Goal: Task Accomplishment & Management: Manage account settings

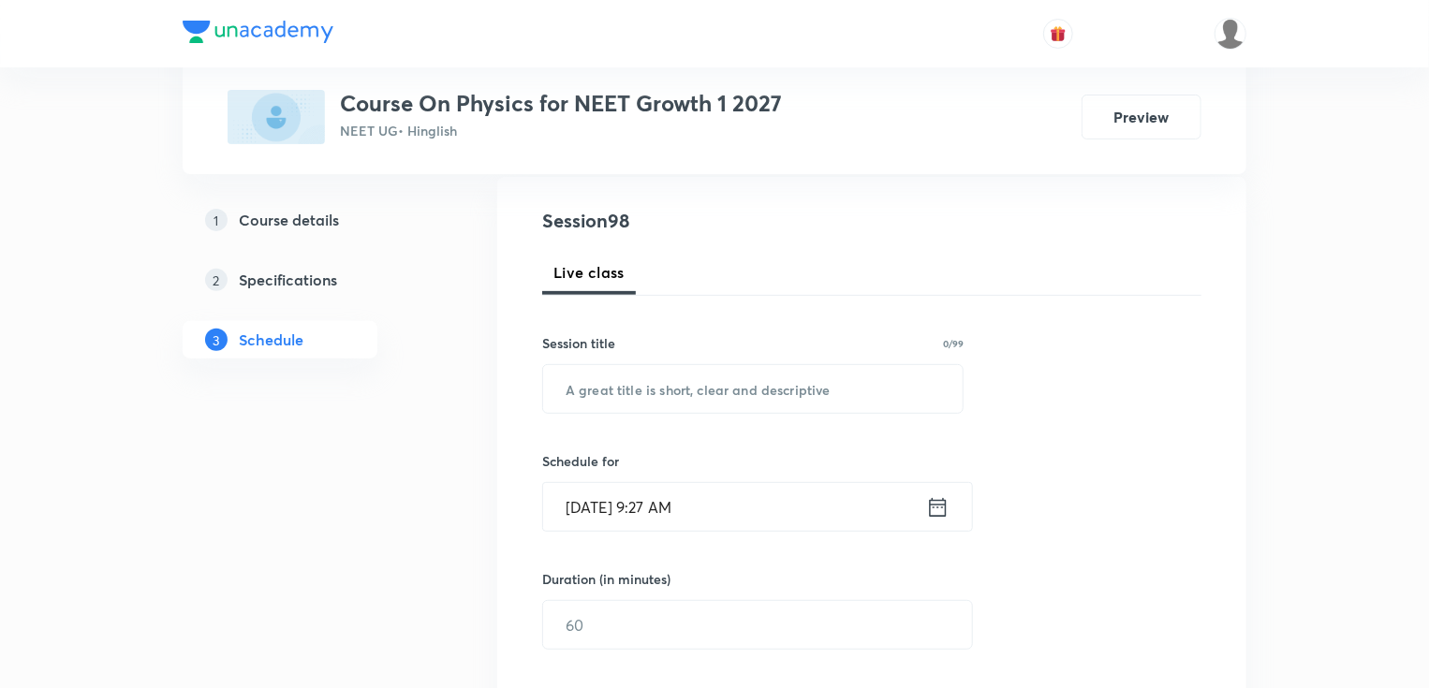
scroll to position [225, 0]
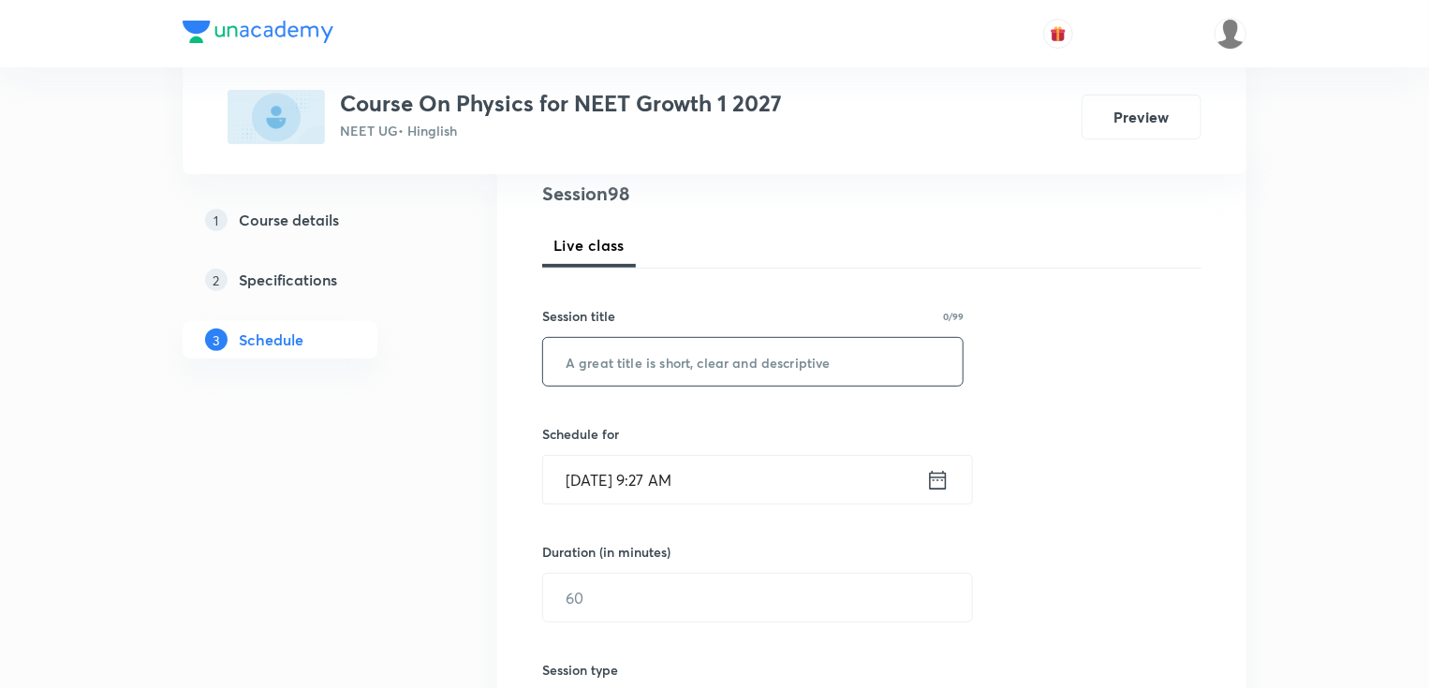
click at [727, 370] on input "text" at bounding box center [752, 362] width 419 height 48
paste input "CLLVIIPP"
type input "CLLVIIPP"
drag, startPoint x: 727, startPoint y: 370, endPoint x: 547, endPoint y: 359, distance: 180.1
click at [547, 359] on input "CLLVIIPP" at bounding box center [752, 362] width 419 height 48
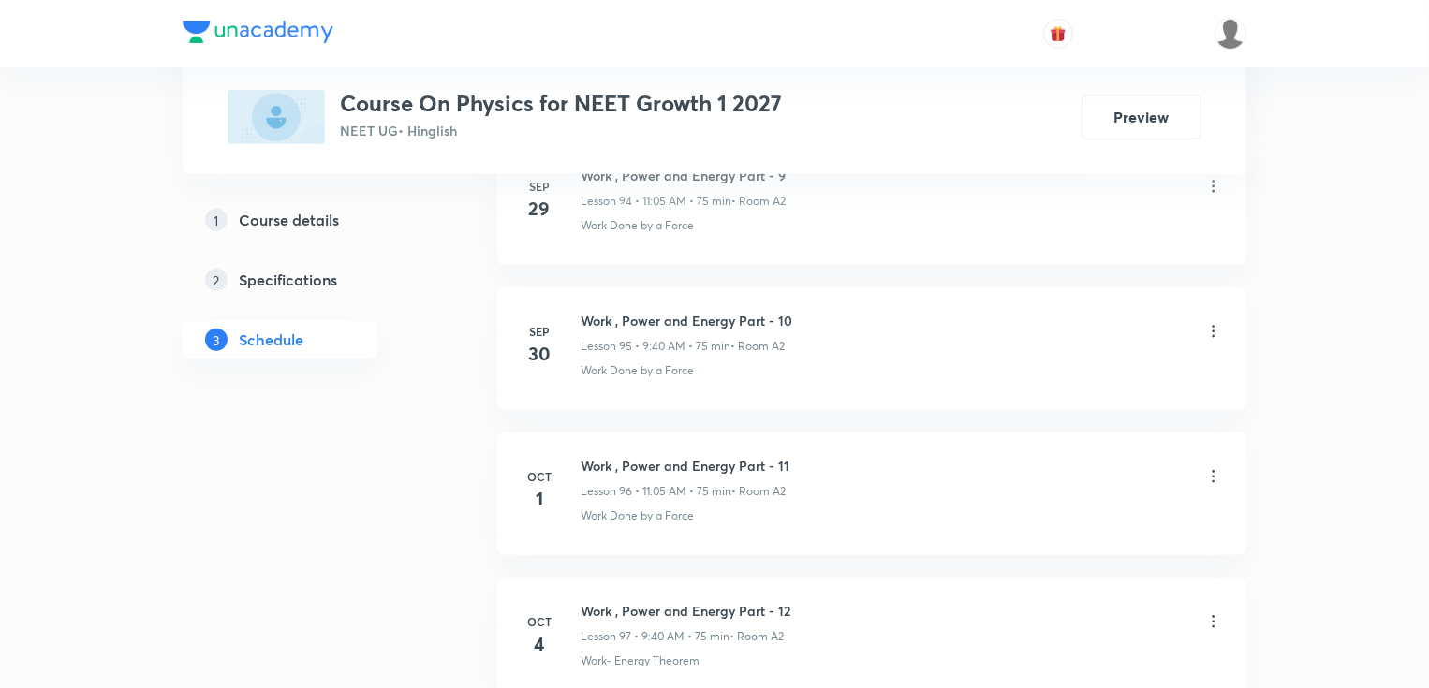
scroll to position [14853, 0]
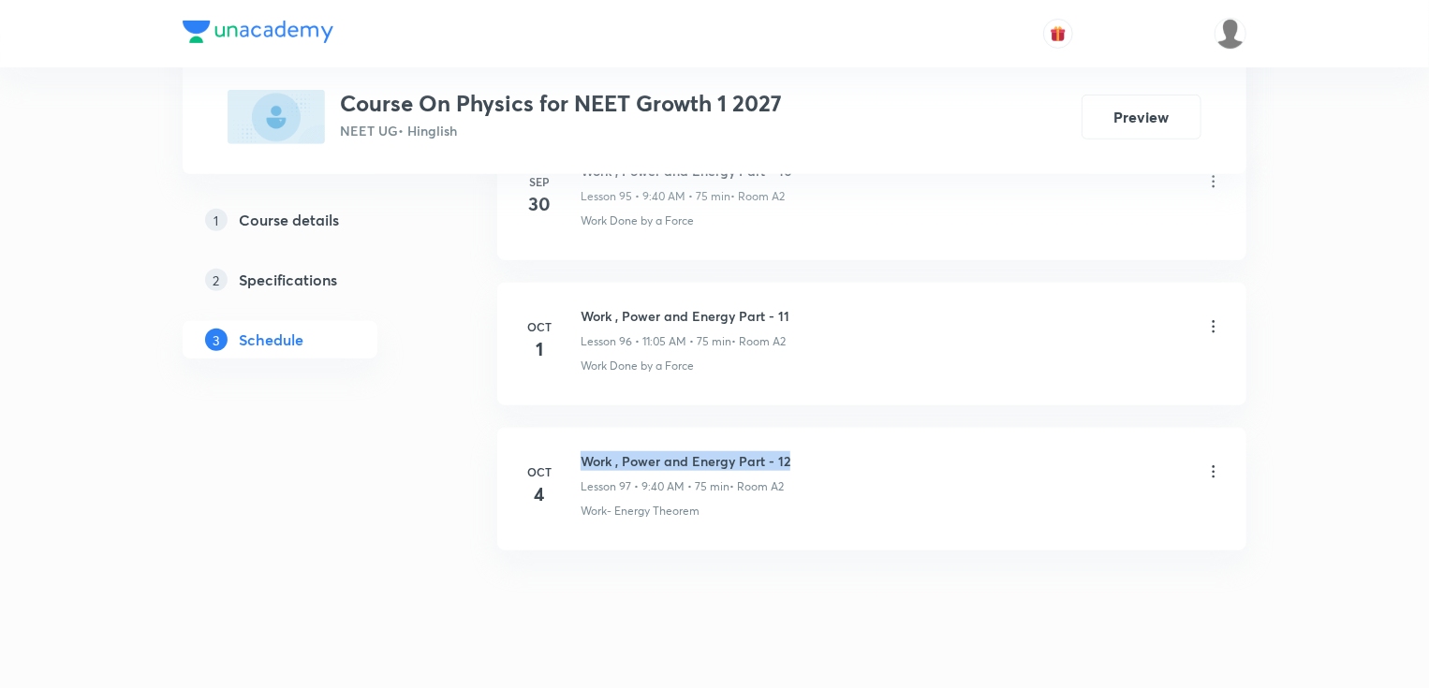
drag, startPoint x: 583, startPoint y: 418, endPoint x: 816, endPoint y: 419, distance: 232.2
click at [816, 451] on div "Work , Power and Energy Part - 12 Lesson 97 • 9:40 AM • 75 min • Room A2" at bounding box center [902, 473] width 642 height 44
copy h6 "Work , Power and Energy Part - 12"
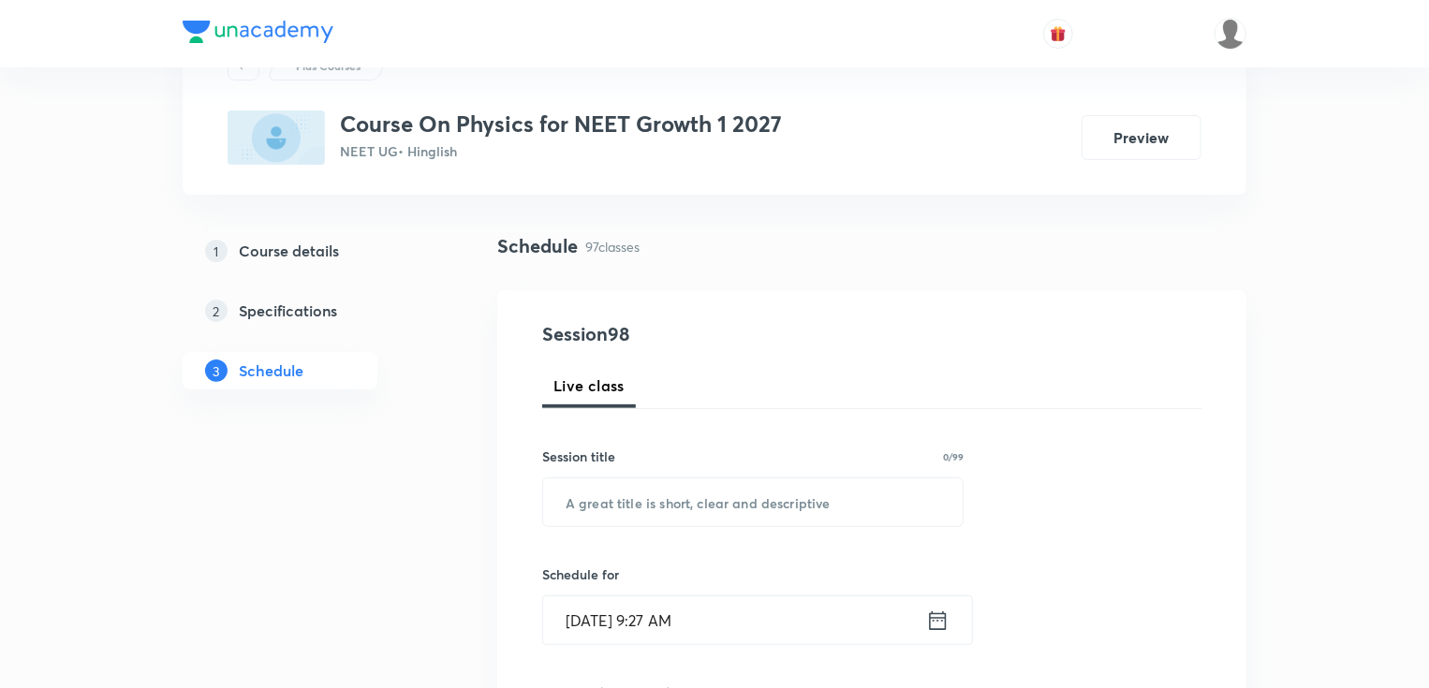
scroll to position [0, 0]
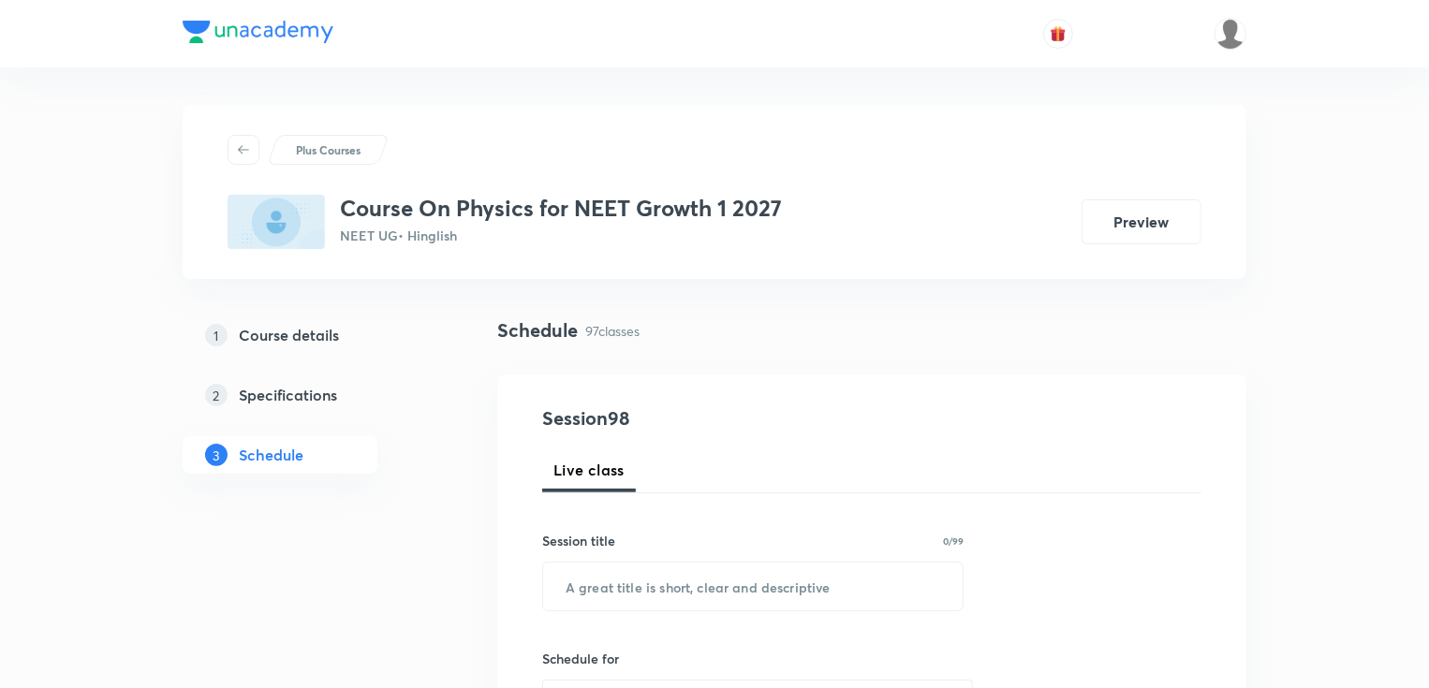
click at [667, 558] on div "Session title 0/99 ​" at bounding box center [752, 571] width 421 height 81
click at [674, 577] on input "text" at bounding box center [752, 587] width 419 height 48
paste input "Work , Power and Energy Part - 12"
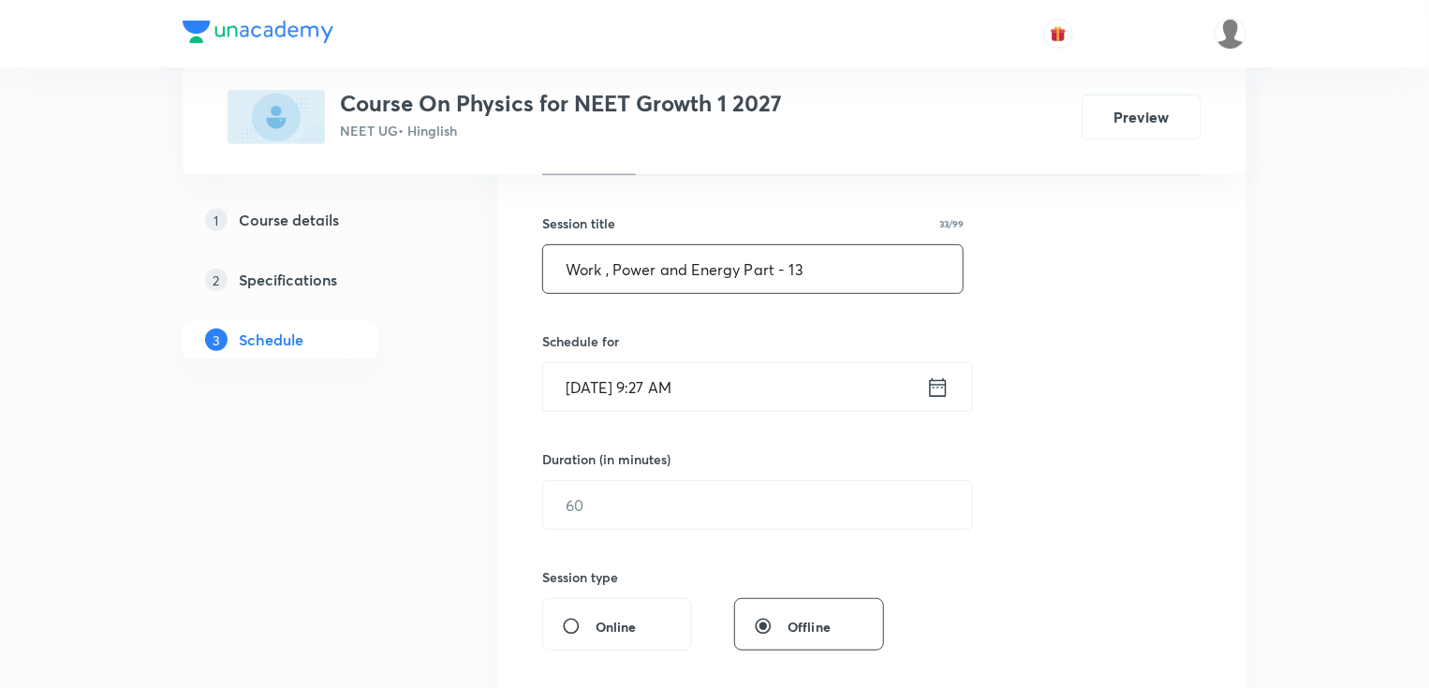
scroll to position [375, 0]
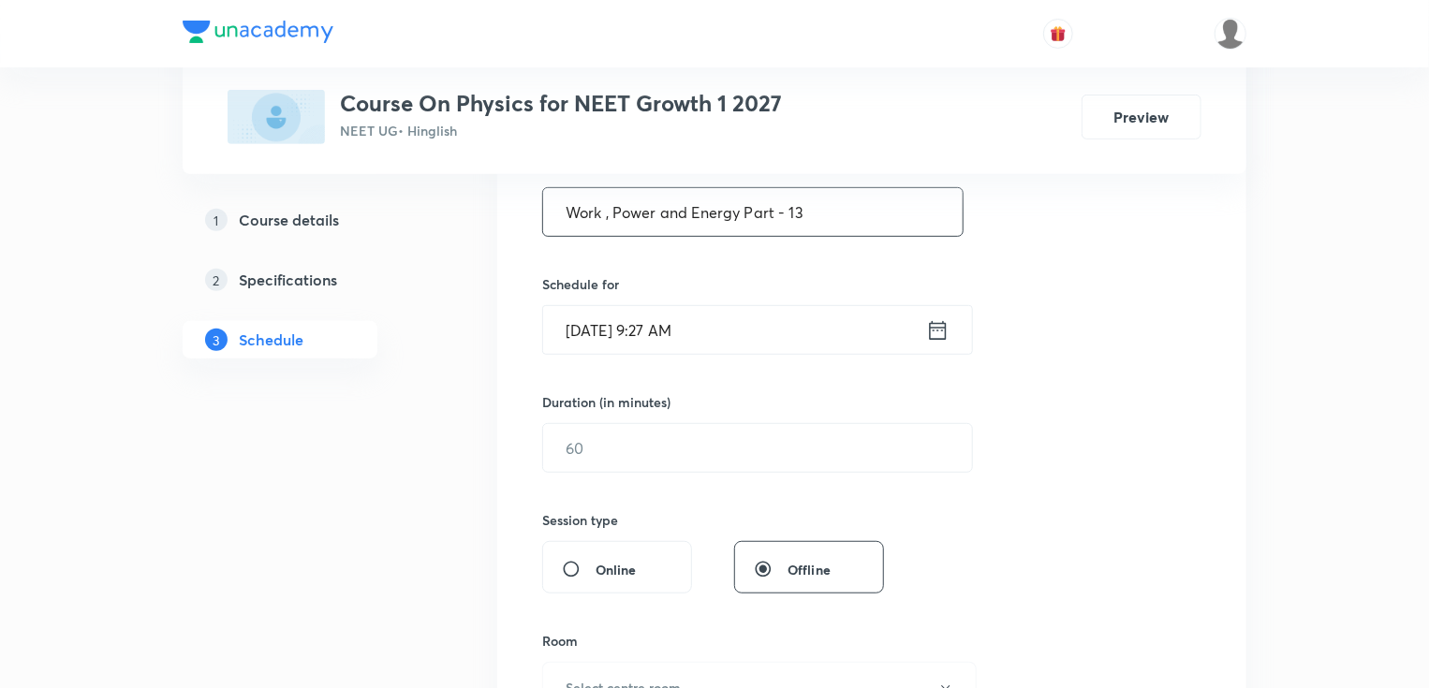
type input "Work , Power and Energy Part - 13"
click at [629, 337] on input "Oct 5, 2025, 9:27 AM" at bounding box center [734, 330] width 383 height 48
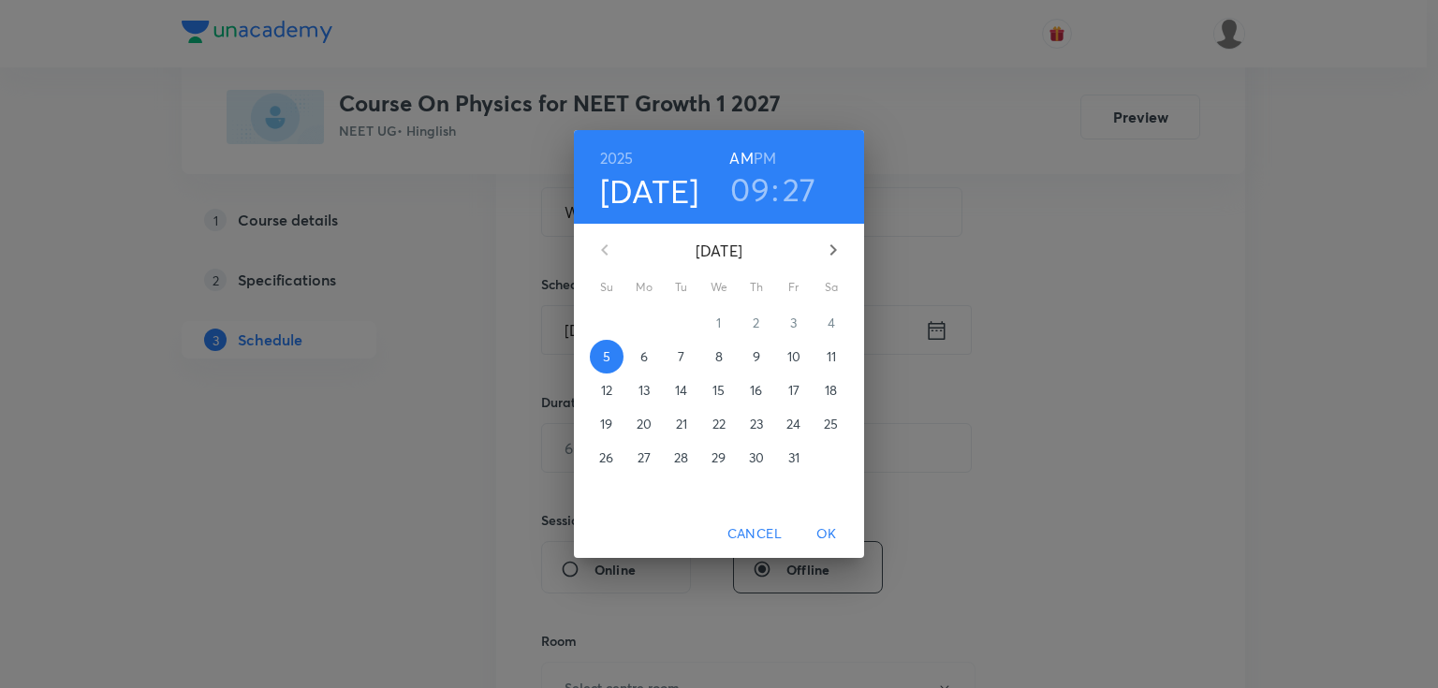
click at [643, 352] on p "6" at bounding box center [643, 356] width 7 height 19
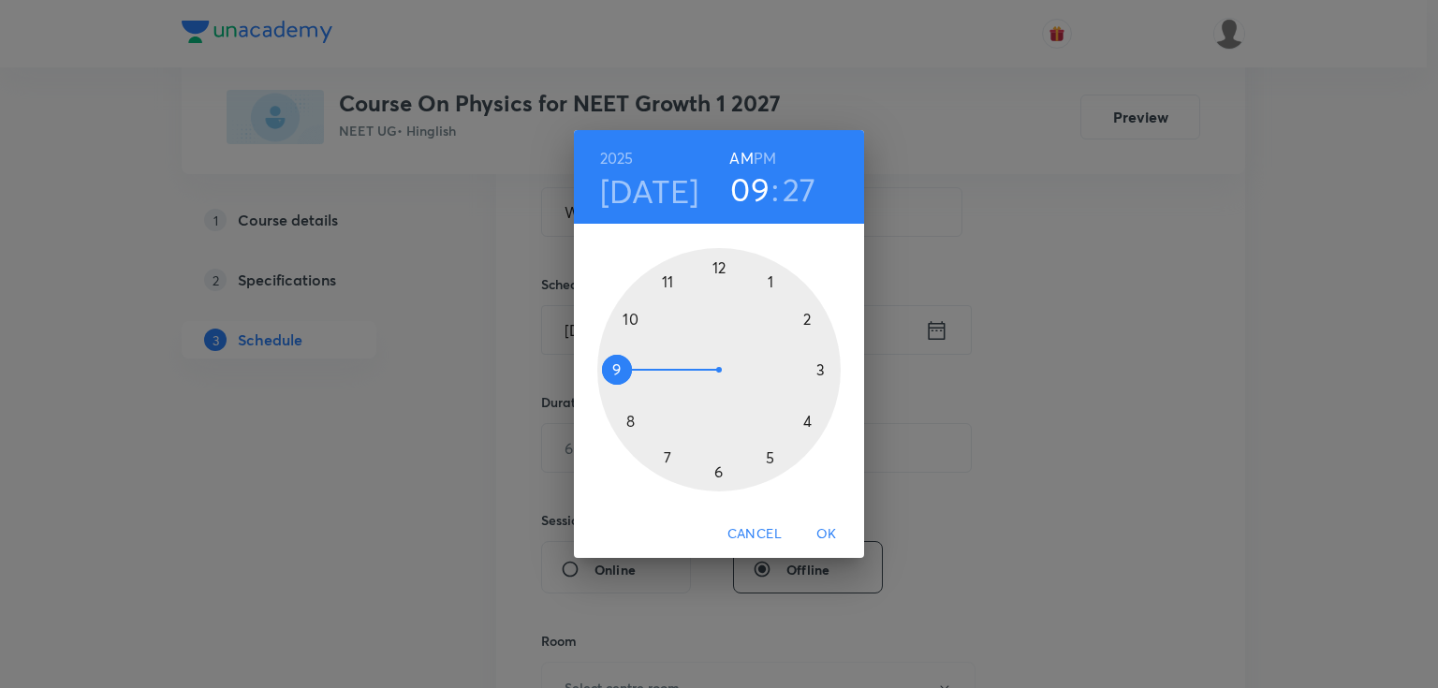
click at [617, 369] on div at bounding box center [718, 369] width 243 height 243
click at [626, 420] on div at bounding box center [718, 369] width 243 height 243
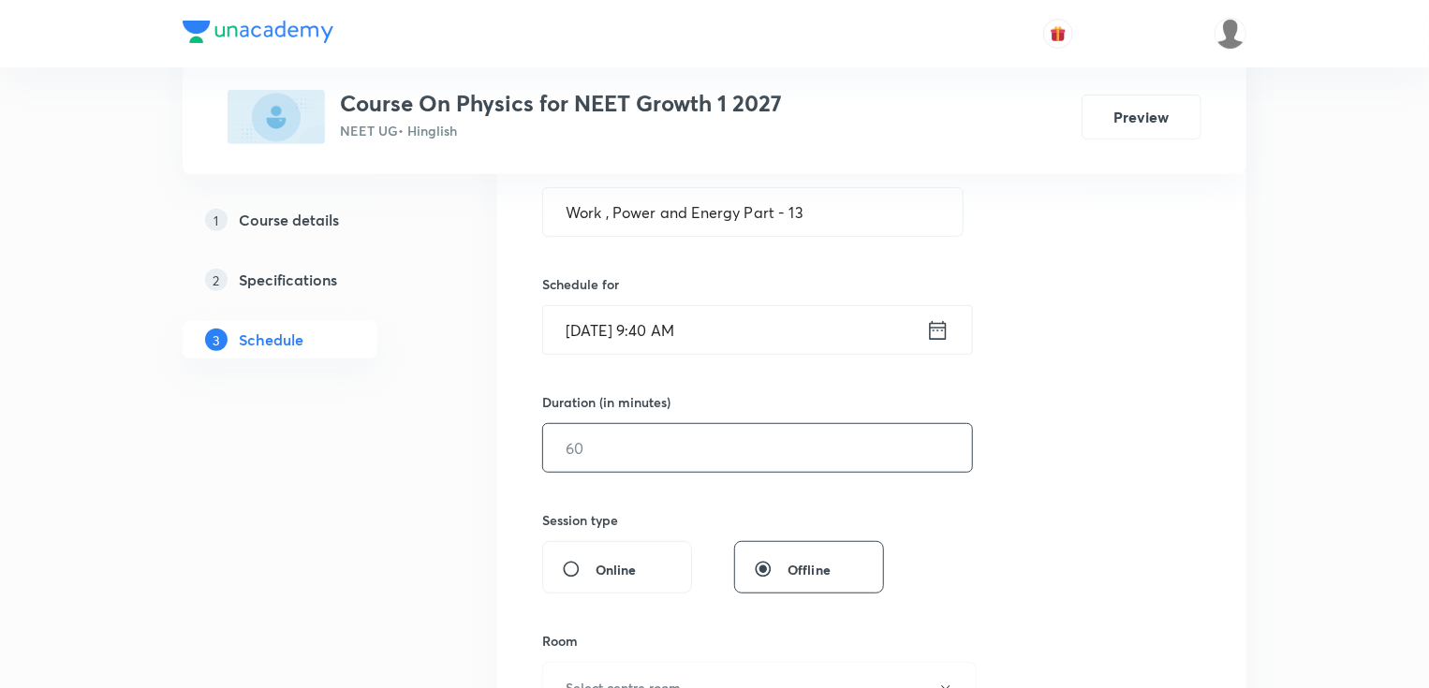
click at [615, 445] on input "text" at bounding box center [757, 448] width 429 height 48
type input "75"
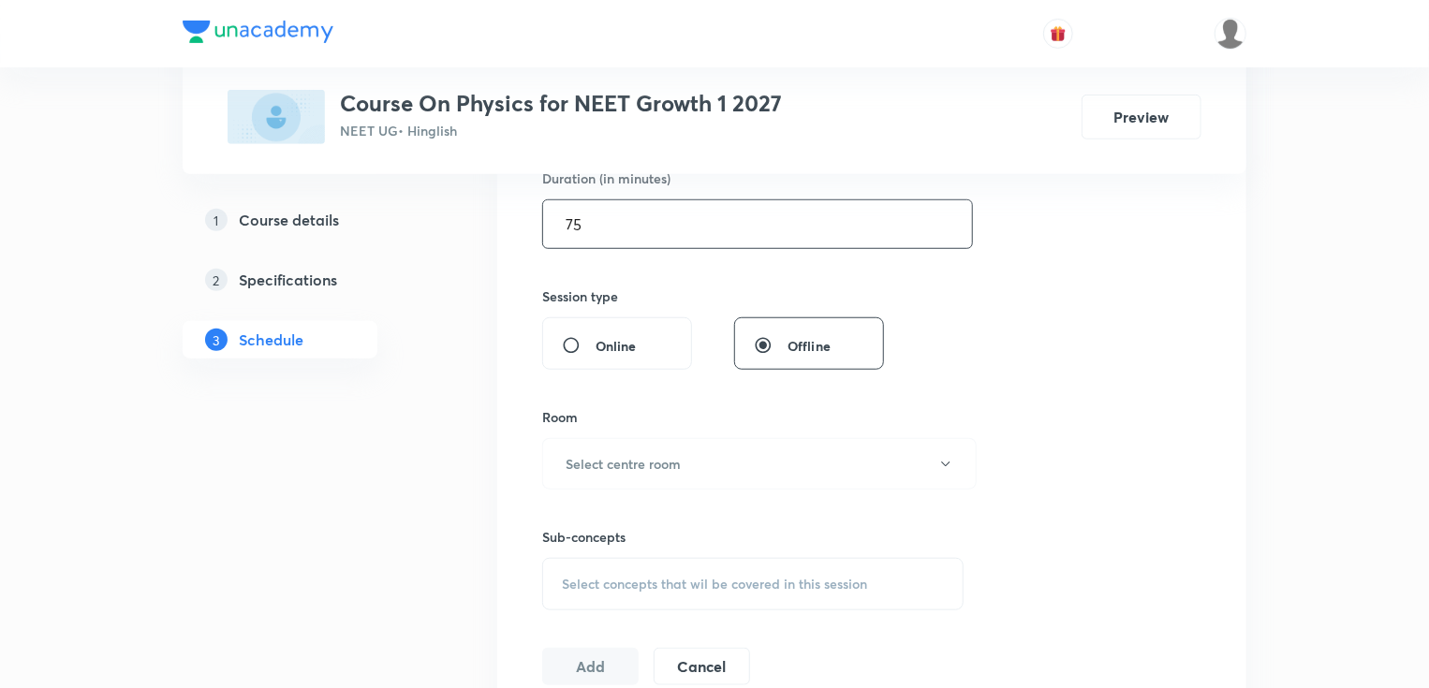
scroll to position [599, 0]
click at [584, 455] on h6 "Select centre room" at bounding box center [623, 463] width 115 height 20
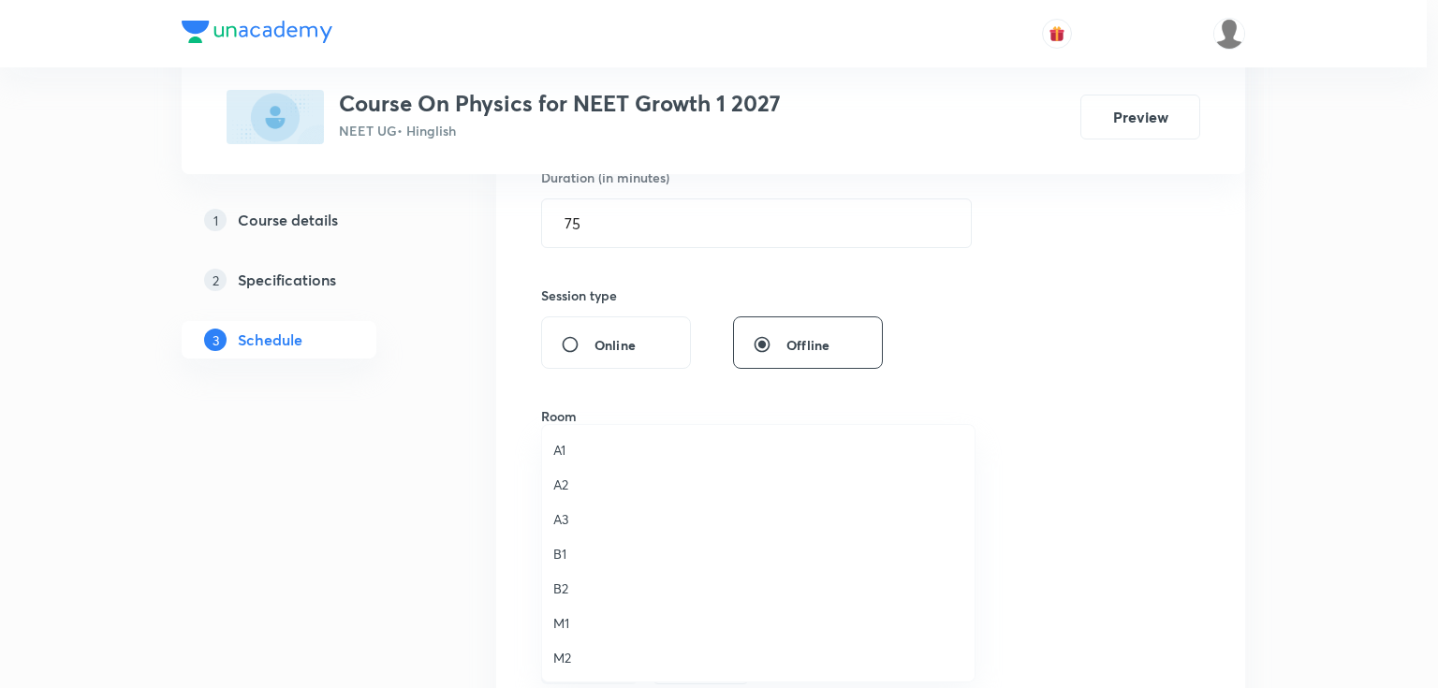
click at [573, 486] on span "A2" at bounding box center [758, 485] width 410 height 20
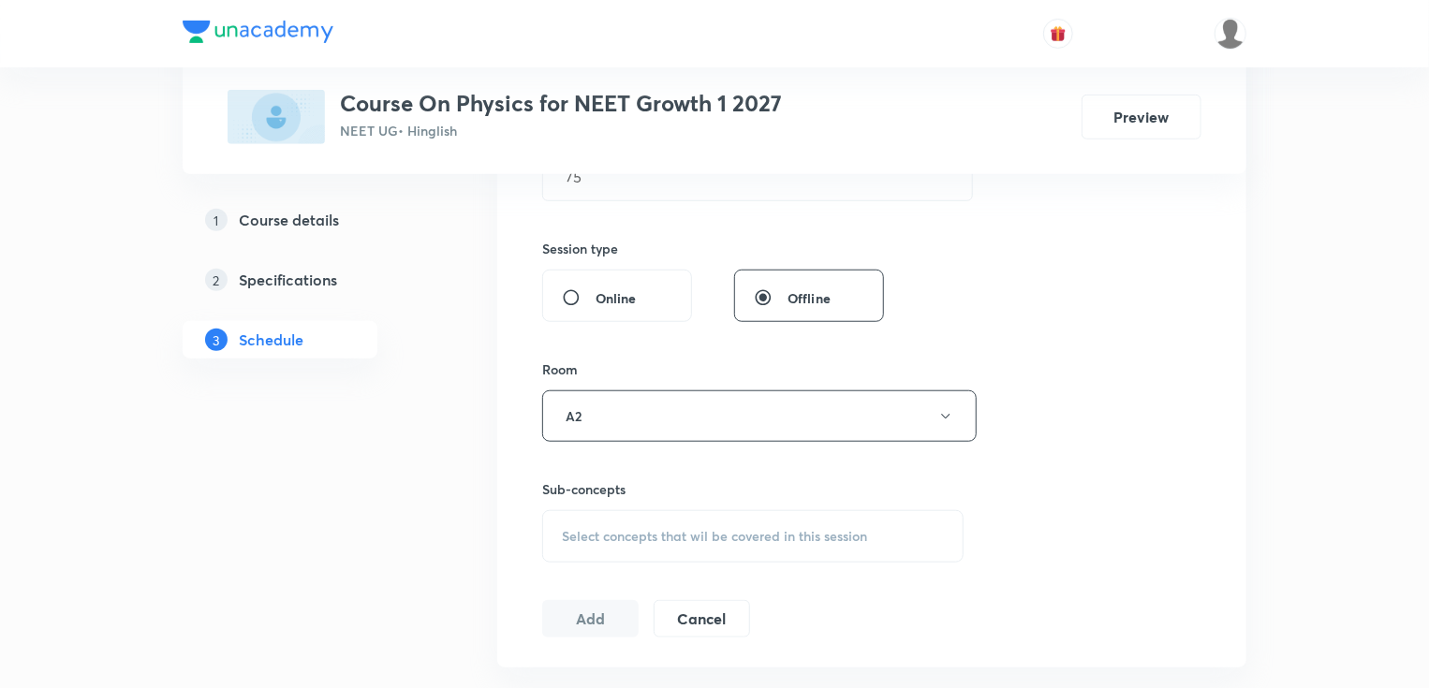
scroll to position [749, 0]
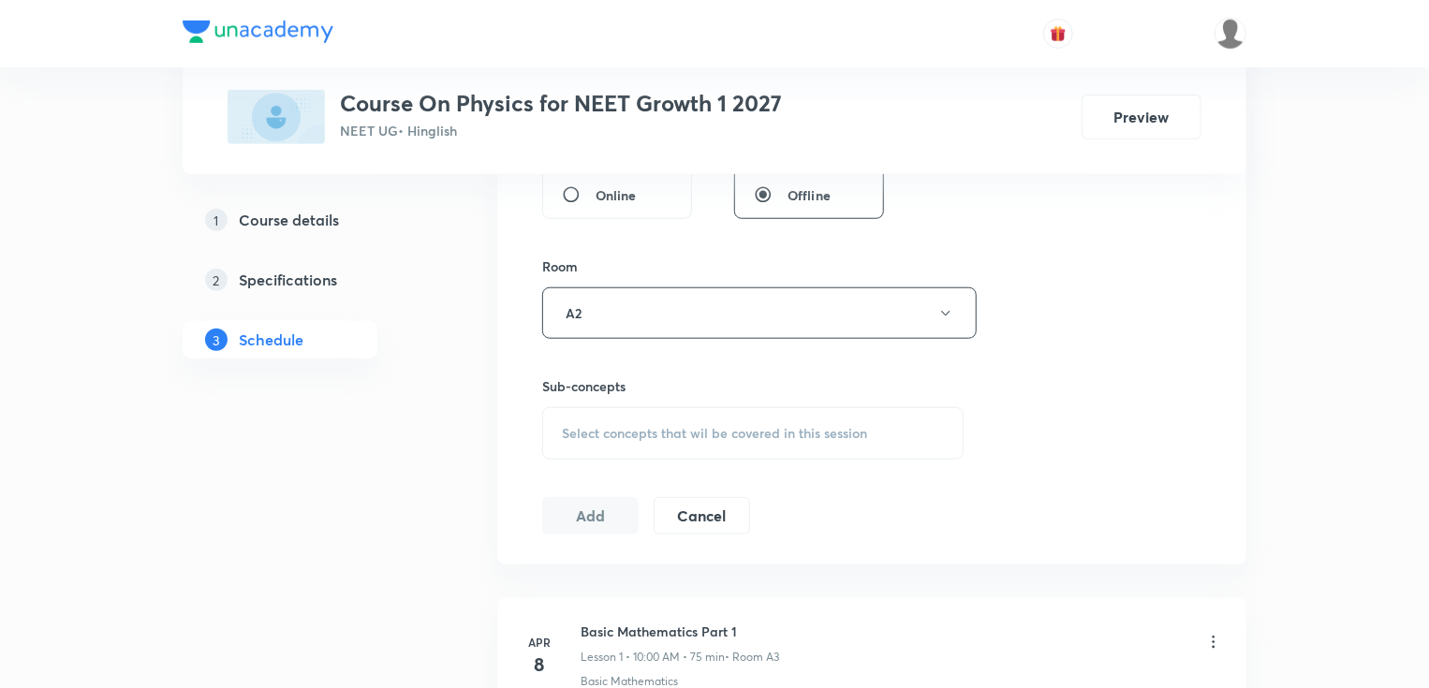
click at [617, 431] on span "Select concepts that wil be covered in this session" at bounding box center [714, 433] width 305 height 15
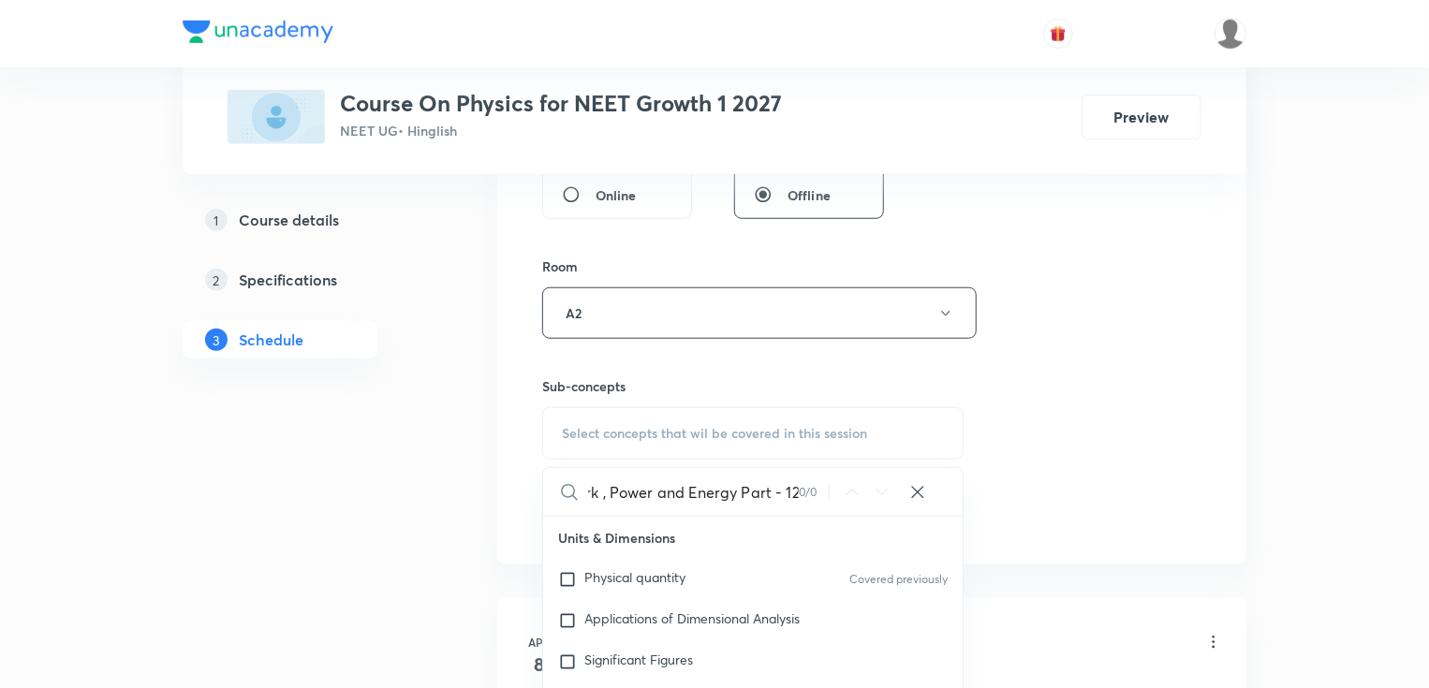
scroll to position [0, 26]
drag, startPoint x: 646, startPoint y: 491, endPoint x: 869, endPoint y: 500, distance: 223.0
click at [869, 500] on div "Work , Power and Energy Part - 12 0 / 0 ​" at bounding box center [752, 492] width 419 height 48
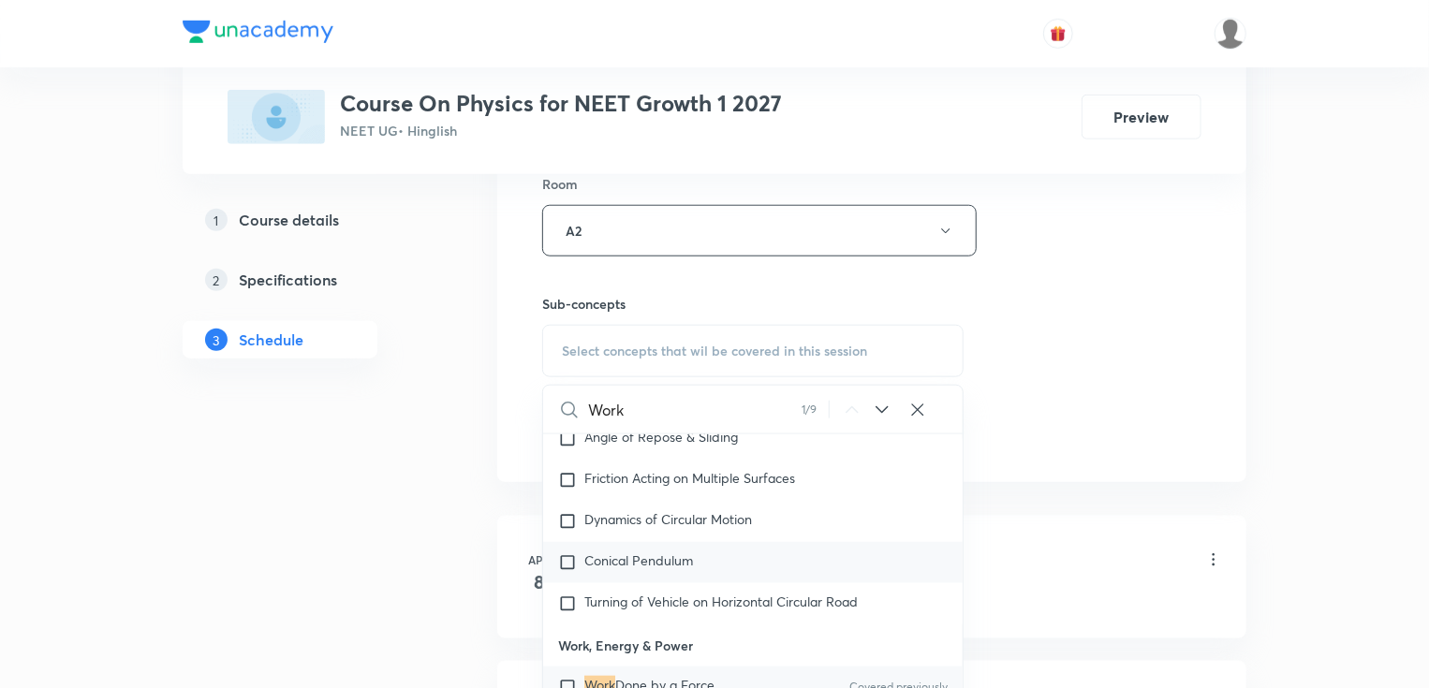
scroll to position [899, 0]
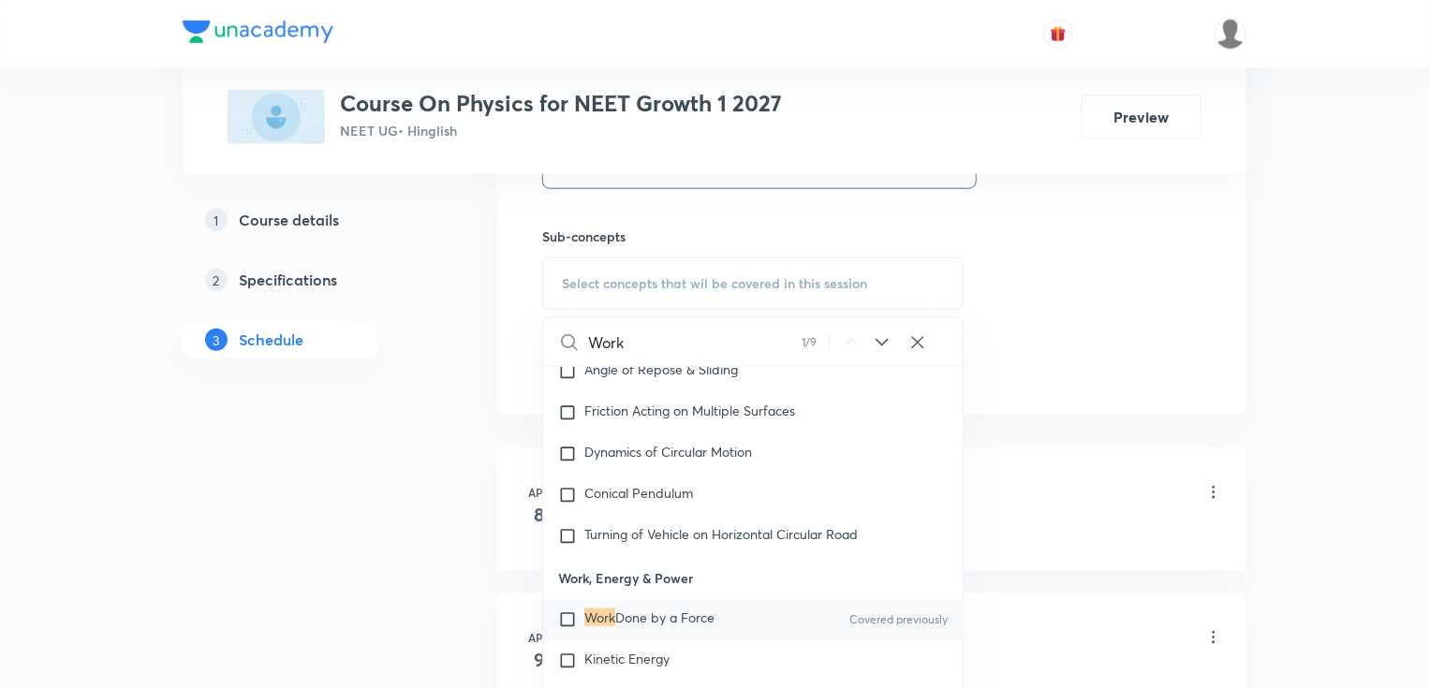
type input "Work"
click at [622, 609] on span "Done by a Force" at bounding box center [664, 618] width 99 height 18
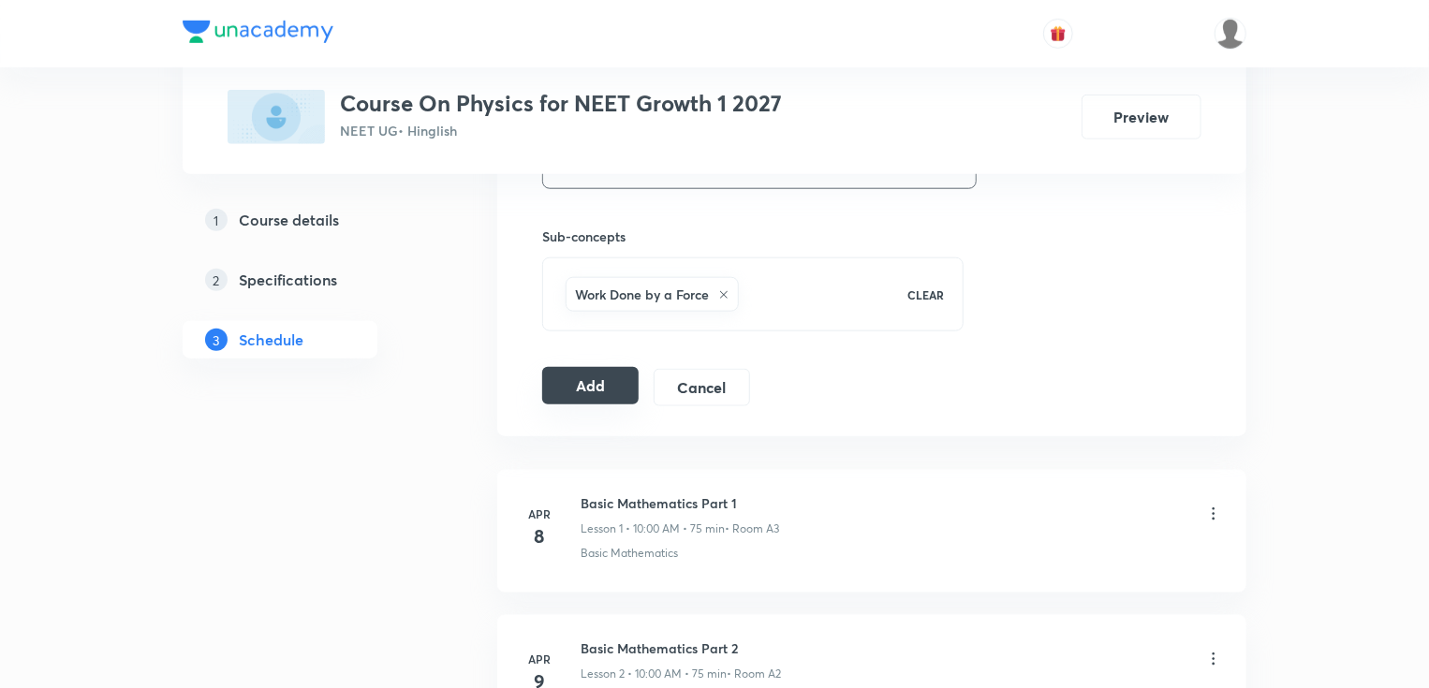
click at [583, 385] on button "Add" at bounding box center [590, 385] width 96 height 37
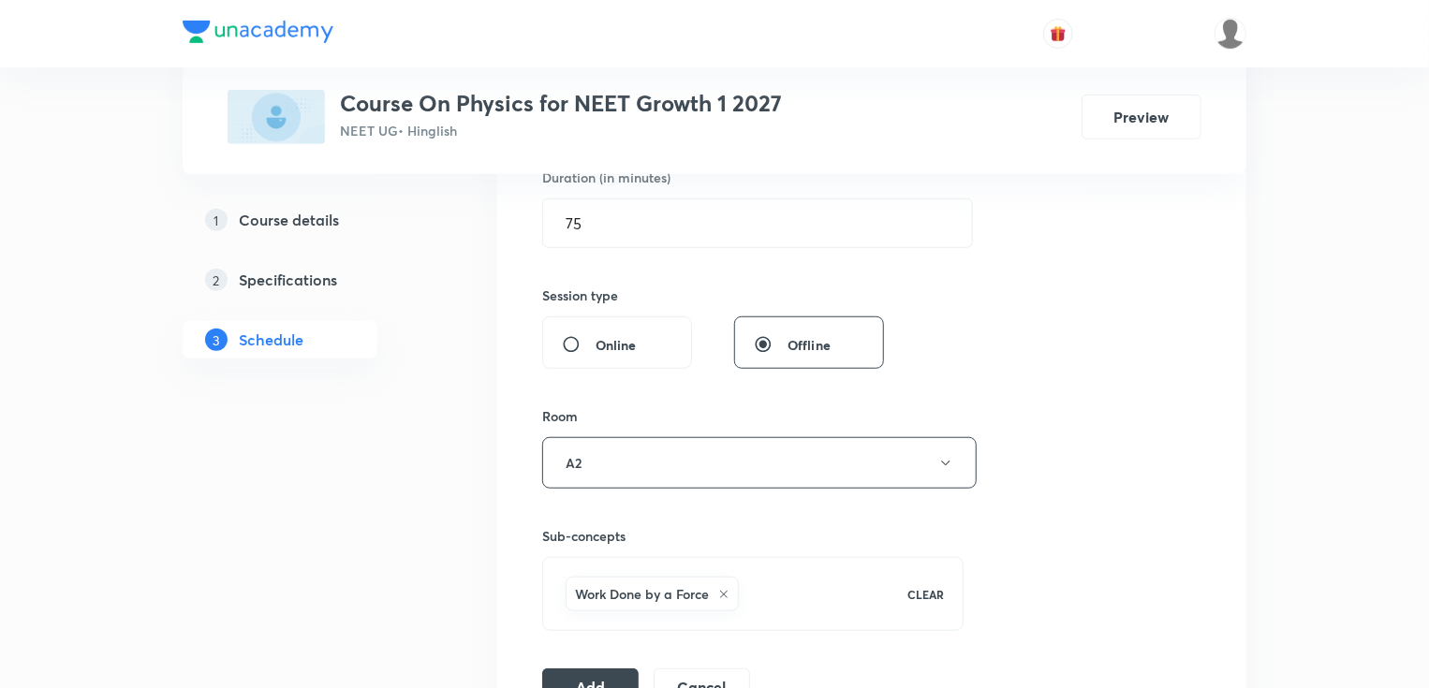
scroll to position [674, 0]
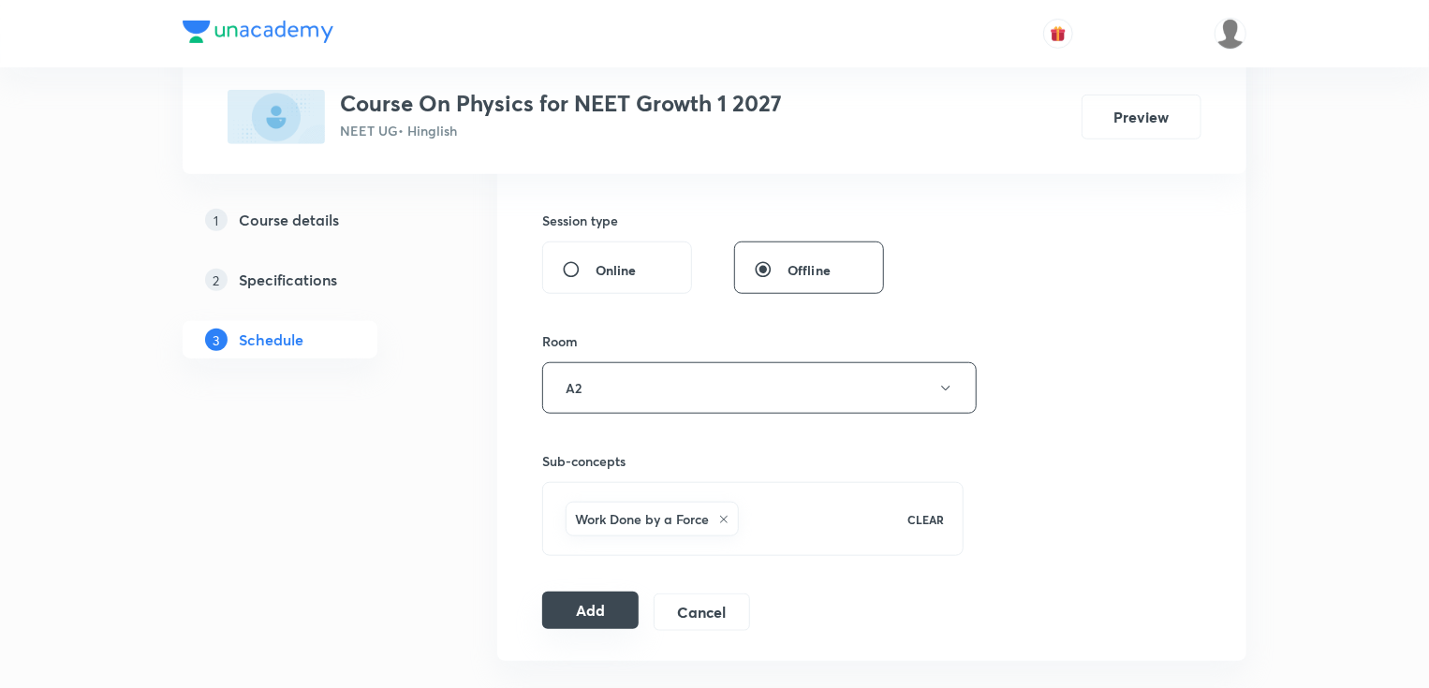
click at [566, 607] on button "Add" at bounding box center [590, 610] width 96 height 37
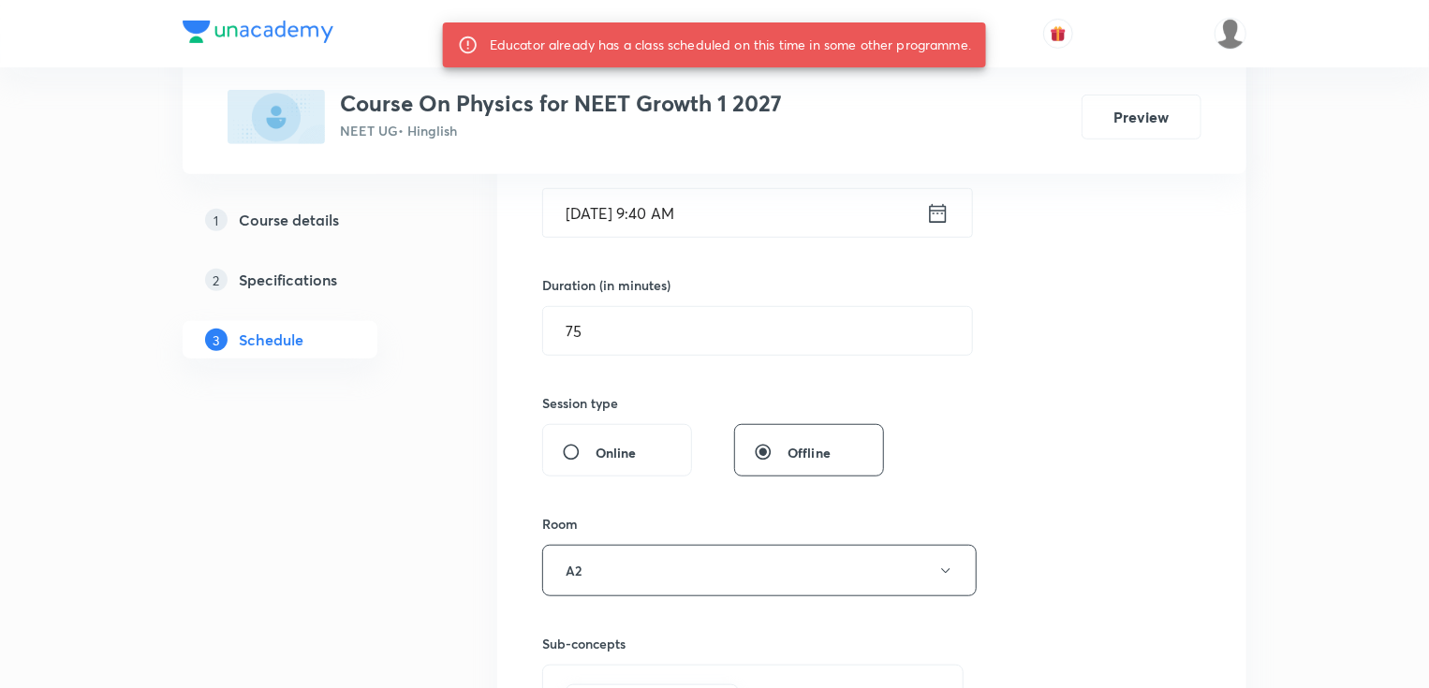
scroll to position [449, 0]
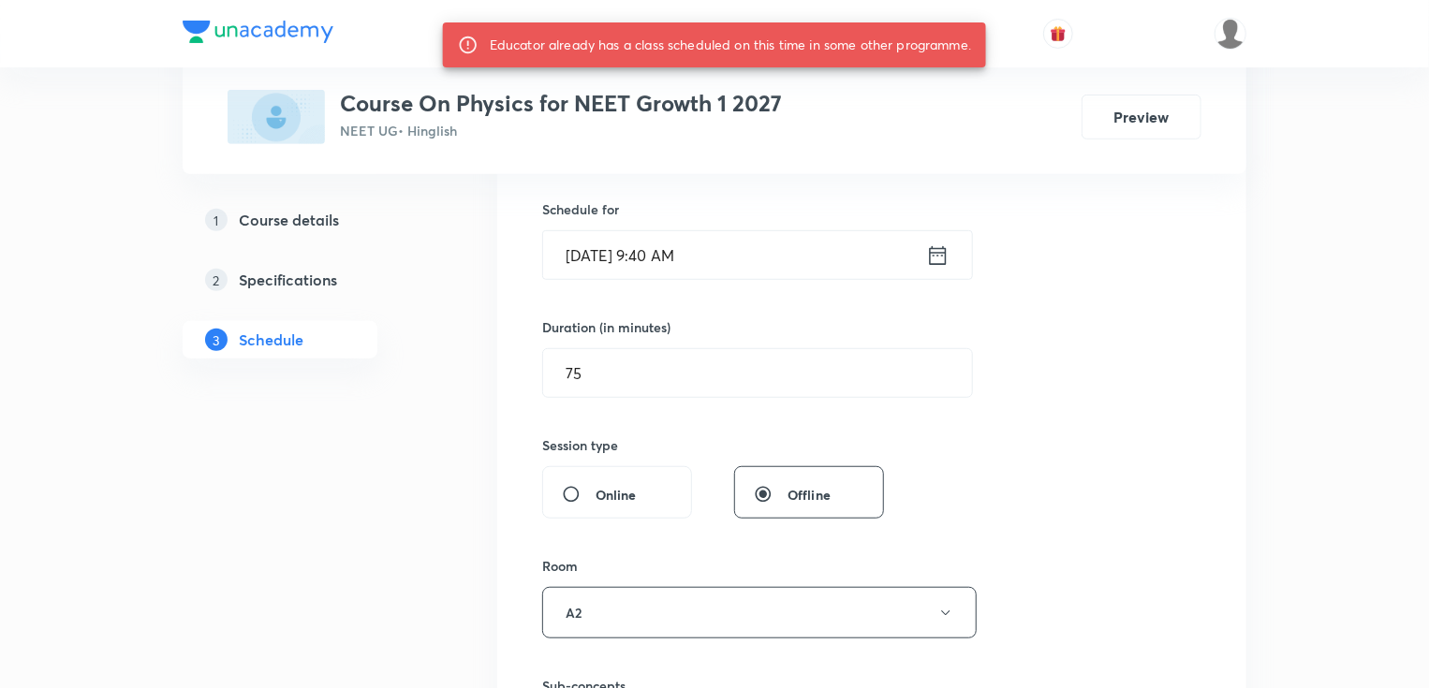
click at [679, 266] on input "Oct 6, 2025, 9:40 AM" at bounding box center [734, 255] width 383 height 48
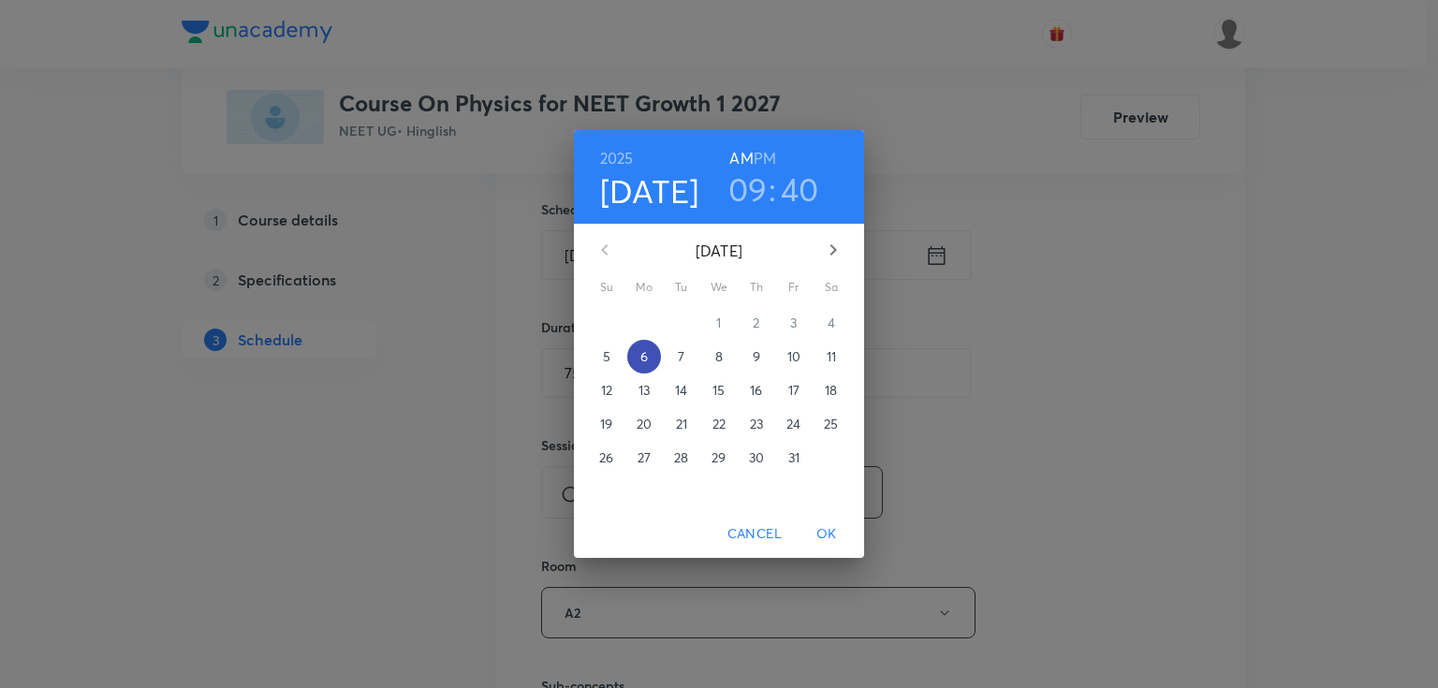
click at [643, 361] on p "6" at bounding box center [643, 356] width 7 height 19
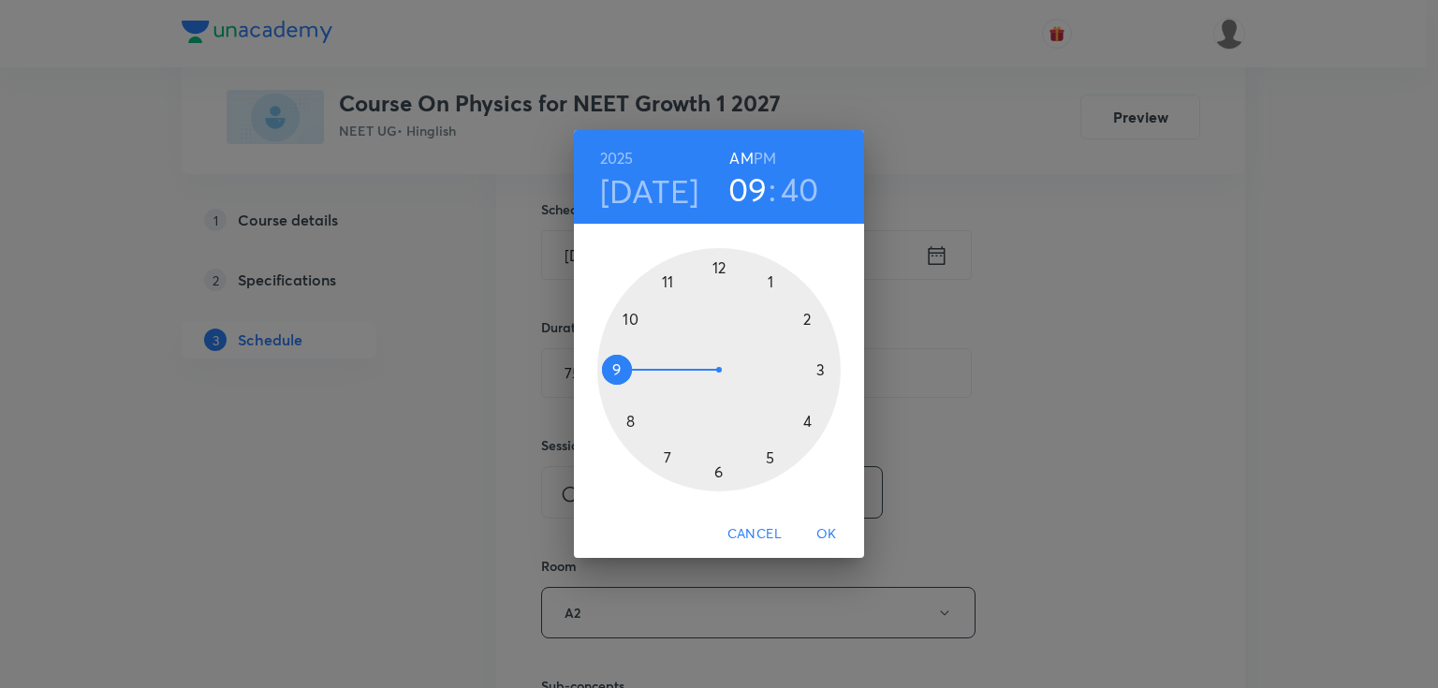
click at [669, 285] on div at bounding box center [718, 369] width 243 height 243
click at [774, 277] on div at bounding box center [718, 369] width 243 height 243
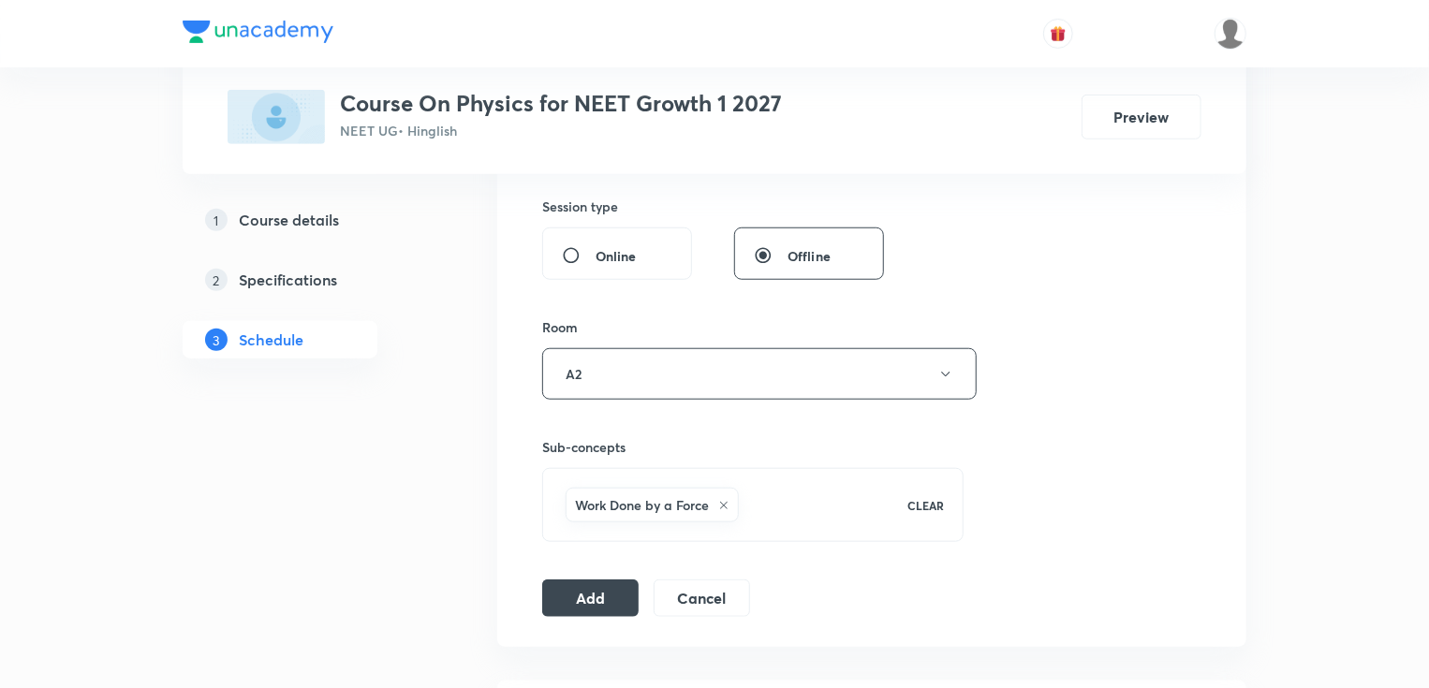
scroll to position [674, 0]
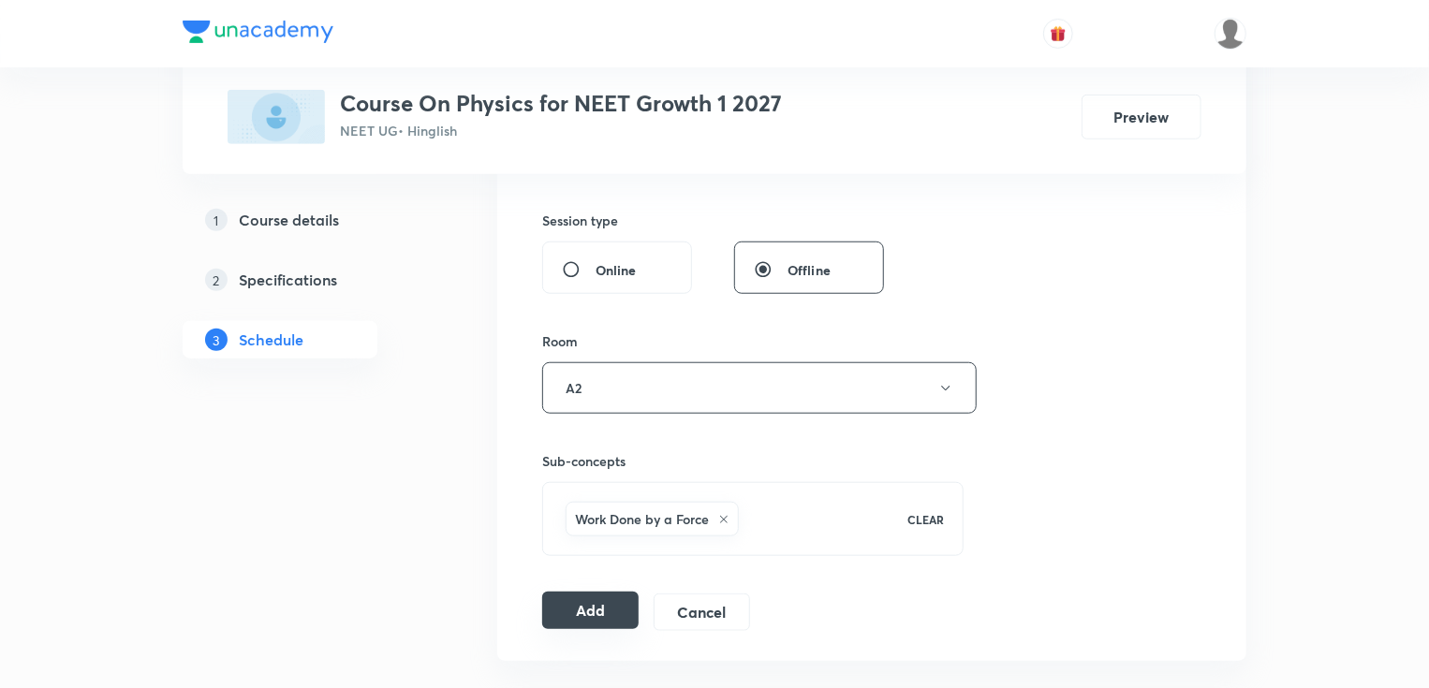
click at [607, 610] on button "Add" at bounding box center [590, 610] width 96 height 37
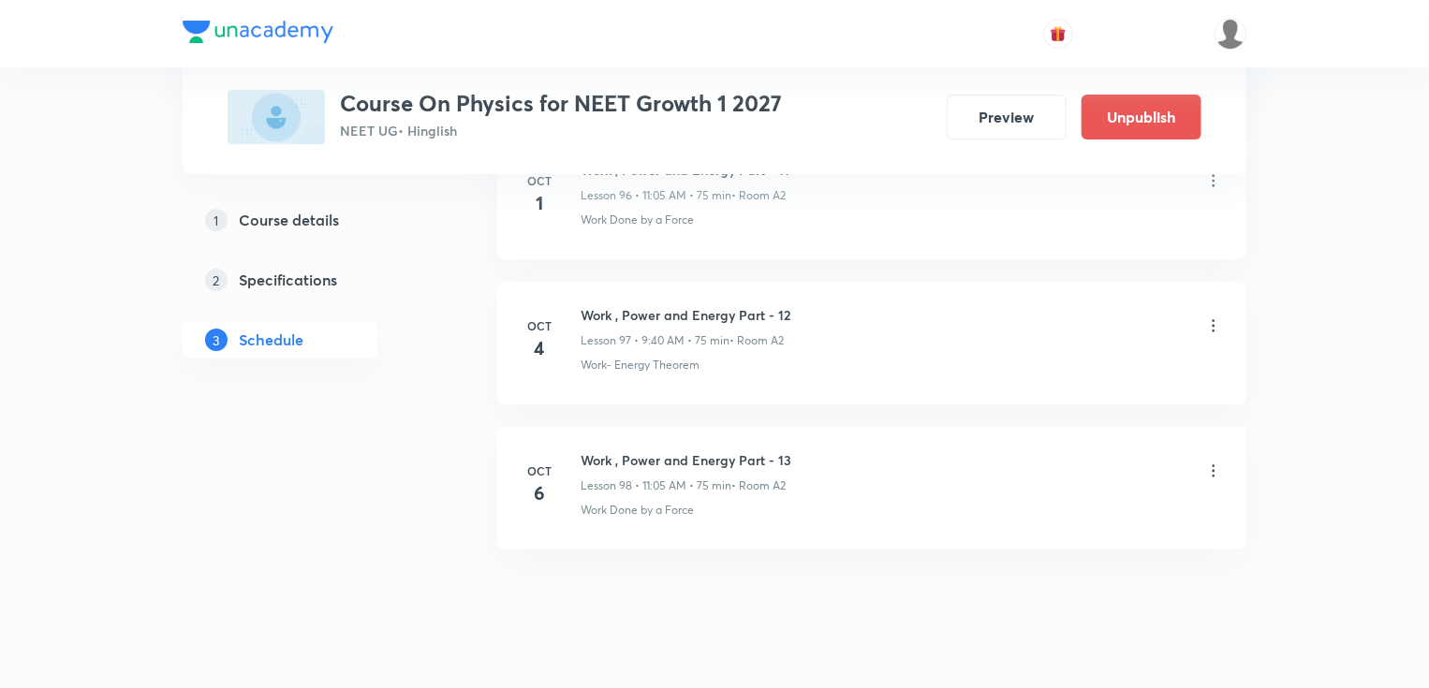
scroll to position [14138, 0]
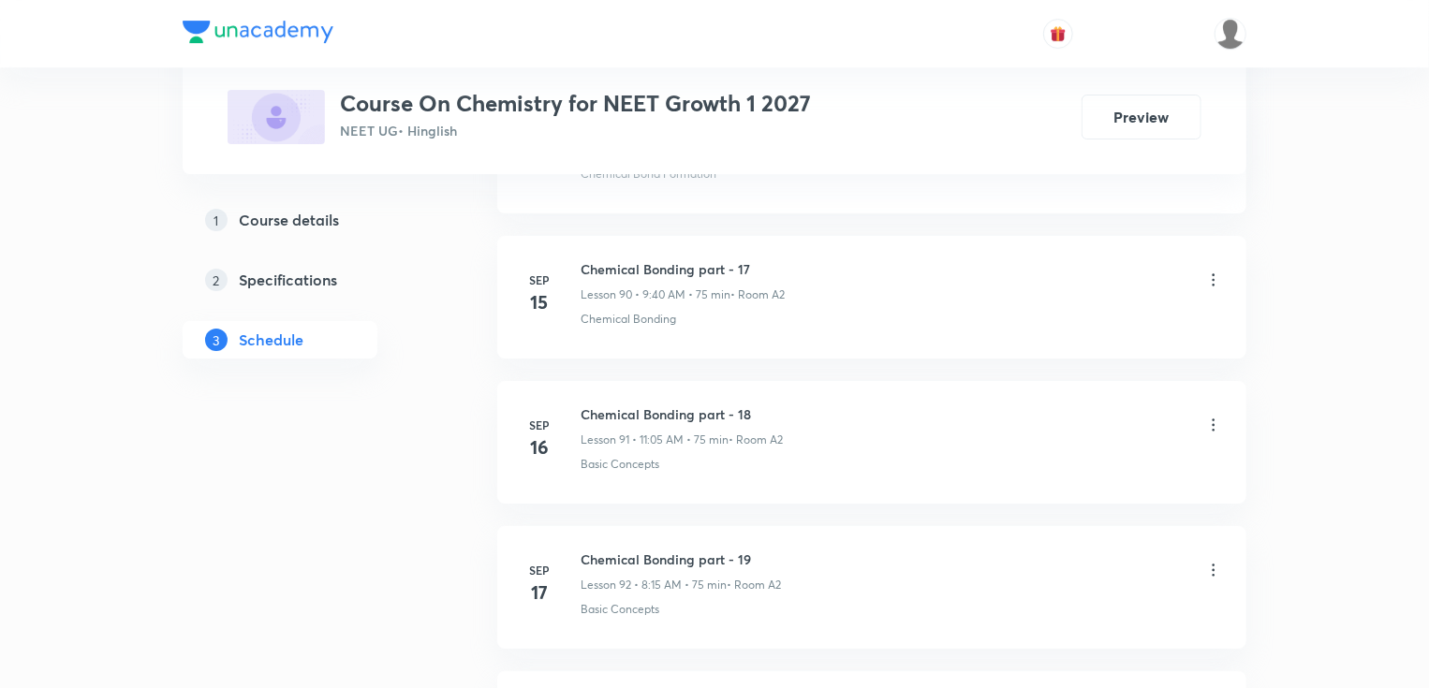
scroll to position [15430, 0]
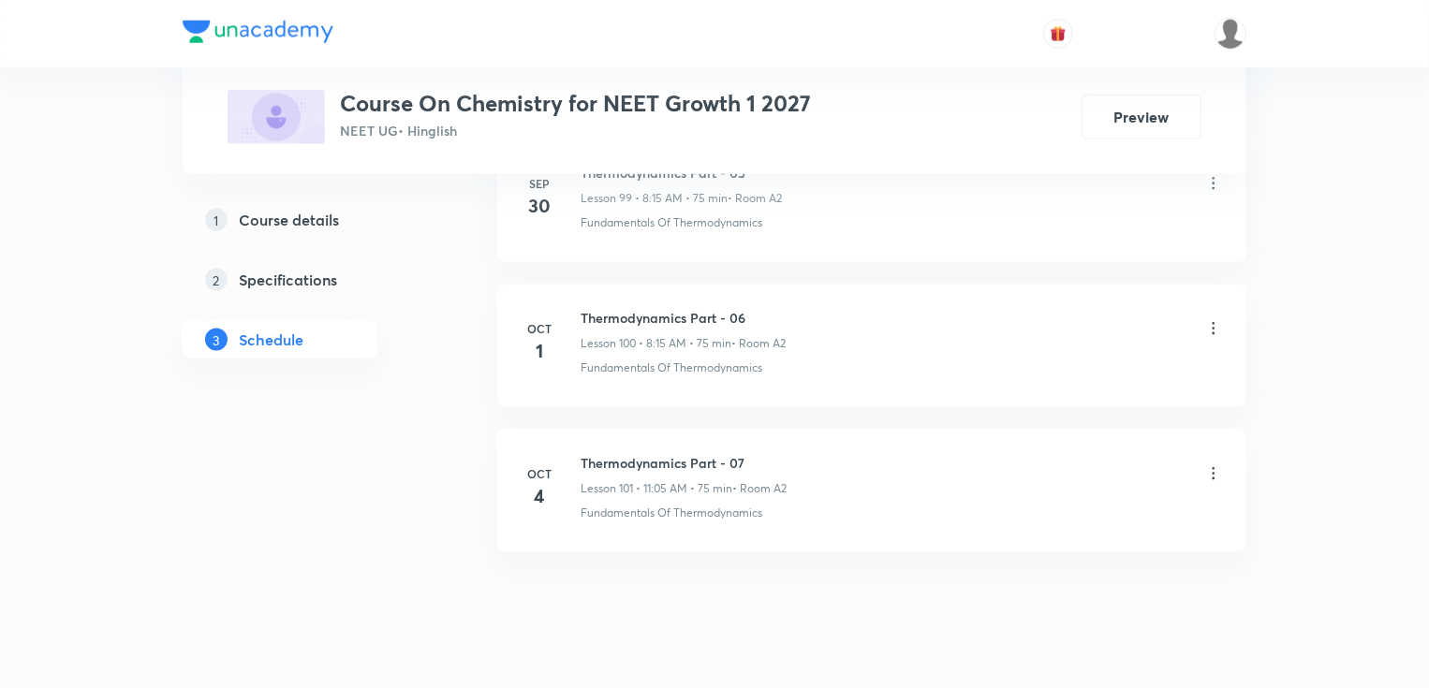
click at [632, 453] on h6 "Thermodynamics Part - 07" at bounding box center [684, 463] width 206 height 20
copy h6 "Thermodynamics Part - 07"
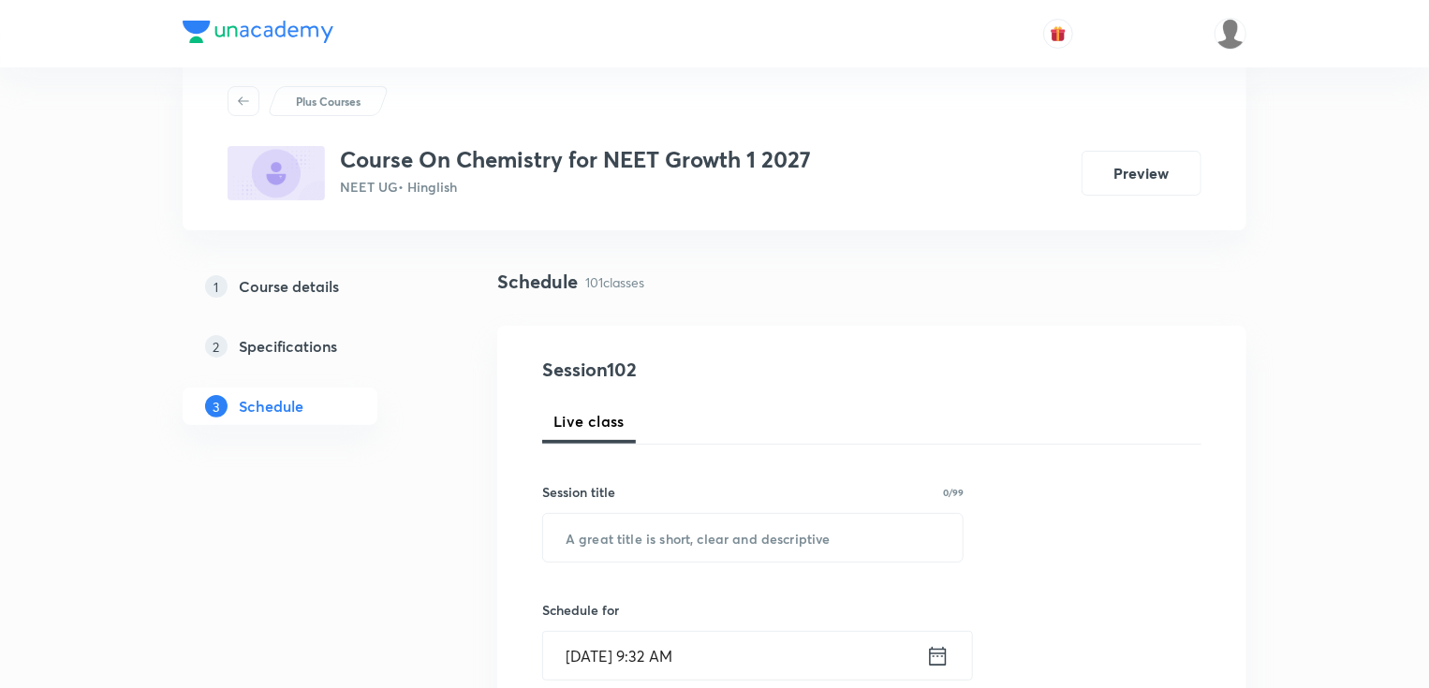
scroll to position [75, 0]
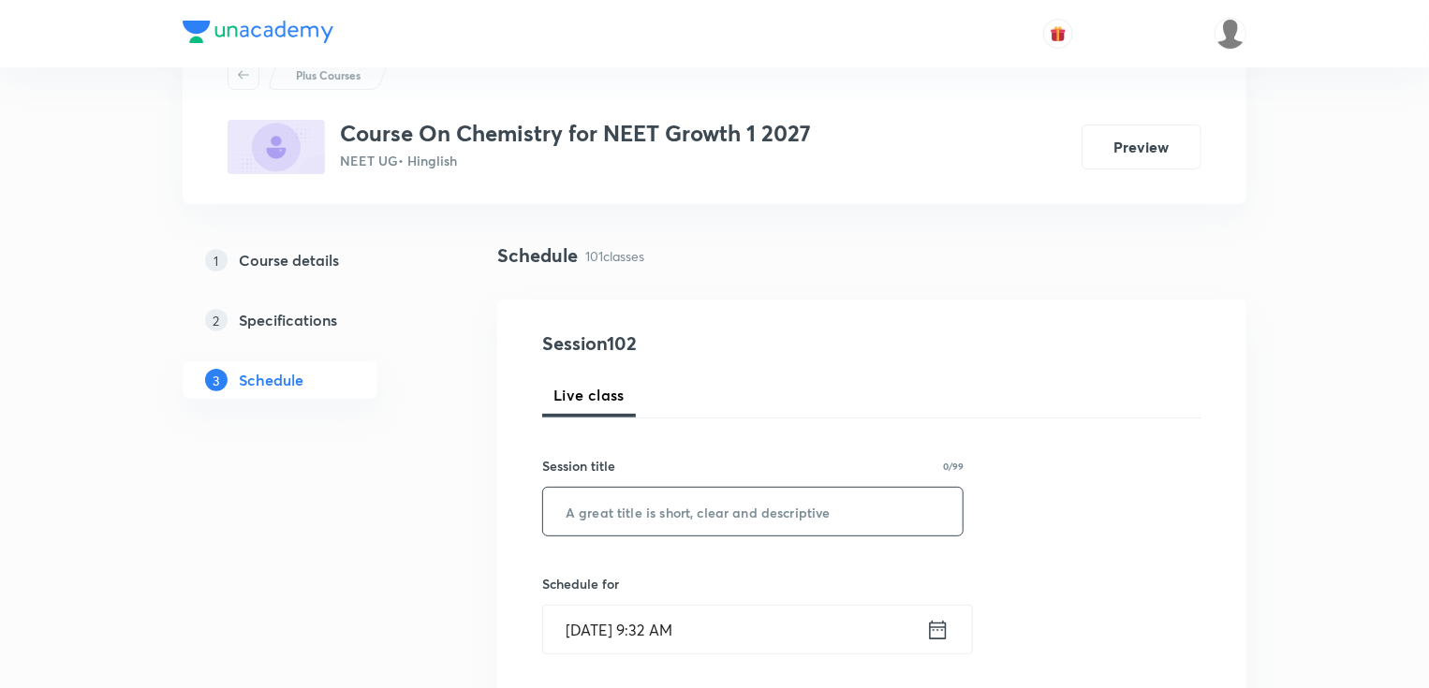
click at [651, 509] on input "text" at bounding box center [752, 512] width 419 height 48
paste input "Thermodynamics Part - 07"
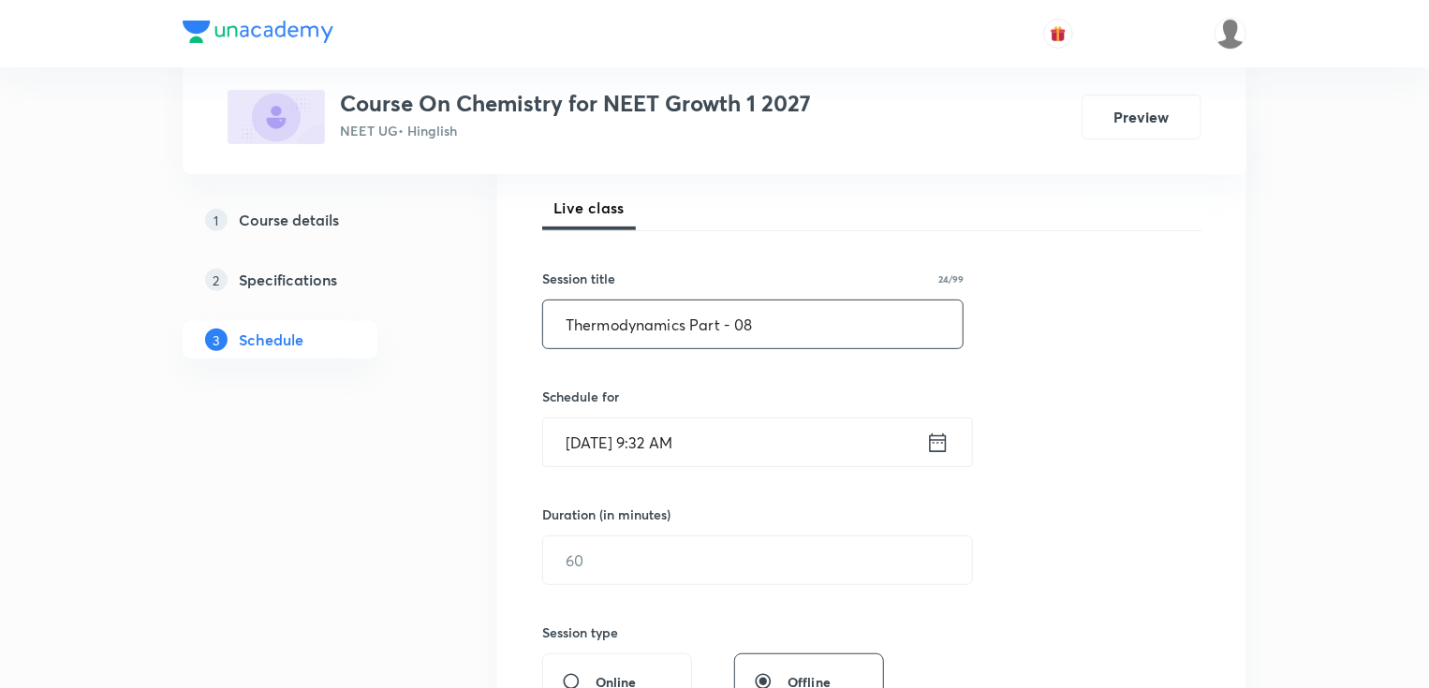
scroll to position [300, 0]
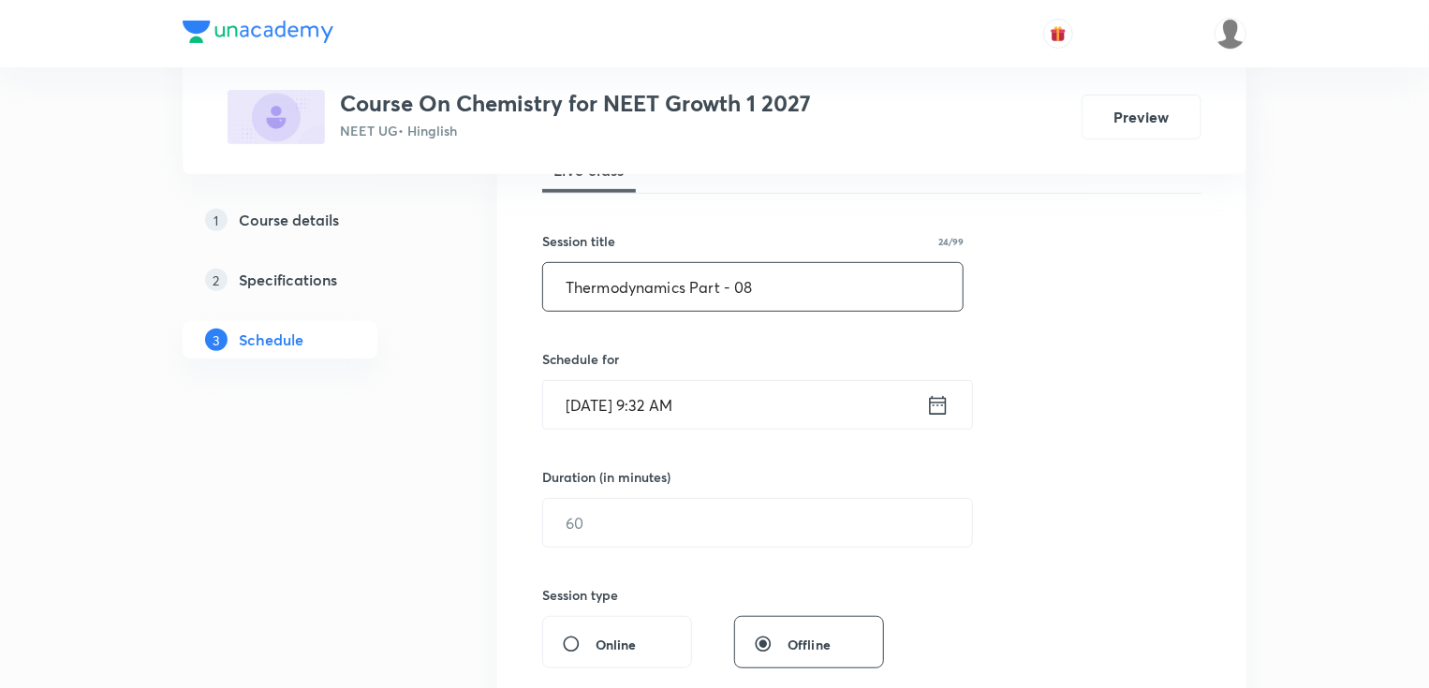
type input "Thermodynamics Part - 08"
click at [650, 403] on input "Oct 5, 2025, 9:32 AM" at bounding box center [734, 405] width 383 height 48
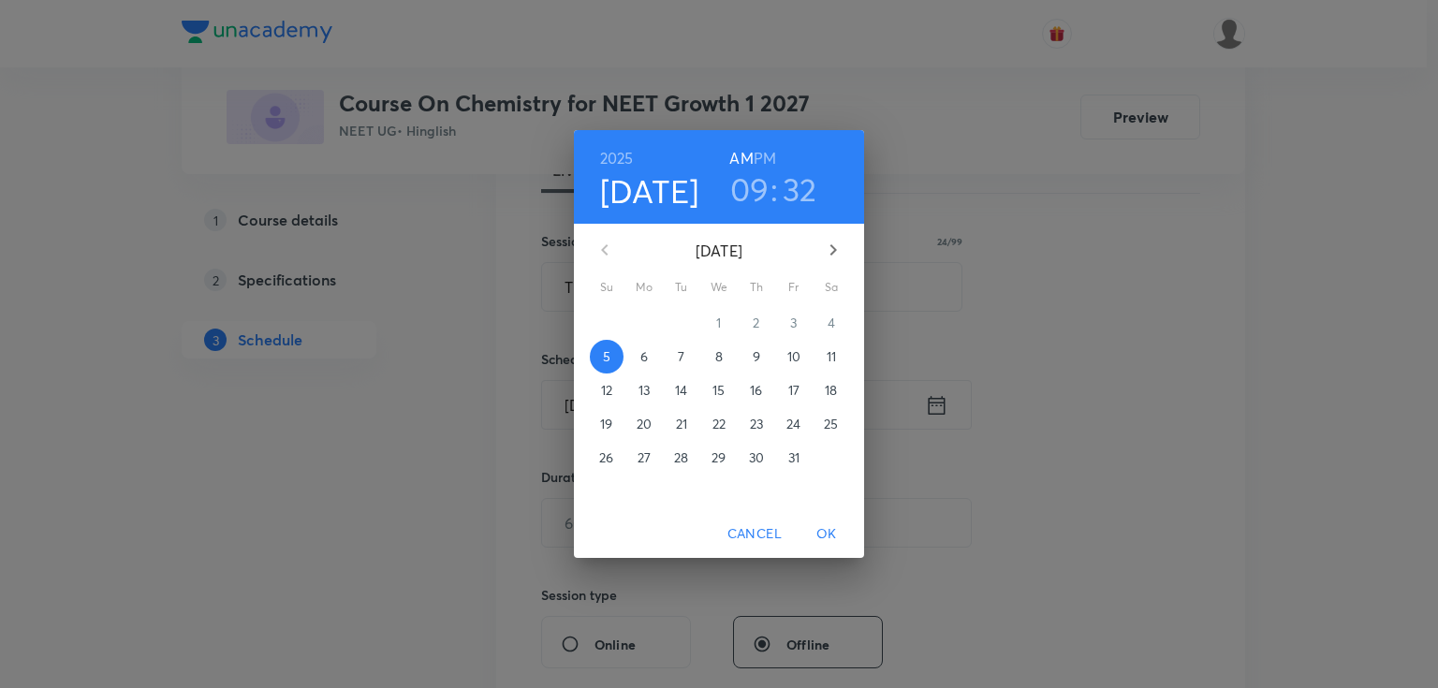
click at [643, 356] on p "6" at bounding box center [643, 356] width 7 height 19
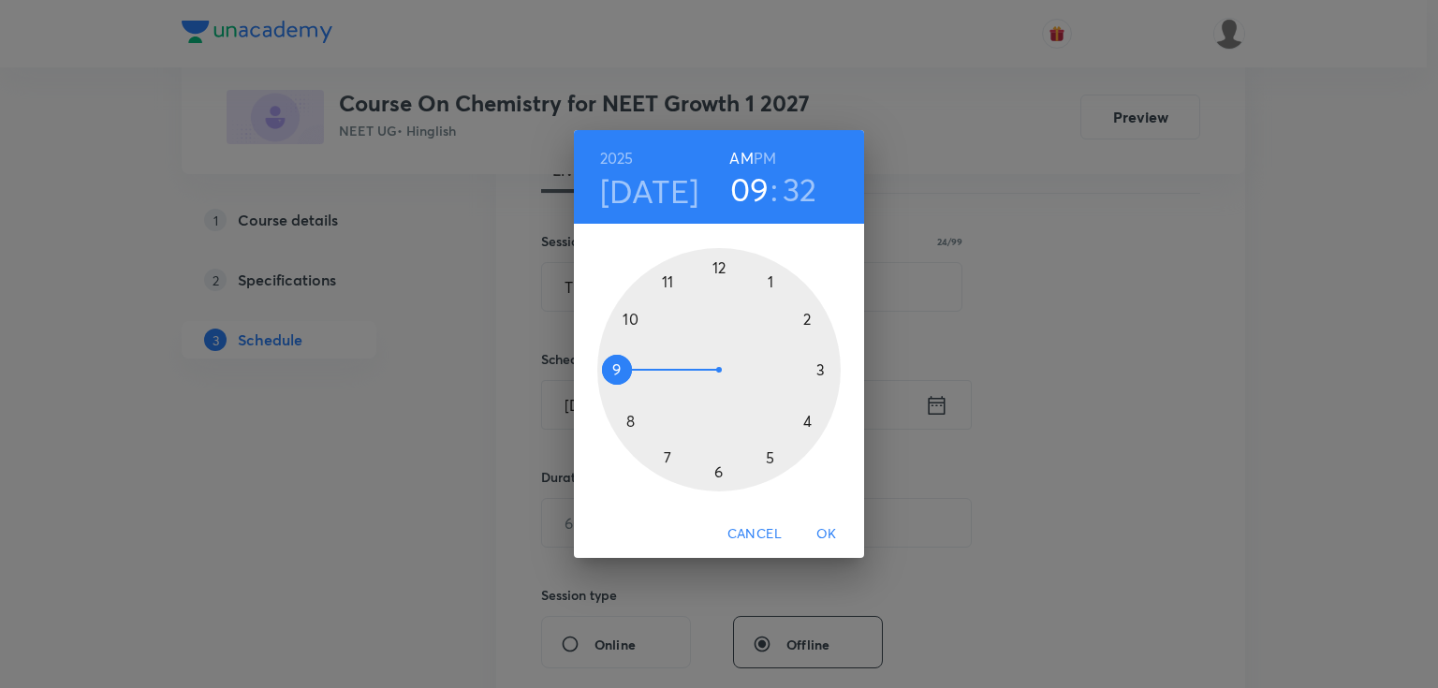
click at [610, 371] on div at bounding box center [718, 369] width 243 height 243
click at [627, 419] on div at bounding box center [718, 369] width 243 height 243
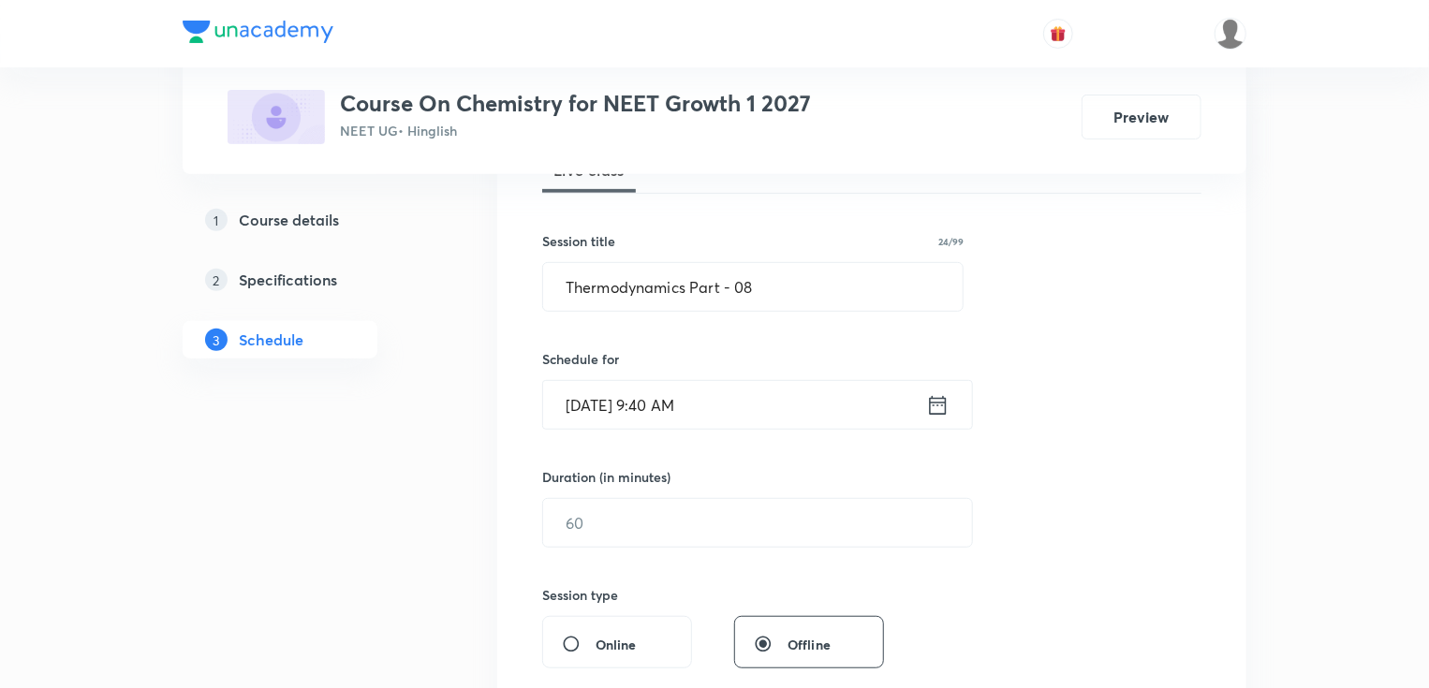
click at [625, 494] on div "Duration (in minutes) ​" at bounding box center [713, 507] width 342 height 81
click at [641, 524] on input "text" at bounding box center [757, 523] width 429 height 48
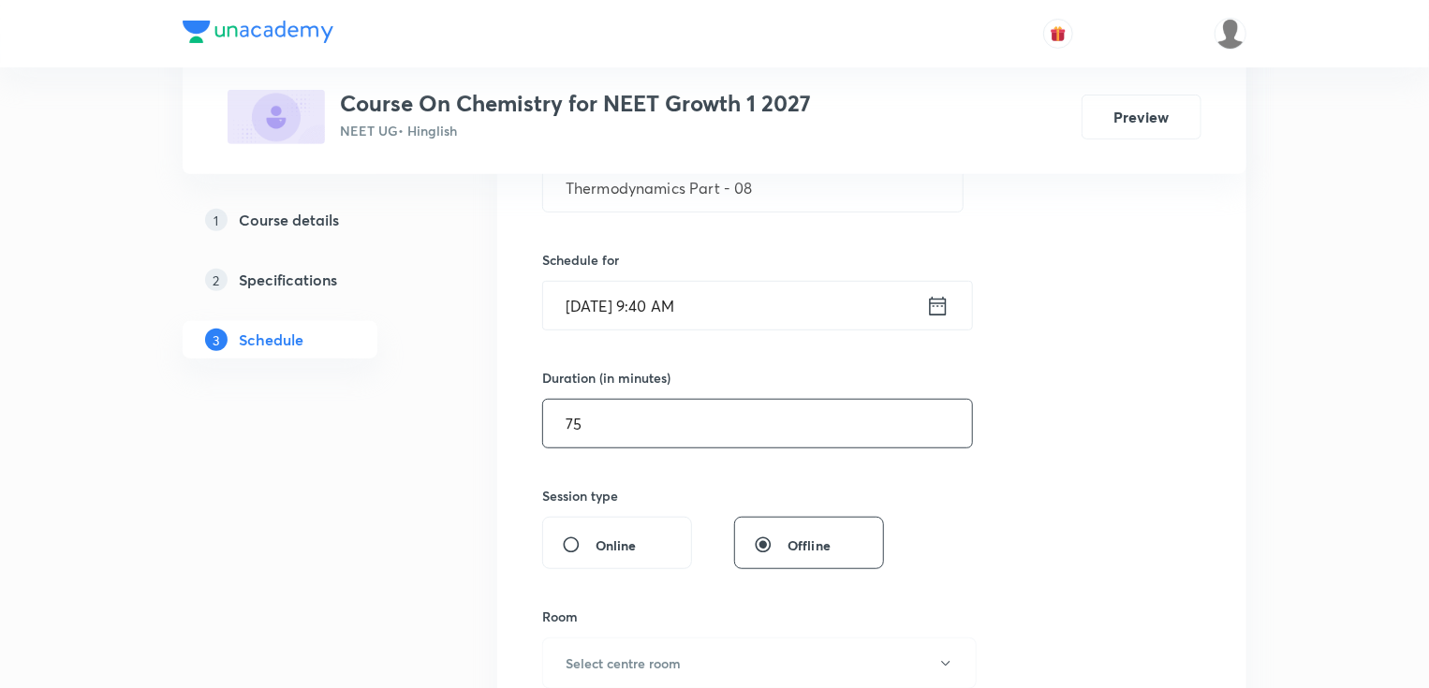
scroll to position [599, 0]
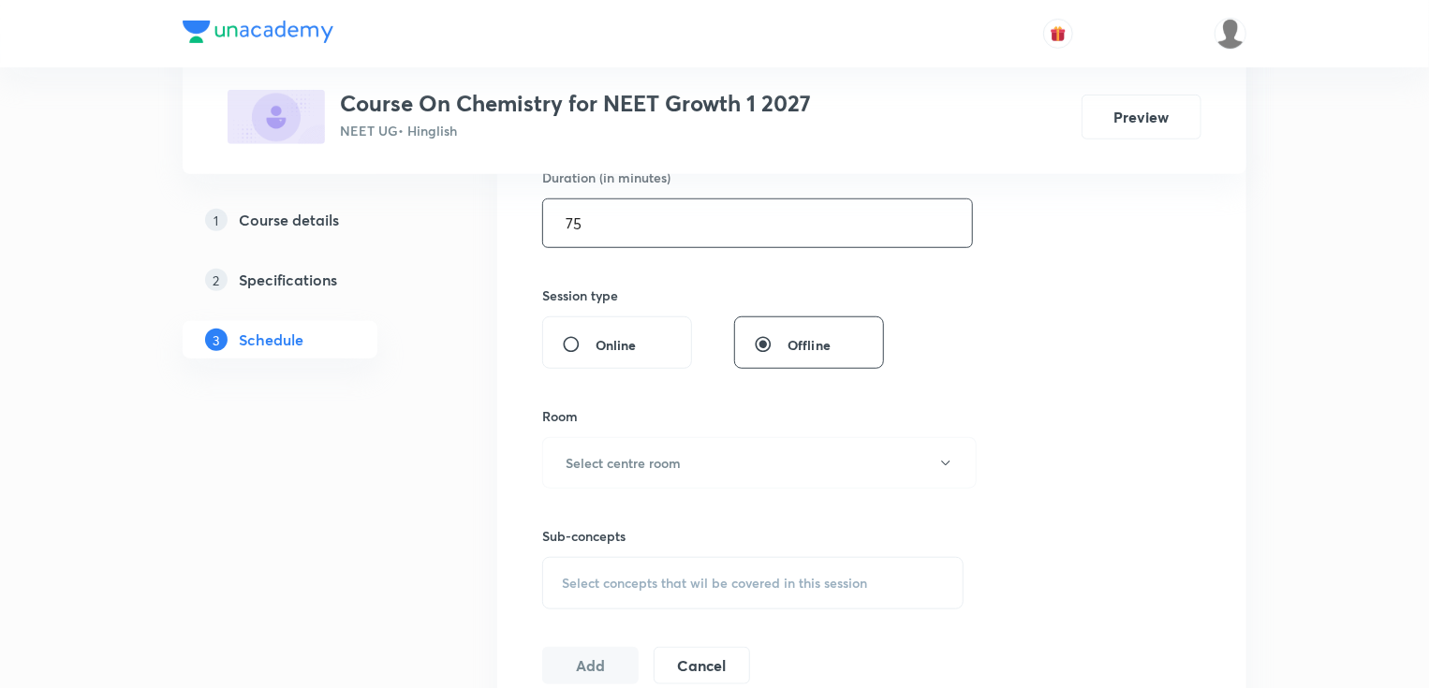
type input "75"
click at [585, 461] on h6 "Select centre room" at bounding box center [623, 463] width 115 height 20
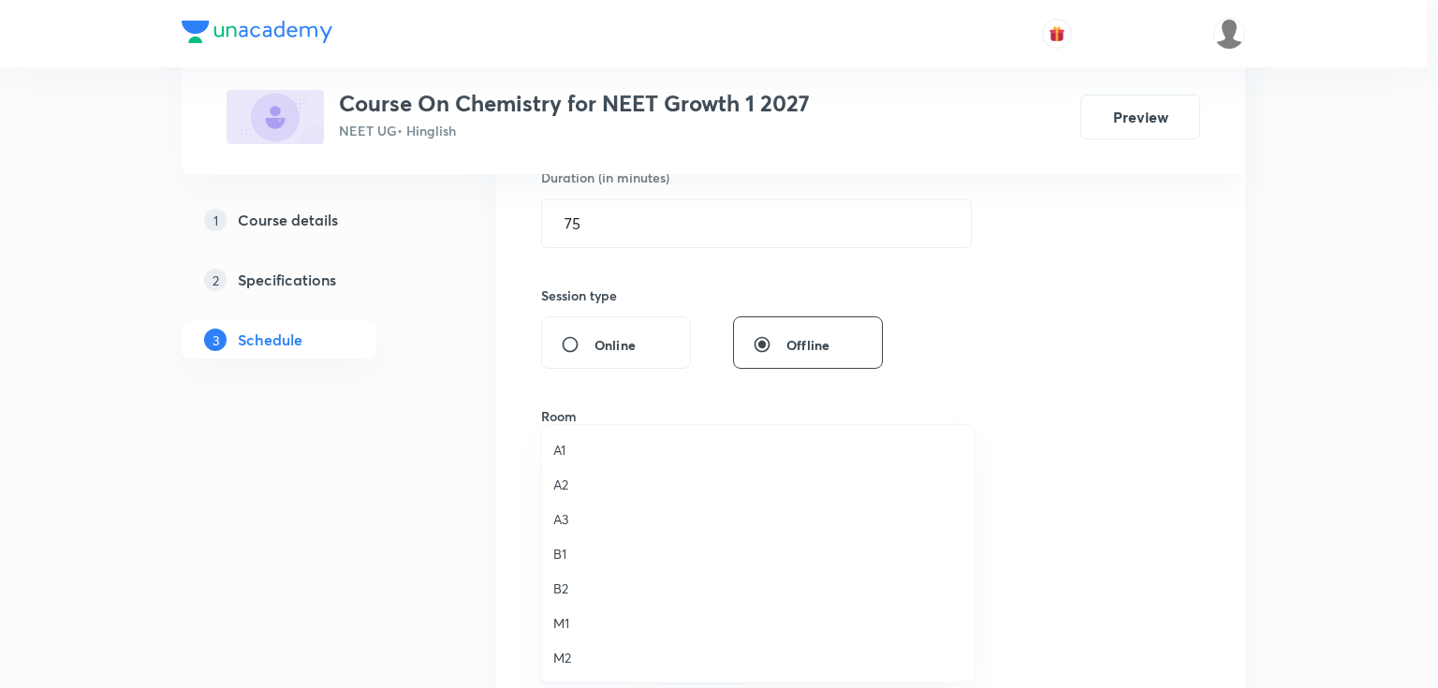
click at [574, 483] on span "A2" at bounding box center [758, 485] width 410 height 20
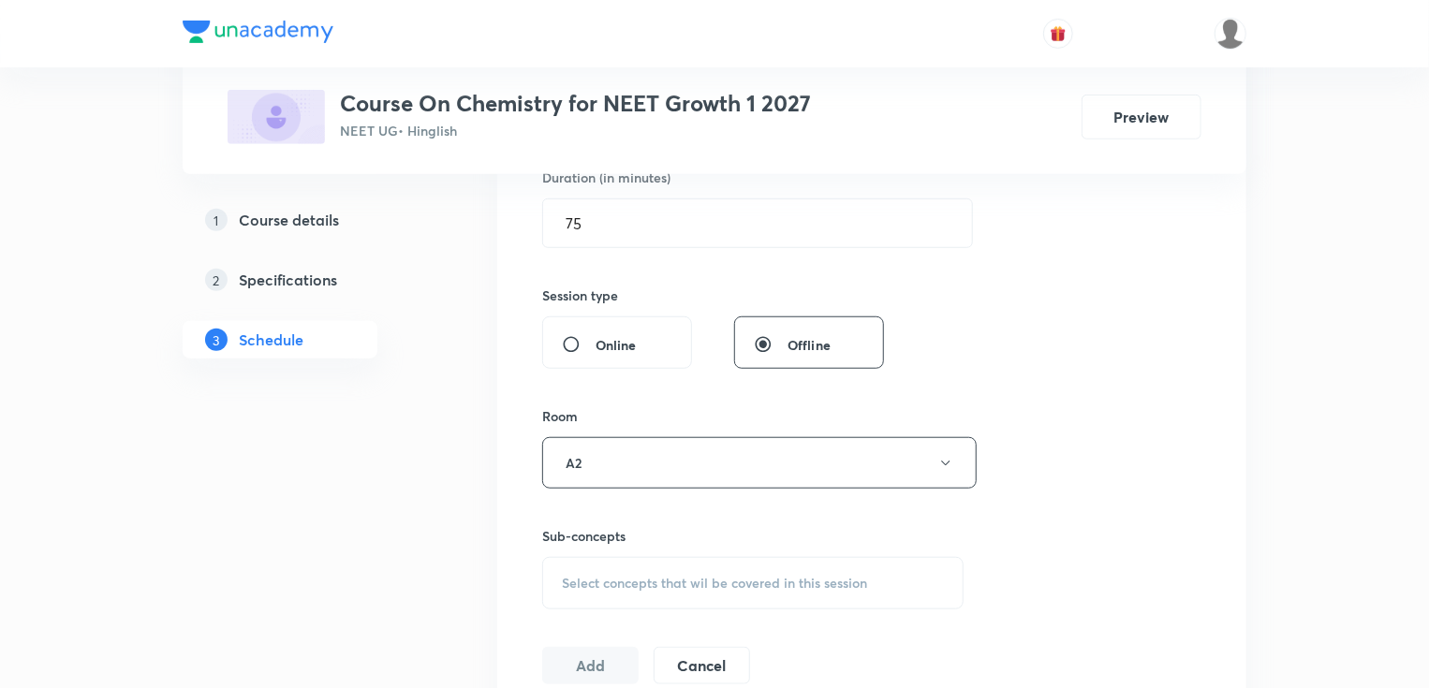
scroll to position [749, 0]
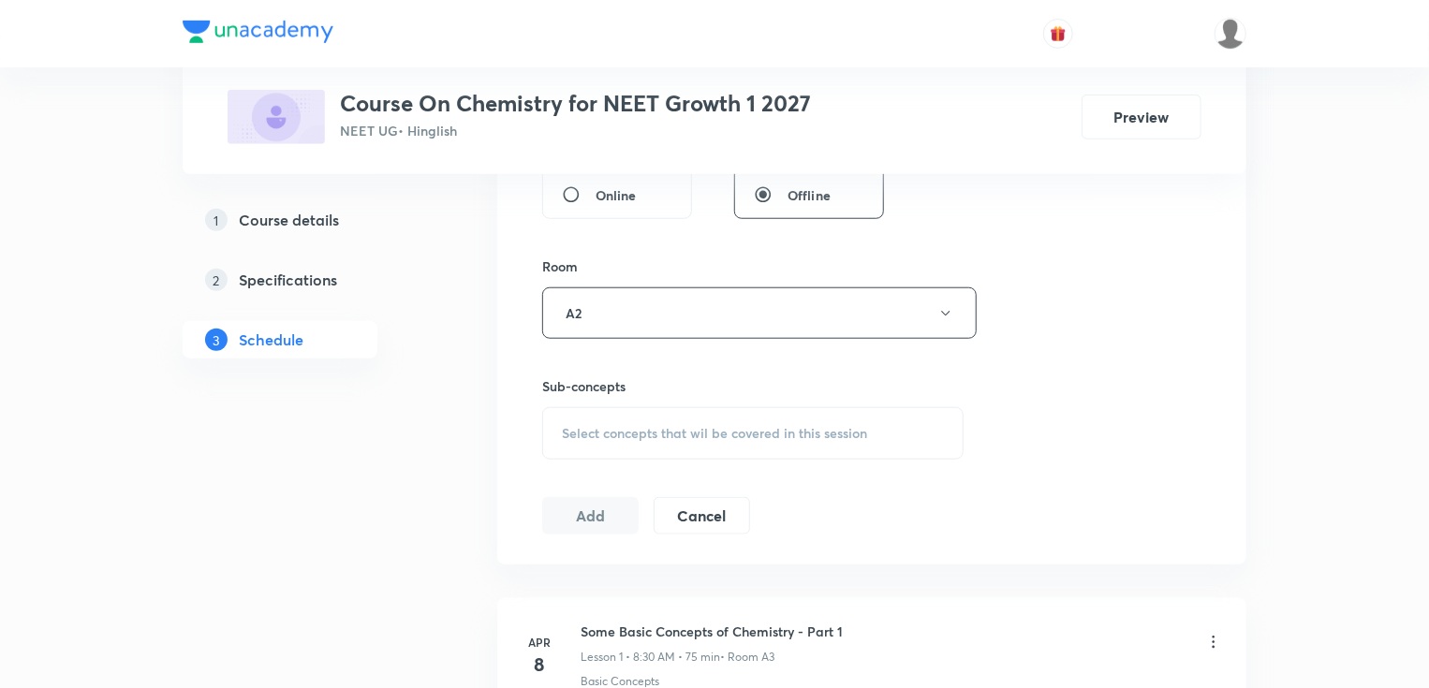
click at [596, 419] on div "Select concepts that wil be covered in this session" at bounding box center [752, 433] width 421 height 52
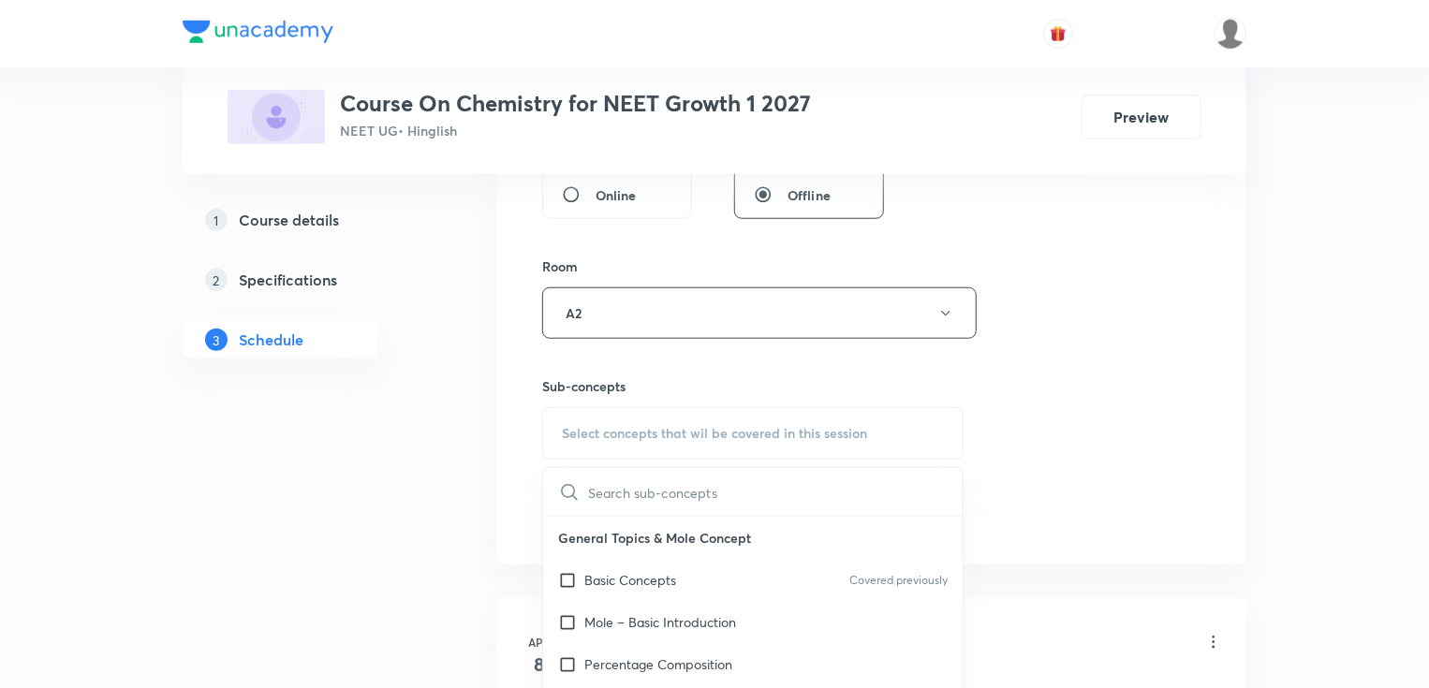
scroll to position [824, 0]
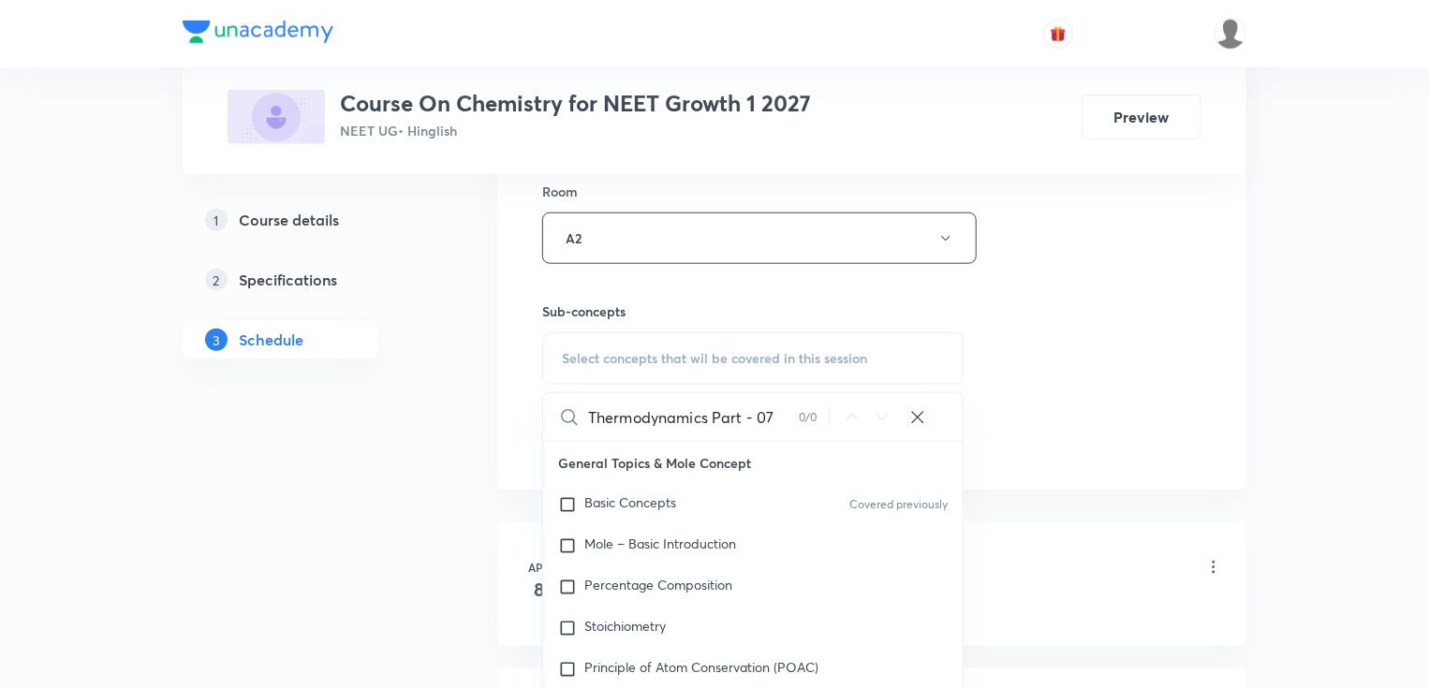
drag, startPoint x: 675, startPoint y: 412, endPoint x: 824, endPoint y: 421, distance: 149.2
click at [824, 421] on div "Thermodynamics Part - 07 0 / 0 ​" at bounding box center [752, 417] width 419 height 48
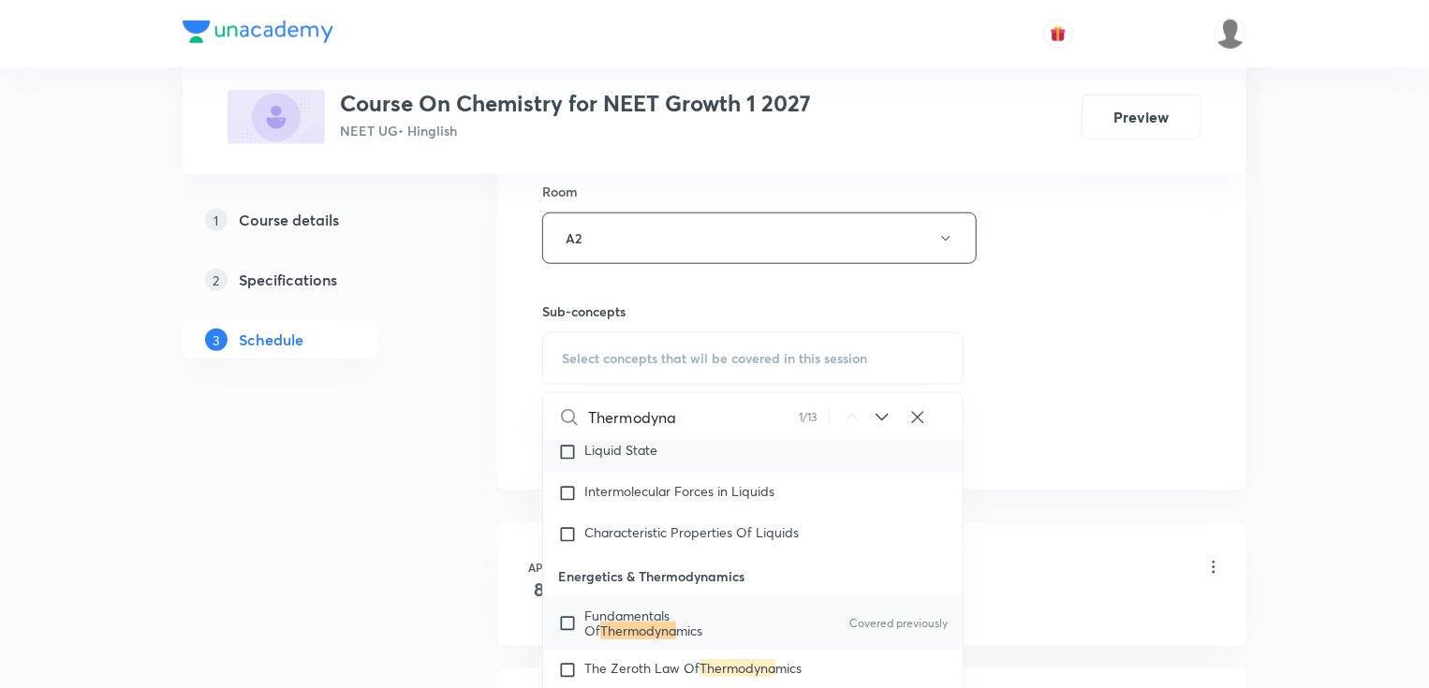
scroll to position [4206, 0]
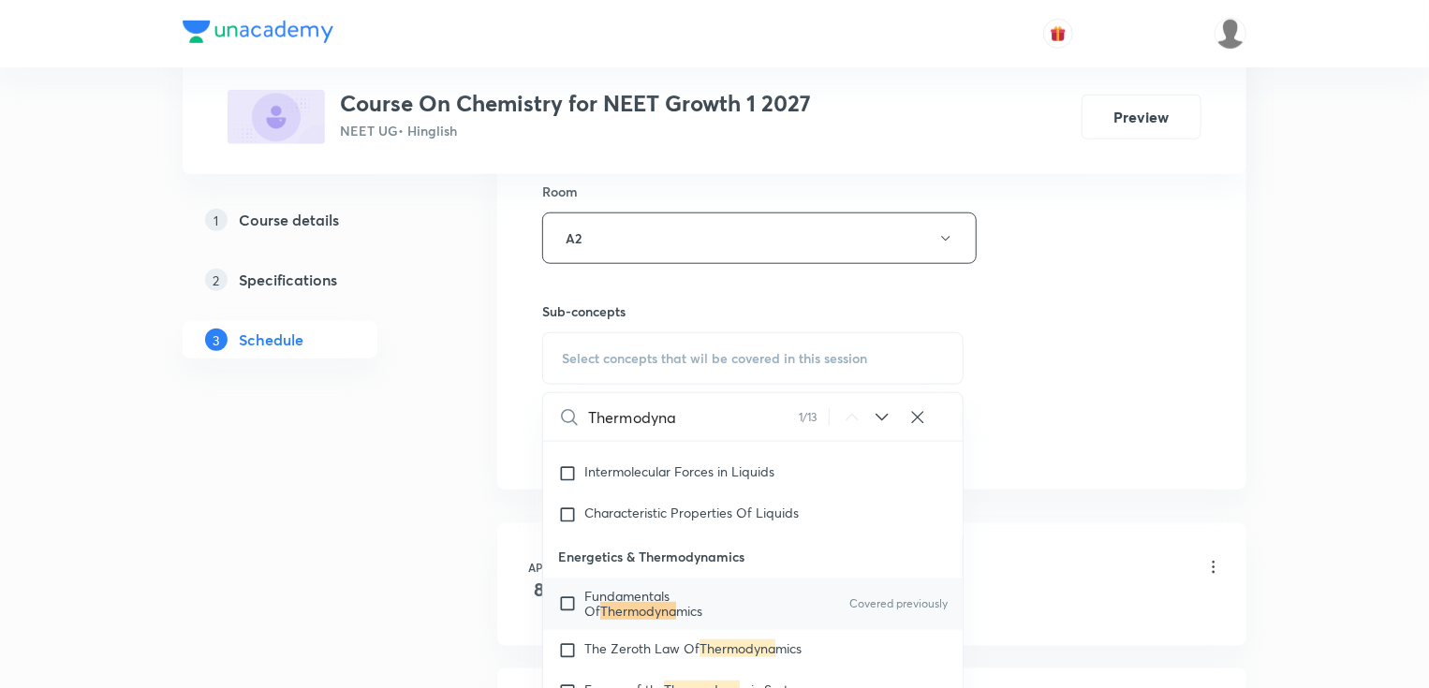
type input "Thermodyna"
click at [696, 606] on p "Fundamentals Of Thermodyna mics" at bounding box center [678, 604] width 189 height 30
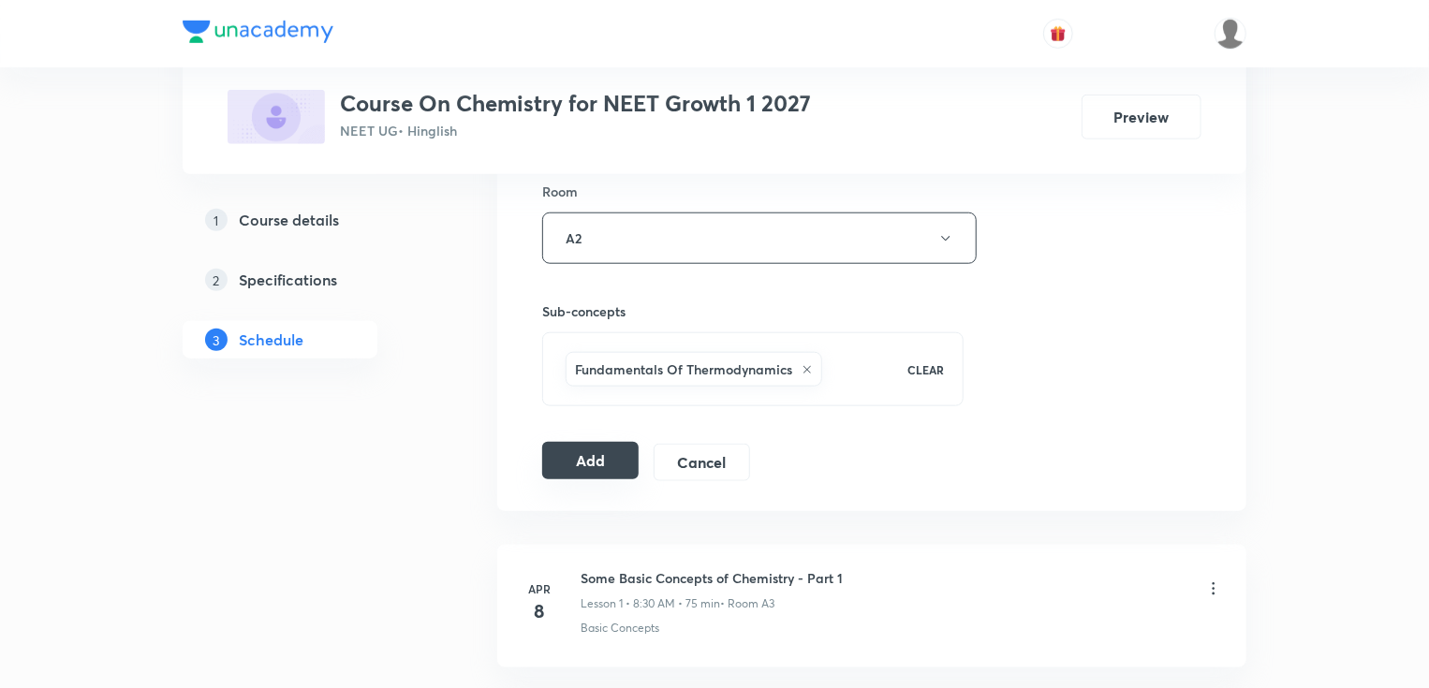
click at [562, 456] on button "Add" at bounding box center [590, 460] width 96 height 37
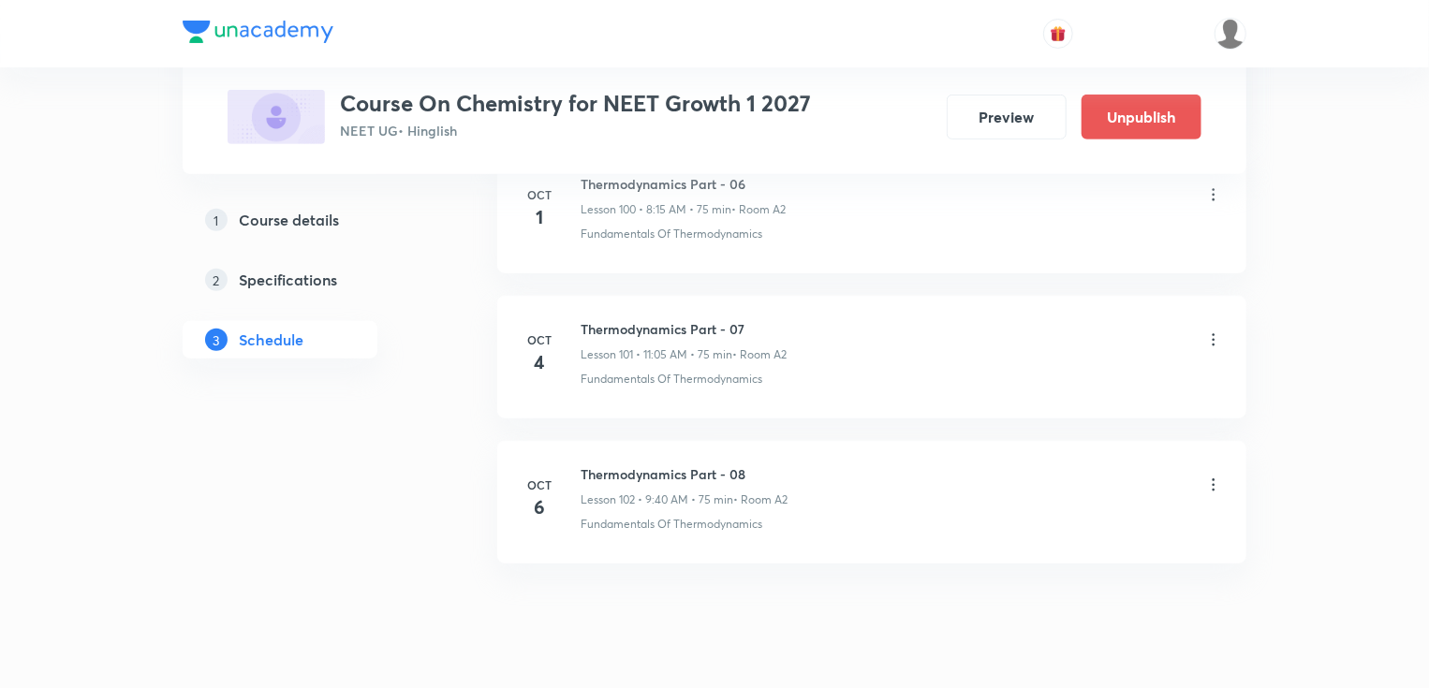
scroll to position [14717, 0]
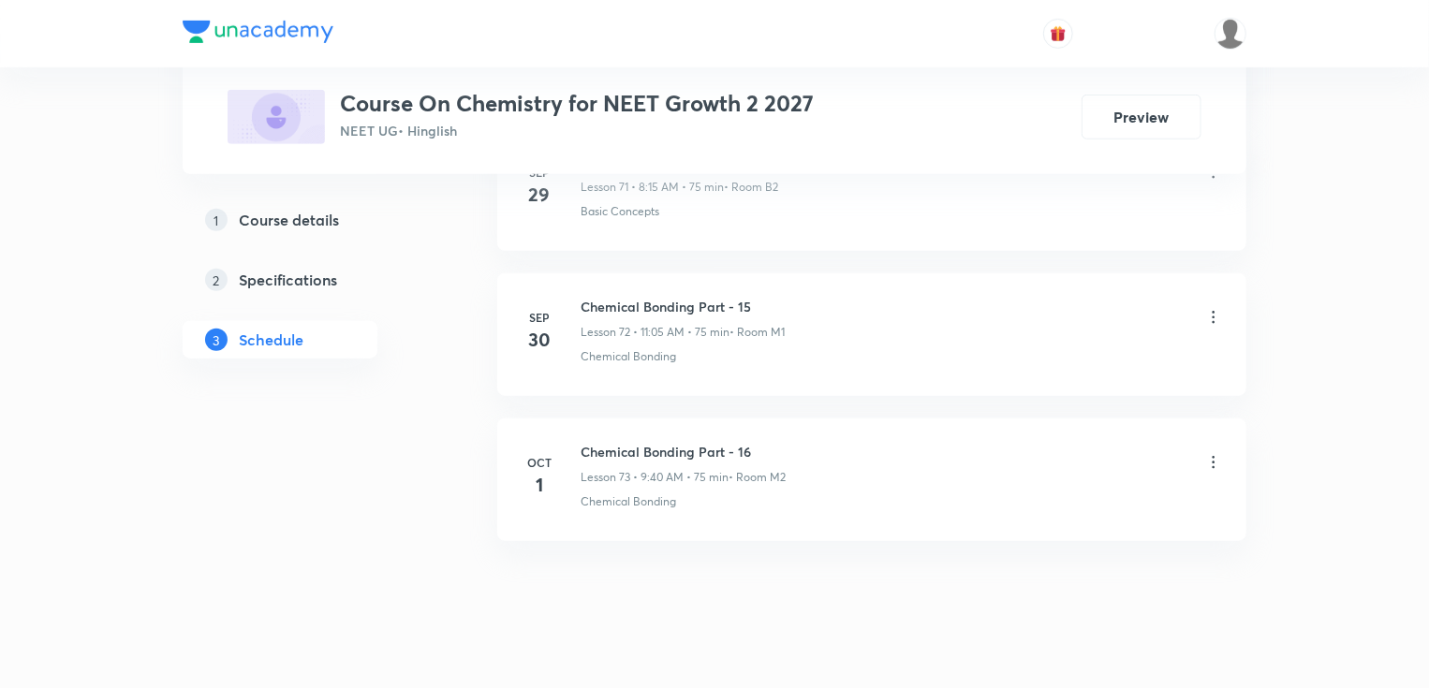
click at [663, 442] on h6 "Chemical Bonding Part - 16" at bounding box center [683, 452] width 205 height 20
copy h6 "Chemical Bonding Part - 16"
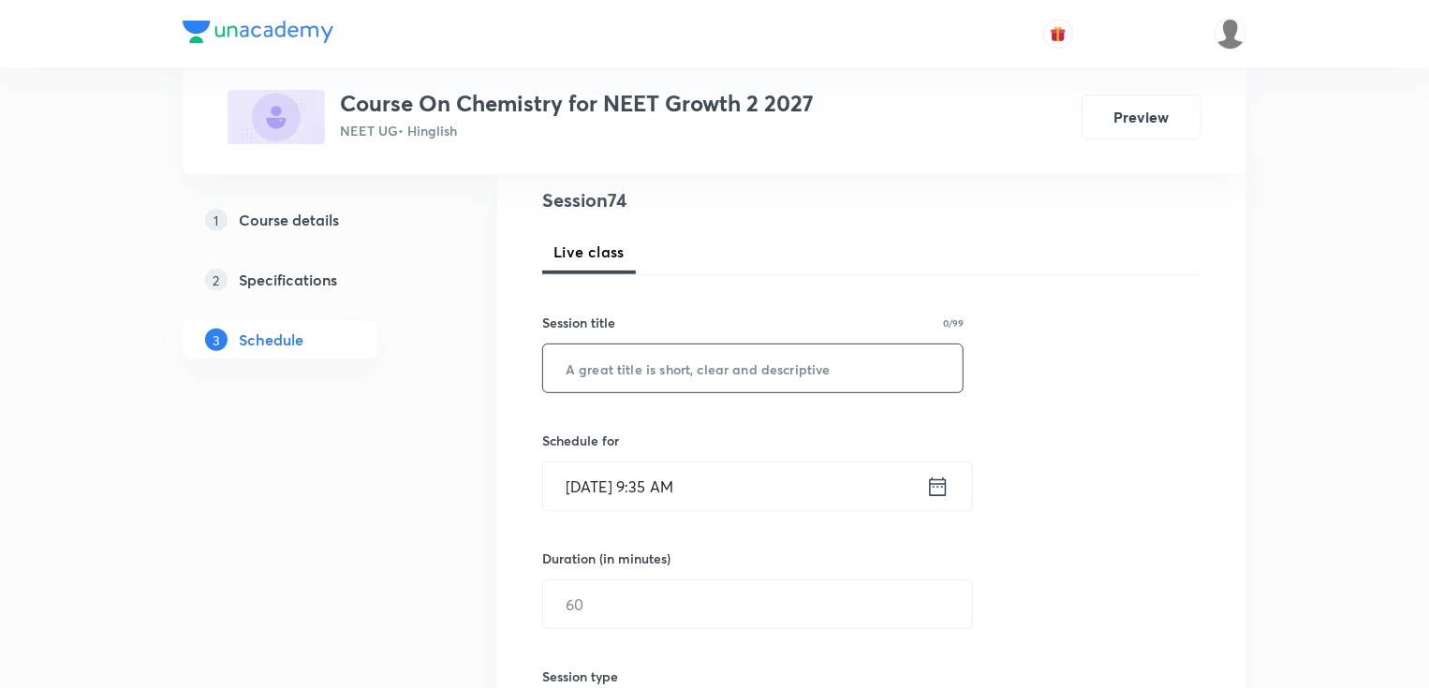
scroll to position [225, 0]
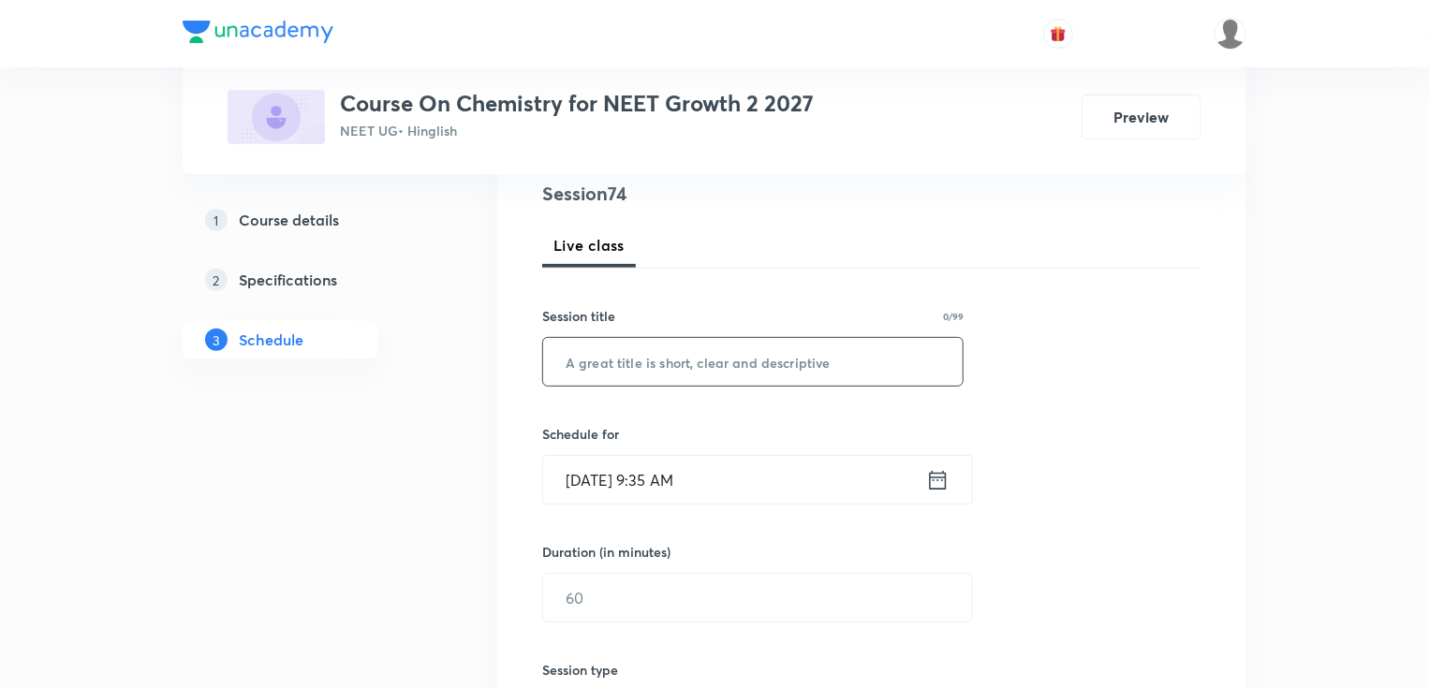
click at [686, 382] on input "text" at bounding box center [752, 362] width 419 height 48
paste input "Chemical Bonding Part - 16"
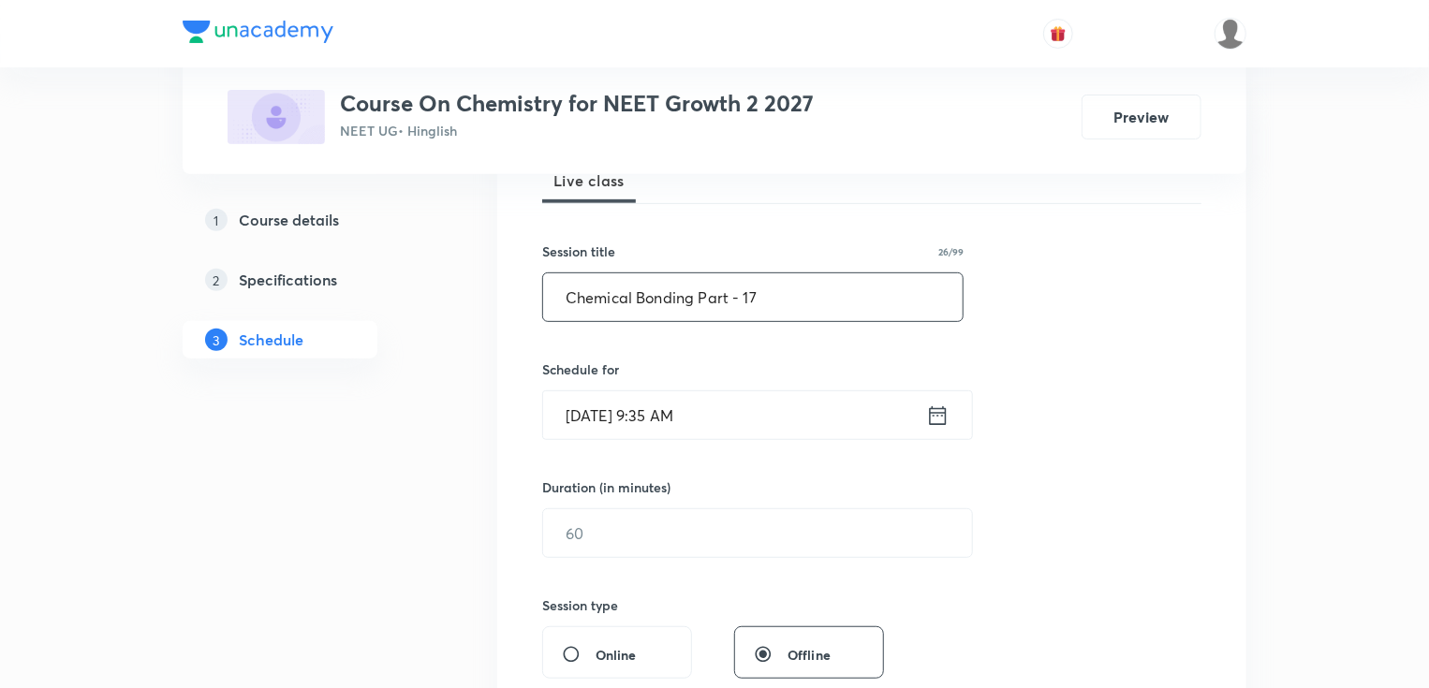
scroll to position [375, 0]
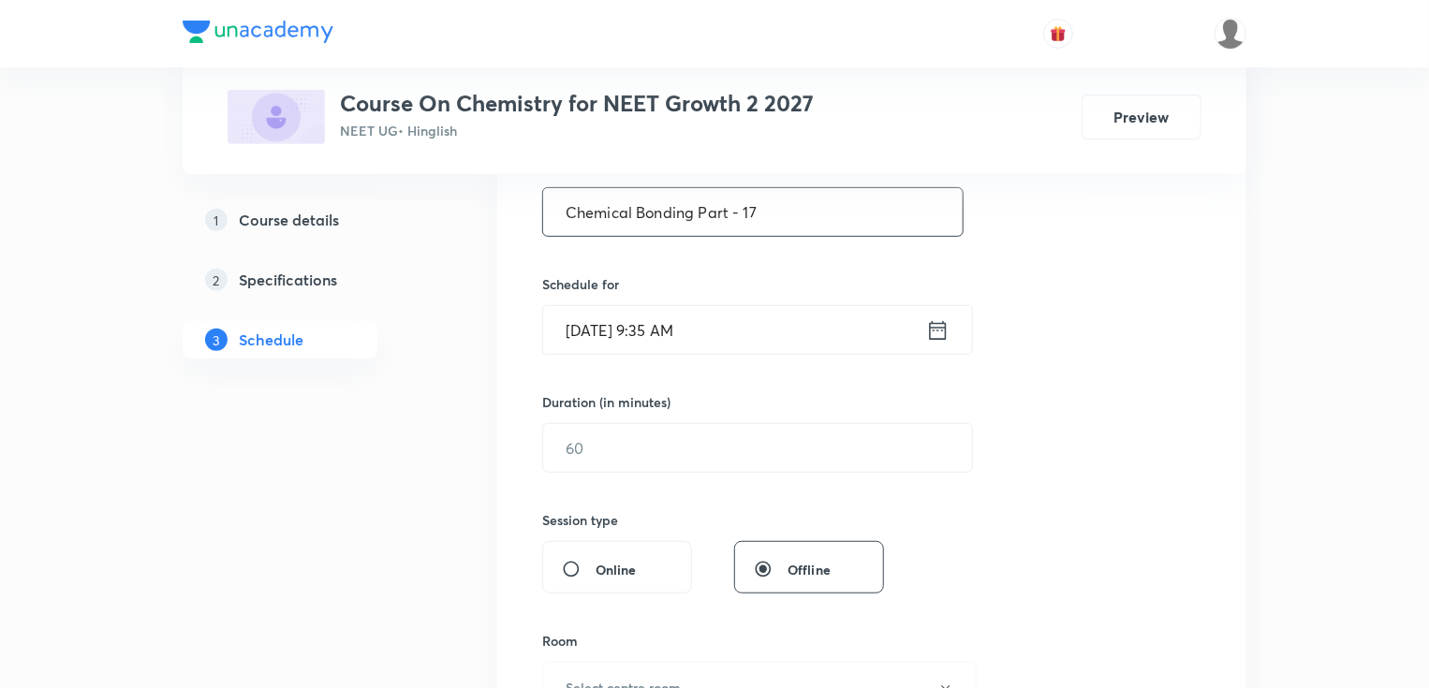
type input "Chemical Bonding Part - 17"
click at [648, 334] on input "Oct 5, 2025, 9:35 AM" at bounding box center [734, 330] width 383 height 48
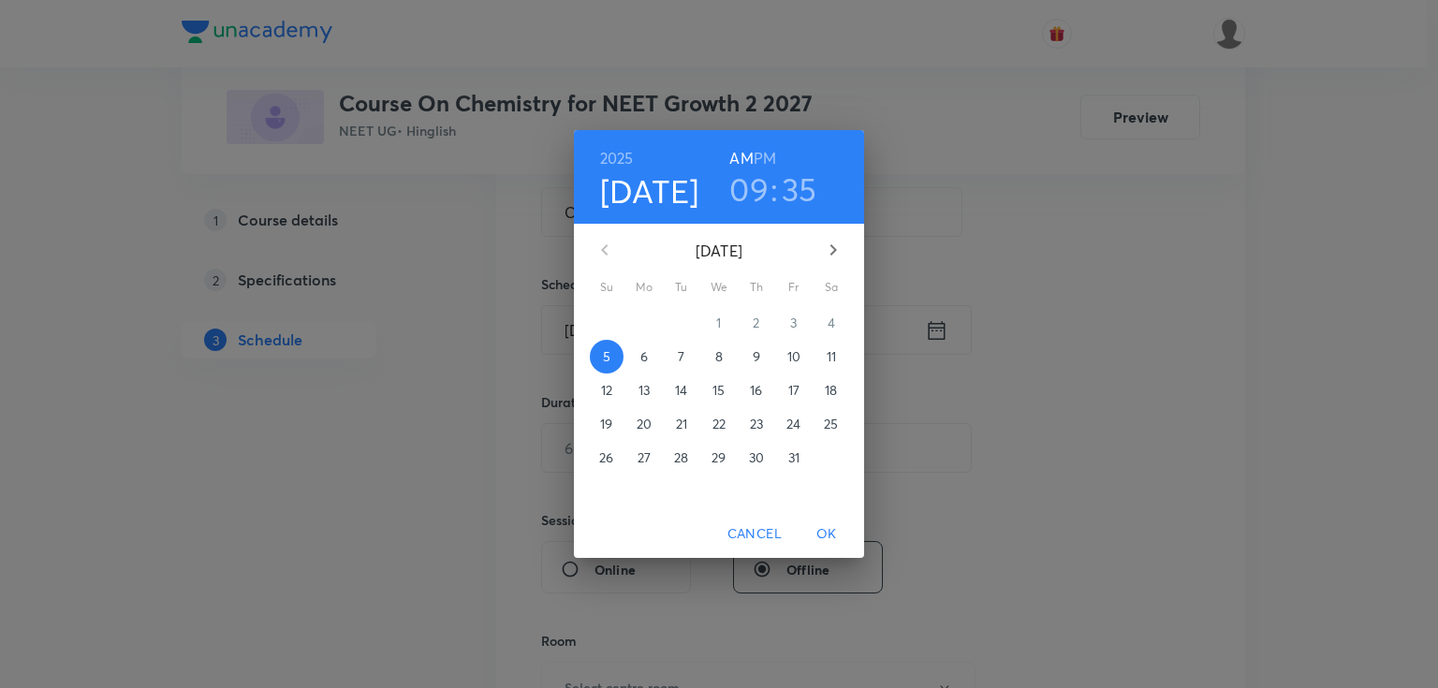
click at [647, 356] on p "6" at bounding box center [643, 356] width 7 height 19
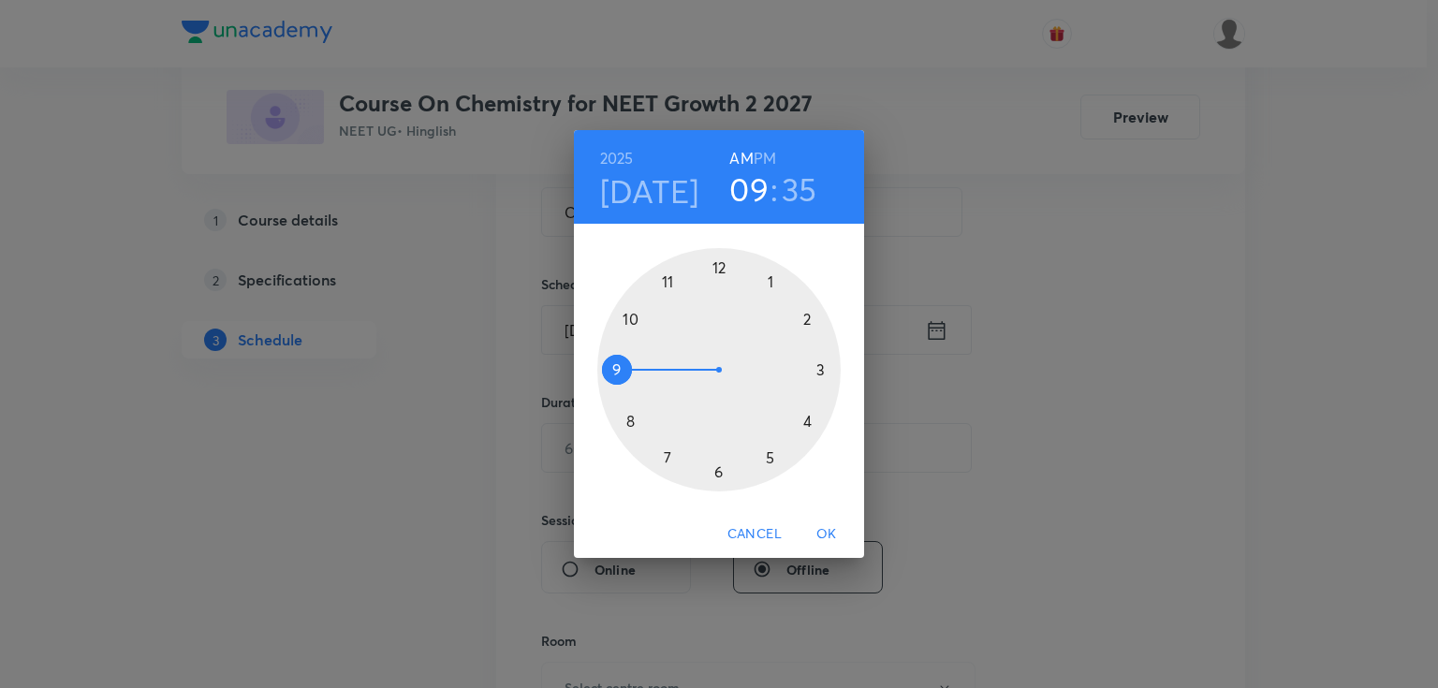
click at [629, 423] on div at bounding box center [718, 369] width 243 height 243
click at [824, 372] on div at bounding box center [718, 369] width 243 height 243
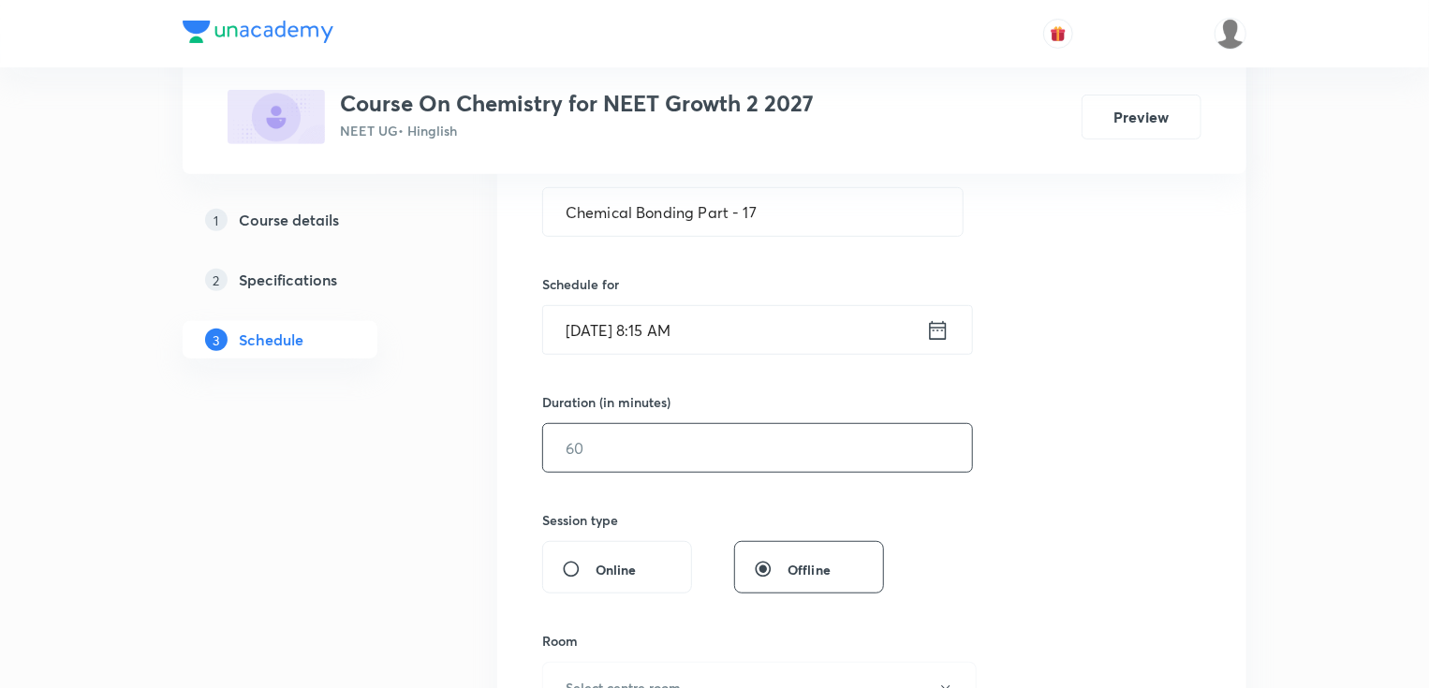
click at [609, 425] on input "text" at bounding box center [757, 448] width 429 height 48
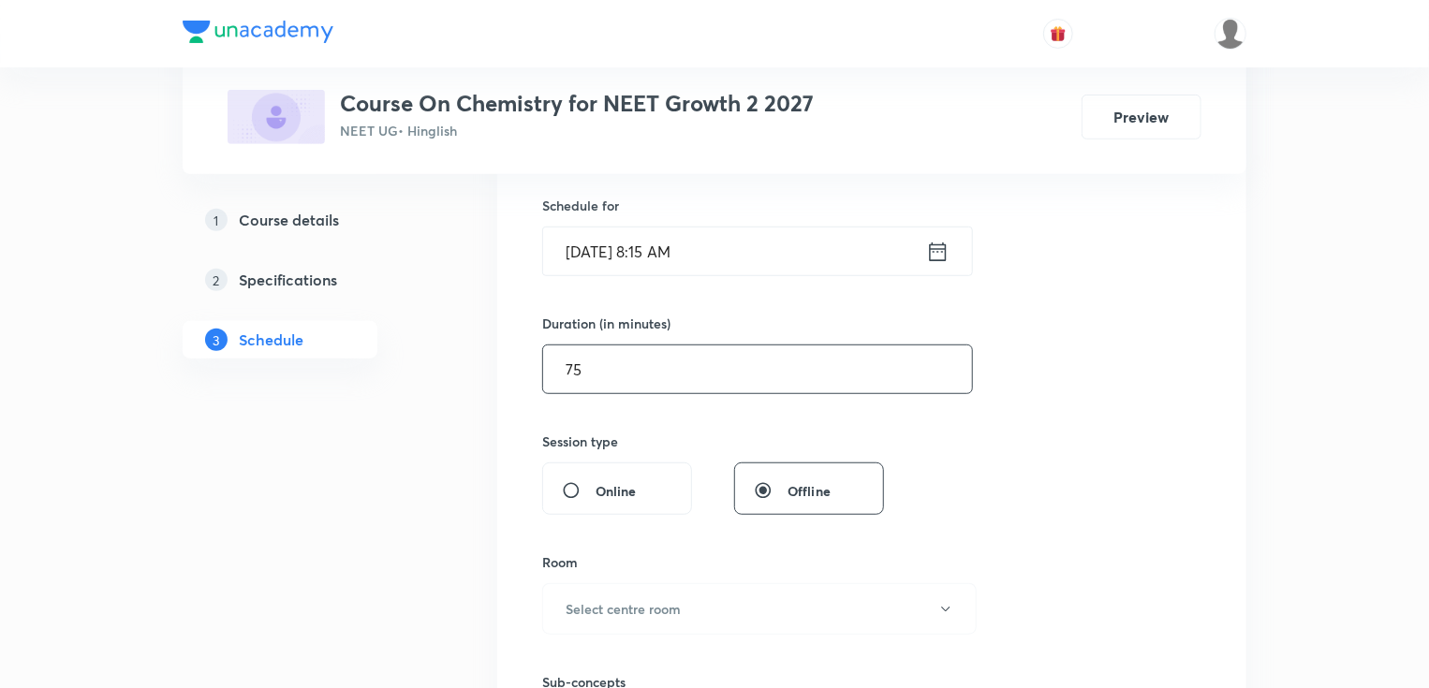
scroll to position [524, 0]
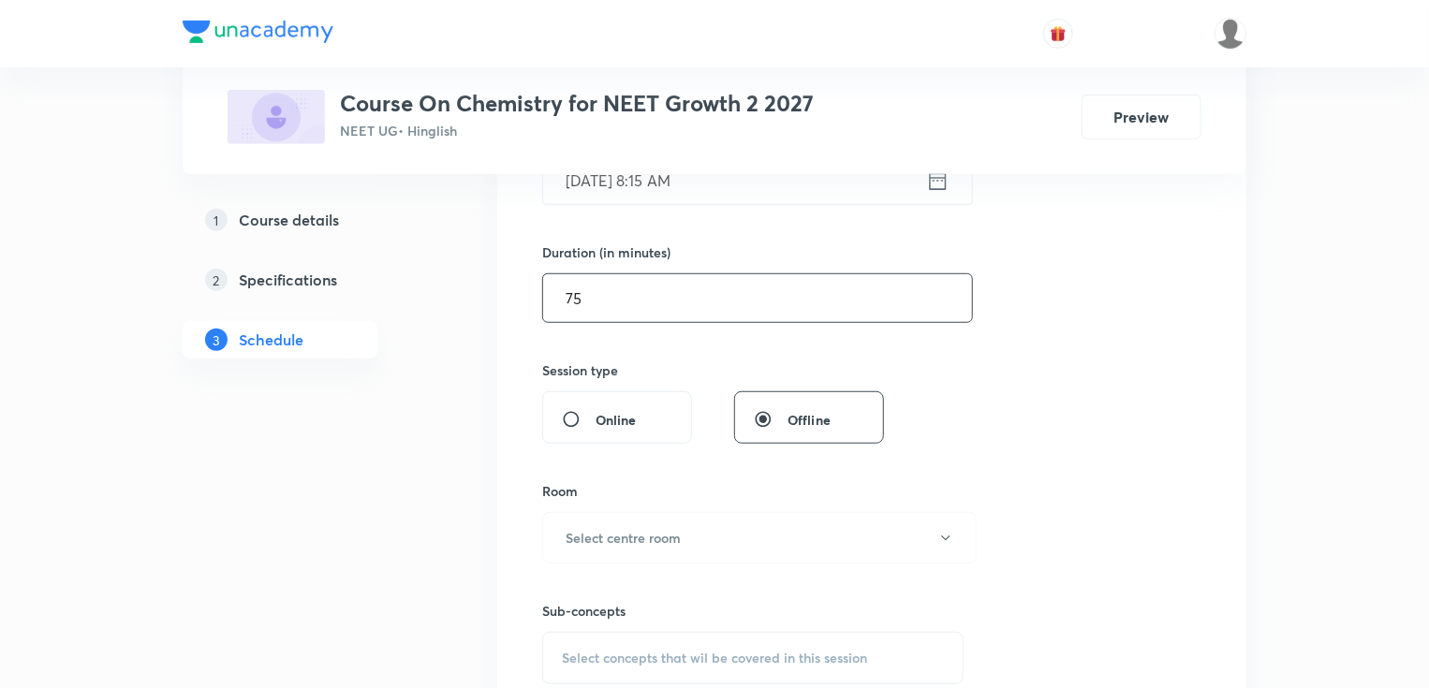
type input "75"
click at [584, 537] on h6 "Select centre room" at bounding box center [623, 538] width 115 height 20
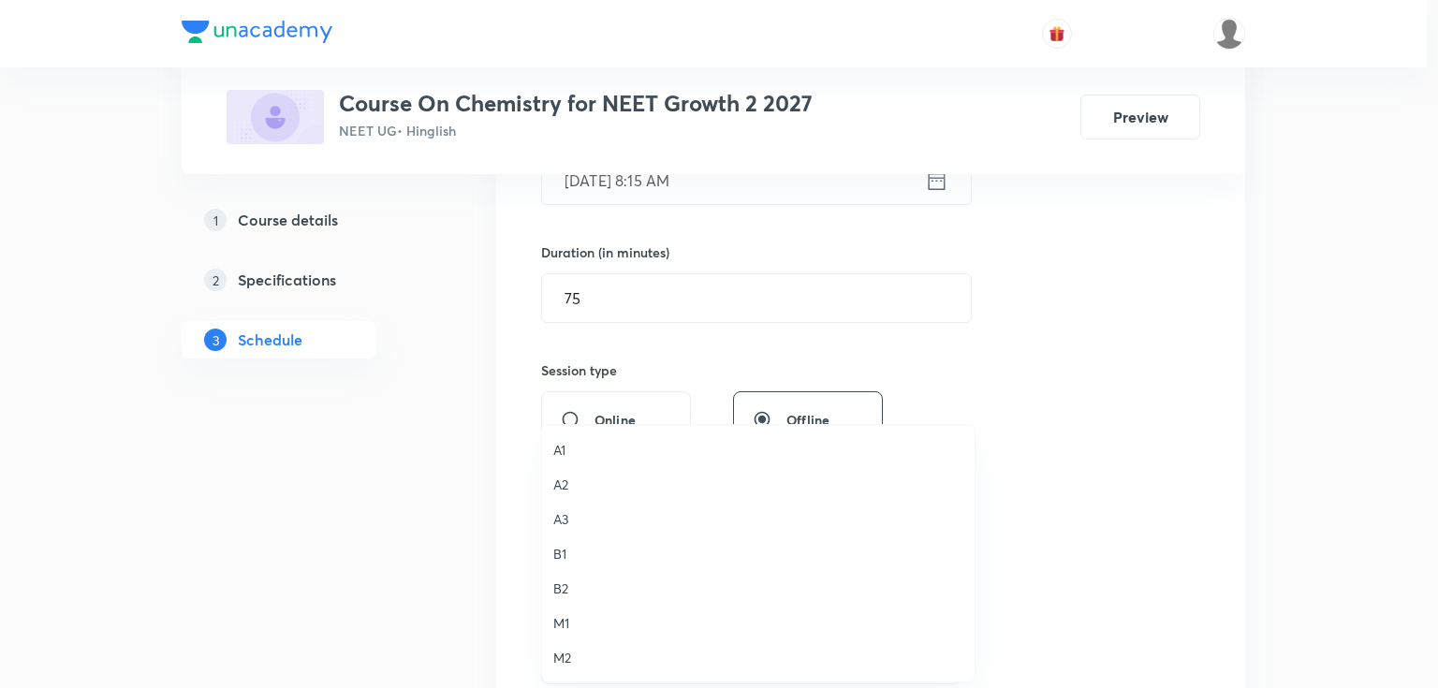
click at [558, 576] on li "B2" at bounding box center [758, 588] width 433 height 35
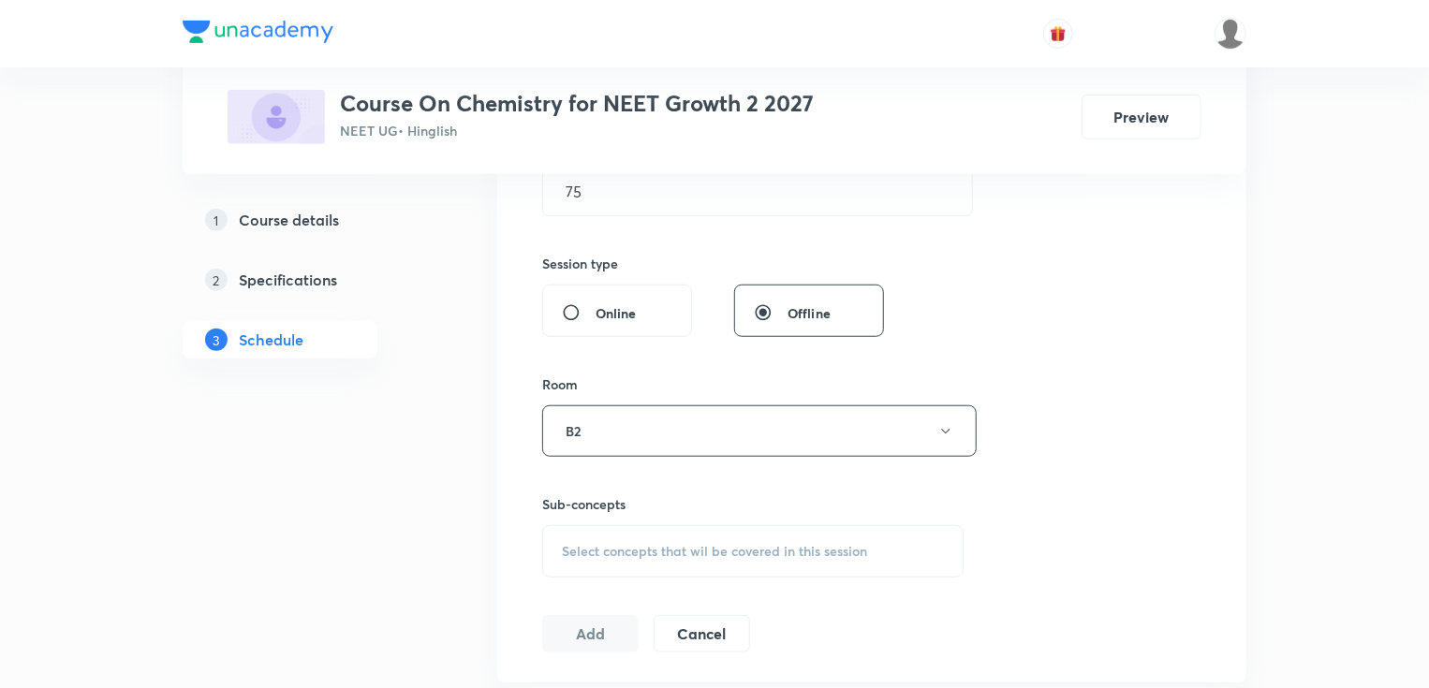
scroll to position [749, 0]
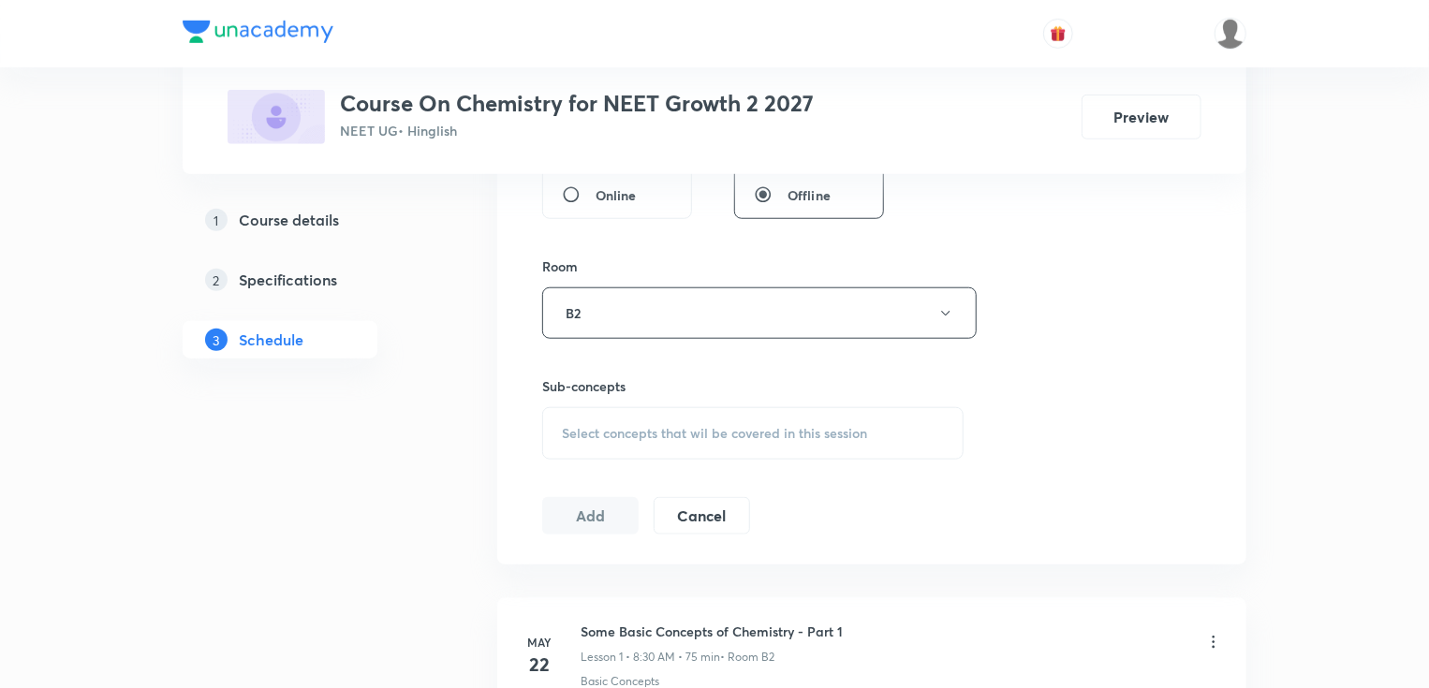
click at [625, 434] on span "Select concepts that wil be covered in this session" at bounding box center [714, 433] width 305 height 15
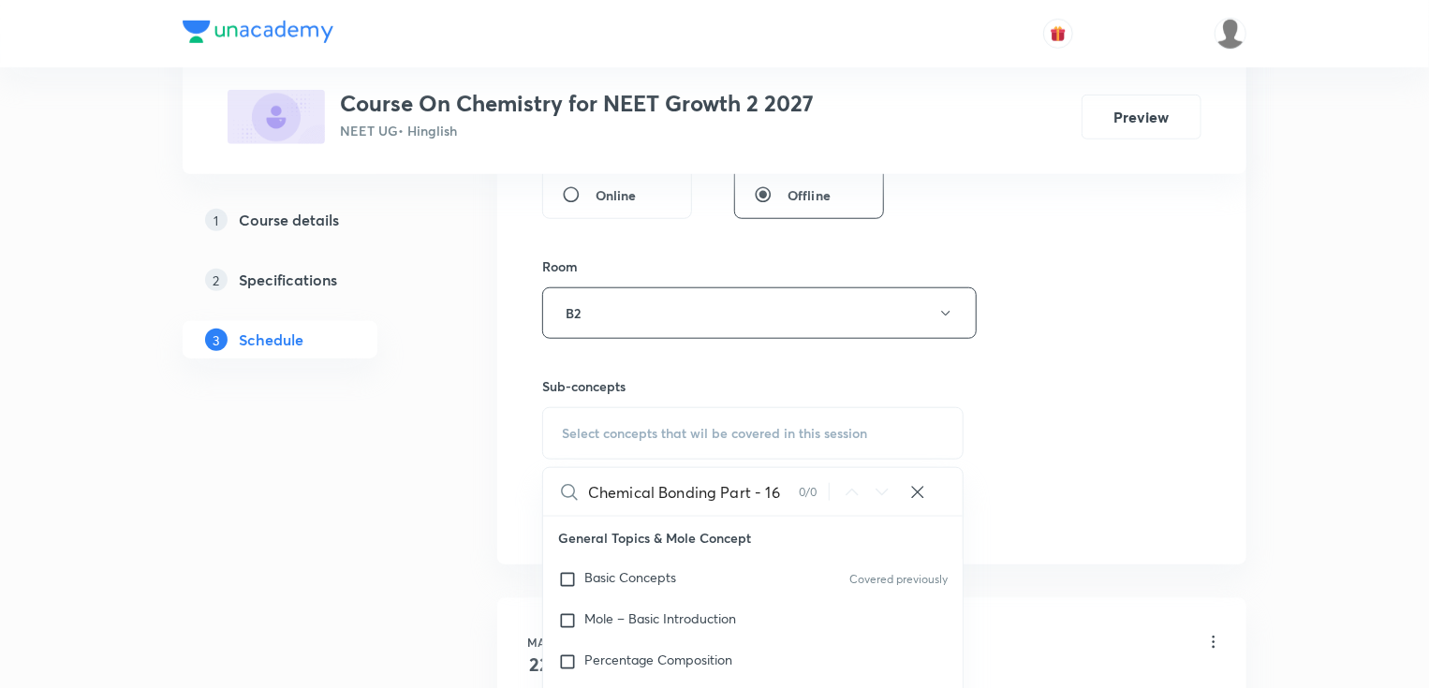
drag, startPoint x: 678, startPoint y: 487, endPoint x: 847, endPoint y: 487, distance: 169.5
click at [847, 487] on div "Chemical Bonding Part - 16 0 / 0 ​" at bounding box center [752, 492] width 419 height 48
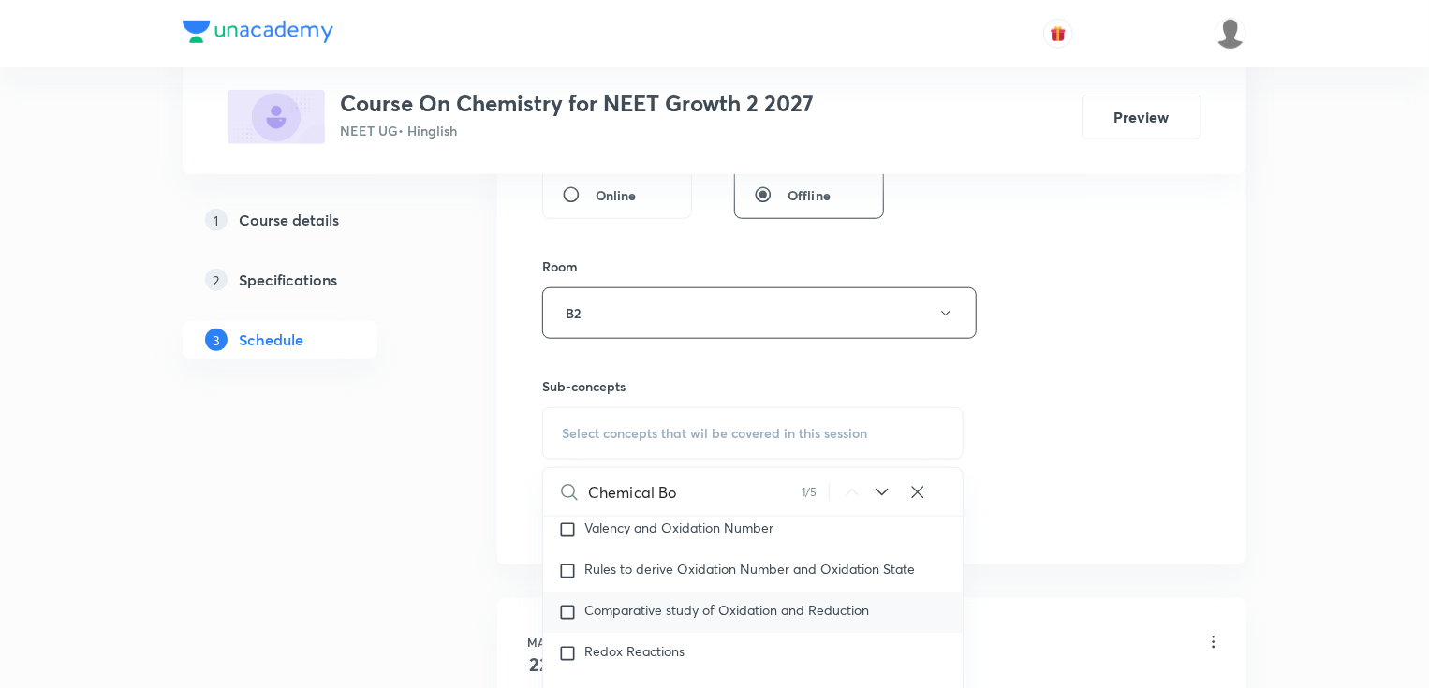
scroll to position [7416, 0]
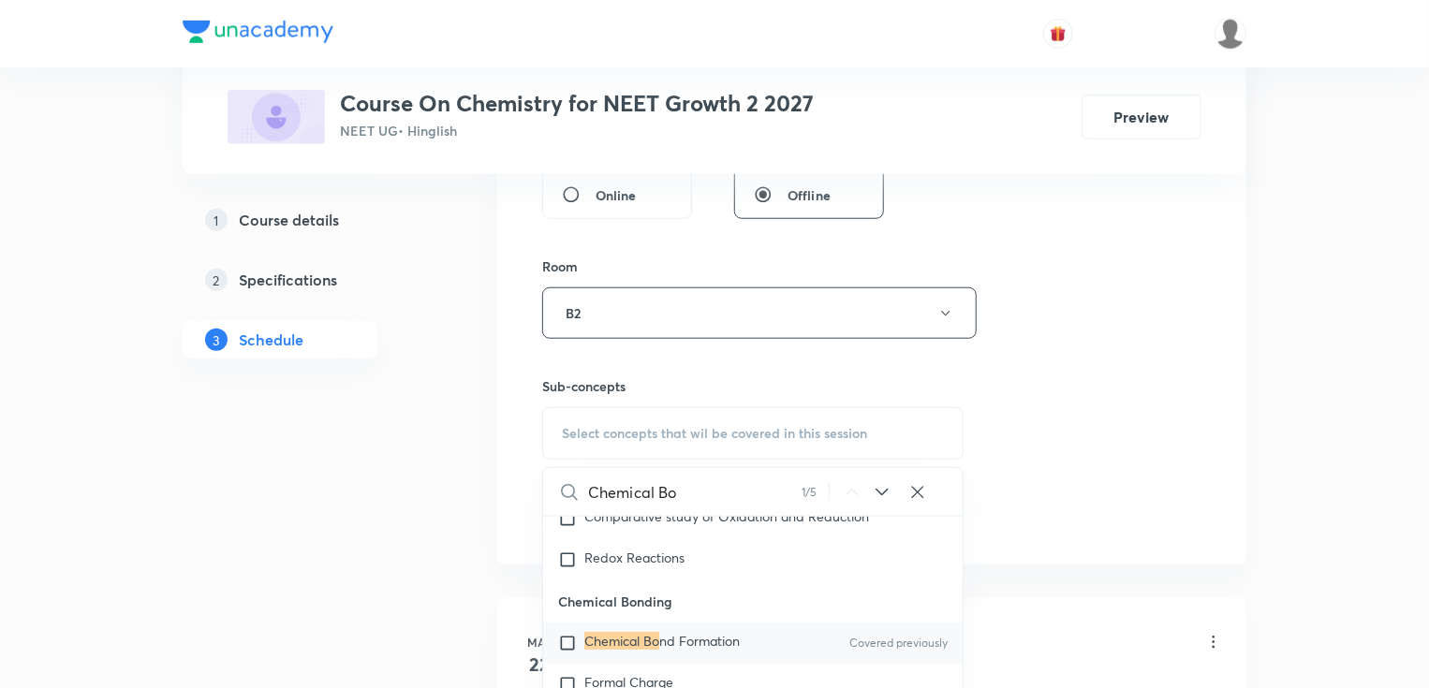
type input "Chemical Bo"
click at [625, 650] on mark "Chemical Bo" at bounding box center [621, 641] width 75 height 18
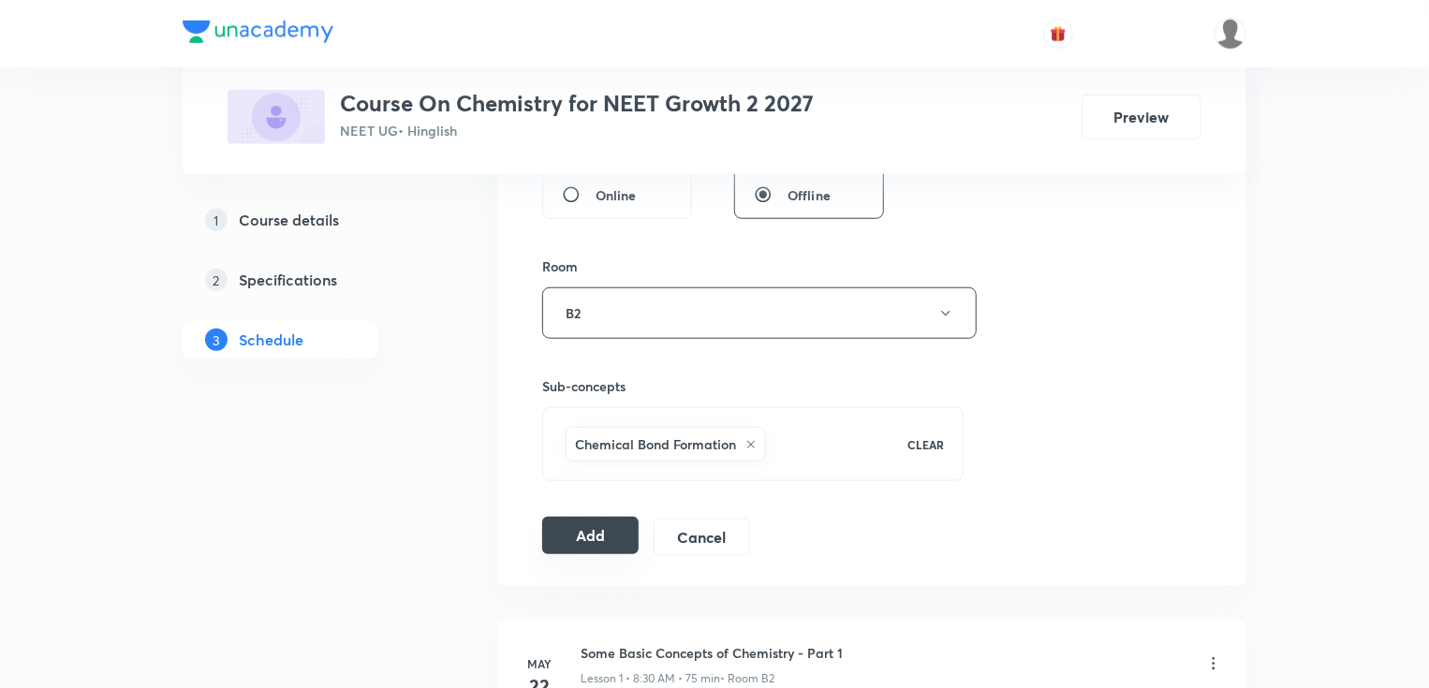
click at [584, 527] on button "Add" at bounding box center [590, 535] width 96 height 37
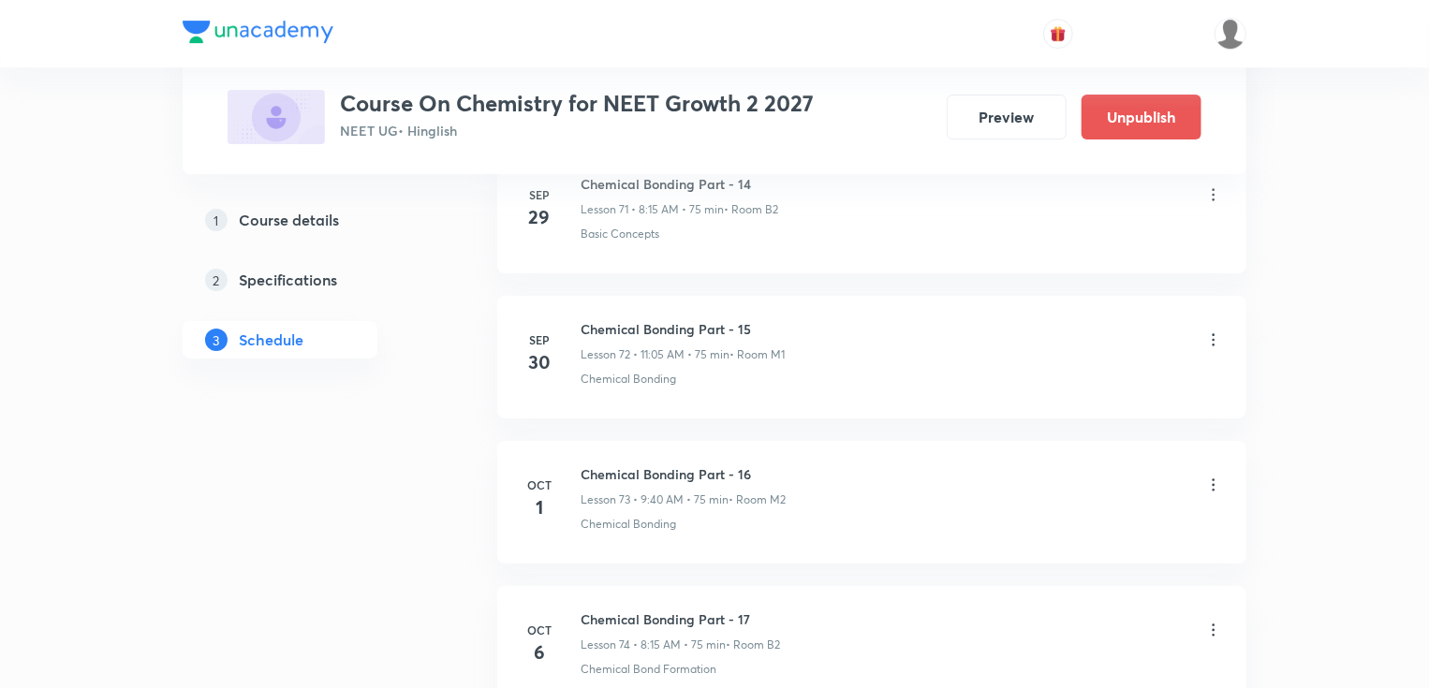
scroll to position [10664, 0]
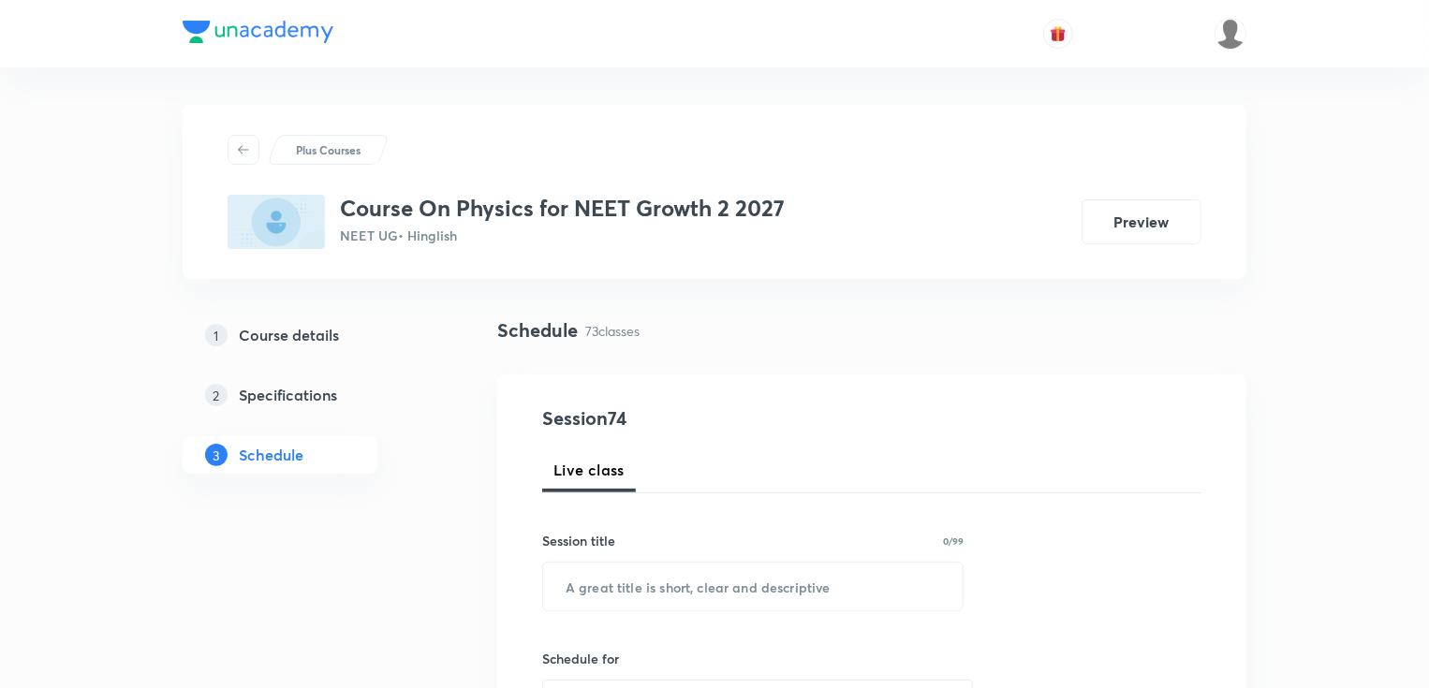
scroll to position [150, 0]
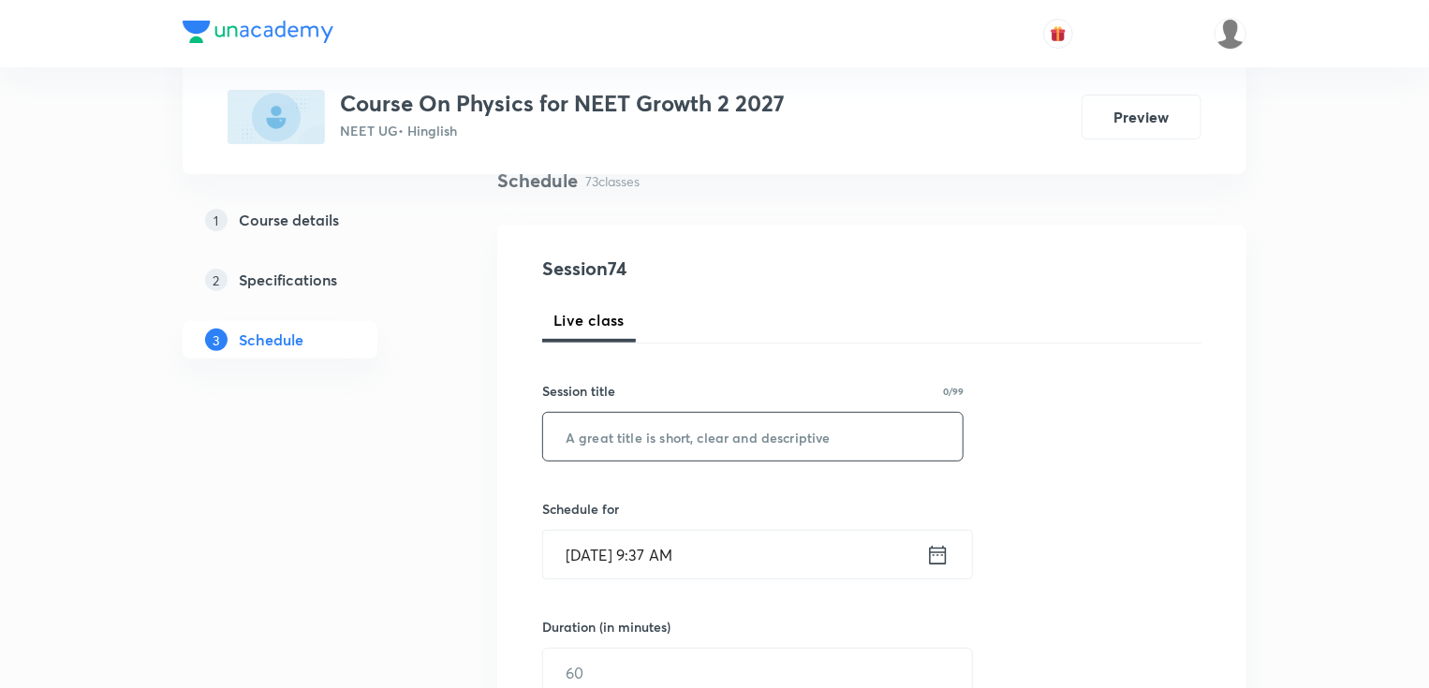
click at [745, 430] on input "text" at bounding box center [752, 437] width 419 height 48
paste input "[PERSON_NAME] Laws of Motion Part 13"
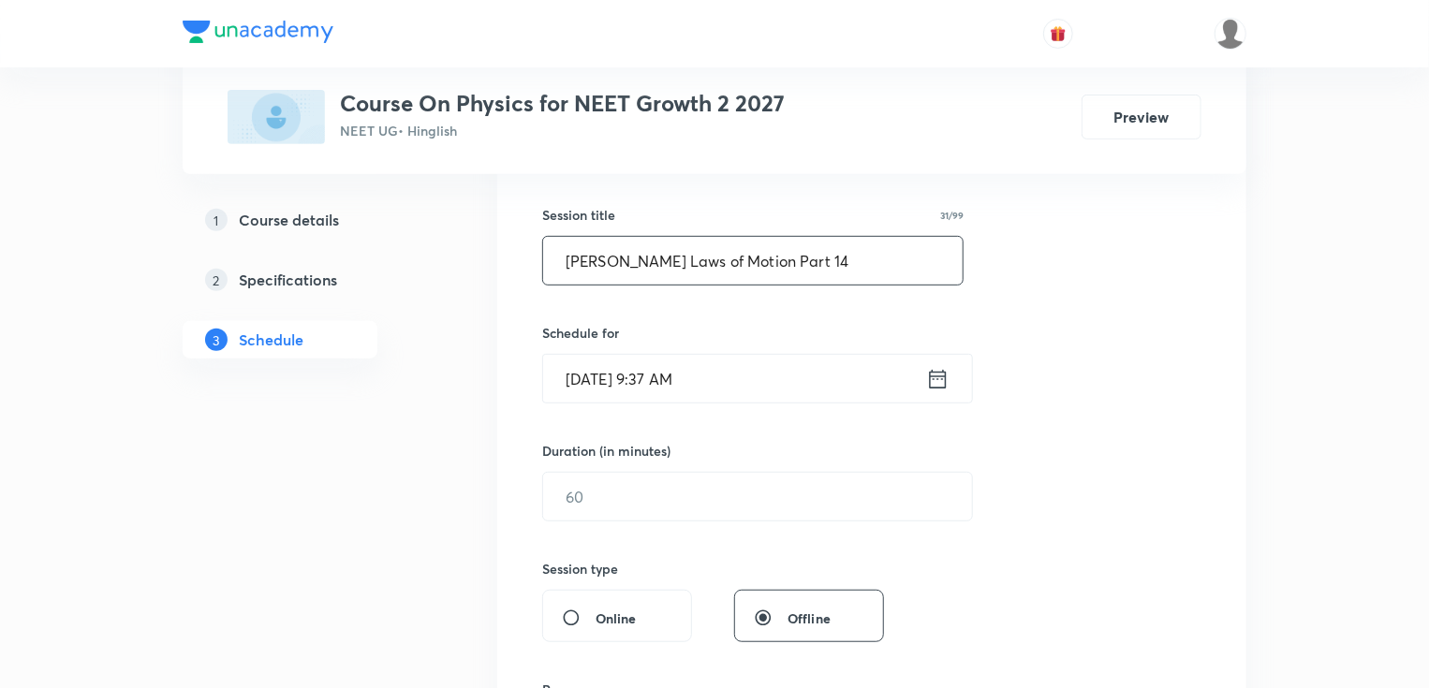
scroll to position [449, 0]
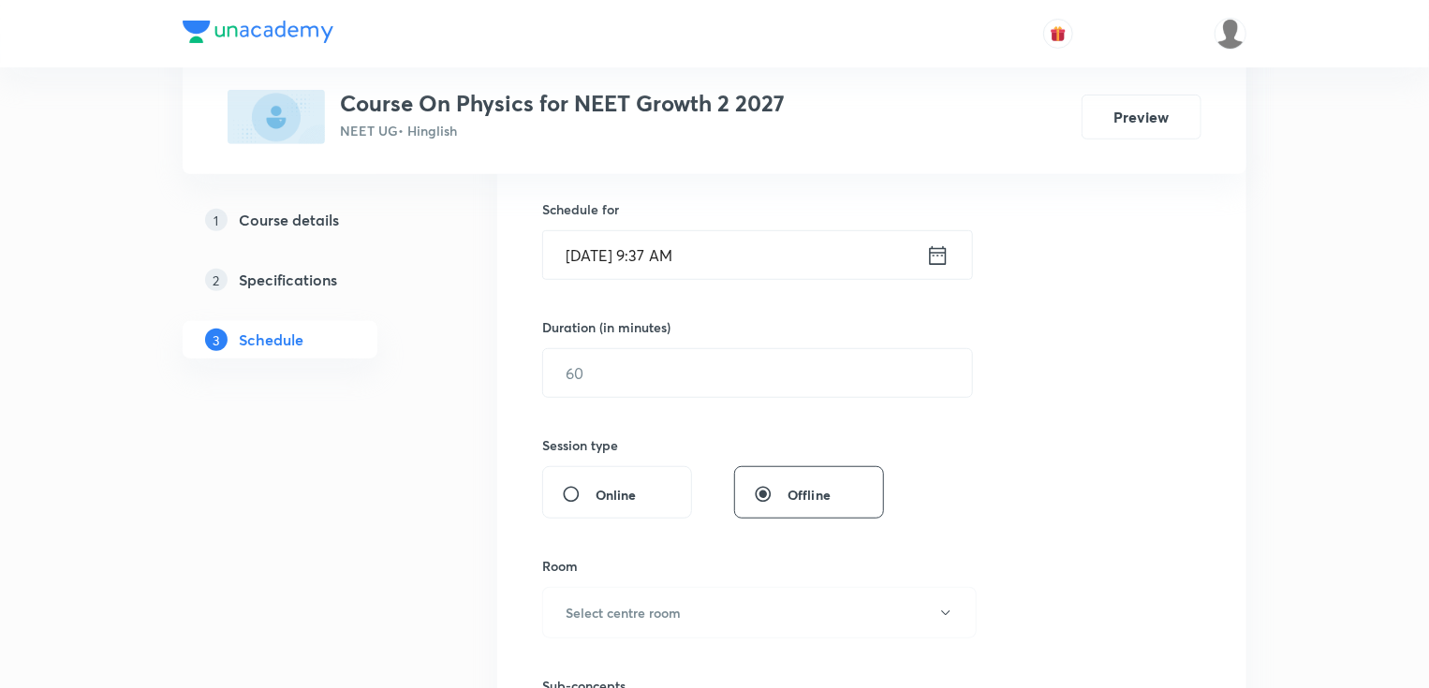
type input "[PERSON_NAME] Laws of Motion Part 14"
click at [607, 246] on input "[DATE] 9:37 AM" at bounding box center [734, 255] width 383 height 48
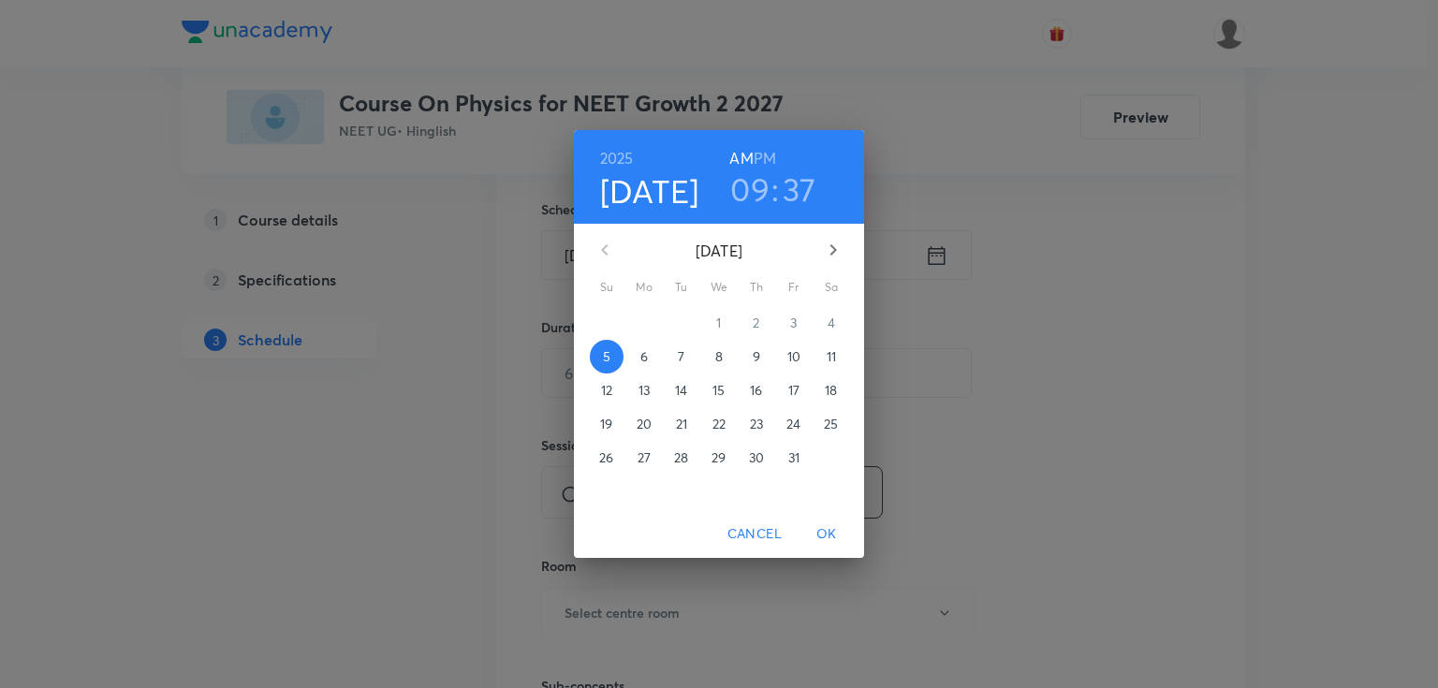
click at [644, 354] on p "6" at bounding box center [643, 356] width 7 height 19
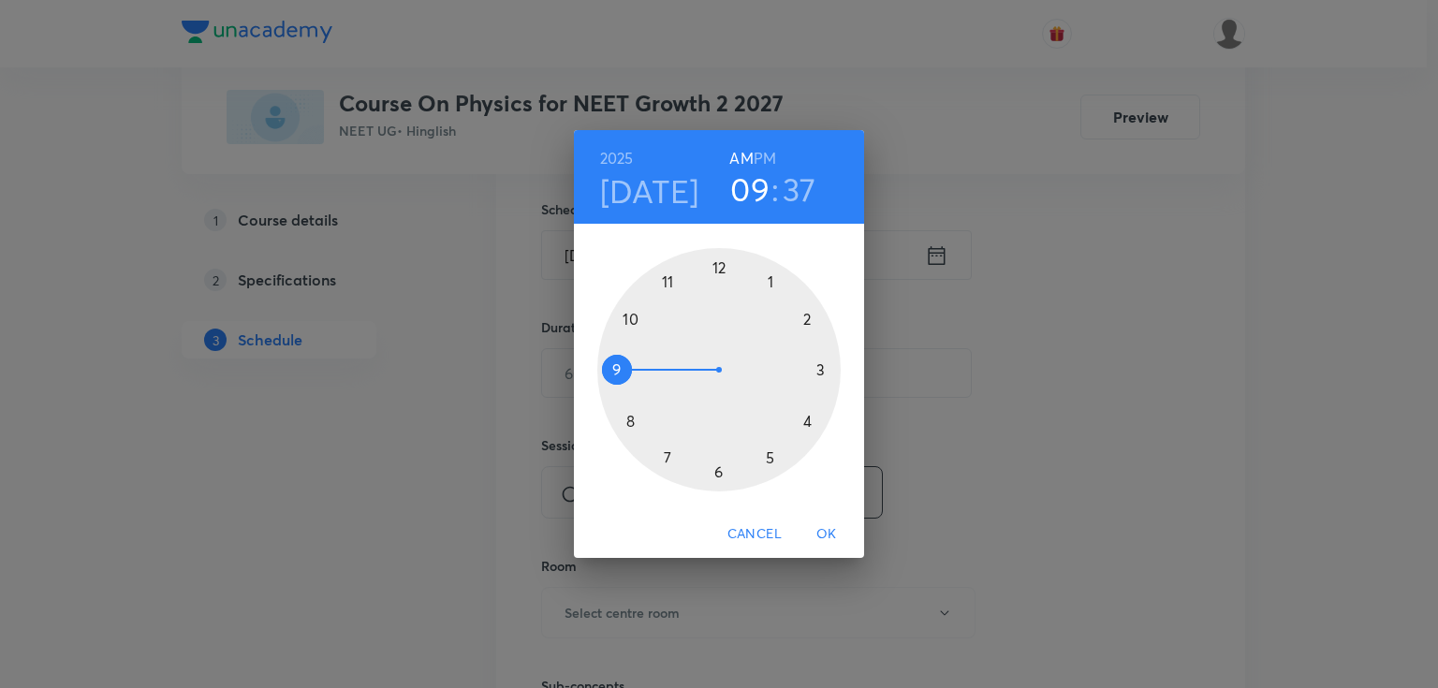
click at [622, 375] on div at bounding box center [718, 369] width 243 height 243
click at [629, 419] on div at bounding box center [718, 369] width 243 height 243
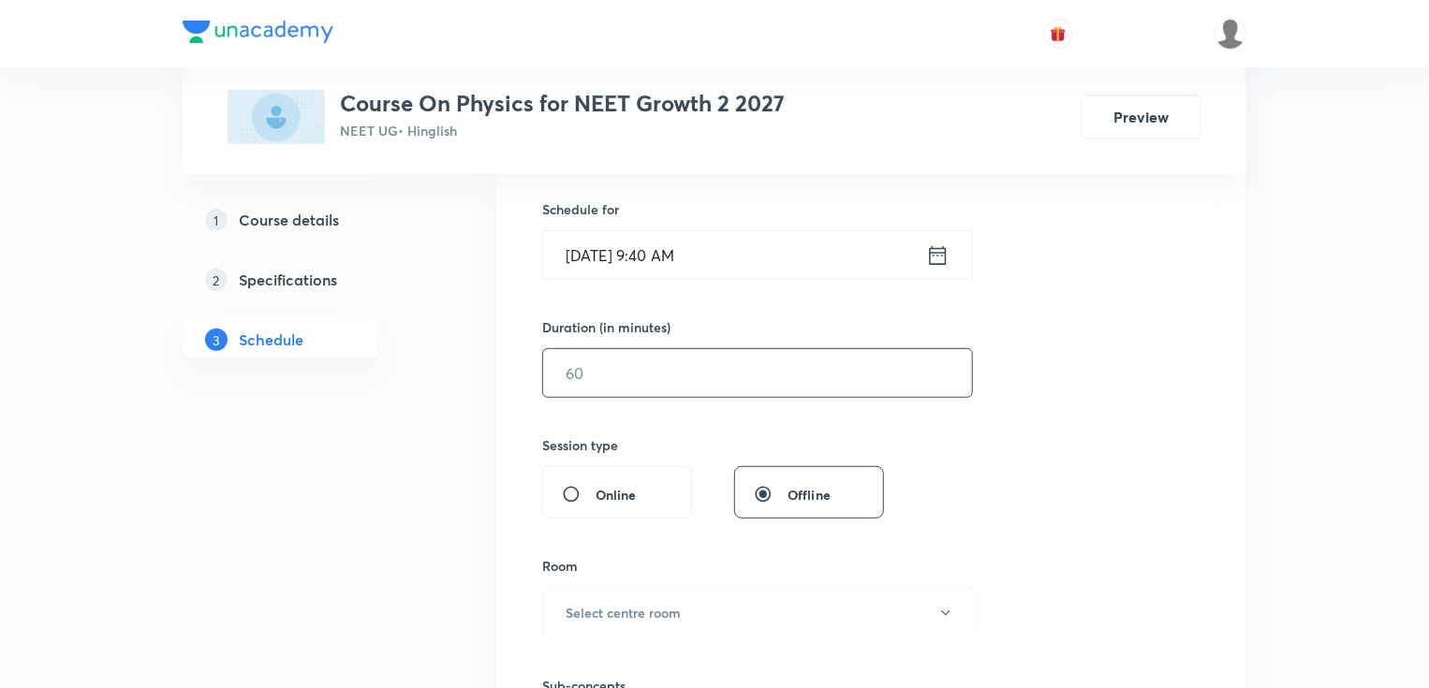
click at [560, 374] on input "text" at bounding box center [757, 373] width 429 height 48
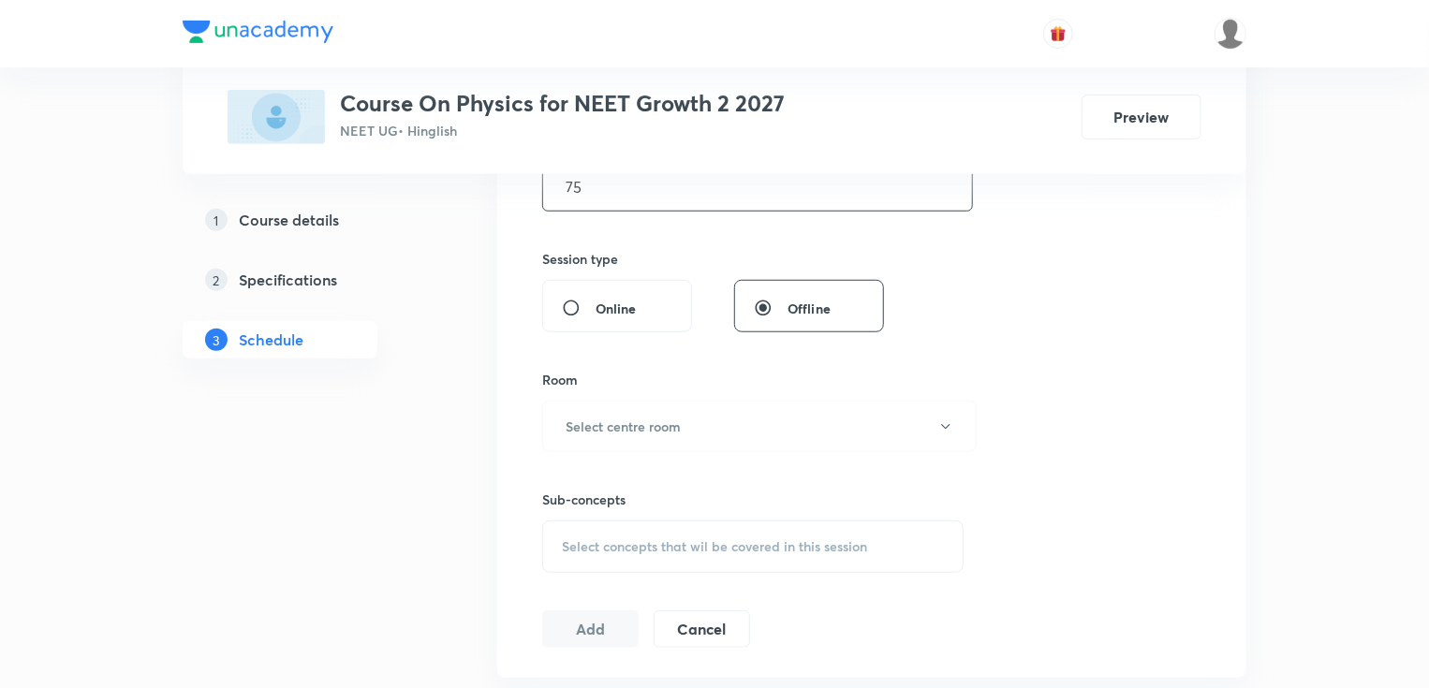
scroll to position [674, 0]
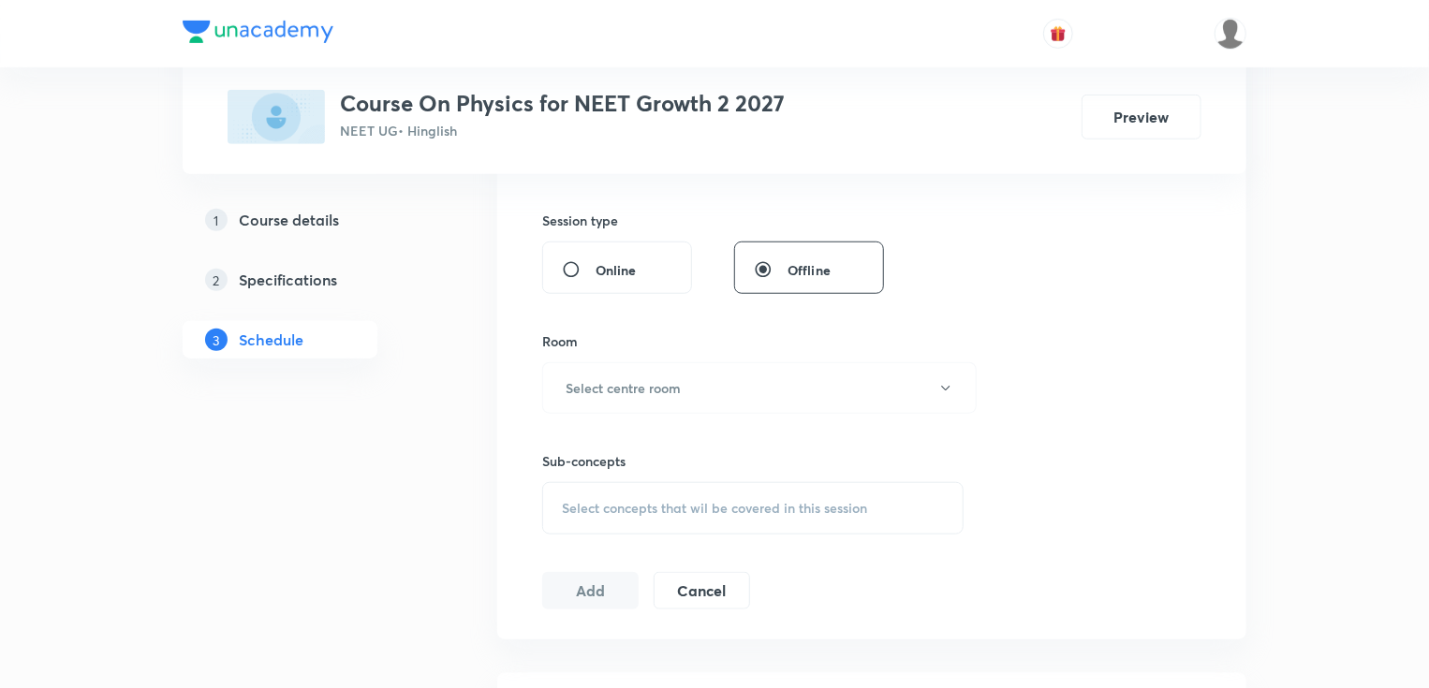
type input "75"
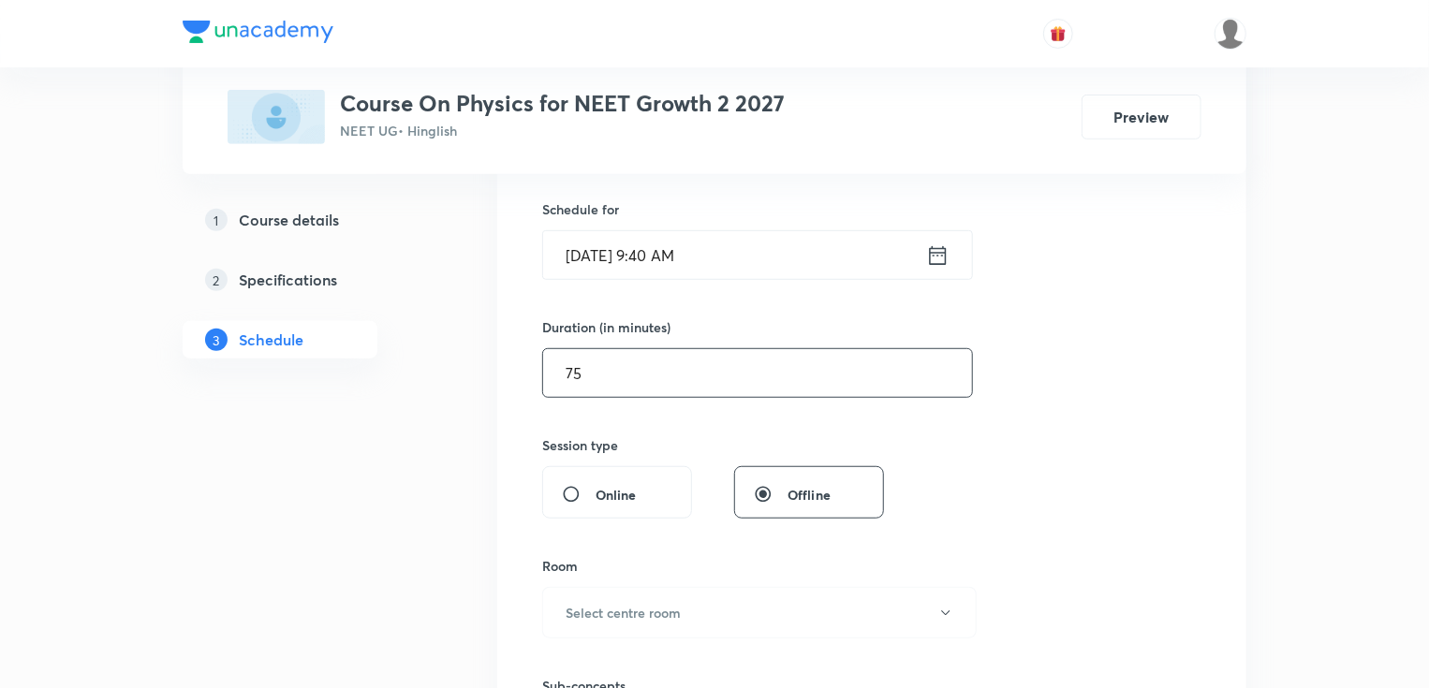
scroll to position [599, 0]
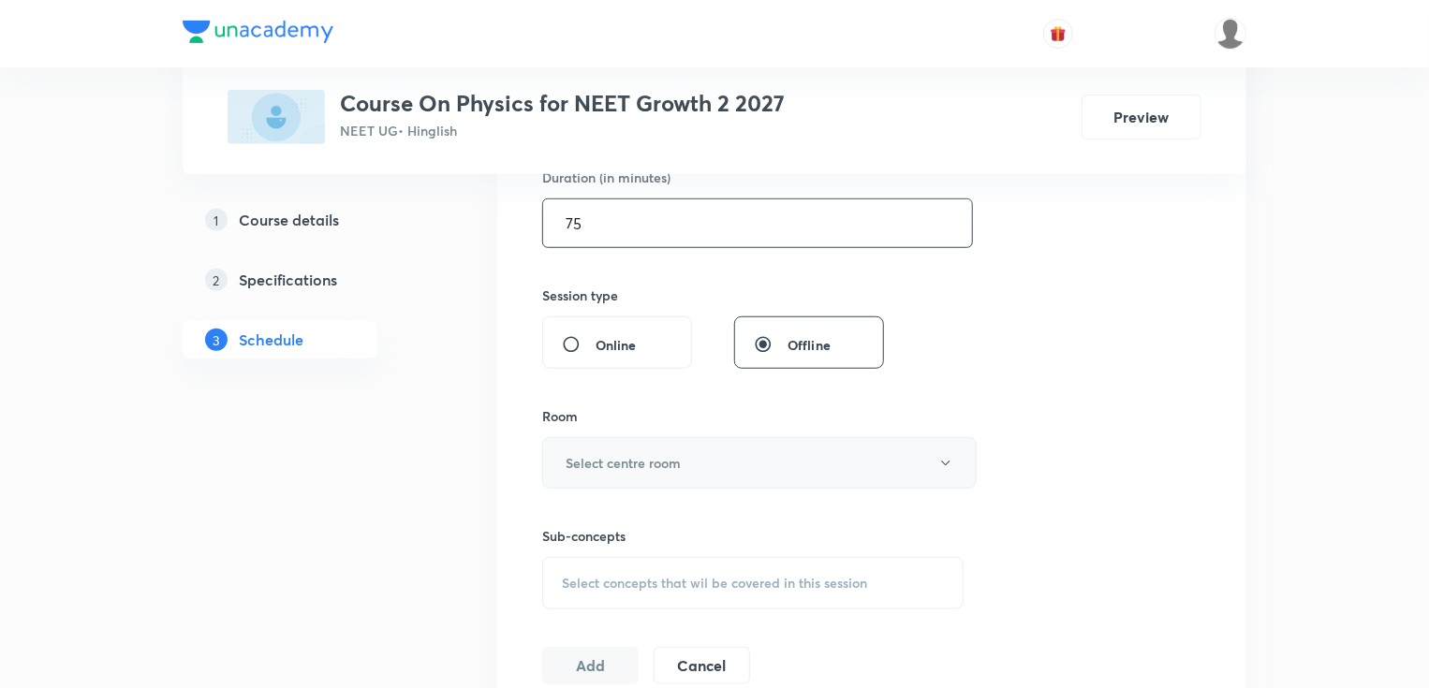
click at [635, 453] on h6 "Select centre room" at bounding box center [623, 463] width 115 height 20
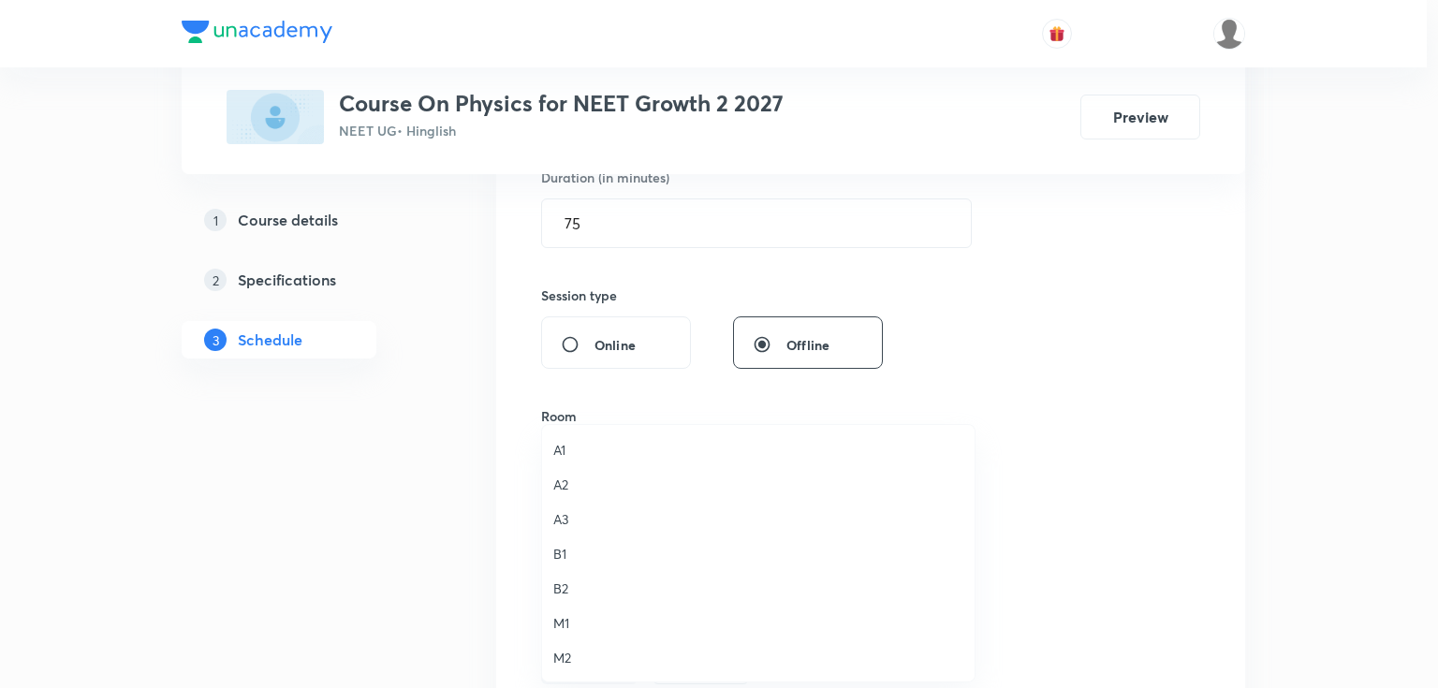
click at [557, 588] on span "B2" at bounding box center [758, 589] width 410 height 20
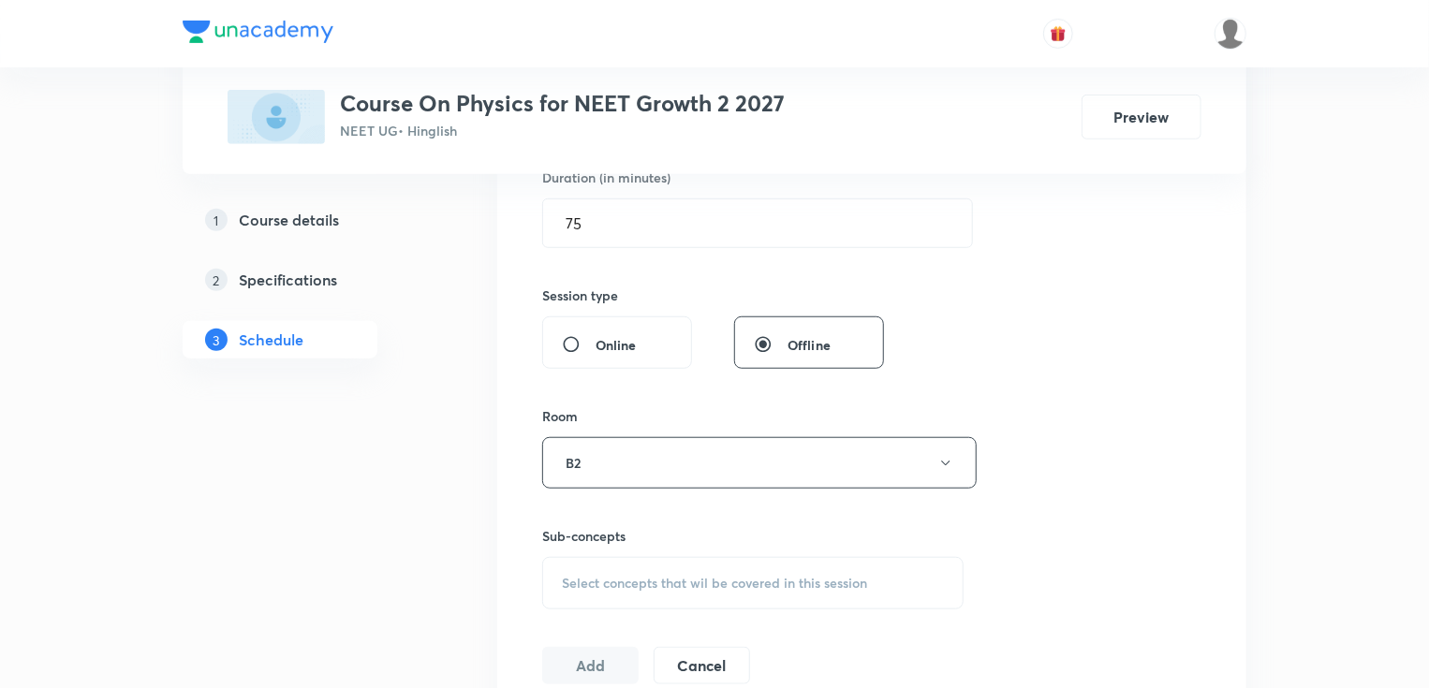
click at [610, 576] on span "Select concepts that wil be covered in this session" at bounding box center [714, 583] width 305 height 15
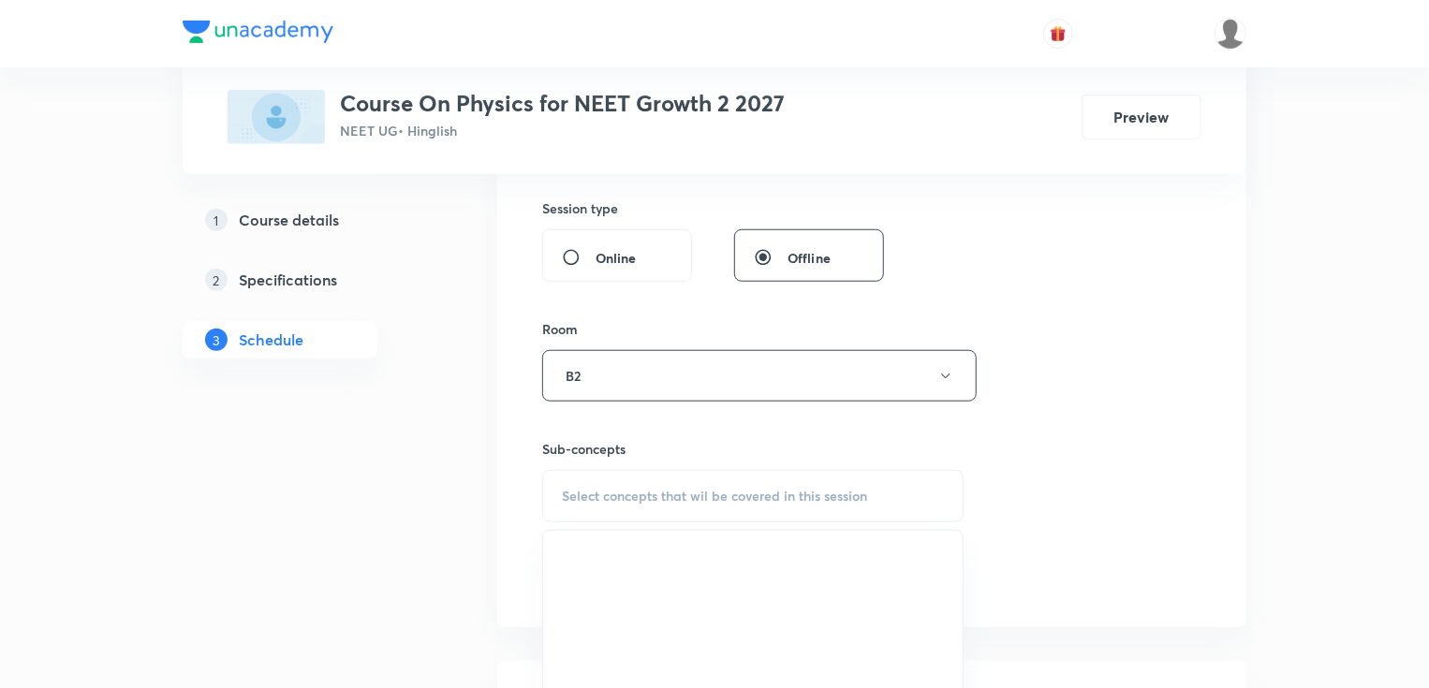
scroll to position [749, 0]
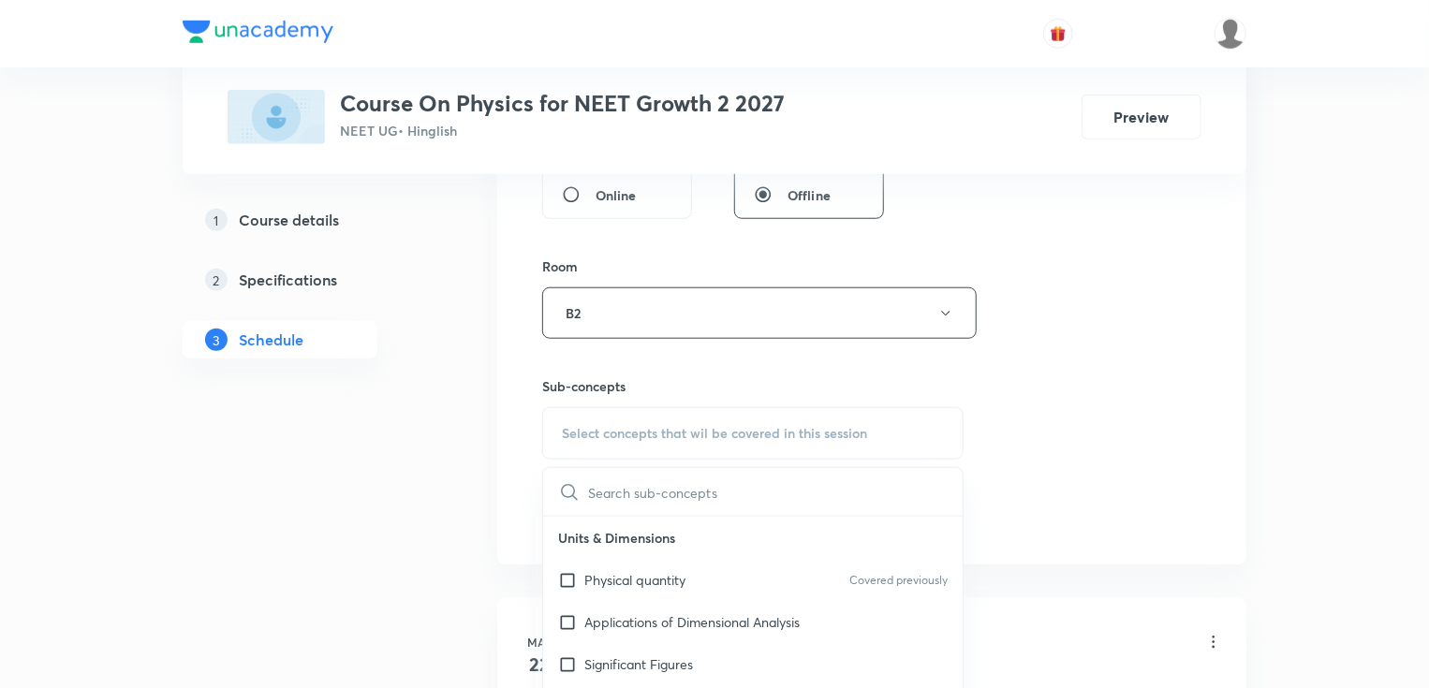
type input "[PERSON_NAME] Laws of Motion Part 13"
drag, startPoint x: 669, startPoint y: 499, endPoint x: 1052, endPoint y: 480, distance: 384.3
click at [1052, 480] on div "Session 74 Live class Session title 31/99 Newton's Laws of Motion Part 14 ​ Sch…" at bounding box center [871, 94] width 659 height 879
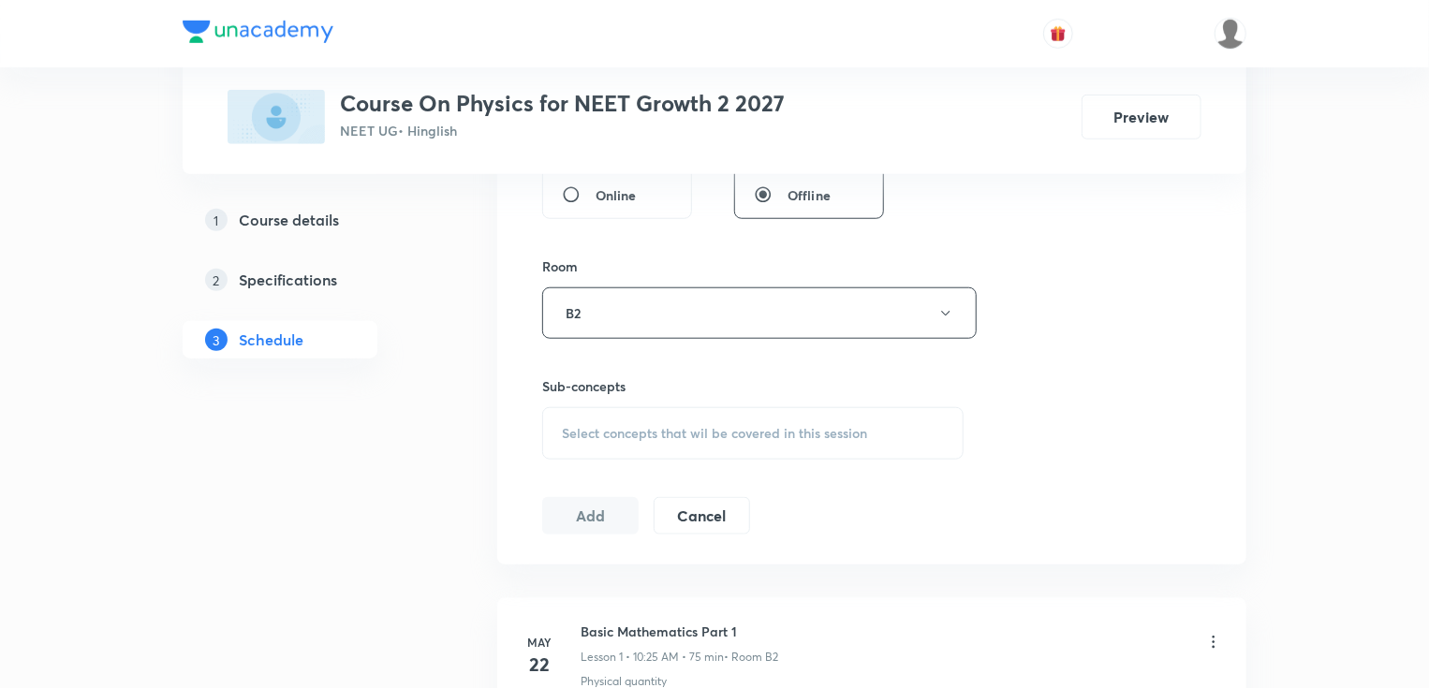
click at [603, 426] on span "Select concepts that wil be covered in this session" at bounding box center [714, 433] width 305 height 15
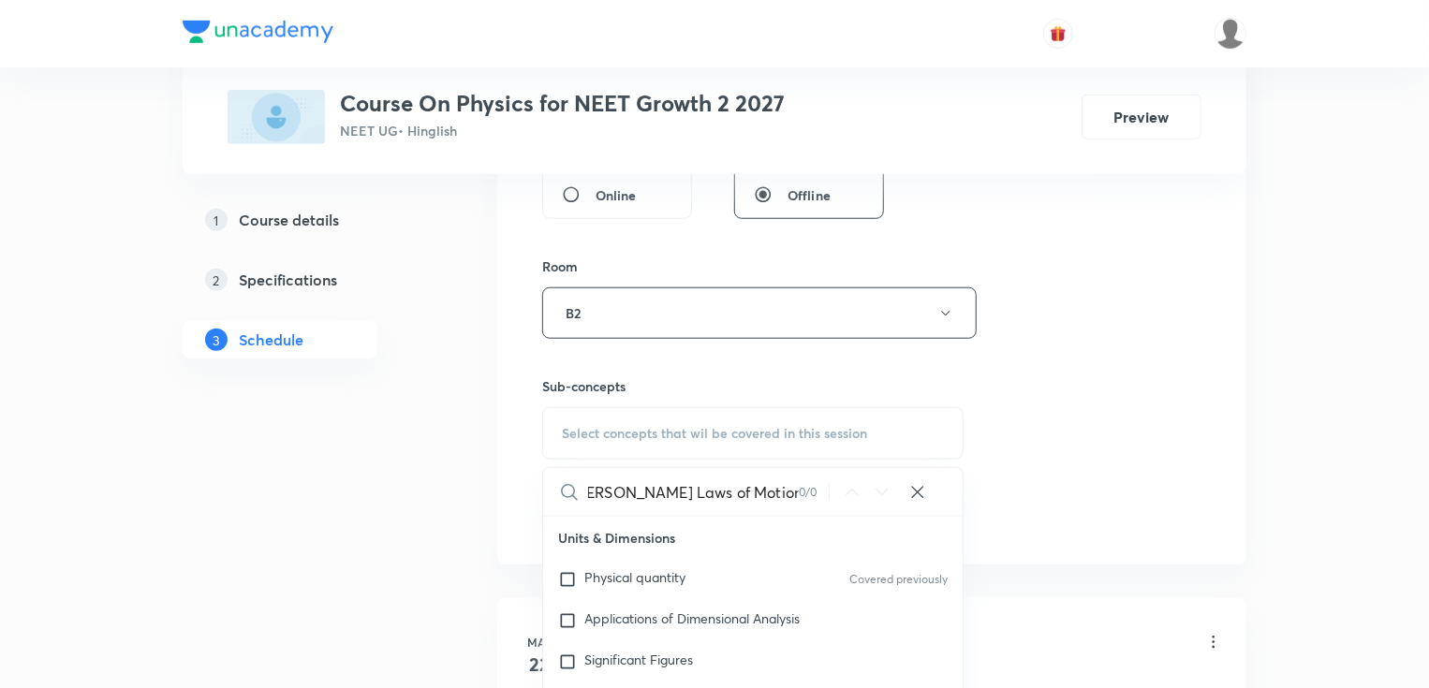
drag, startPoint x: 660, startPoint y: 504, endPoint x: 849, endPoint y: 492, distance: 189.5
click at [849, 492] on div "Newton's Laws of Motion Part 13 0 / 0 ​" at bounding box center [752, 492] width 419 height 48
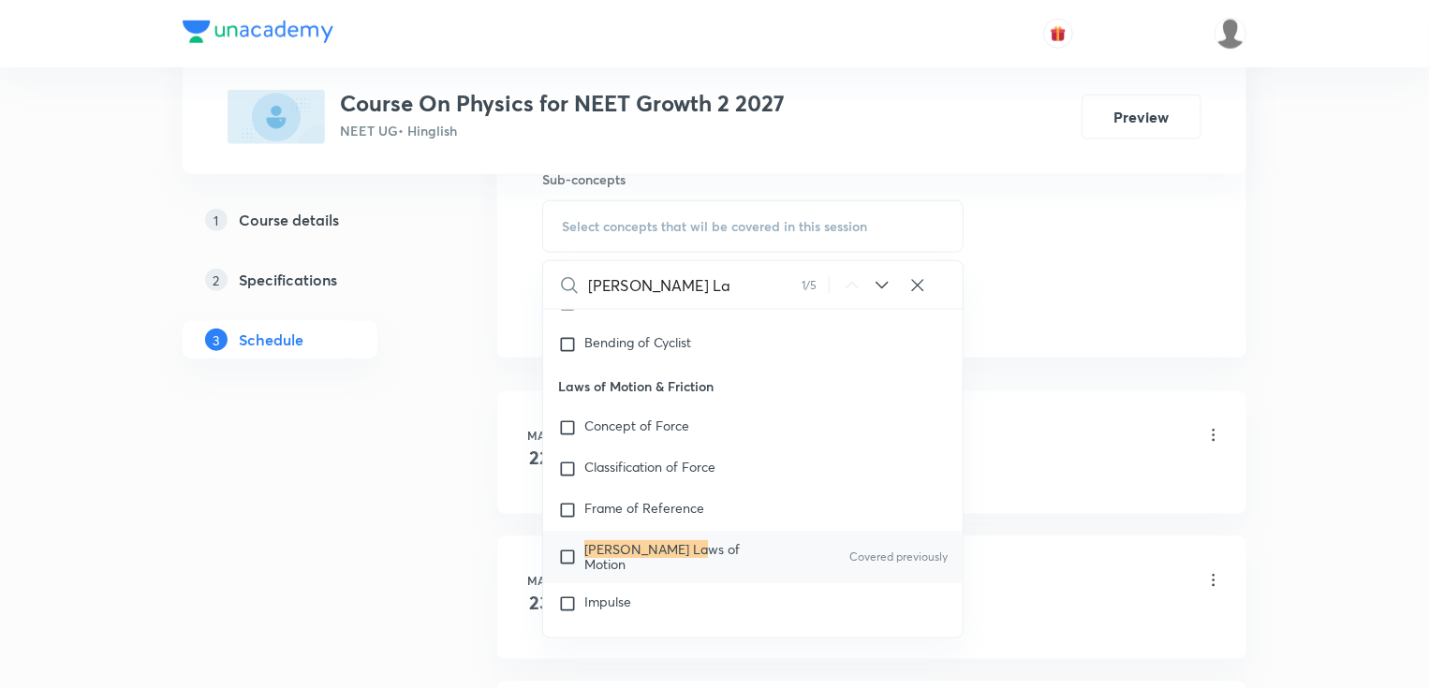
scroll to position [974, 0]
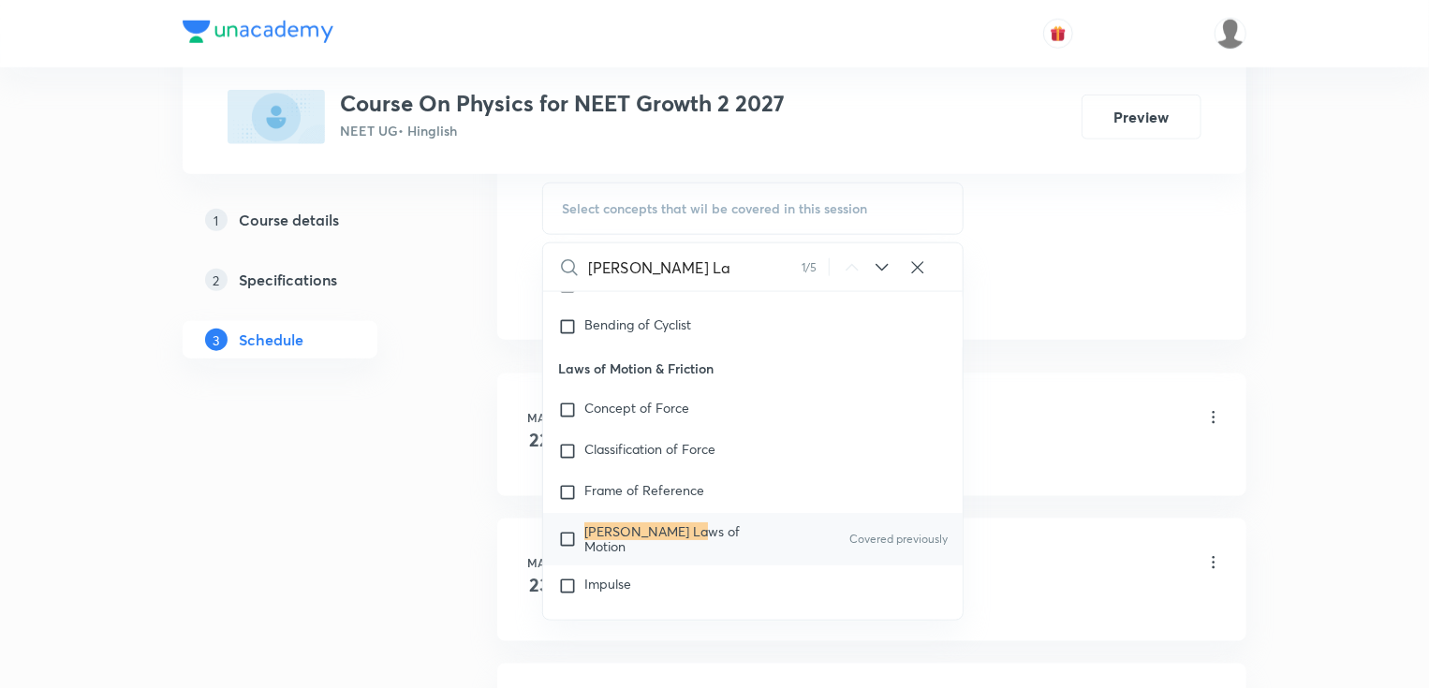
type input "Newton's La"
click at [669, 522] on span "ws of Motion" at bounding box center [661, 538] width 155 height 33
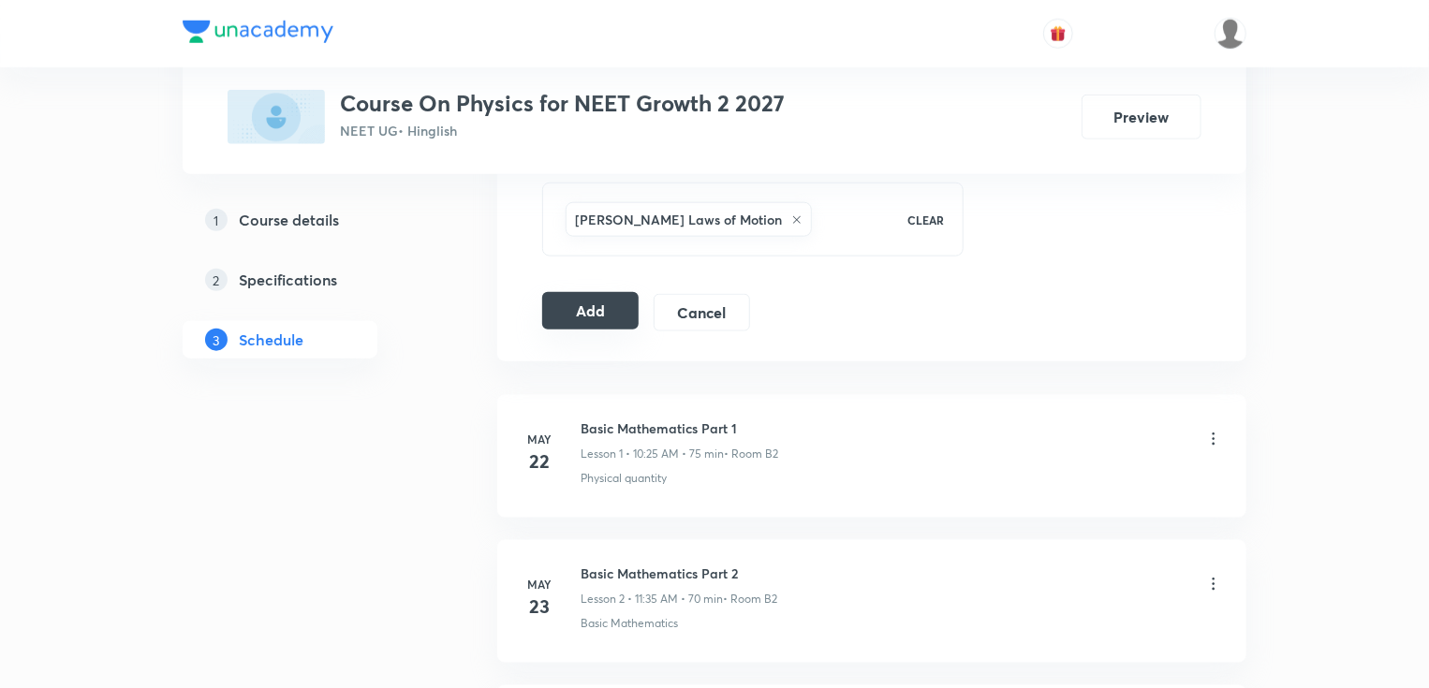
click at [586, 314] on button "Add" at bounding box center [590, 310] width 96 height 37
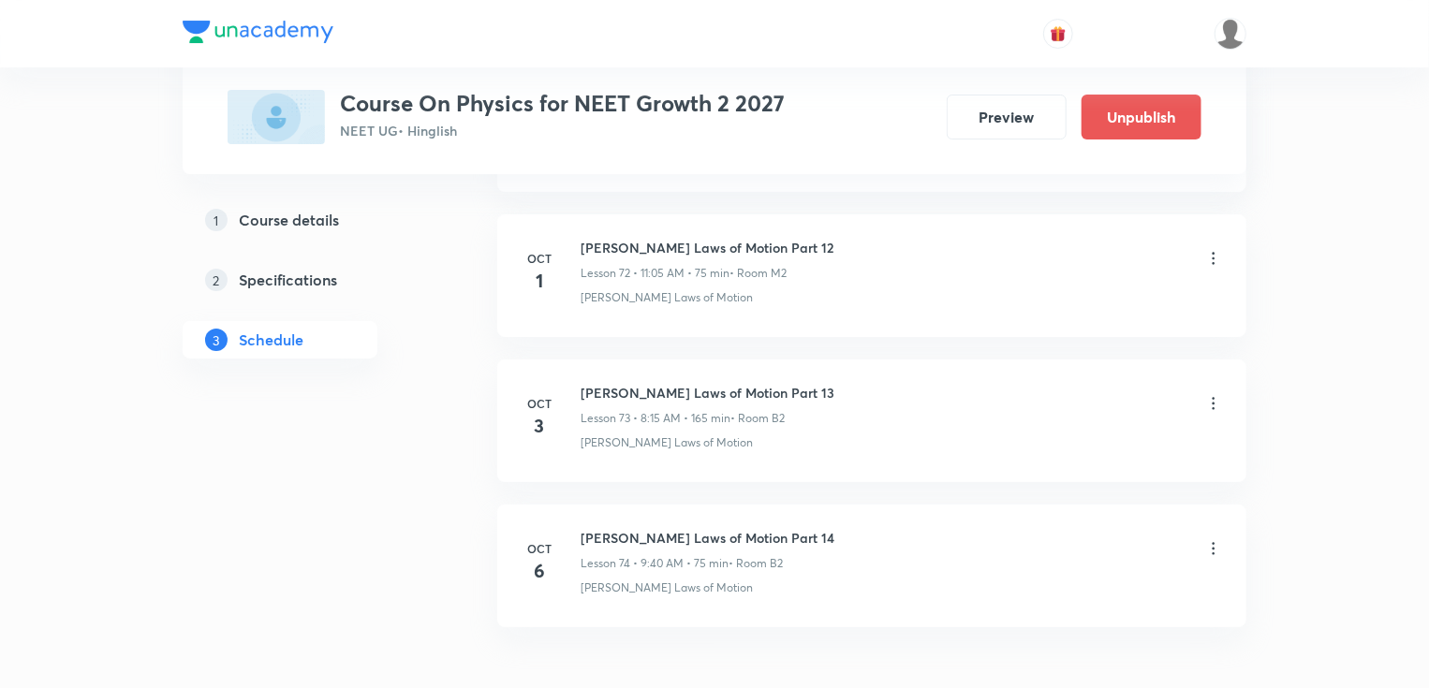
scroll to position [10664, 0]
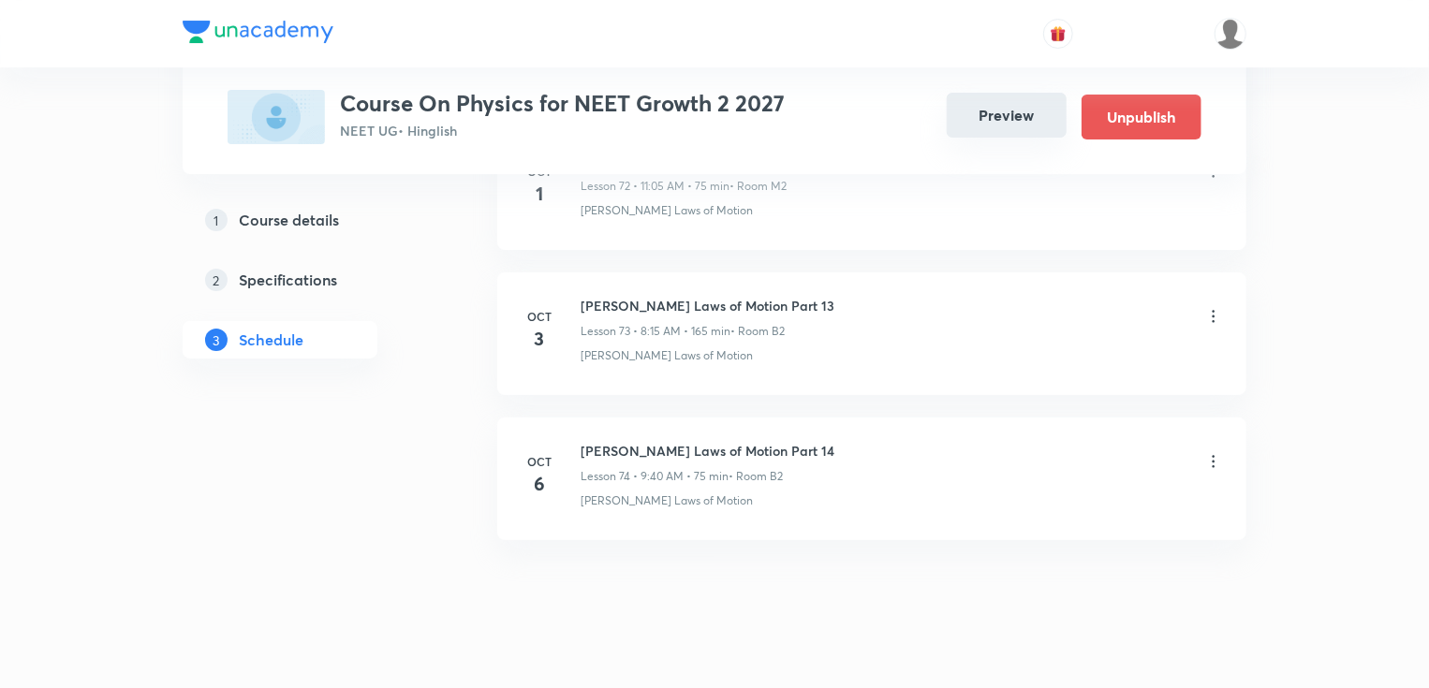
click at [1005, 106] on button "Preview" at bounding box center [1007, 115] width 120 height 45
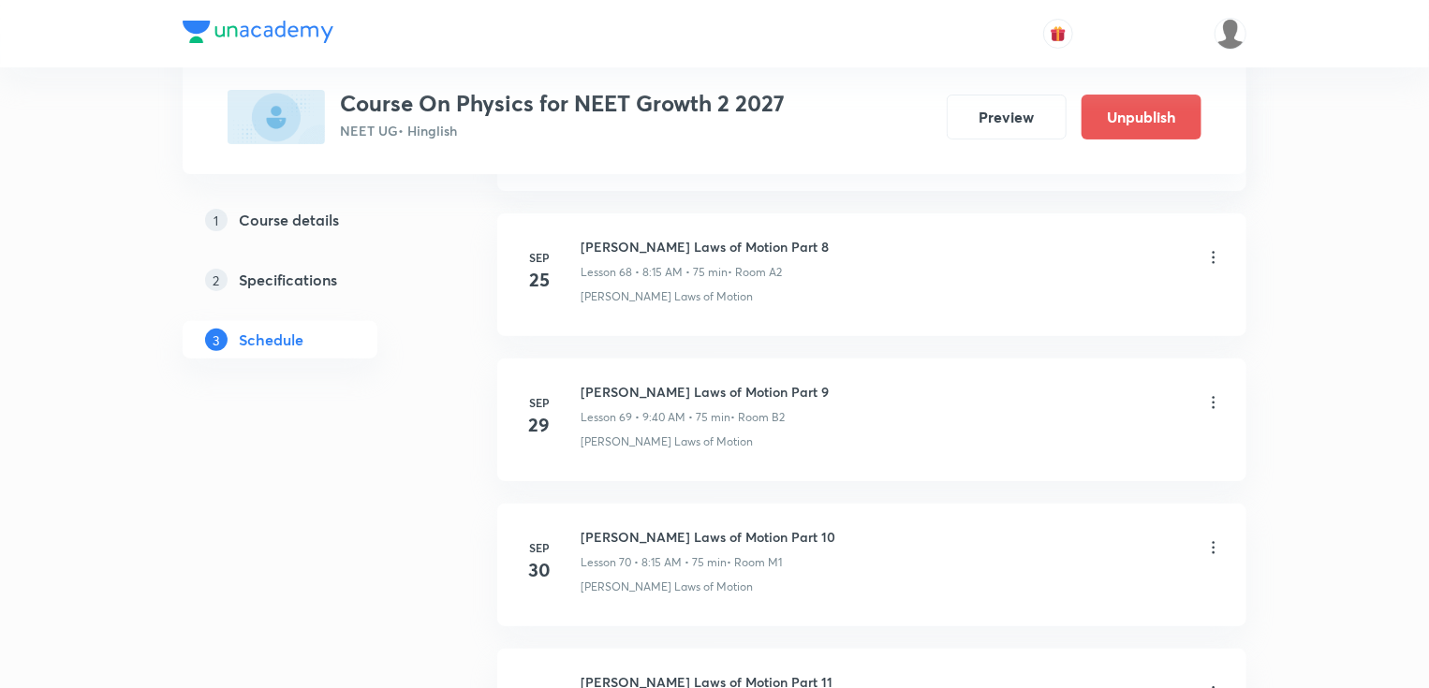
scroll to position [11522, 0]
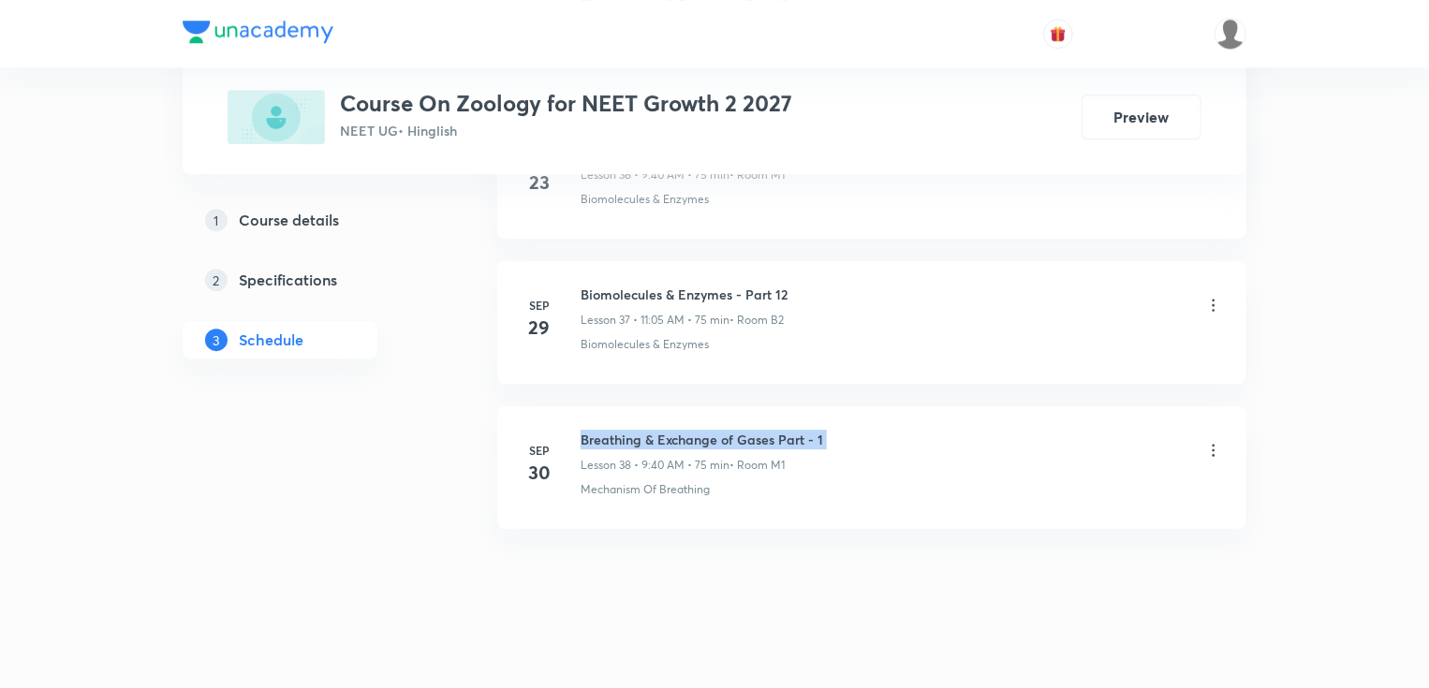
click at [597, 430] on h6 "Breathing & Exchange of Gases Part - 1" at bounding box center [702, 440] width 243 height 20
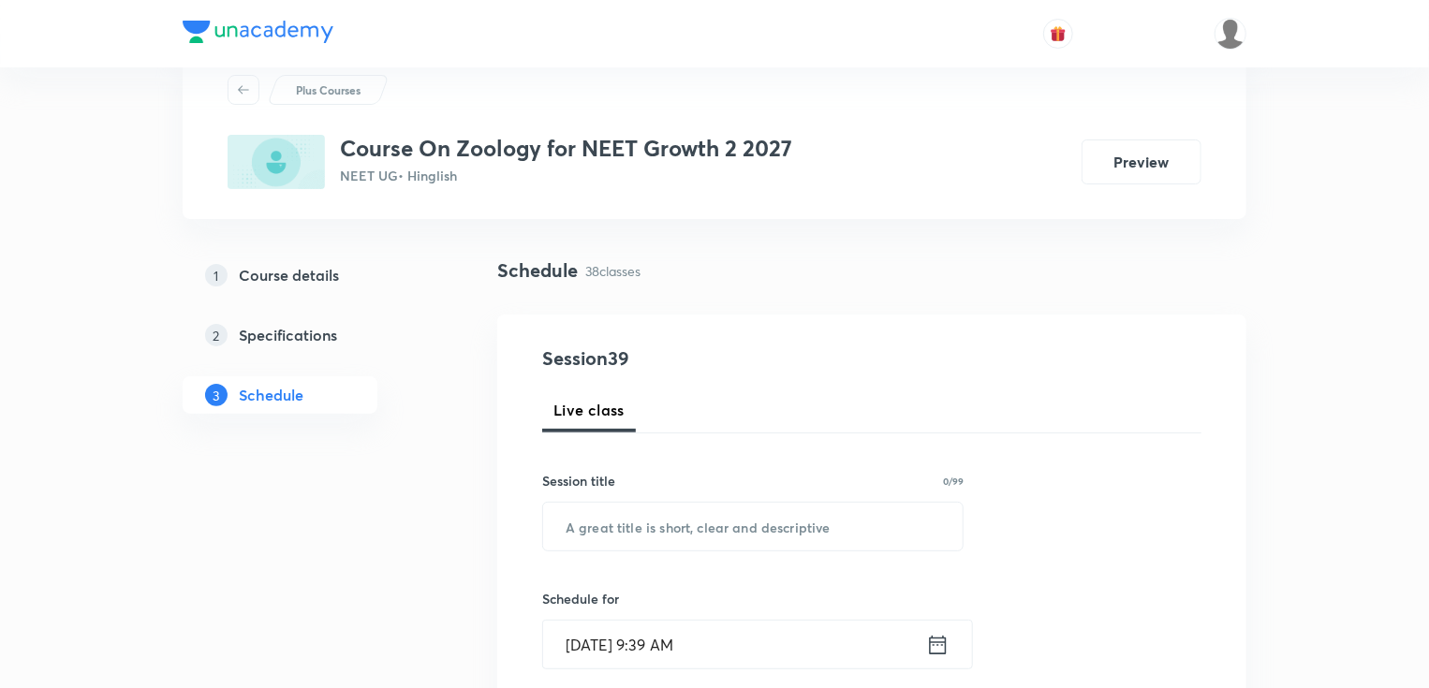
scroll to position [150, 0]
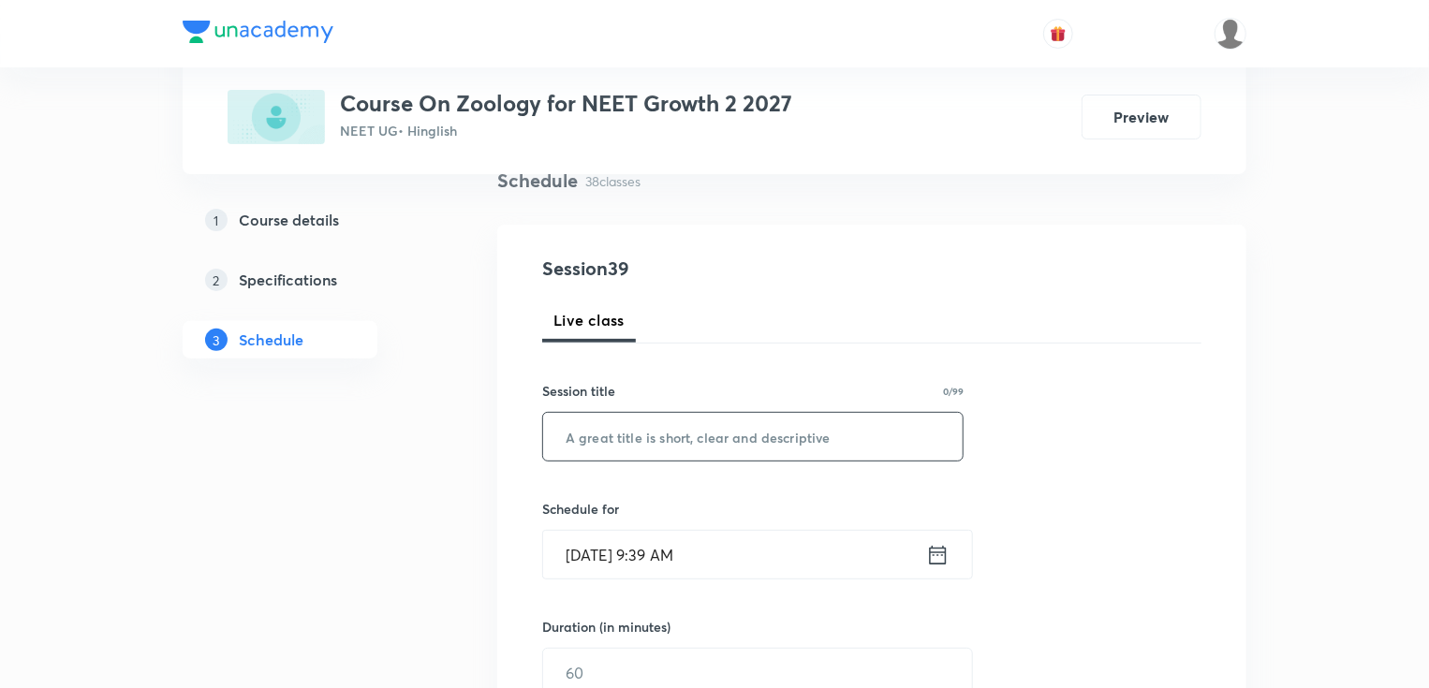
click at [622, 439] on input "text" at bounding box center [752, 437] width 419 height 48
paste input "Breathing & Exchange of Gases Part - 1"
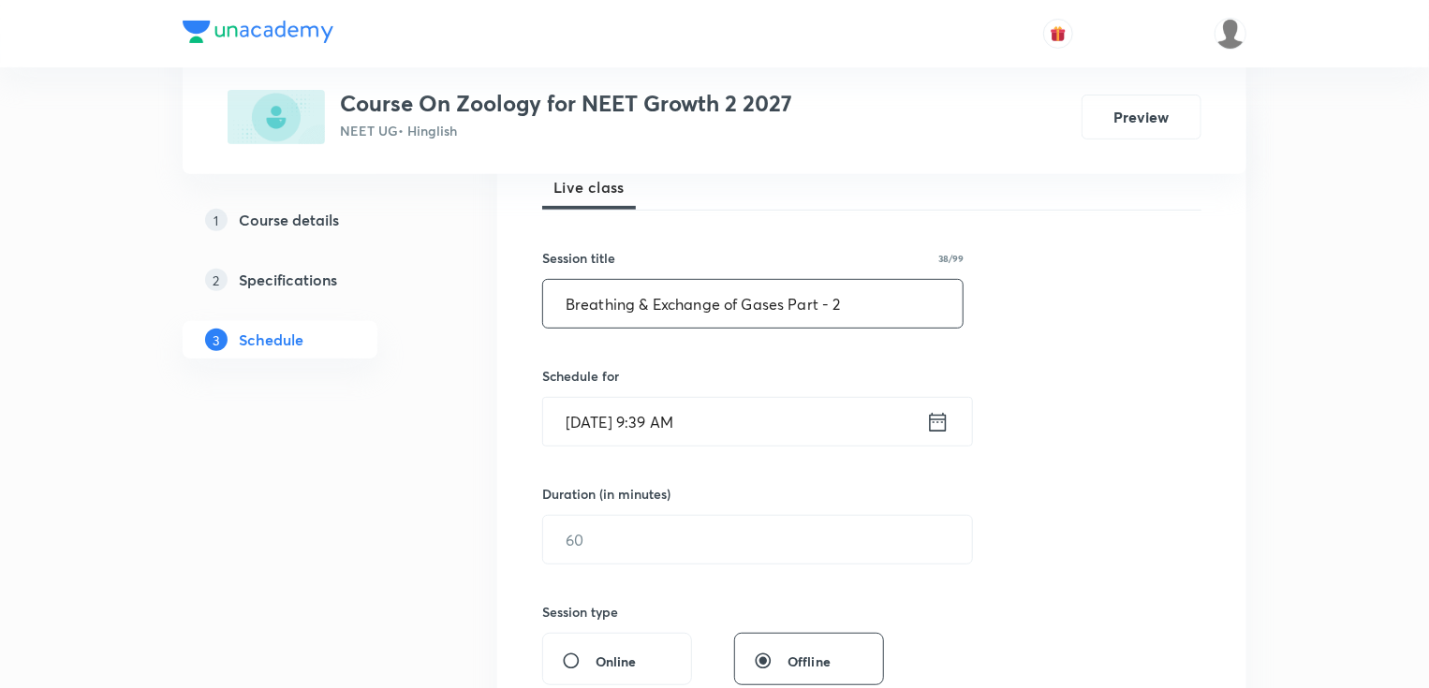
scroll to position [300, 0]
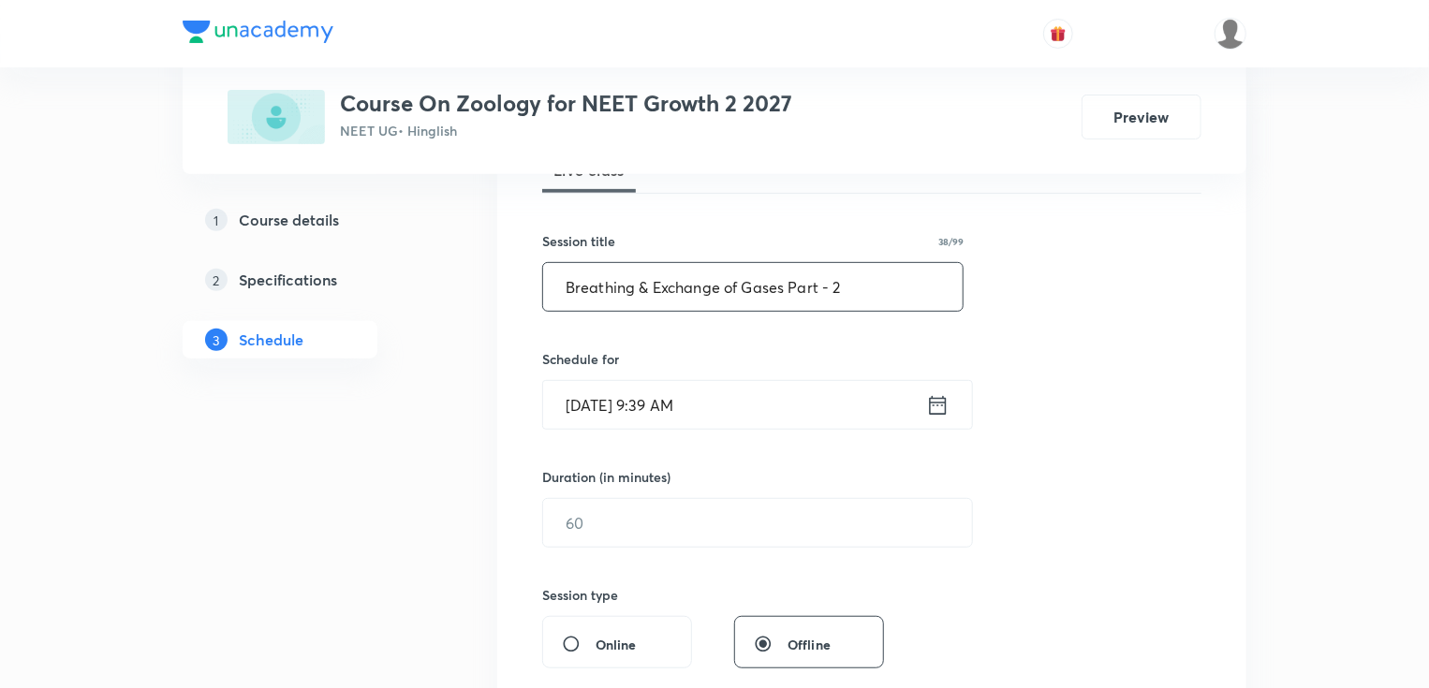
type input "Breathing & Exchange of Gases Part - 2"
click at [633, 390] on input "[DATE] 9:39 AM" at bounding box center [734, 405] width 383 height 48
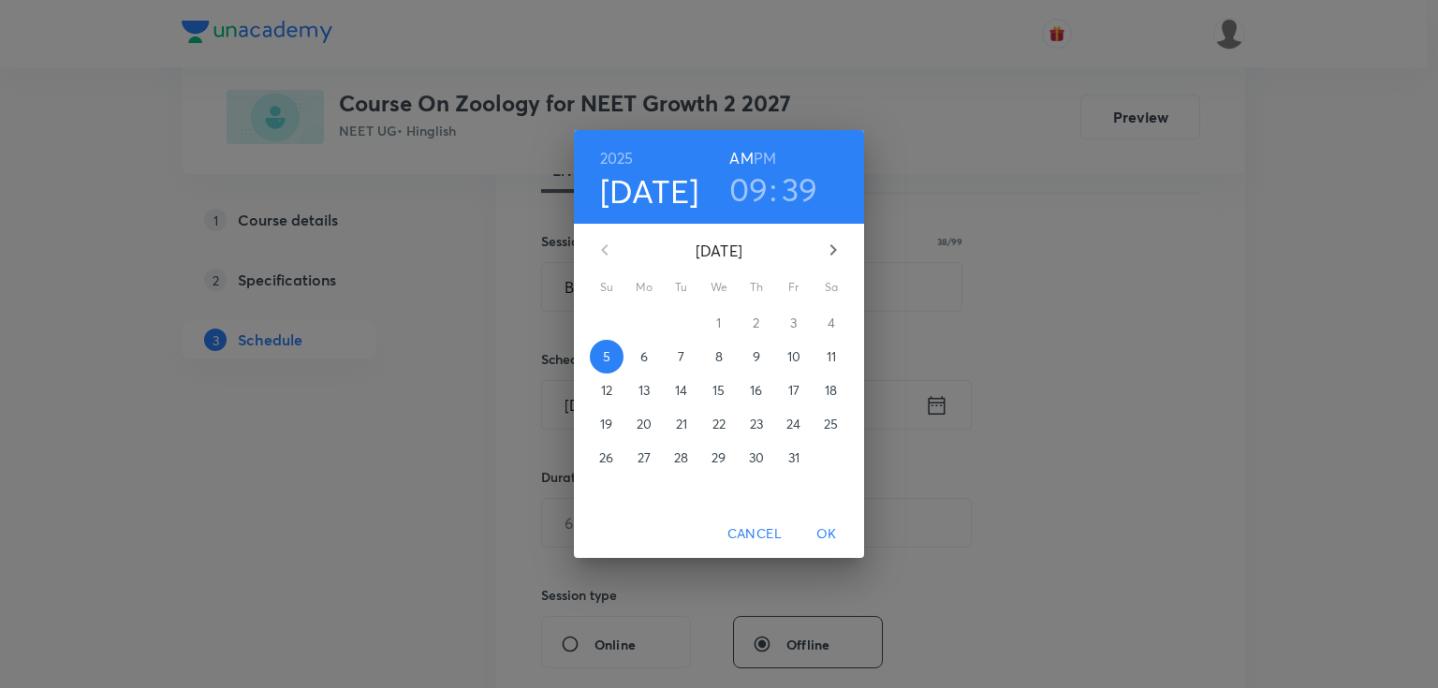
click at [649, 356] on span "6" at bounding box center [644, 356] width 34 height 19
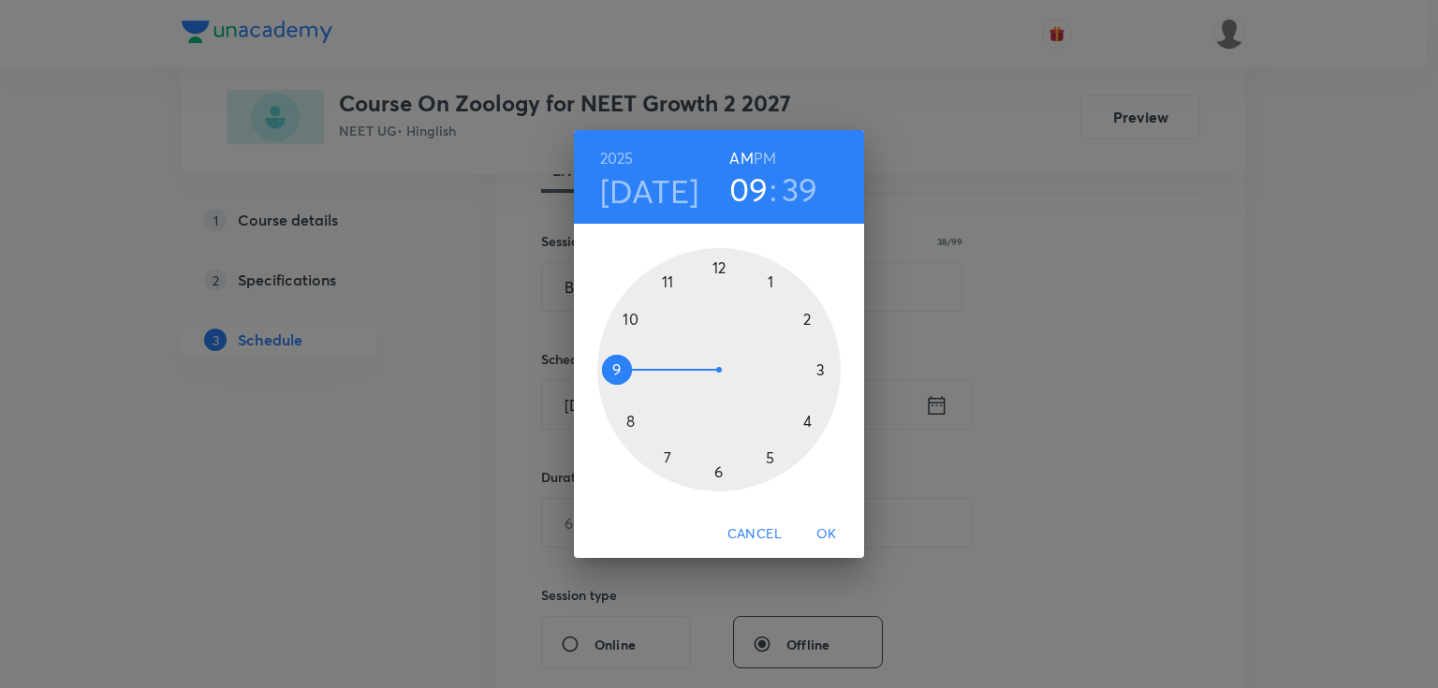
click at [671, 285] on div at bounding box center [718, 369] width 243 height 243
click at [772, 277] on div at bounding box center [718, 369] width 243 height 243
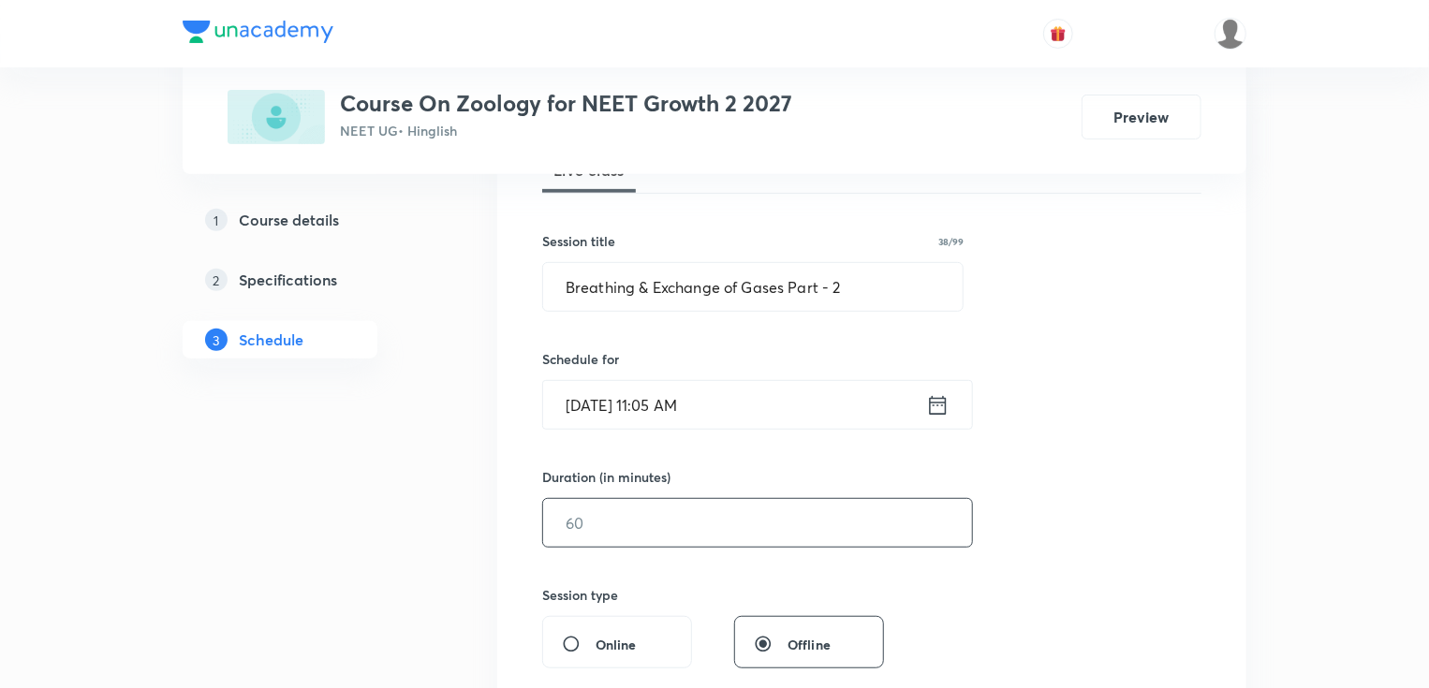
click at [603, 528] on input "text" at bounding box center [757, 523] width 429 height 48
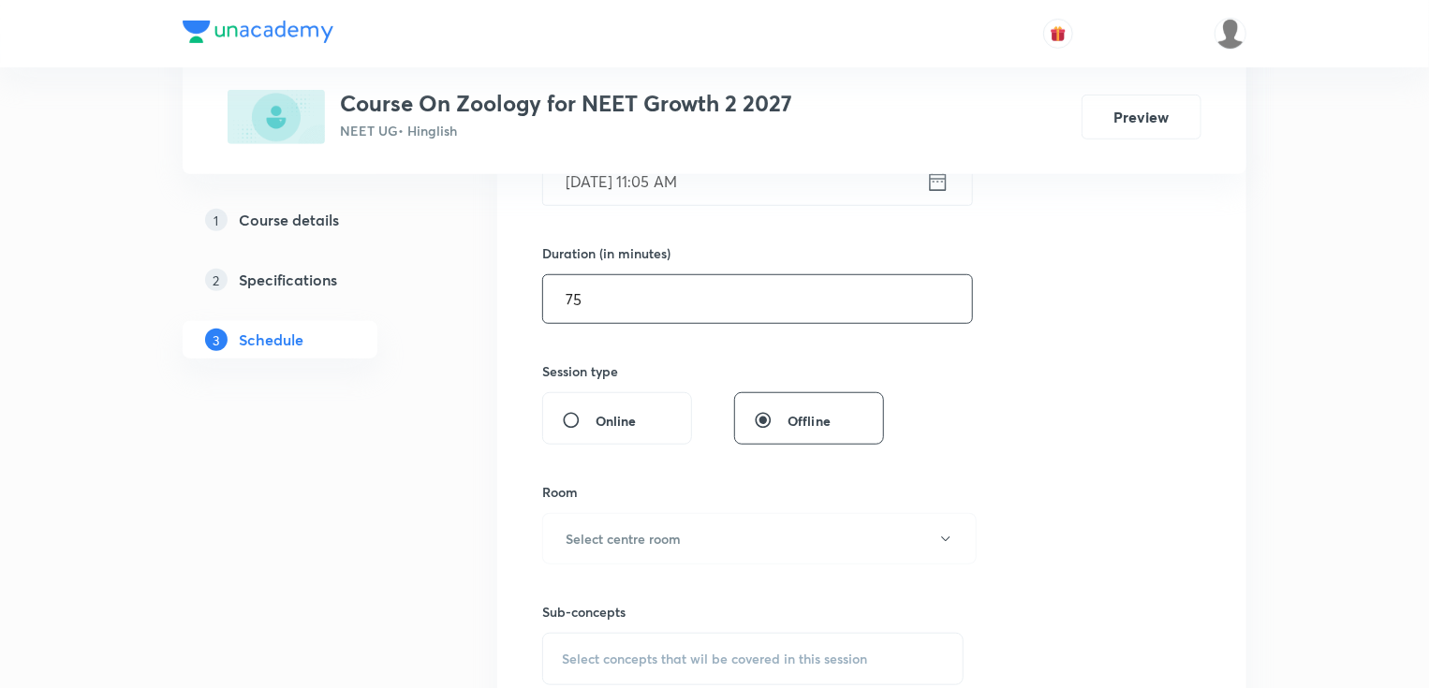
scroll to position [524, 0]
type input "75"
click at [603, 528] on h6 "Select centre room" at bounding box center [623, 538] width 115 height 20
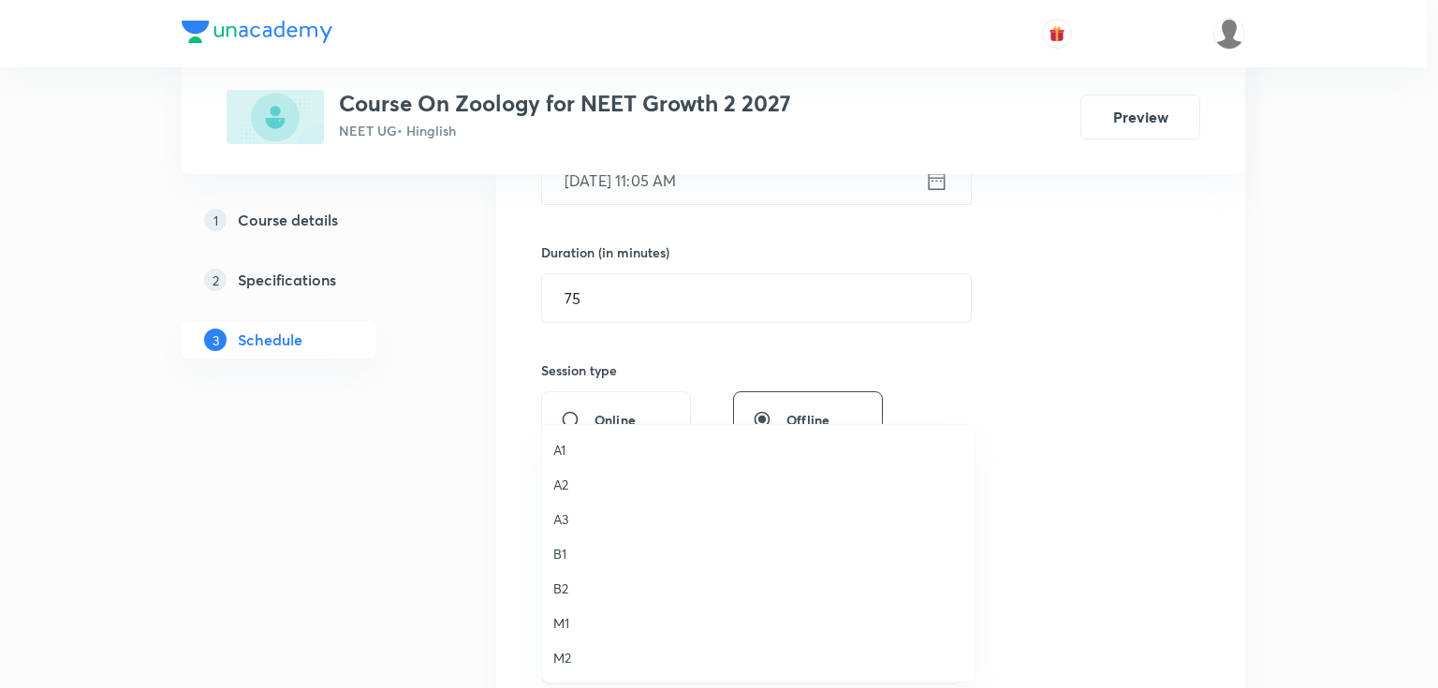
click at [572, 581] on span "B2" at bounding box center [758, 589] width 410 height 20
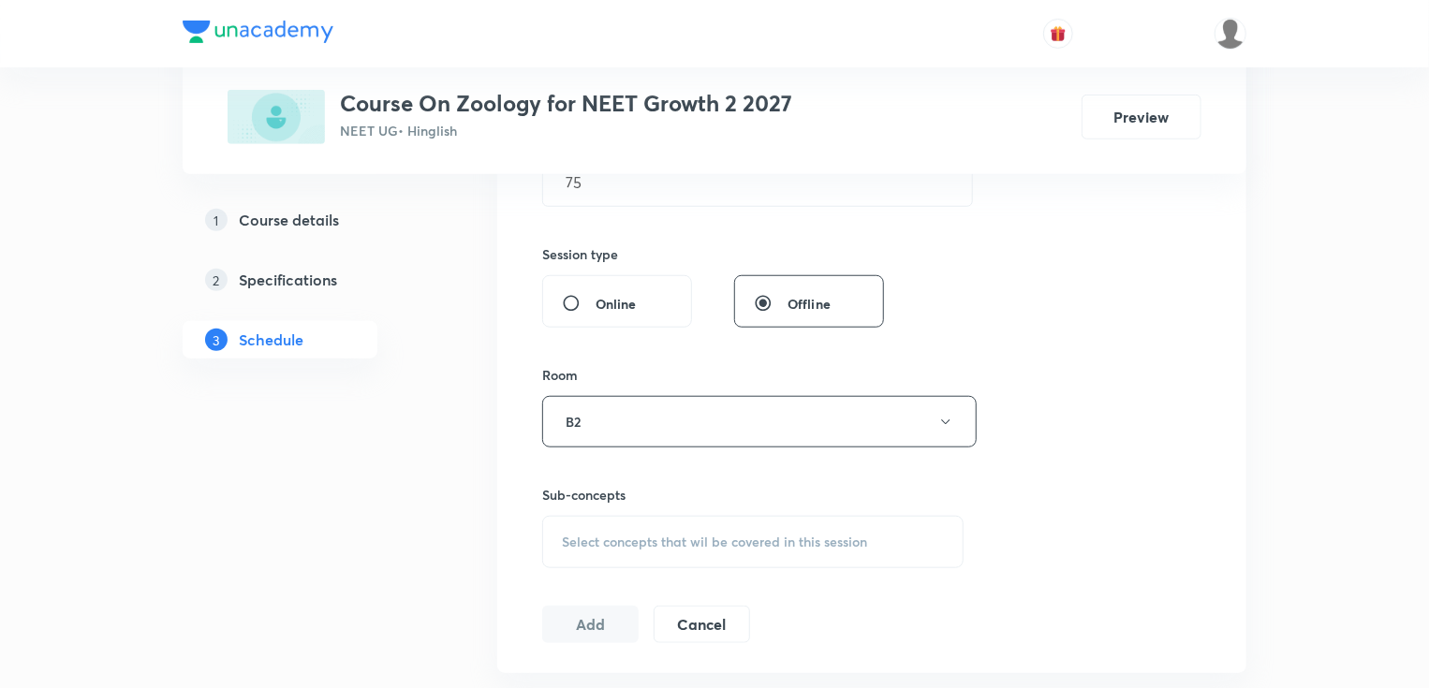
scroll to position [674, 0]
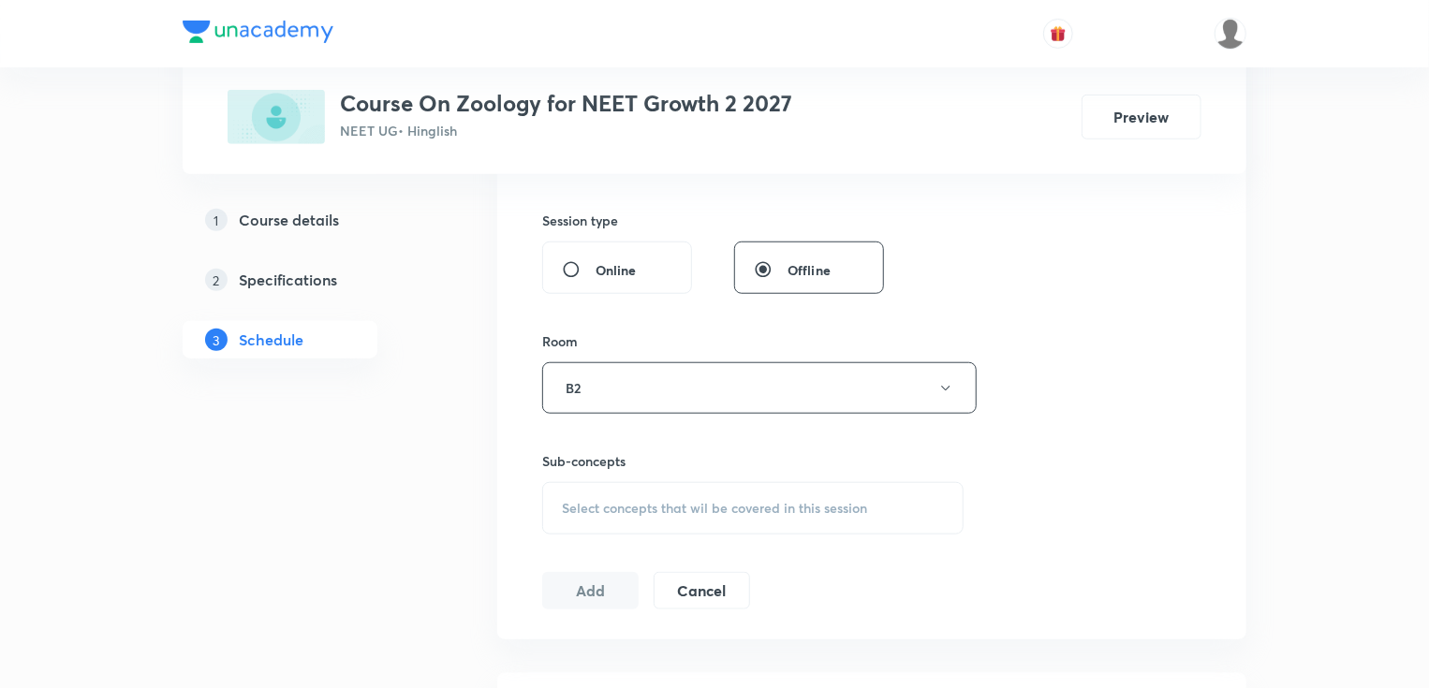
click at [606, 502] on span "Select concepts that wil be covered in this session" at bounding box center [714, 508] width 305 height 15
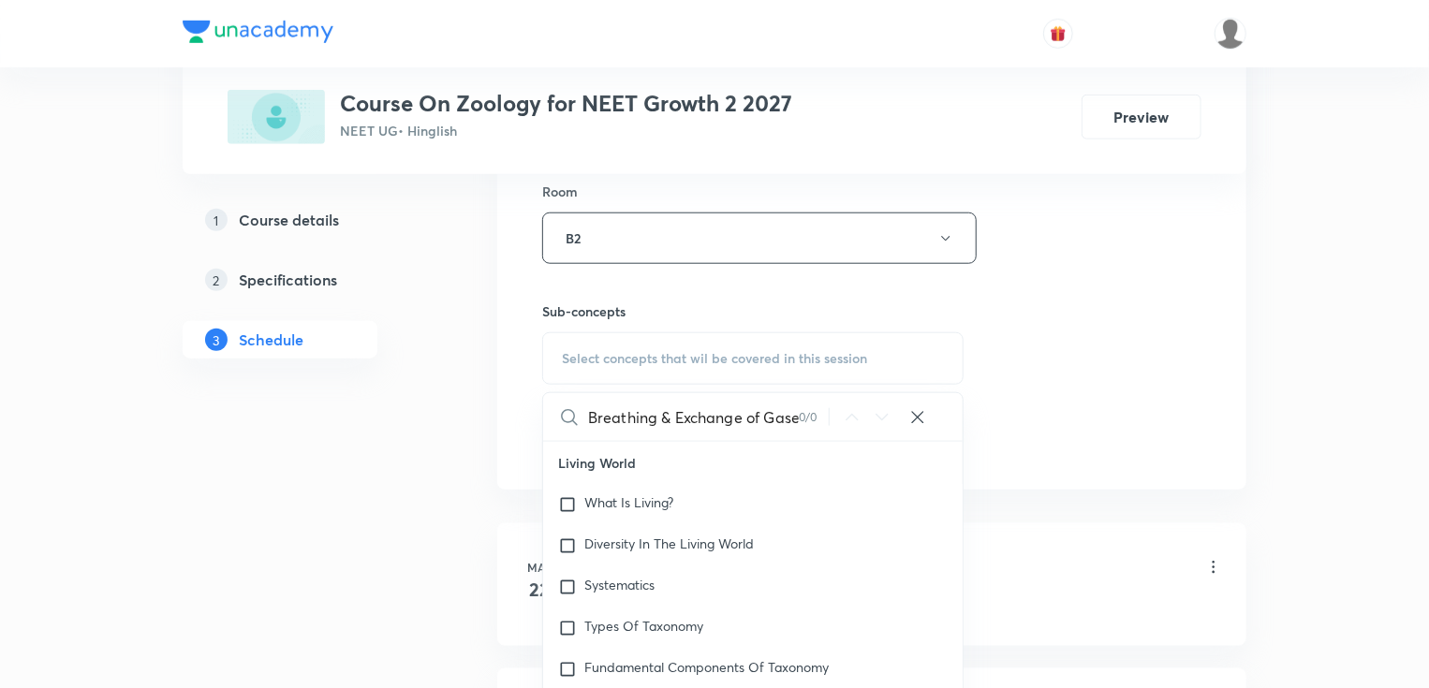
scroll to position [0, 63]
drag, startPoint x: 739, startPoint y: 419, endPoint x: 797, endPoint y: 419, distance: 58.1
click at [797, 419] on input "Breathing & Exchange of Gases Part - 1" at bounding box center [693, 417] width 211 height 48
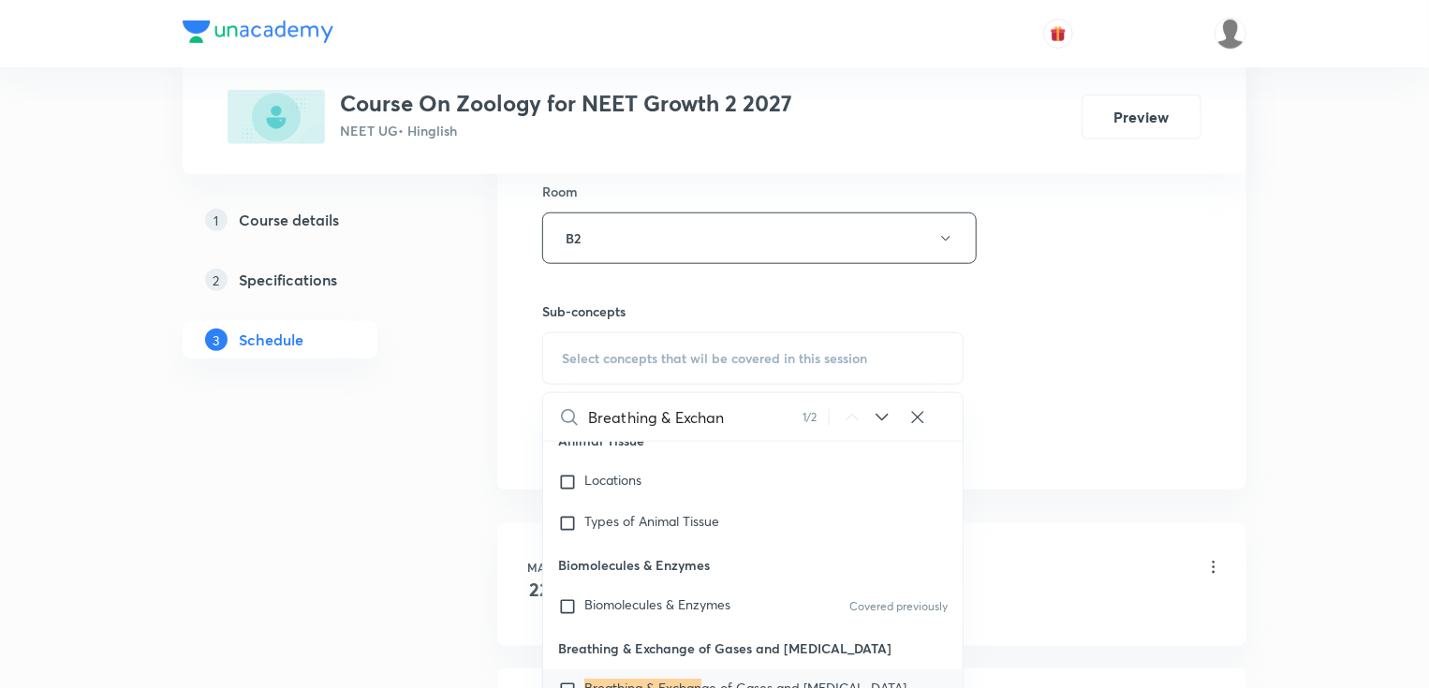
type input "Breathing & Exchan"
click at [674, 679] on mark "Breathing & Exchan" at bounding box center [642, 688] width 117 height 18
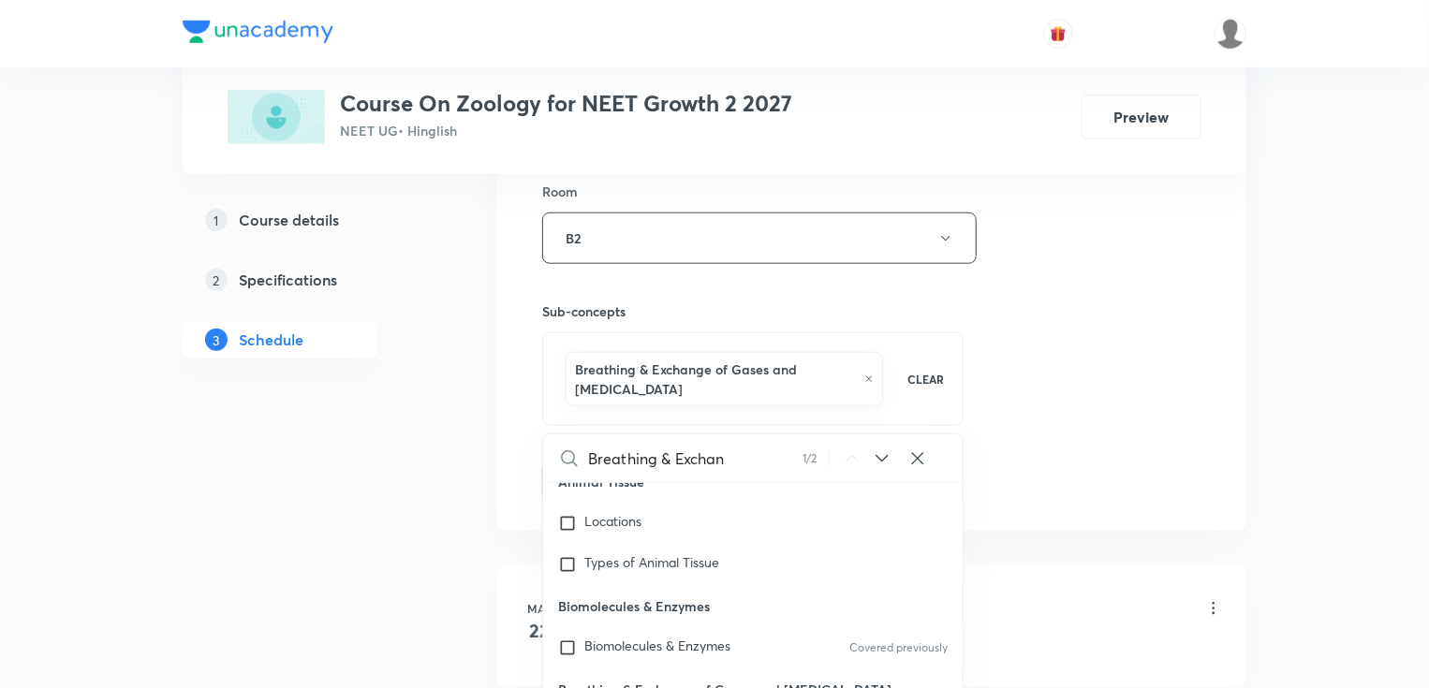
checkbox input "true"
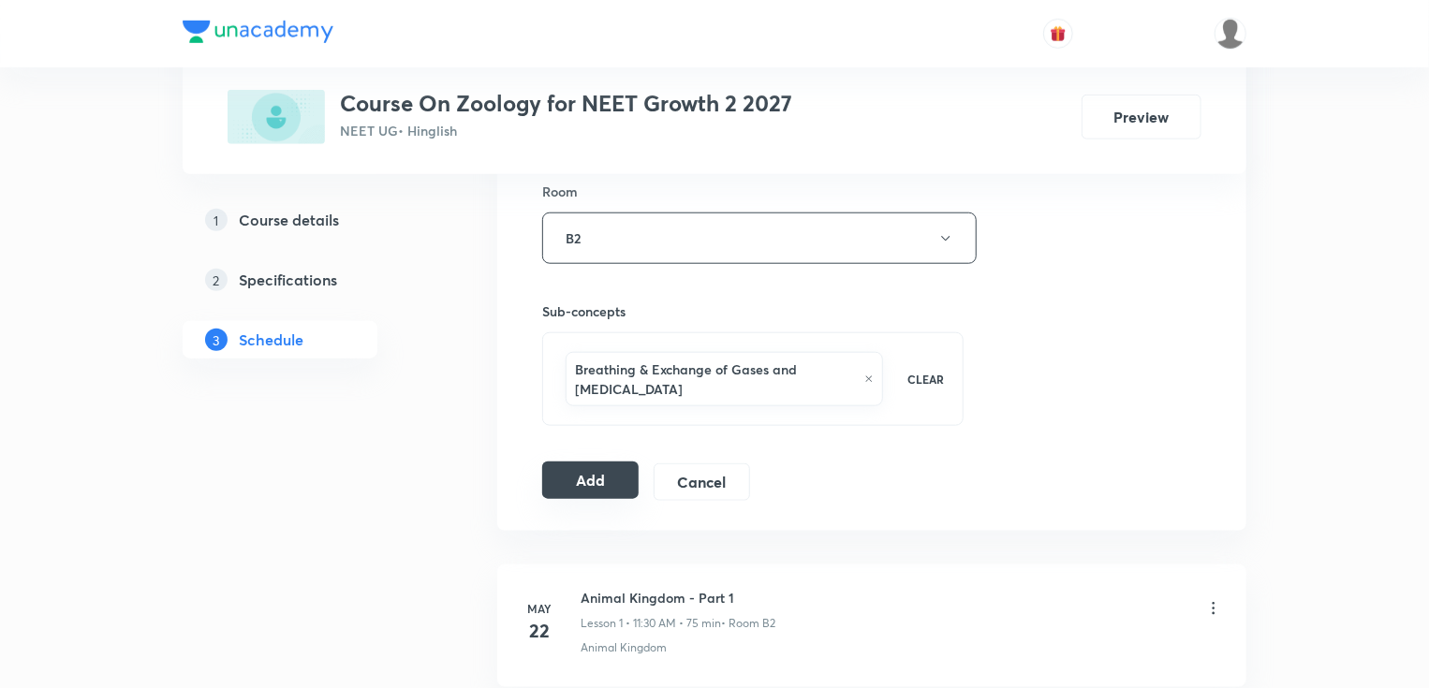
click at [562, 491] on button "Add" at bounding box center [590, 480] width 96 height 37
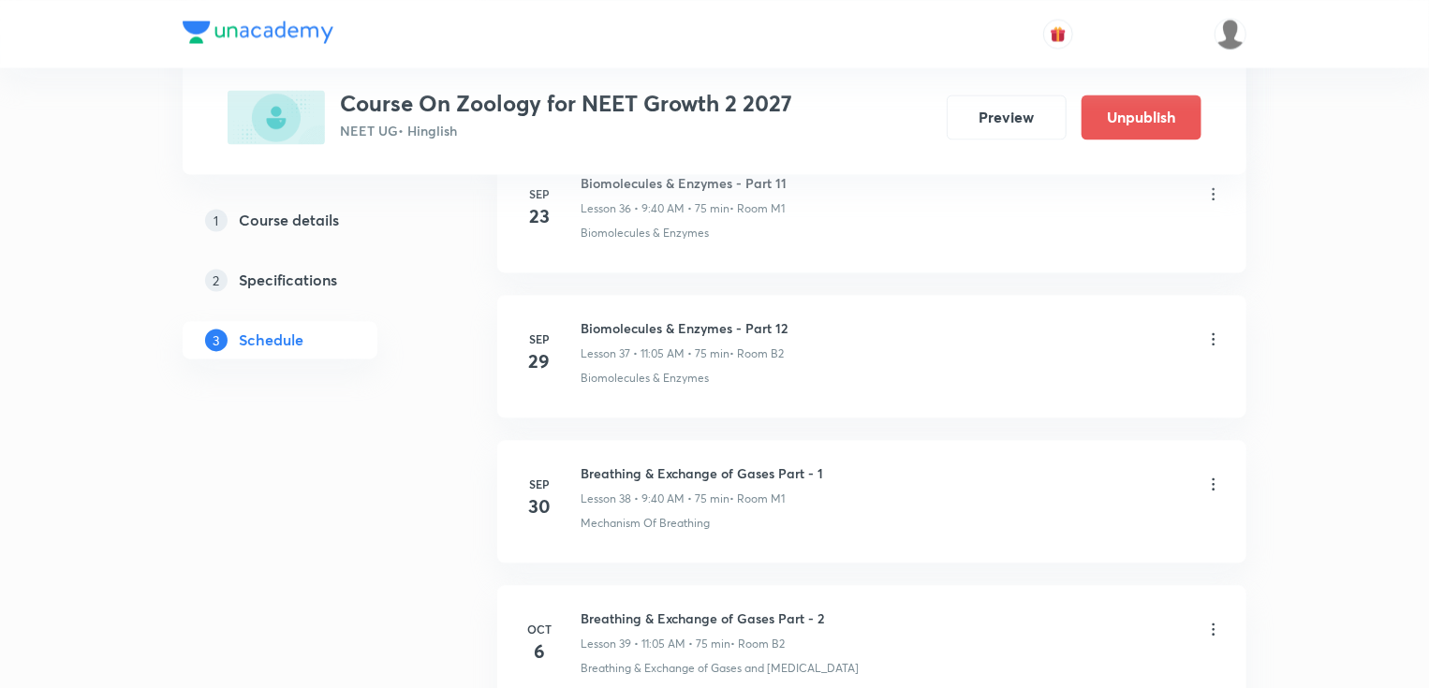
scroll to position [5597, 0]
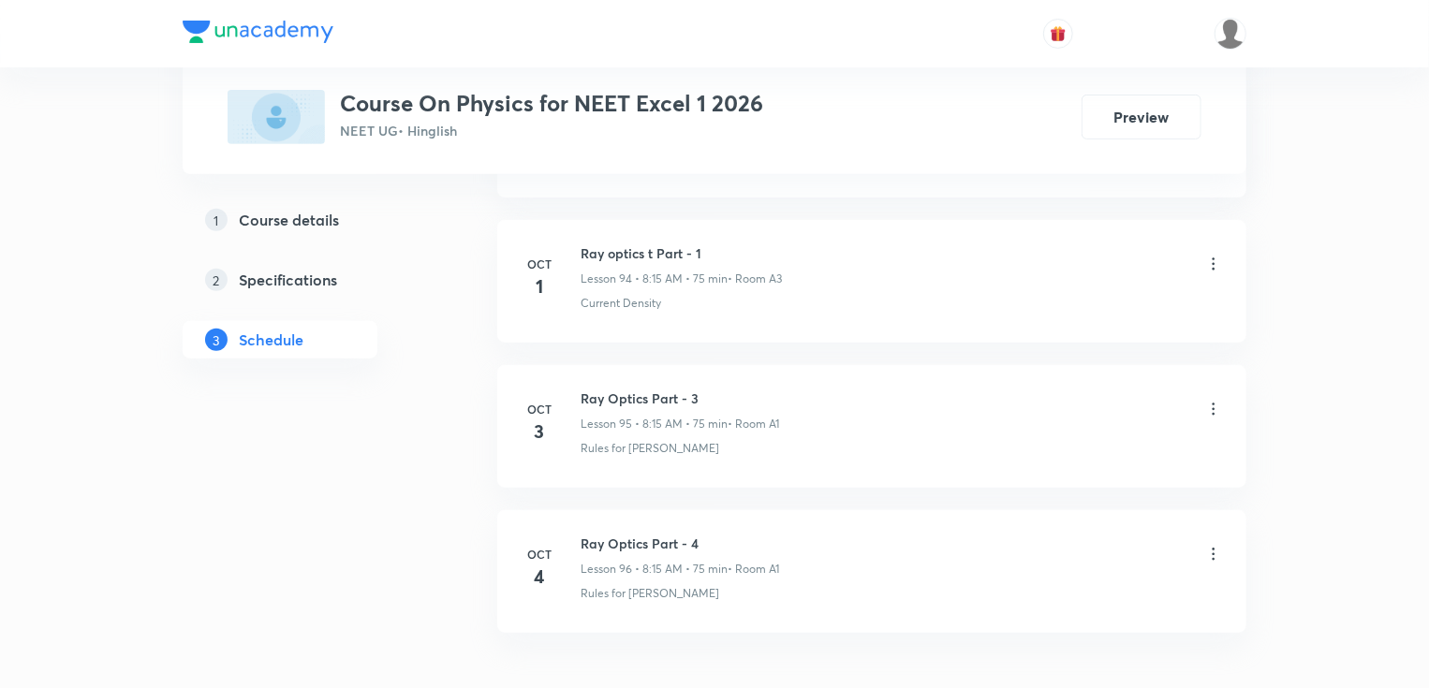
scroll to position [14708, 0]
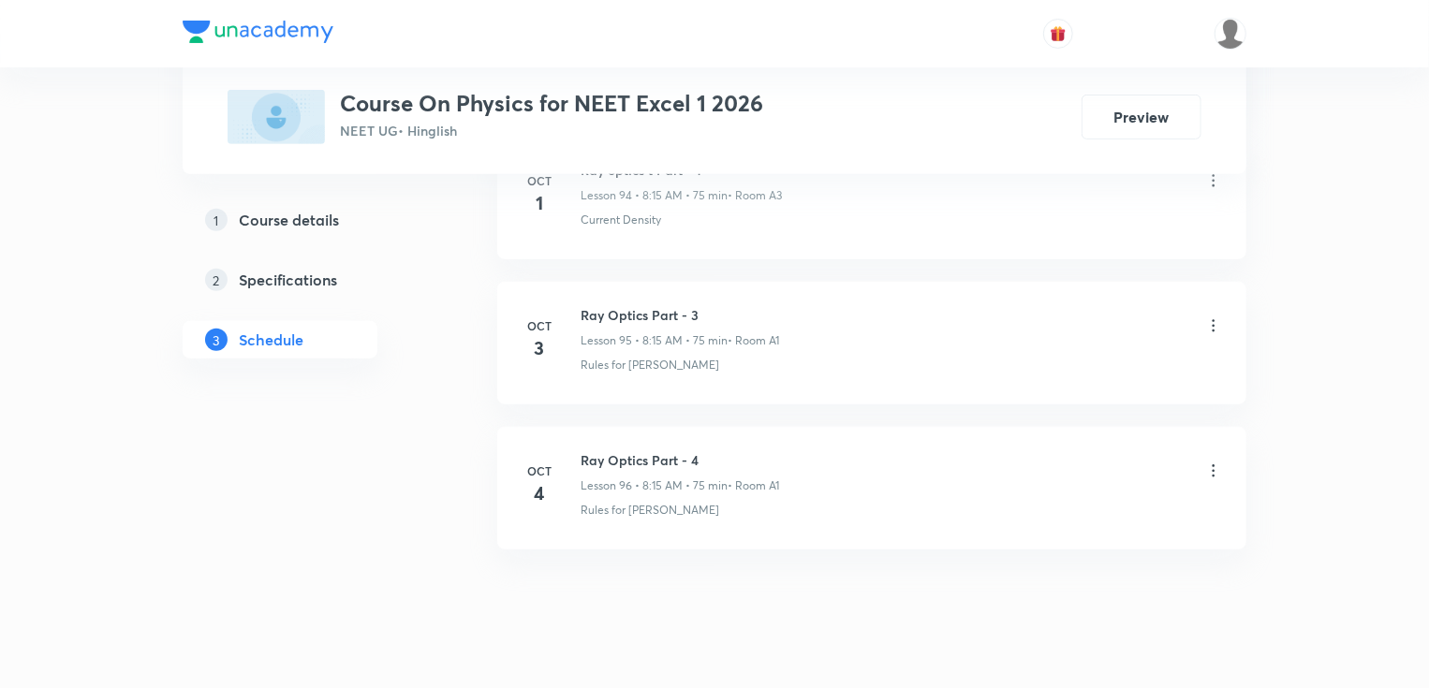
click at [585, 450] on h6 "Ray Optics Part - 4" at bounding box center [680, 460] width 198 height 20
copy h6 "Ray Optics Part - 4"
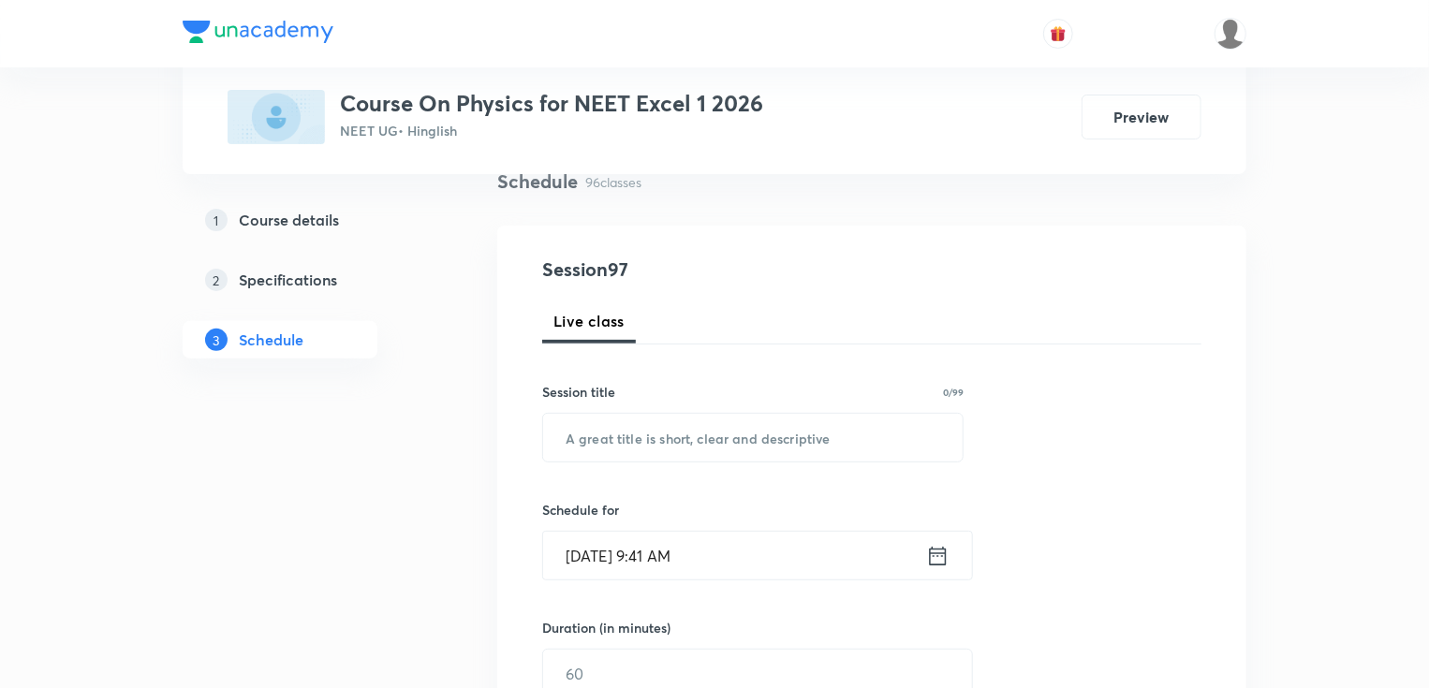
scroll to position [150, 0]
click at [640, 432] on input "text" at bounding box center [752, 437] width 419 height 48
paste input "Ray Optics Part - 4"
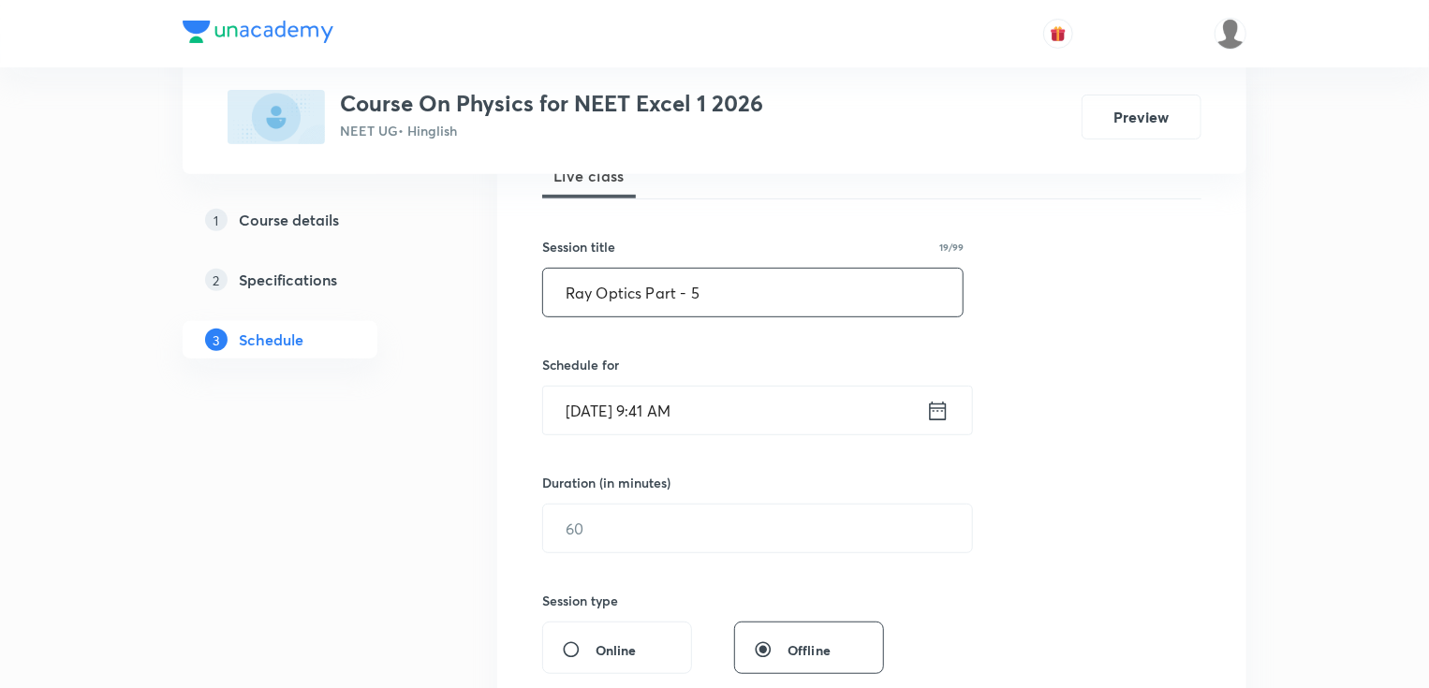
scroll to position [300, 0]
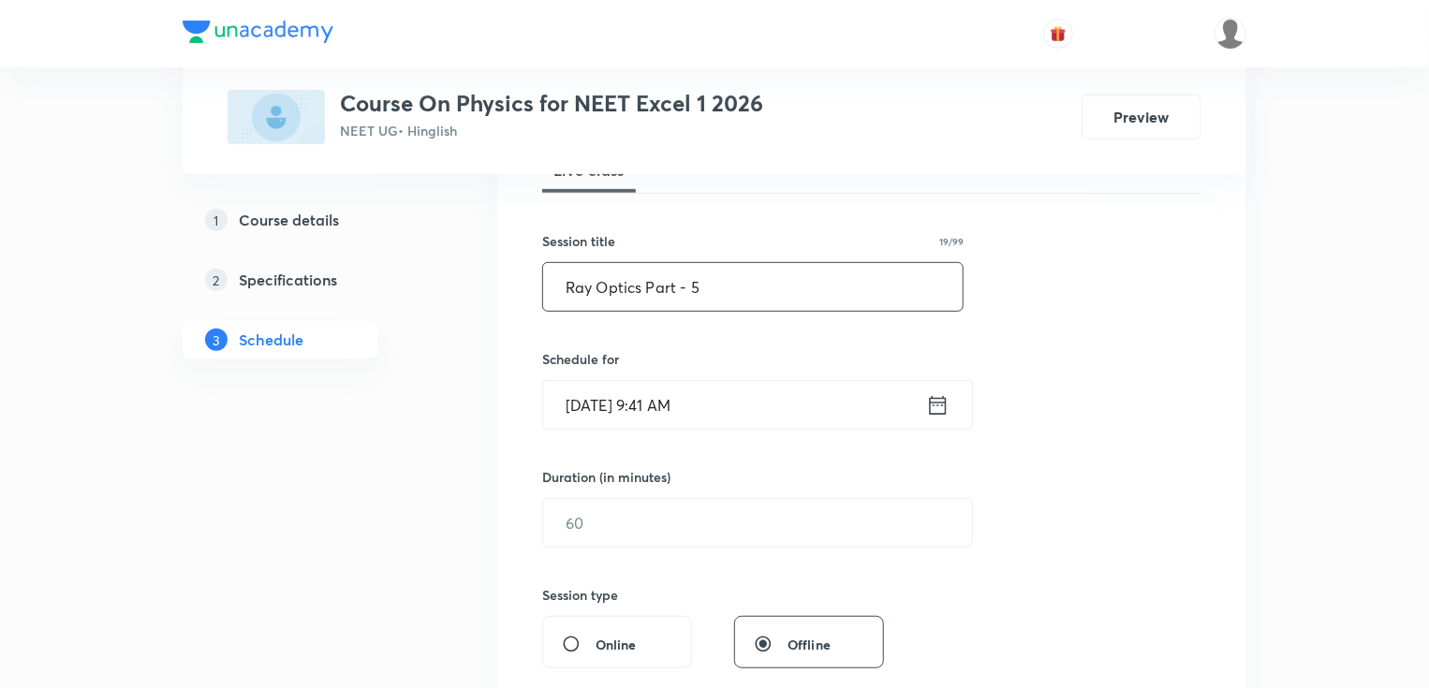
type input "Ray Optics Part - 5"
click at [690, 400] on input "[DATE] 9:41 AM" at bounding box center [734, 405] width 383 height 48
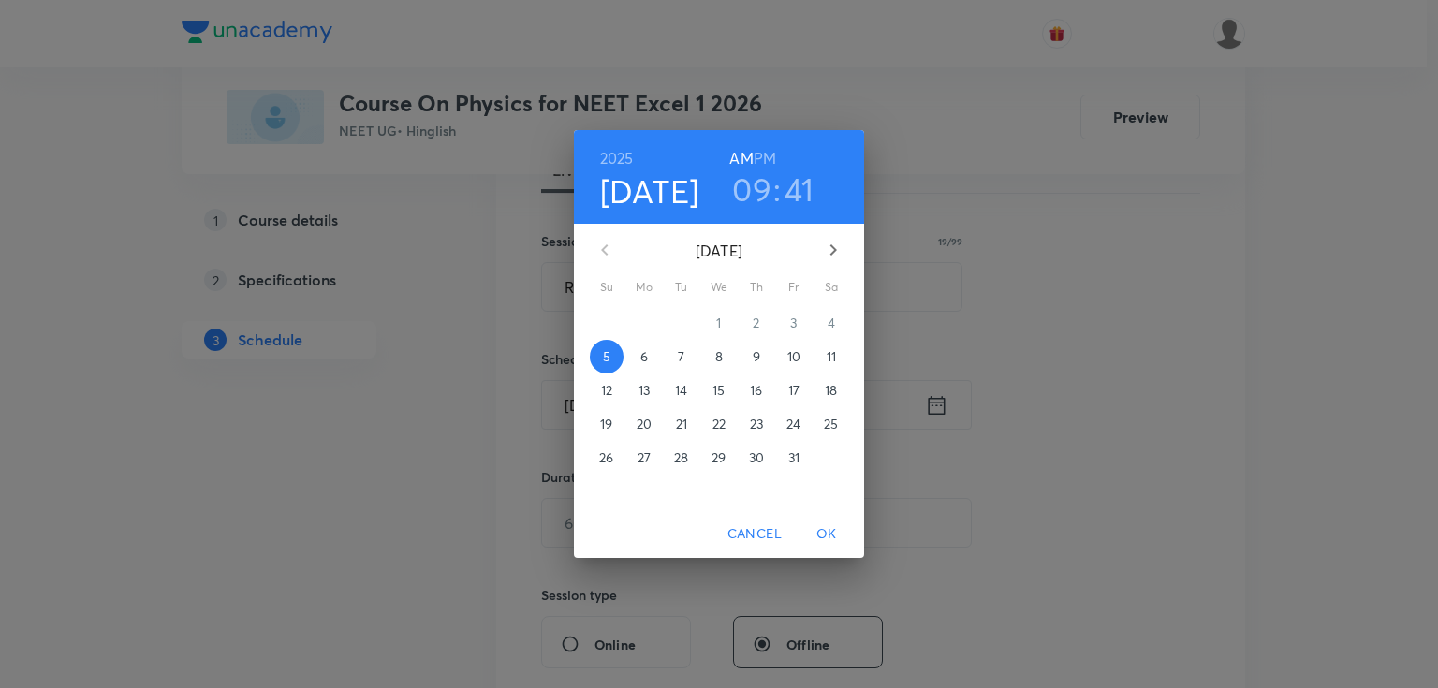
click at [646, 351] on p "6" at bounding box center [643, 356] width 7 height 19
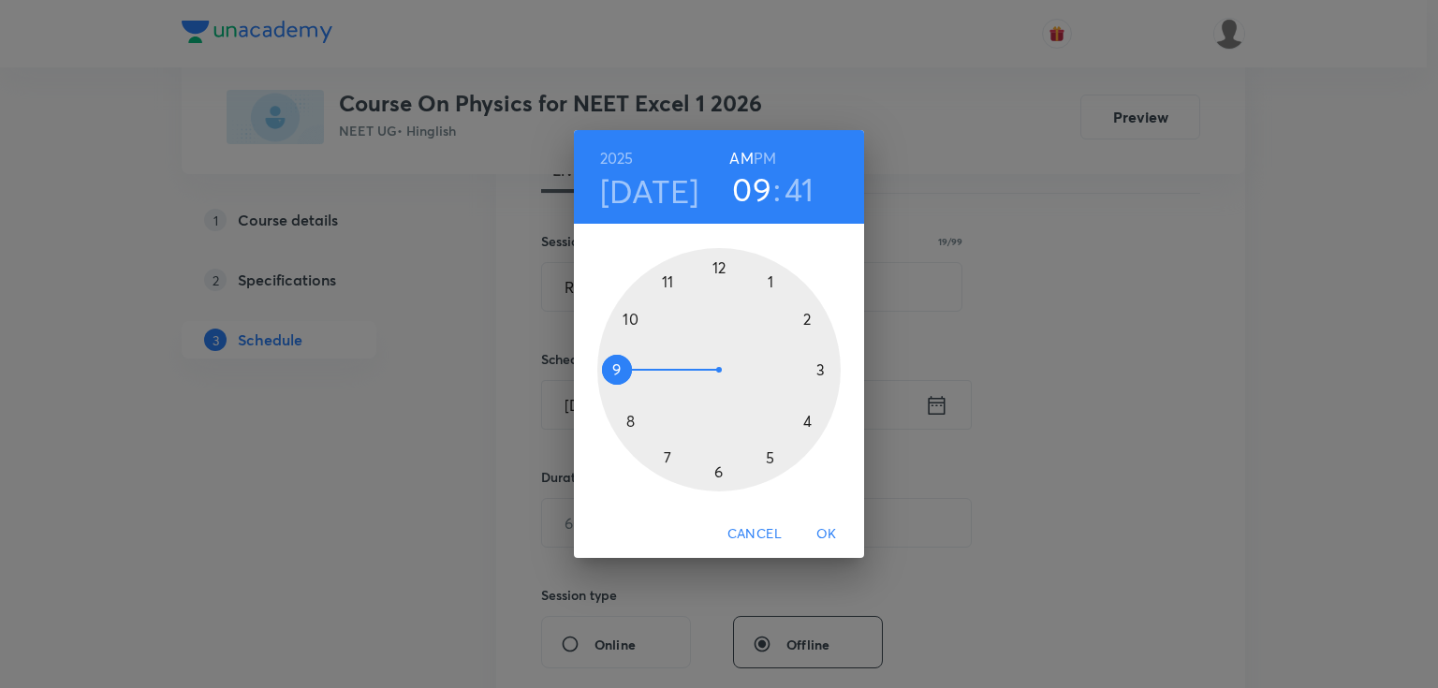
click at [632, 421] on div at bounding box center [718, 369] width 243 height 243
click at [819, 370] on div at bounding box center [718, 369] width 243 height 243
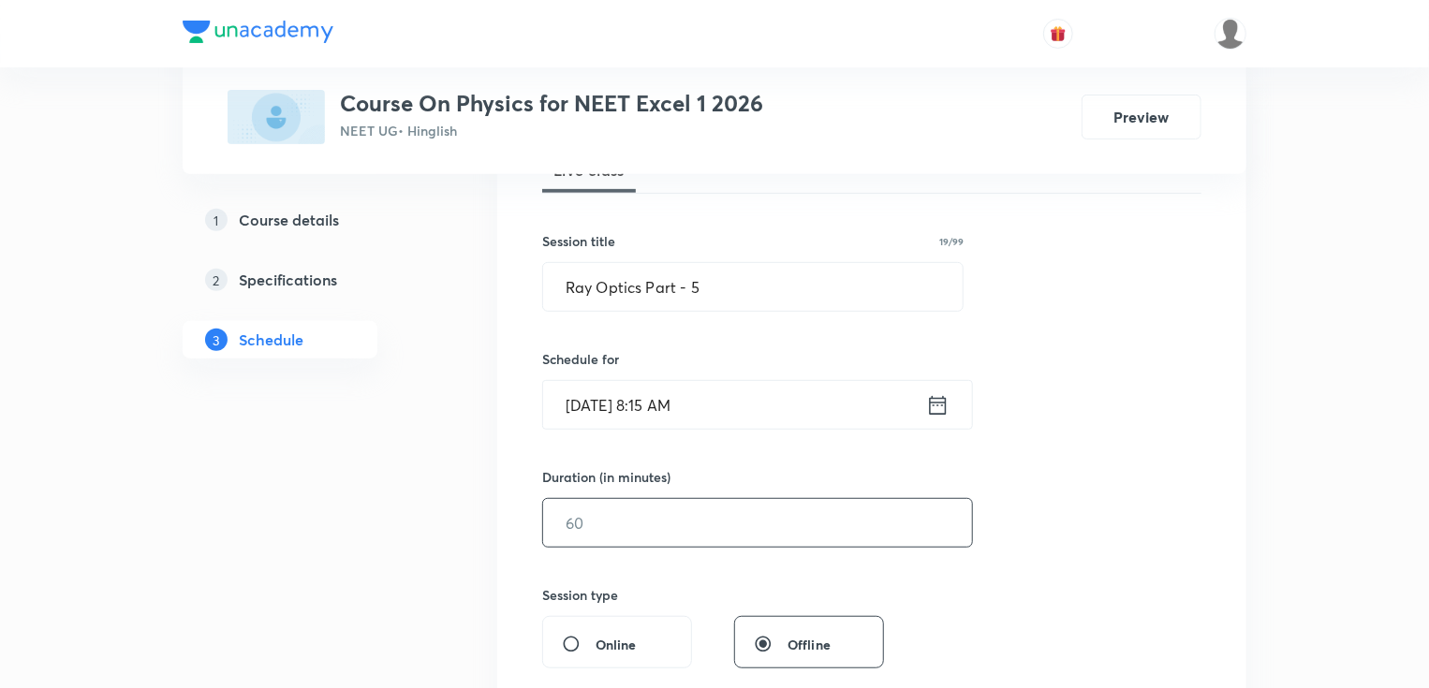
click at [563, 509] on input "text" at bounding box center [757, 523] width 429 height 48
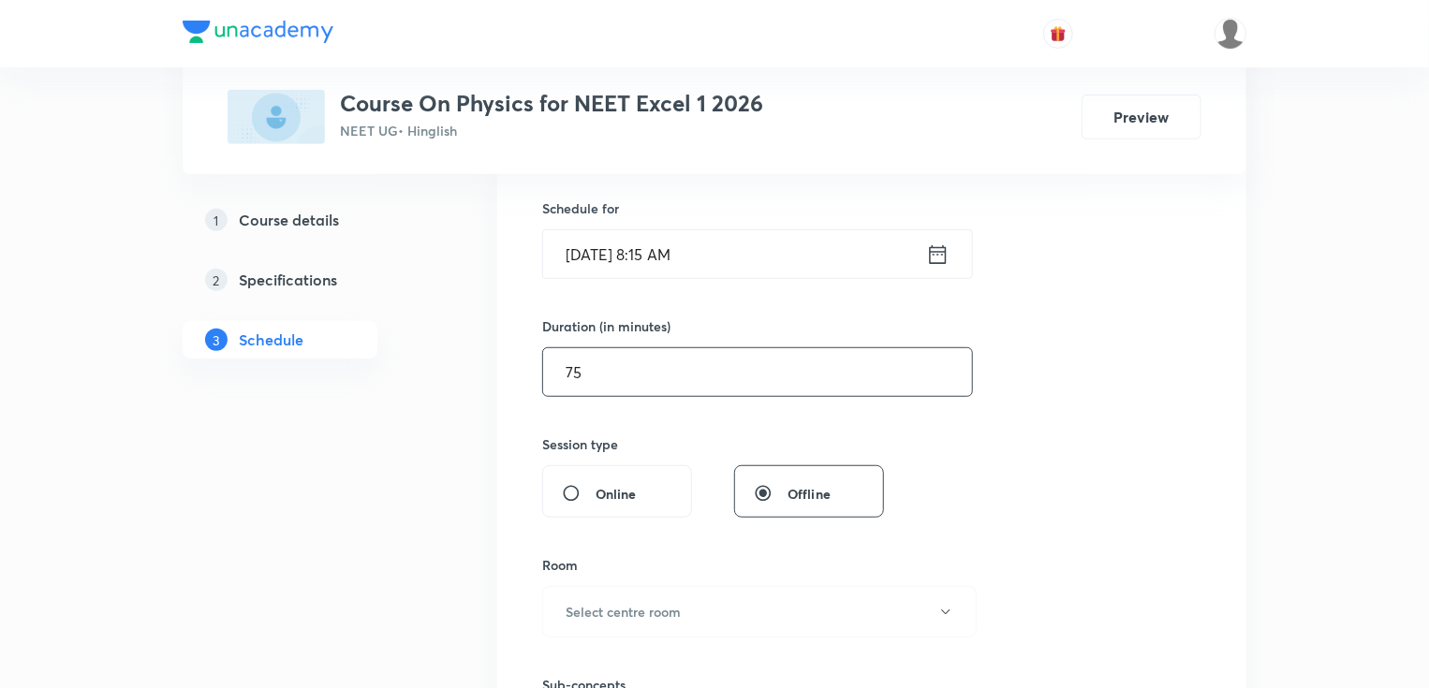
scroll to position [599, 0]
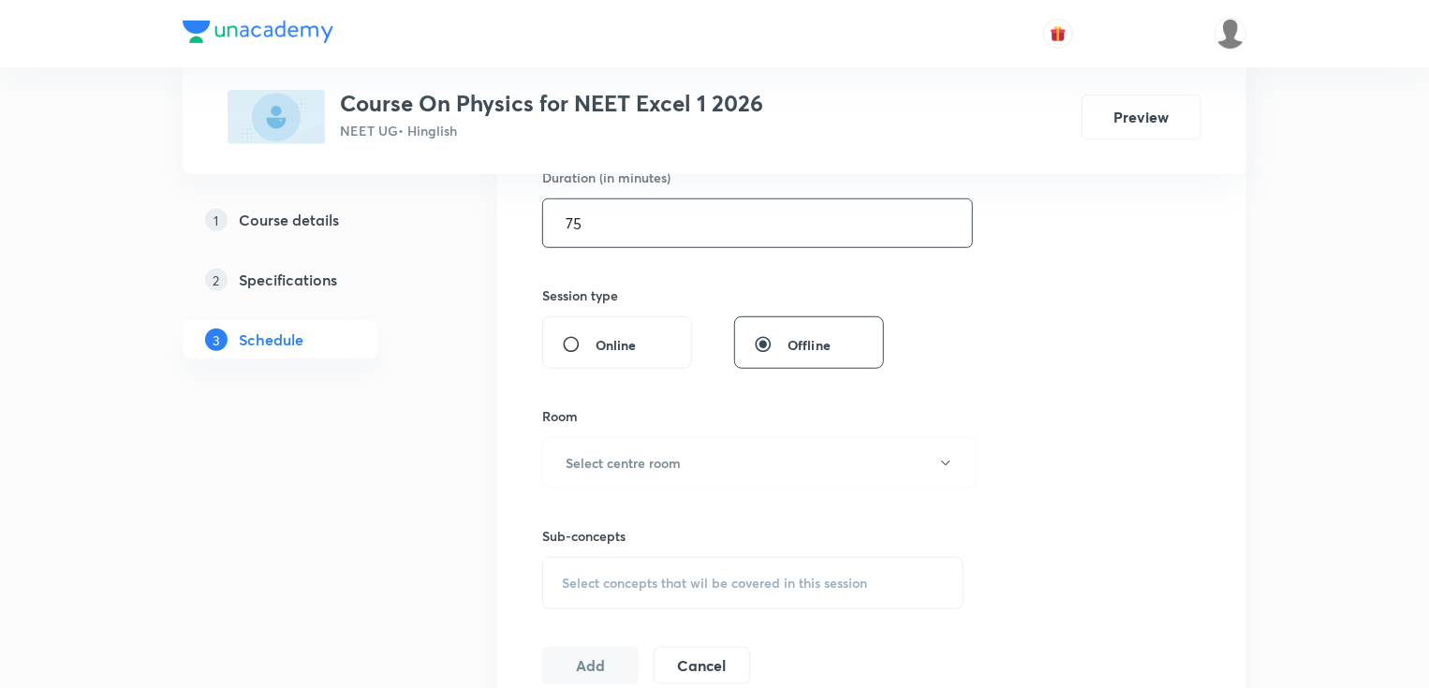
type input "75"
click at [568, 459] on h6 "Select centre room" at bounding box center [623, 463] width 115 height 20
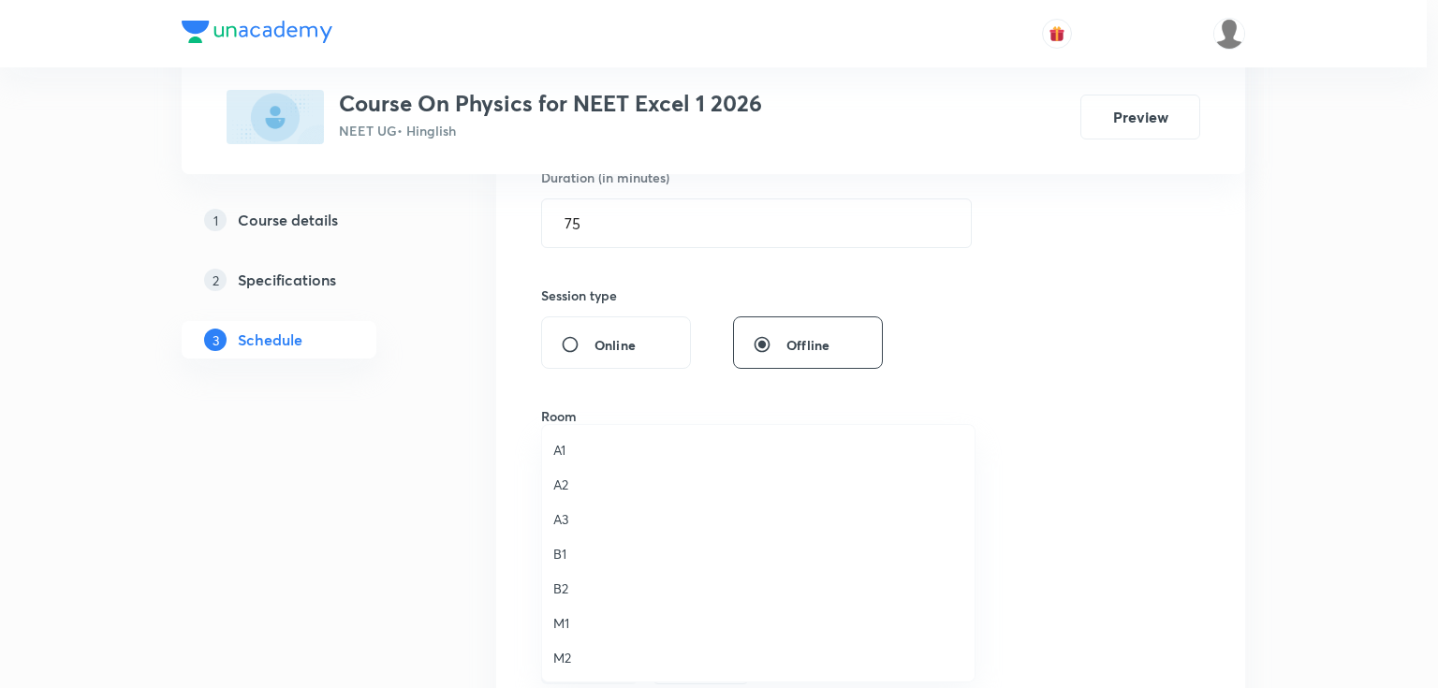
click at [562, 553] on span "B1" at bounding box center [758, 554] width 410 height 20
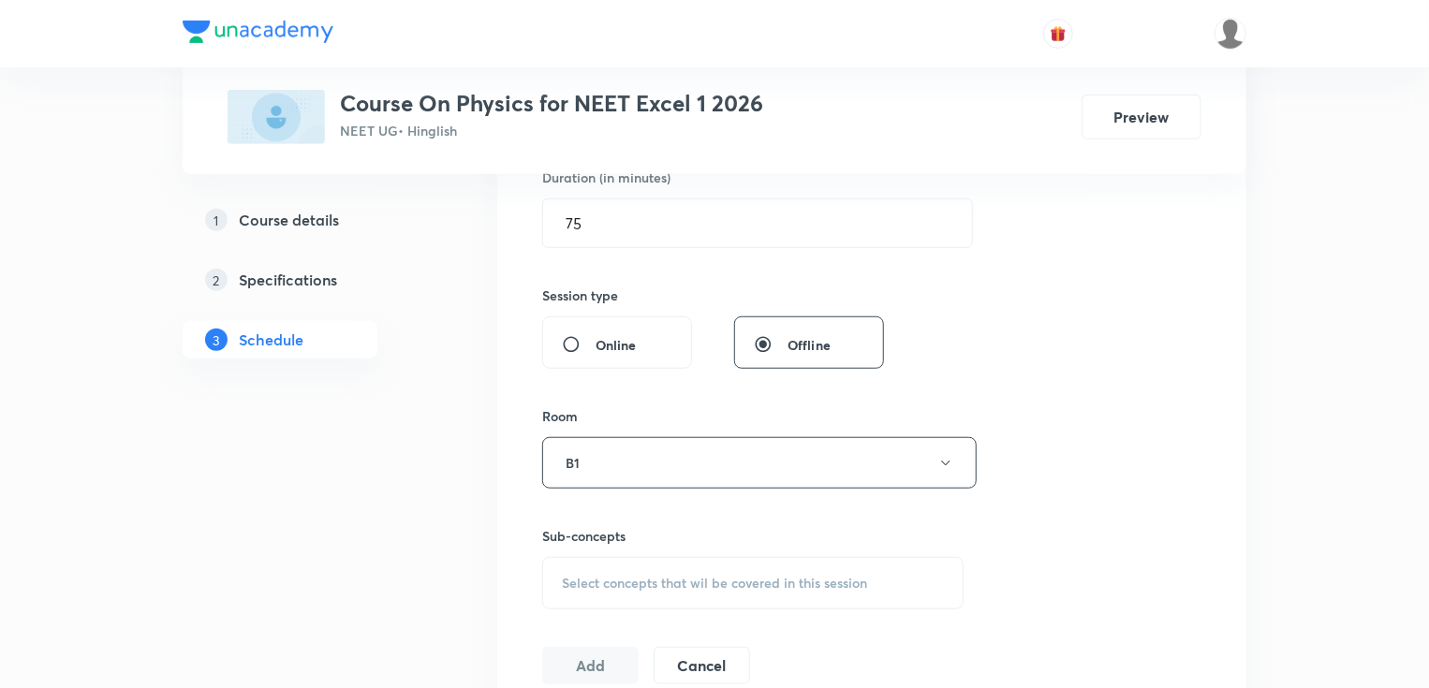
click at [614, 581] on span "Select concepts that wil be covered in this session" at bounding box center [714, 583] width 305 height 15
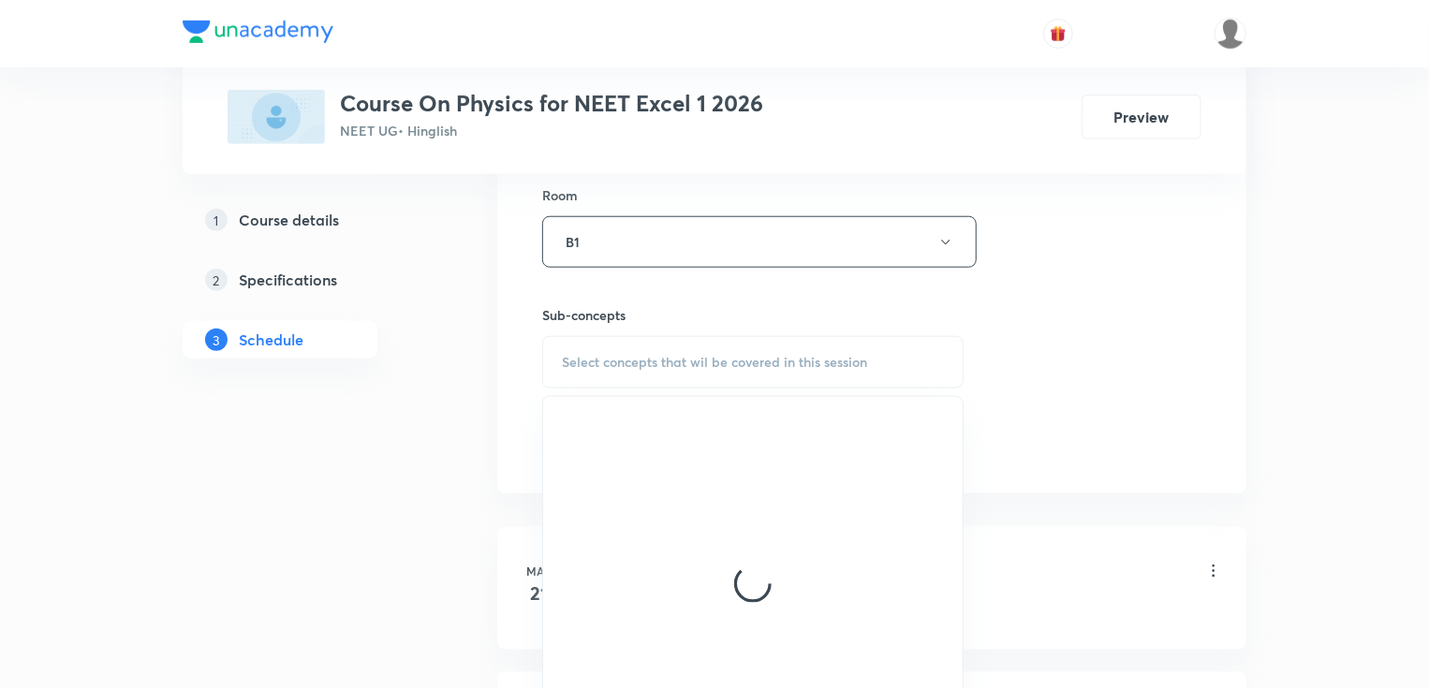
scroll to position [824, 0]
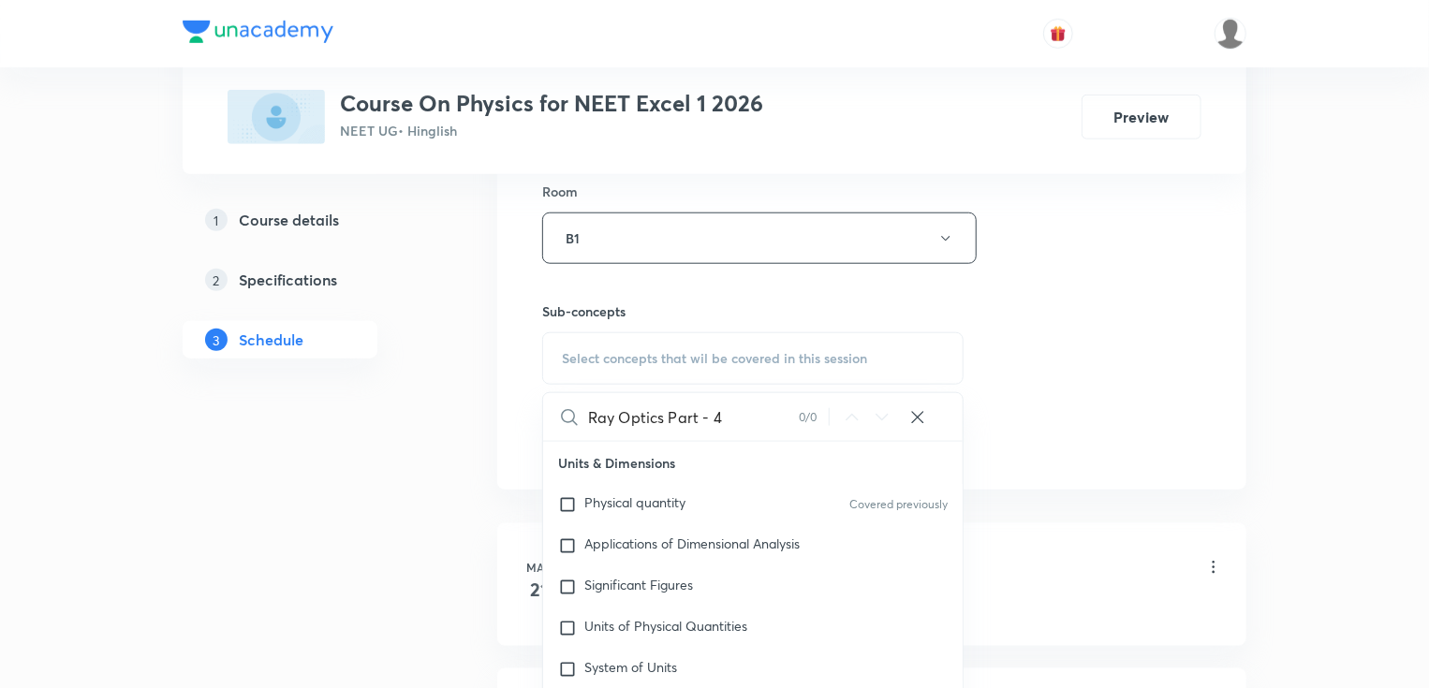
drag, startPoint x: 649, startPoint y: 428, endPoint x: 730, endPoint y: 411, distance: 83.2
click at [731, 411] on input "Ray Optics Part - 4" at bounding box center [693, 417] width 211 height 48
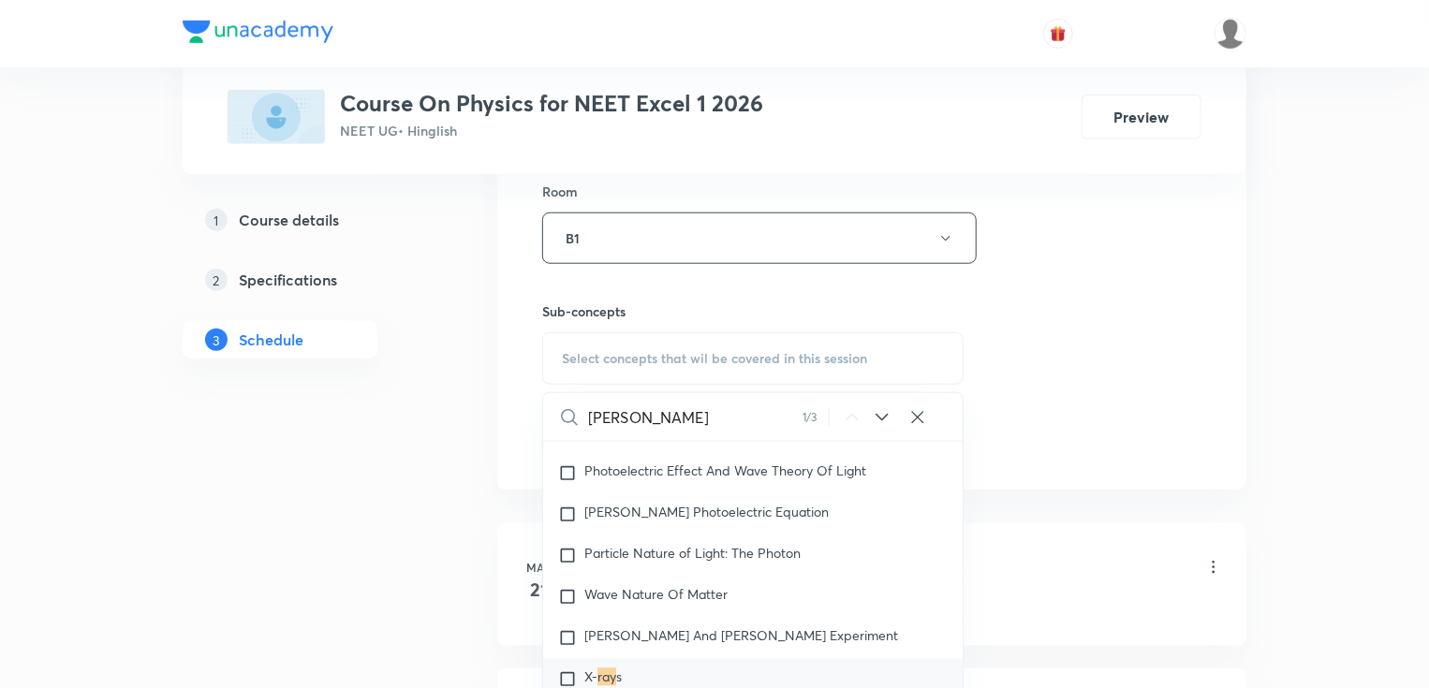
scroll to position [23665, 0]
type input "[PERSON_NAME]"
click at [640, 668] on div "X- ray s" at bounding box center [752, 683] width 419 height 41
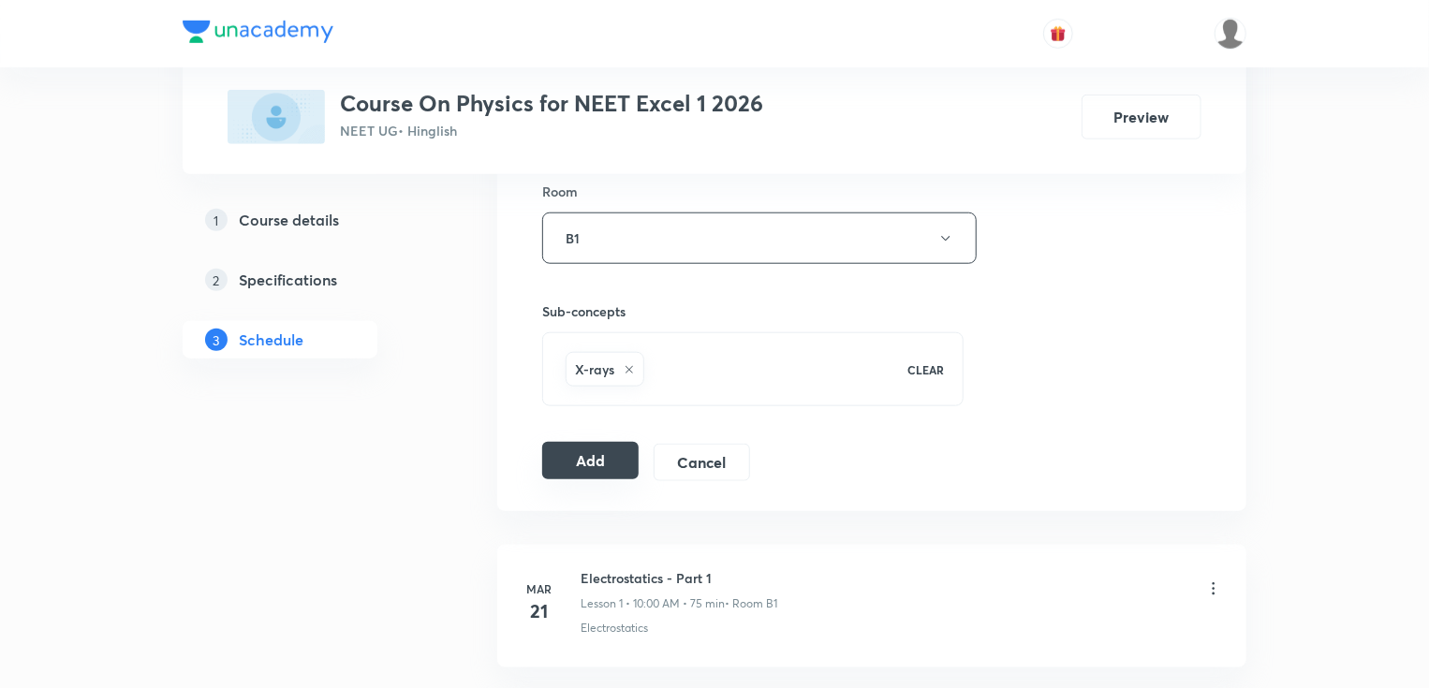
click at [585, 463] on button "Add" at bounding box center [590, 460] width 96 height 37
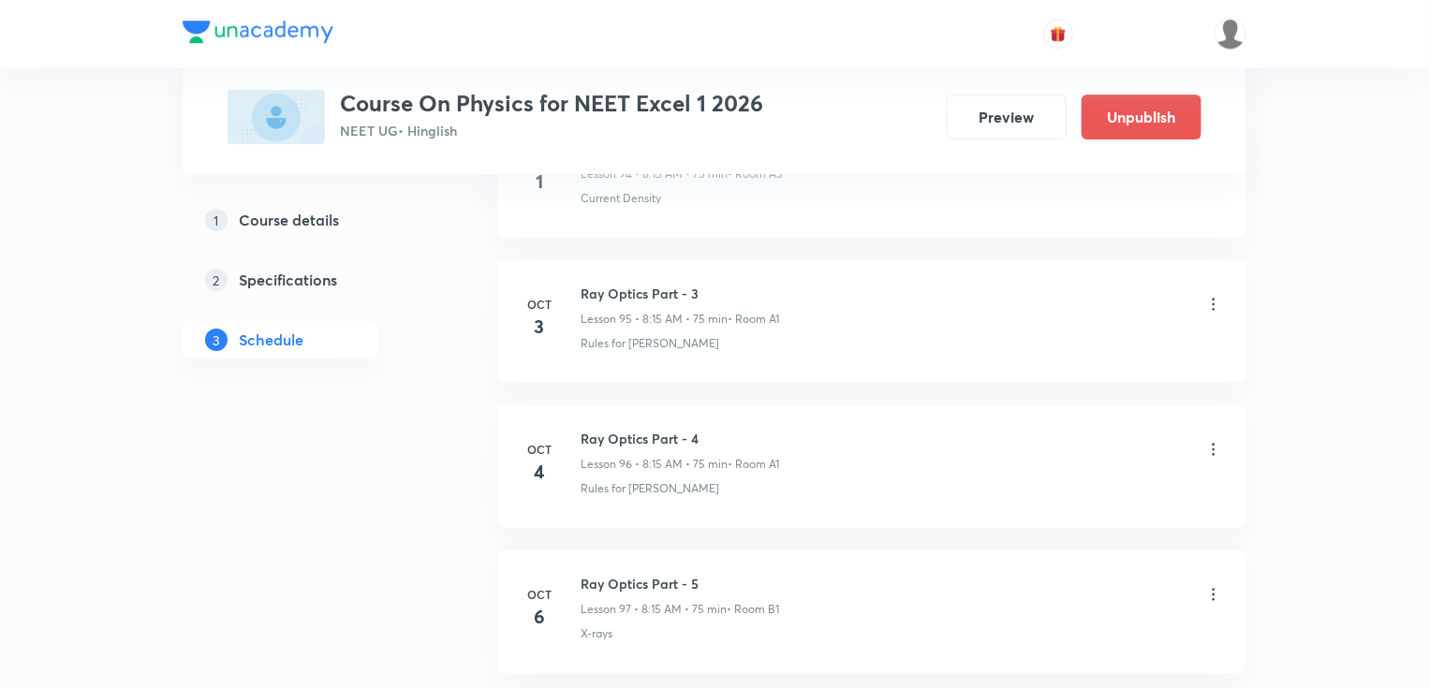
scroll to position [13992, 0]
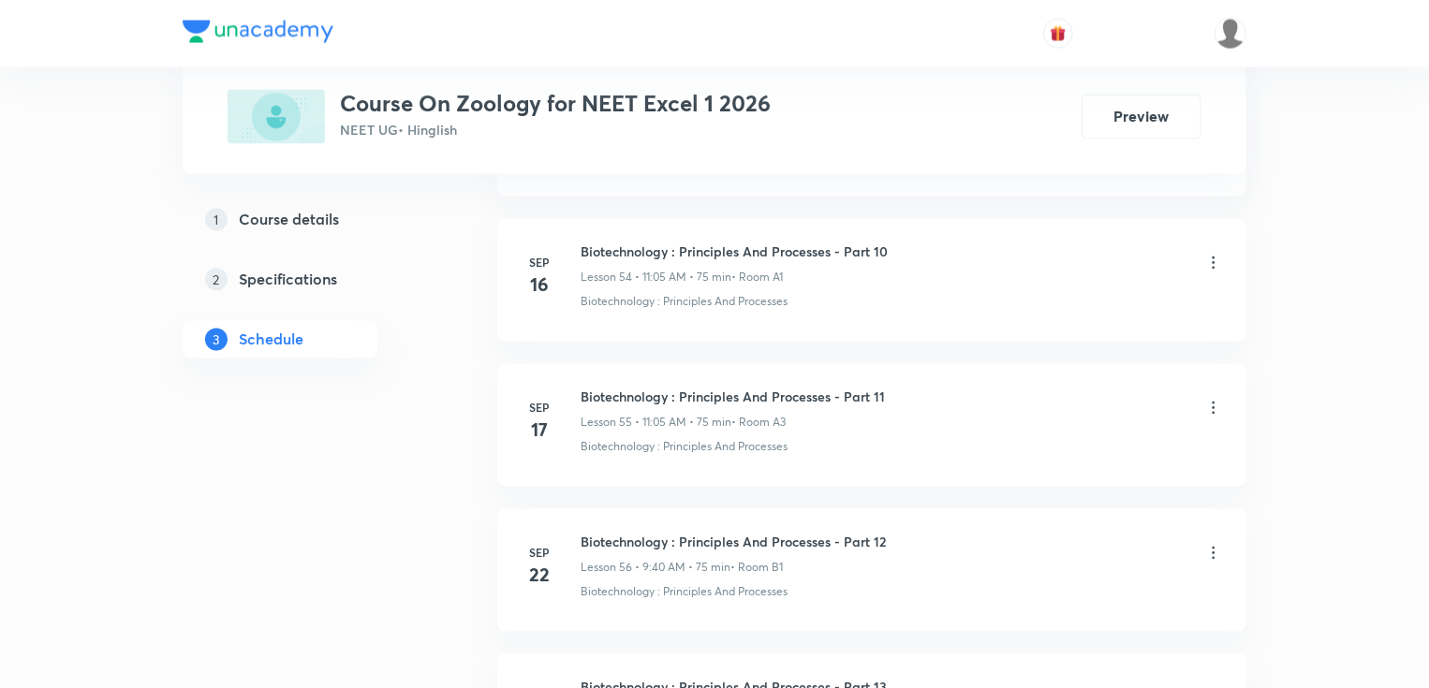
scroll to position [9640, 0]
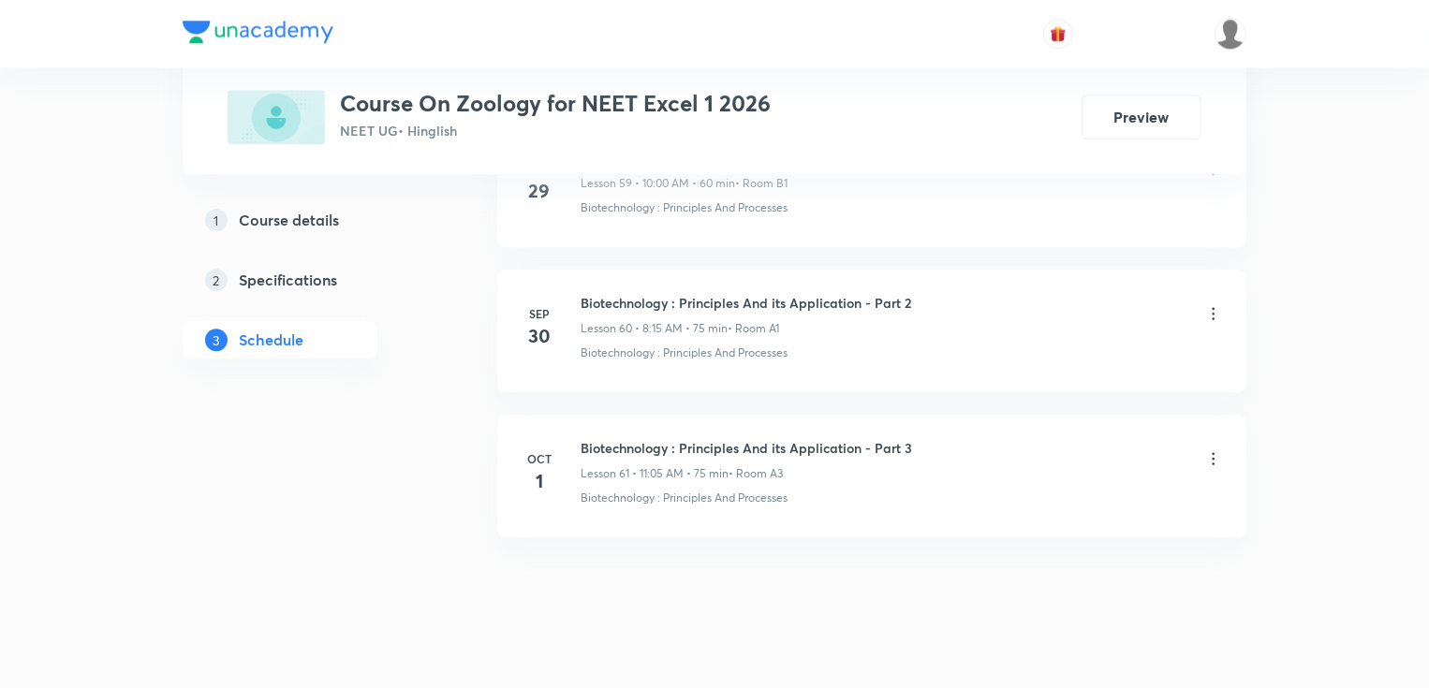
click at [700, 438] on h6 "Biotechnology : Principles And its Application - Part 3" at bounding box center [746, 448] width 331 height 20
copy h6 "Biotechnology : Principles And its Application - Part 3"
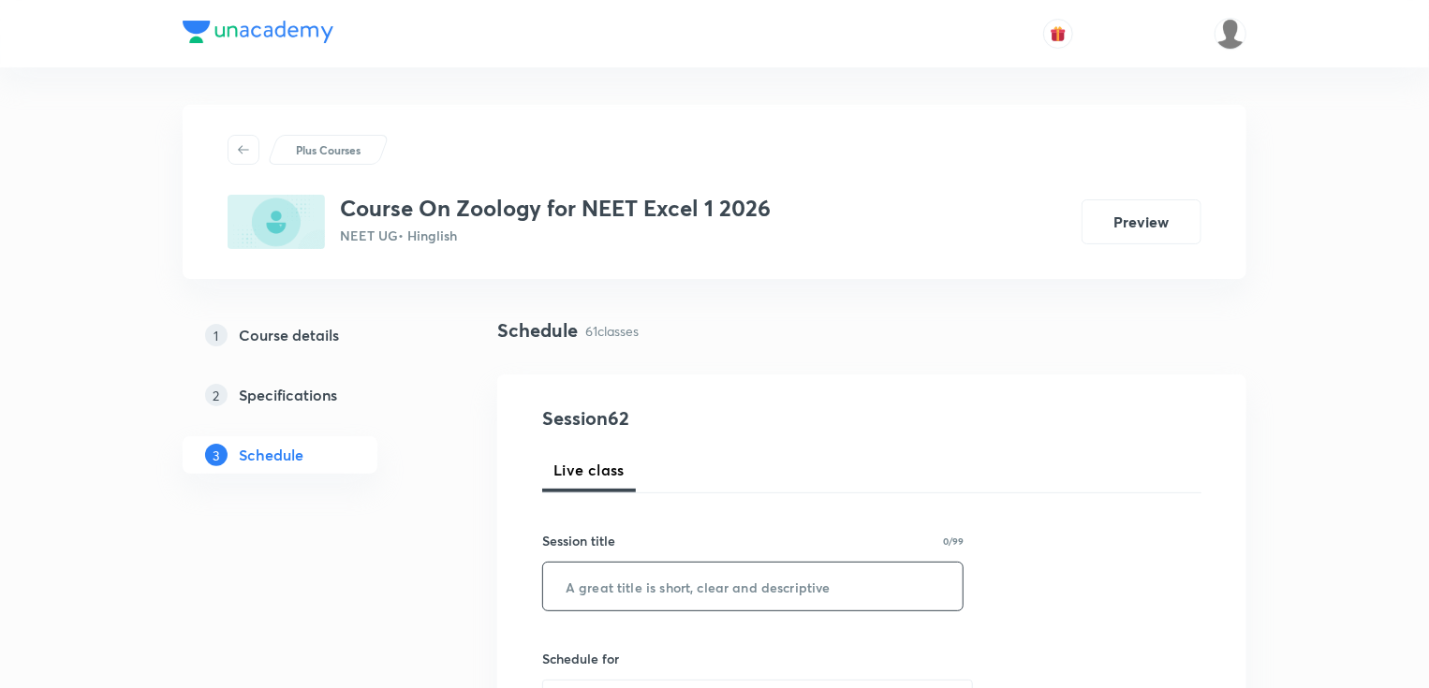
scroll to position [225, 0]
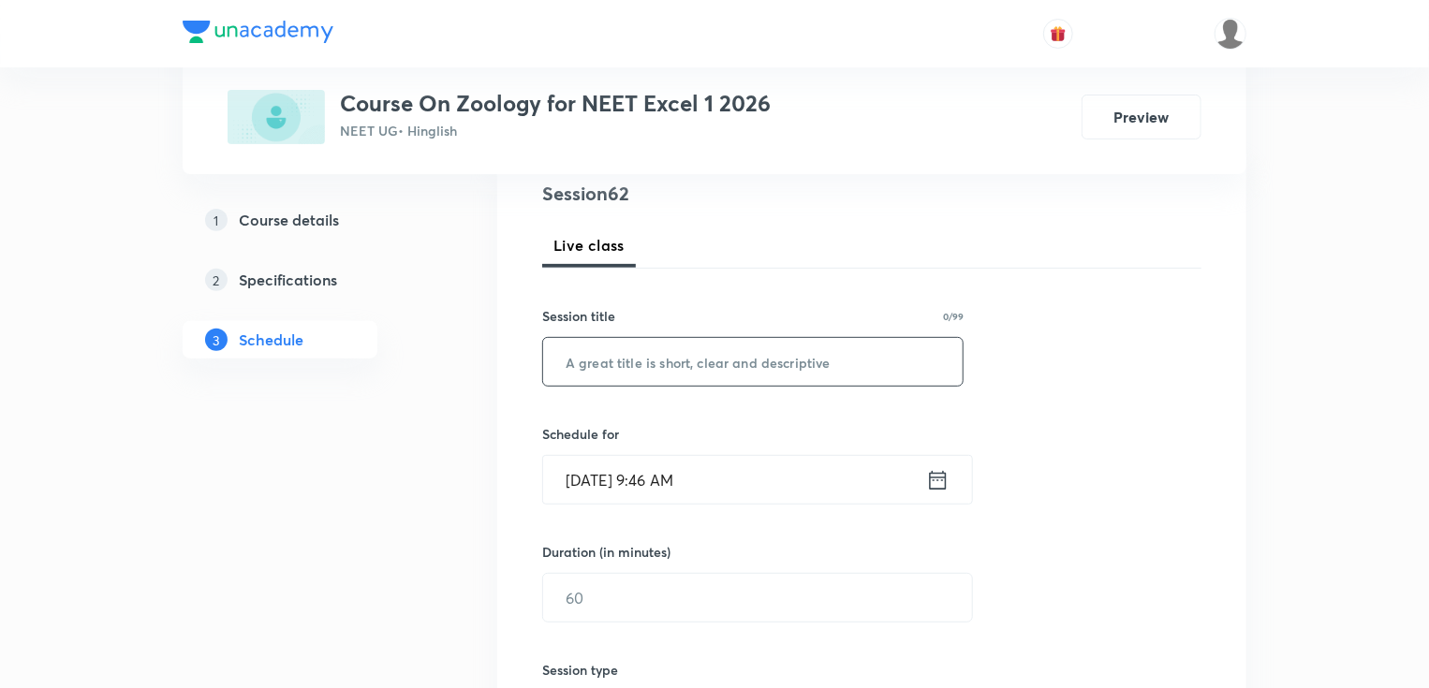
click at [710, 385] on input "text" at bounding box center [752, 362] width 419 height 48
paste input "Biotechnology : Principles And its Application - Part 3"
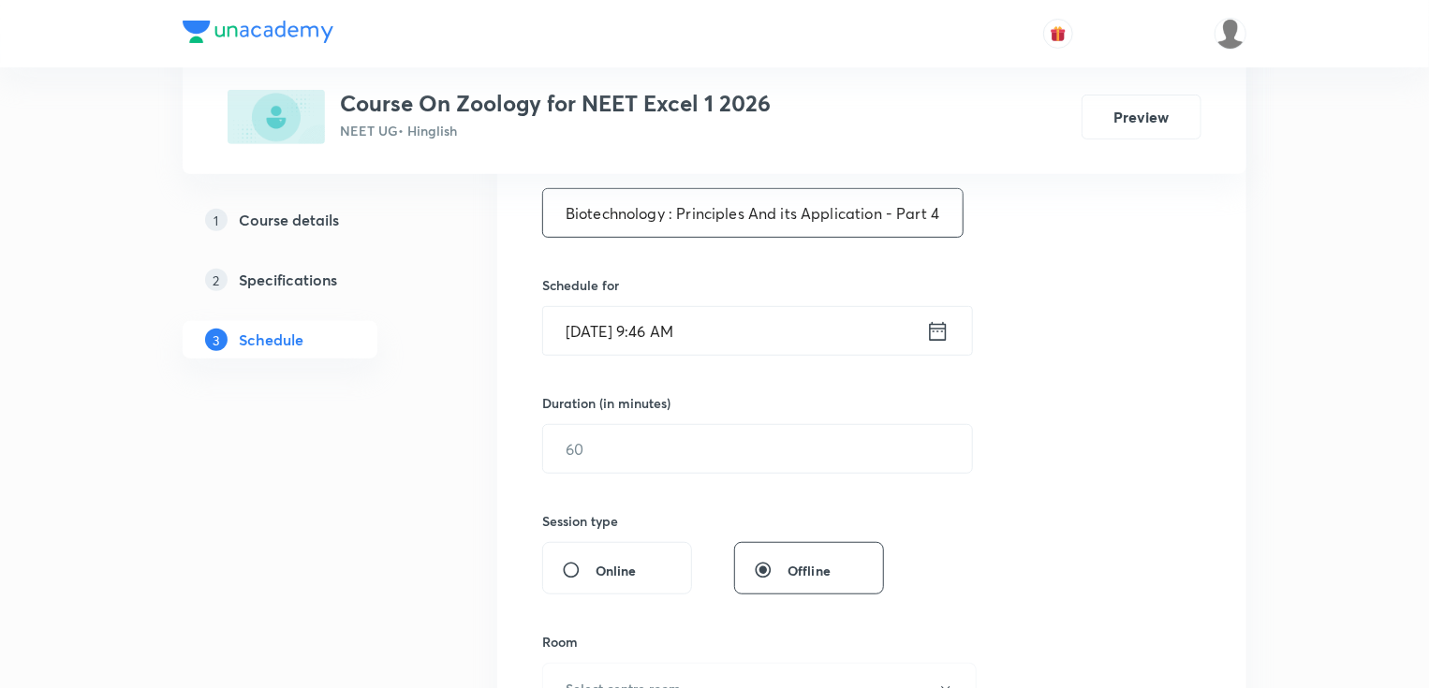
scroll to position [375, 0]
type input "Biotechnology : Principles And its Application - Part 4"
click at [678, 328] on input "[DATE] 9:46 AM" at bounding box center [734, 330] width 383 height 48
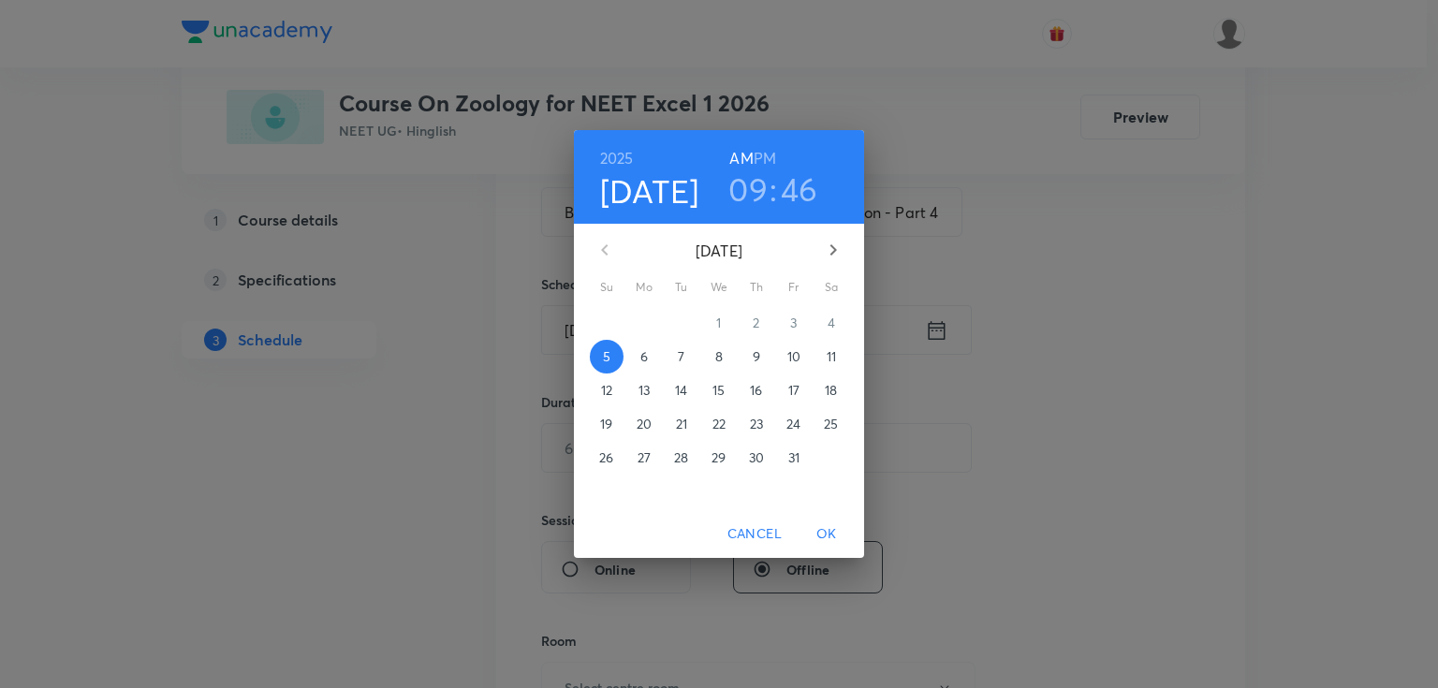
click at [643, 351] on p "6" at bounding box center [643, 356] width 7 height 19
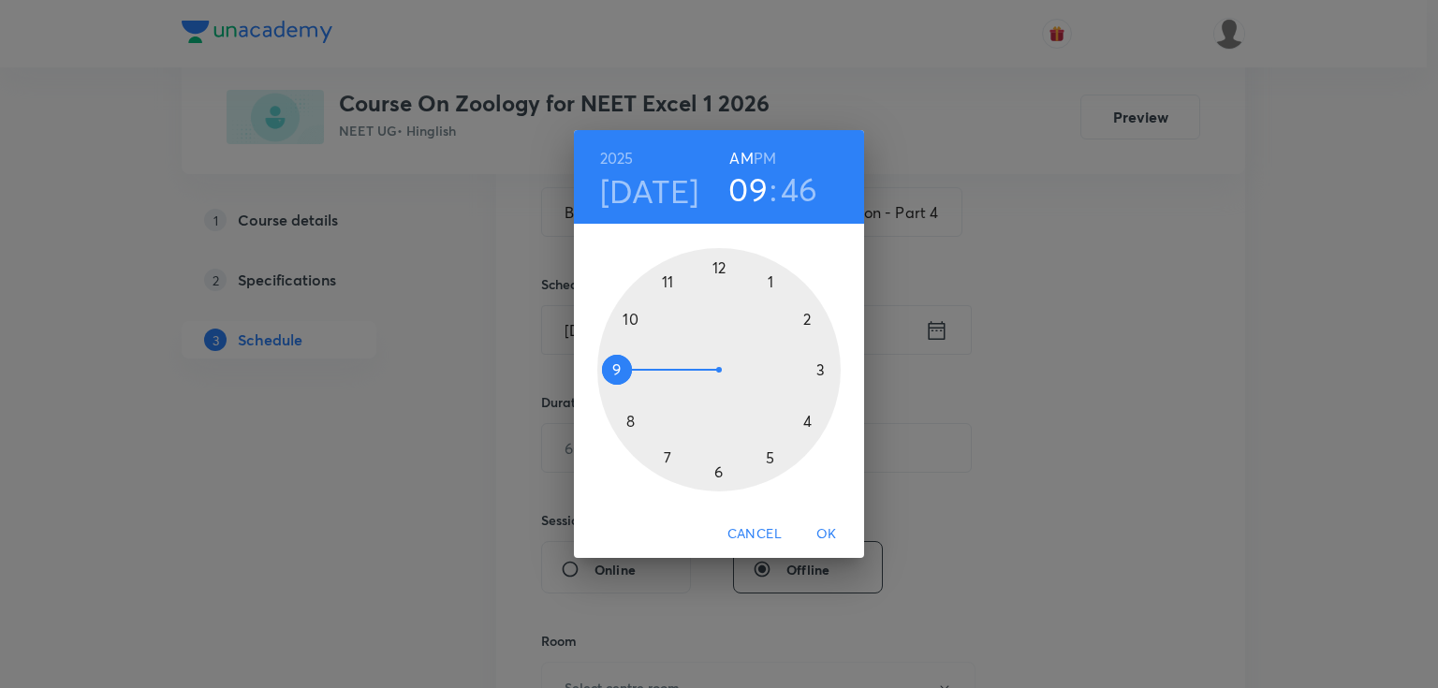
click at [619, 367] on div at bounding box center [718, 369] width 243 height 243
click at [629, 420] on div at bounding box center [718, 369] width 243 height 243
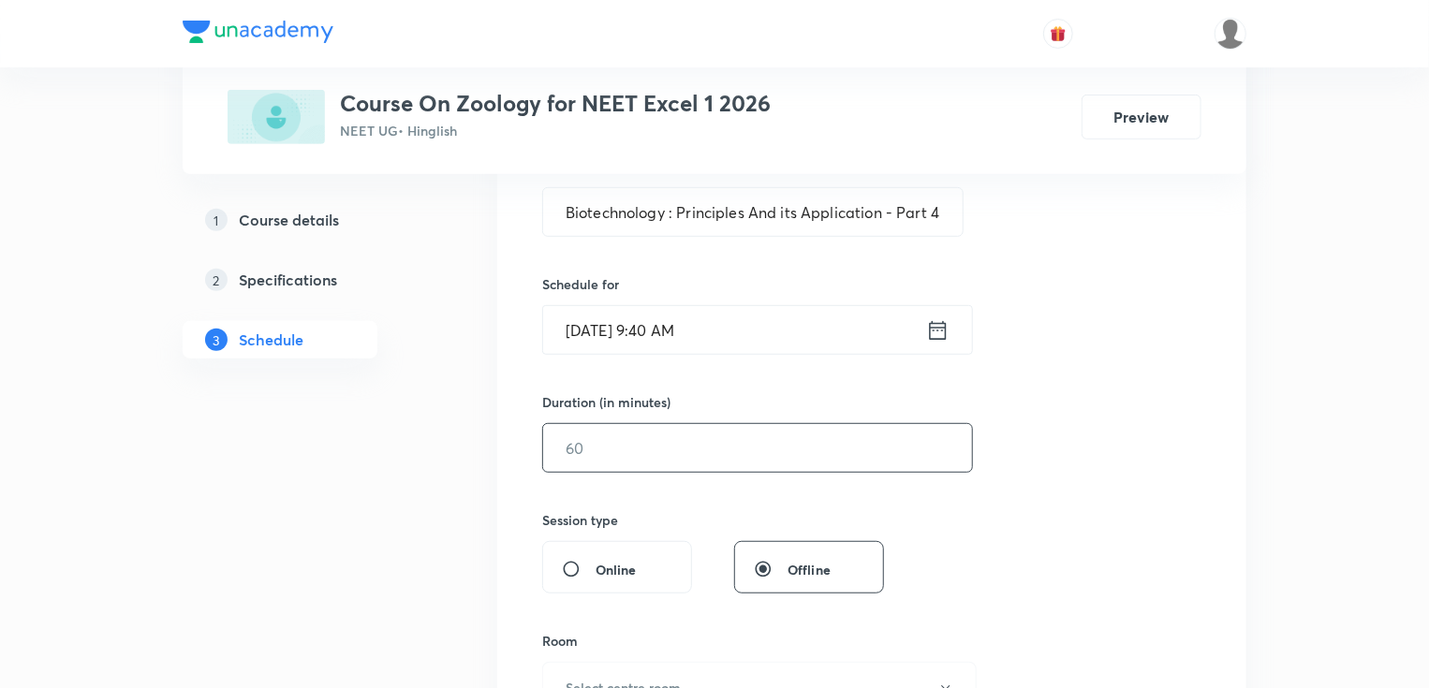
click at [615, 442] on input "text" at bounding box center [757, 448] width 429 height 48
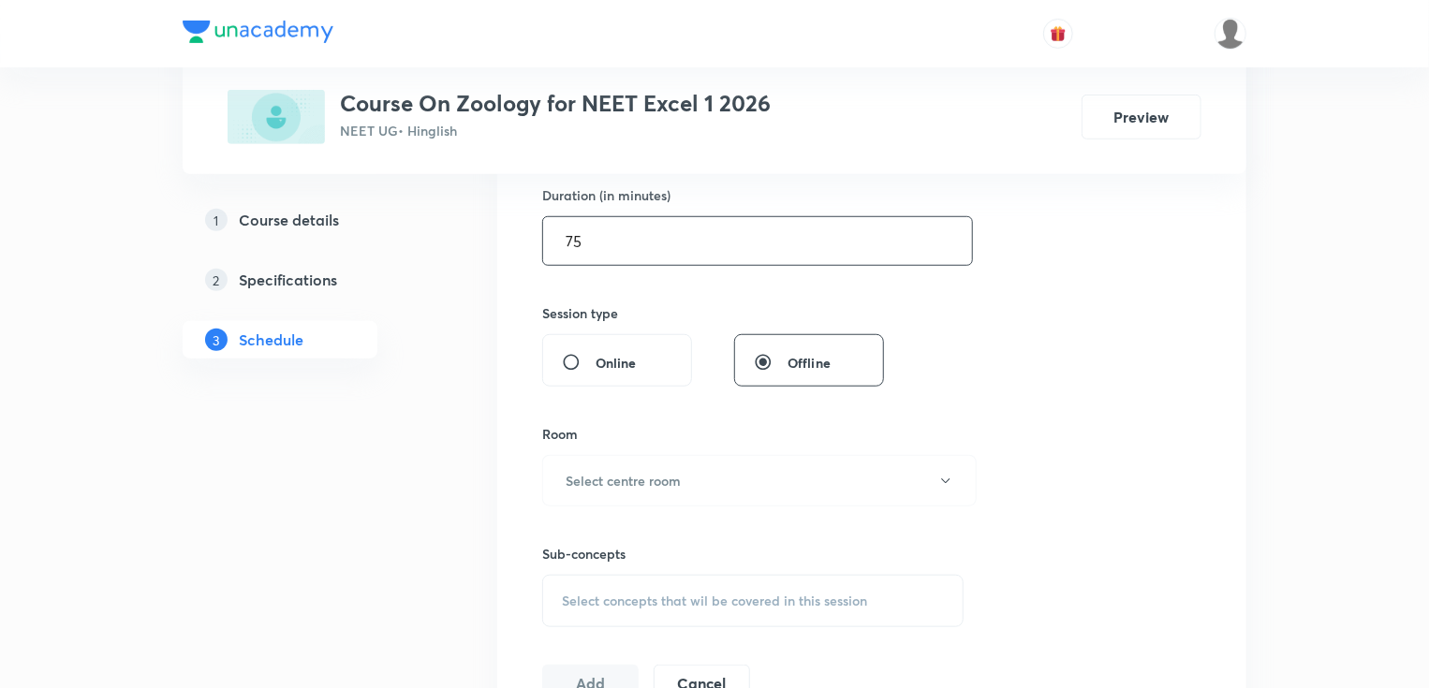
scroll to position [599, 0]
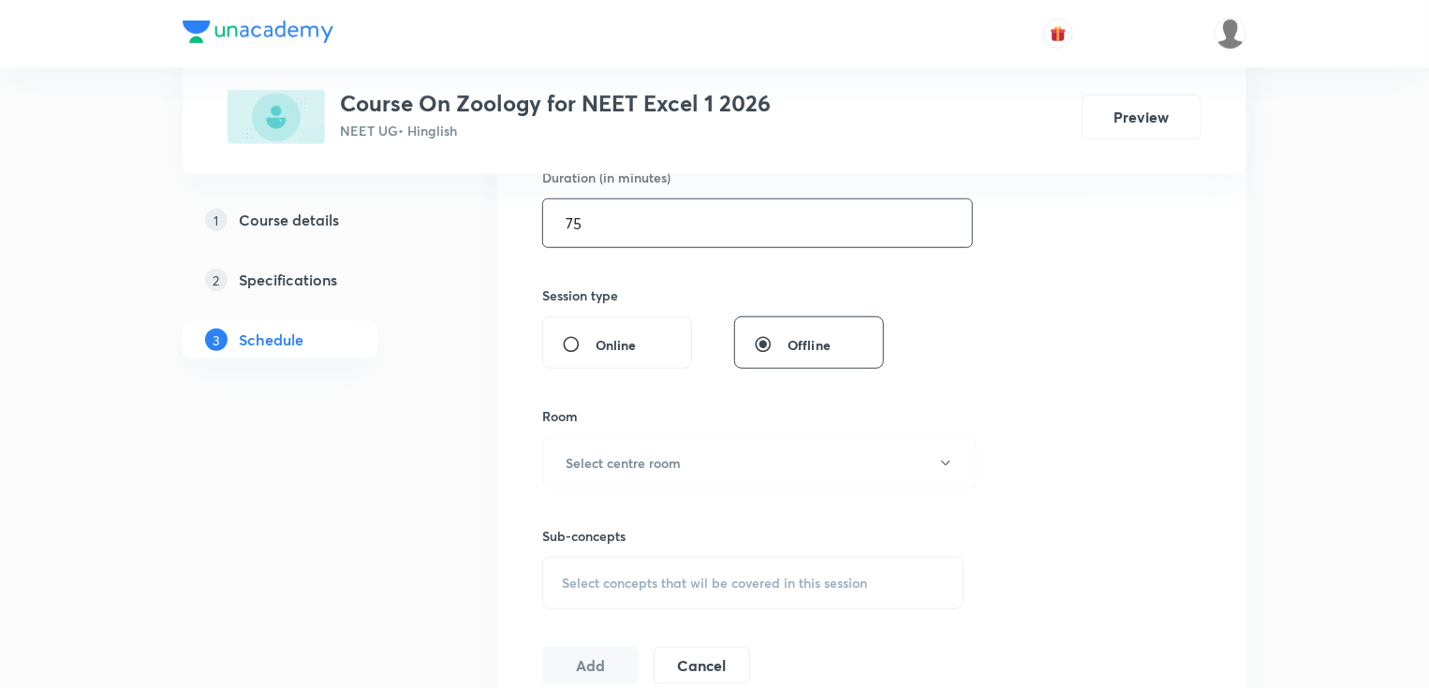
type input "75"
click at [592, 447] on button "Select centre room" at bounding box center [759, 462] width 434 height 51
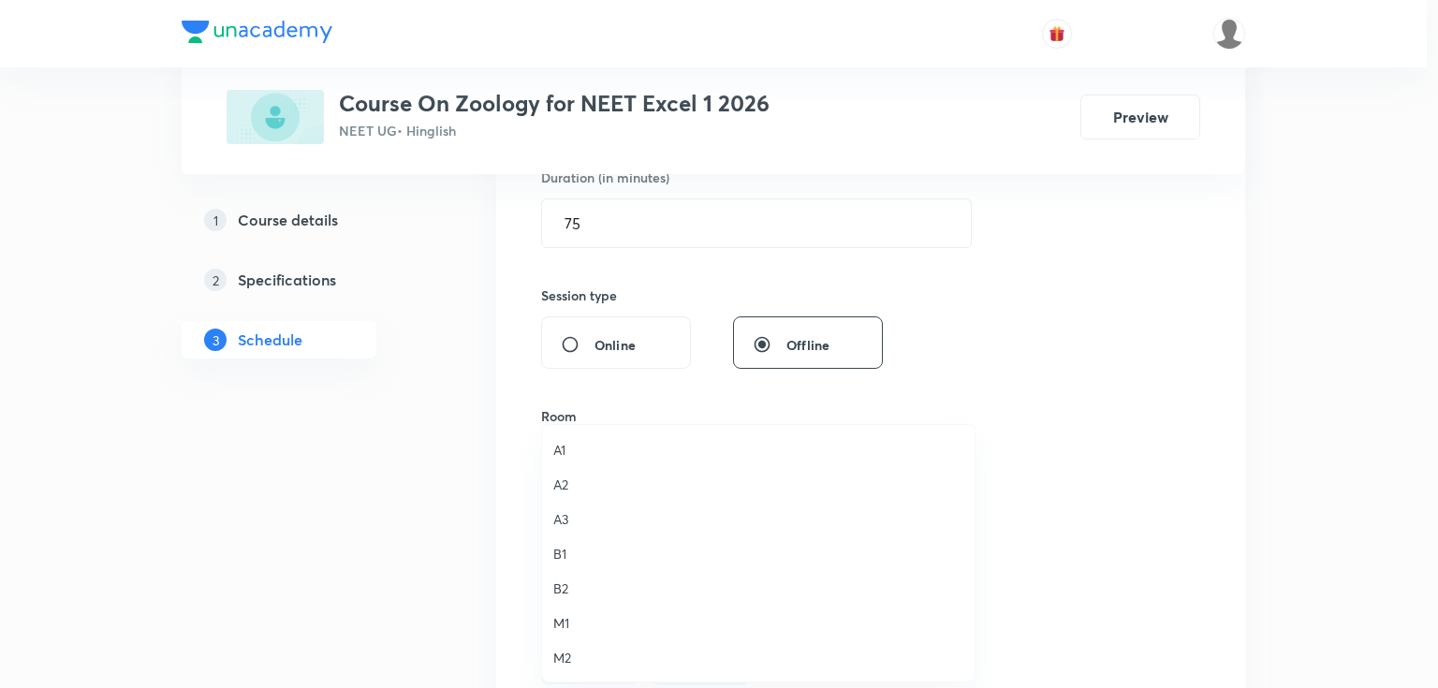
click at [575, 546] on span "B1" at bounding box center [758, 554] width 410 height 20
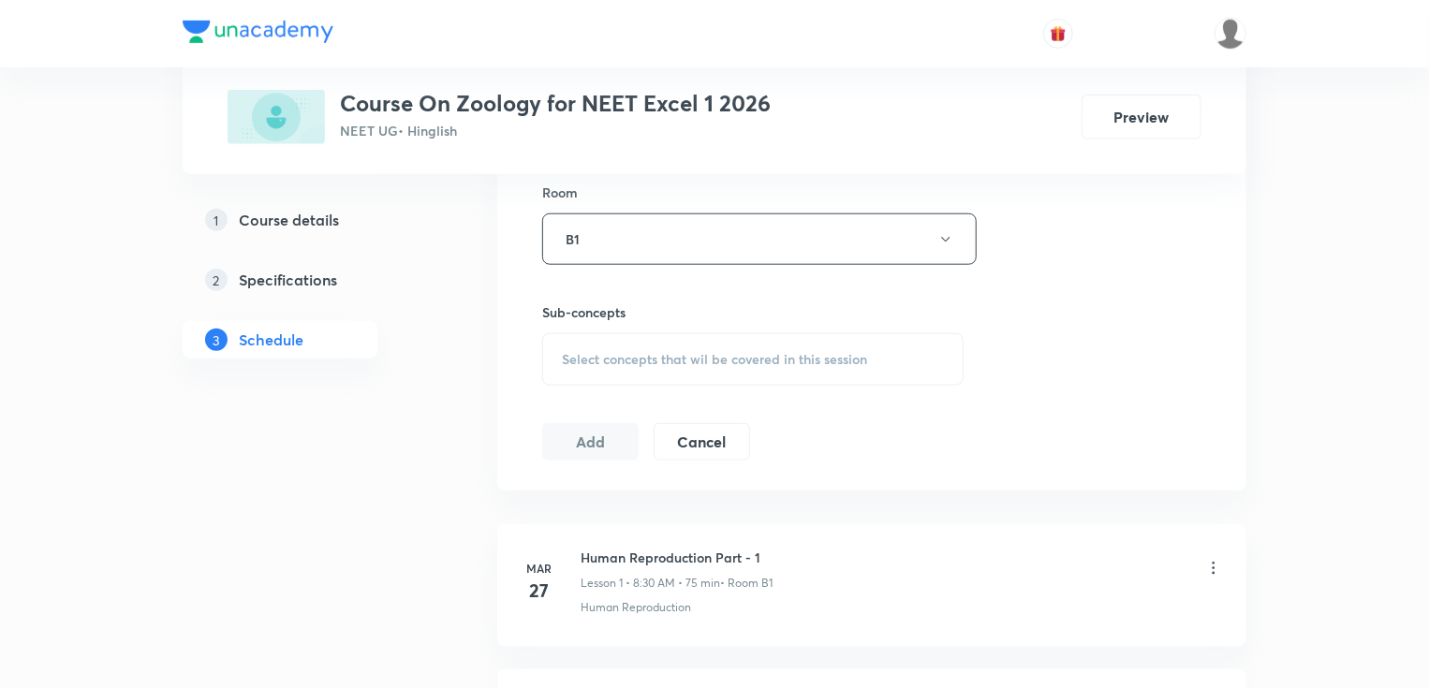
scroll to position [824, 0]
click at [657, 356] on span "Select concepts that wil be covered in this session" at bounding box center [714, 358] width 305 height 15
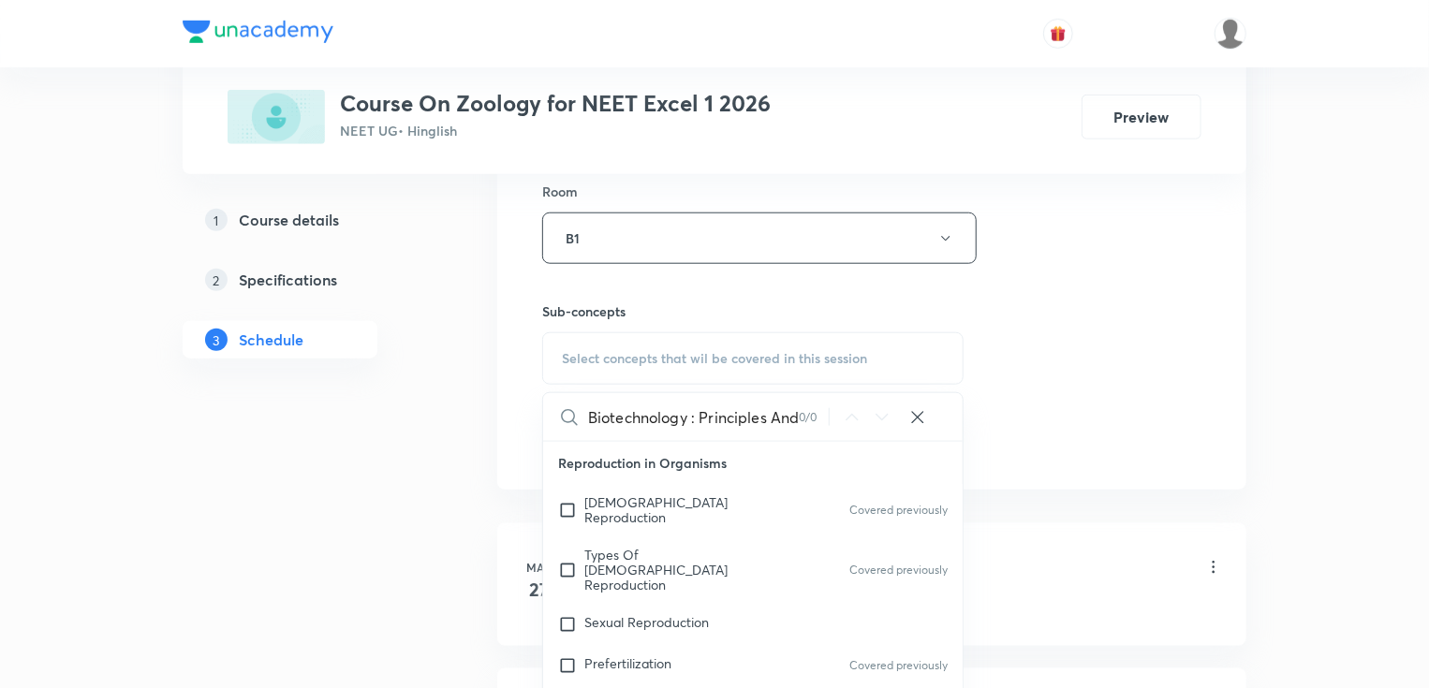
scroll to position [0, 162]
drag, startPoint x: 707, startPoint y: 419, endPoint x: 841, endPoint y: 405, distance: 134.6
click at [841, 405] on div "Biotechnology : Principles And its Application - Part 3 0 / 0 ​" at bounding box center [752, 417] width 419 height 48
drag, startPoint x: 690, startPoint y: 414, endPoint x: 876, endPoint y: 428, distance: 186.9
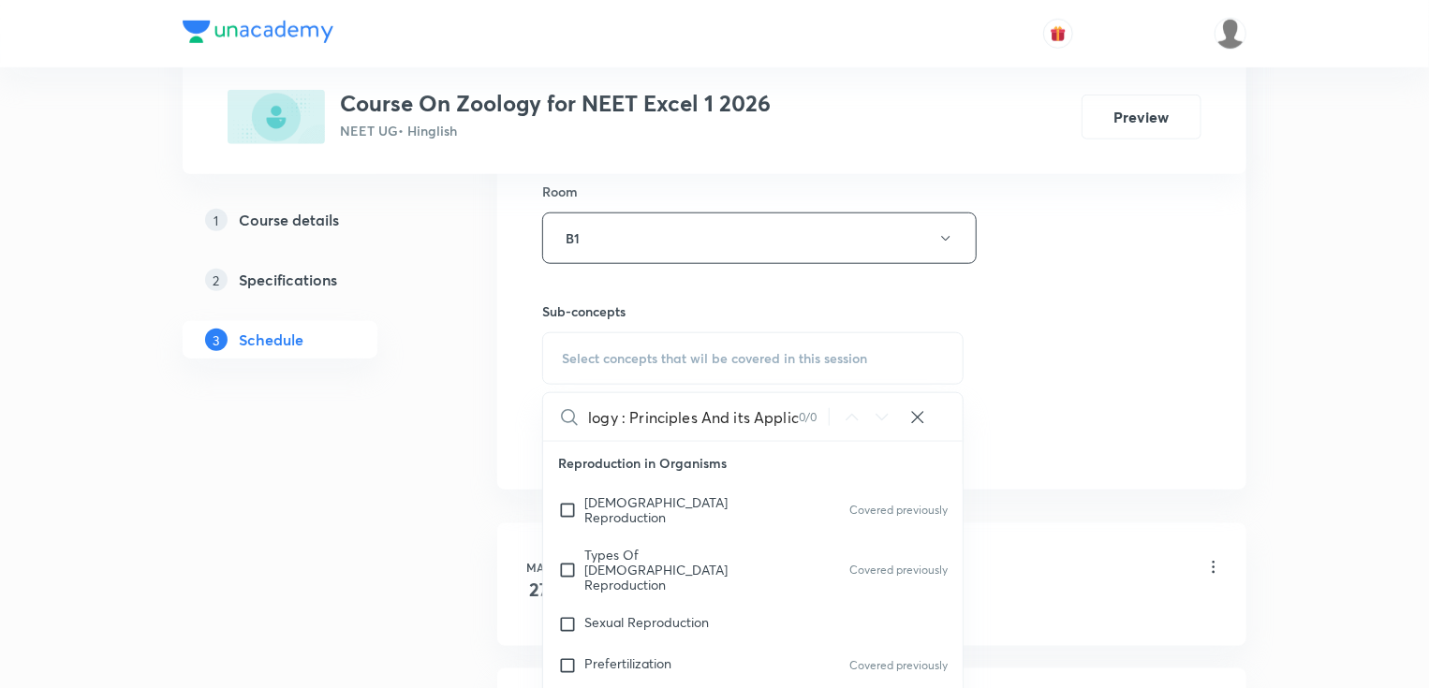
click at [876, 428] on div "Biotechnology : Principles And its Applic 0 / 0 ​" at bounding box center [752, 417] width 419 height 48
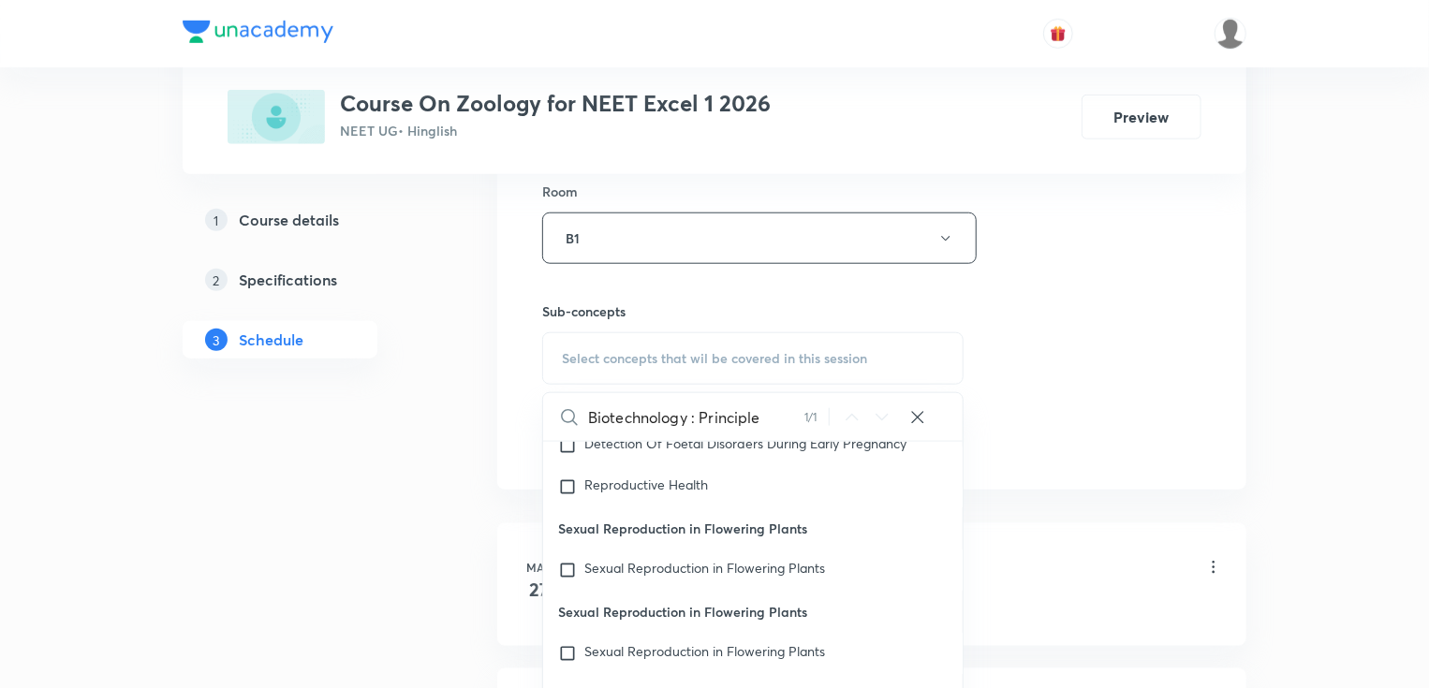
scroll to position [3539, 0]
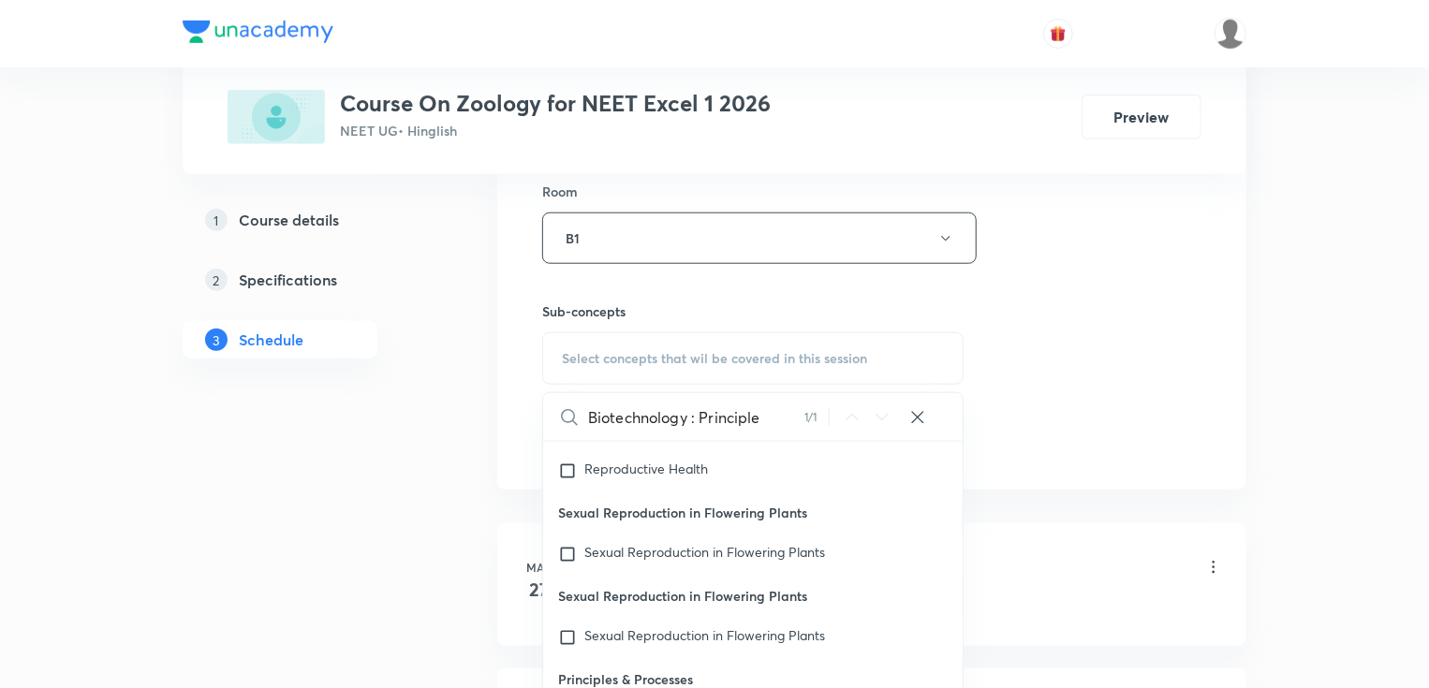
type input "Biotechnology : Principle"
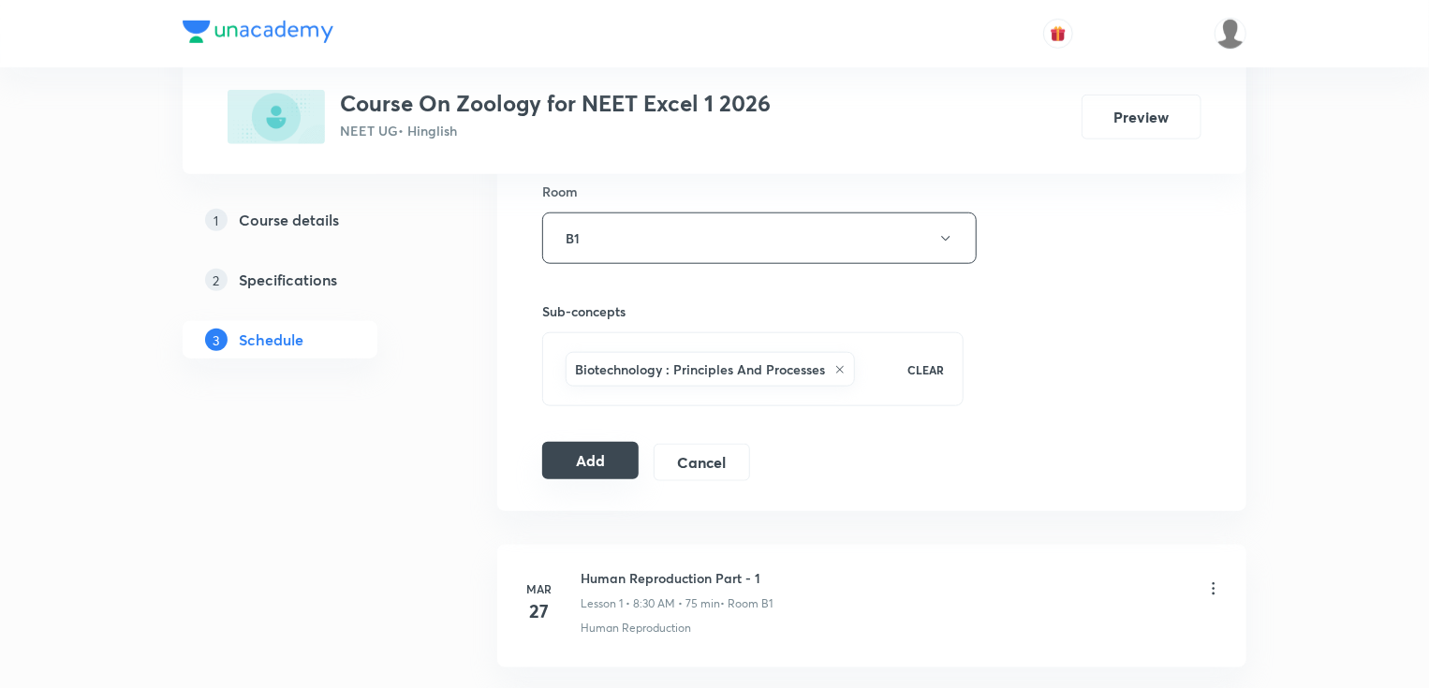
click at [588, 460] on button "Add" at bounding box center [590, 460] width 96 height 37
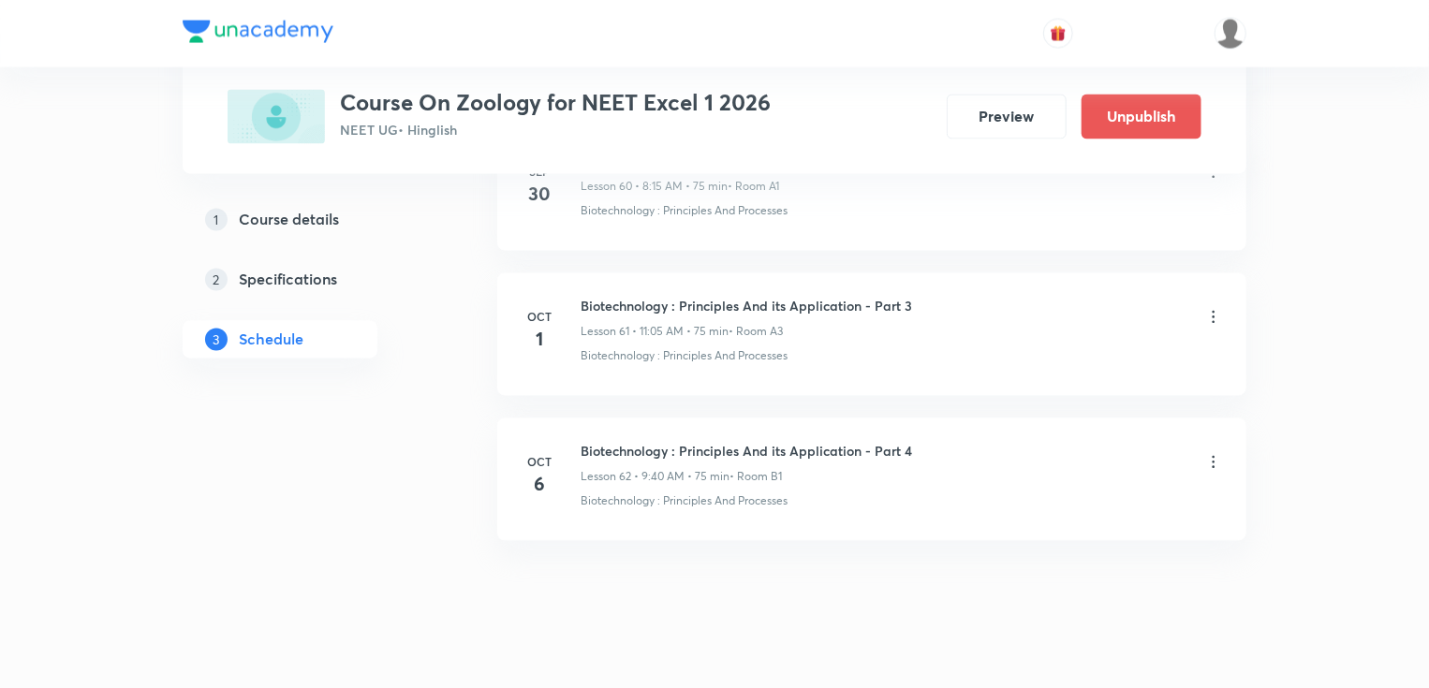
scroll to position [8927, 0]
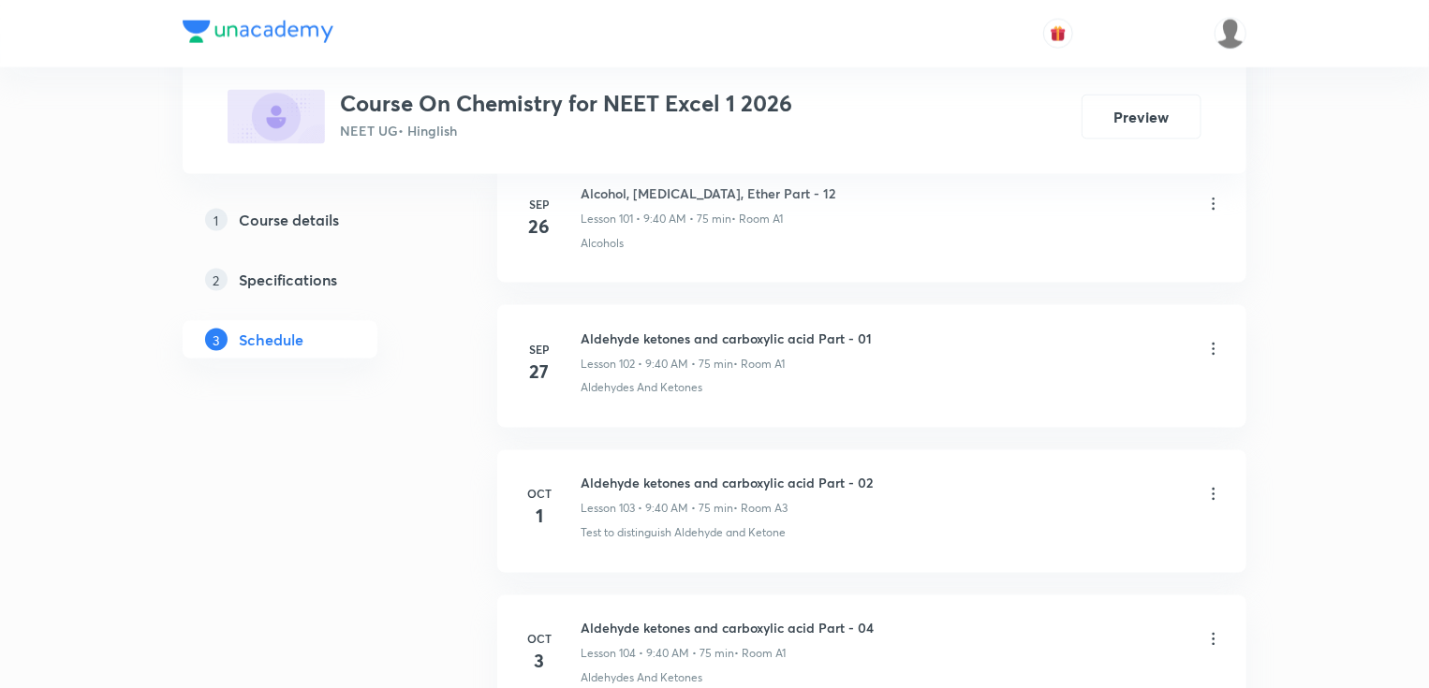
scroll to position [16010, 0]
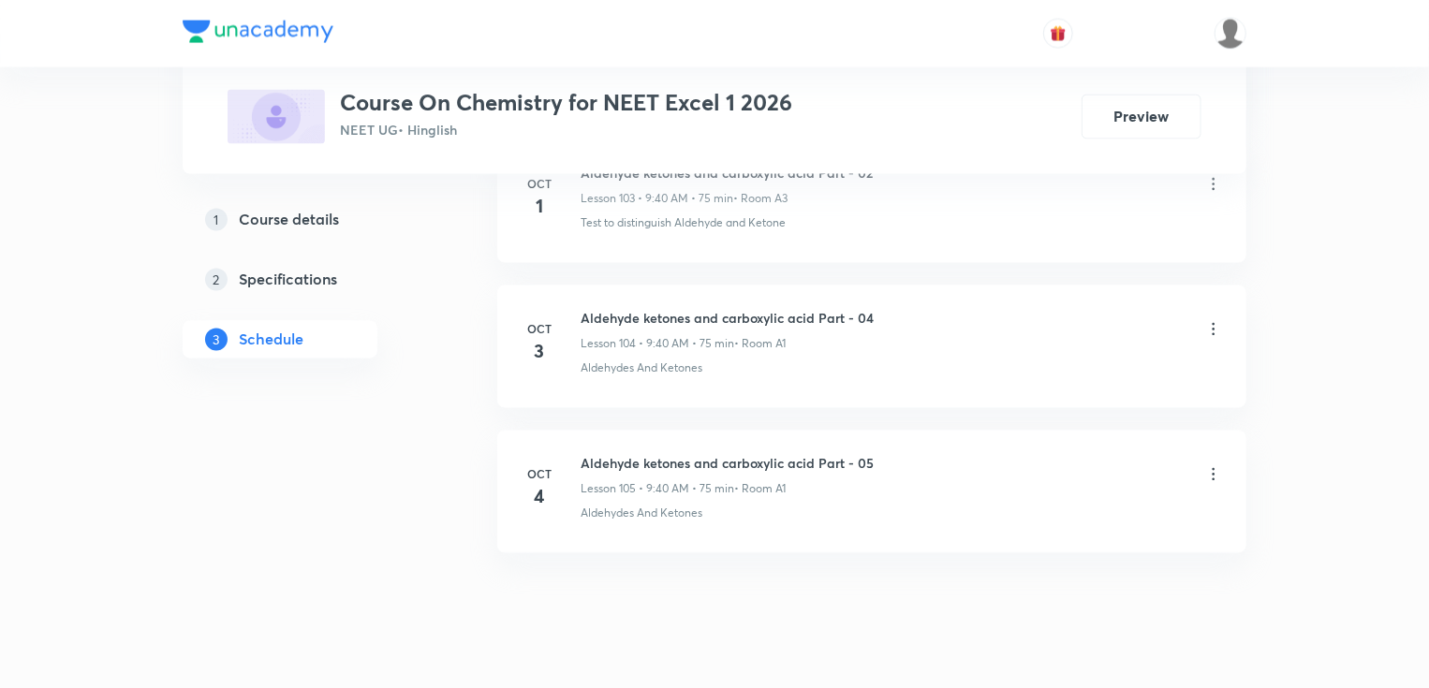
click at [689, 454] on h6 "Aldehyde ketones and carboxylic acid Part - 05" at bounding box center [727, 464] width 293 height 20
copy h6 "Aldehyde ketones and carboxylic acid Part - 05"
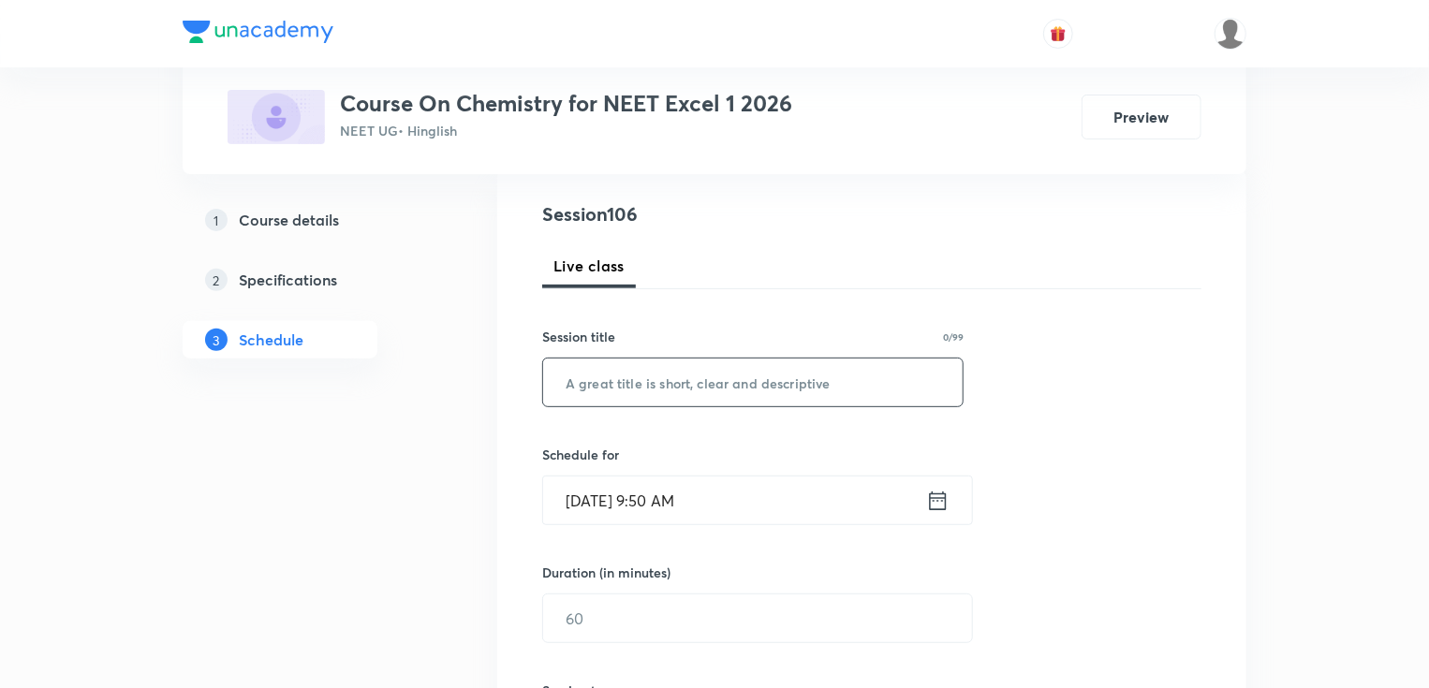
scroll to position [225, 0]
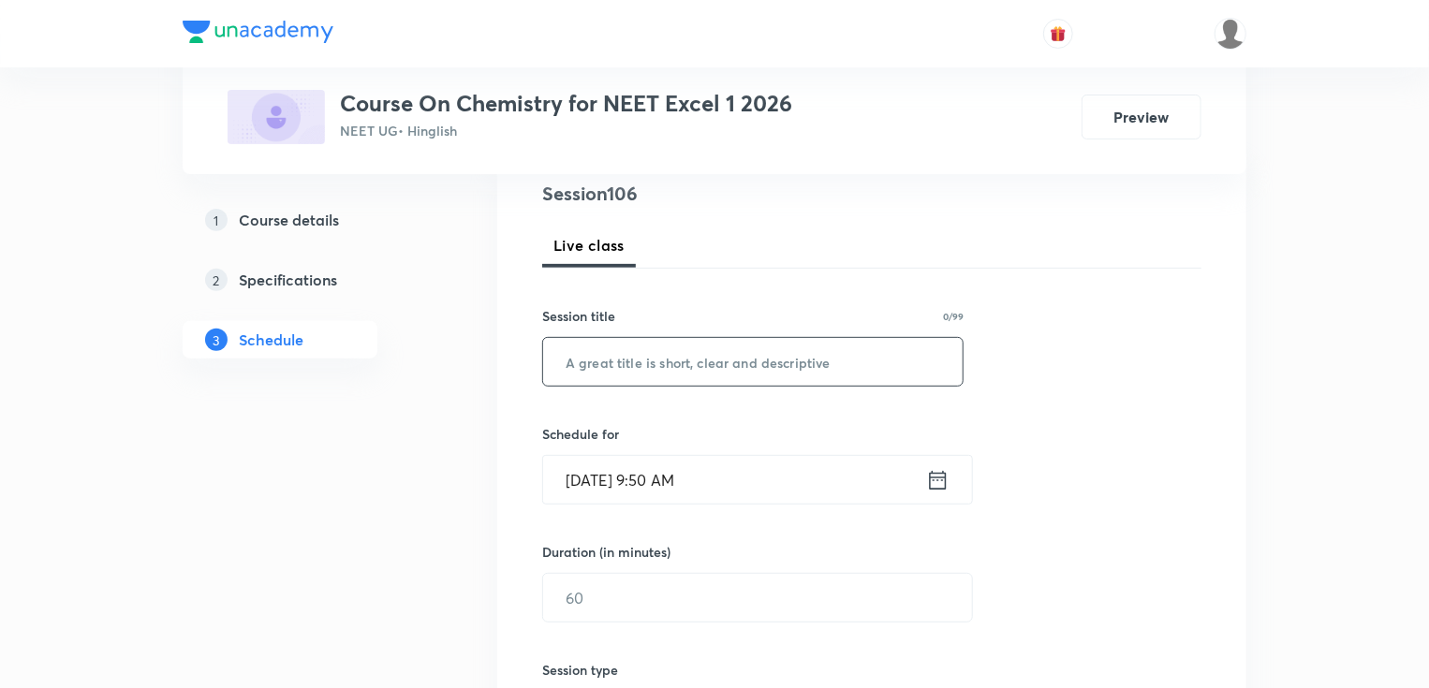
click at [649, 359] on input "text" at bounding box center [752, 362] width 419 height 48
paste input "Aldehyde ketones and carboxylic acid Part - 05"
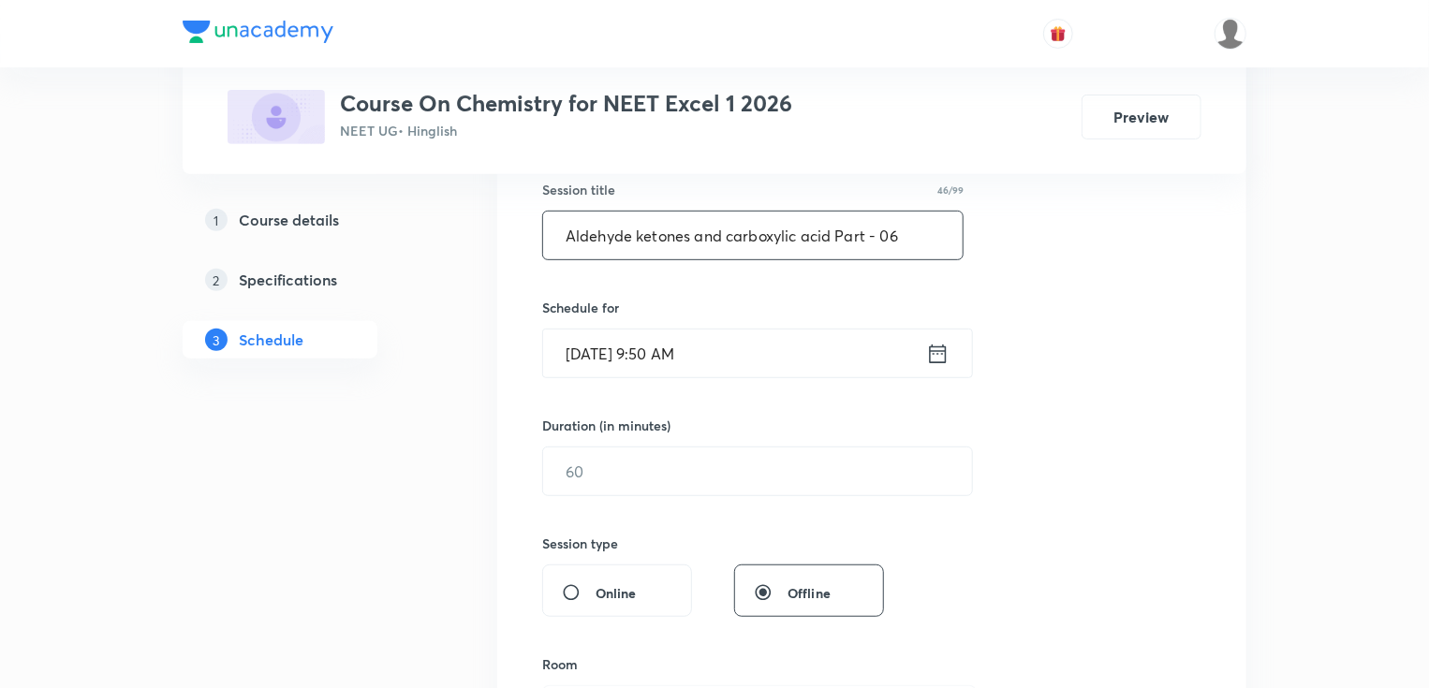
scroll to position [375, 0]
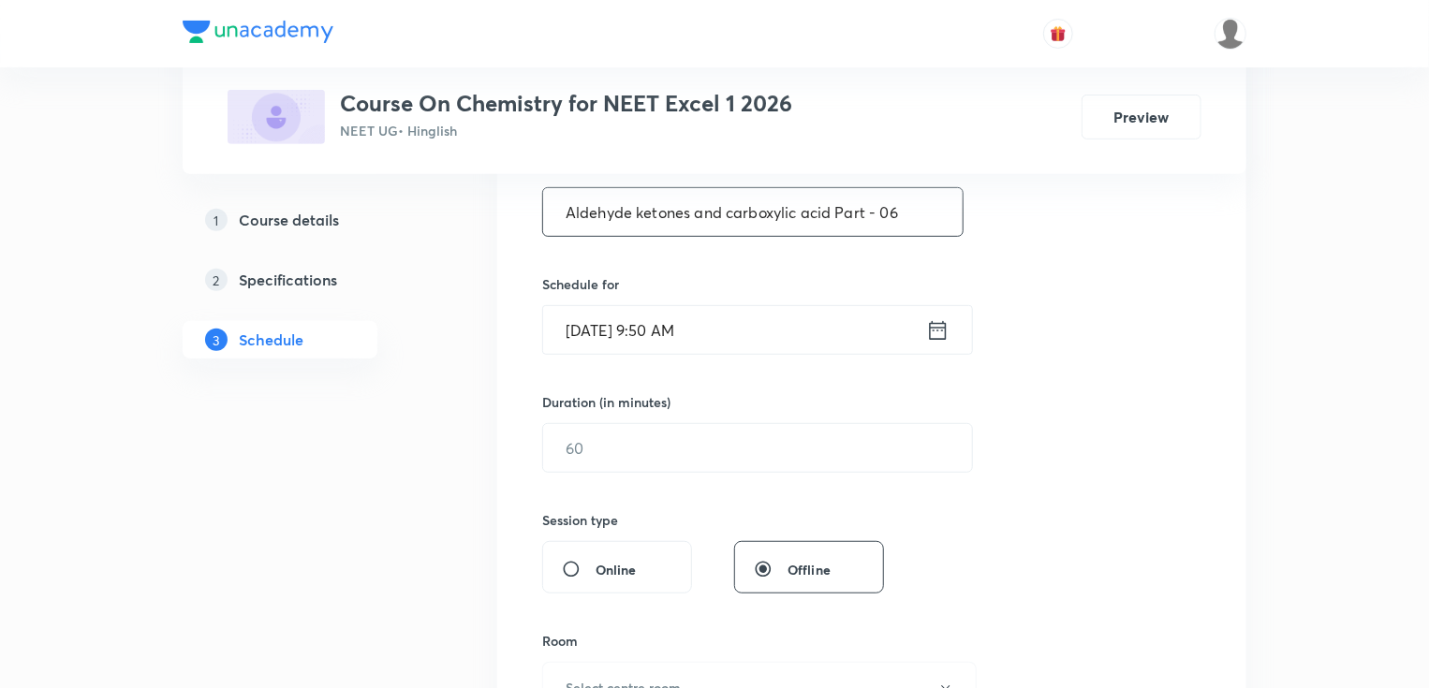
type input "Aldehyde ketones and carboxylic acid Part - 06"
click at [649, 359] on div "Session 106 Live class Session title 46/99 Aldehyde ketones and carboxylic acid…" at bounding box center [871, 469] width 659 height 879
click at [660, 332] on input "Oct 5, 2025, 9:50 AM" at bounding box center [734, 330] width 383 height 48
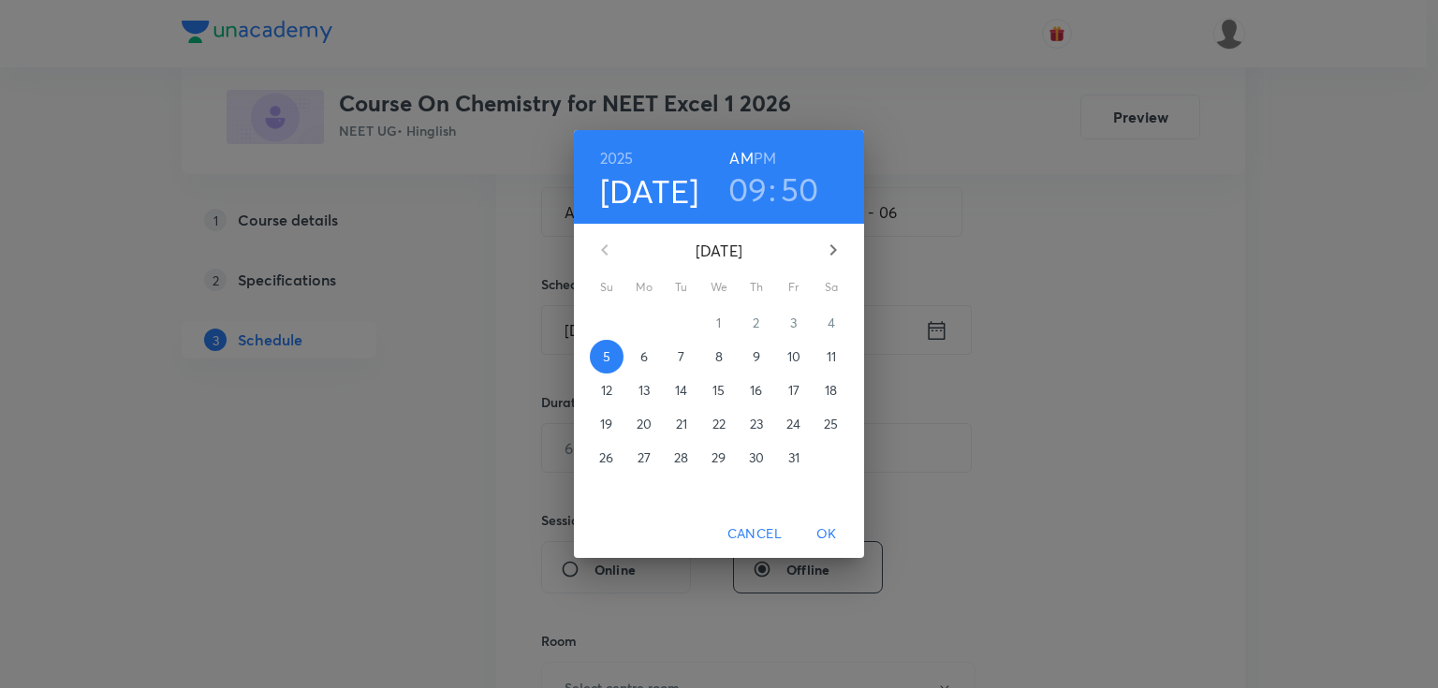
click at [642, 353] on p "6" at bounding box center [643, 356] width 7 height 19
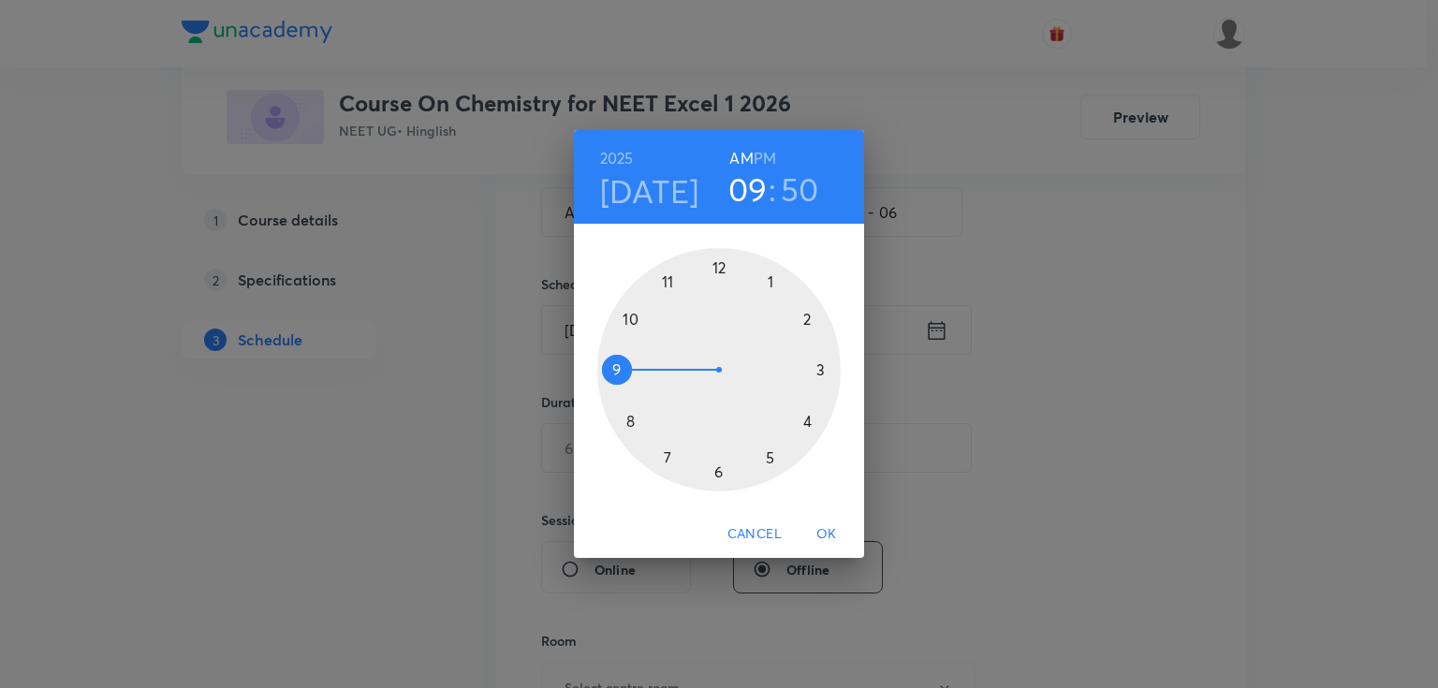
click at [669, 277] on div at bounding box center [718, 369] width 243 height 243
click at [770, 281] on div at bounding box center [718, 369] width 243 height 243
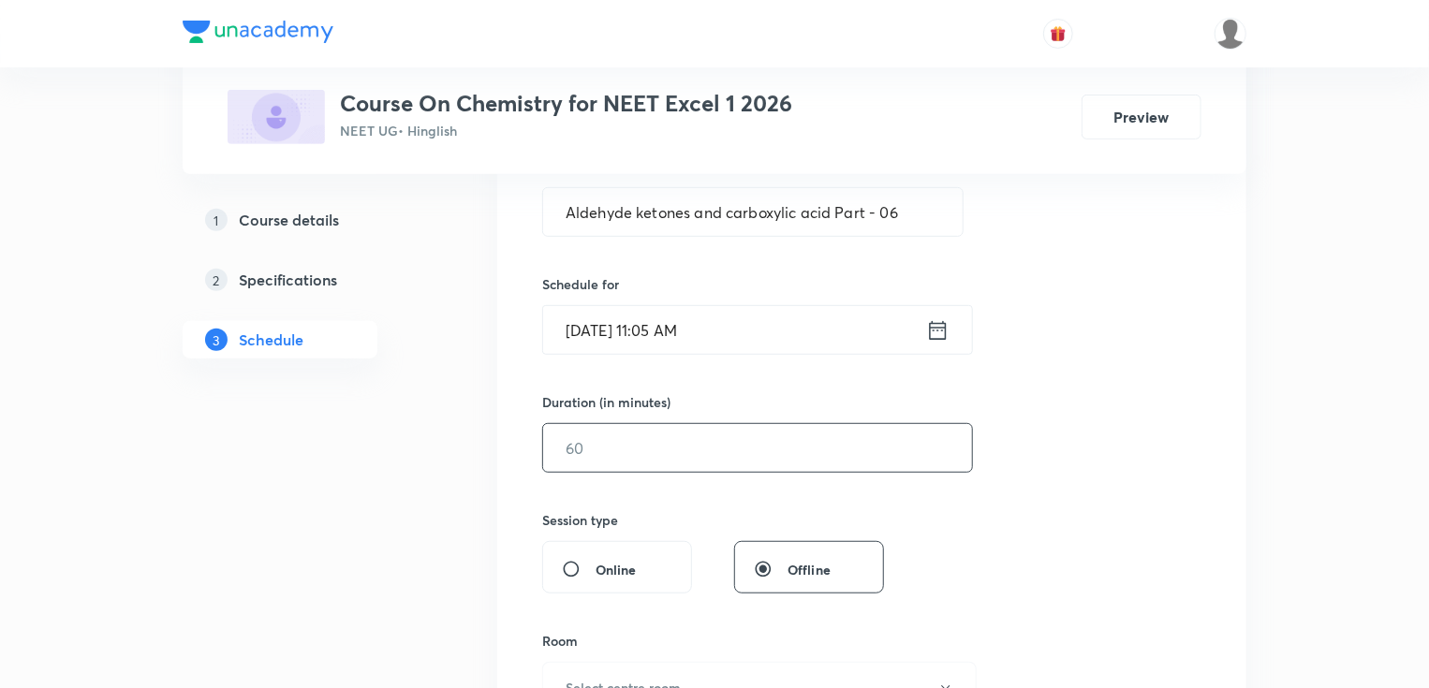
click at [611, 443] on input "text" at bounding box center [757, 448] width 429 height 48
type input "75"
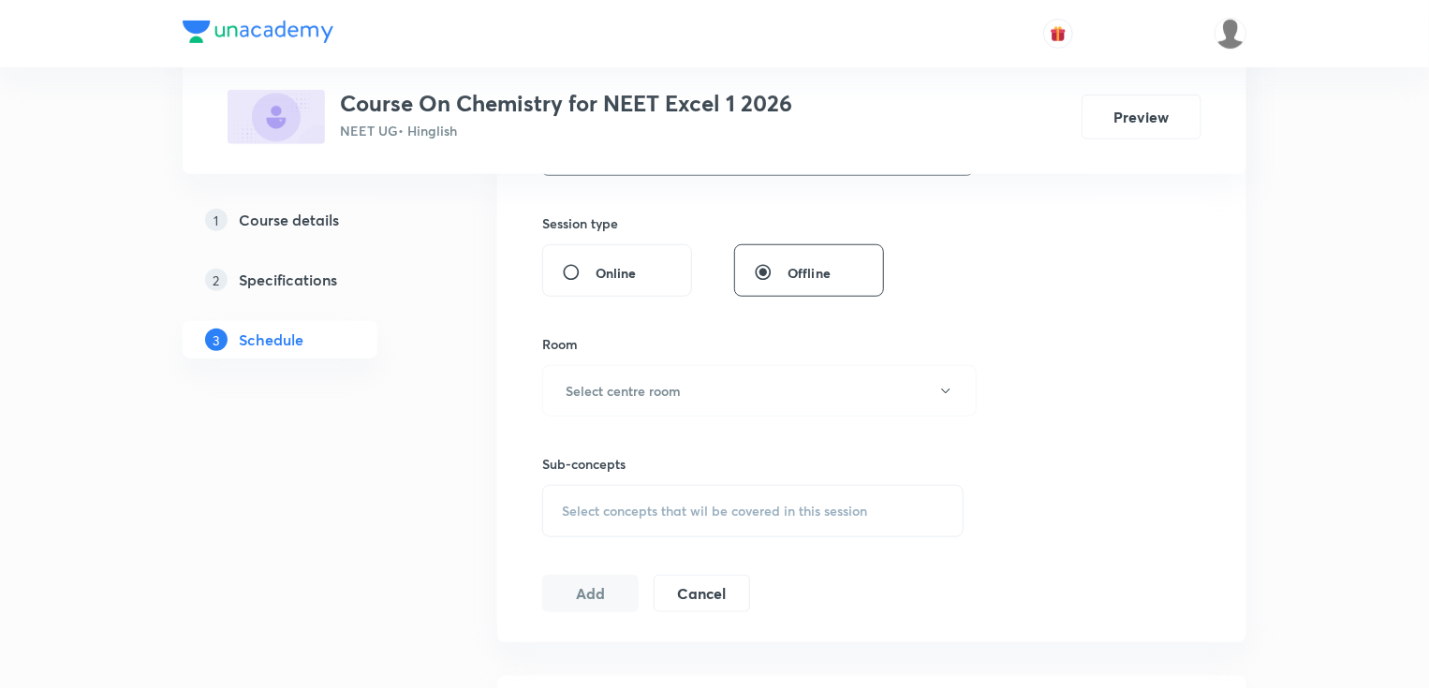
scroll to position [674, 0]
click at [639, 378] on h6 "Select centre room" at bounding box center [623, 388] width 115 height 20
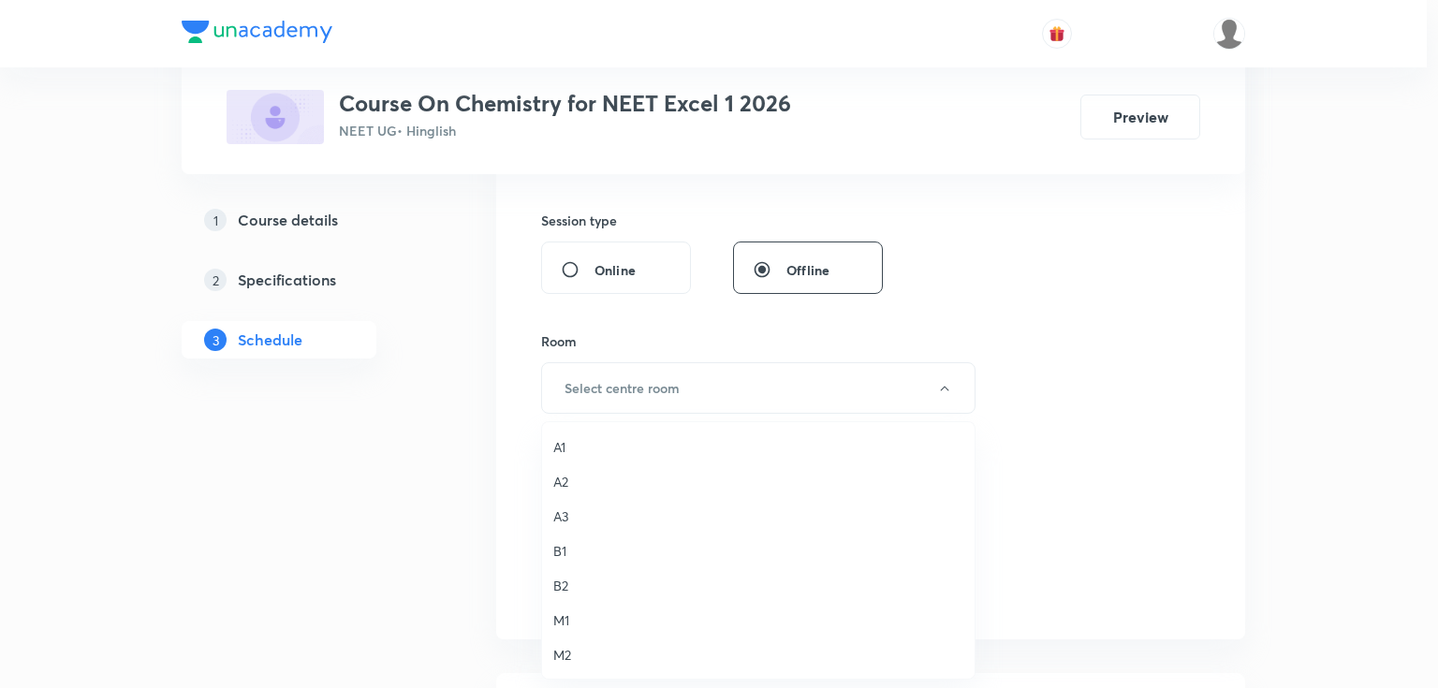
click at [568, 544] on span "B1" at bounding box center [758, 551] width 410 height 20
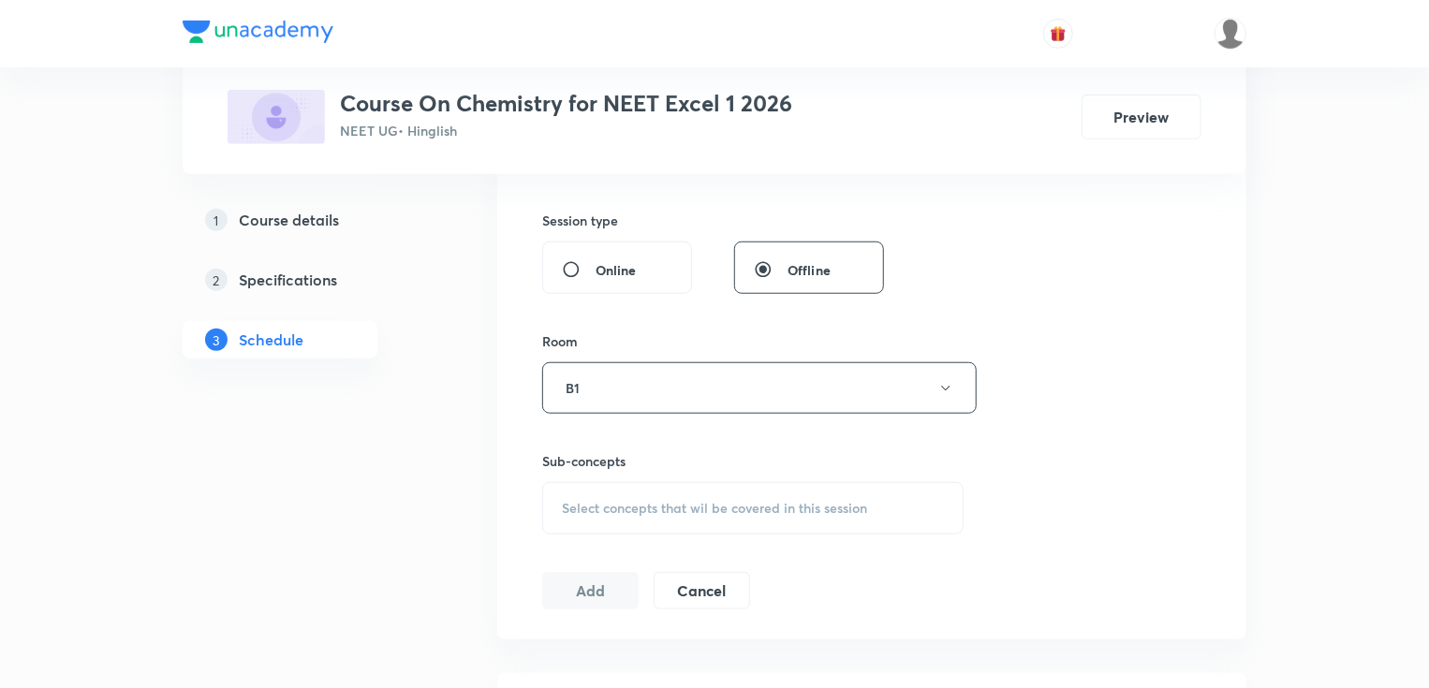
click at [596, 491] on div "Select concepts that wil be covered in this session" at bounding box center [752, 508] width 421 height 52
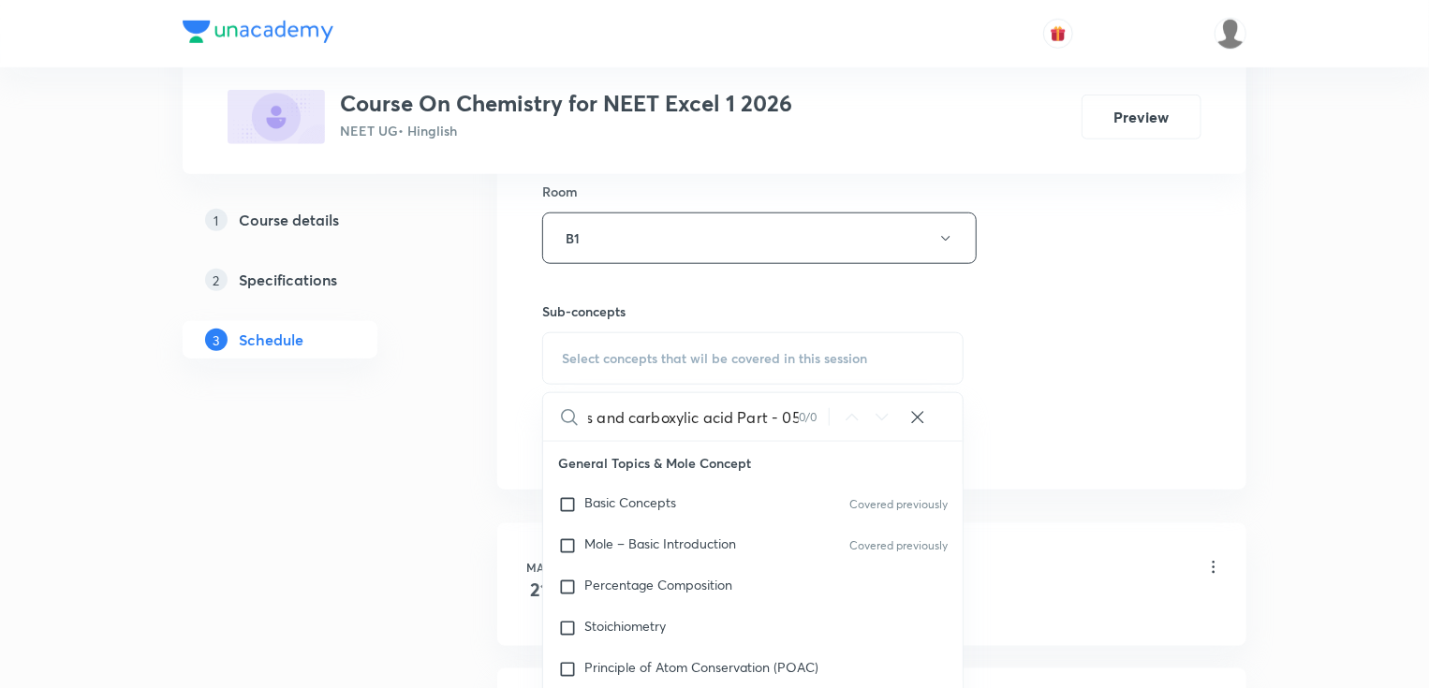
scroll to position [0, 120]
drag, startPoint x: 663, startPoint y: 420, endPoint x: 886, endPoint y: 404, distance: 223.4
click at [886, 404] on div "Aldehyde ketones and carboxylic acid Part - 05 0 / 0 ​" at bounding box center [752, 417] width 419 height 48
drag, startPoint x: 702, startPoint y: 416, endPoint x: 818, endPoint y: 423, distance: 116.3
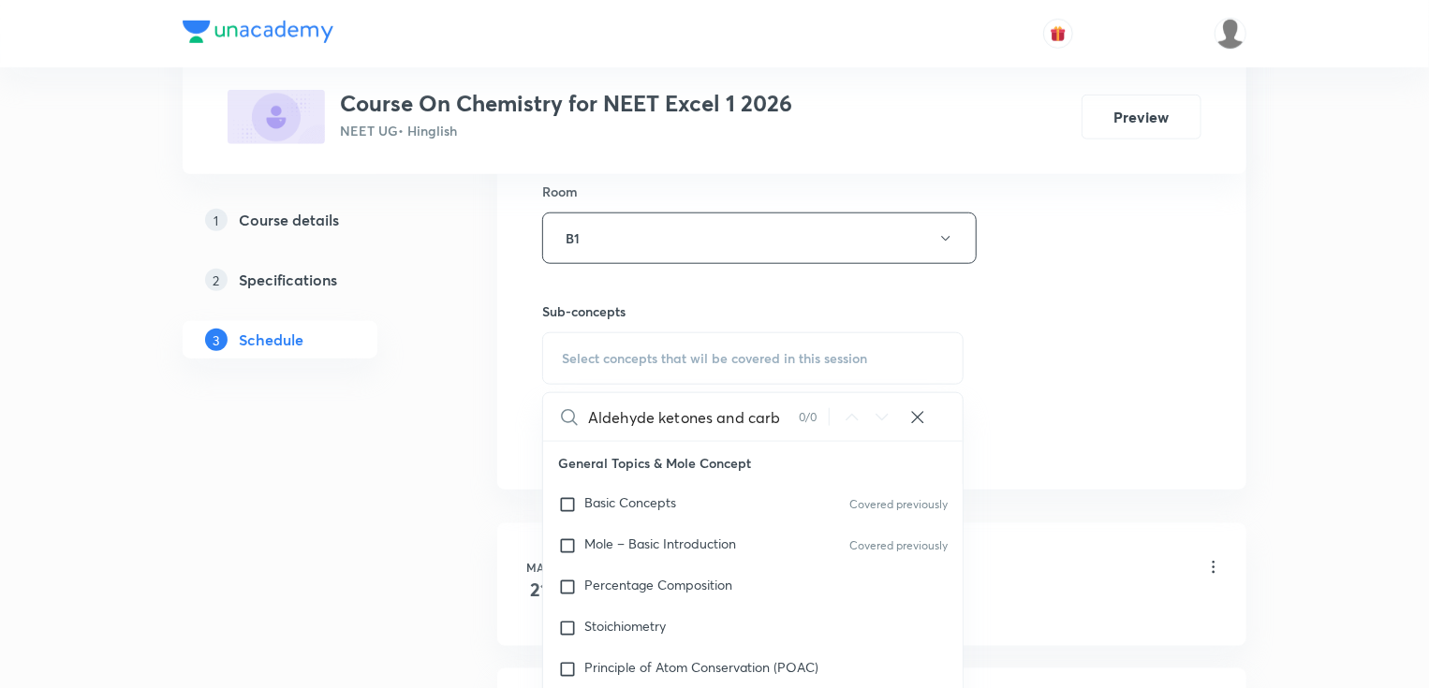
click at [818, 423] on div "Aldehyde ketones and carb 0 / 0 ​" at bounding box center [752, 417] width 419 height 48
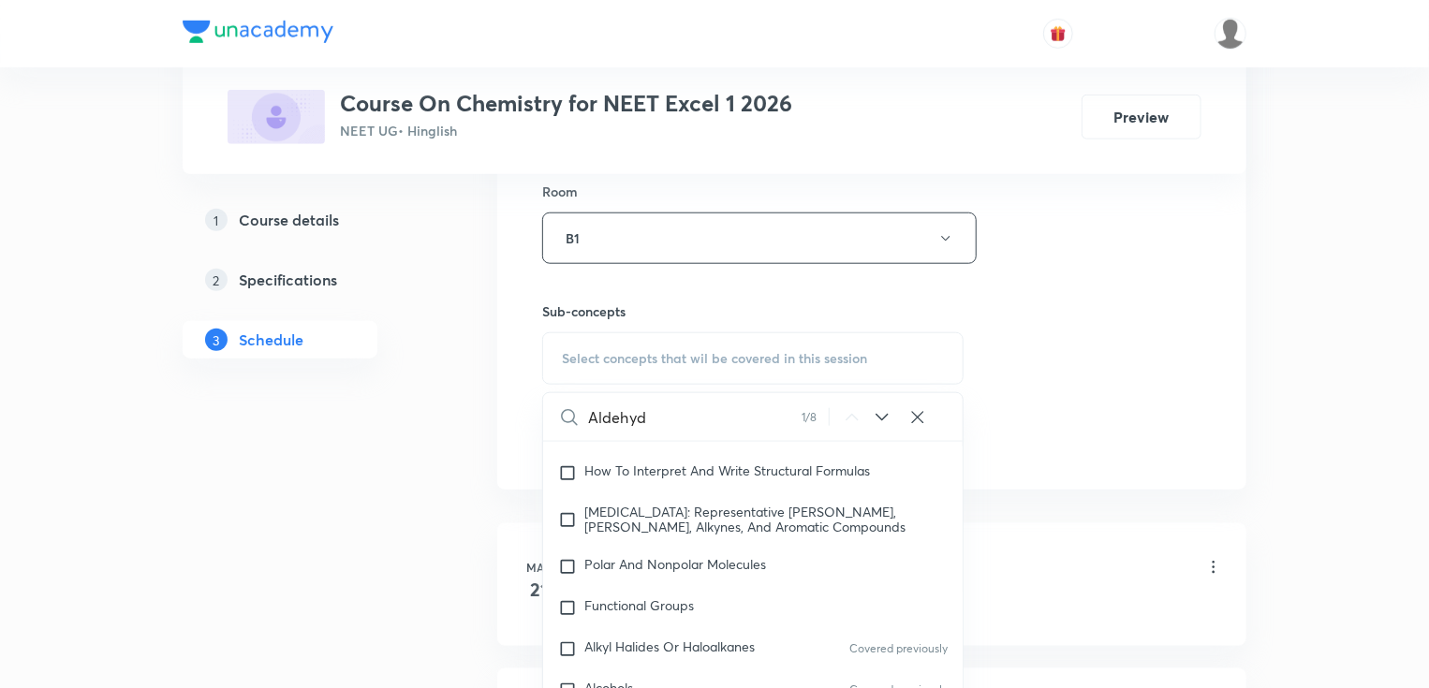
scroll to position [34973, 0]
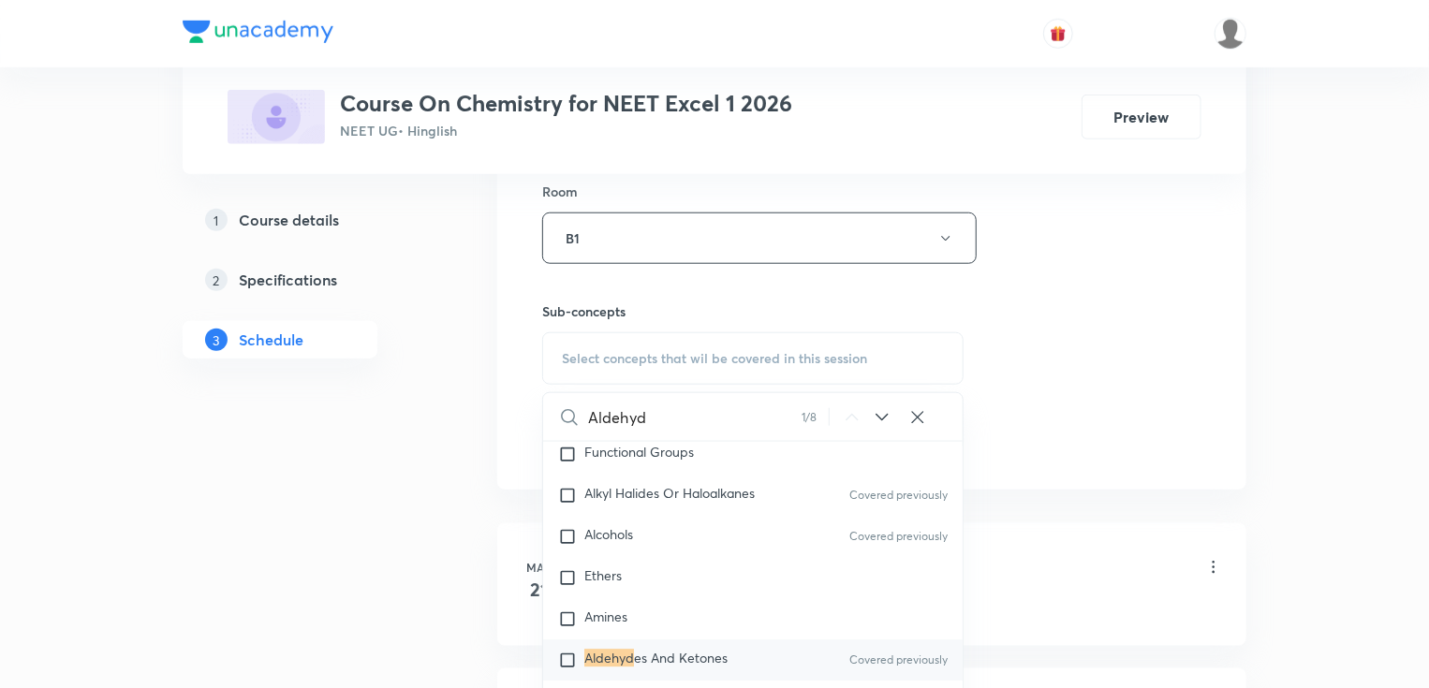
type input "Aldehyd"
click at [695, 668] on span "es And Ketones" at bounding box center [681, 659] width 94 height 18
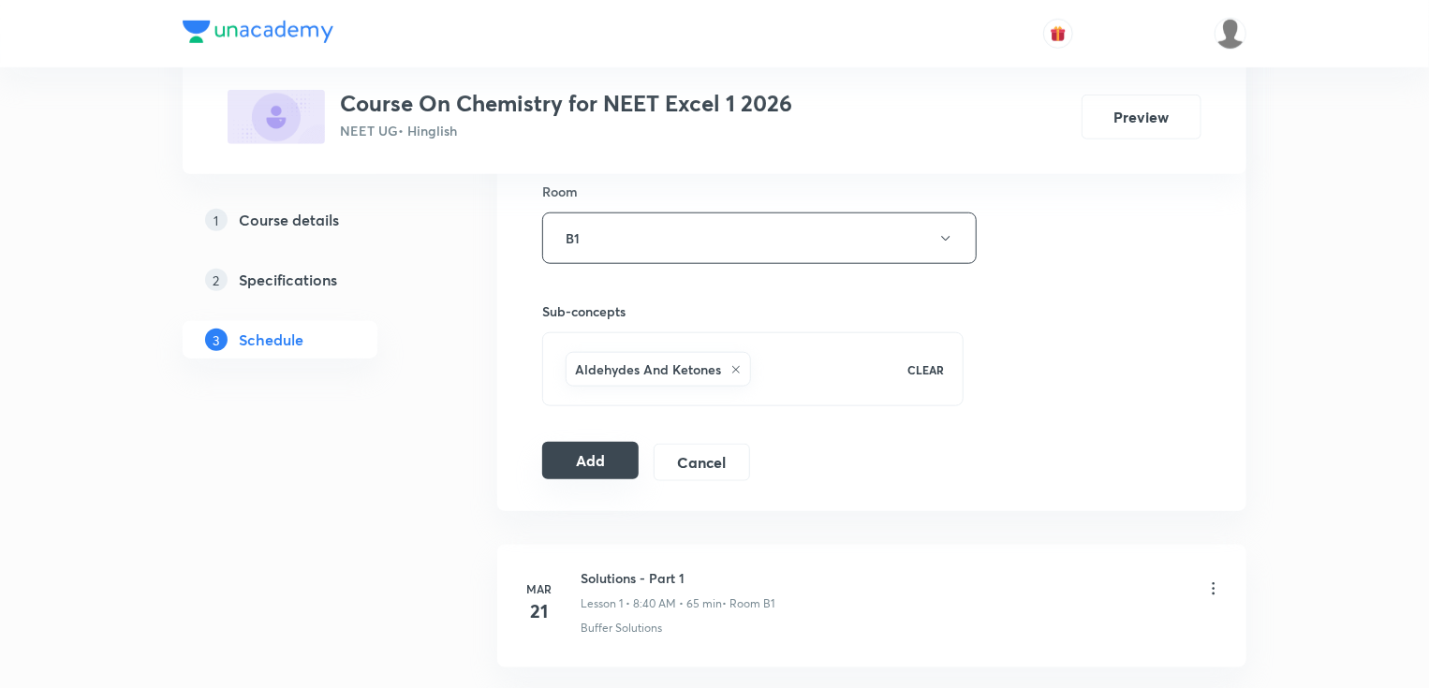
click at [569, 457] on button "Add" at bounding box center [590, 460] width 96 height 37
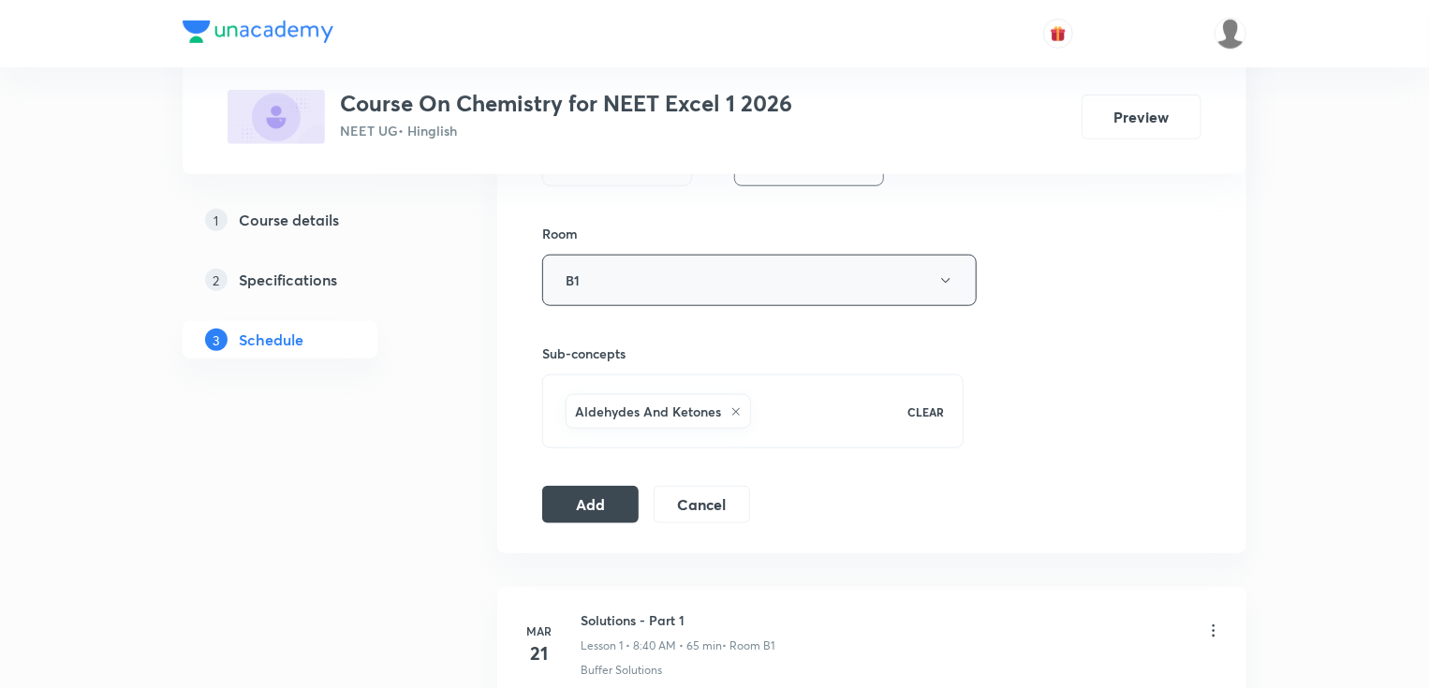
scroll to position [824, 0]
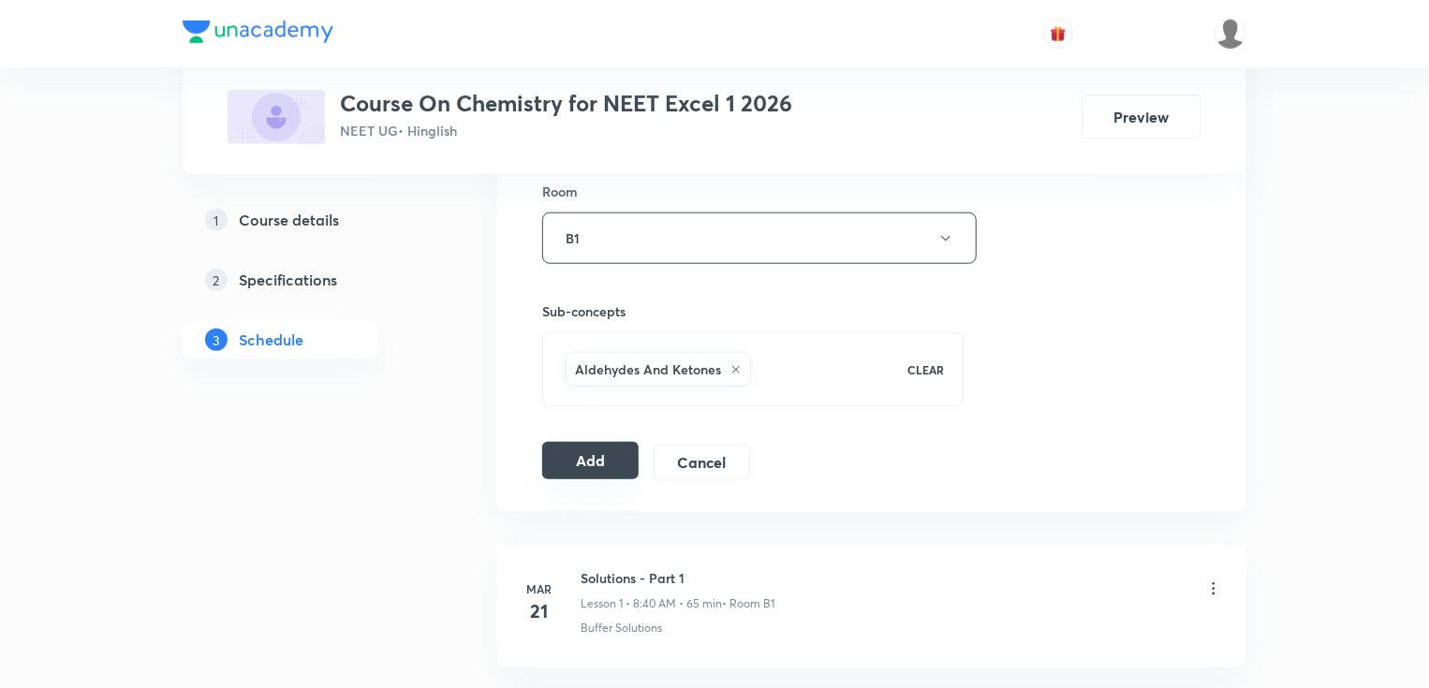
click at [610, 457] on button "Add" at bounding box center [590, 460] width 96 height 37
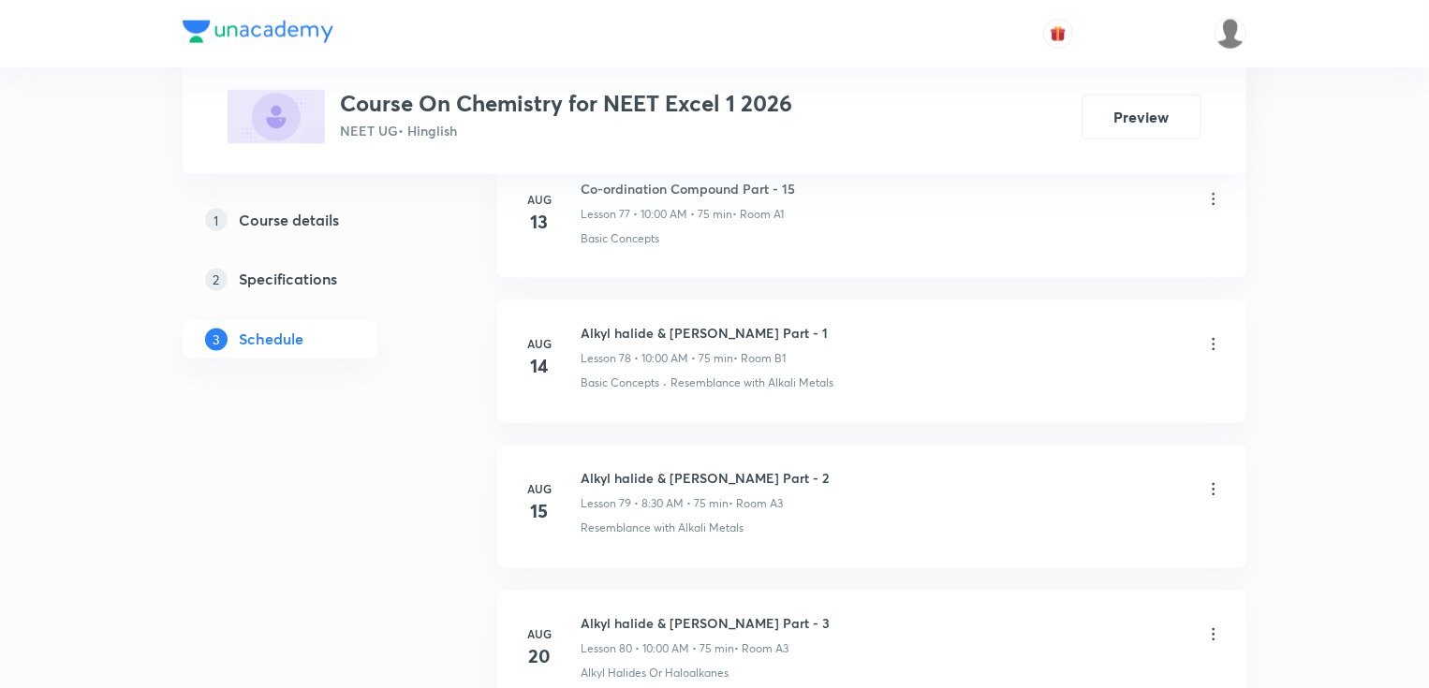
scroll to position [12222, 0]
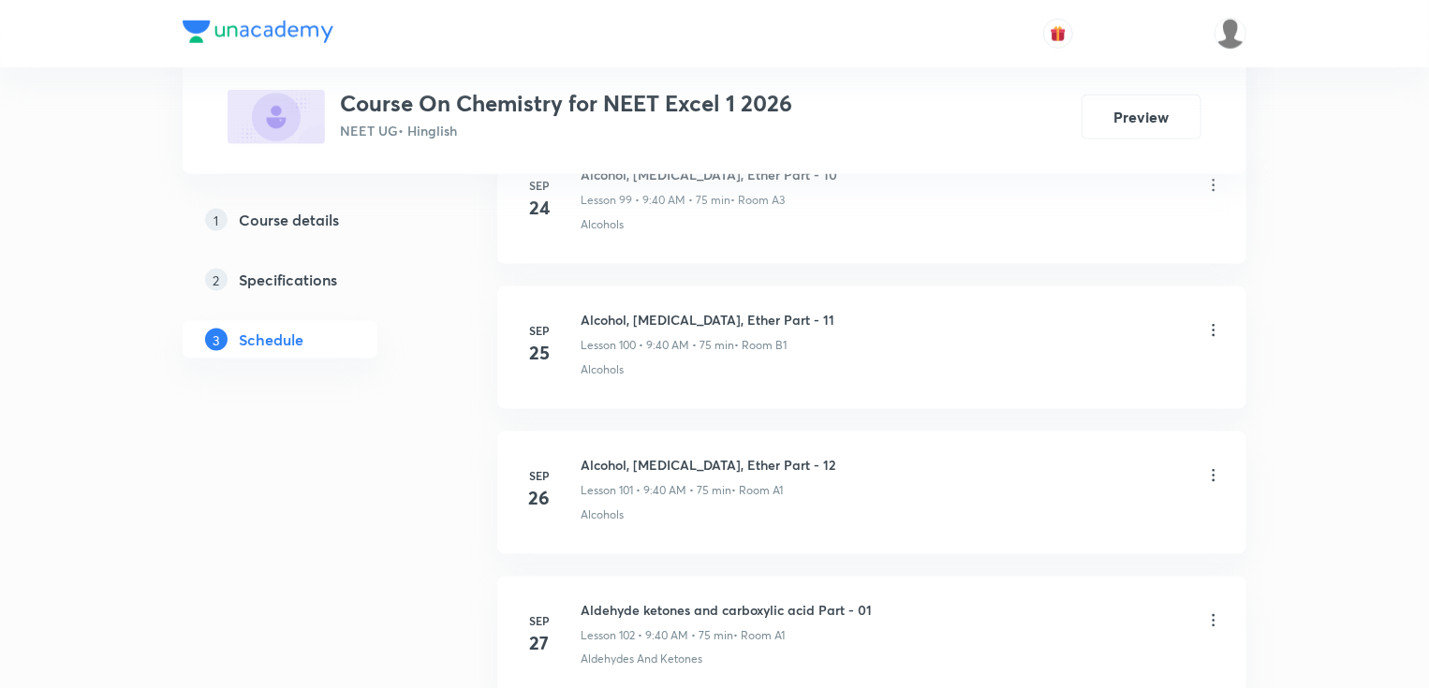
scroll to position [16010, 0]
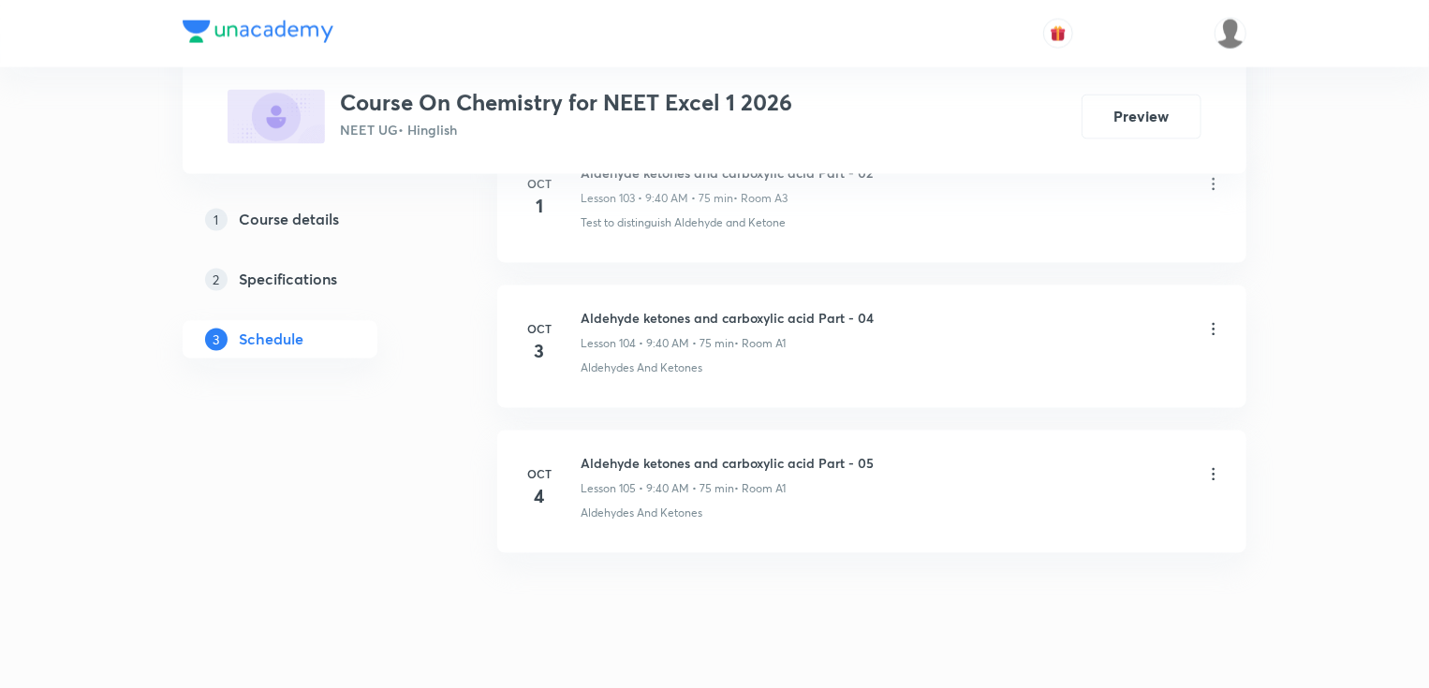
click at [730, 454] on h6 "Aldehyde ketones and carboxylic acid Part - 05" at bounding box center [727, 464] width 293 height 20
copy h6 "Aldehyde ketones and carboxylic acid Part - 05"
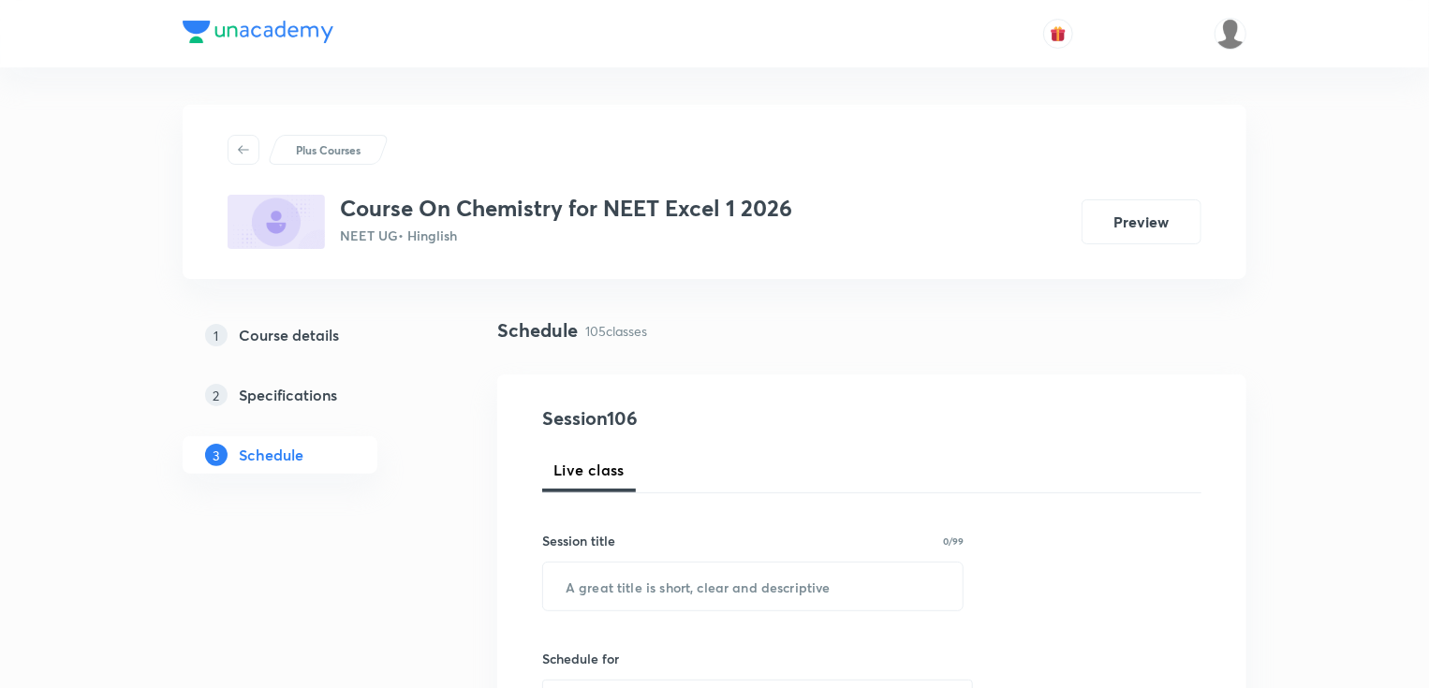
scroll to position [75, 0]
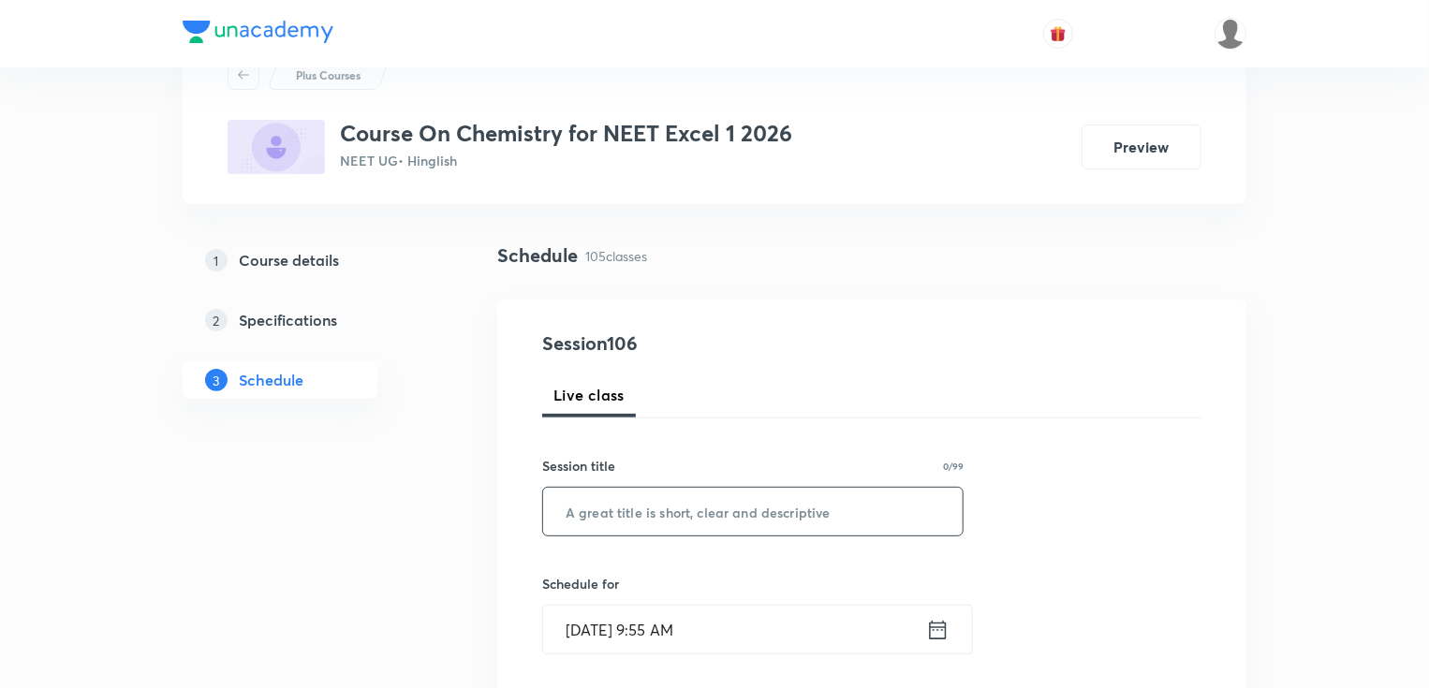
click at [691, 502] on input "text" at bounding box center [752, 512] width 419 height 48
paste input "Aldehyde ketones and carboxylic acid Part - 05"
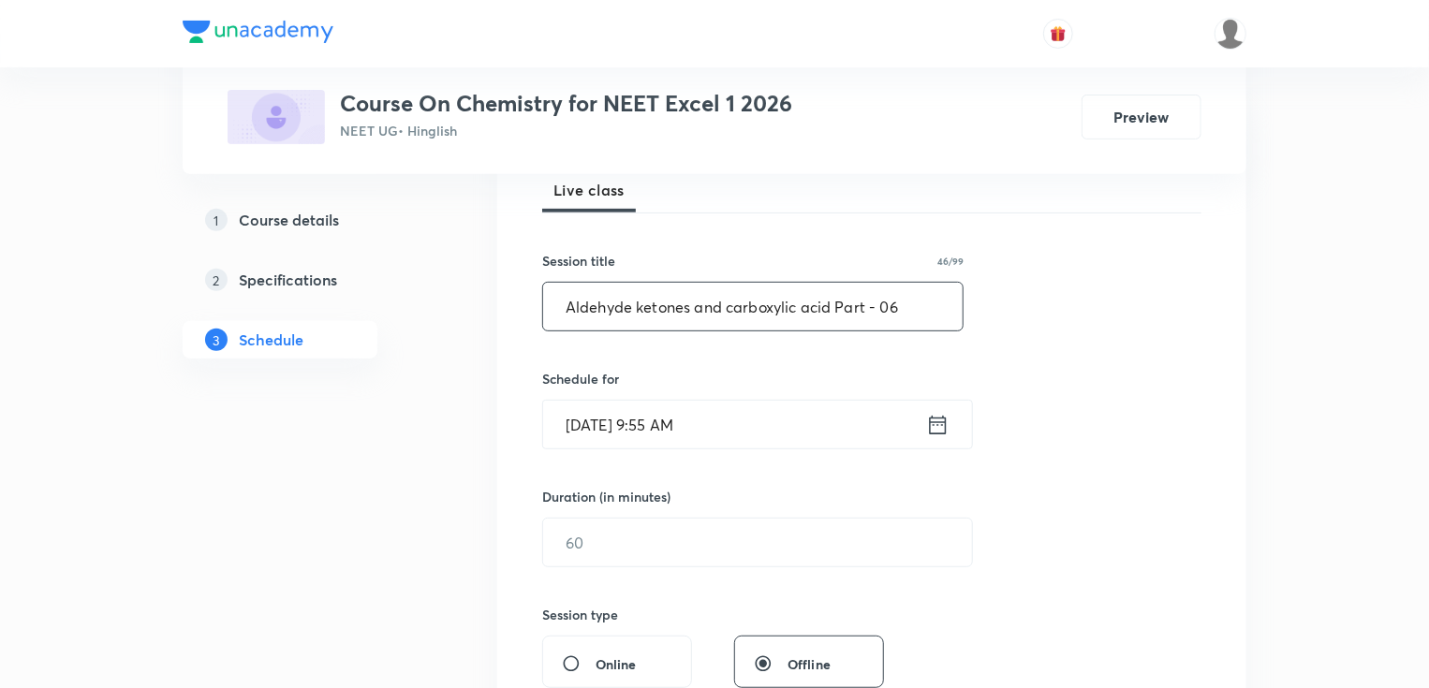
scroll to position [300, 0]
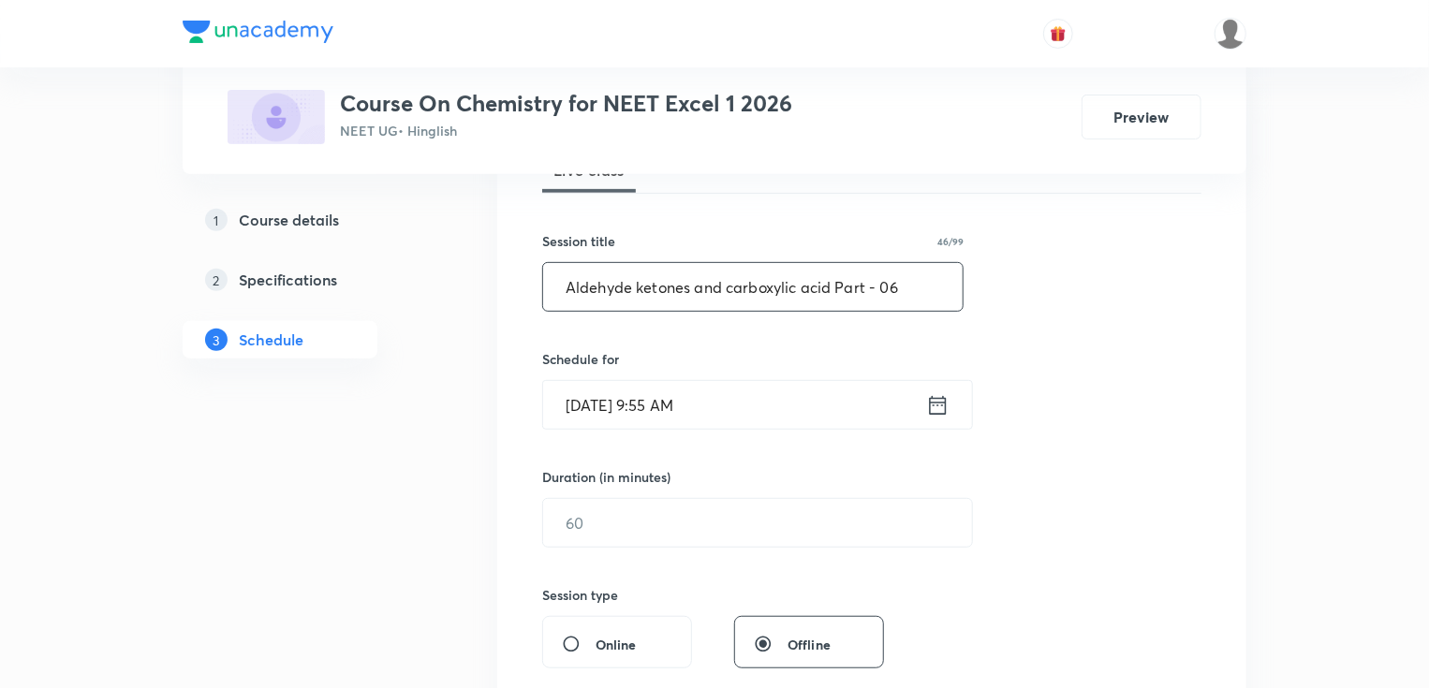
type input "Aldehyde ketones and carboxylic acid Part - 06"
click at [610, 395] on input "Oct 5, 2025, 9:55 AM" at bounding box center [734, 405] width 383 height 48
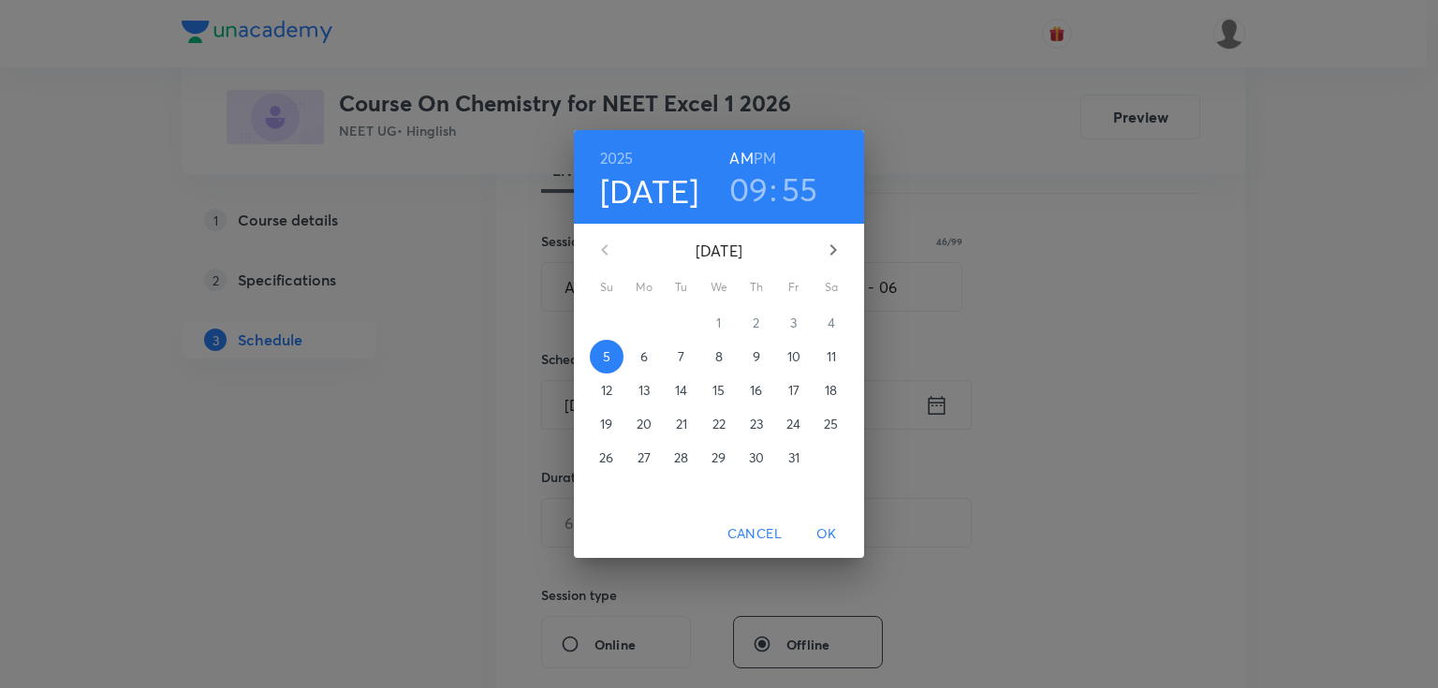
click at [644, 363] on p "6" at bounding box center [643, 356] width 7 height 19
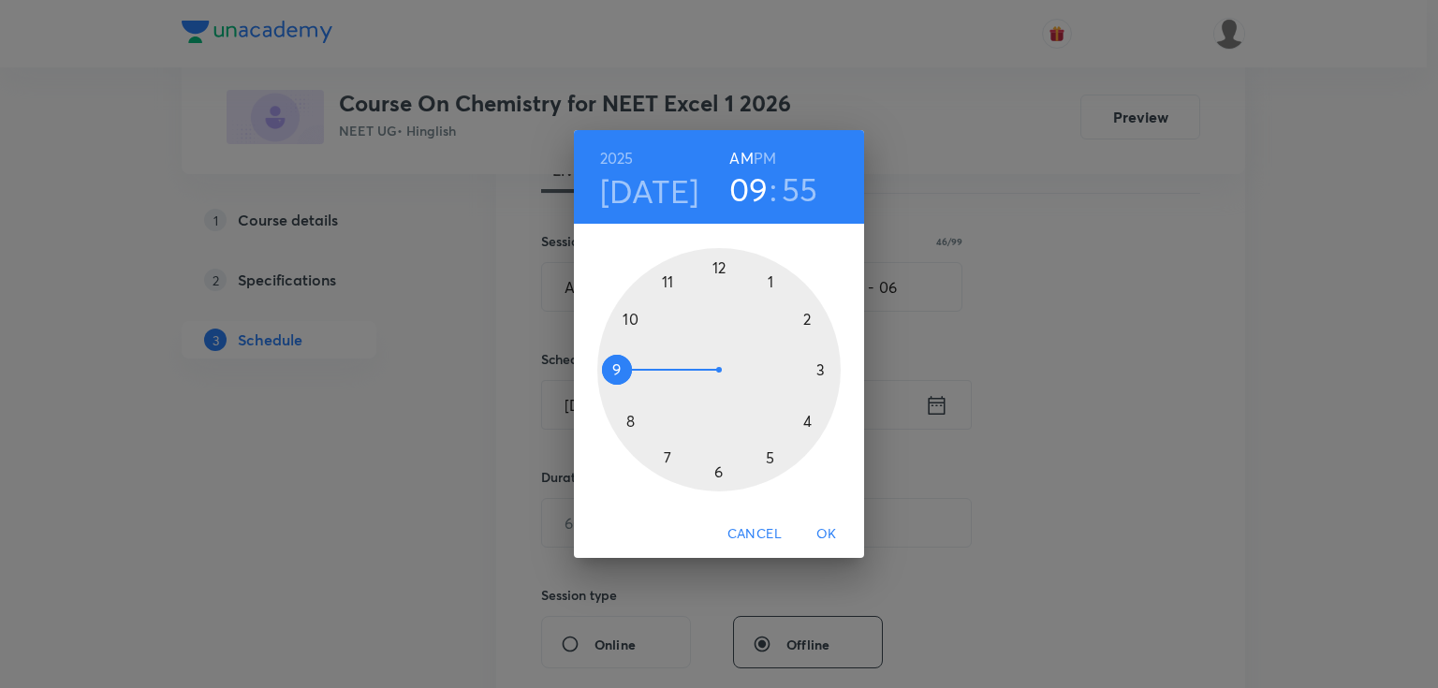
click at [670, 281] on div at bounding box center [718, 369] width 243 height 243
click at [771, 278] on div at bounding box center [718, 369] width 243 height 243
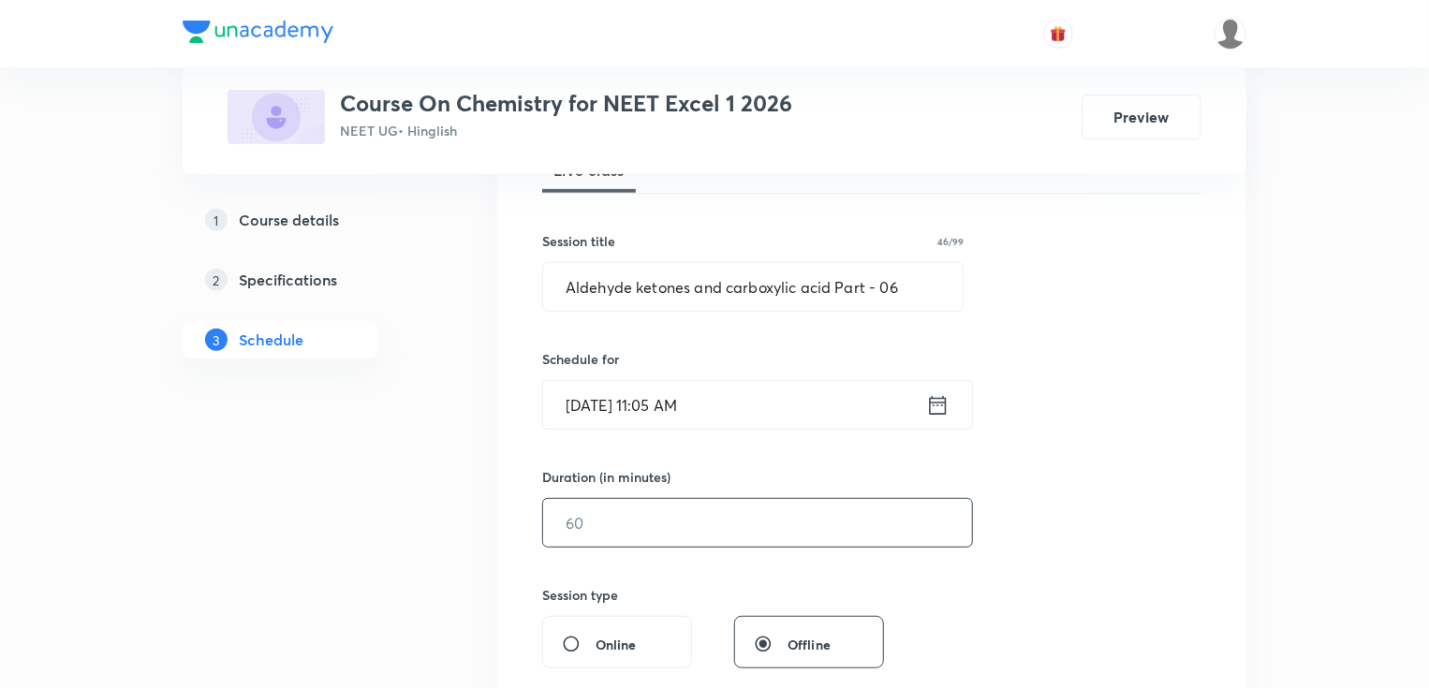
click at [616, 530] on input "text" at bounding box center [757, 523] width 429 height 48
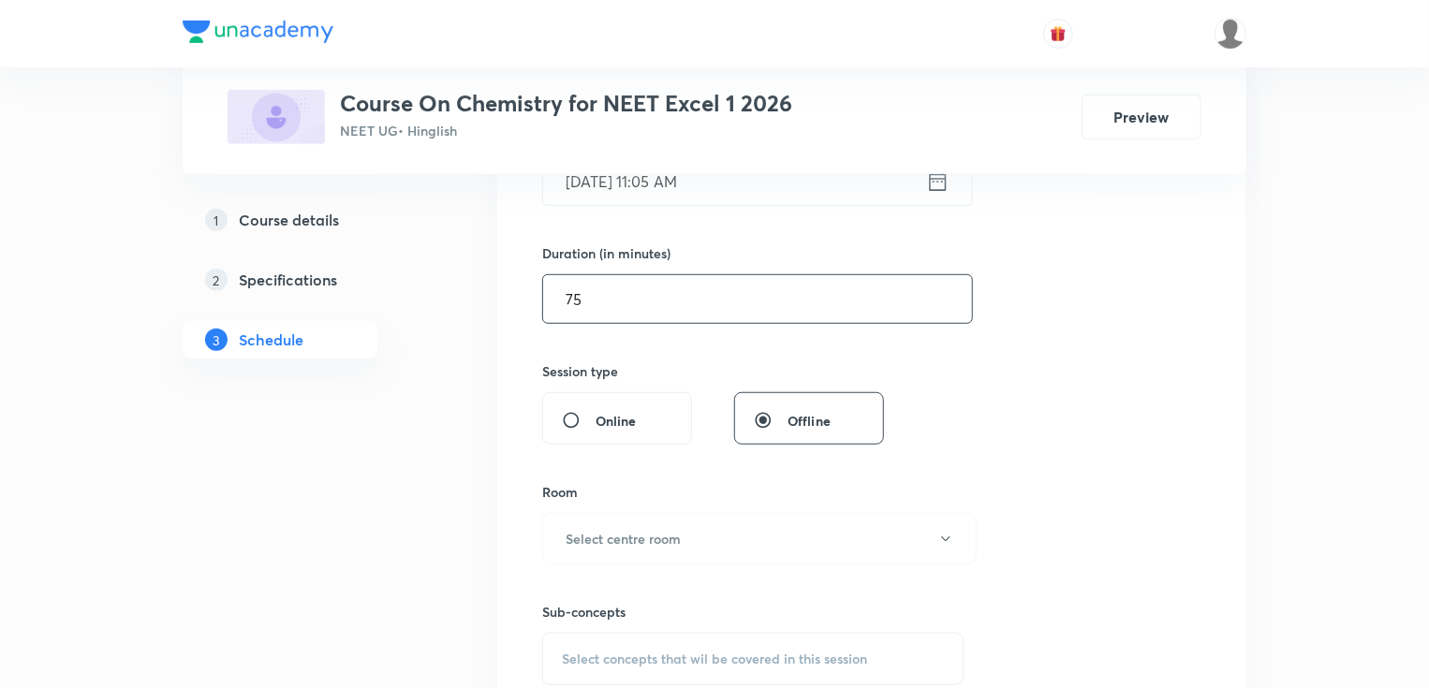
scroll to position [524, 0]
type input "75"
click at [614, 545] on h6 "Select centre room" at bounding box center [623, 538] width 115 height 20
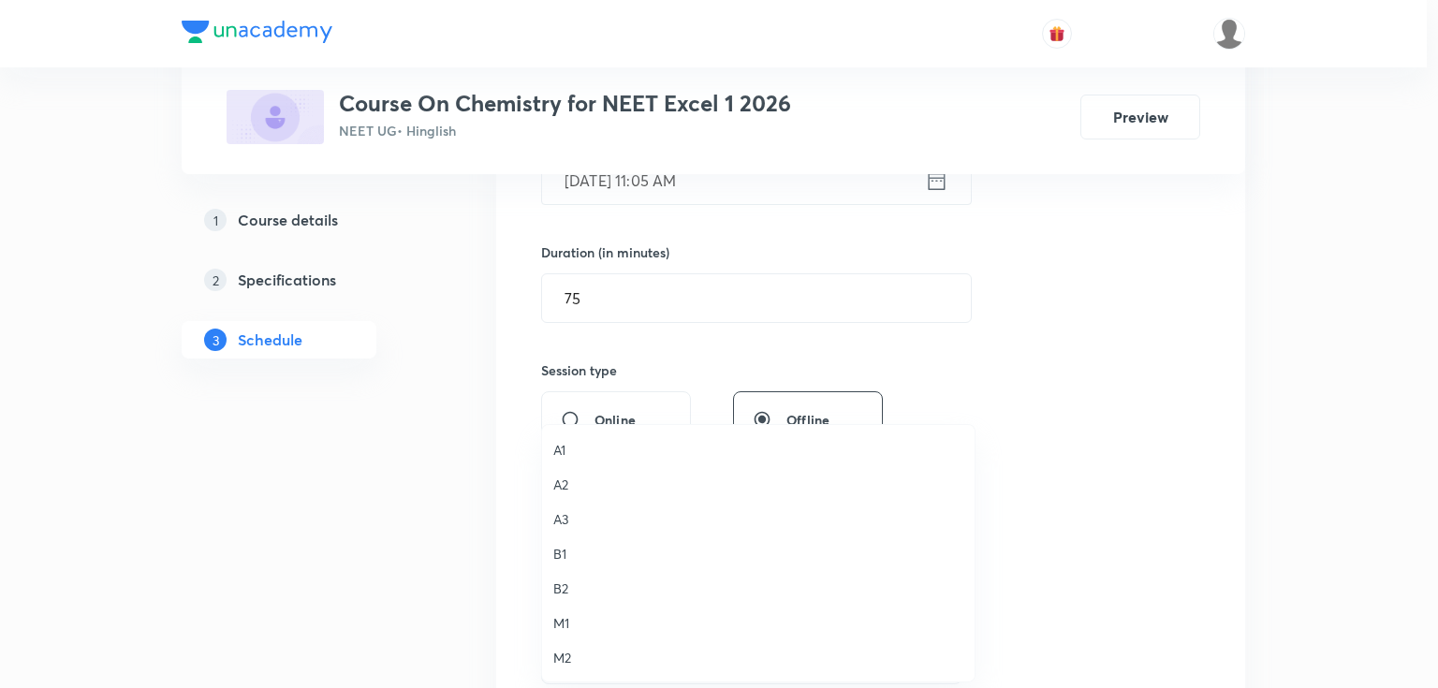
click at [571, 552] on span "B1" at bounding box center [758, 554] width 410 height 20
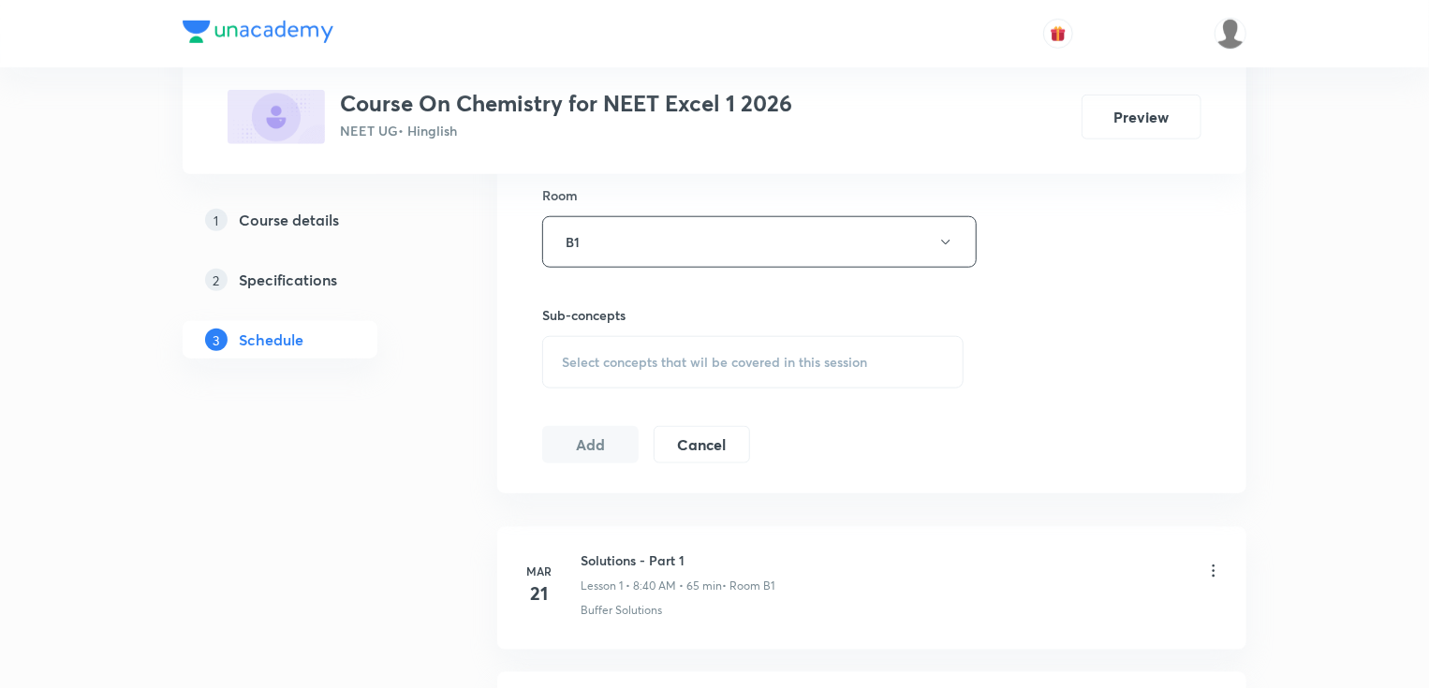
scroll to position [824, 0]
click at [602, 341] on div "Select concepts that wil be covered in this session" at bounding box center [752, 358] width 421 height 52
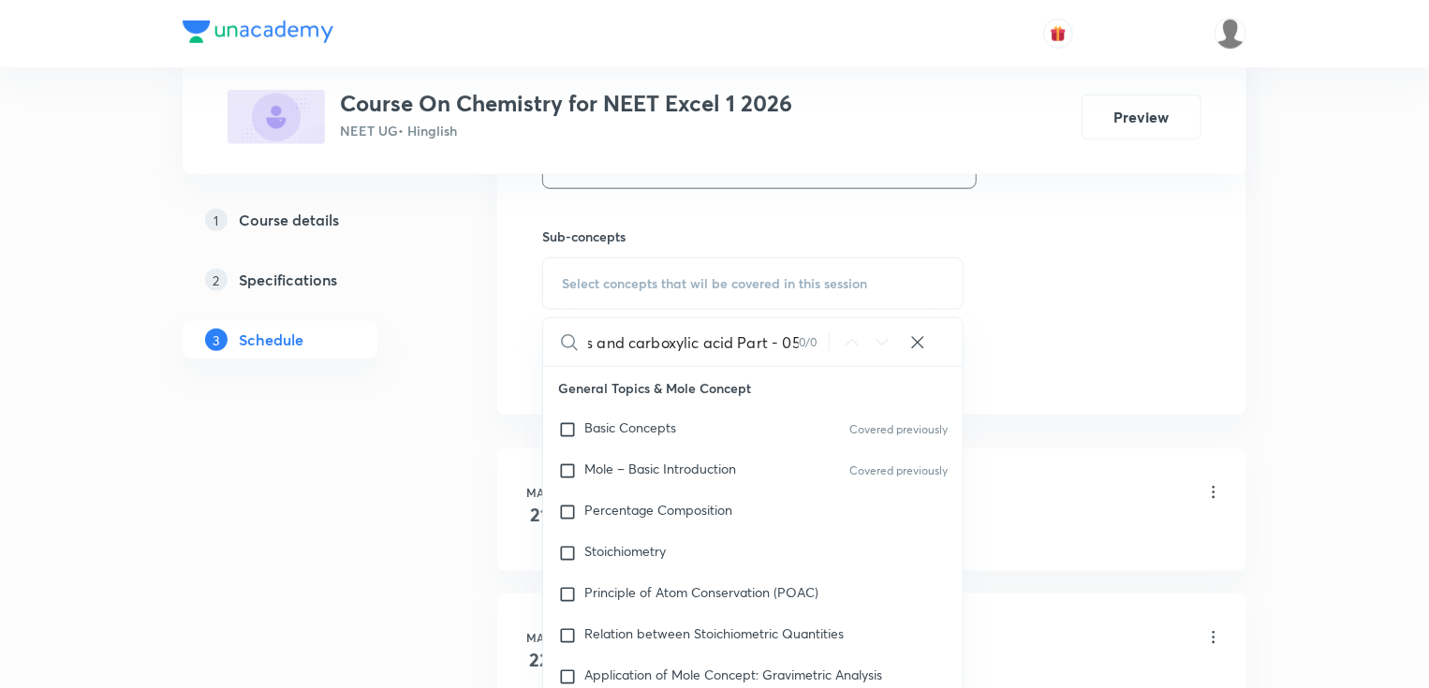
scroll to position [0, 120]
drag, startPoint x: 671, startPoint y: 349, endPoint x: 845, endPoint y: 365, distance: 173.9
click at [891, 362] on div "Aldehyde ketones and carboxylic acid Part - 05 0 / 0 ​" at bounding box center [752, 342] width 419 height 48
drag, startPoint x: 682, startPoint y: 348, endPoint x: 780, endPoint y: 320, distance: 102.2
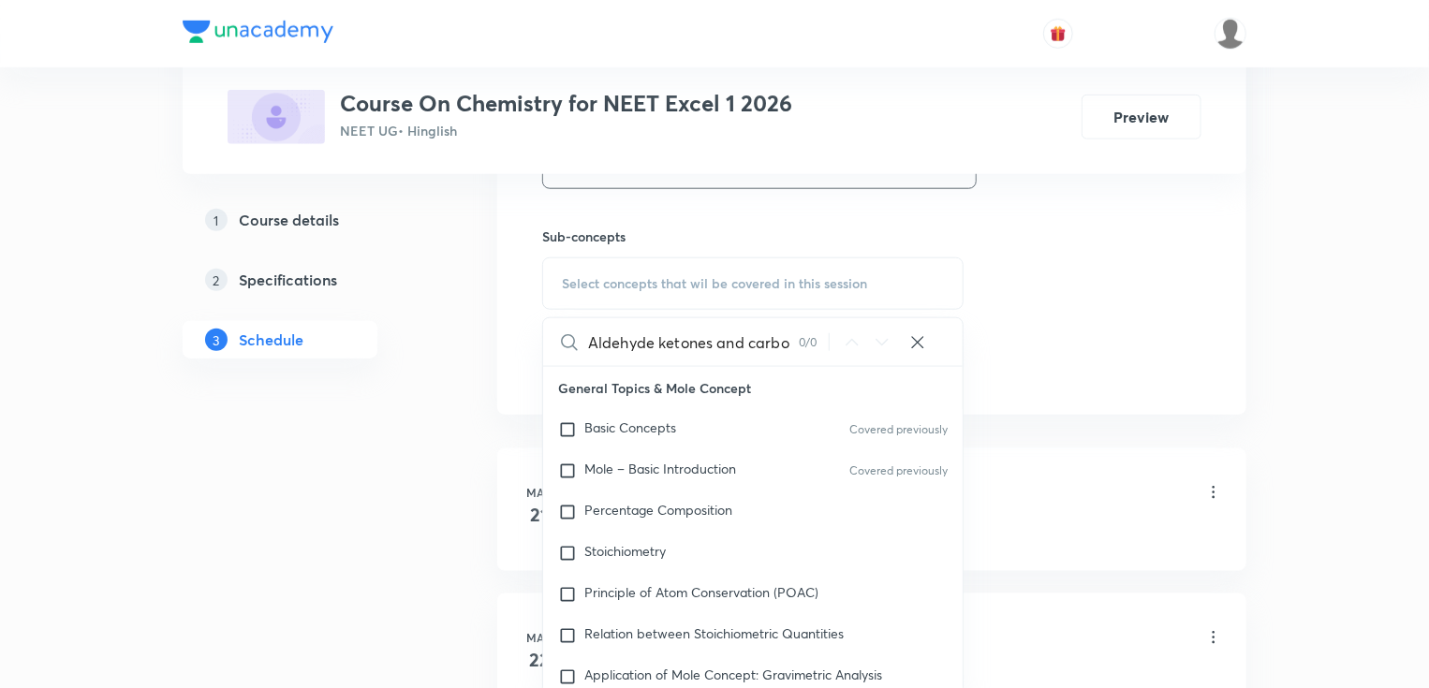
click at [780, 320] on input "Aldehyde ketones and carbo" at bounding box center [693, 342] width 211 height 48
type input "Aldehyde"
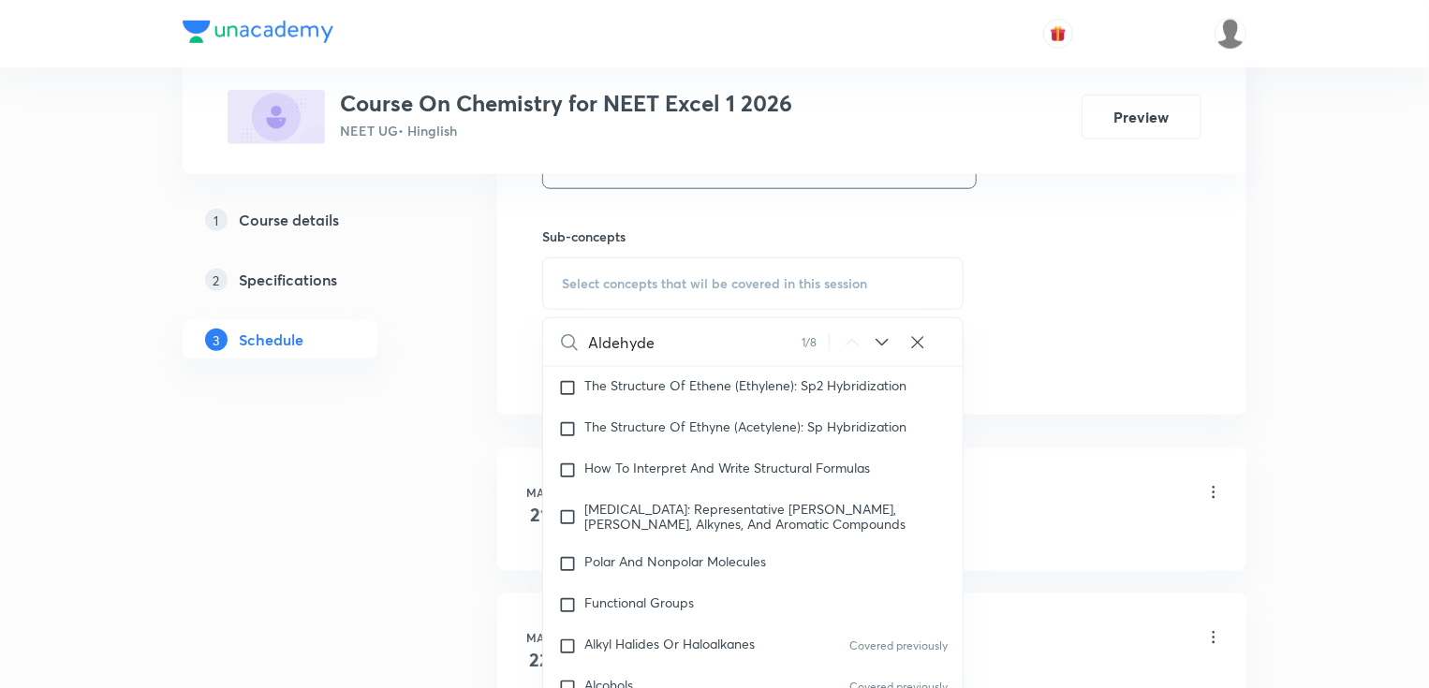
scroll to position [34973, 0]
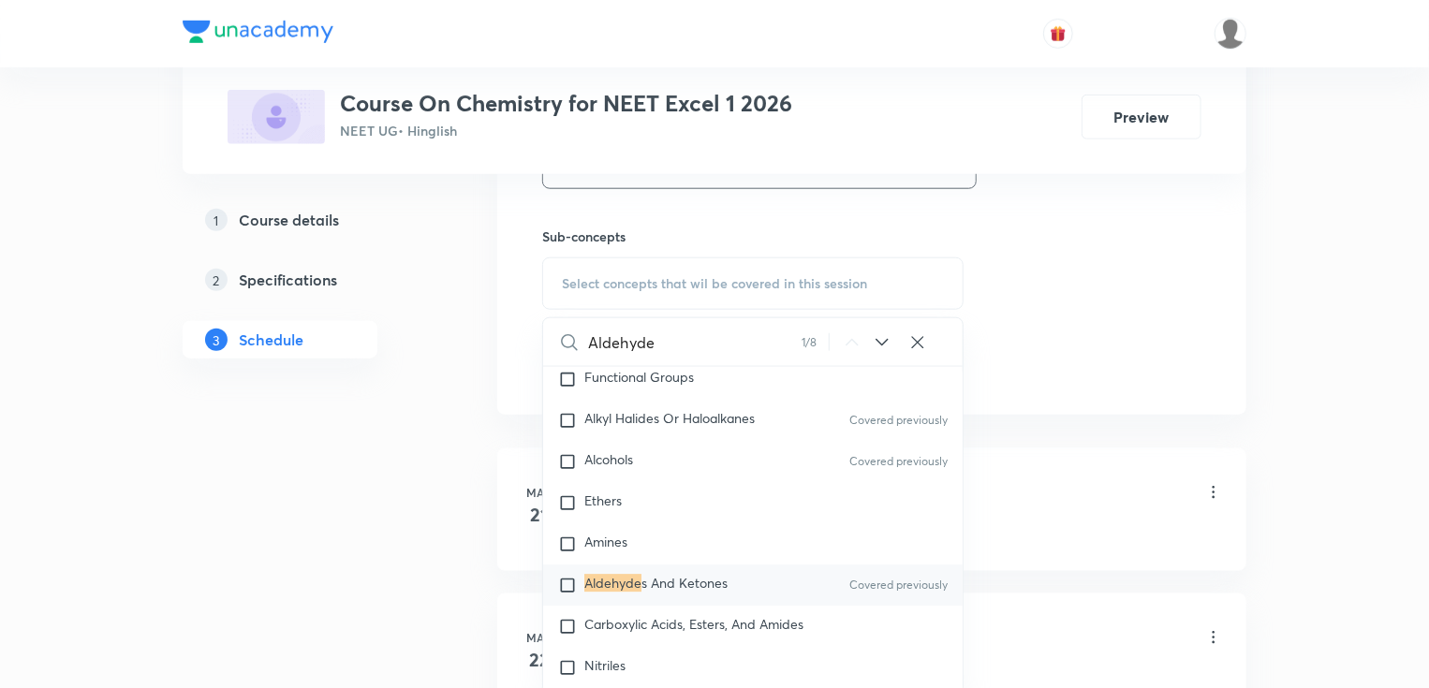
click at [731, 597] on div "Aldehyde s And Ketones Covered previously" at bounding box center [752, 586] width 419 height 41
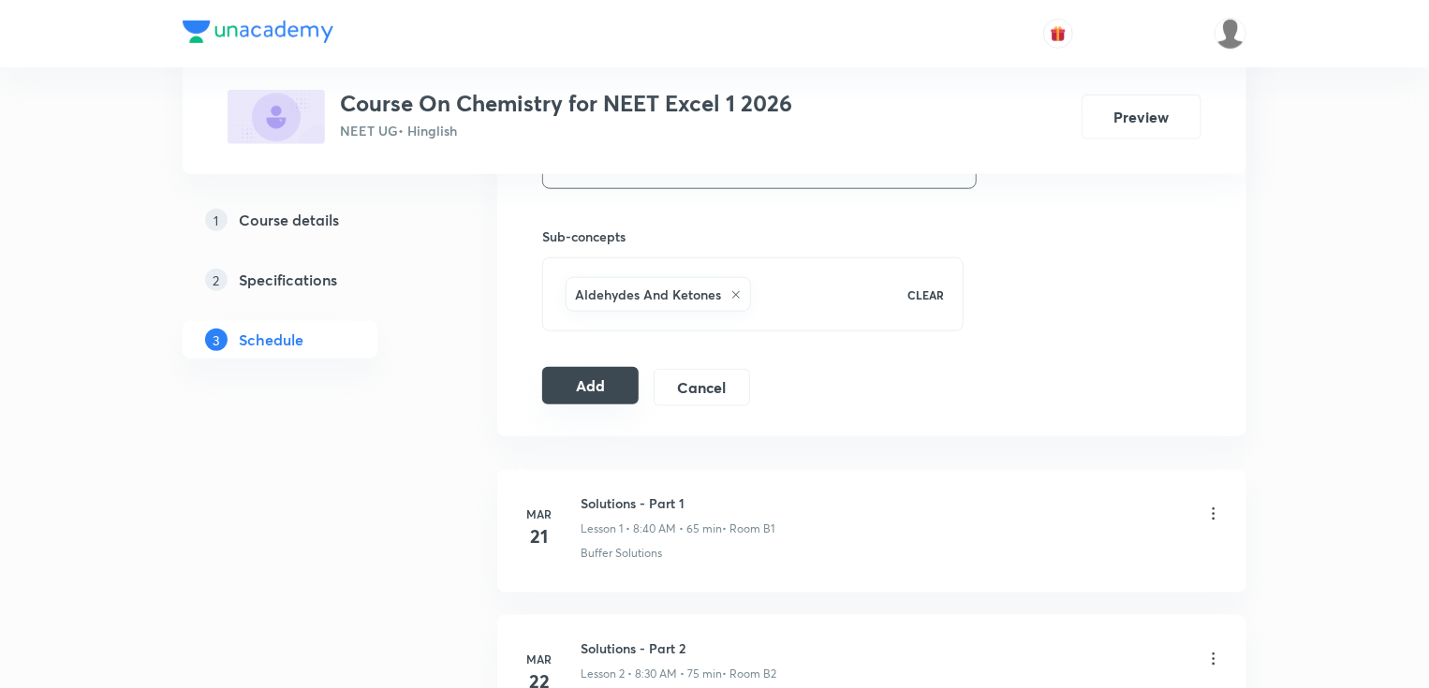
click at [564, 371] on button "Add" at bounding box center [590, 385] width 96 height 37
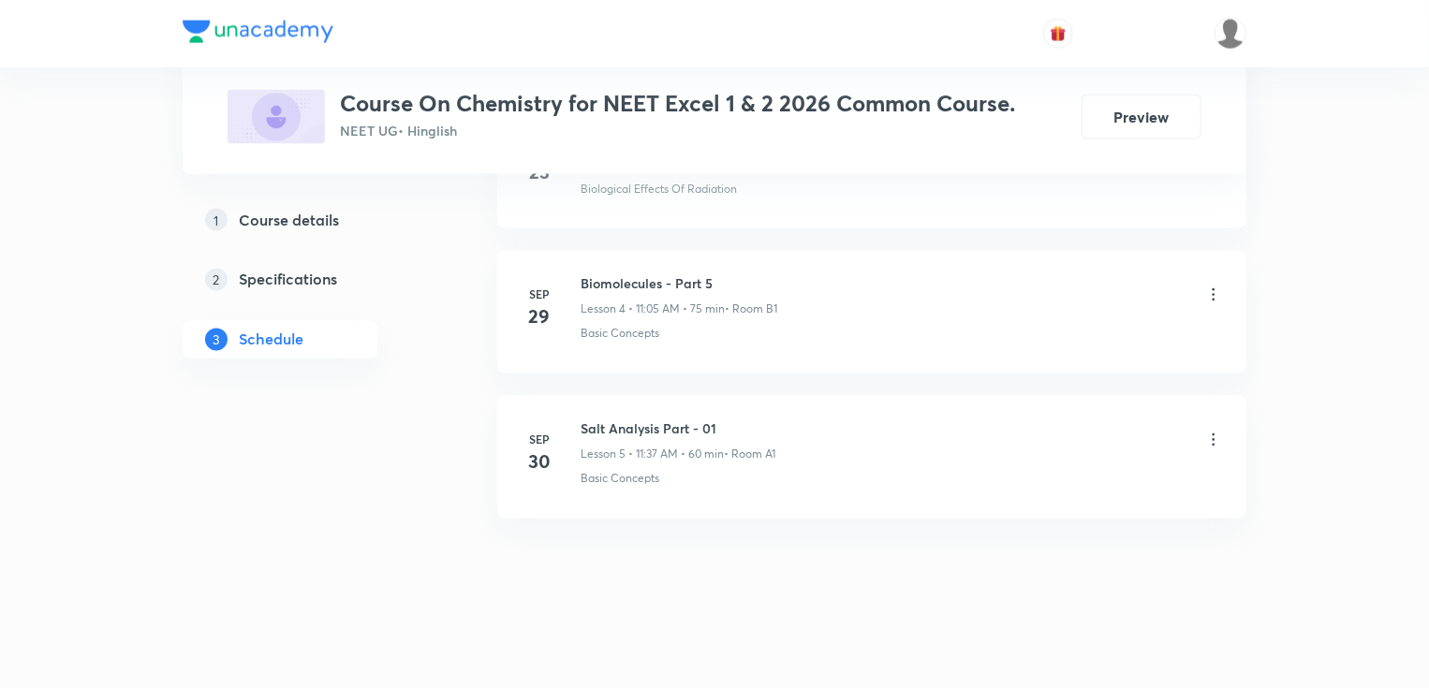
scroll to position [1535, 0]
click at [644, 395] on li "Sep 30 Salt Analysis Part - 01 Lesson 5 • 11:37 AM • 60 min • Room A1 Basic Con…" at bounding box center [871, 454] width 749 height 123
copy h6 "Salt Analysis Part - 01"
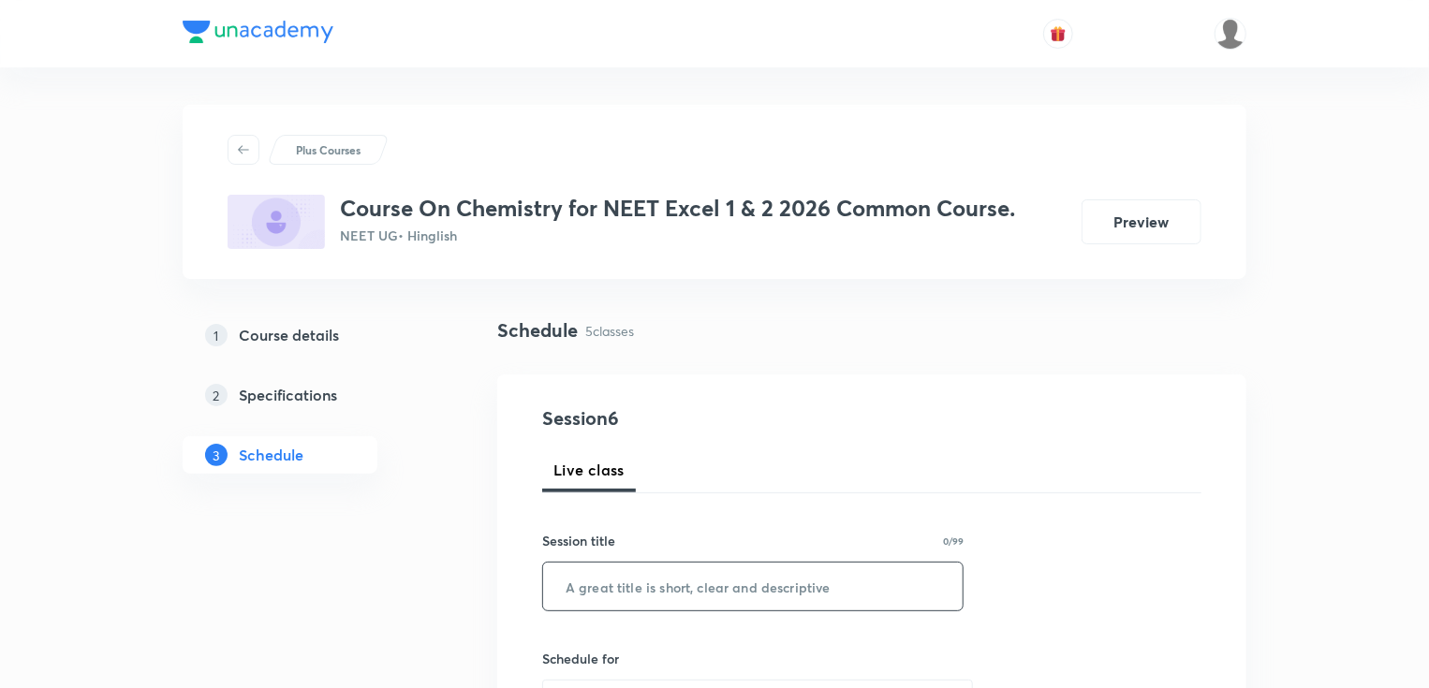
click at [625, 592] on input "text" at bounding box center [752, 587] width 419 height 48
paste input "Salt Analysis Part - 01"
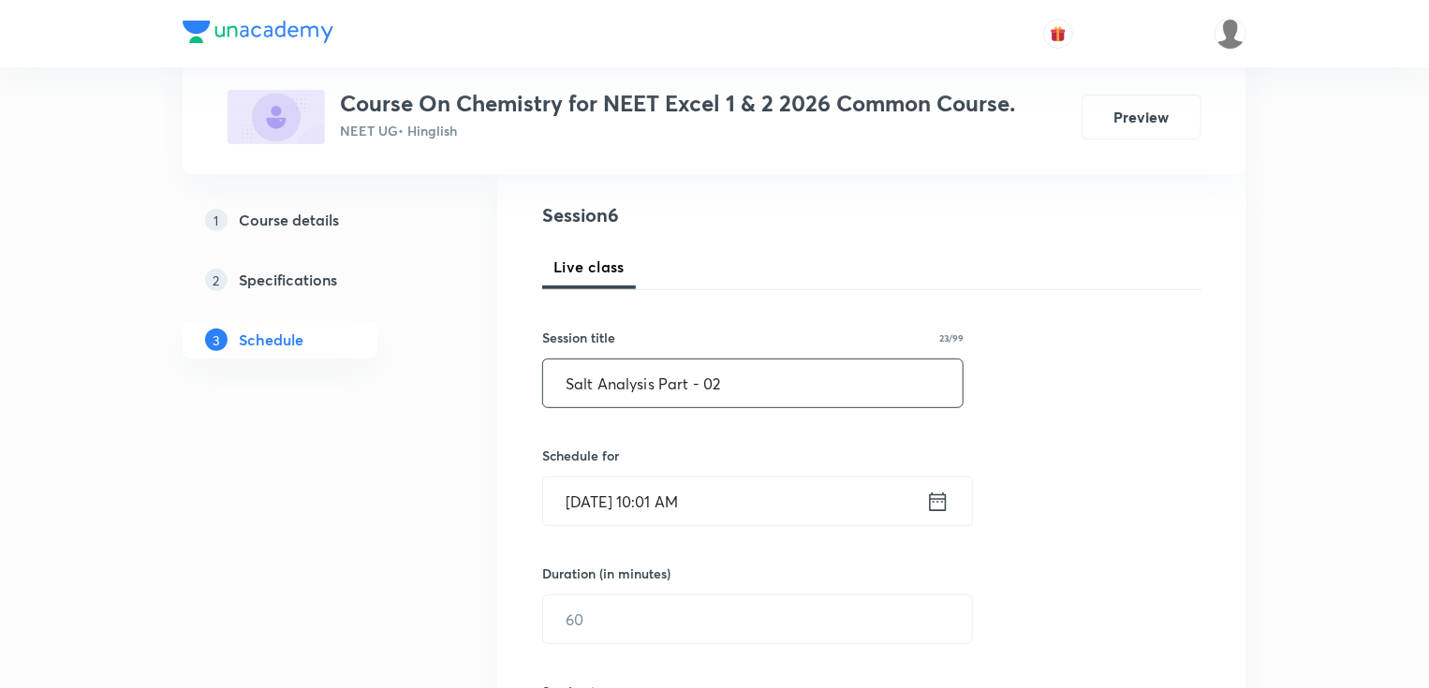
scroll to position [225, 0]
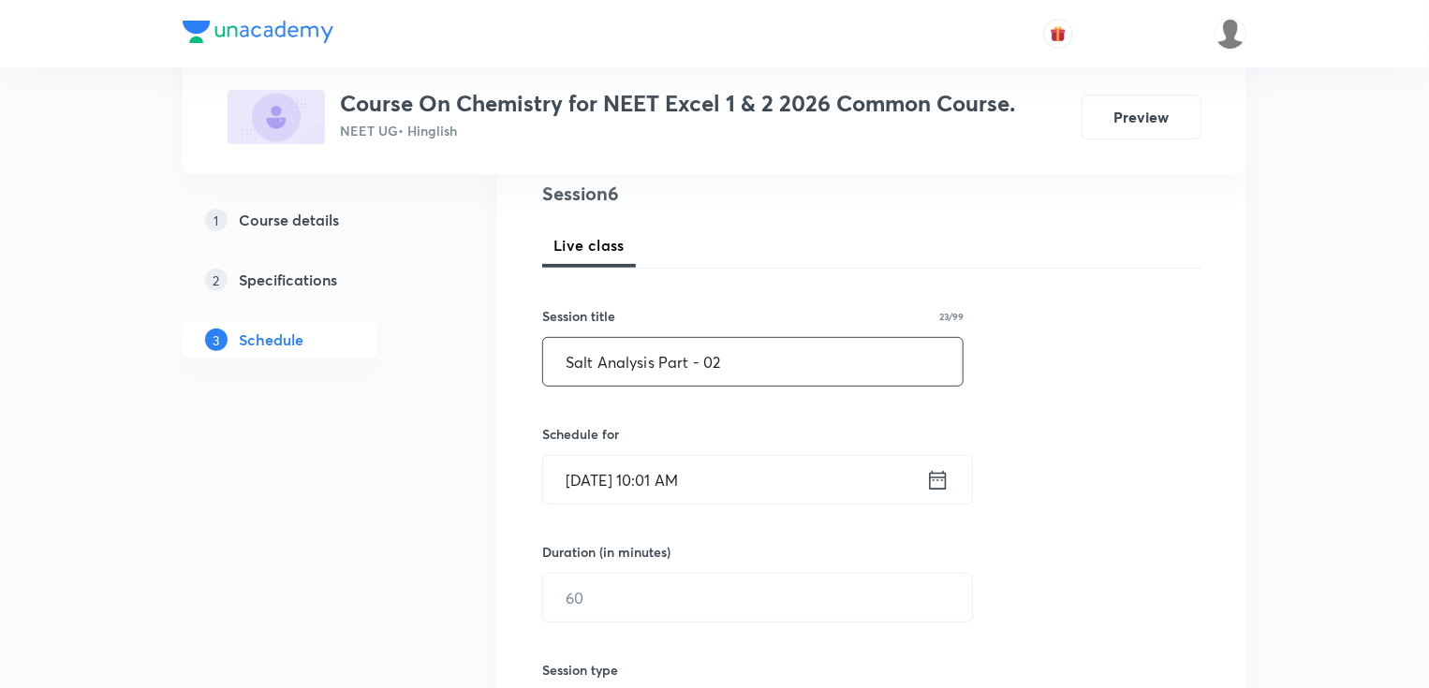
type input "Salt Analysis Part - 02"
click at [583, 467] on input "Oct 5, 2025, 10:01 AM" at bounding box center [734, 480] width 383 height 48
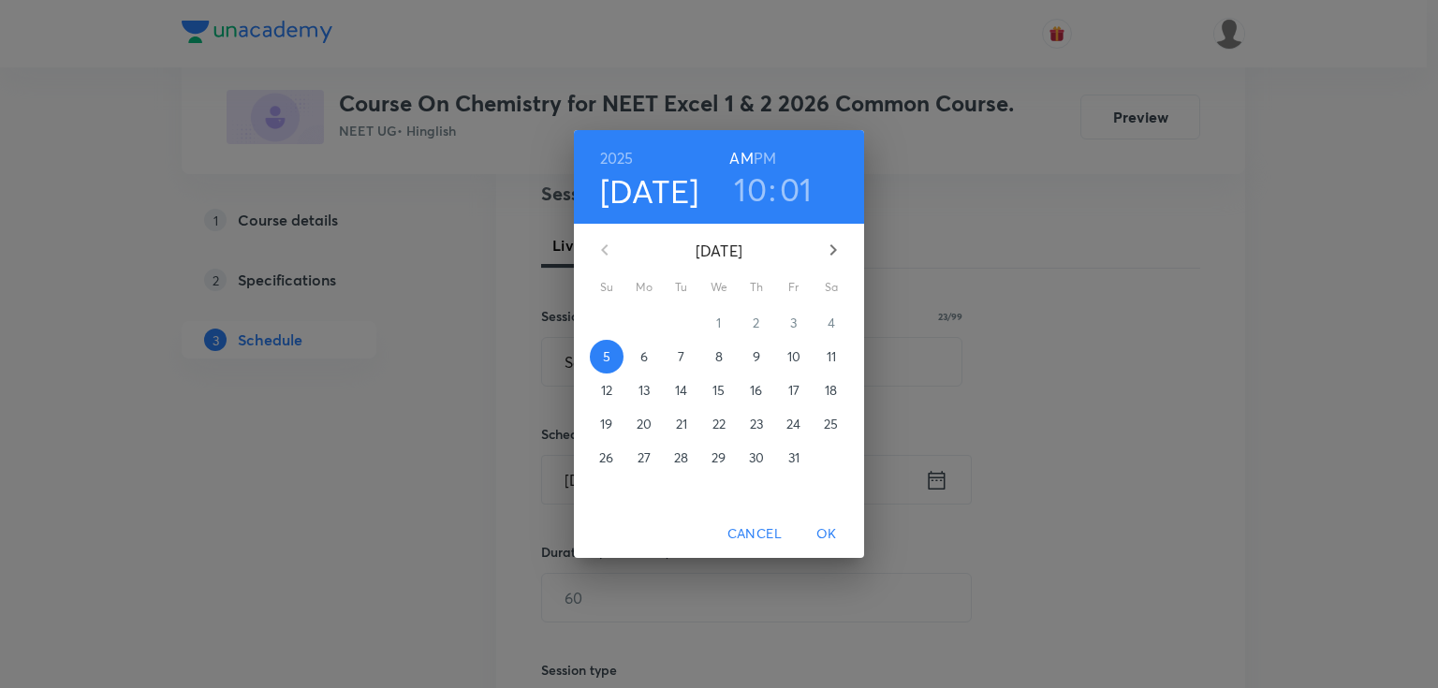
click at [640, 353] on p "6" at bounding box center [643, 356] width 7 height 19
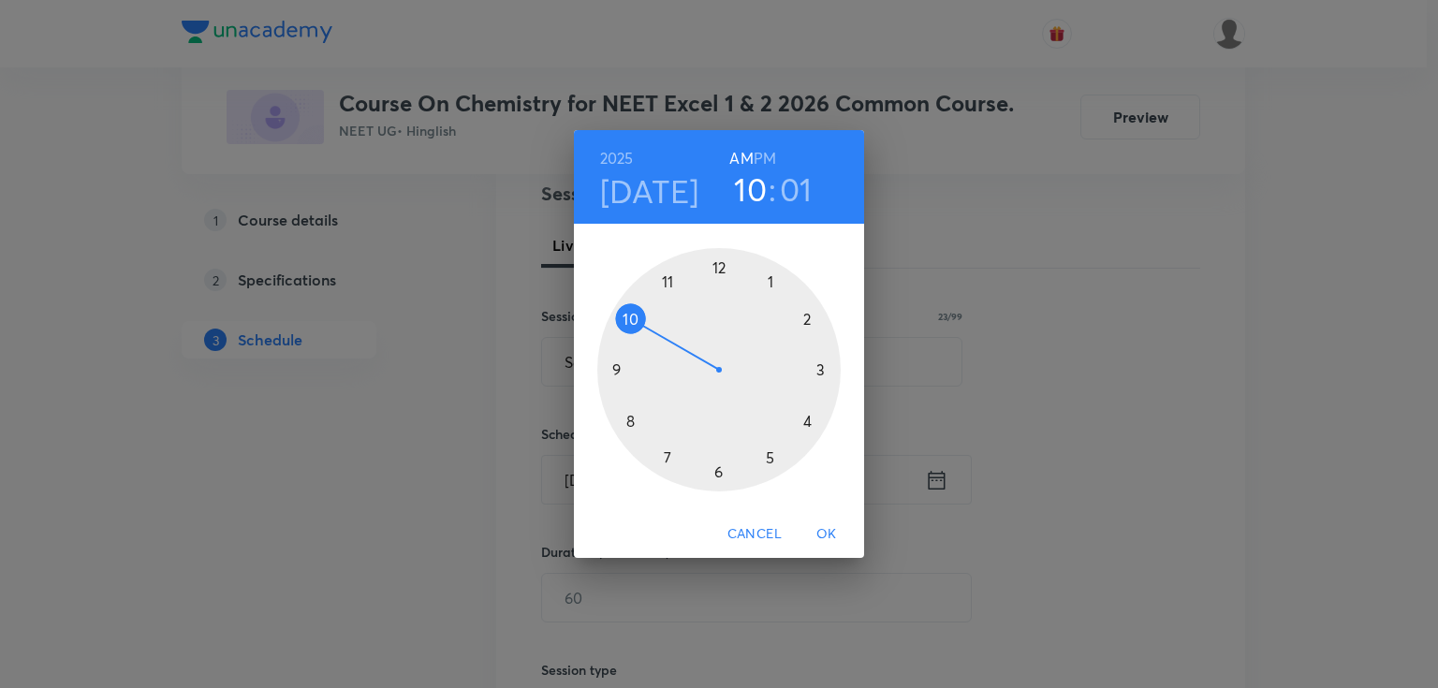
click at [667, 282] on div at bounding box center [718, 369] width 243 height 243
click at [773, 278] on div at bounding box center [718, 369] width 243 height 243
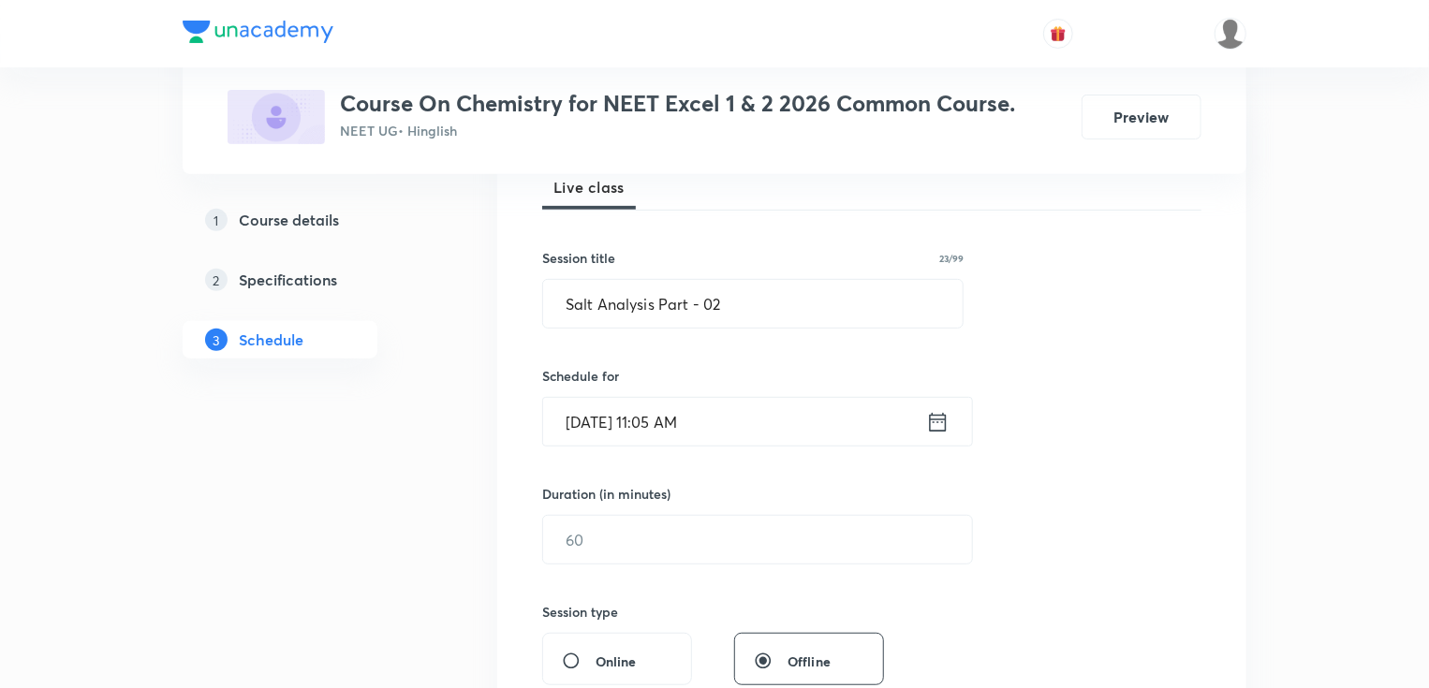
scroll to position [375, 0]
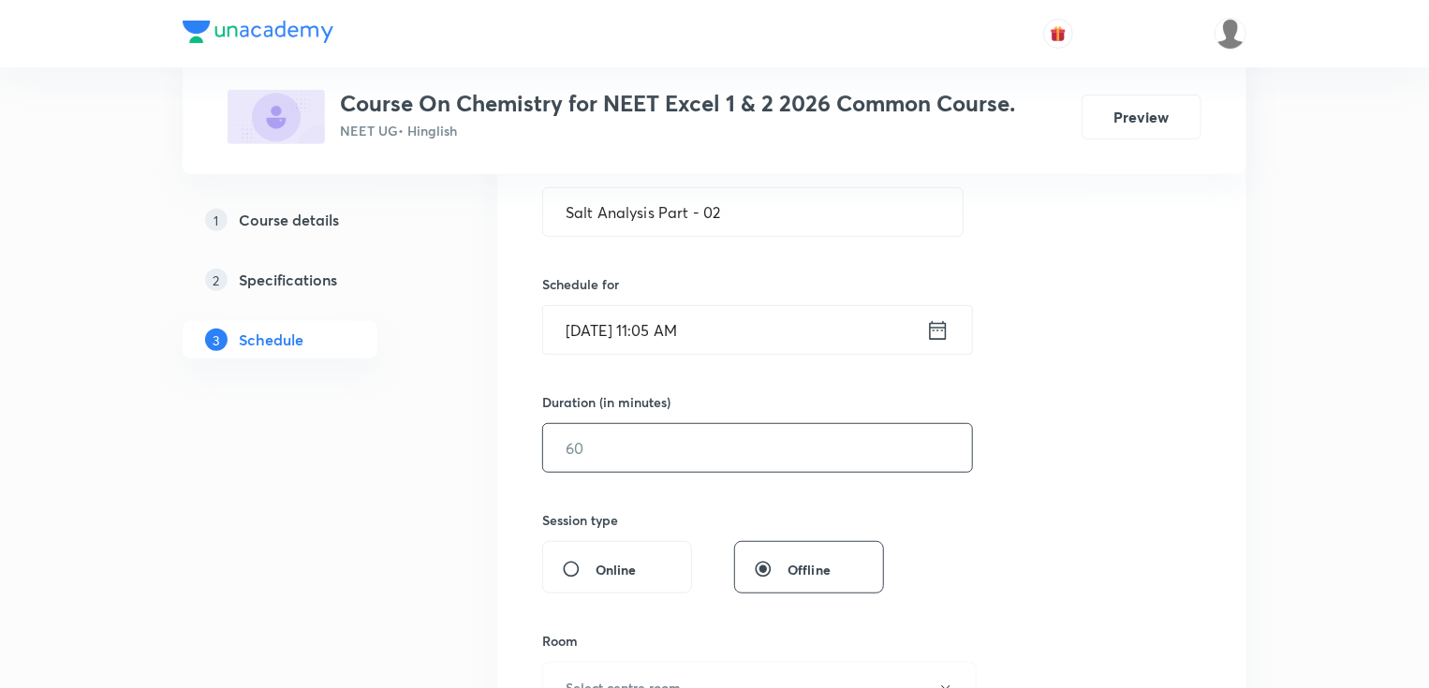
click at [625, 463] on input "text" at bounding box center [757, 448] width 429 height 48
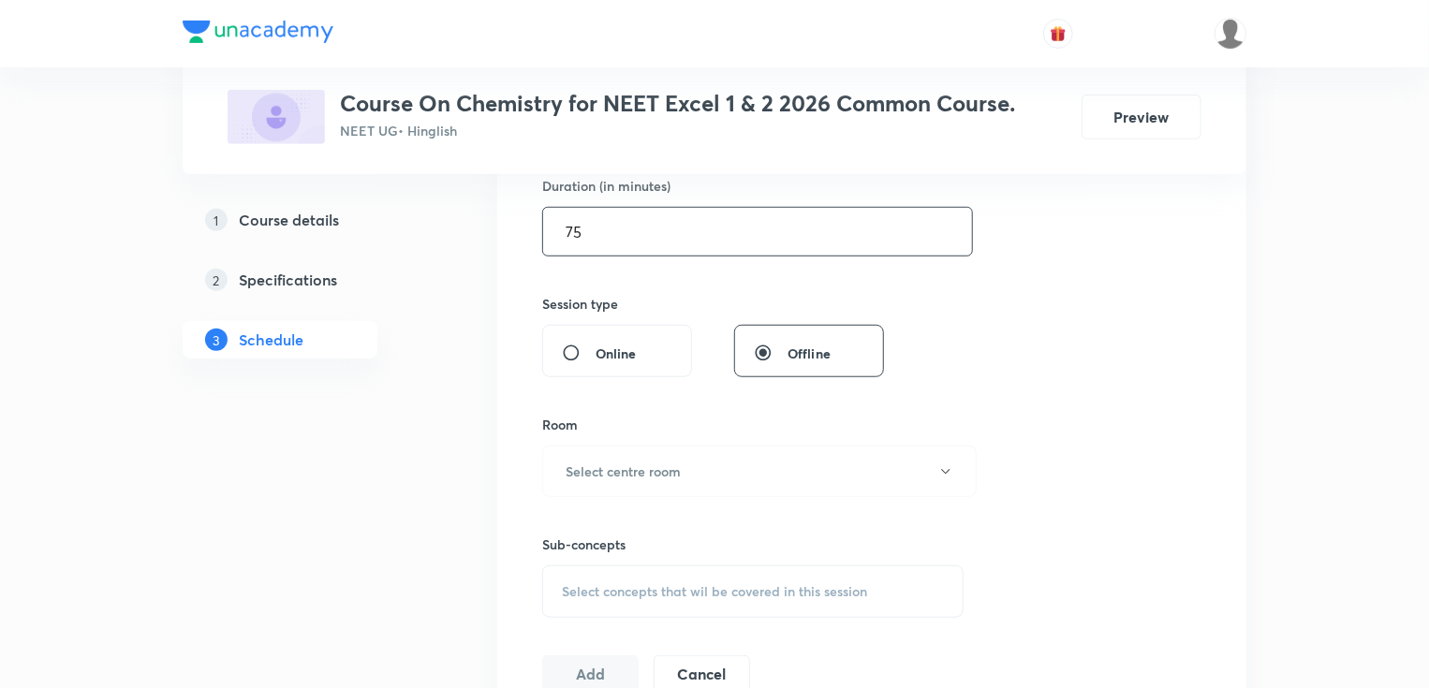
scroll to position [599, 0]
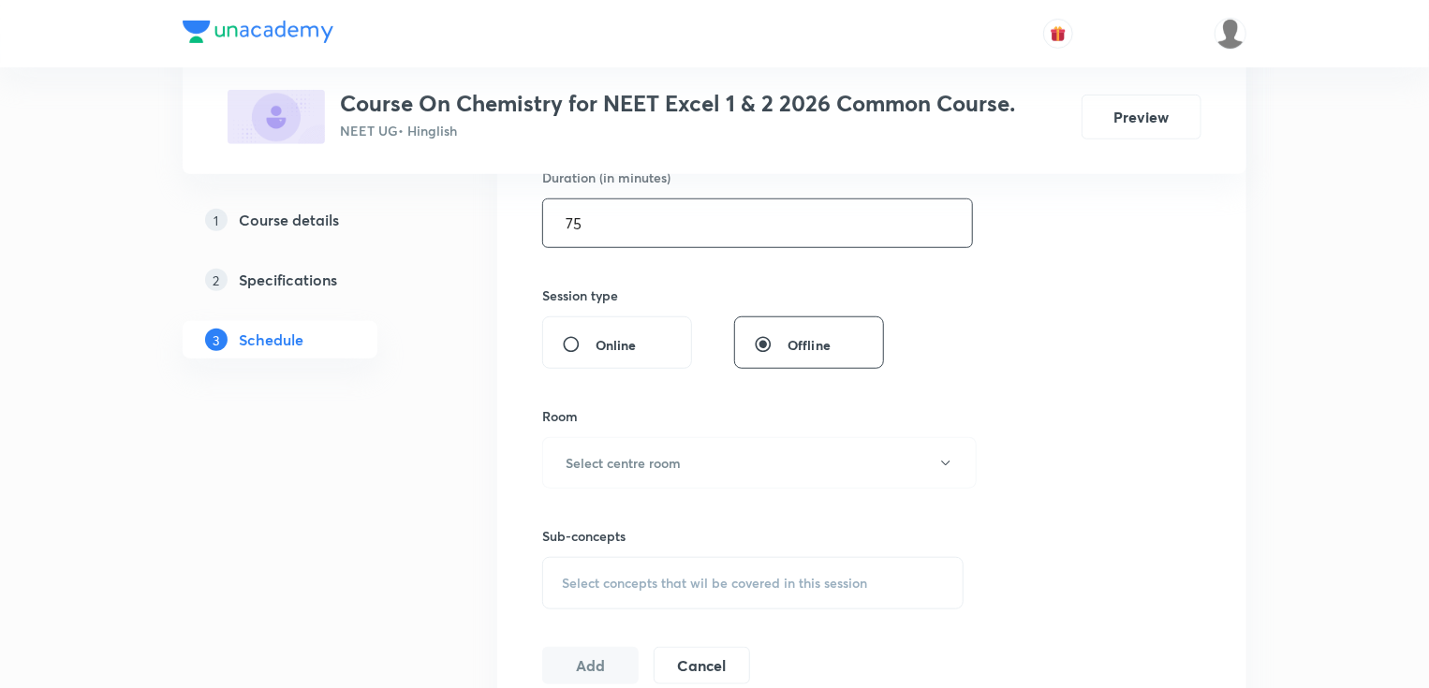
type input "75"
click at [606, 483] on button "Select centre room" at bounding box center [759, 462] width 434 height 51
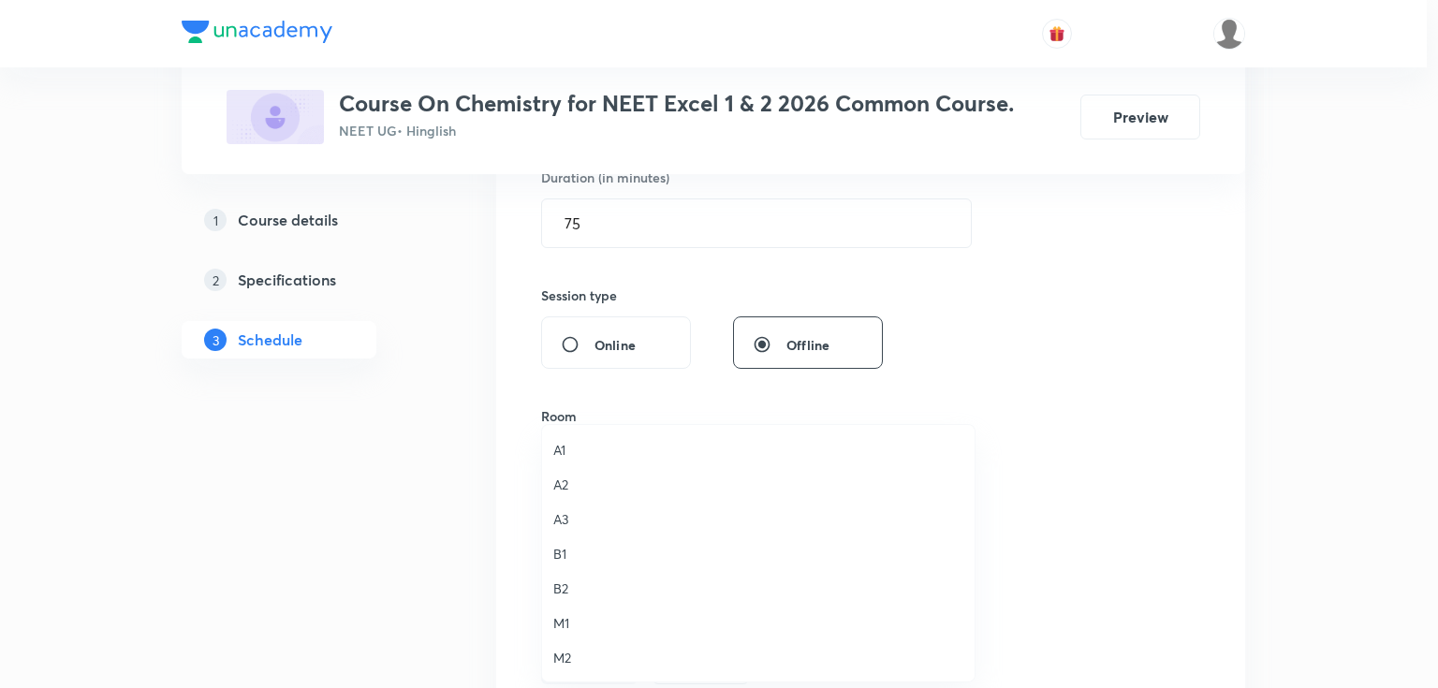
click at [568, 551] on span "B1" at bounding box center [758, 554] width 410 height 20
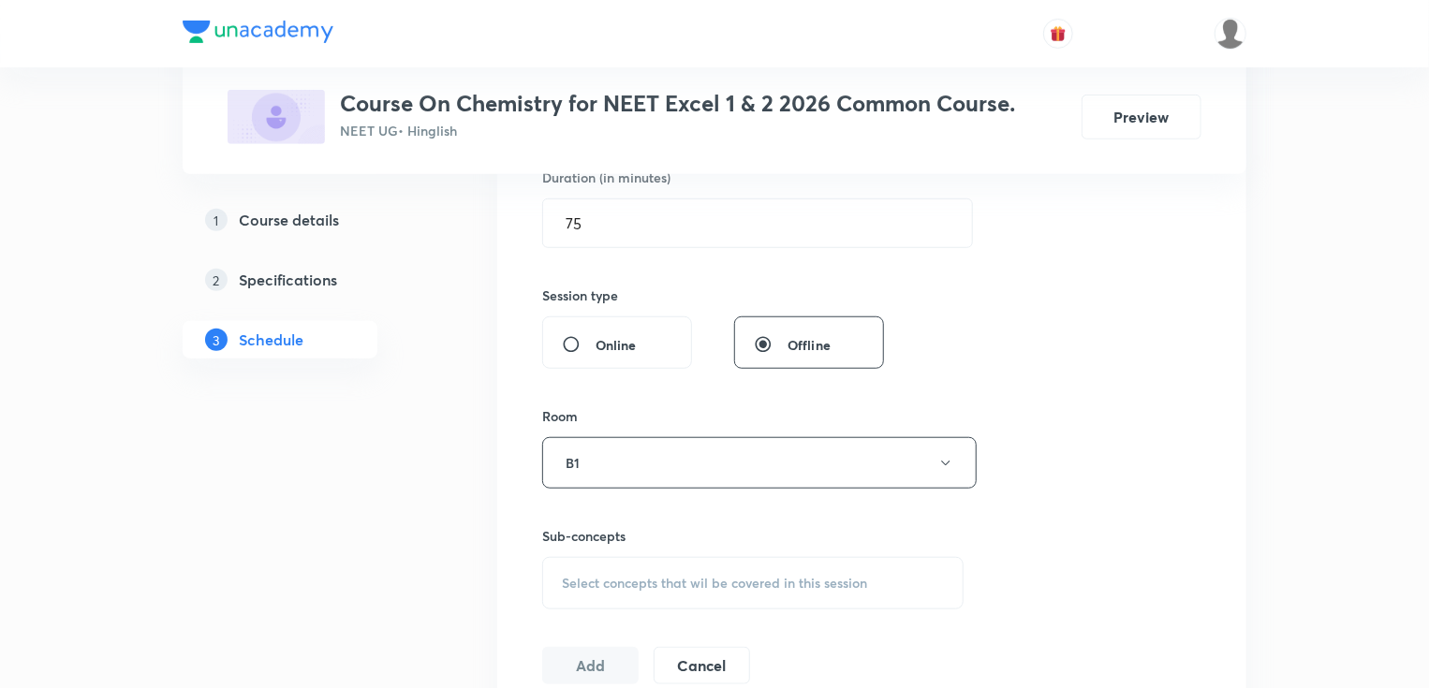
click at [590, 564] on div "Select concepts that wil be covered in this session" at bounding box center [752, 583] width 421 height 52
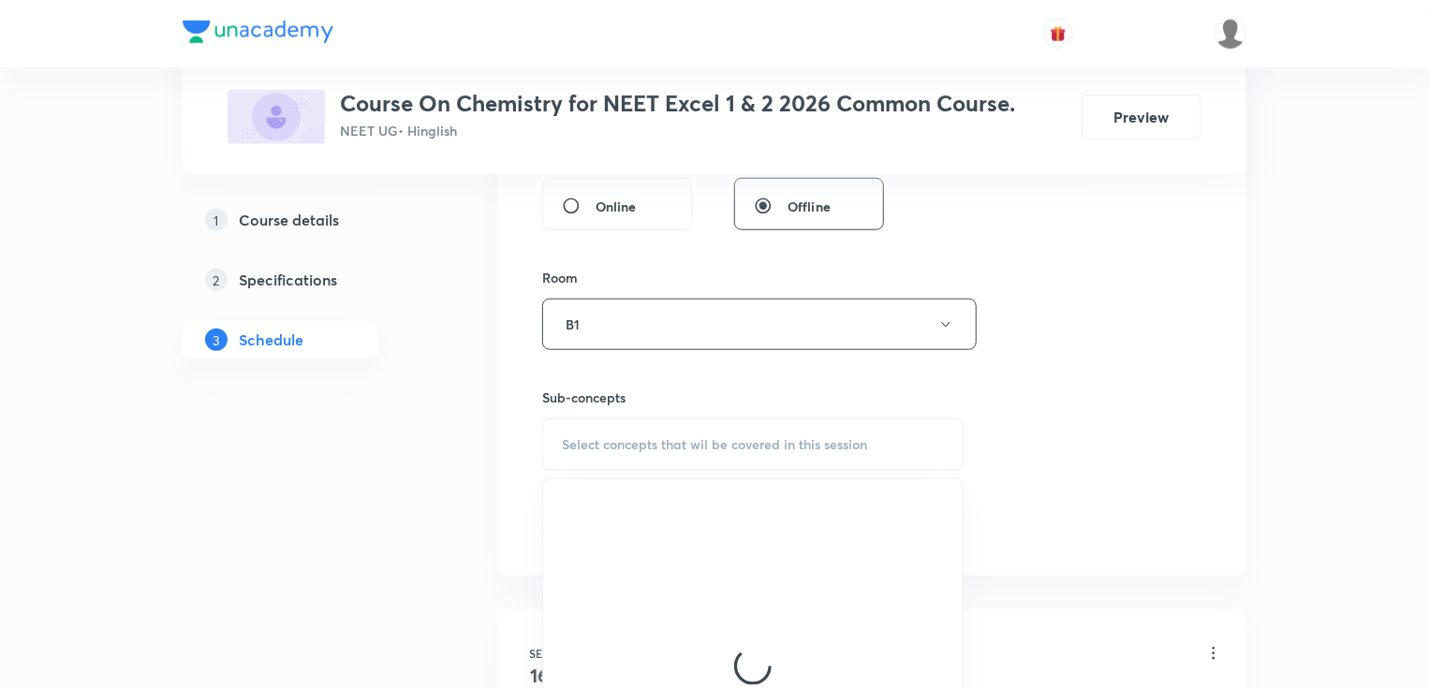
scroll to position [749, 0]
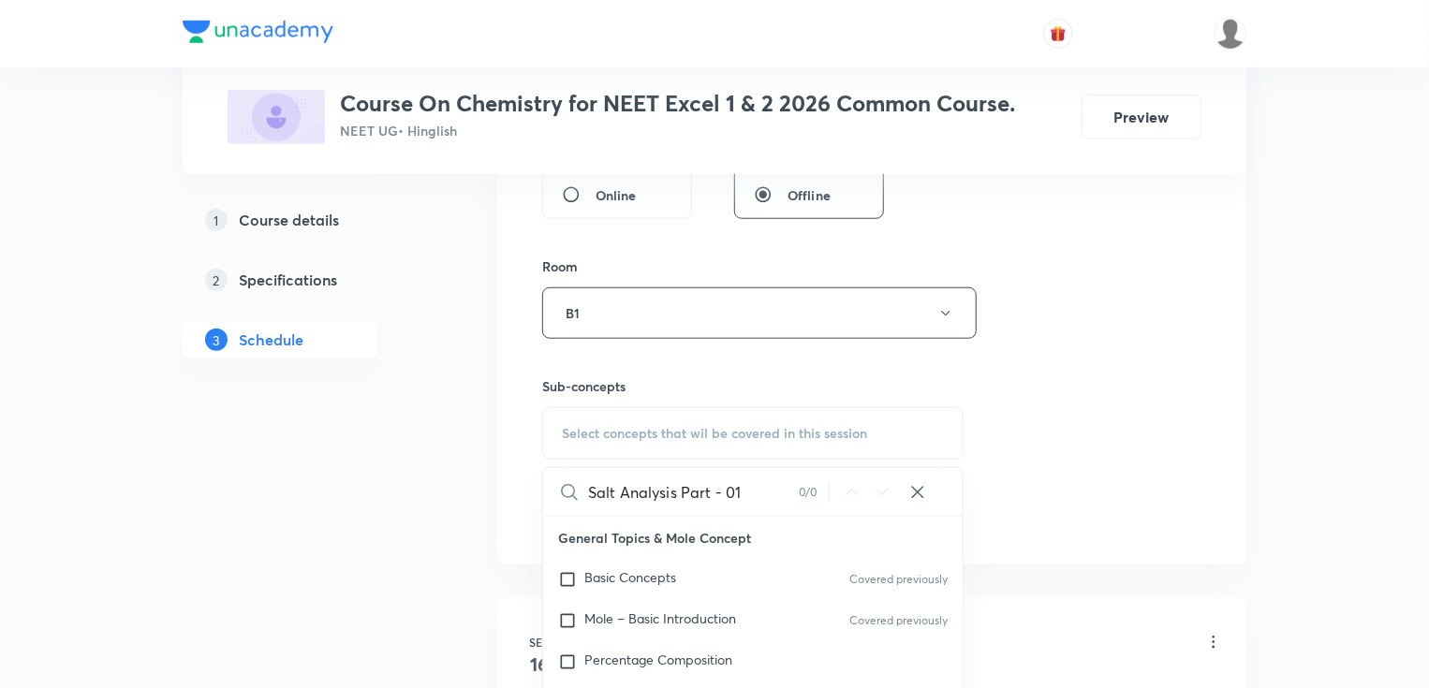
drag, startPoint x: 665, startPoint y: 491, endPoint x: 757, endPoint y: 497, distance: 92.9
click at [757, 497] on input "Salt Analysis Part - 01" at bounding box center [693, 492] width 211 height 48
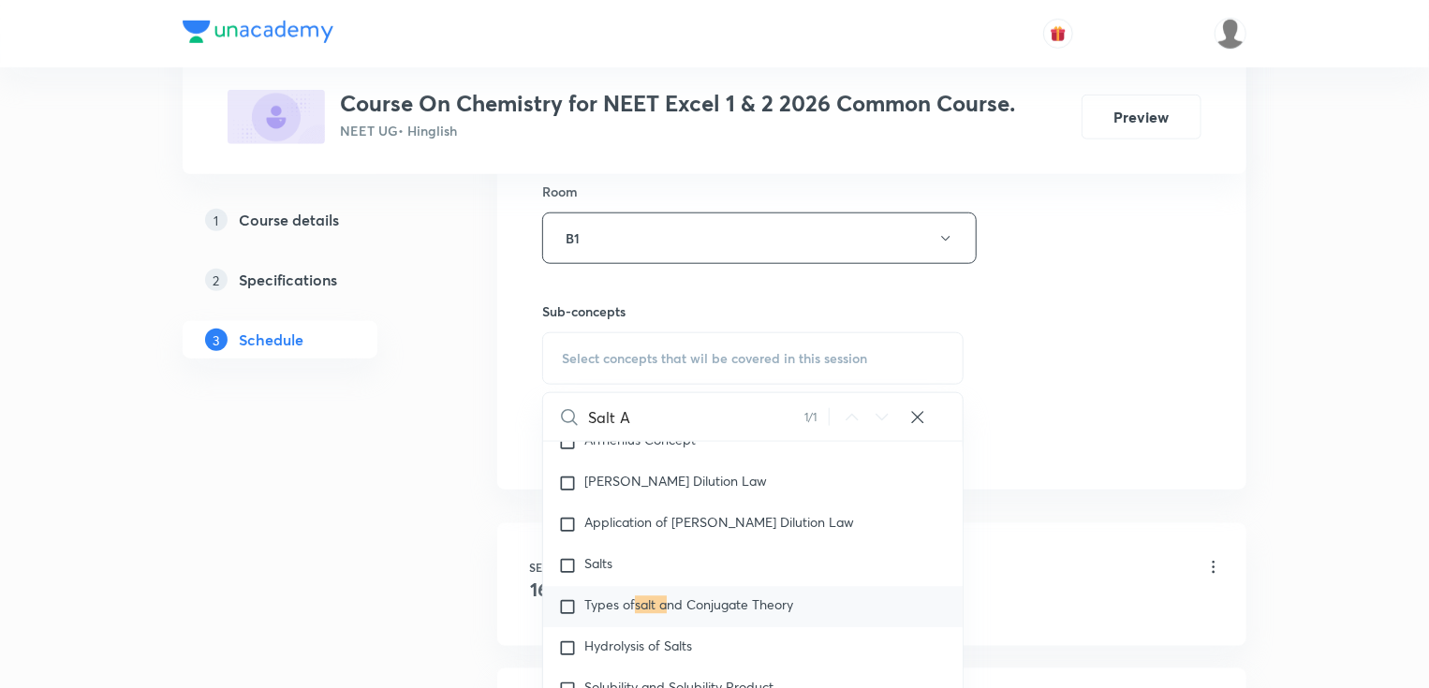
scroll to position [6197, 0]
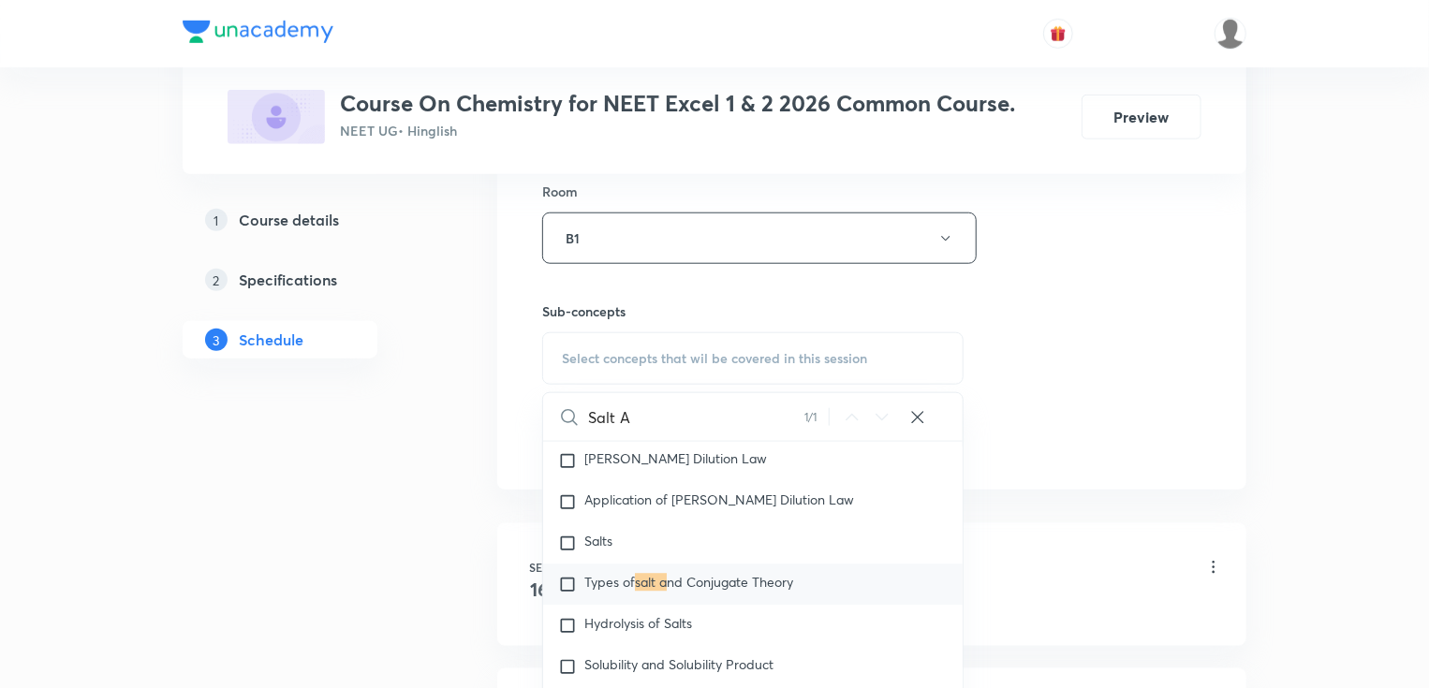
type input "Salt A"
click at [648, 592] on mark "salt a" at bounding box center [651, 583] width 32 height 18
click at [221, 569] on div "1 Course details 2 Specifications 3 Schedule" at bounding box center [310, 431] width 255 height 1876
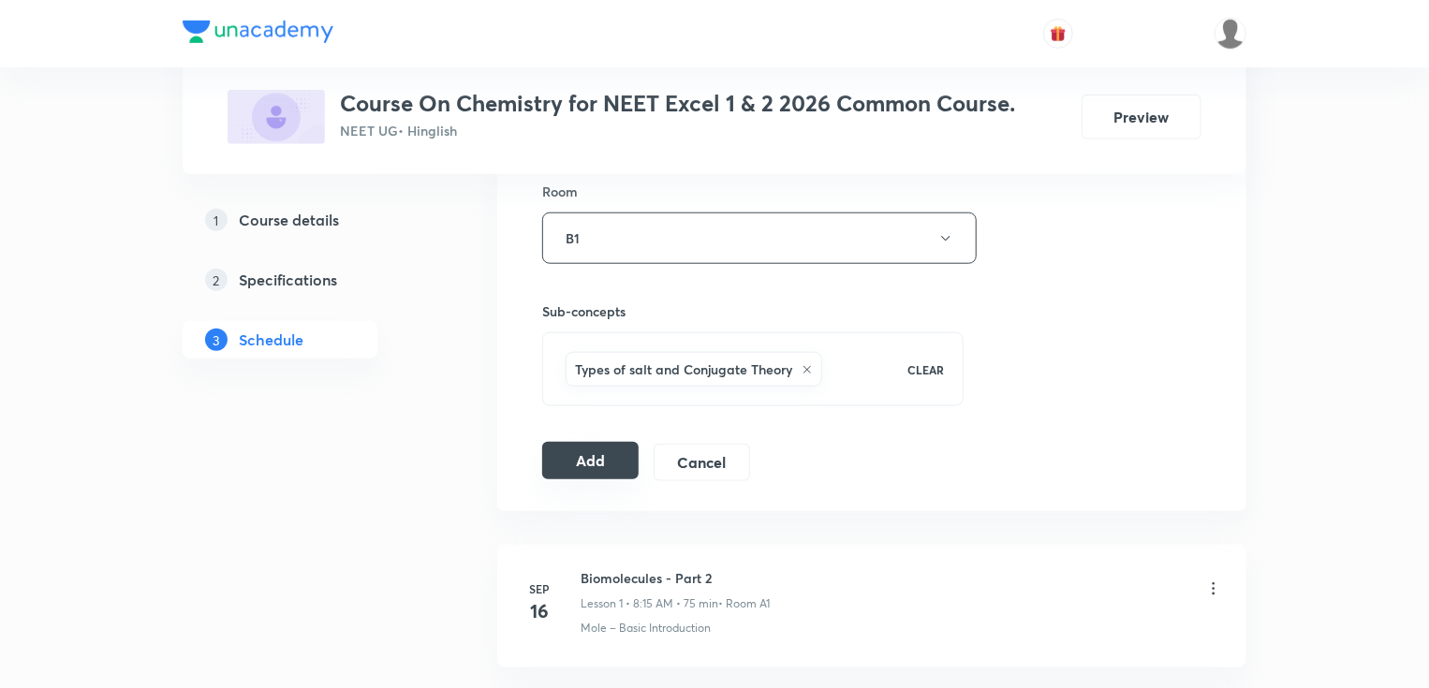
click at [584, 449] on button "Add" at bounding box center [590, 460] width 96 height 37
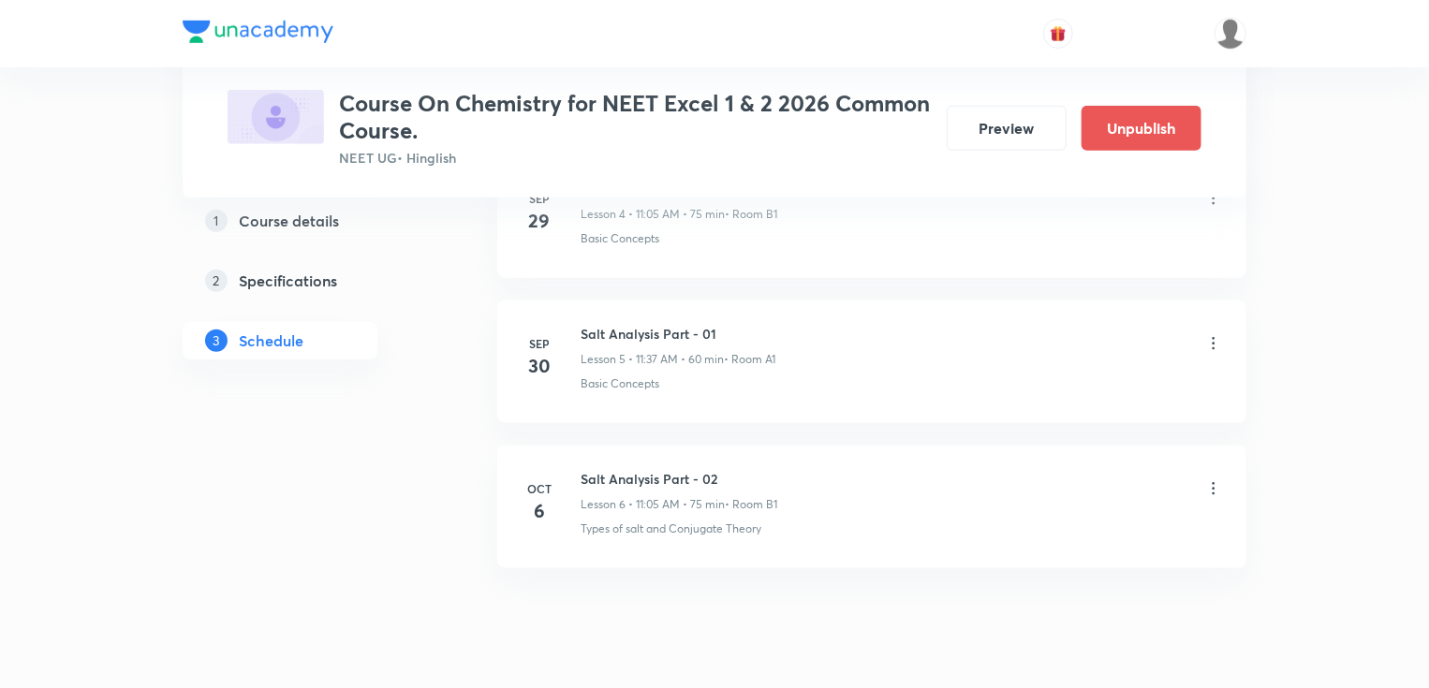
scroll to position [843, 0]
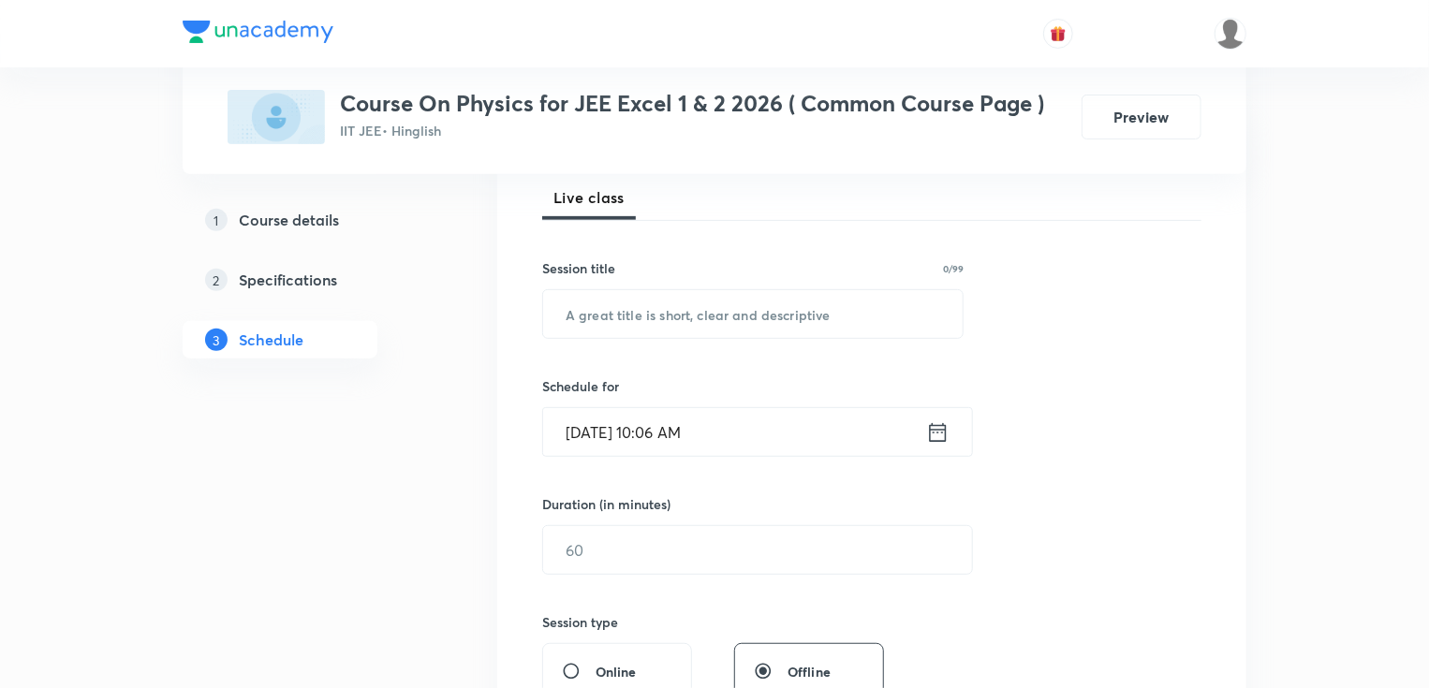
scroll to position [187, 0]
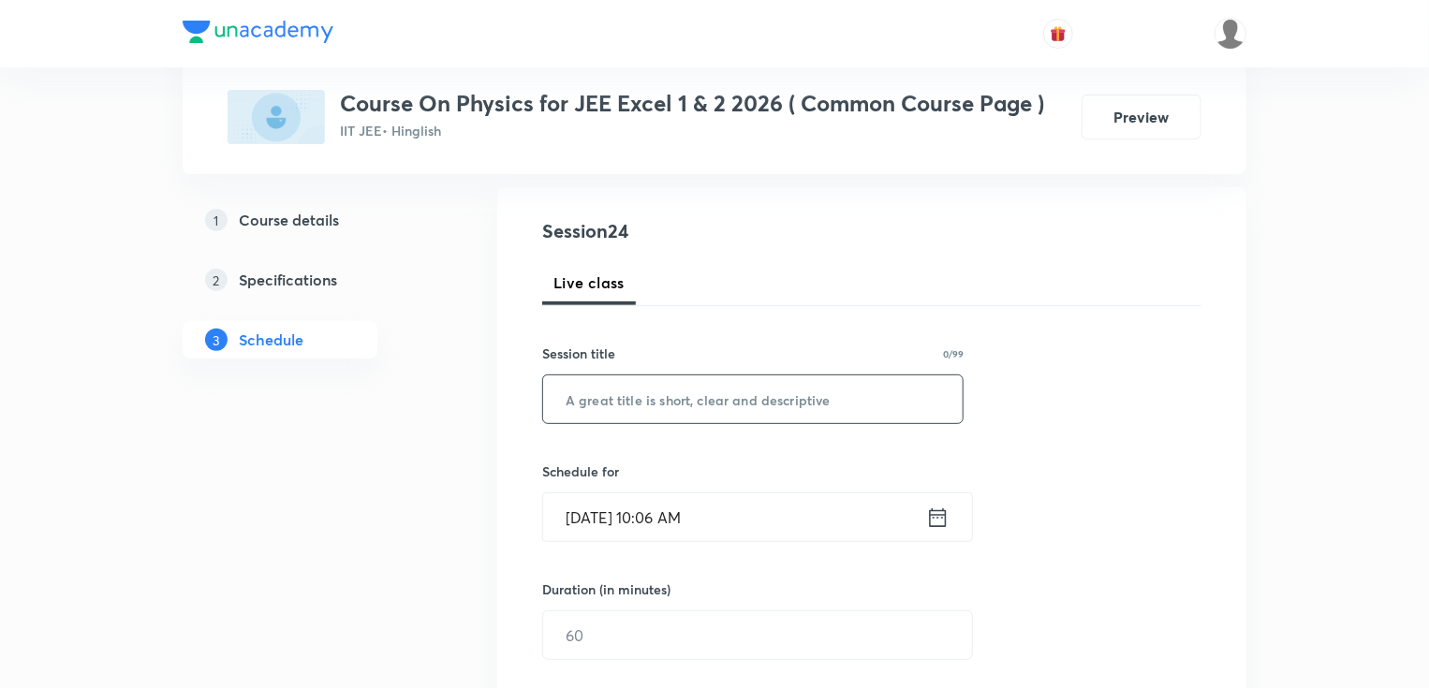
click at [801, 398] on input "text" at bounding box center [752, 399] width 419 height 48
paste input "Wave Optics Part -5"
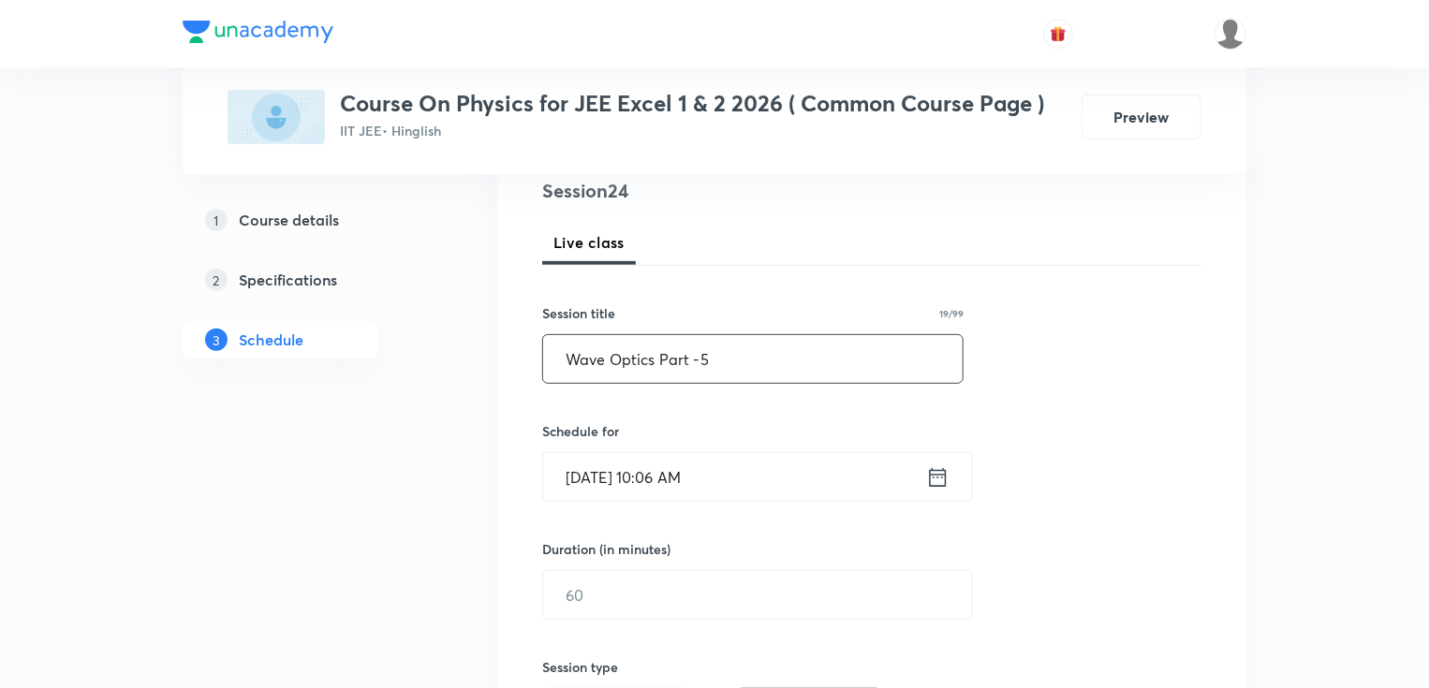
scroll to position [262, 0]
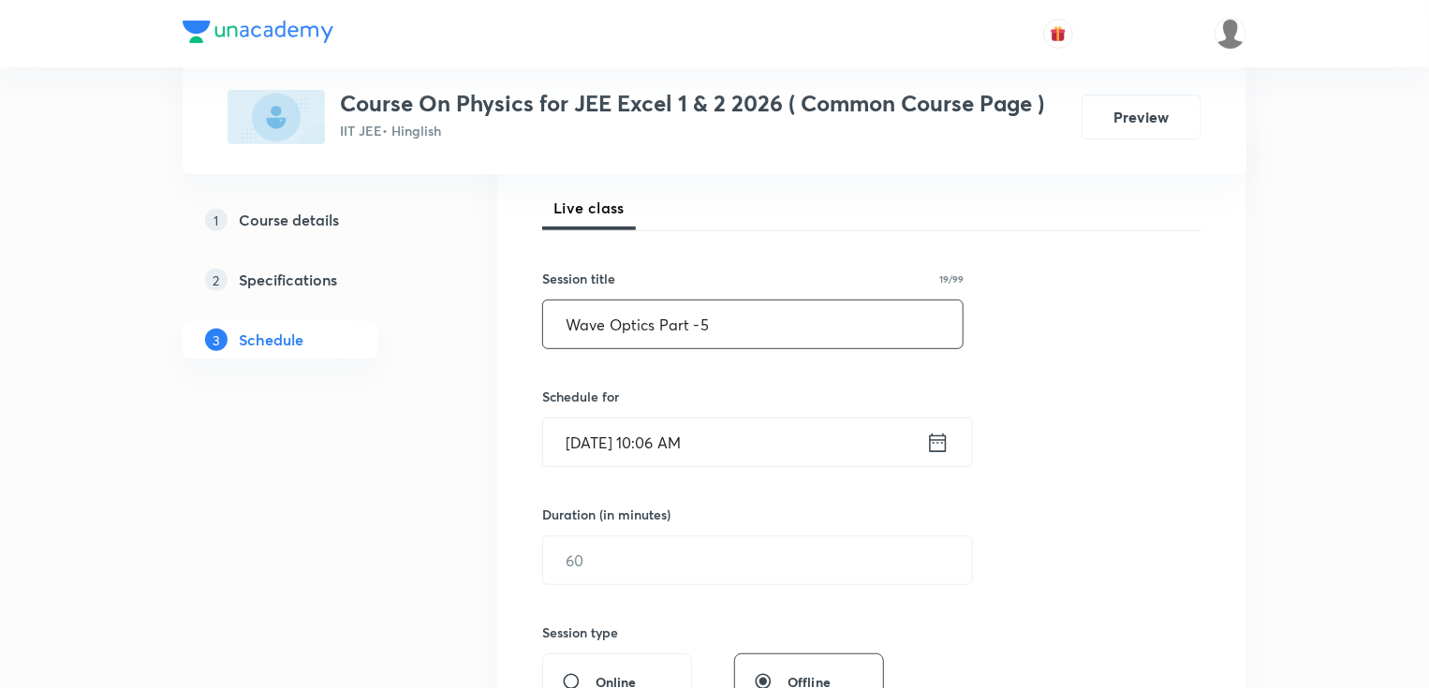
type input "Wave Optics Part -5"
click at [699, 446] on input "[DATE] 10:06 AM" at bounding box center [734, 443] width 383 height 48
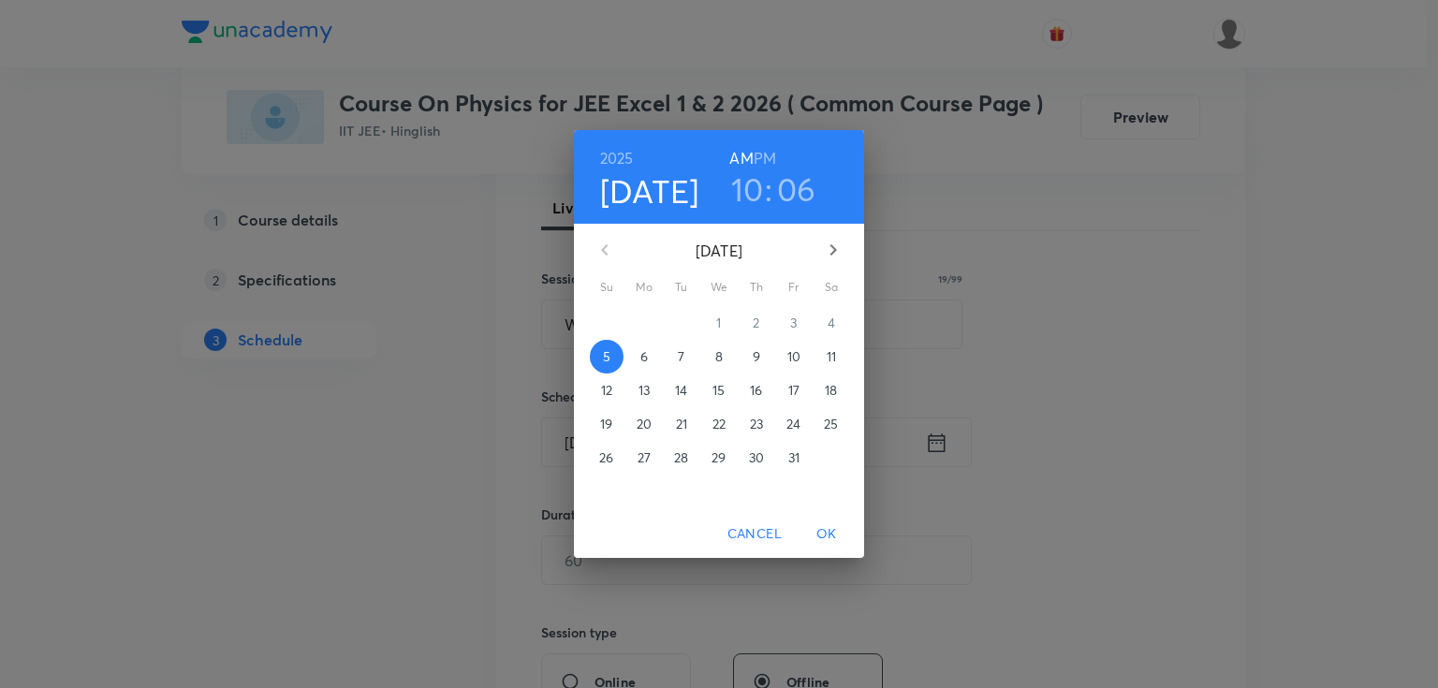
click at [642, 360] on p "6" at bounding box center [643, 356] width 7 height 19
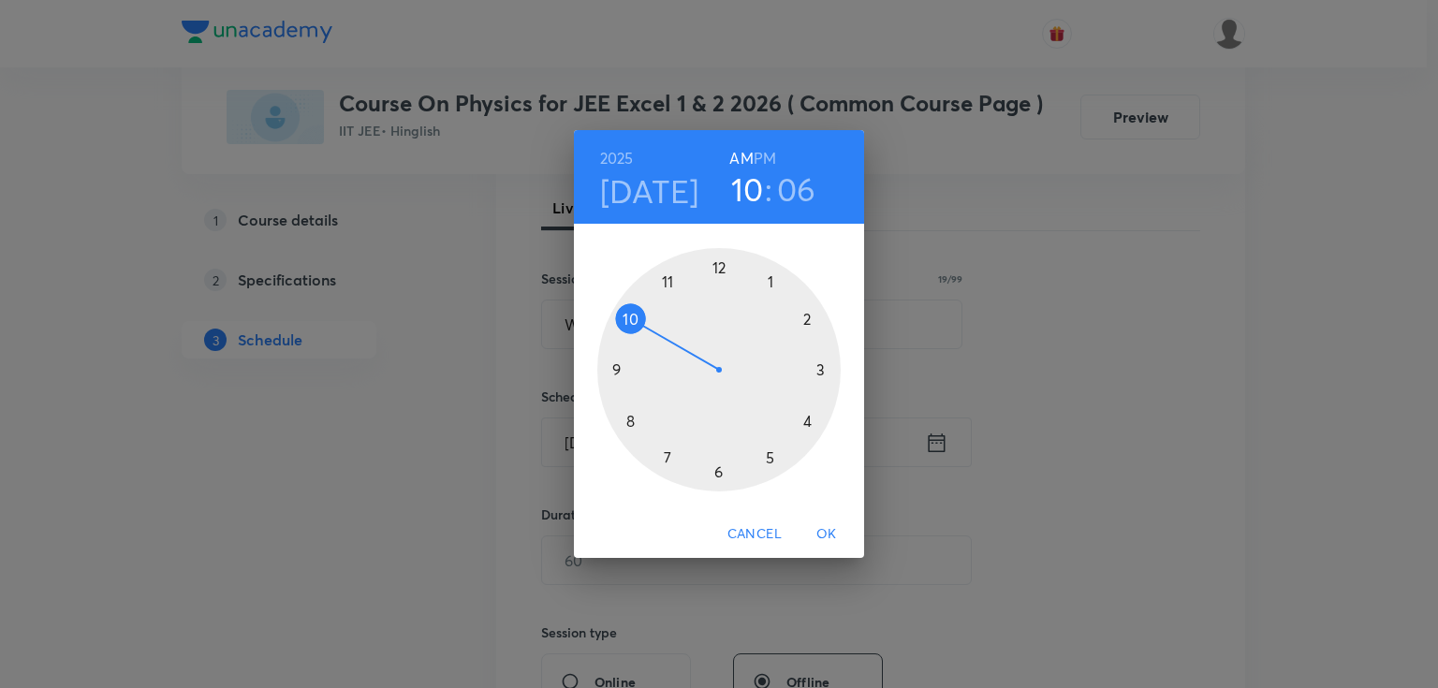
click at [762, 161] on h6 "PM" at bounding box center [765, 158] width 22 height 26
click at [772, 284] on div at bounding box center [718, 369] width 243 height 243
click at [719, 473] on div at bounding box center [718, 369] width 243 height 243
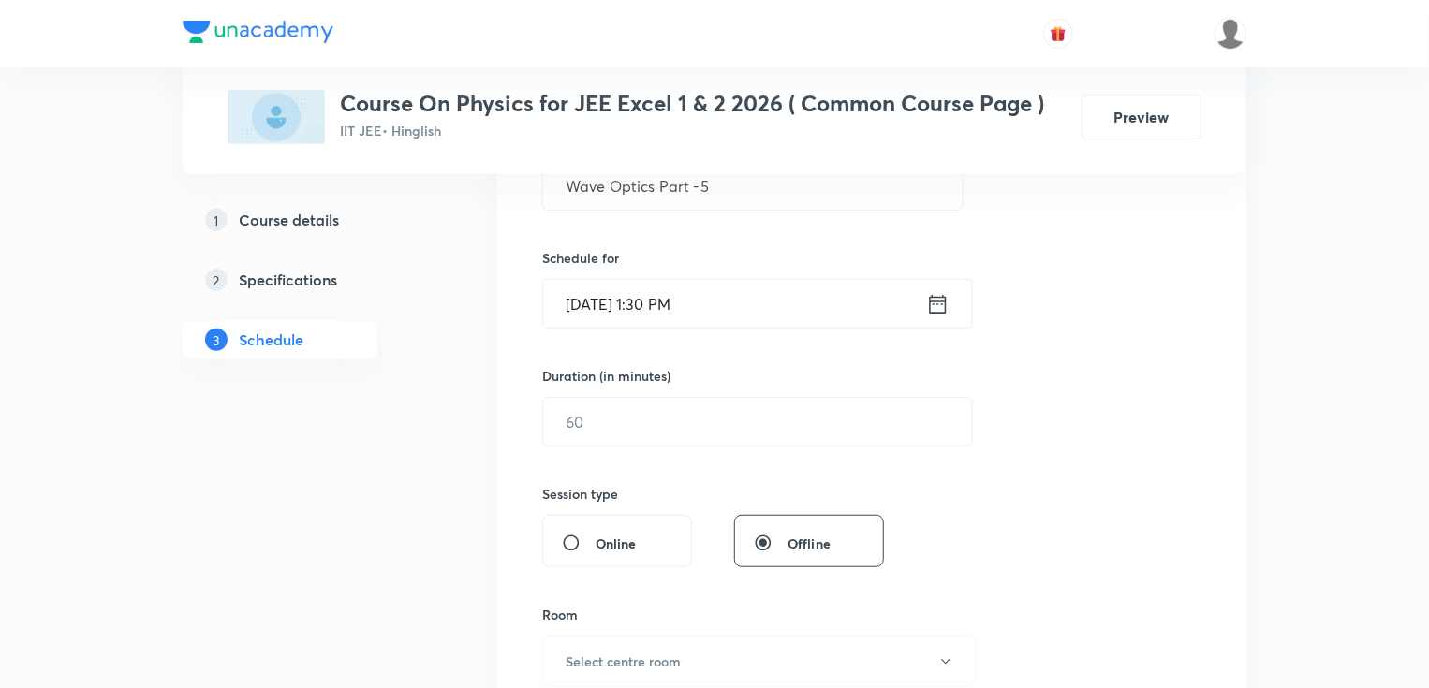
scroll to position [412, 0]
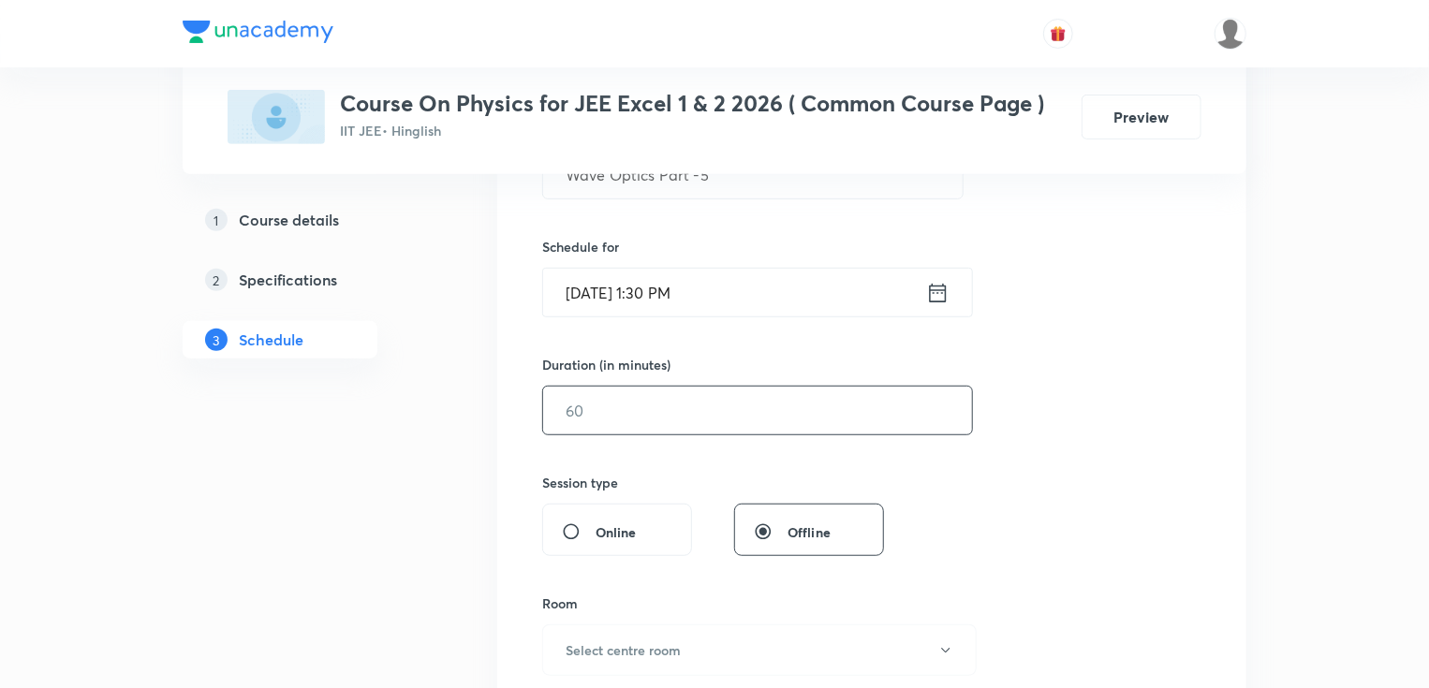
click at [584, 407] on input "text" at bounding box center [757, 411] width 429 height 48
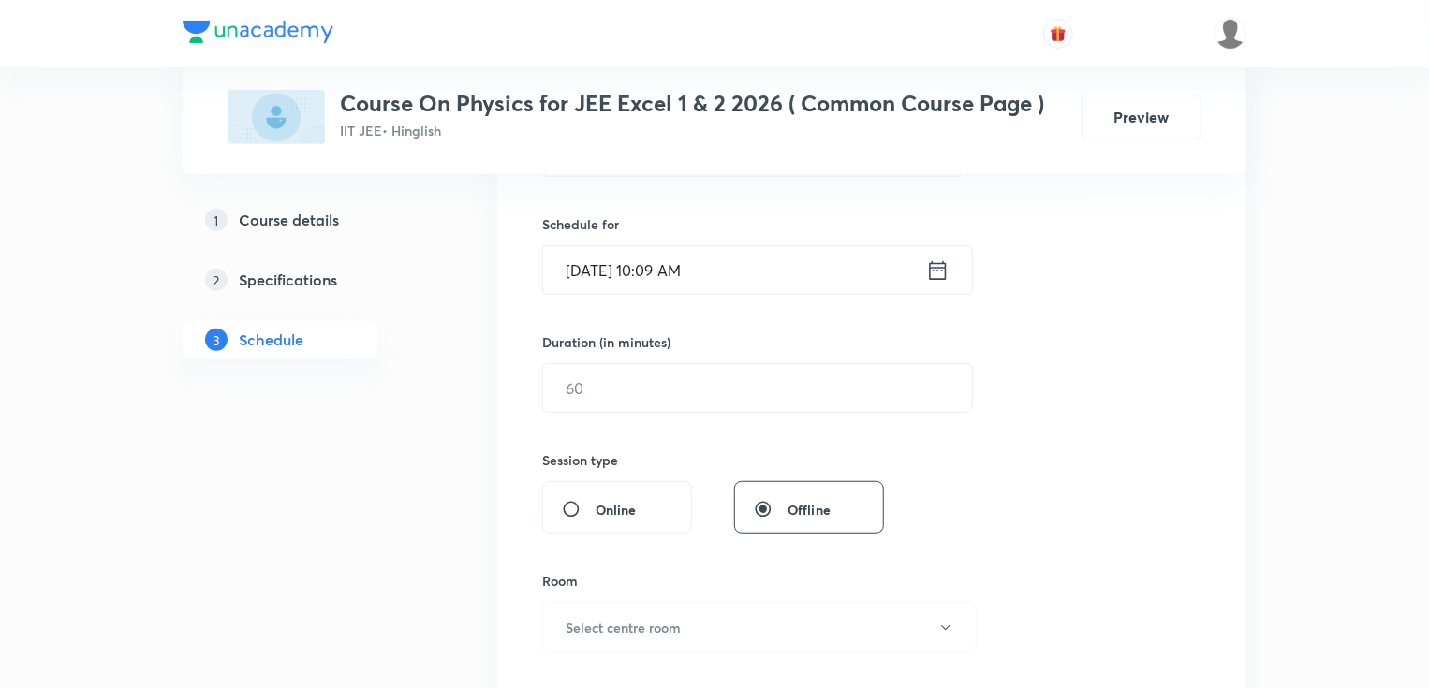
scroll to position [412, 0]
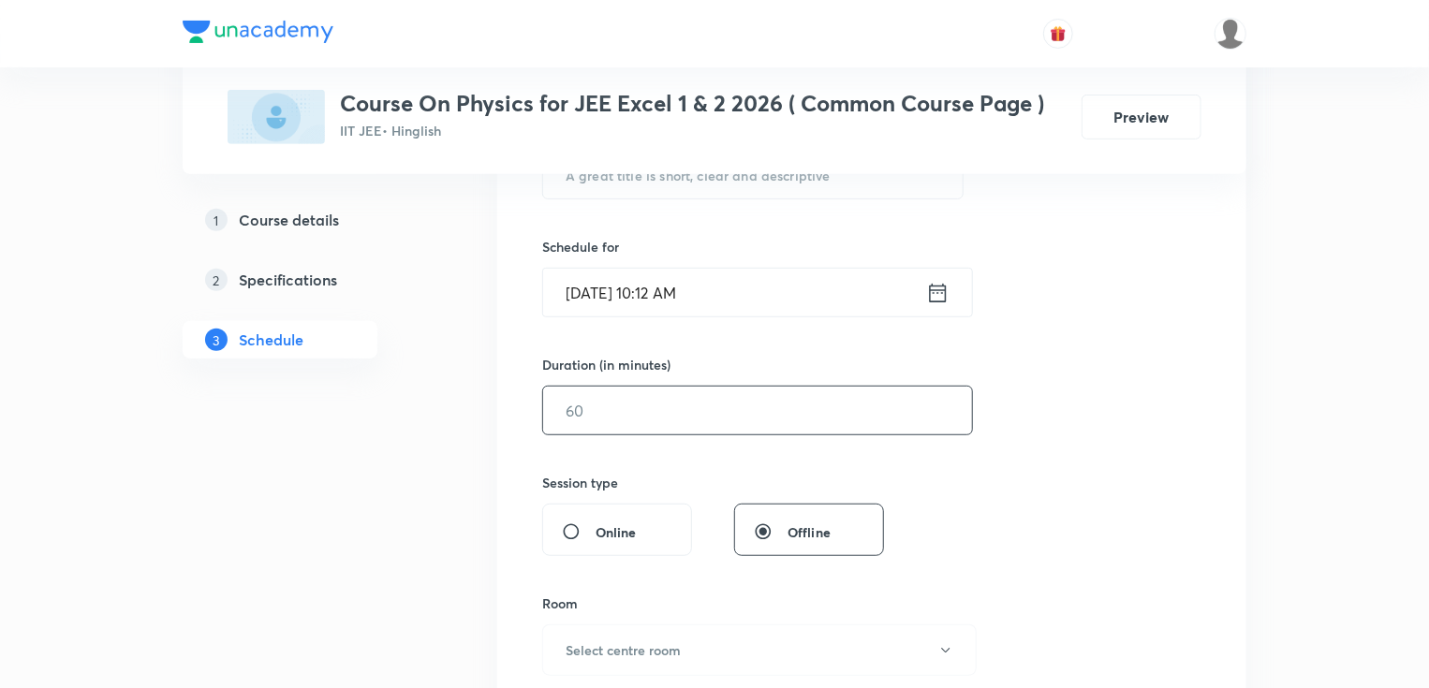
click at [631, 413] on input "text" at bounding box center [757, 411] width 429 height 48
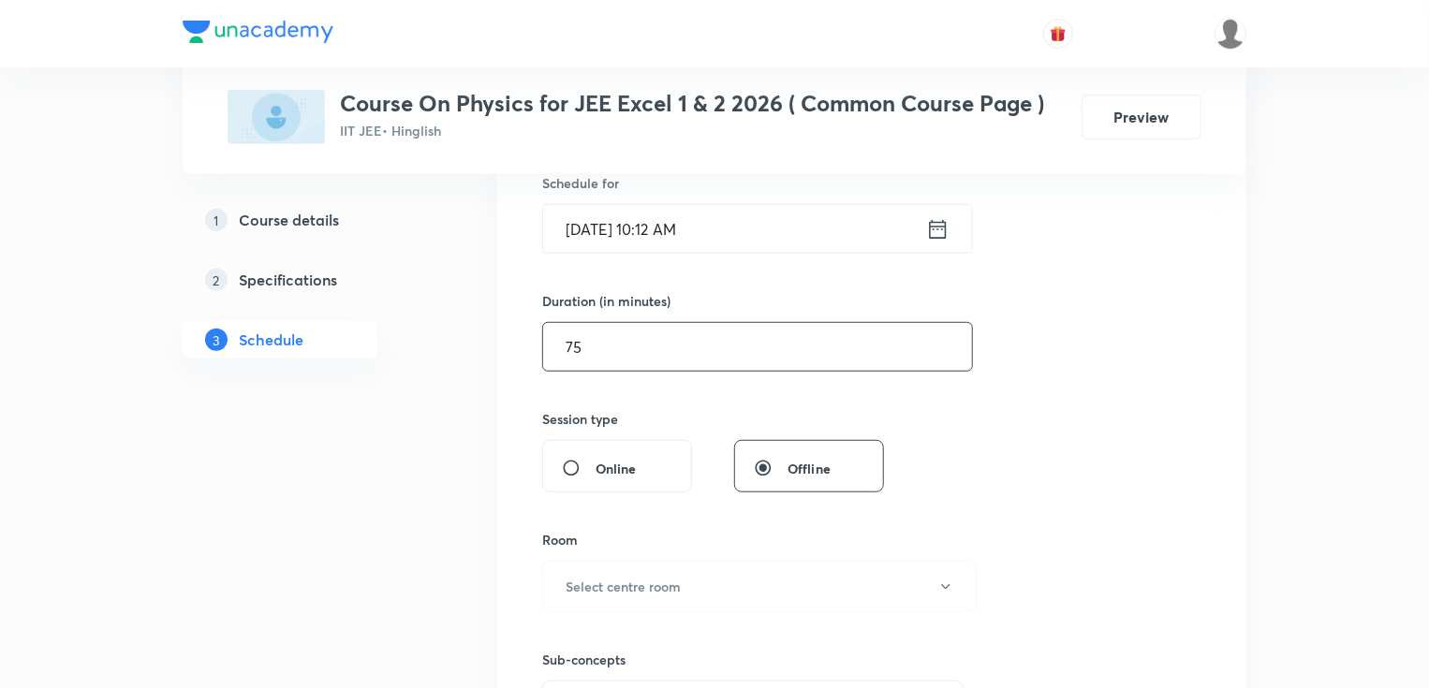
scroll to position [562, 0]
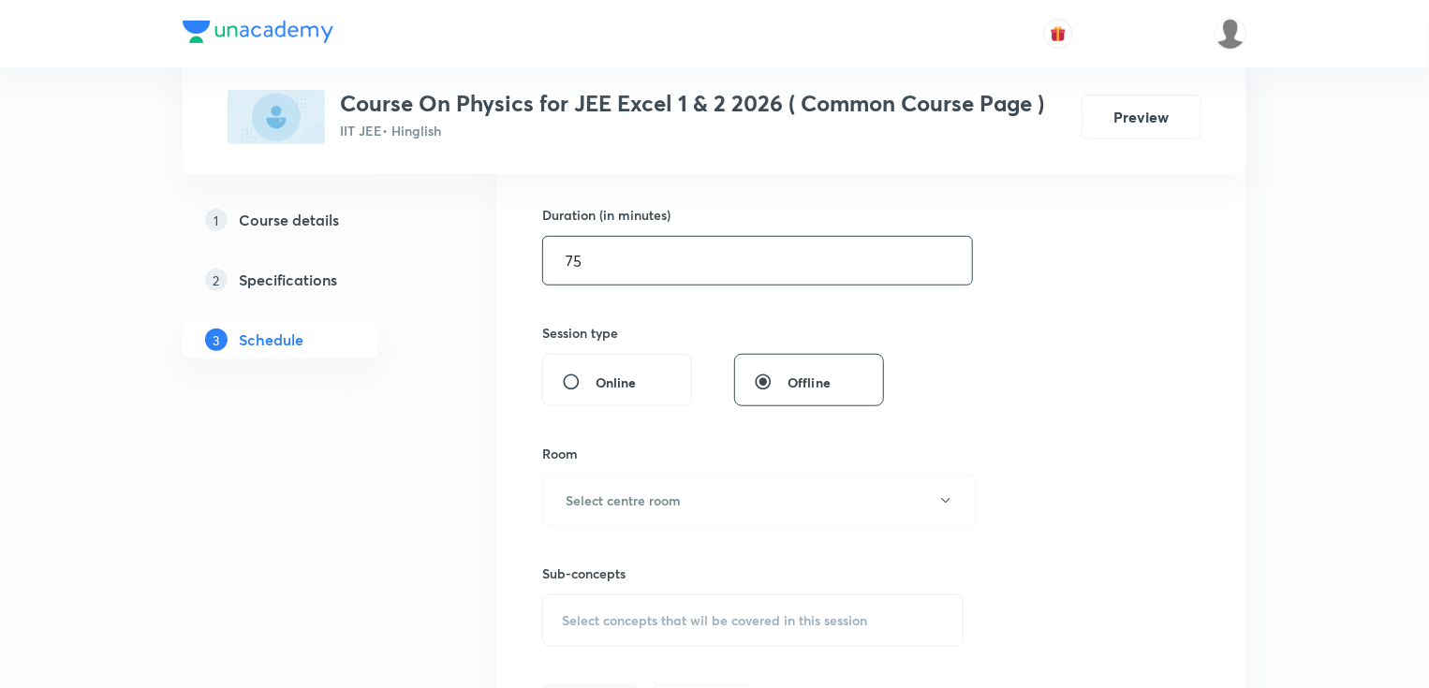
drag, startPoint x: 614, startPoint y: 264, endPoint x: 360, endPoint y: 288, distance: 255.8
type input "90"
click at [614, 479] on button "Select centre room" at bounding box center [759, 500] width 434 height 51
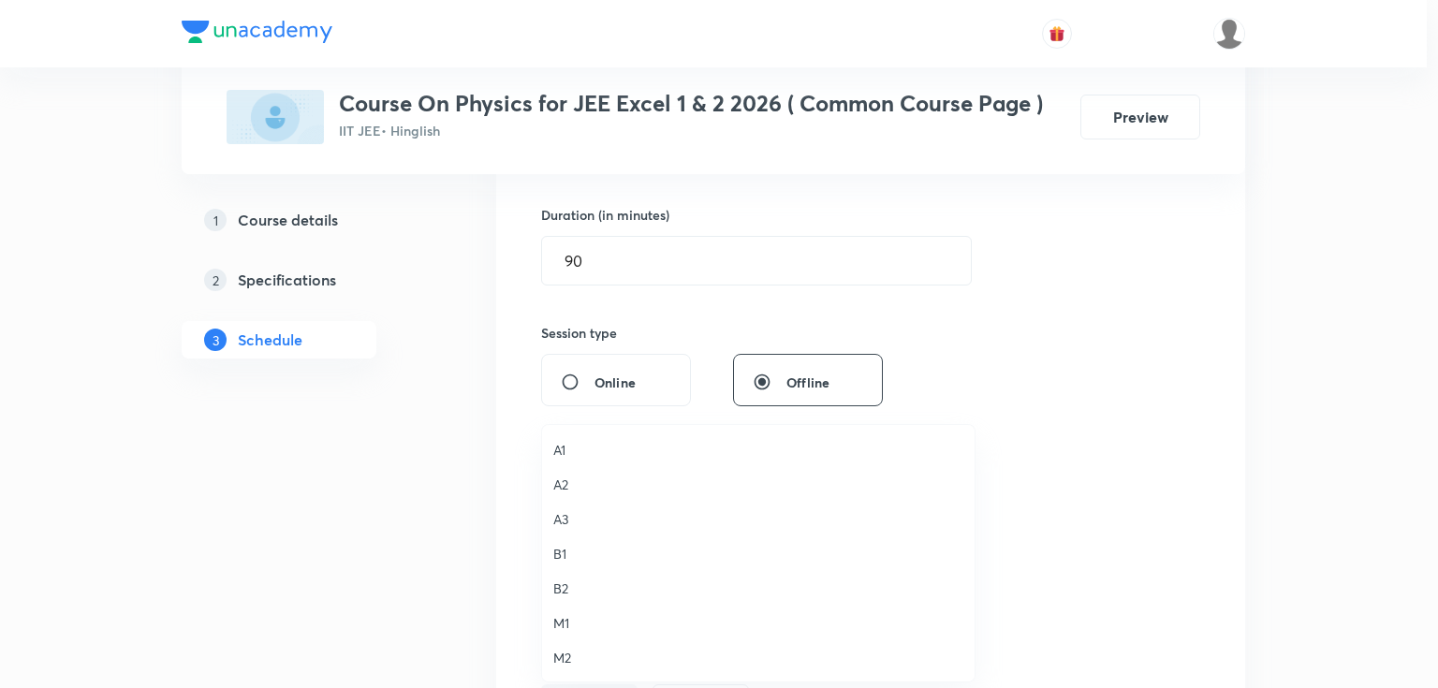
click at [558, 515] on span "A3" at bounding box center [758, 519] width 410 height 20
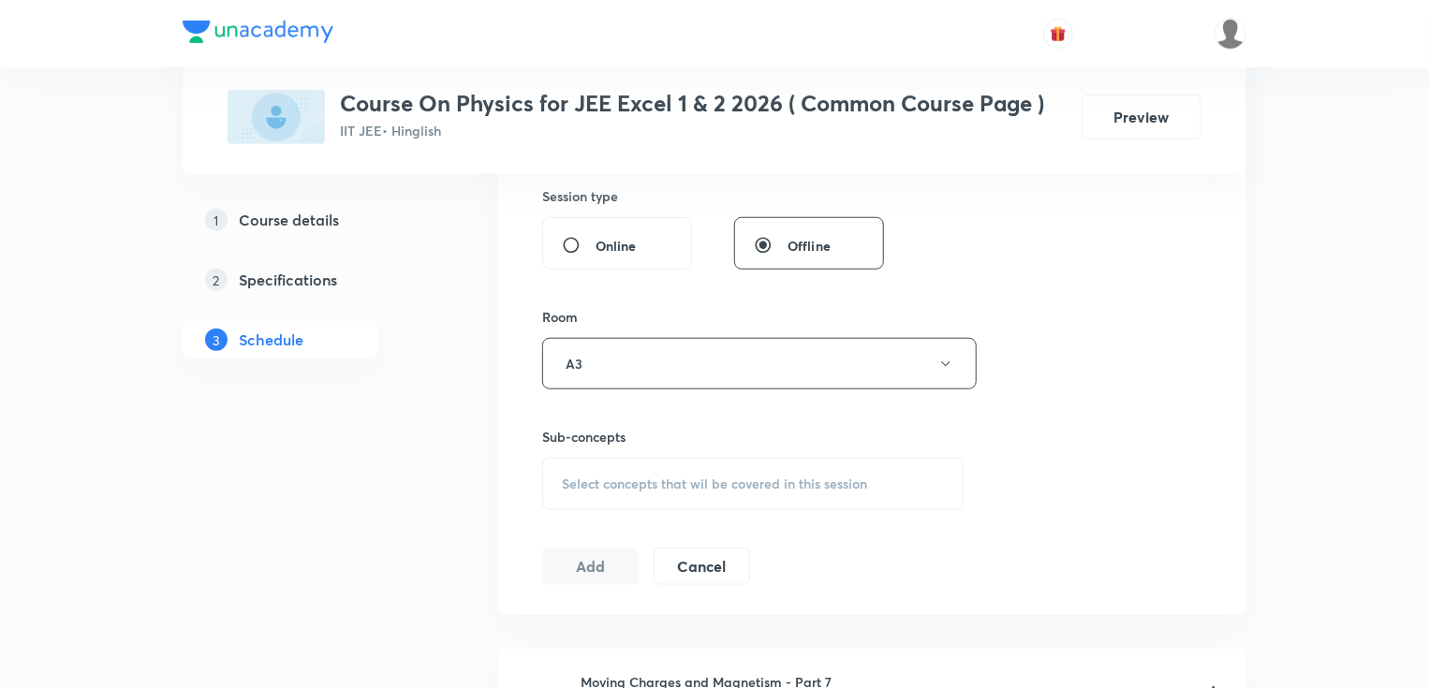
scroll to position [712, 0]
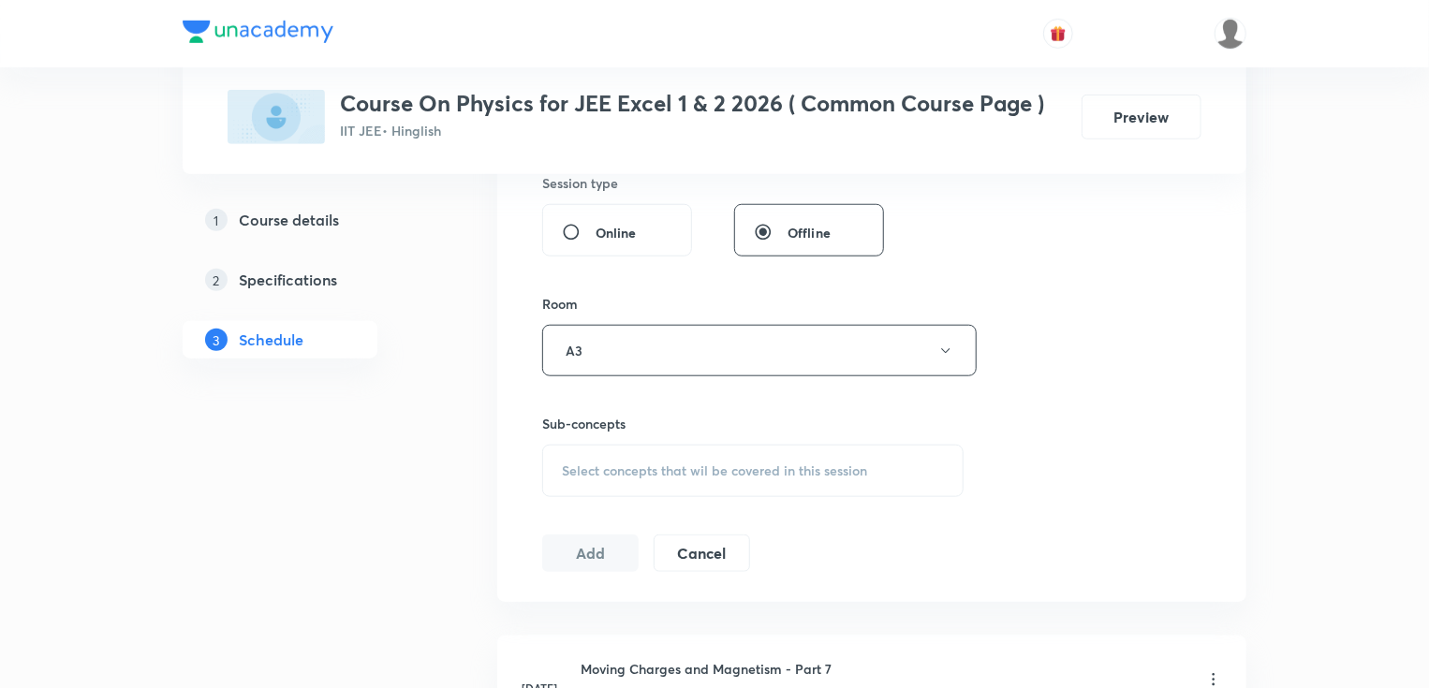
click at [621, 476] on div "Select concepts that wil be covered in this session" at bounding box center [752, 471] width 421 height 52
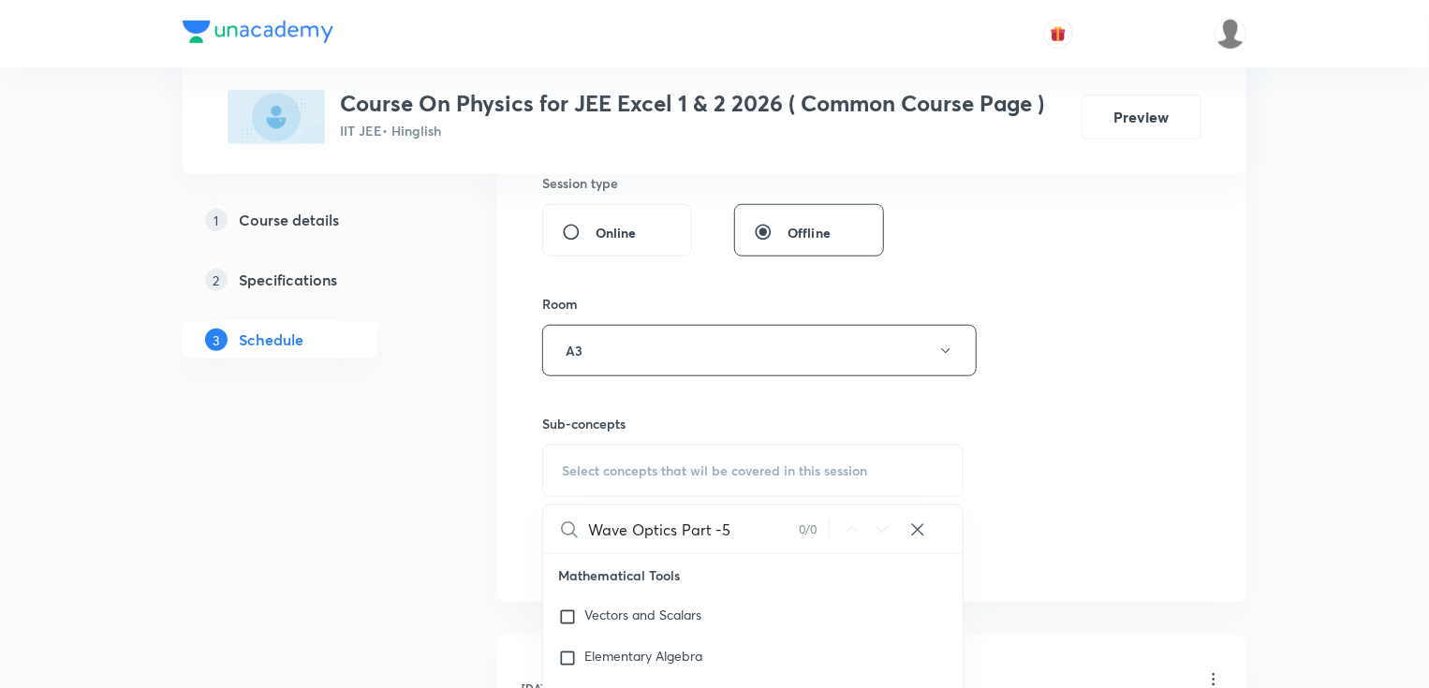
drag, startPoint x: 659, startPoint y: 529, endPoint x: 801, endPoint y: 528, distance: 141.4
click at [801, 528] on div "Wave Optics Part -5 0 / 0 ​" at bounding box center [752, 530] width 419 height 48
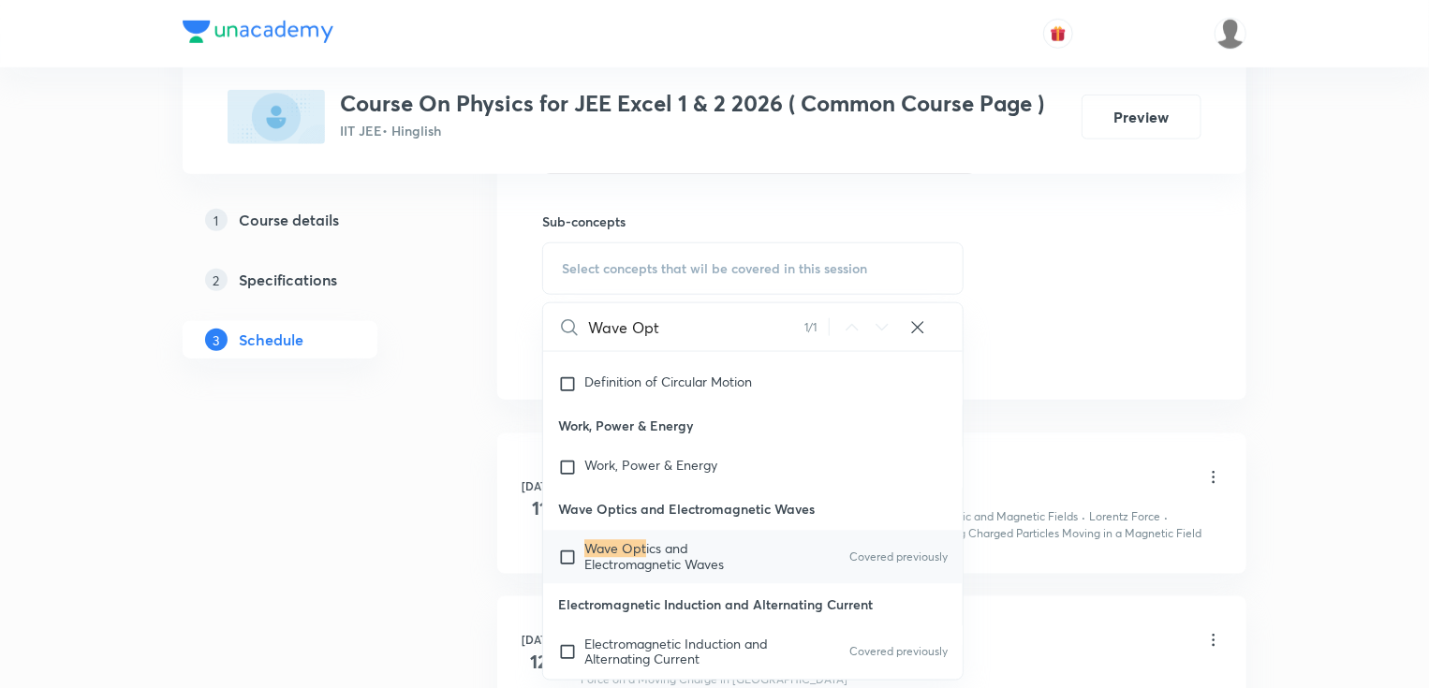
scroll to position [936, 0]
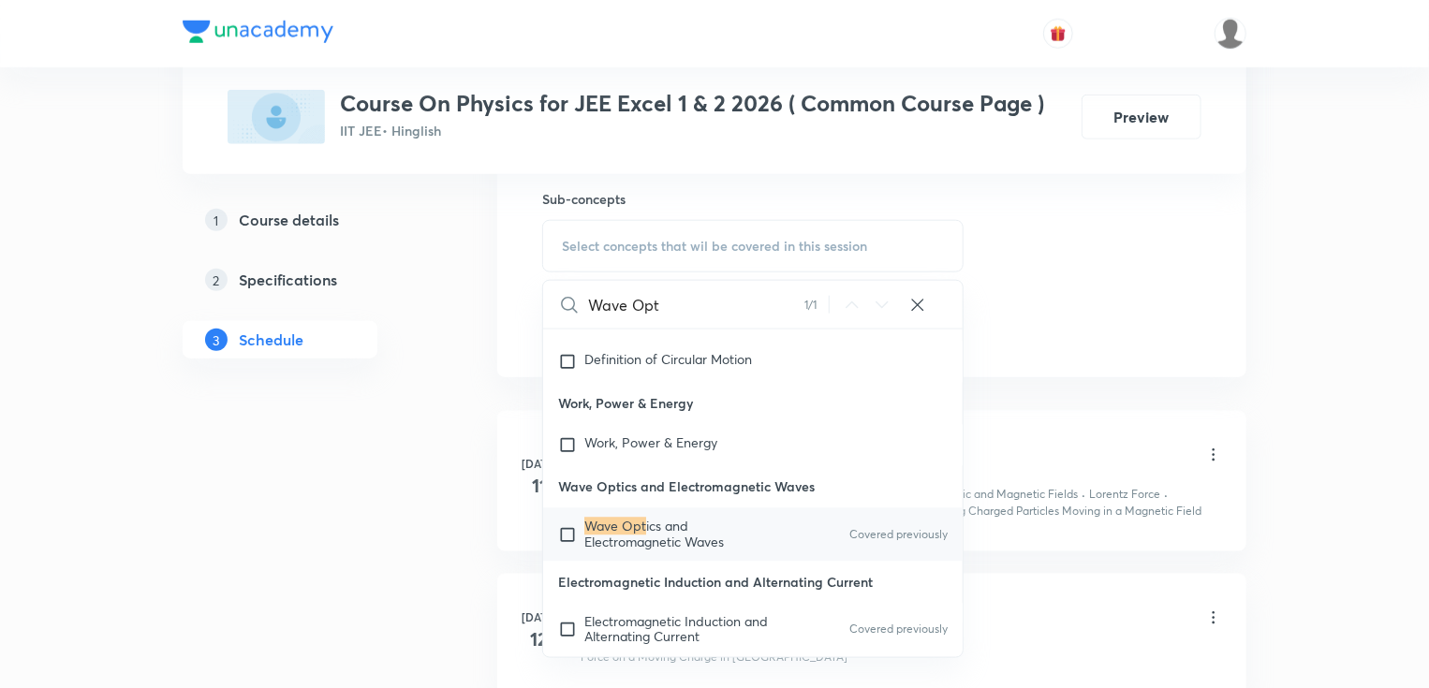
type input "Wave Opt"
click at [609, 536] on mark "Wave Opt" at bounding box center [615, 527] width 62 height 18
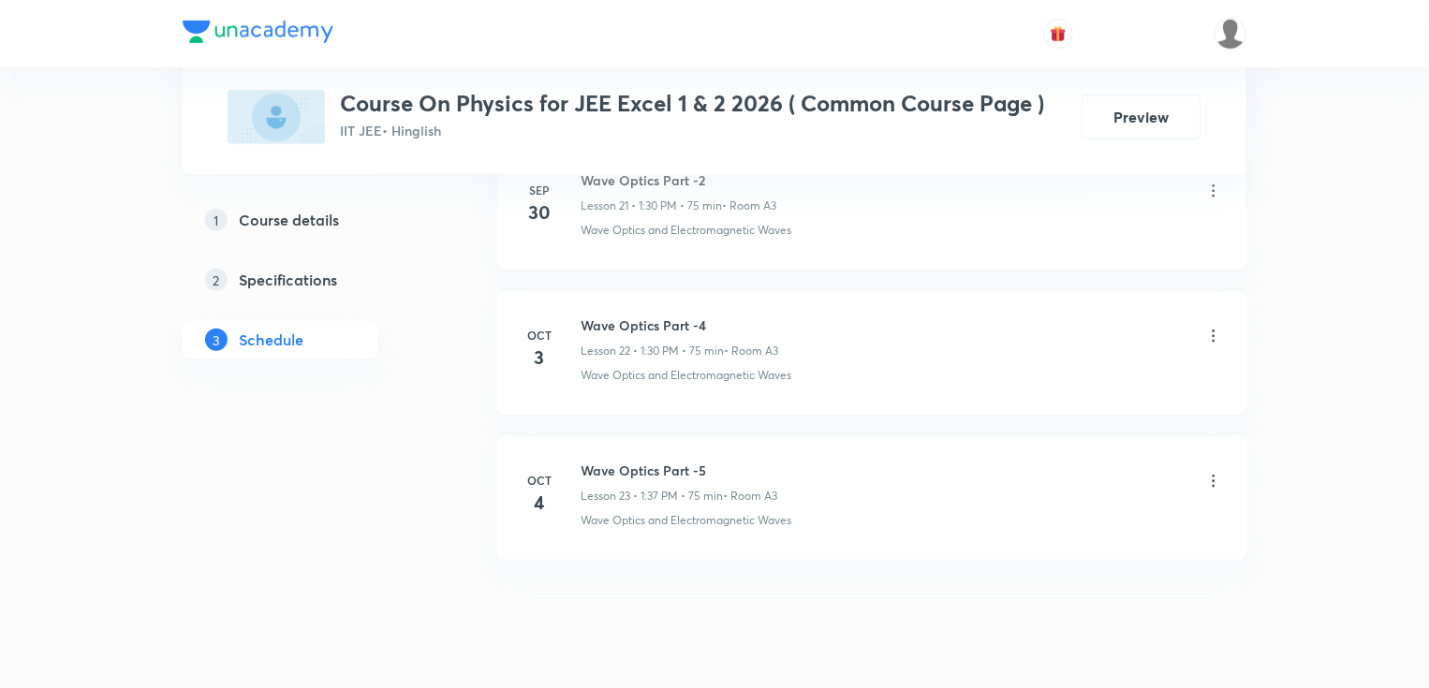
scroll to position [4179, 0]
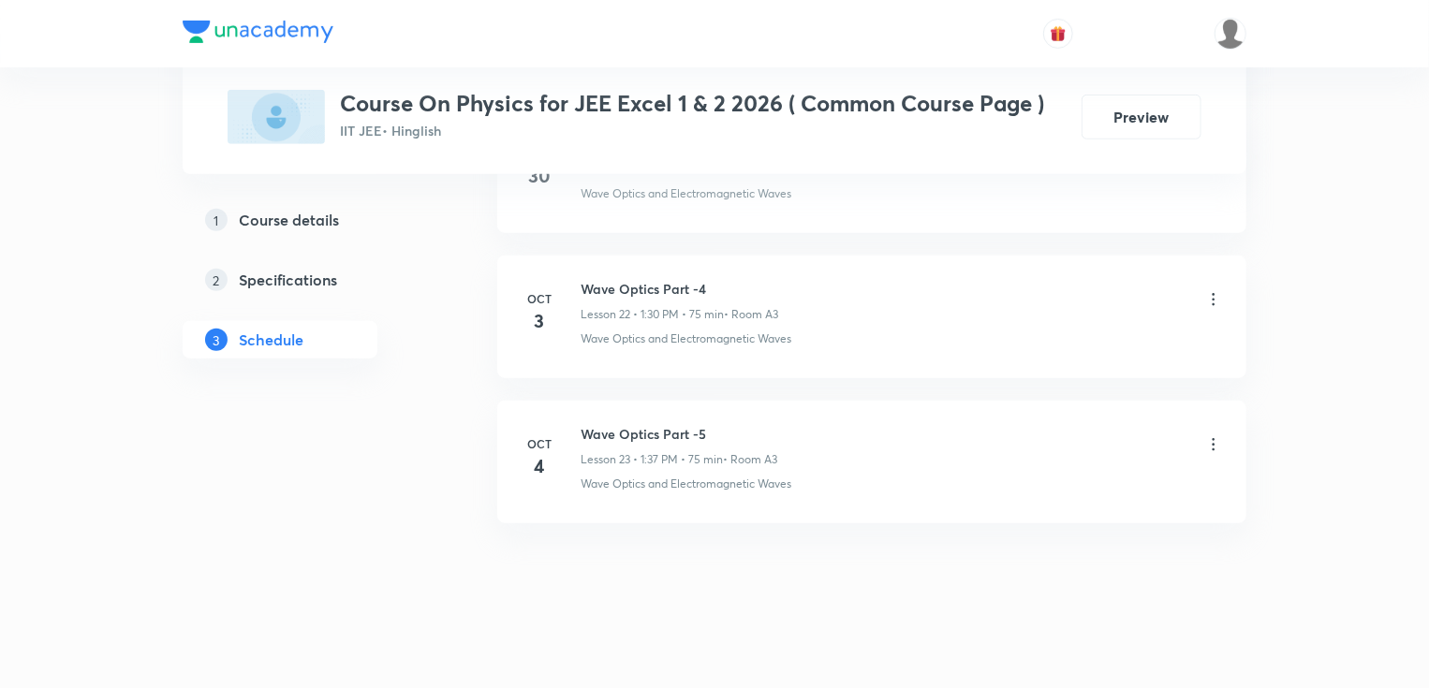
click at [597, 427] on h6 "Wave Optics Part -5" at bounding box center [679, 434] width 197 height 20
copy h6 "Wave Optics Part -5"
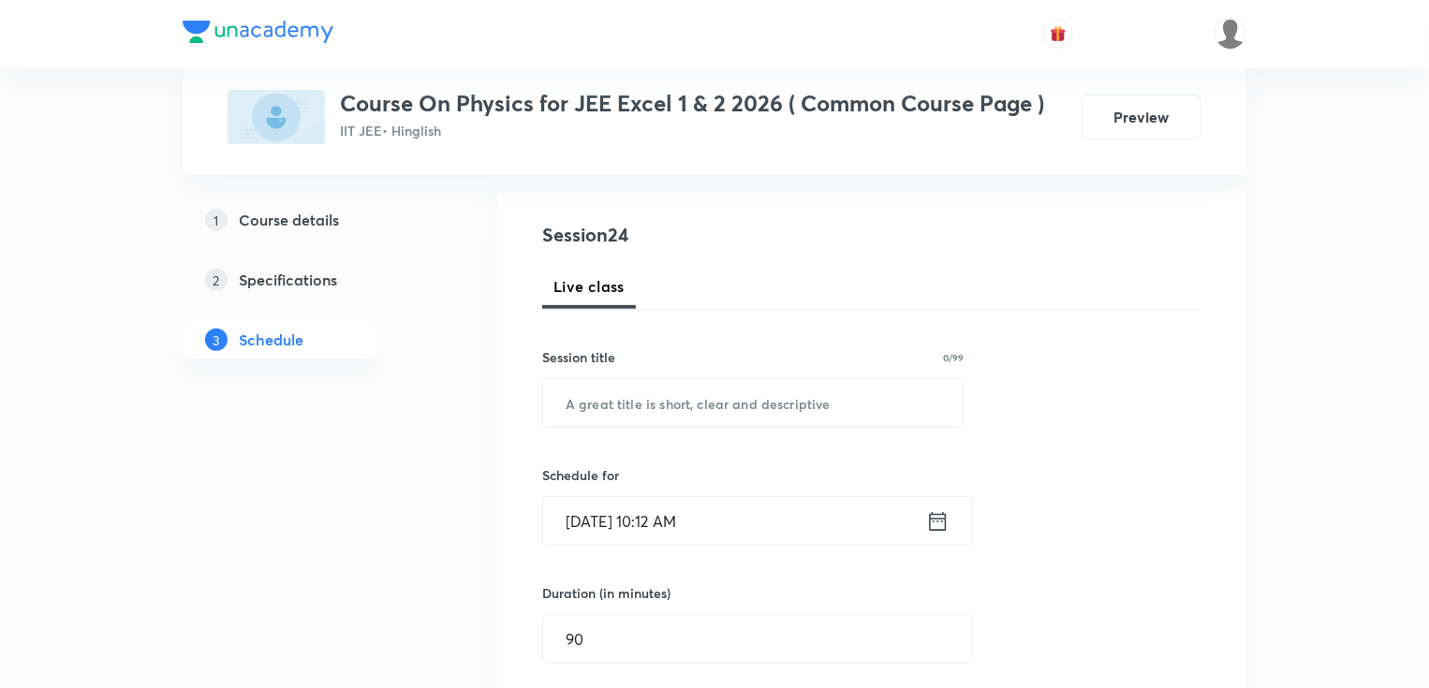
scroll to position [134, 0]
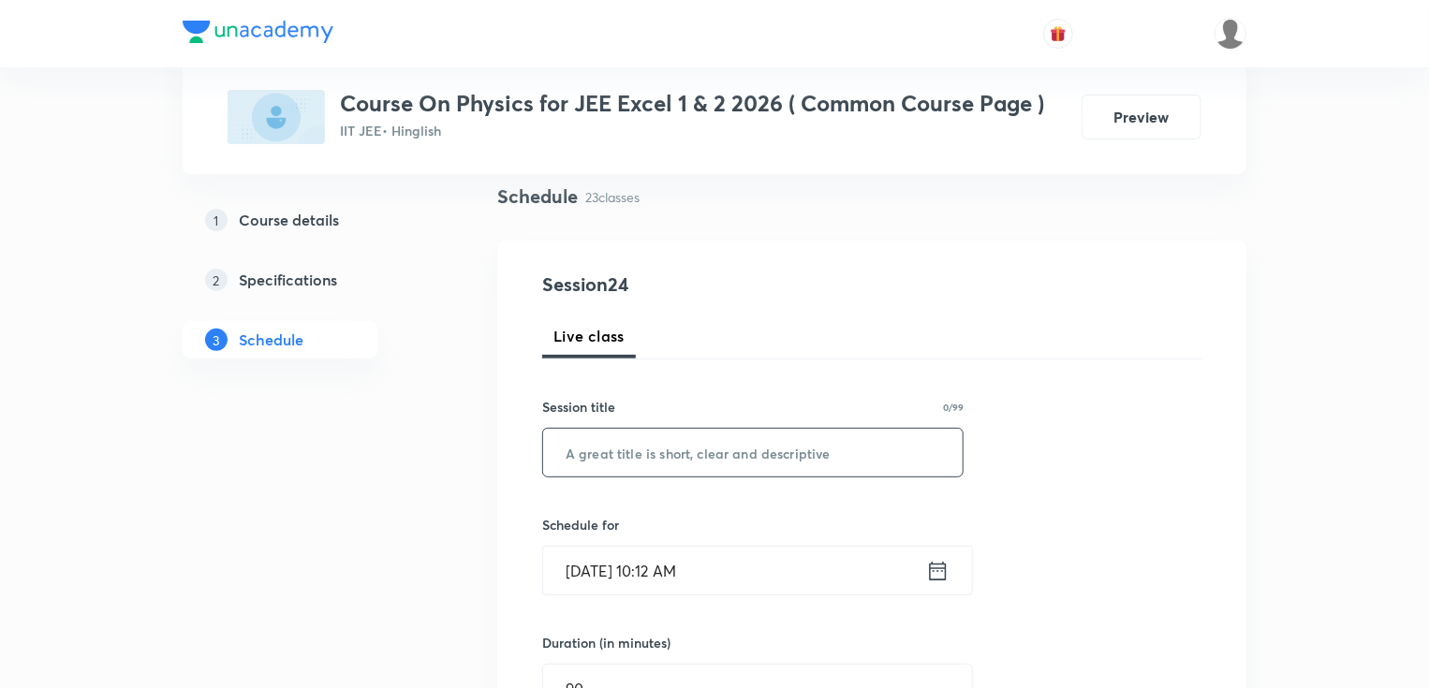
click at [606, 456] on input "text" at bounding box center [752, 453] width 419 height 48
paste input "Wave Optics Part -5"
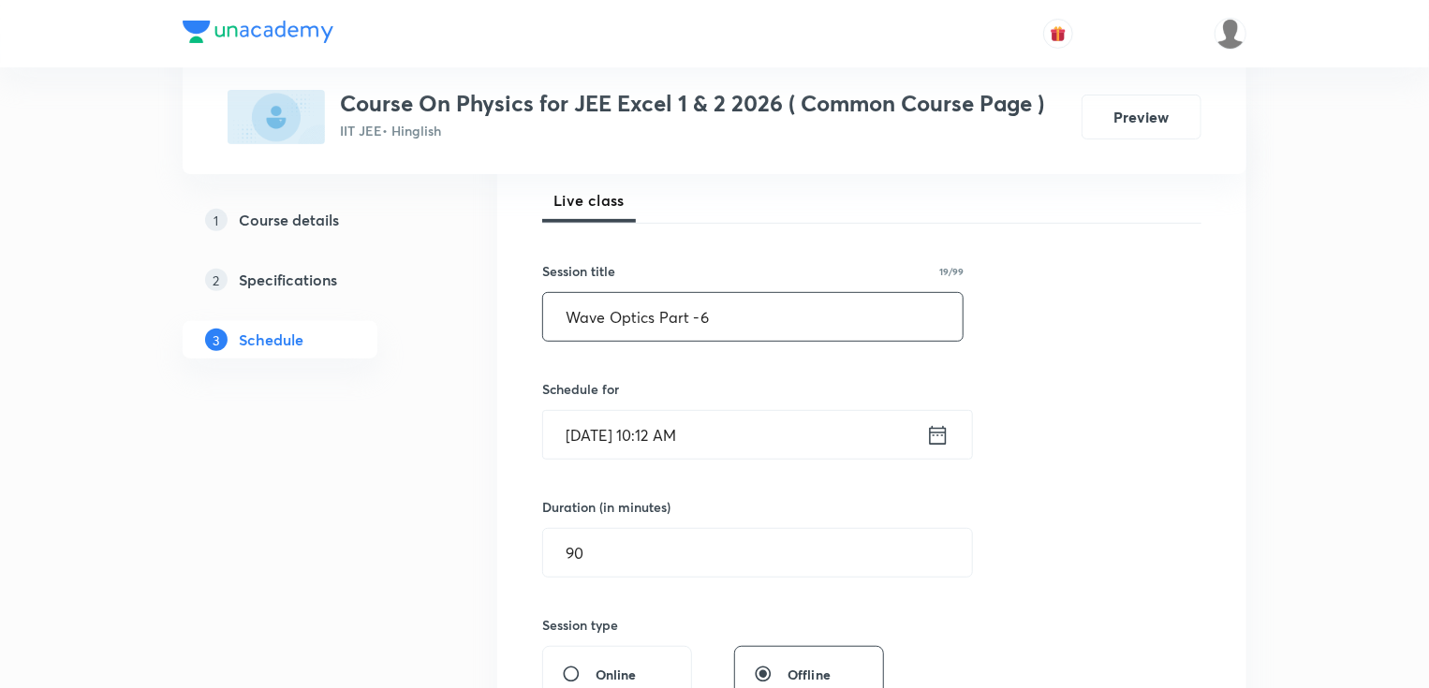
scroll to position [284, 0]
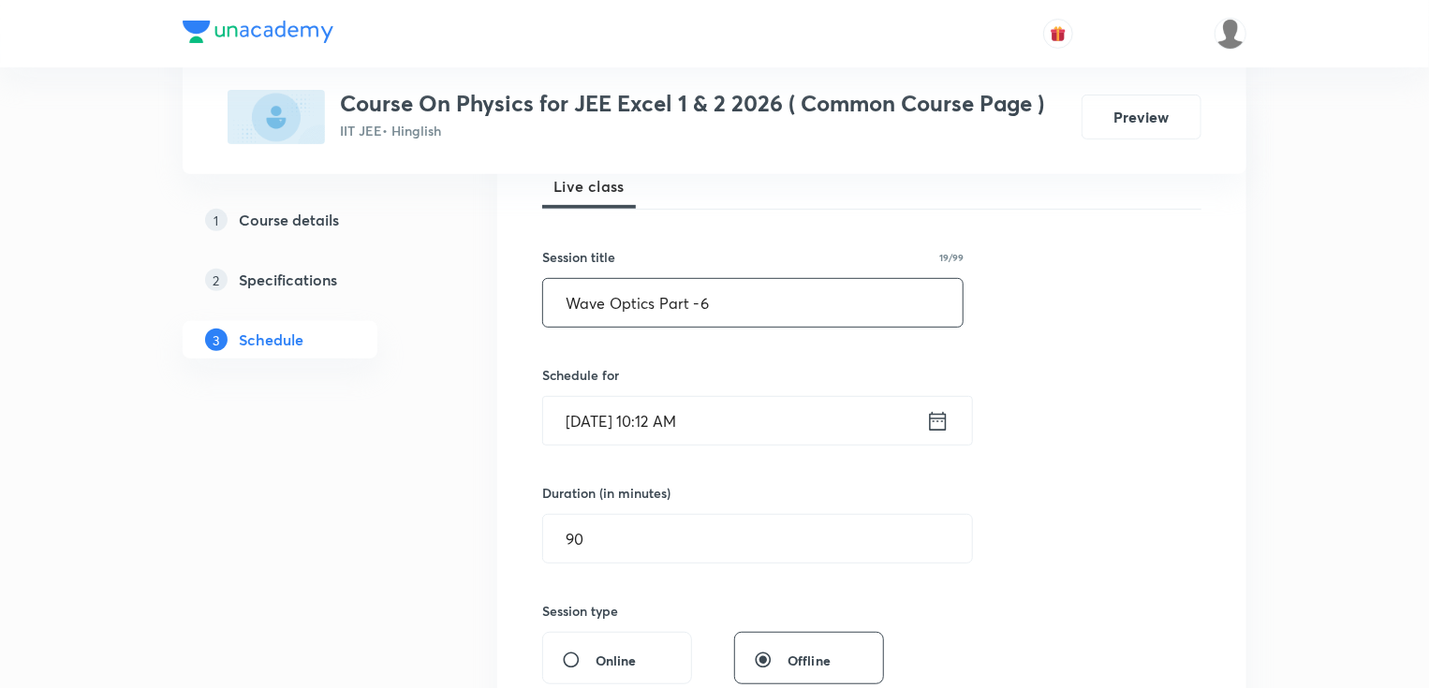
type input "Wave Optics Part -6"
click at [653, 421] on input "Oct 5, 2025, 10:12 AM" at bounding box center [734, 421] width 383 height 48
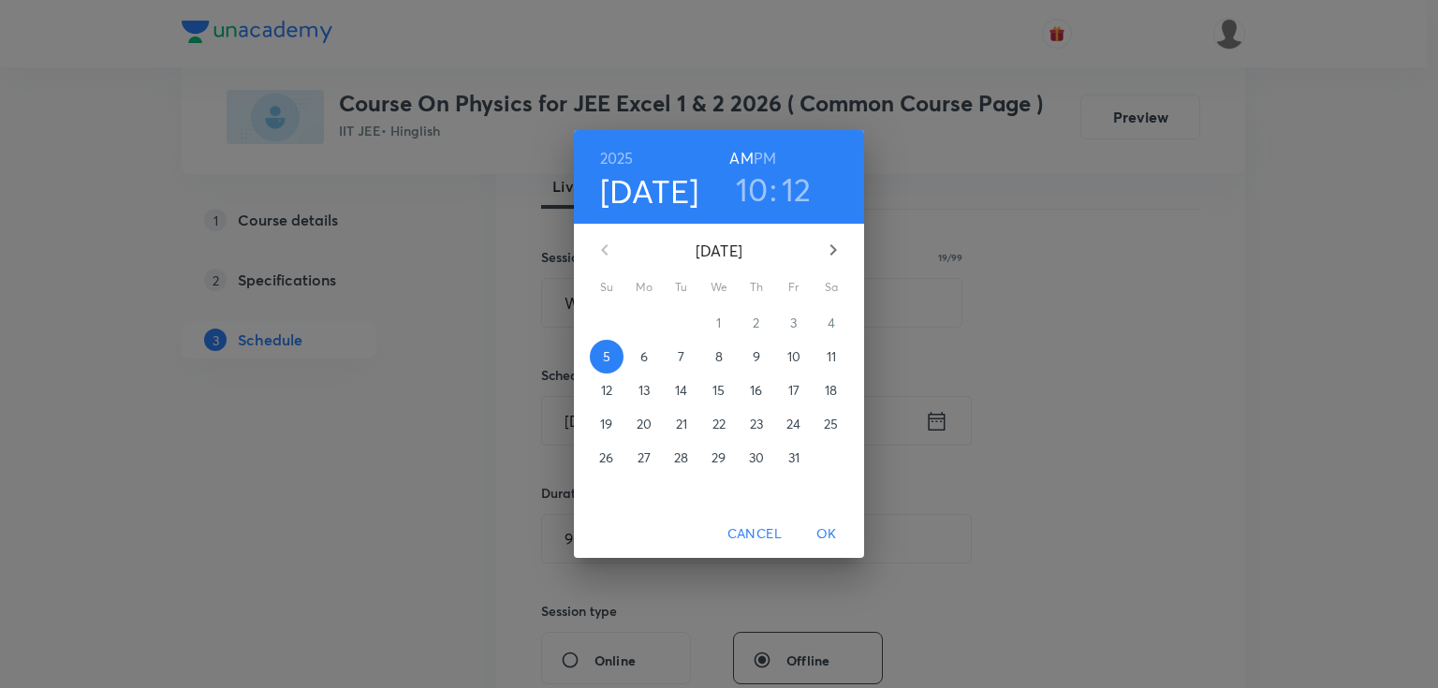
click at [645, 356] on p "6" at bounding box center [643, 356] width 7 height 19
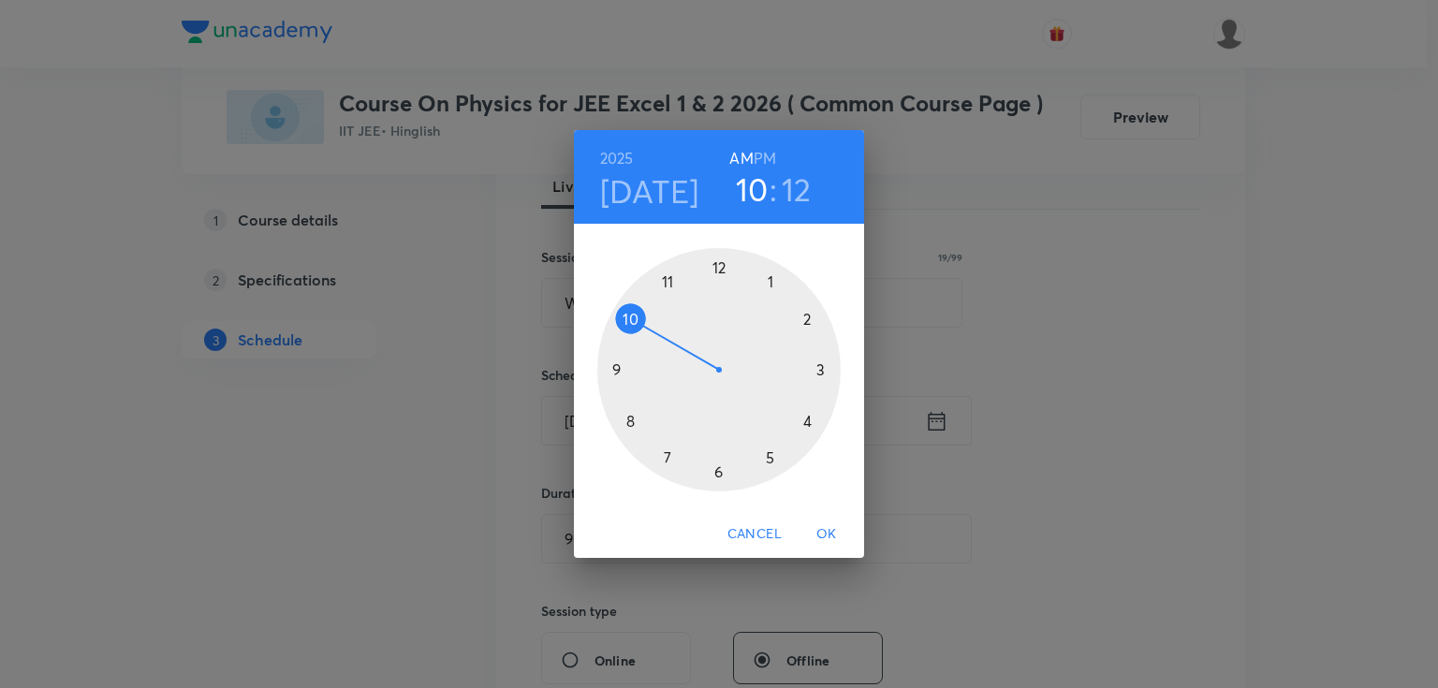
click at [764, 157] on h6 "PM" at bounding box center [765, 158] width 22 height 26
click at [771, 277] on div at bounding box center [718, 369] width 243 height 243
click at [720, 472] on div at bounding box center [718, 369] width 243 height 243
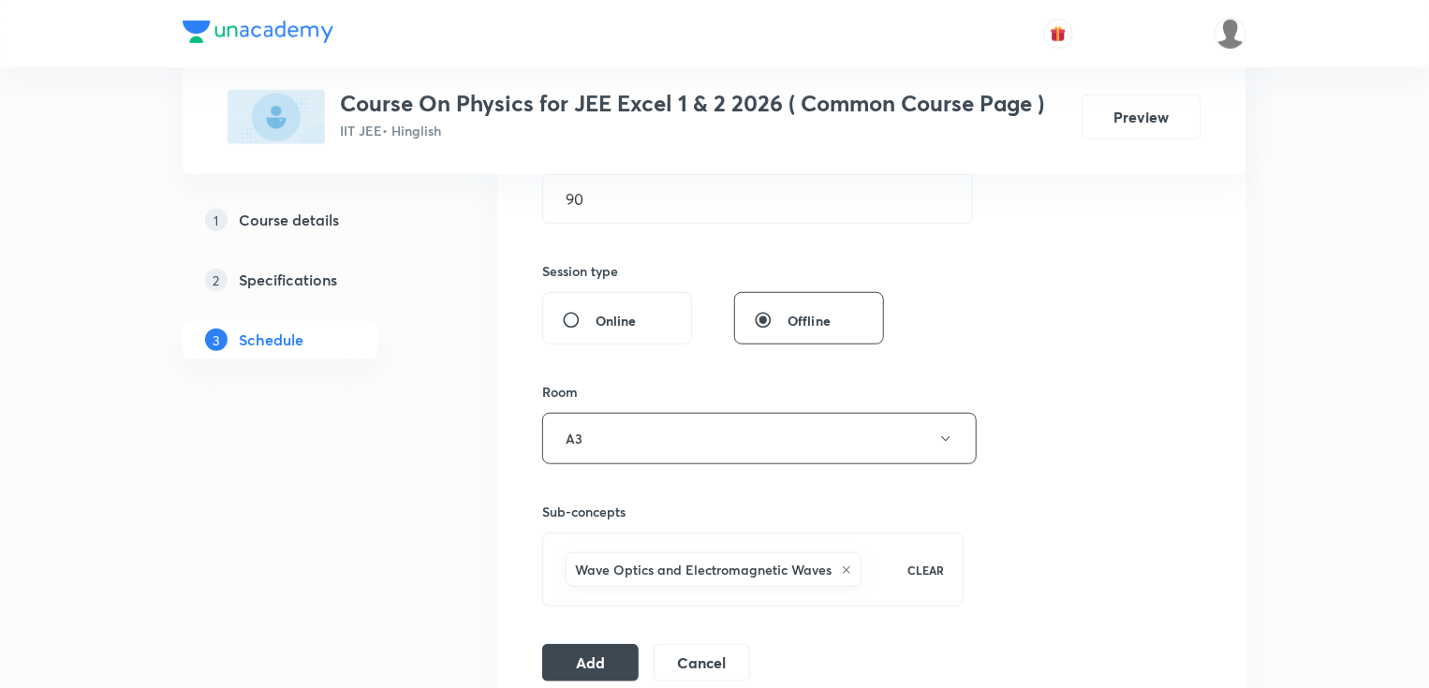
scroll to position [749, 0]
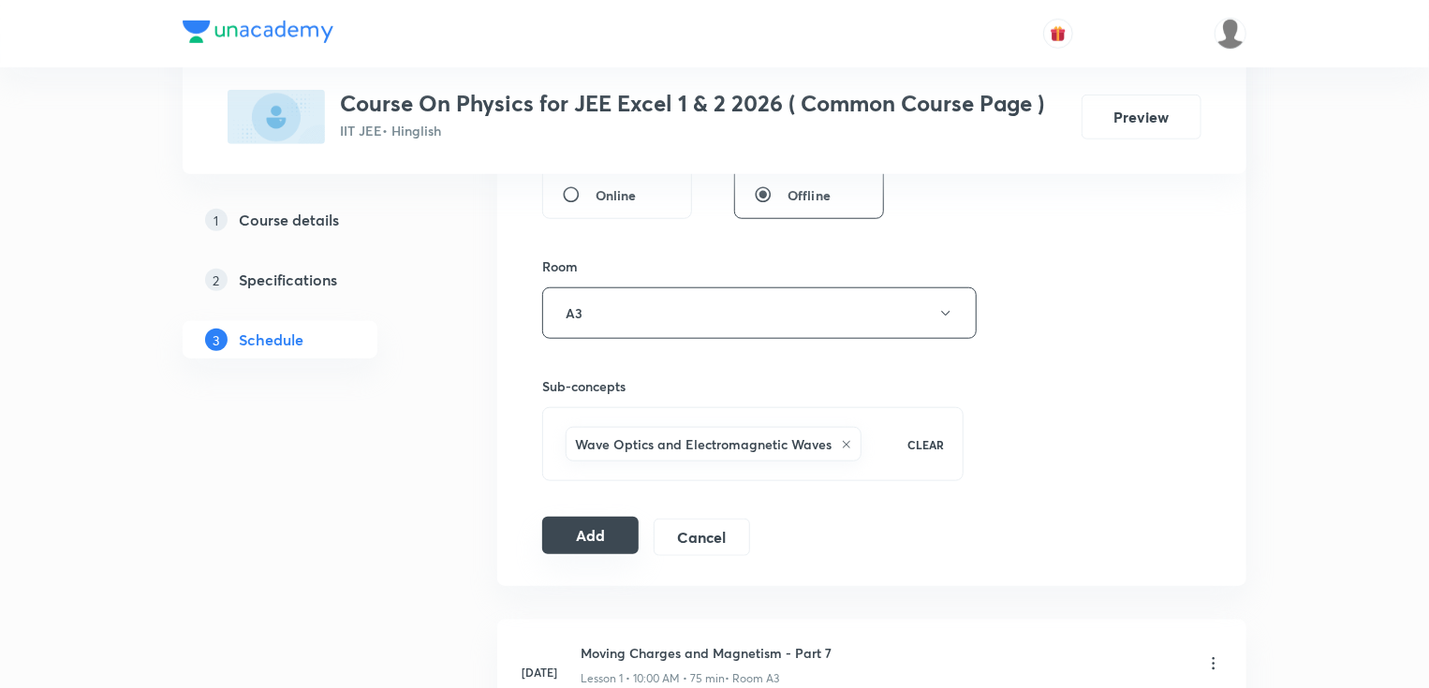
click at [595, 532] on button "Add" at bounding box center [590, 535] width 96 height 37
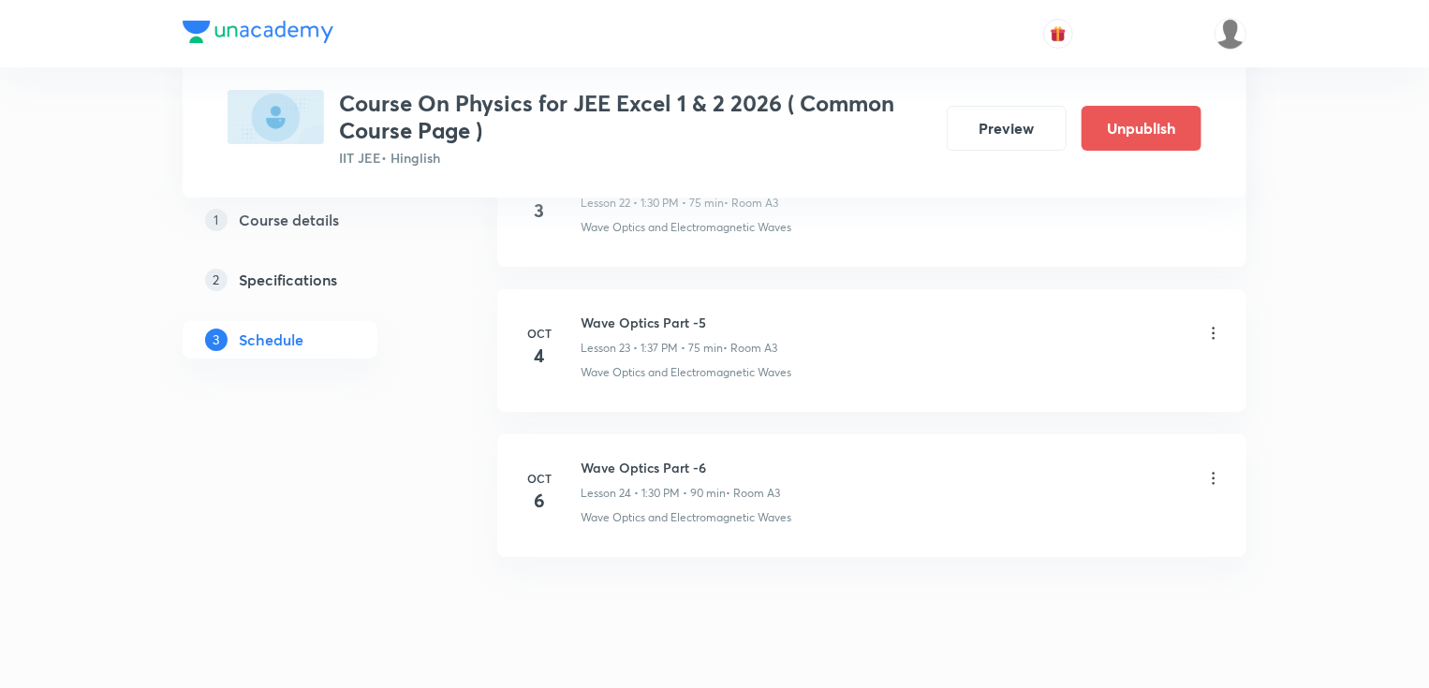
scroll to position [3466, 0]
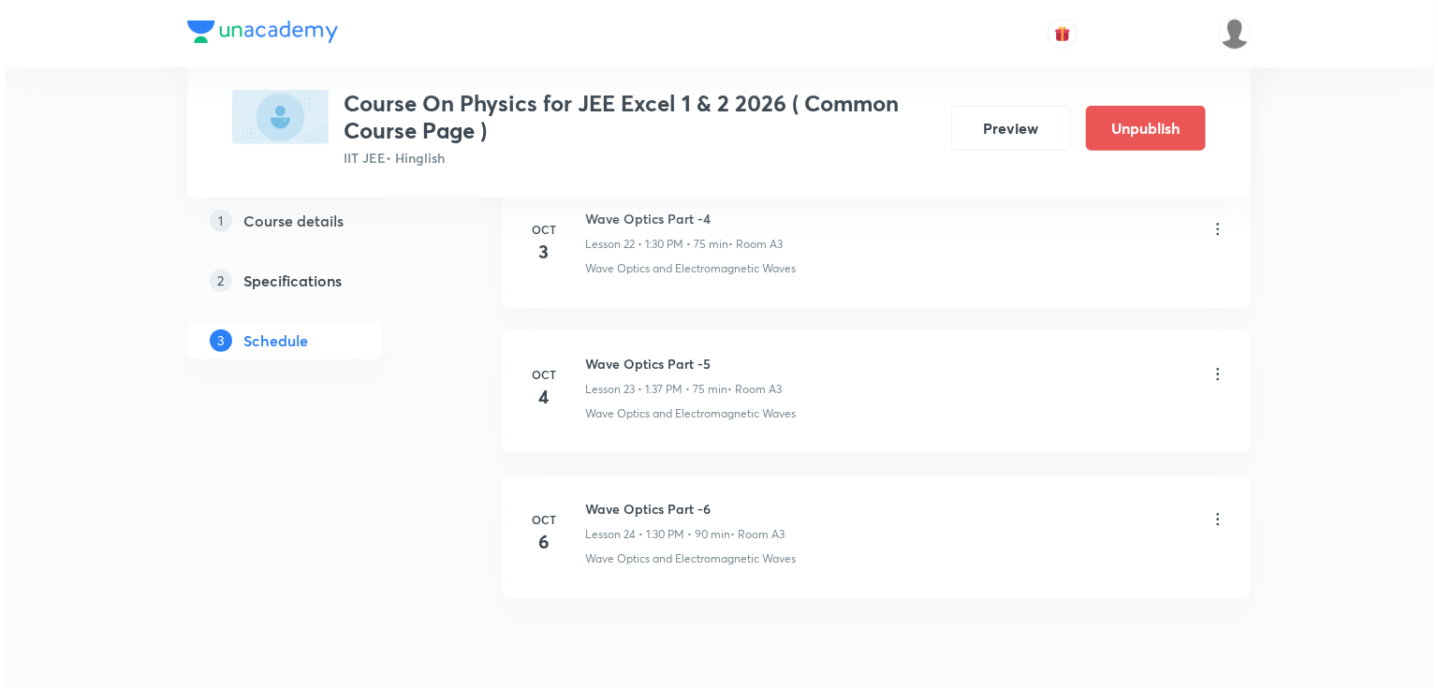
scroll to position [4251, 0]
click at [1213, 510] on icon at bounding box center [1213, 518] width 19 height 19
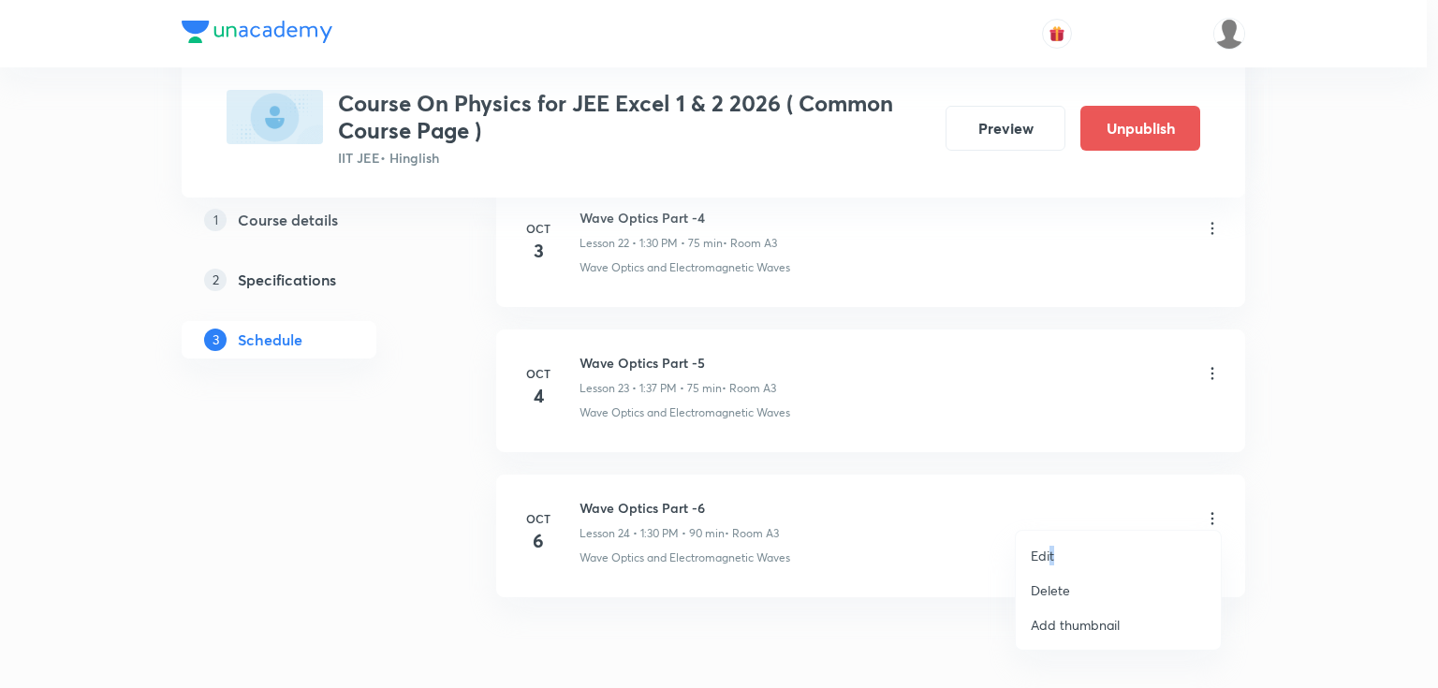
click at [1051, 548] on li "Edit" at bounding box center [1118, 555] width 205 height 35
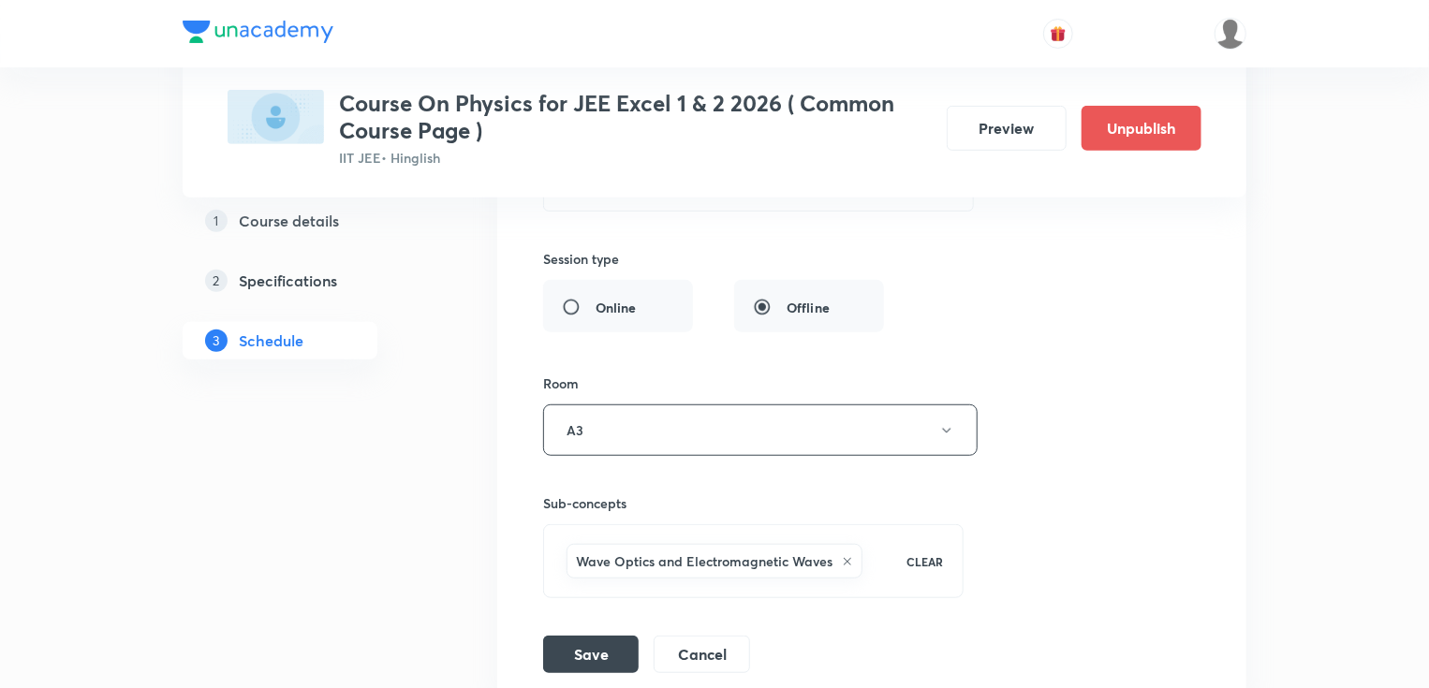
scroll to position [3959, 0]
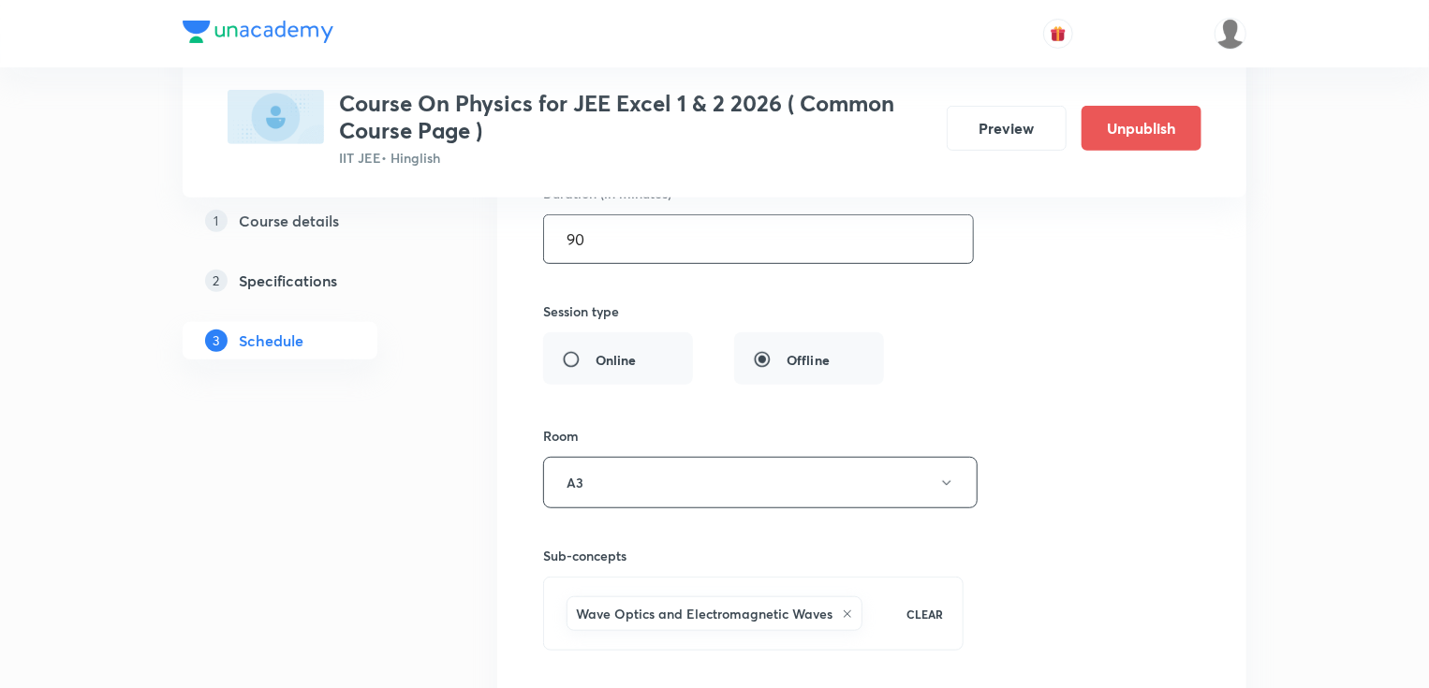
drag, startPoint x: 629, startPoint y: 243, endPoint x: 419, endPoint y: 254, distance: 210.0
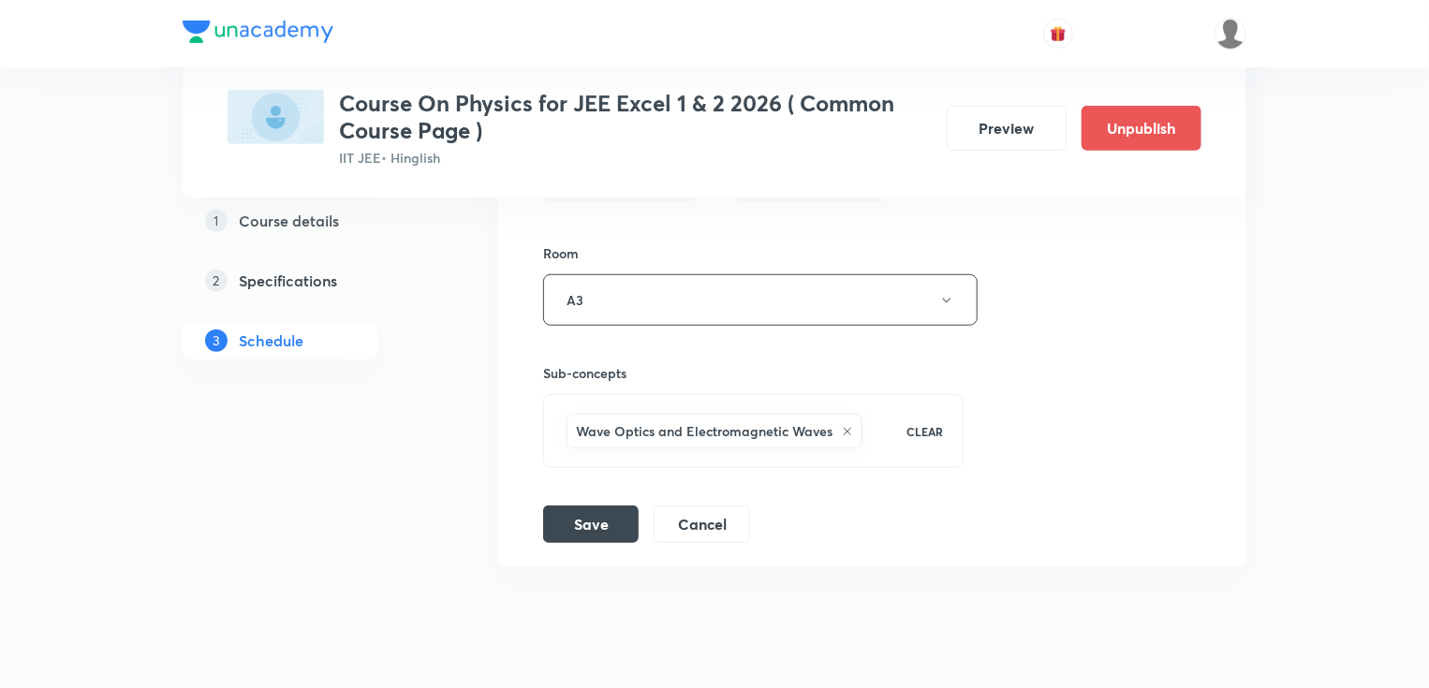
scroll to position [4183, 0]
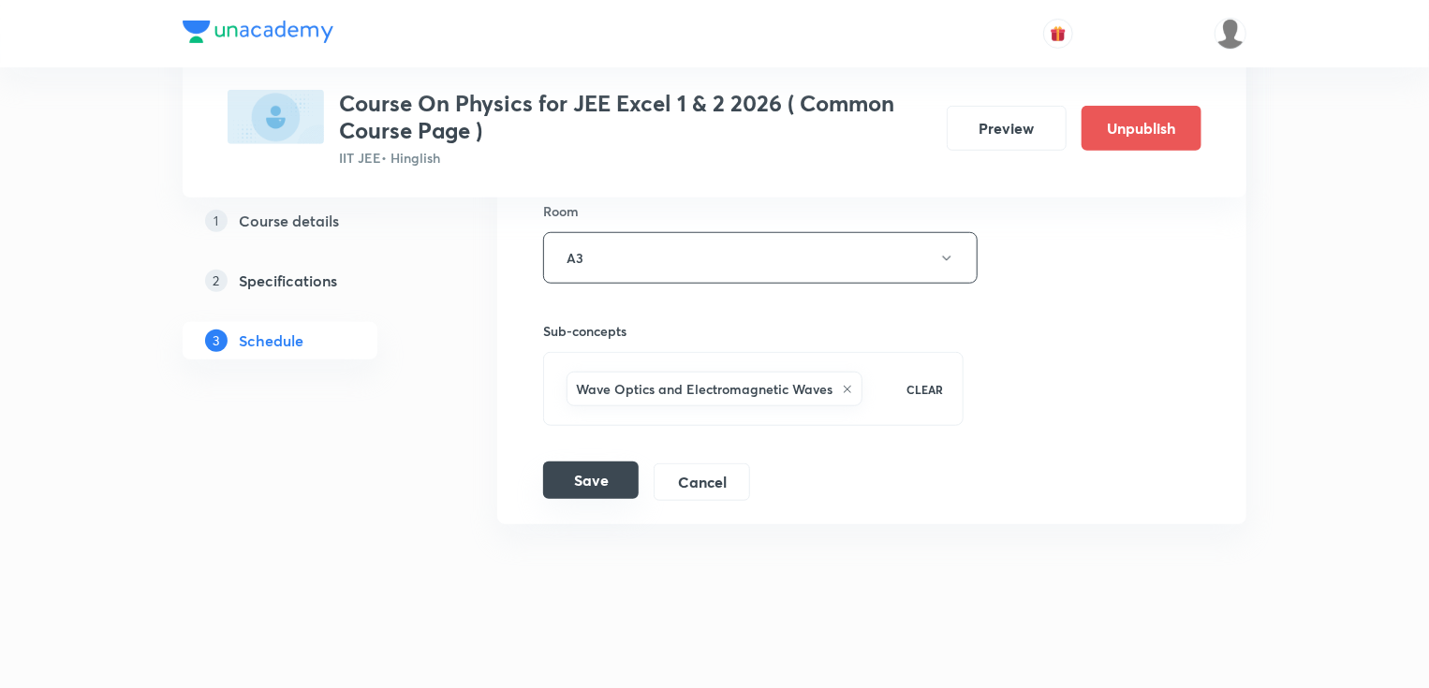
type input "75"
click at [603, 475] on button "Save" at bounding box center [591, 480] width 96 height 37
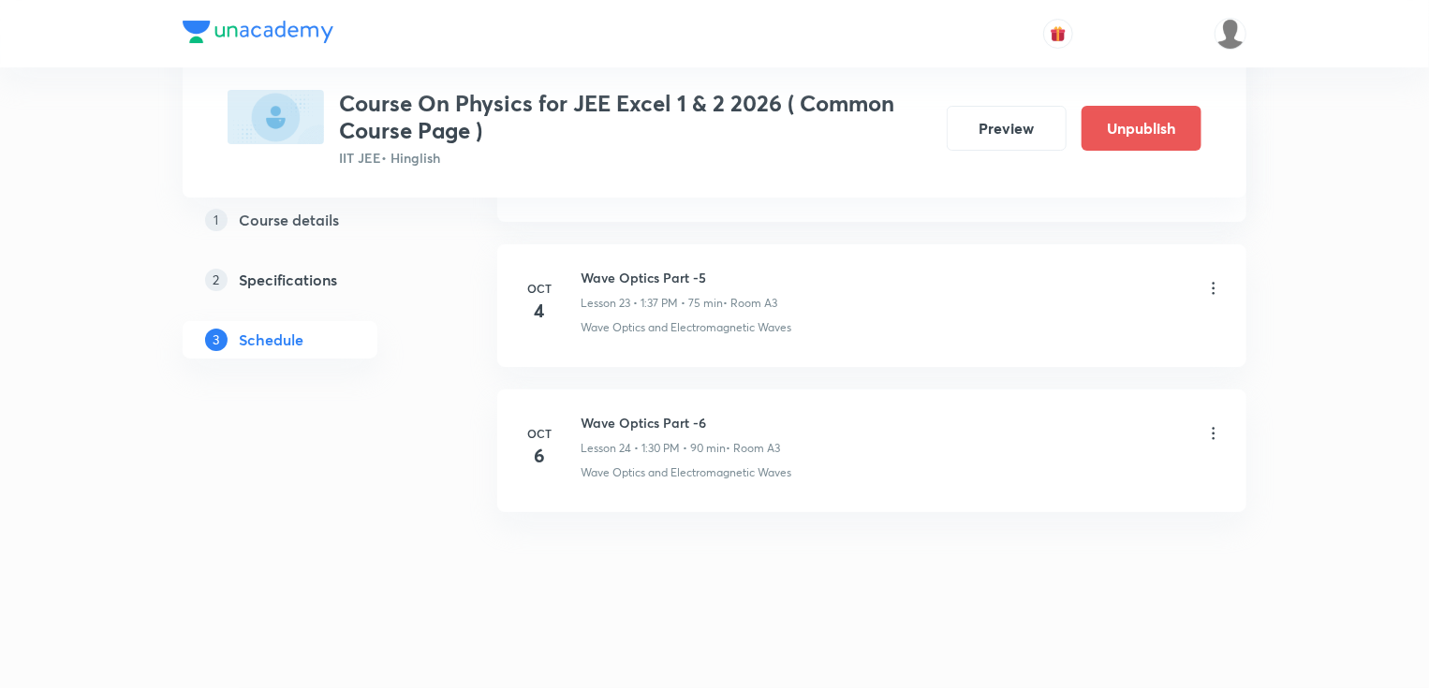
scroll to position [3466, 0]
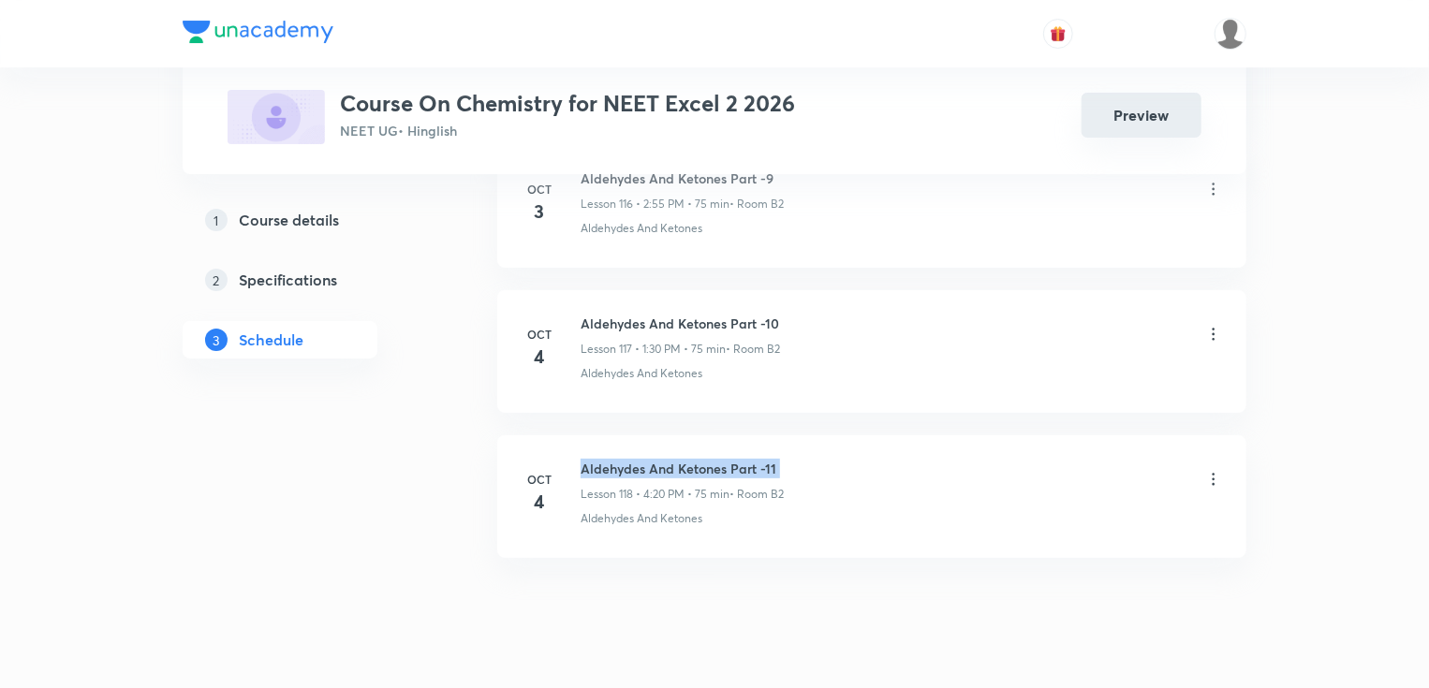
click at [1102, 112] on button "Preview" at bounding box center [1141, 115] width 120 height 45
click at [690, 459] on h6 "Aldehydes And Ketones Part -11" at bounding box center [682, 469] width 203 height 20
copy h6 "Aldehydes And Ketones Part -11"
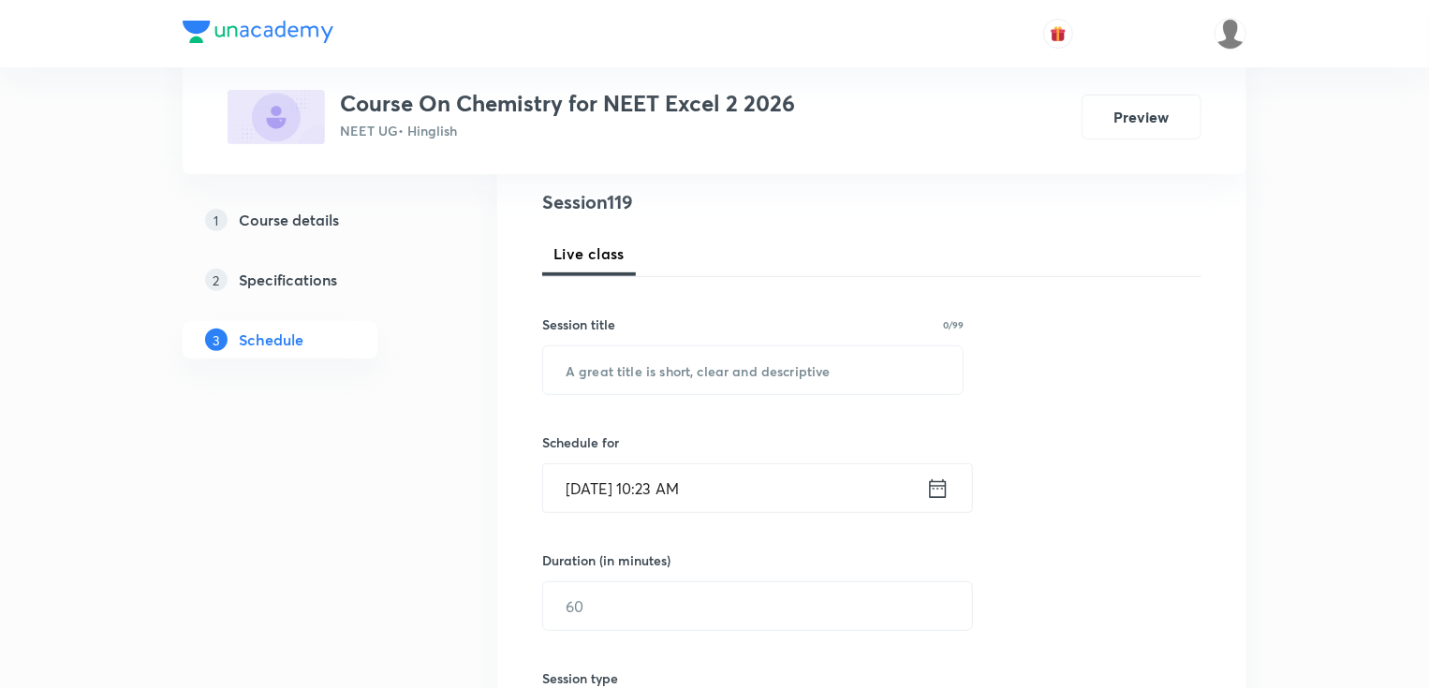
scroll to position [225, 0]
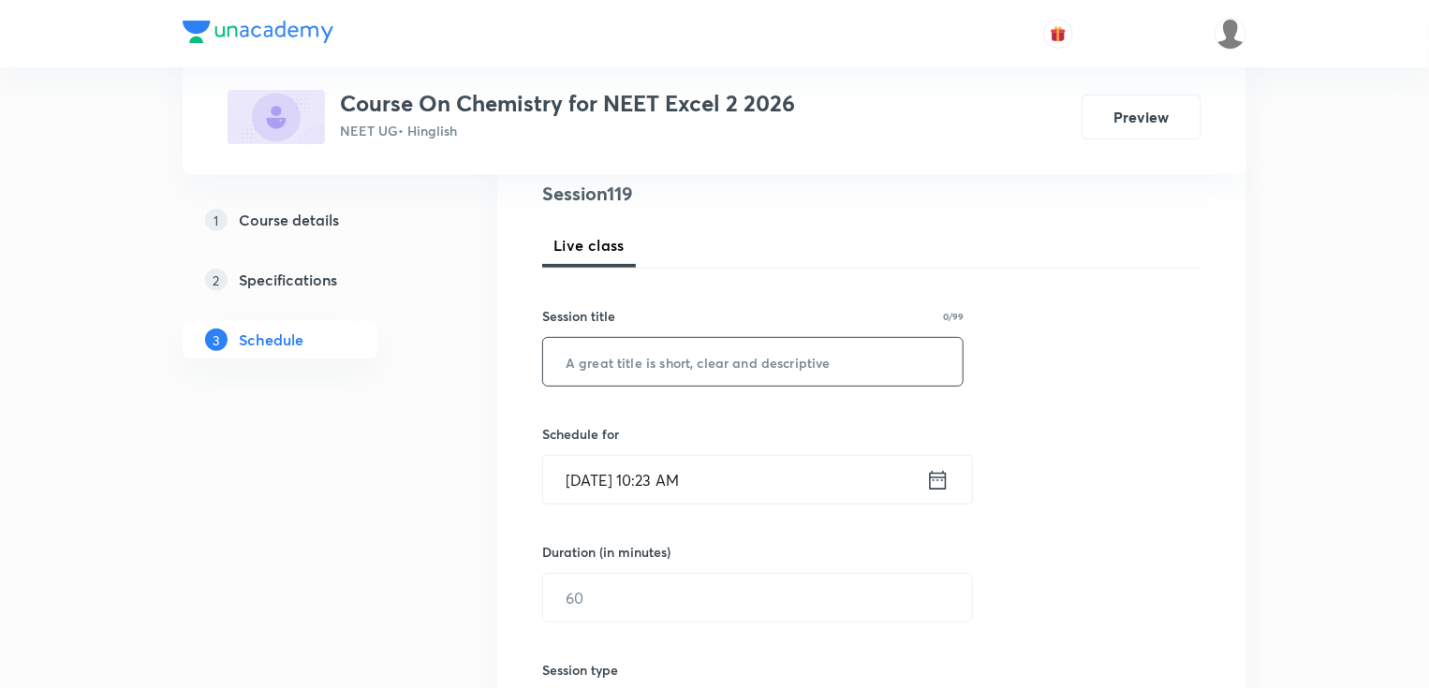
click at [606, 363] on input "text" at bounding box center [752, 362] width 419 height 48
paste input "Aldehydes And Ketones Part -11"
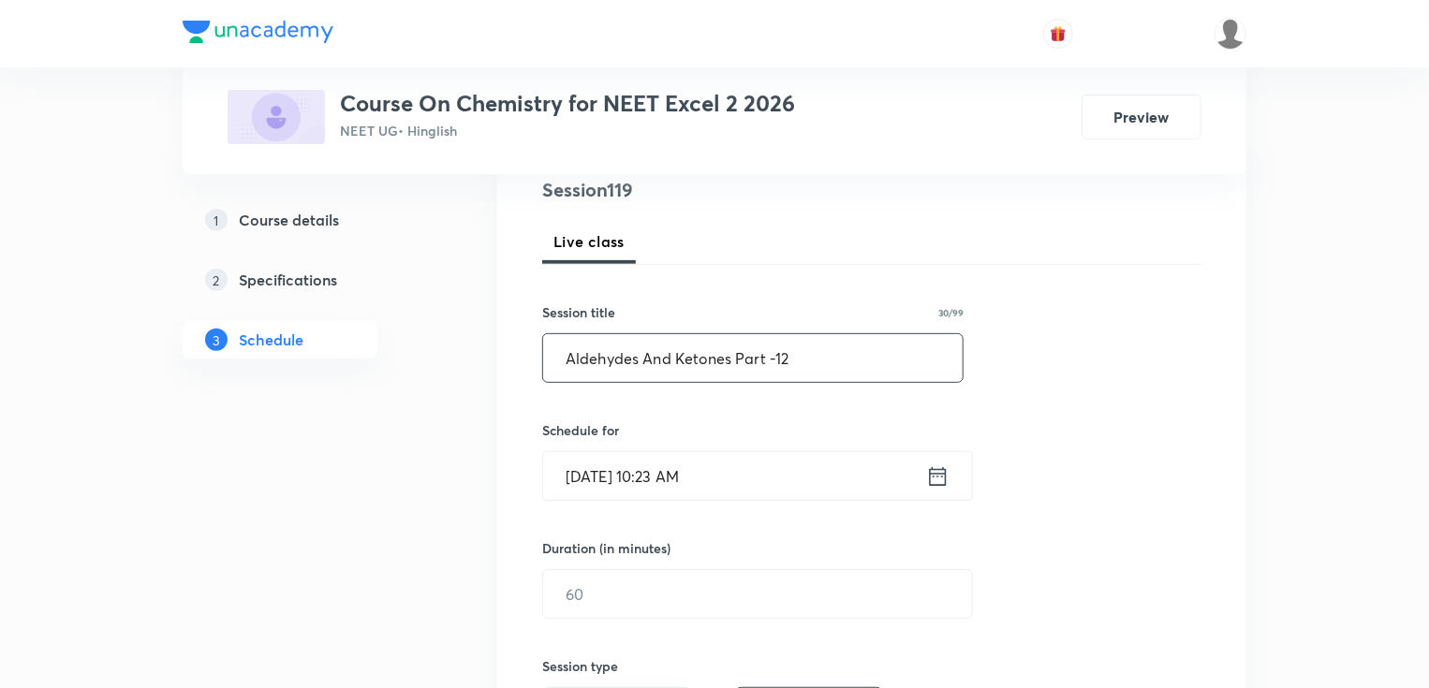
scroll to position [375, 0]
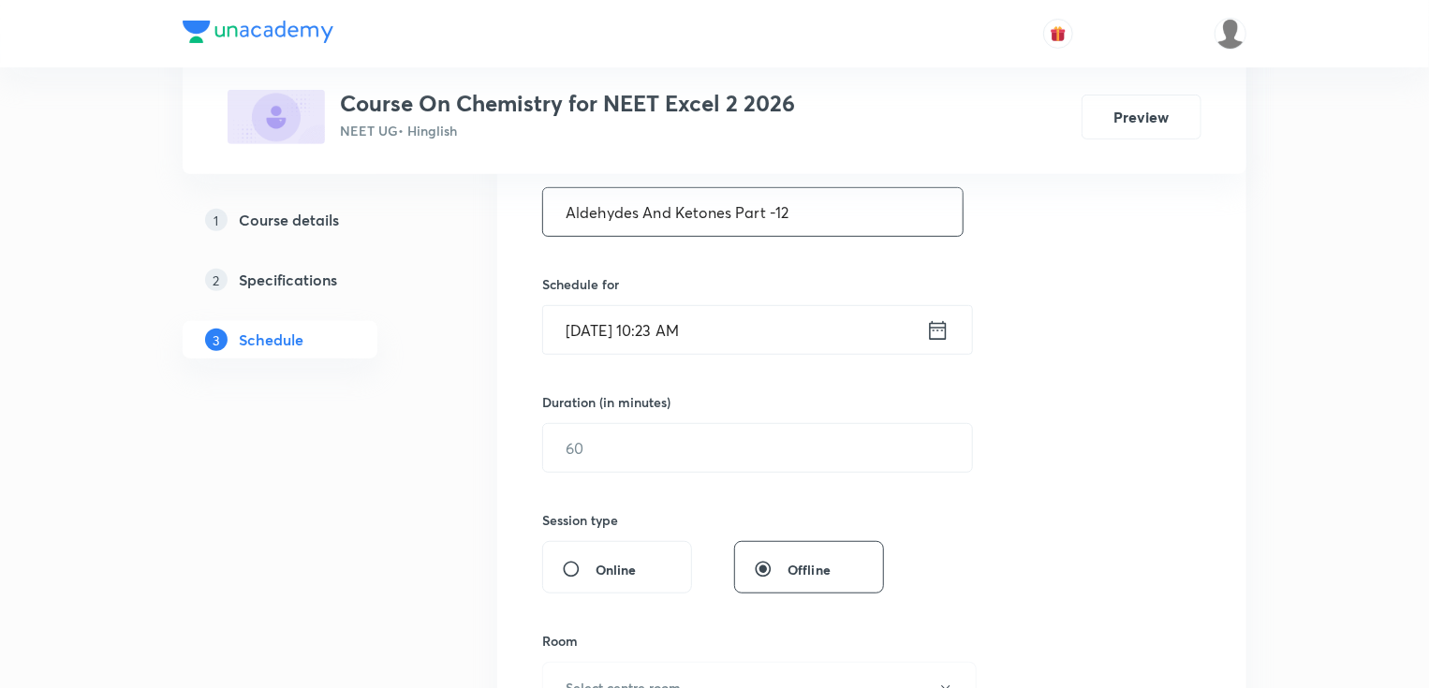
type input "Aldehydes And Ketones Part -12"
click at [625, 327] on input "[DATE] 10:23 AM" at bounding box center [734, 330] width 383 height 48
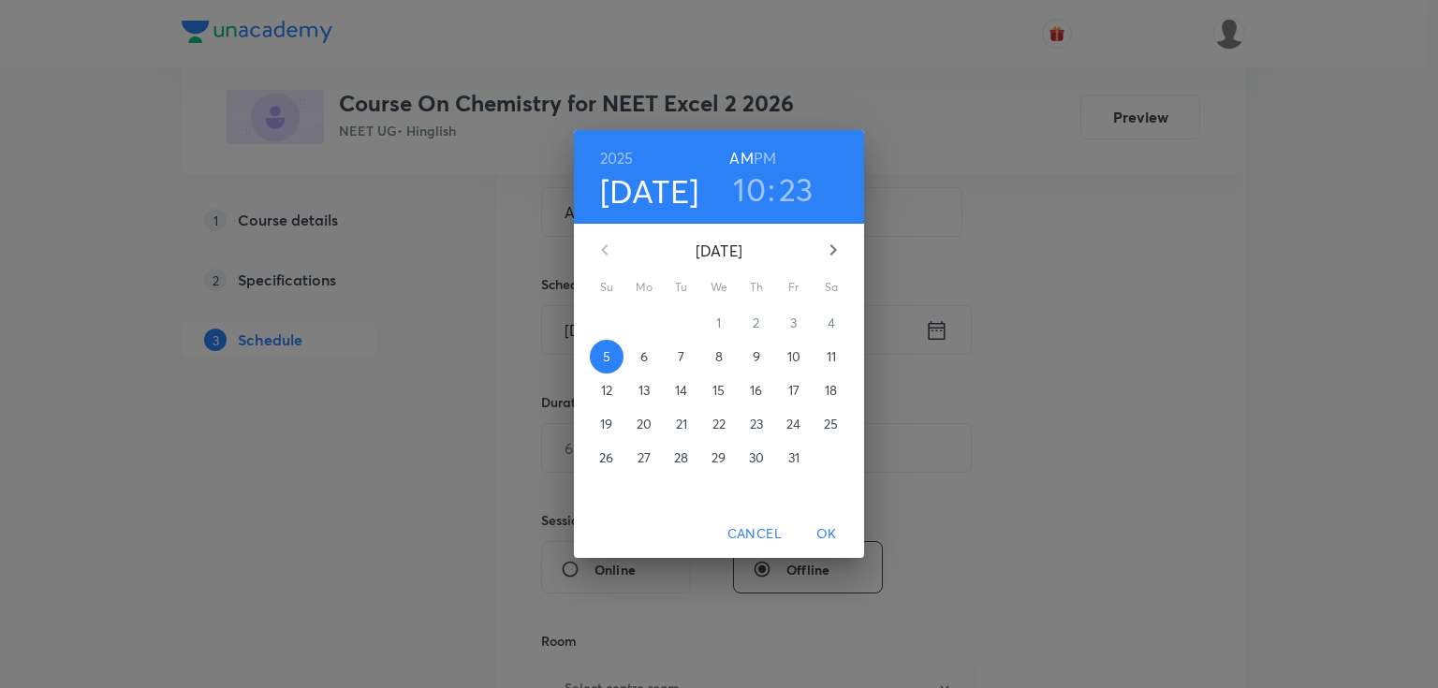
click at [640, 349] on p "6" at bounding box center [643, 356] width 7 height 19
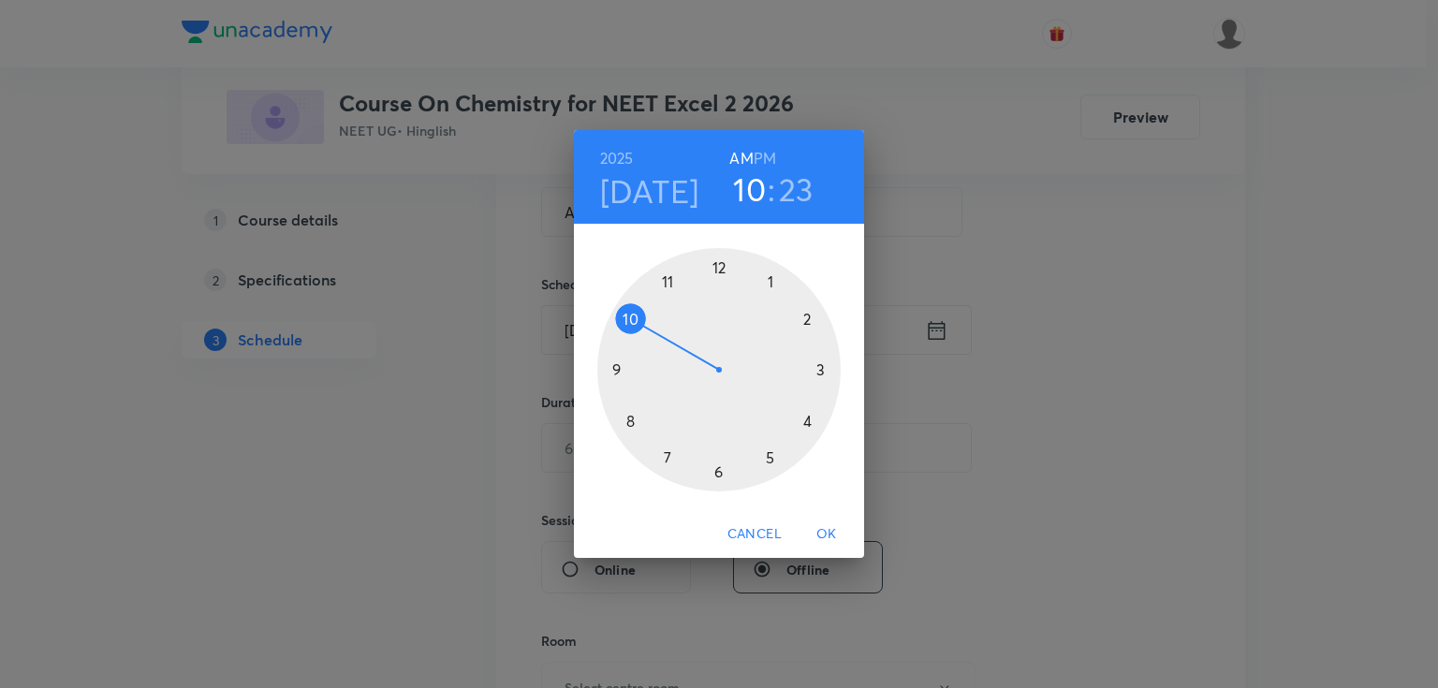
click at [763, 154] on h6 "PM" at bounding box center [765, 158] width 22 height 26
click at [771, 281] on div at bounding box center [718, 369] width 243 height 243
click at [719, 472] on div at bounding box center [718, 369] width 243 height 243
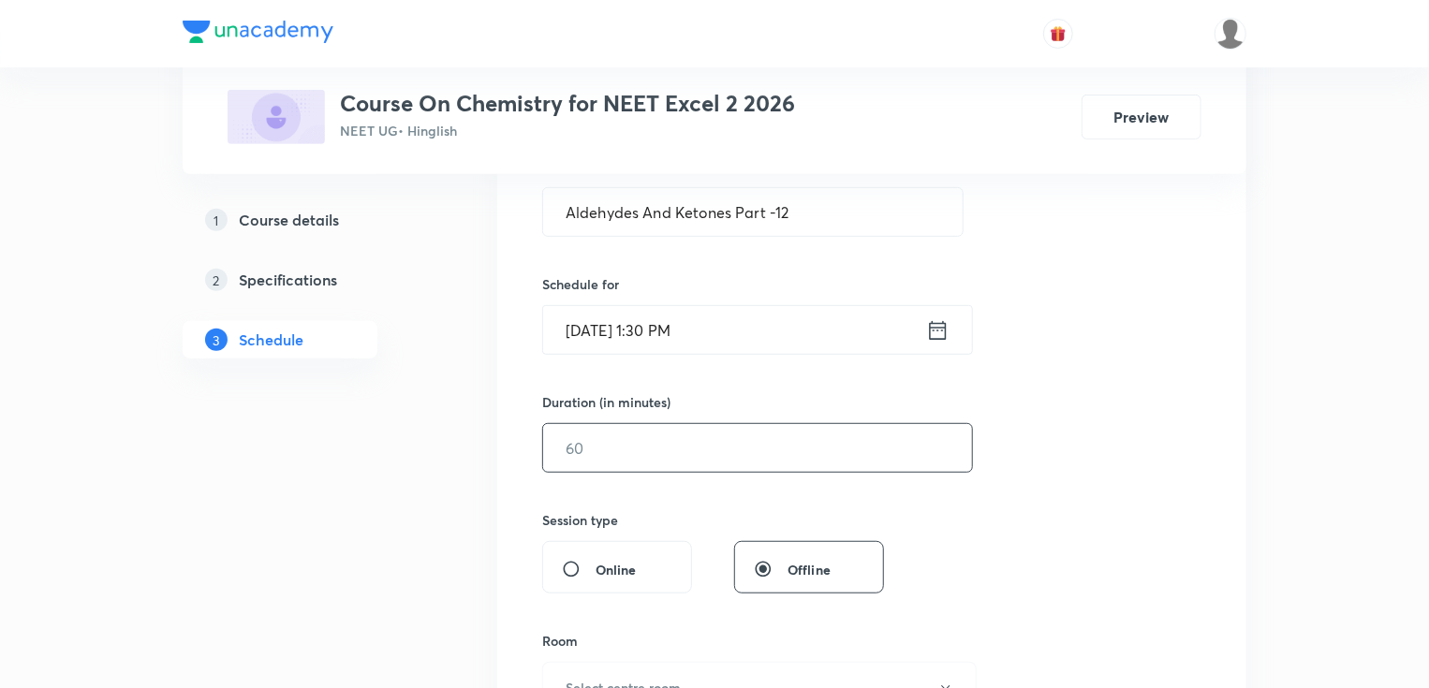
click at [603, 454] on input "text" at bounding box center [757, 448] width 429 height 48
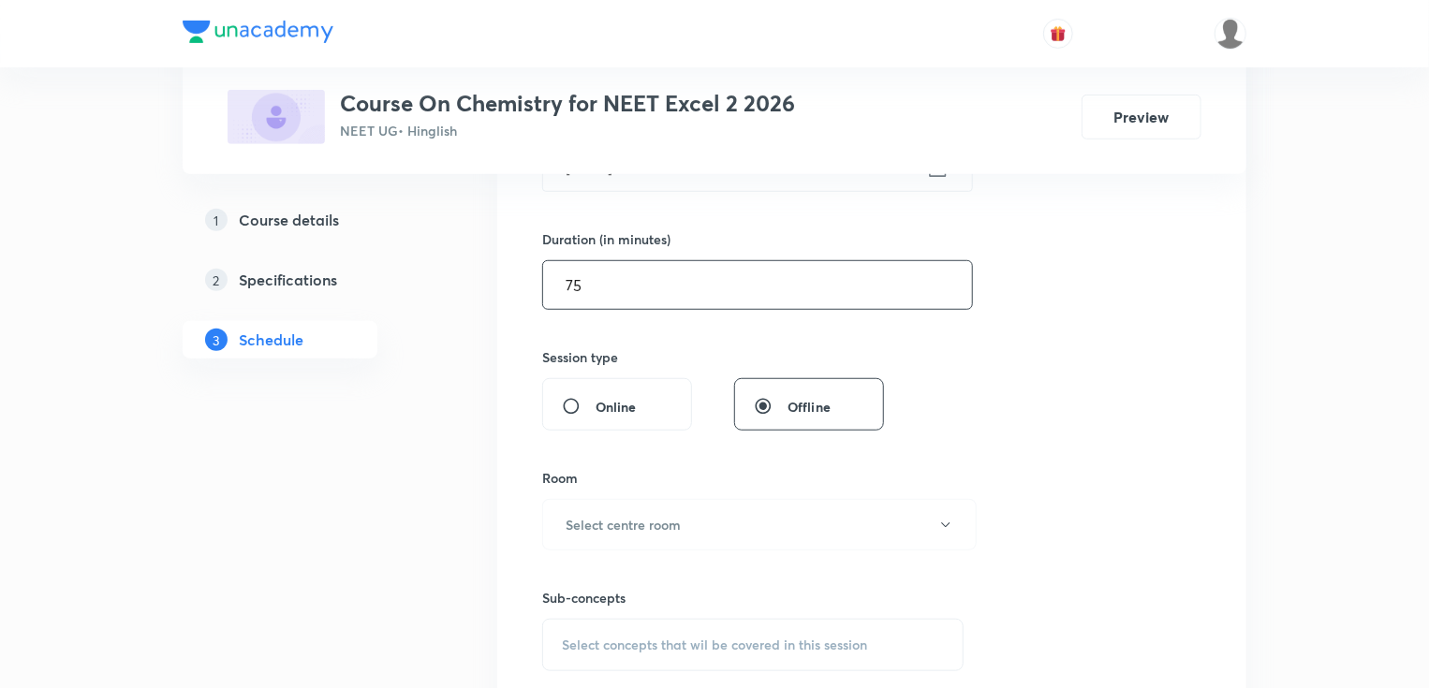
scroll to position [599, 0]
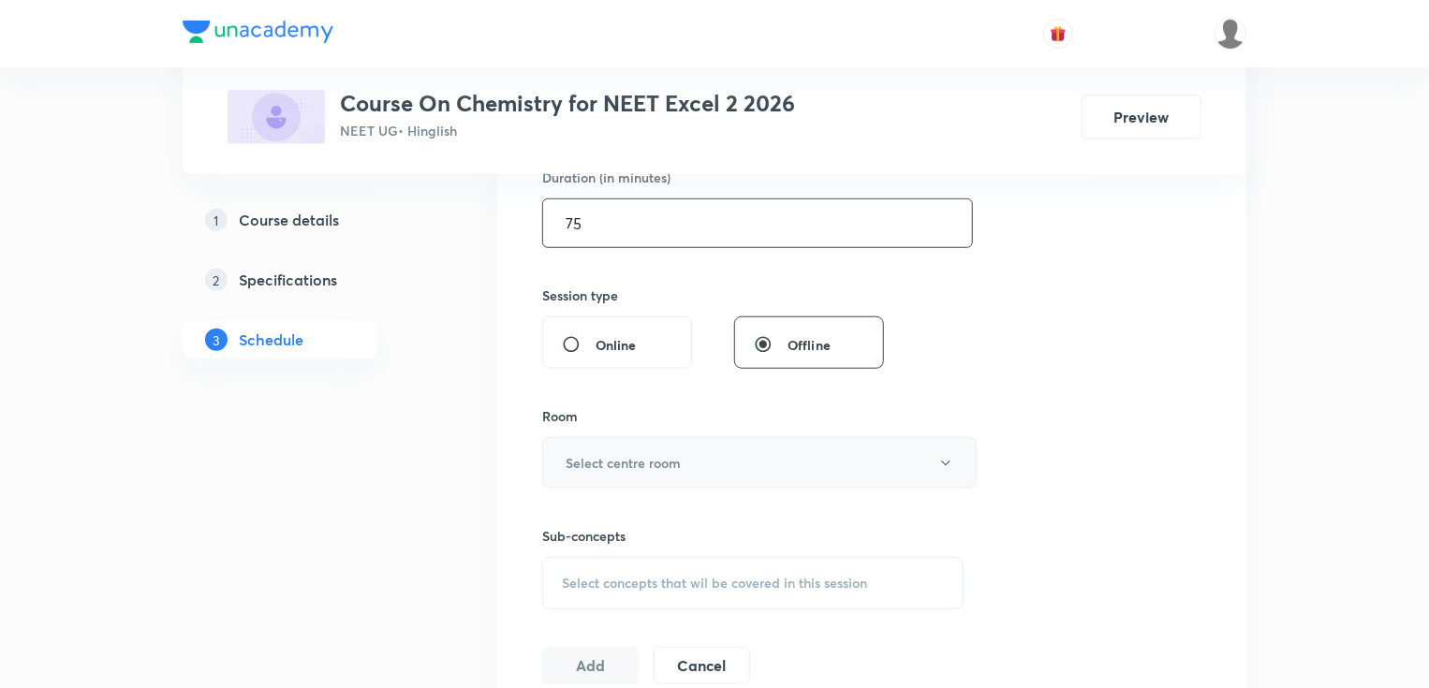
type input "75"
click at [584, 459] on h6 "Select centre room" at bounding box center [623, 463] width 115 height 20
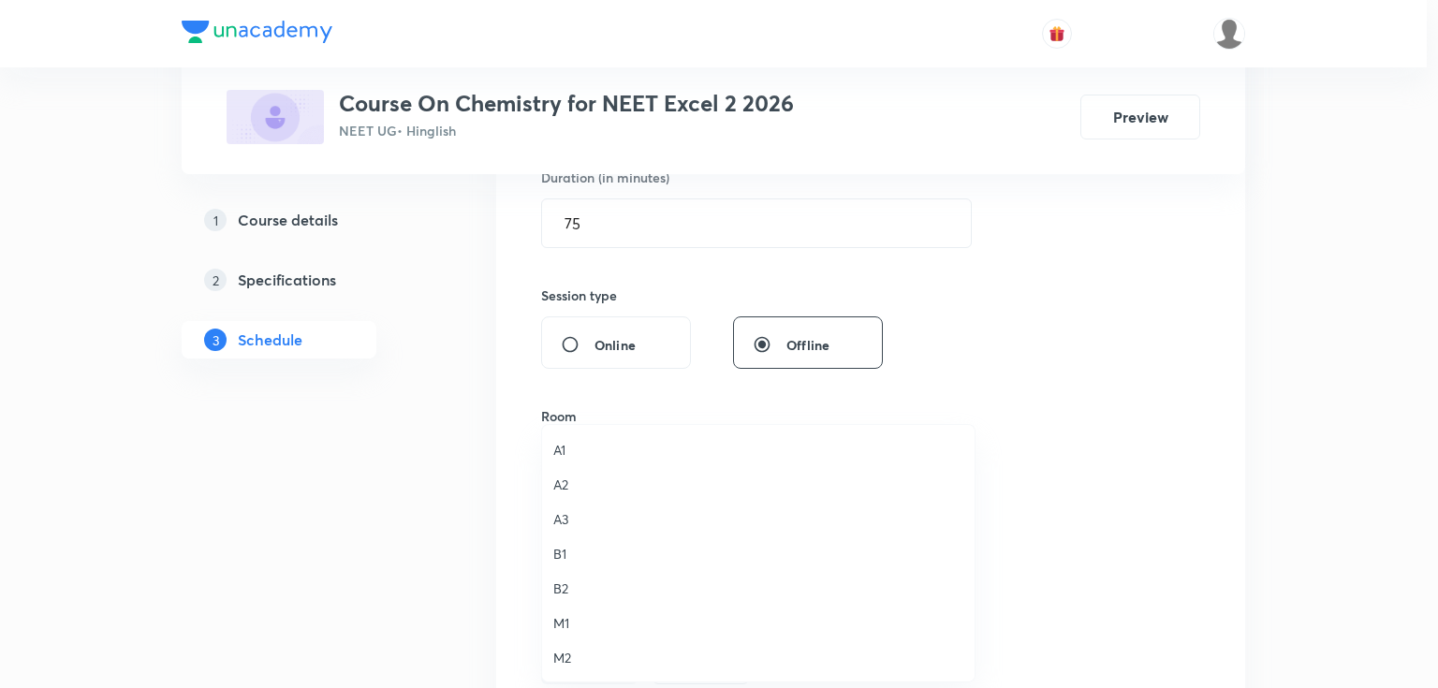
click at [567, 594] on span "B2" at bounding box center [758, 589] width 410 height 20
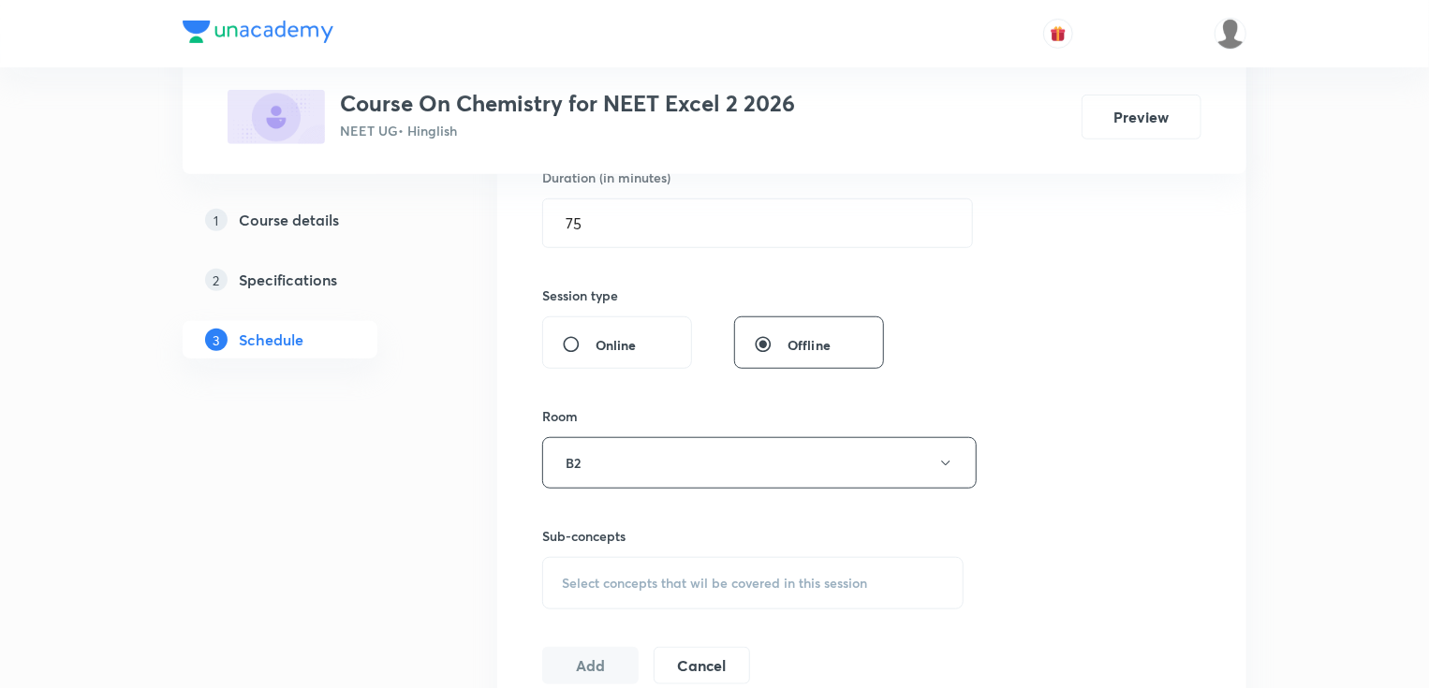
click at [598, 578] on span "Select concepts that wil be covered in this session" at bounding box center [714, 583] width 305 height 15
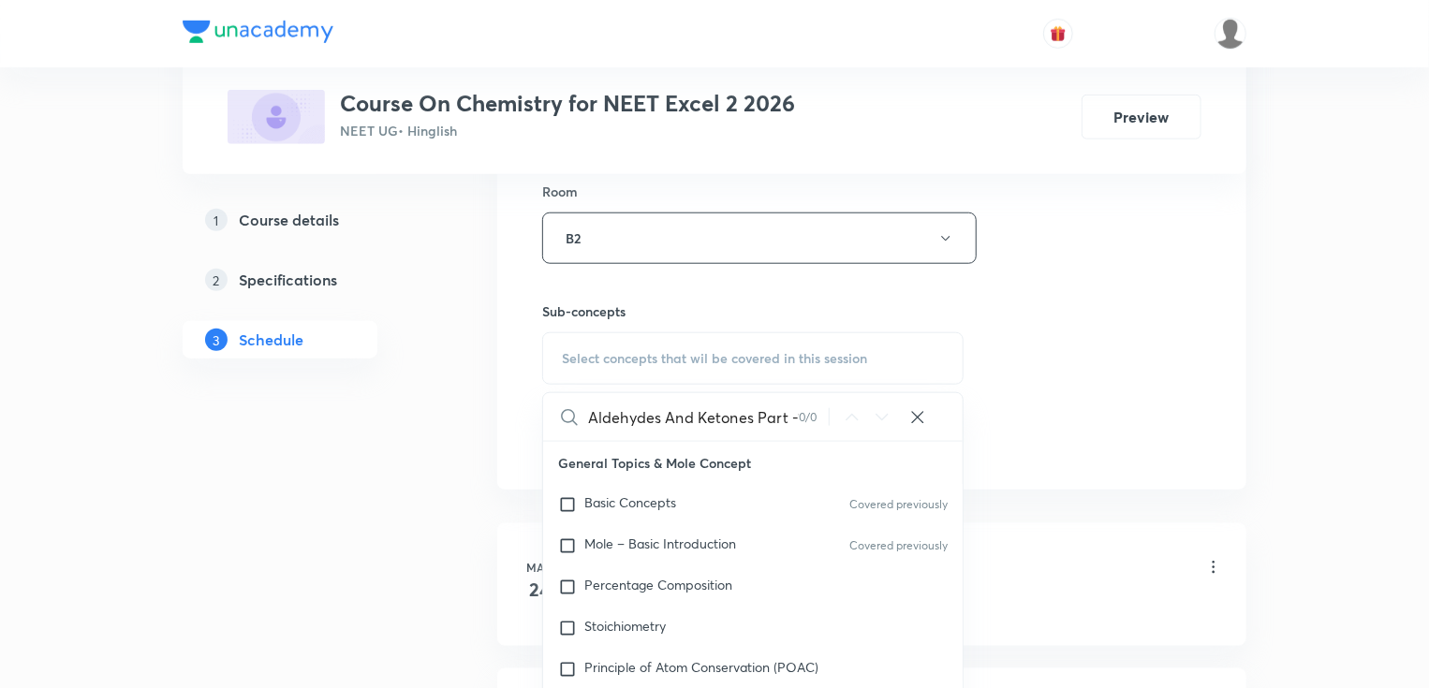
scroll to position [0, 7]
drag, startPoint x: 675, startPoint y: 422, endPoint x: 800, endPoint y: 421, distance: 124.5
click at [800, 421] on div "Aldehydes And Ketones Part -11 0 / 0 ​" at bounding box center [752, 417] width 419 height 48
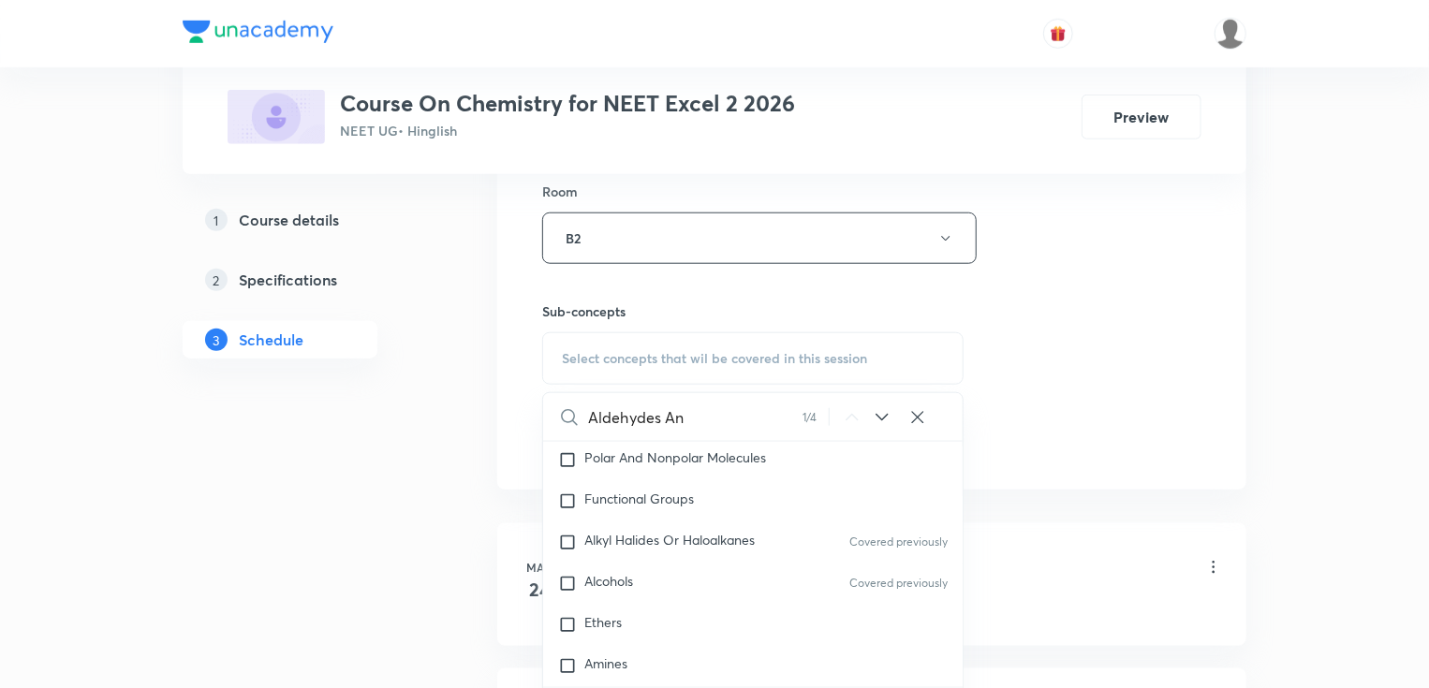
scroll to position [34950, 0]
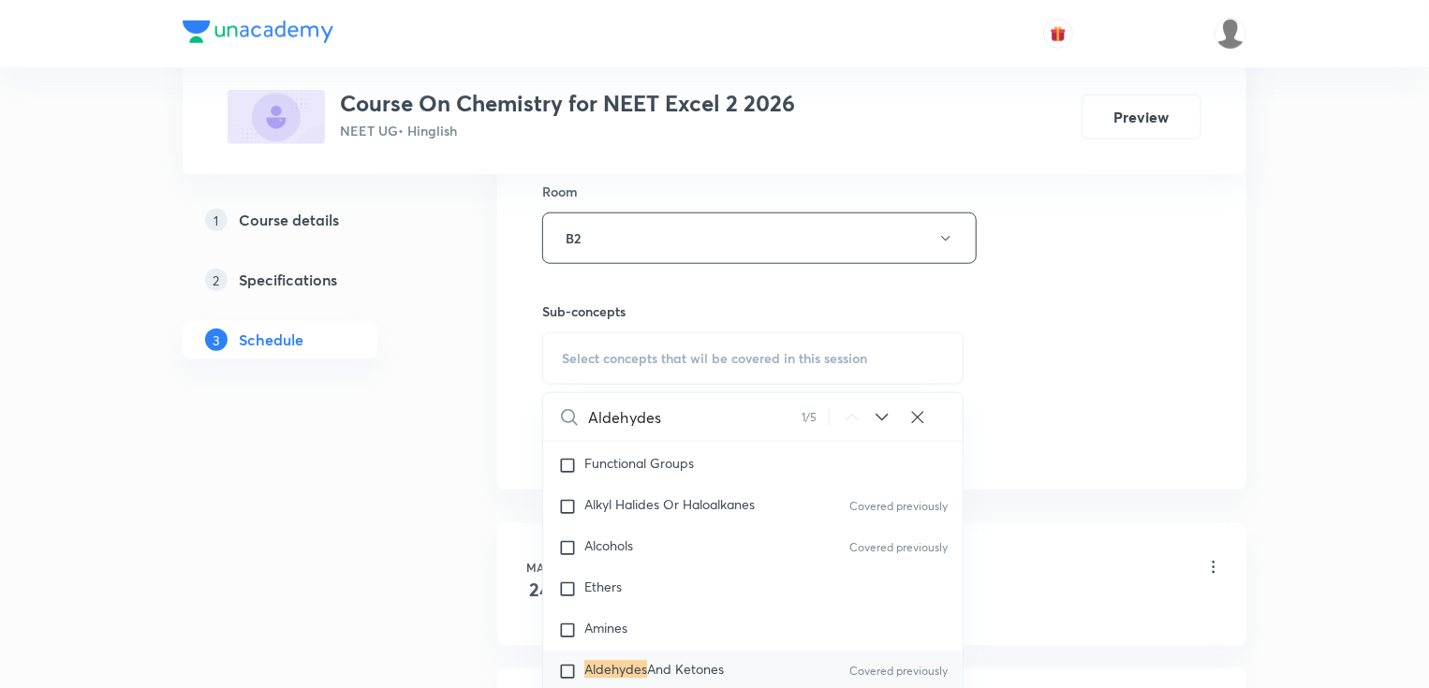
type input "Aldehydes"
click at [698, 678] on span "And Ketones" at bounding box center [685, 670] width 77 height 18
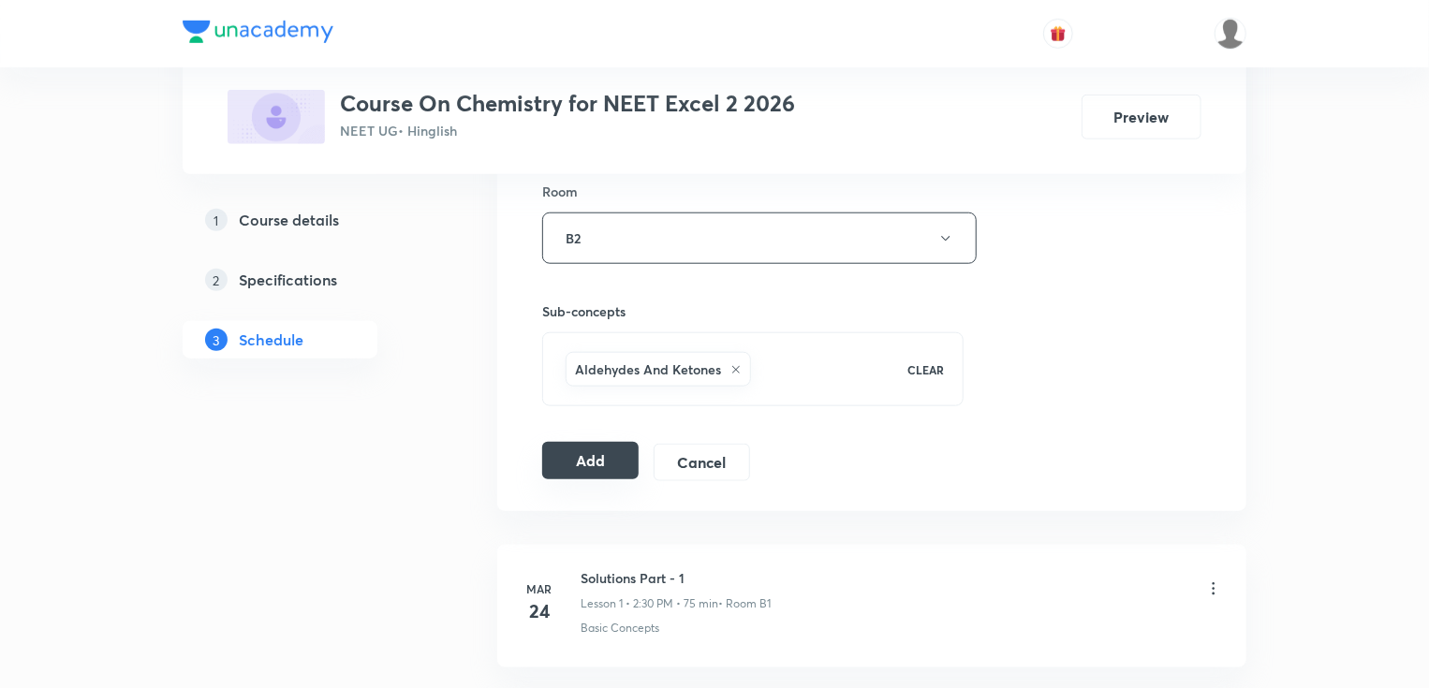
click at [574, 445] on button "Add" at bounding box center [590, 460] width 96 height 37
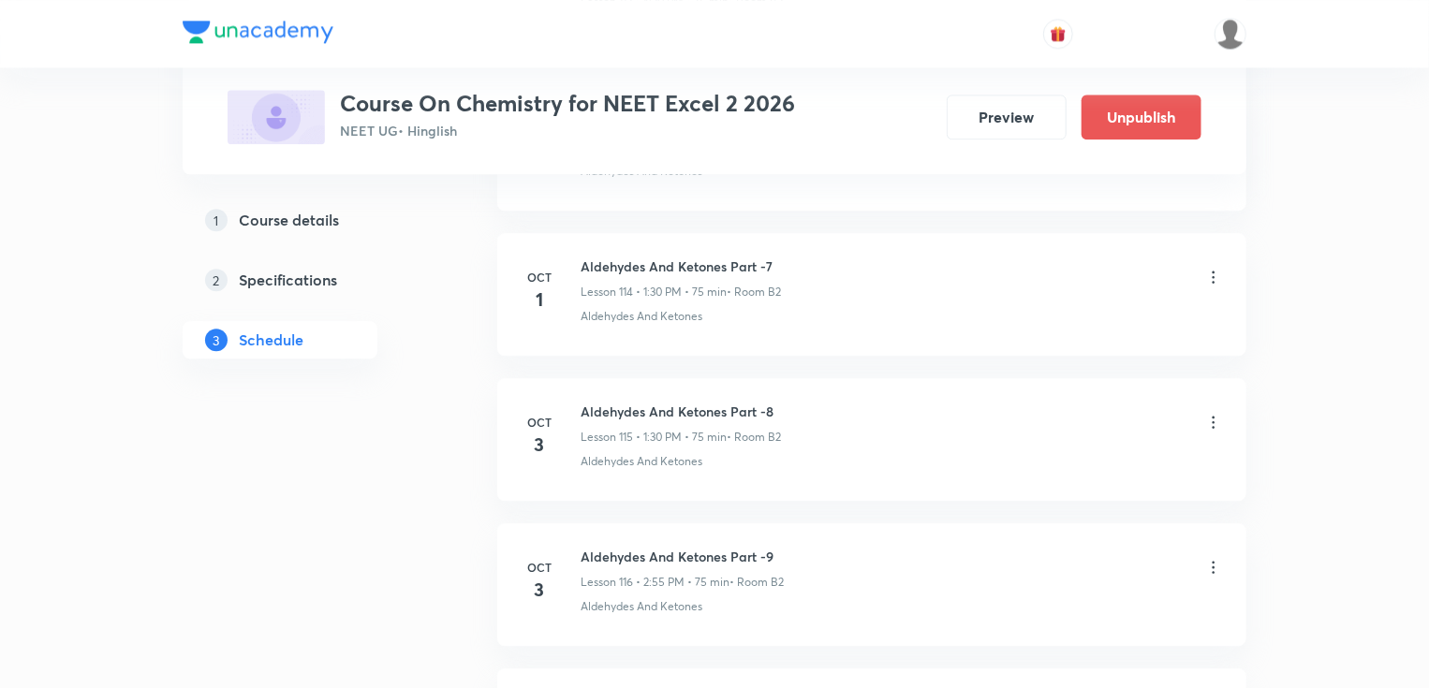
scroll to position [17177, 0]
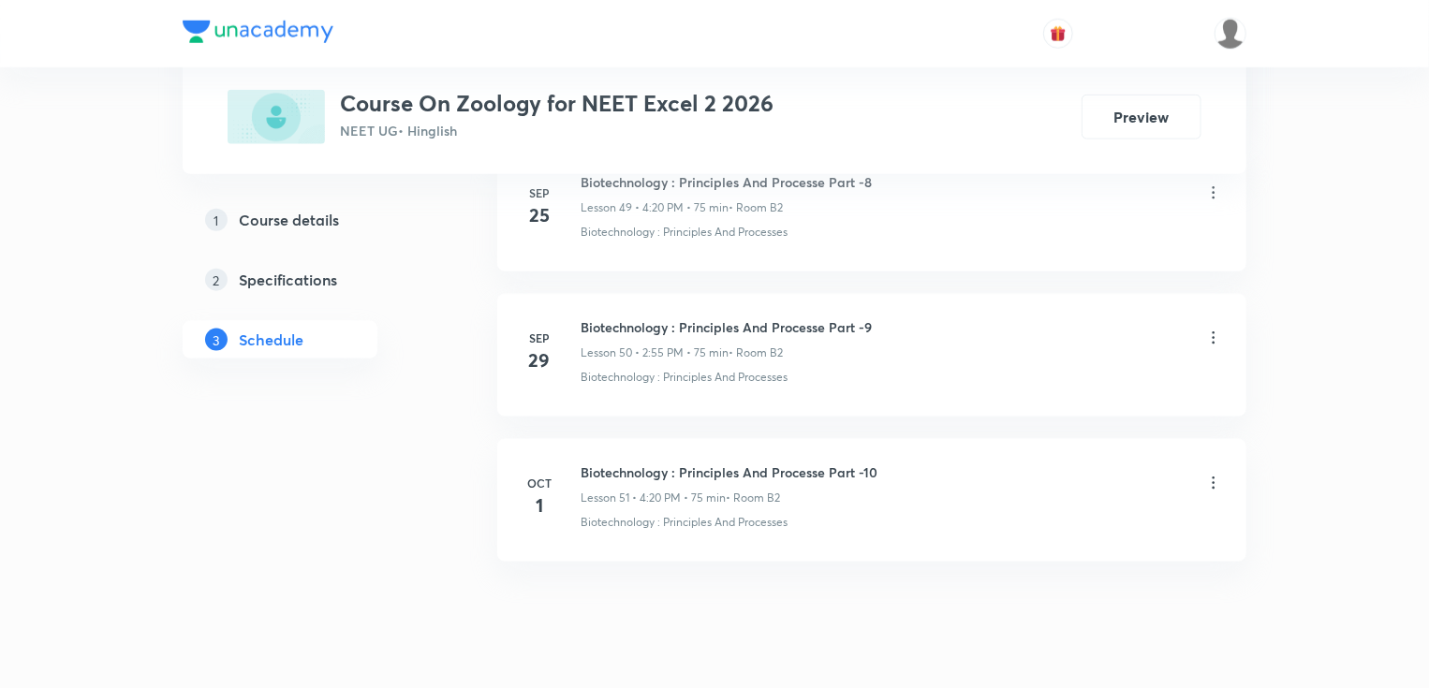
scroll to position [8193, 0]
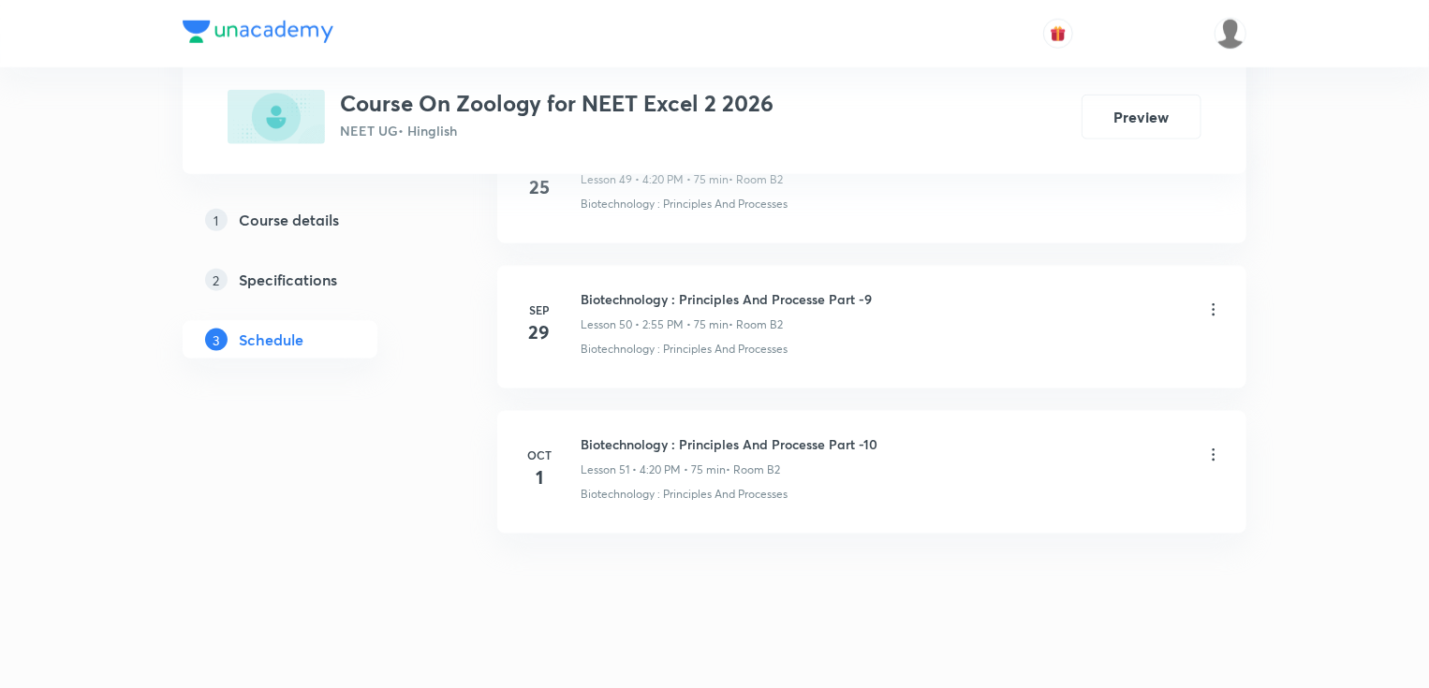
click at [671, 434] on h6 "Biotechnology : Principles And Processe Part -10" at bounding box center [729, 444] width 297 height 20
copy h6 "Biotechnology : Principles And Processe Part -10"
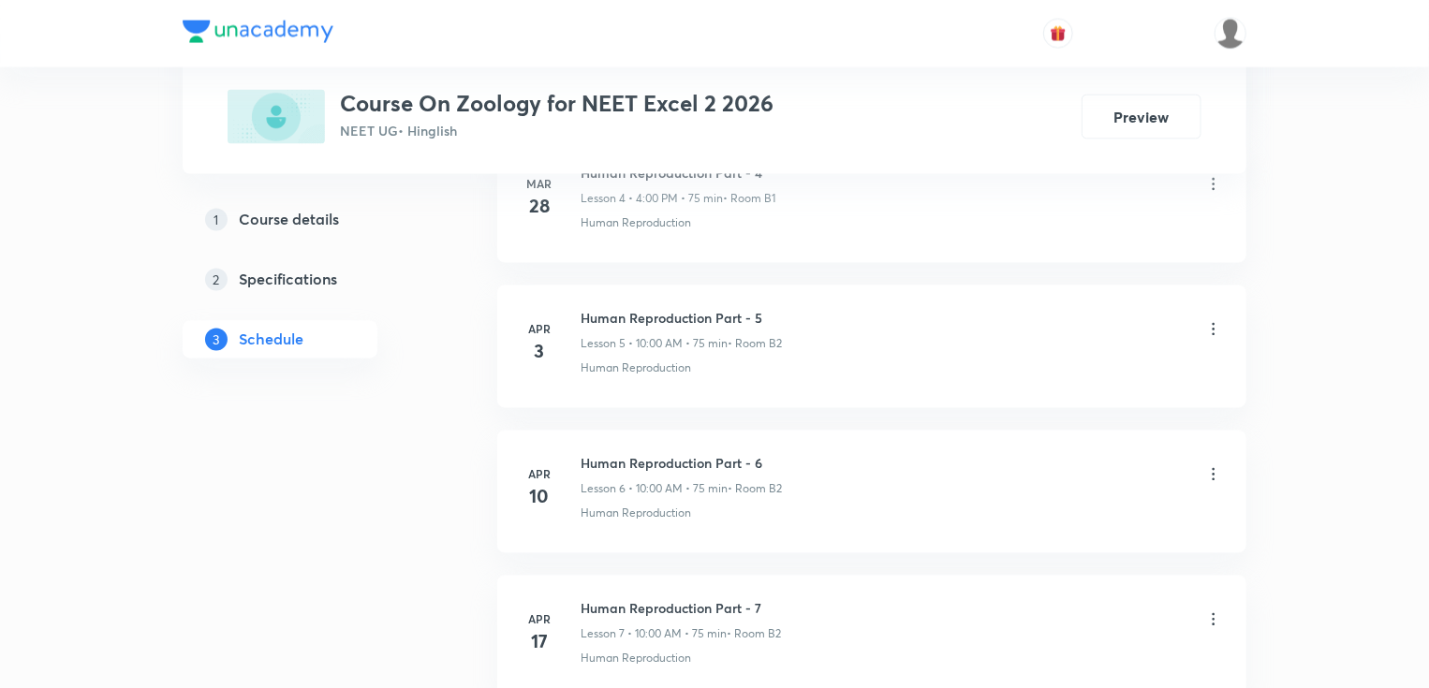
scroll to position [0, 0]
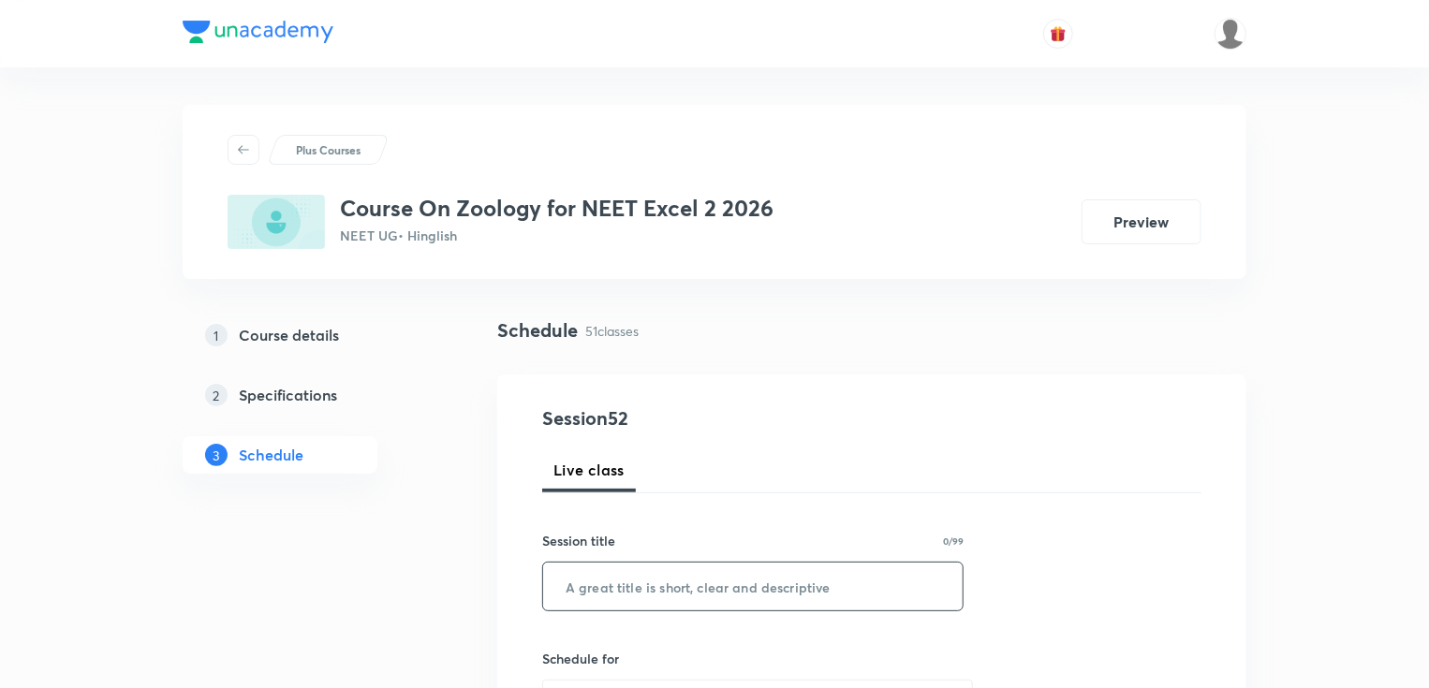
click at [576, 575] on input "text" at bounding box center [752, 587] width 419 height 48
paste input "Biotechnology : Principles And Processe Part -10"
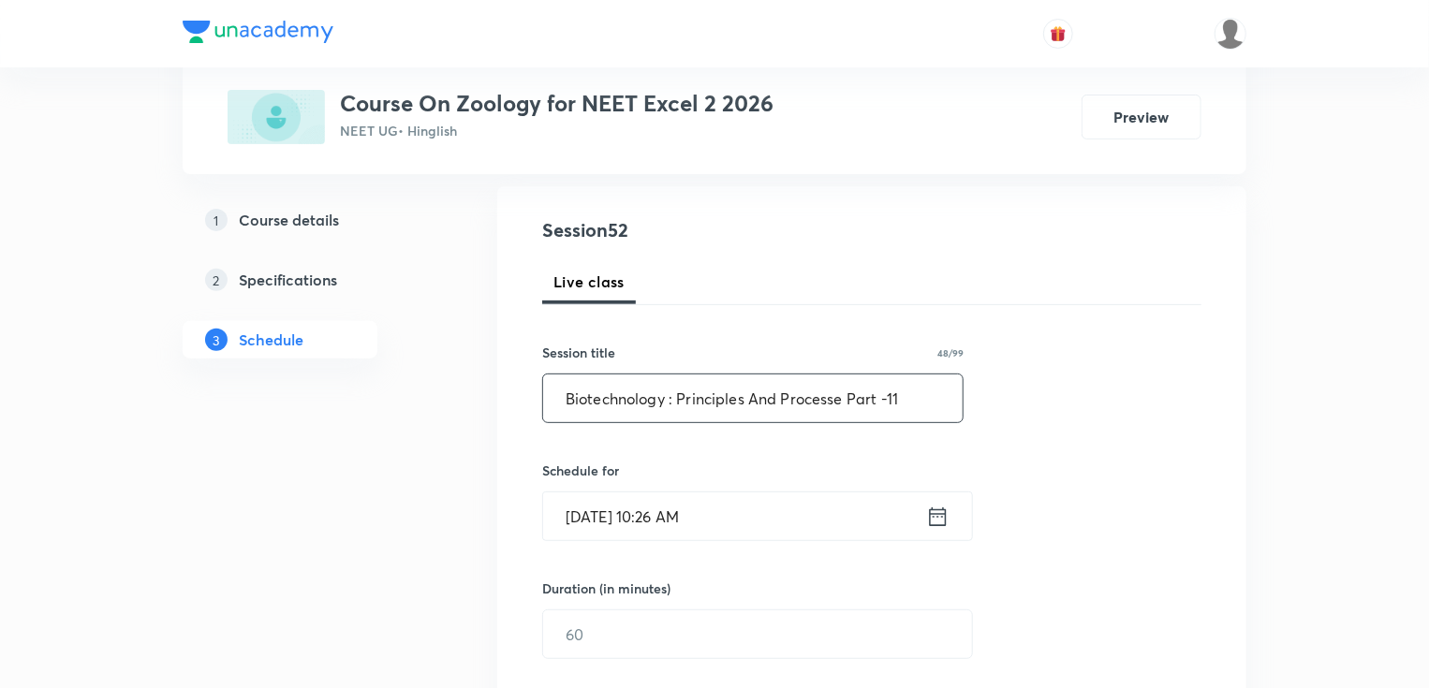
scroll to position [225, 0]
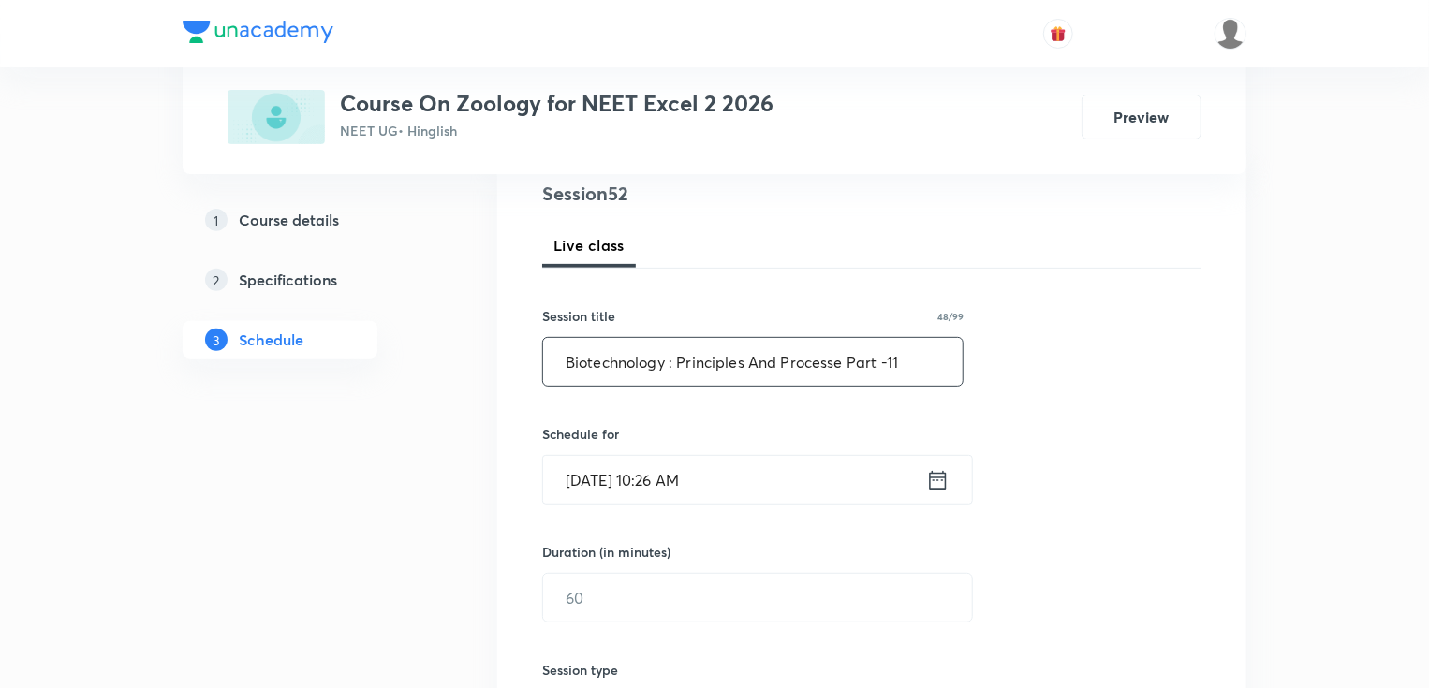
type input "Biotechnology : Principles And Processe Part -11"
click at [645, 466] on input "Oct 5, 2025, 10:26 AM" at bounding box center [734, 480] width 383 height 48
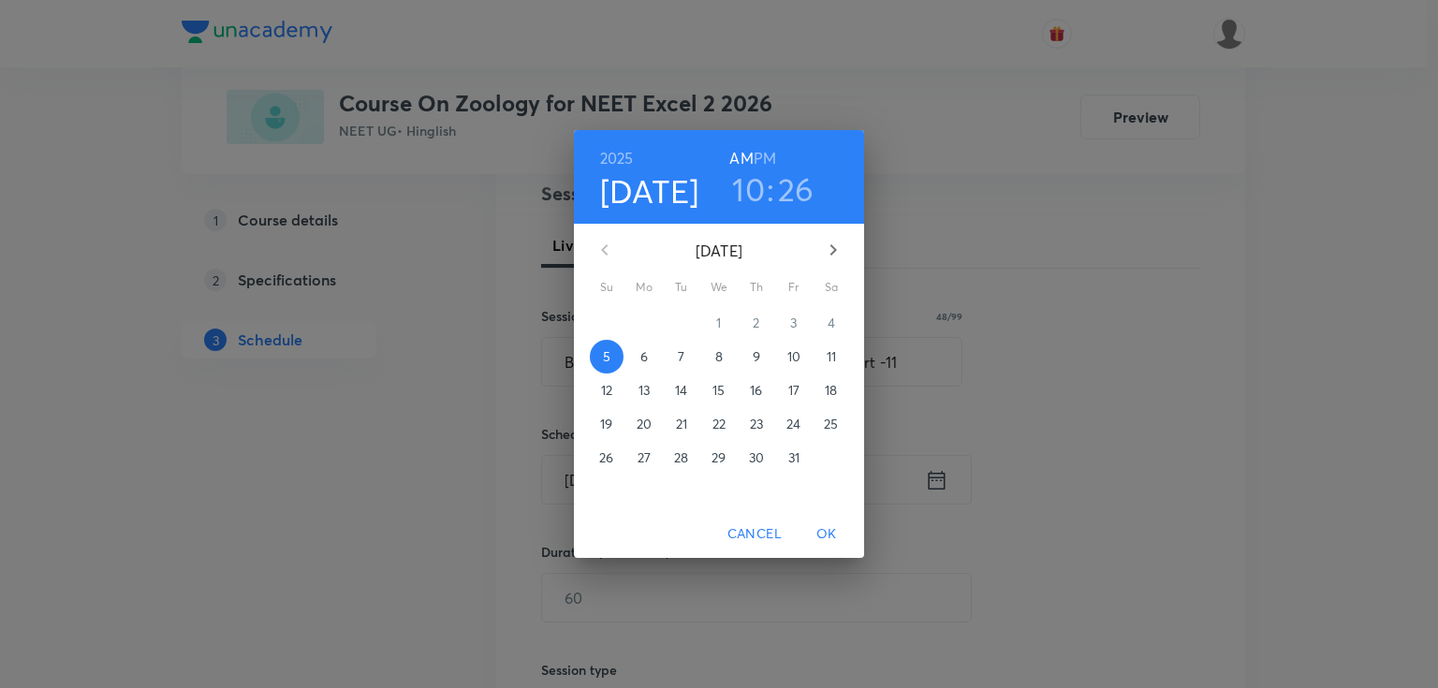
click at [644, 348] on p "6" at bounding box center [643, 356] width 7 height 19
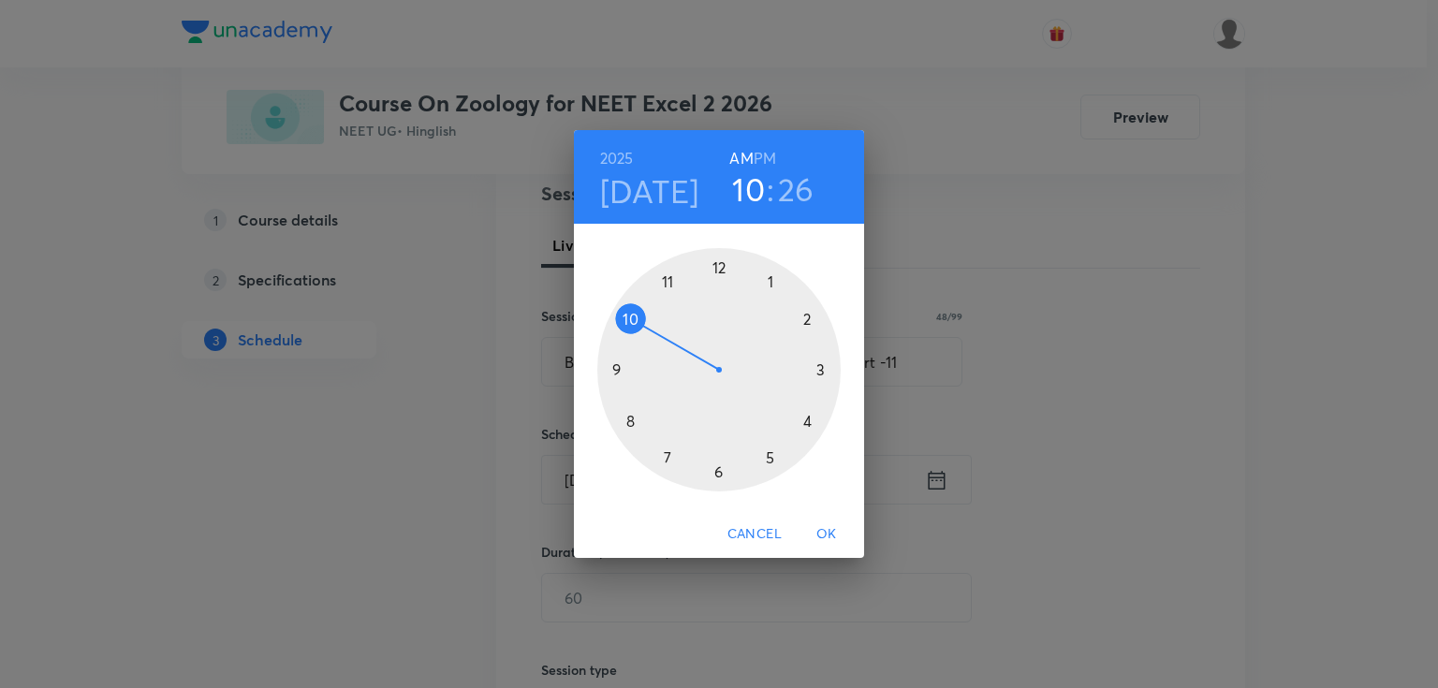
click at [805, 321] on div at bounding box center [718, 369] width 243 height 243
click at [763, 152] on h6 "PM" at bounding box center [765, 158] width 22 height 26
click at [670, 286] on div at bounding box center [718, 369] width 243 height 243
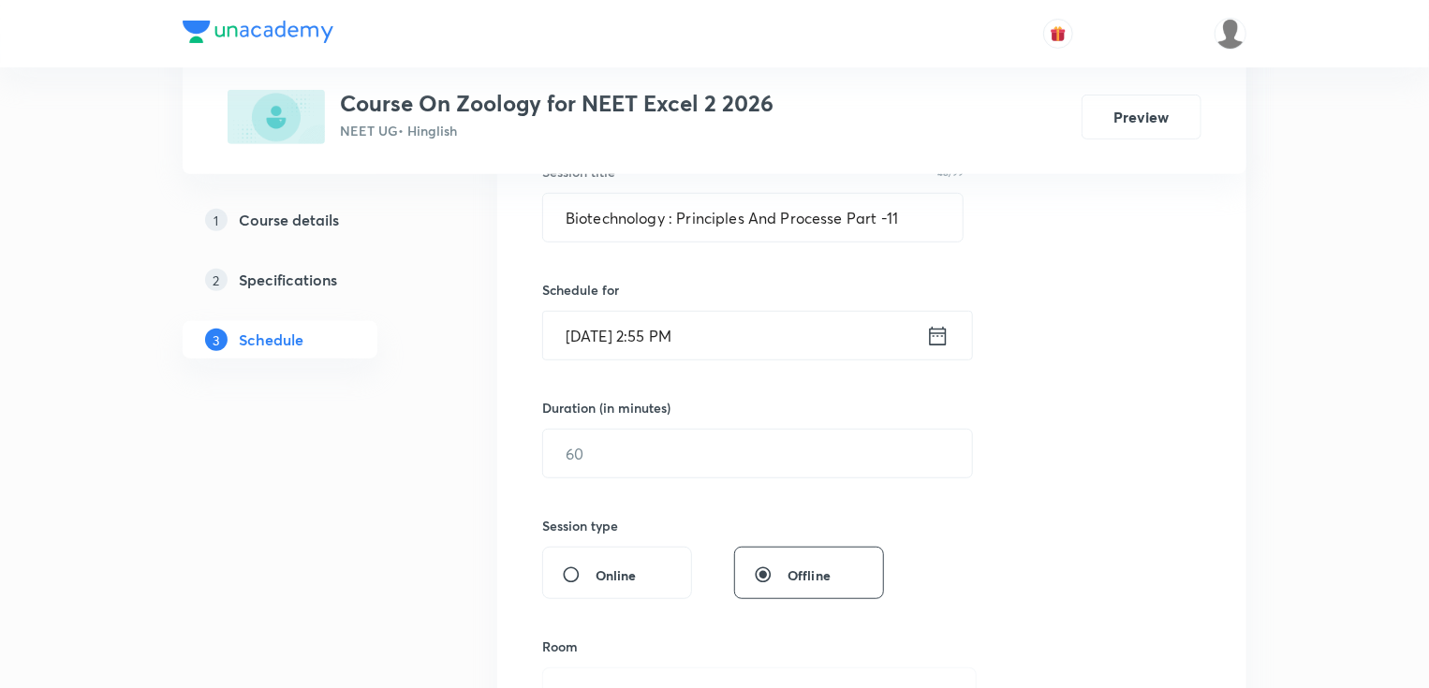
scroll to position [375, 0]
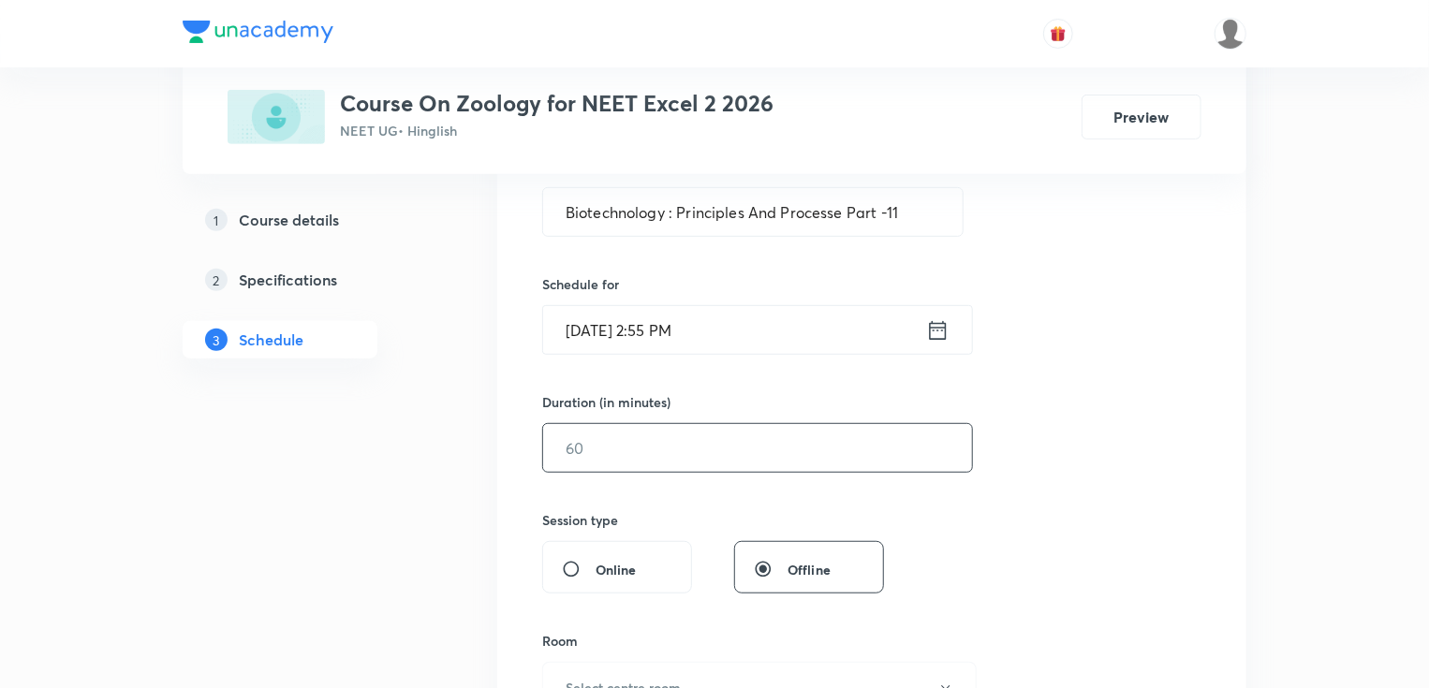
click at [579, 452] on input "text" at bounding box center [757, 448] width 429 height 48
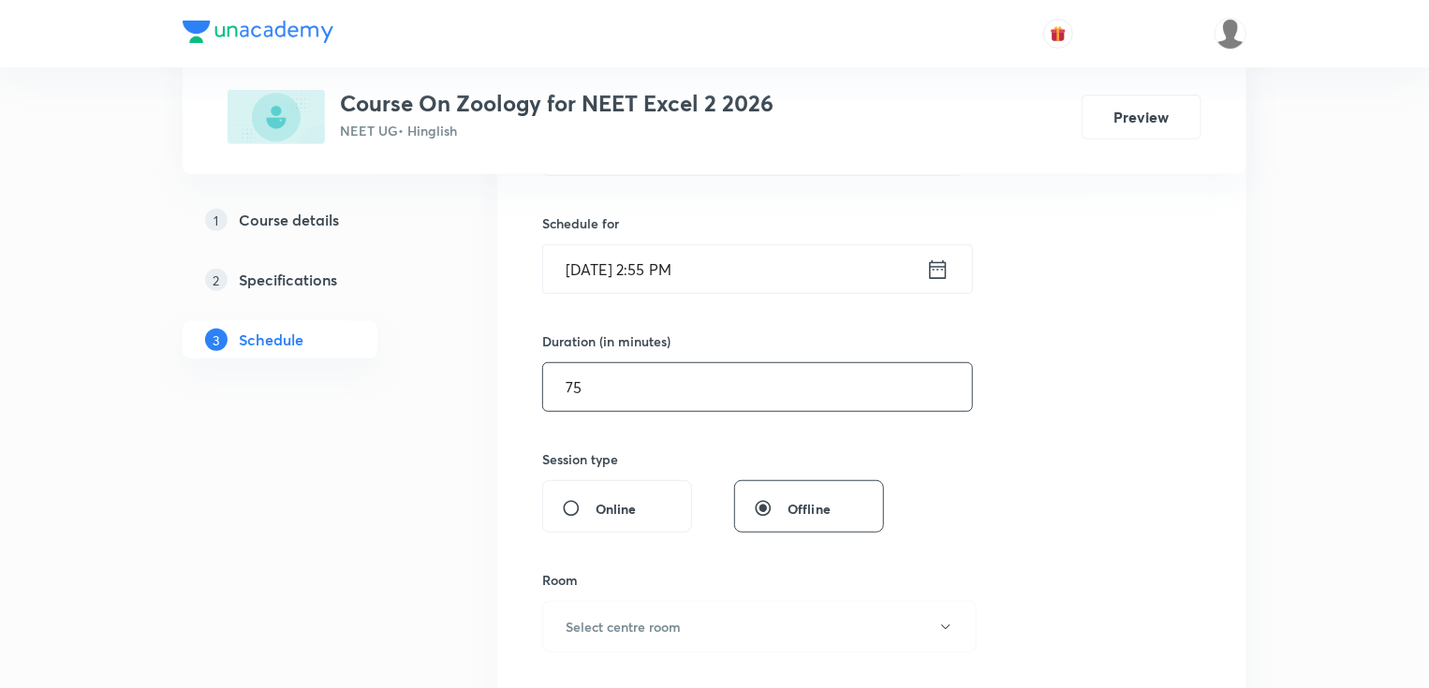
scroll to position [524, 0]
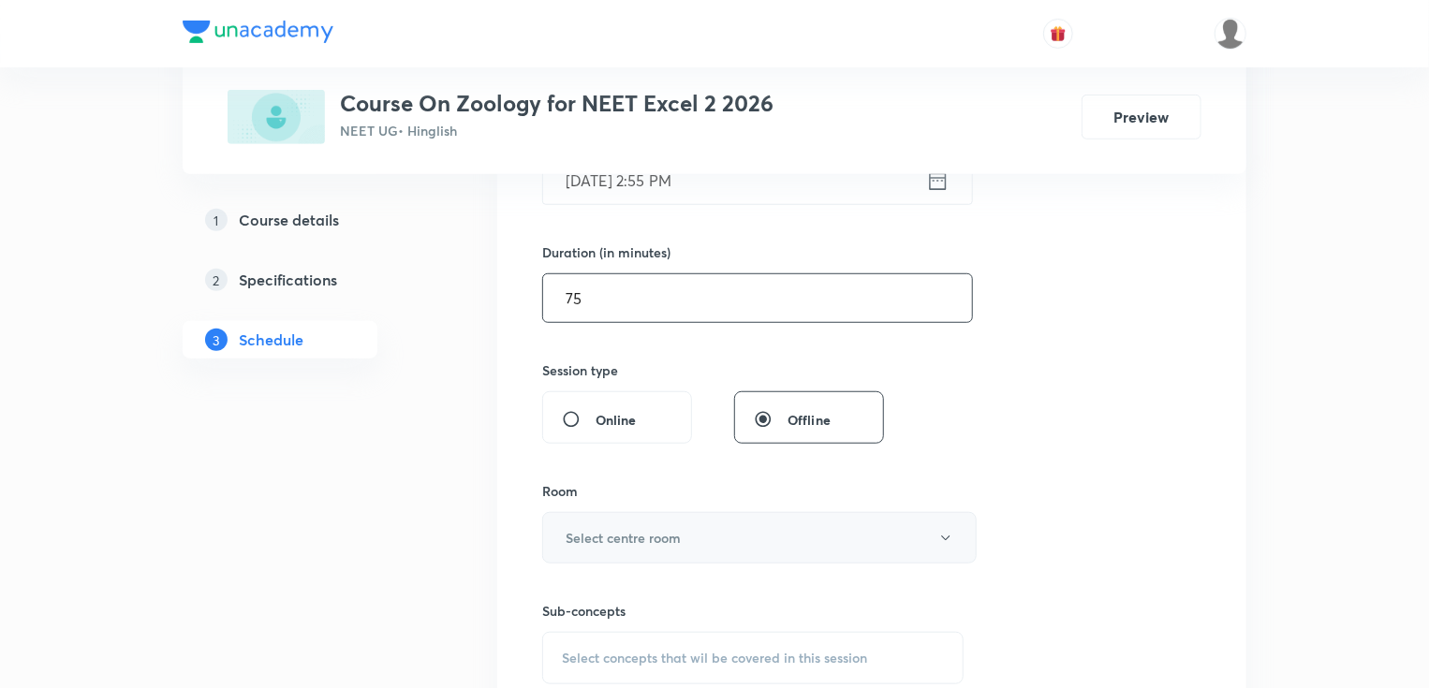
type input "75"
click at [580, 519] on button "Select centre room" at bounding box center [759, 537] width 434 height 51
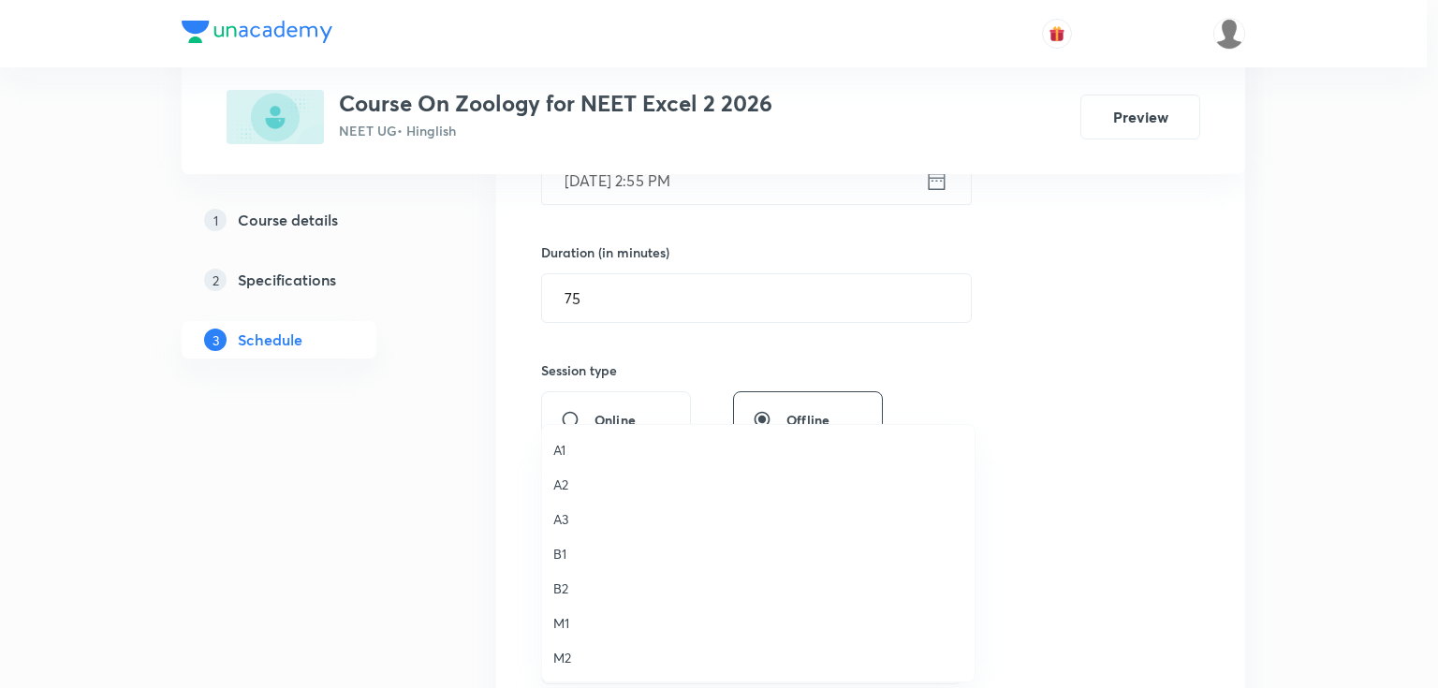
click at [554, 581] on span "B2" at bounding box center [758, 589] width 410 height 20
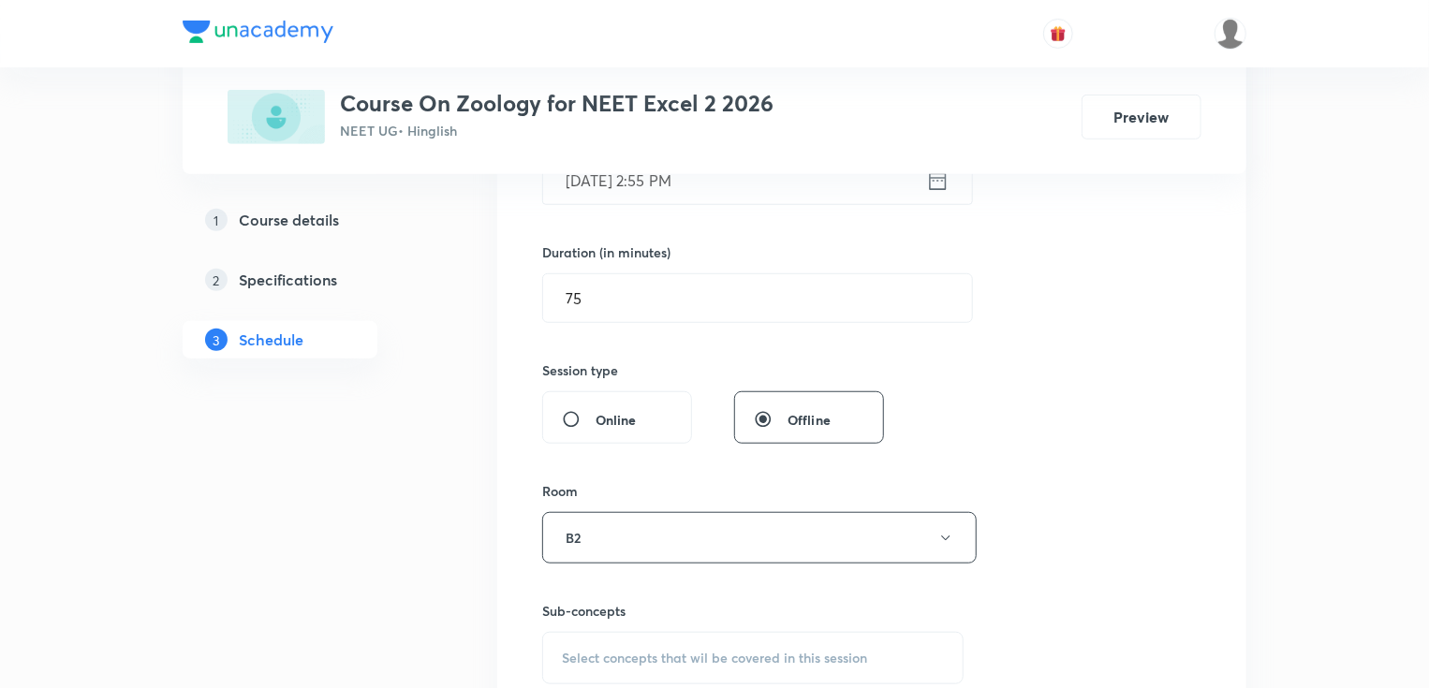
scroll to position [599, 0]
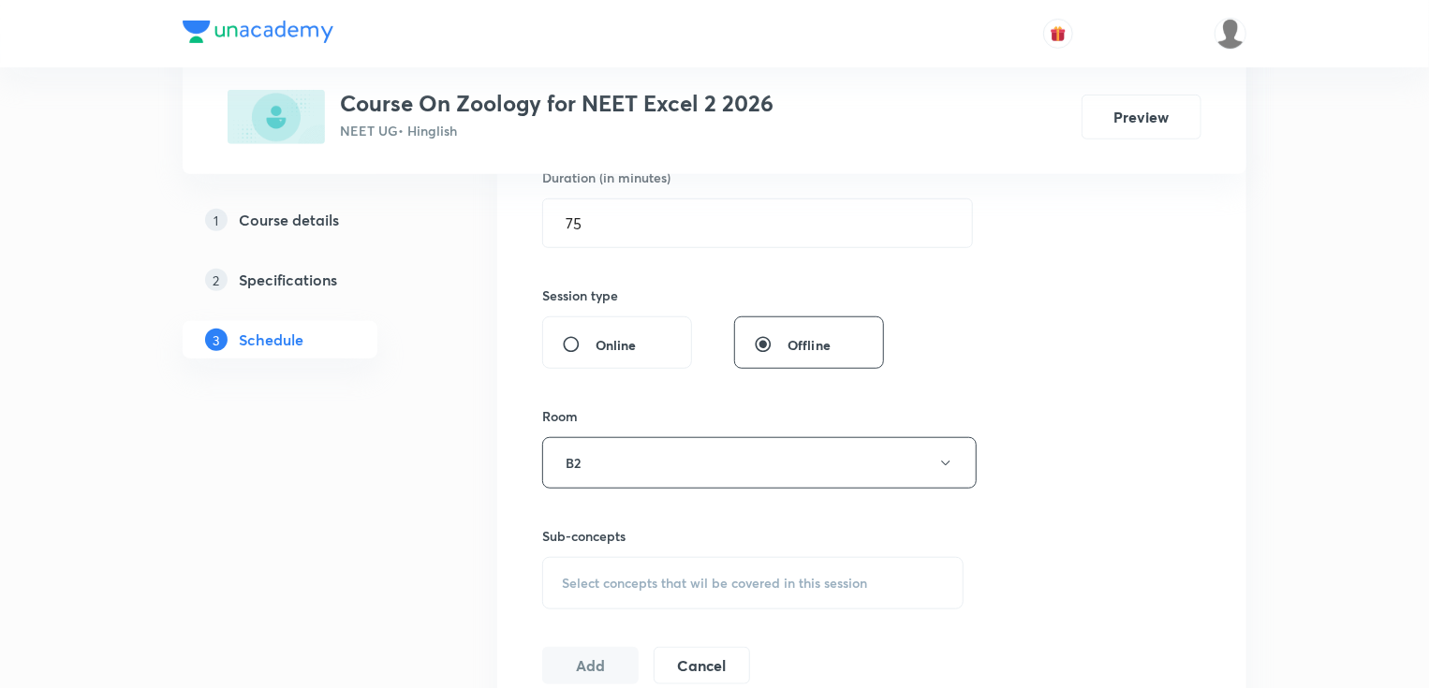
click at [592, 581] on span "Select concepts that wil be covered in this session" at bounding box center [714, 583] width 305 height 15
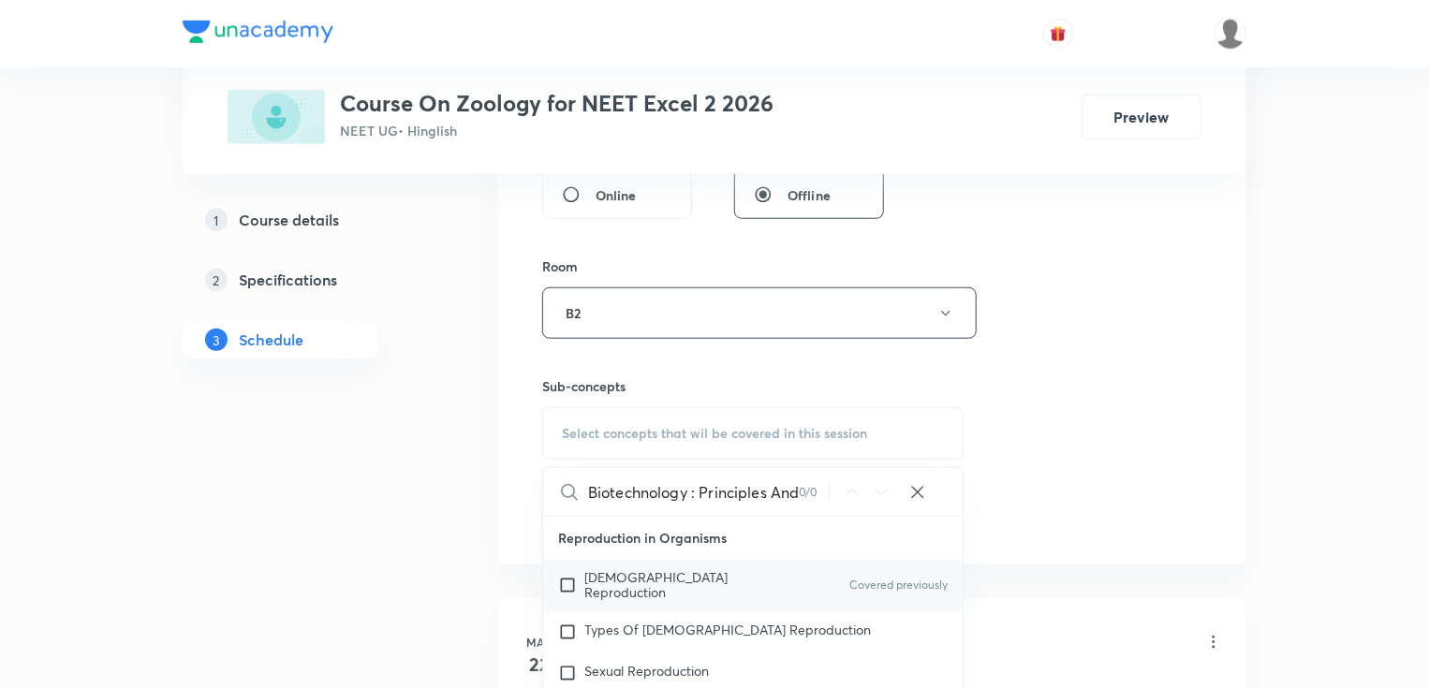
scroll to position [0, 125]
drag, startPoint x: 631, startPoint y: 496, endPoint x: 808, endPoint y: 491, distance: 177.1
click at [808, 491] on div "Biotechnology : Principles And Processe Part -10 0 / 0 ​" at bounding box center [752, 492] width 419 height 48
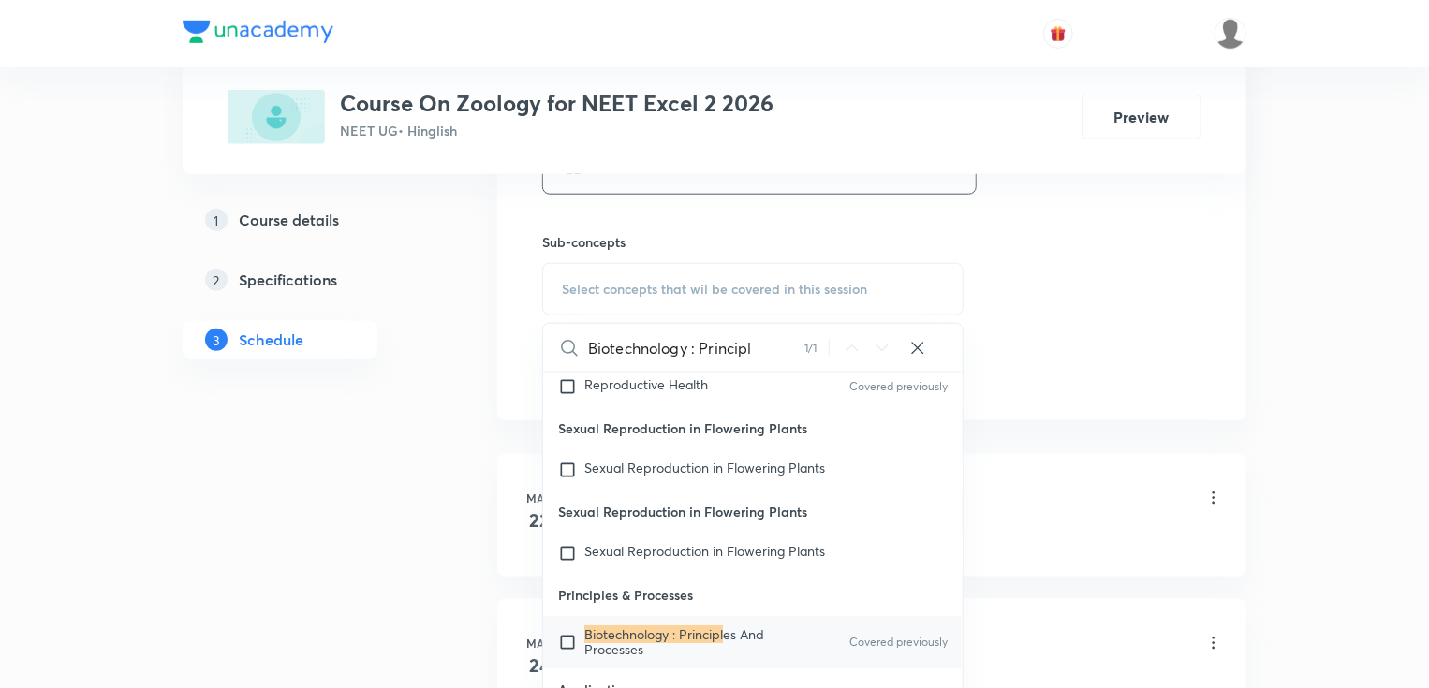
scroll to position [899, 0]
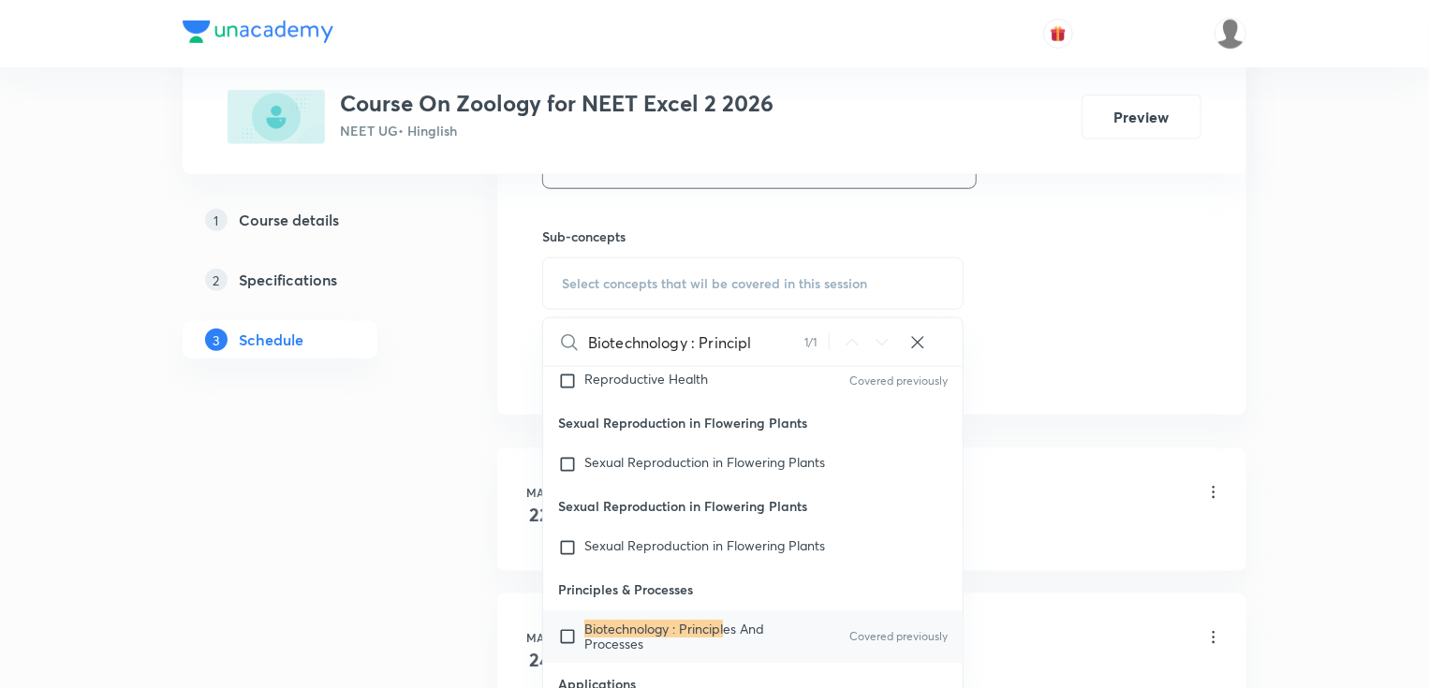
type input "Biotechnology : Principl"
click at [708, 610] on div "Biotechnology : Principl es And Processes Covered previously" at bounding box center [752, 636] width 419 height 52
checkbox input "true"
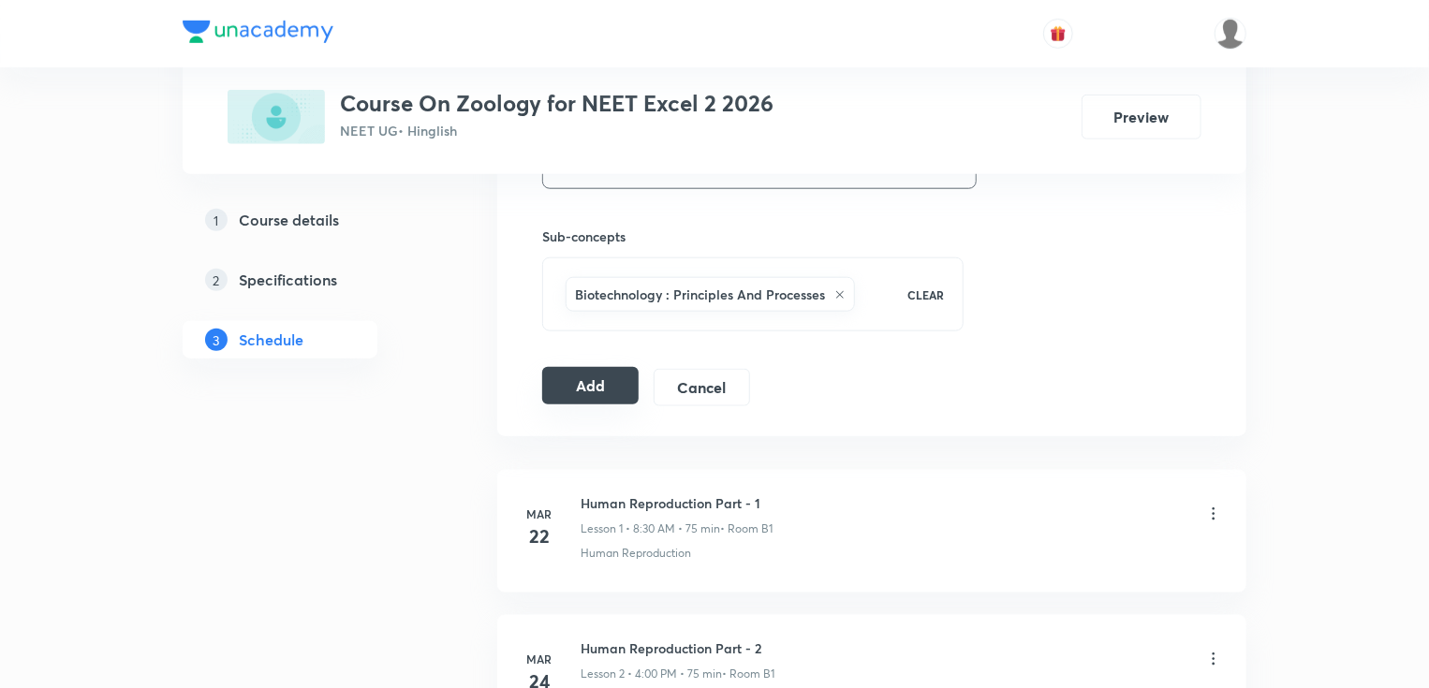
click at [577, 399] on button "Add" at bounding box center [590, 385] width 96 height 37
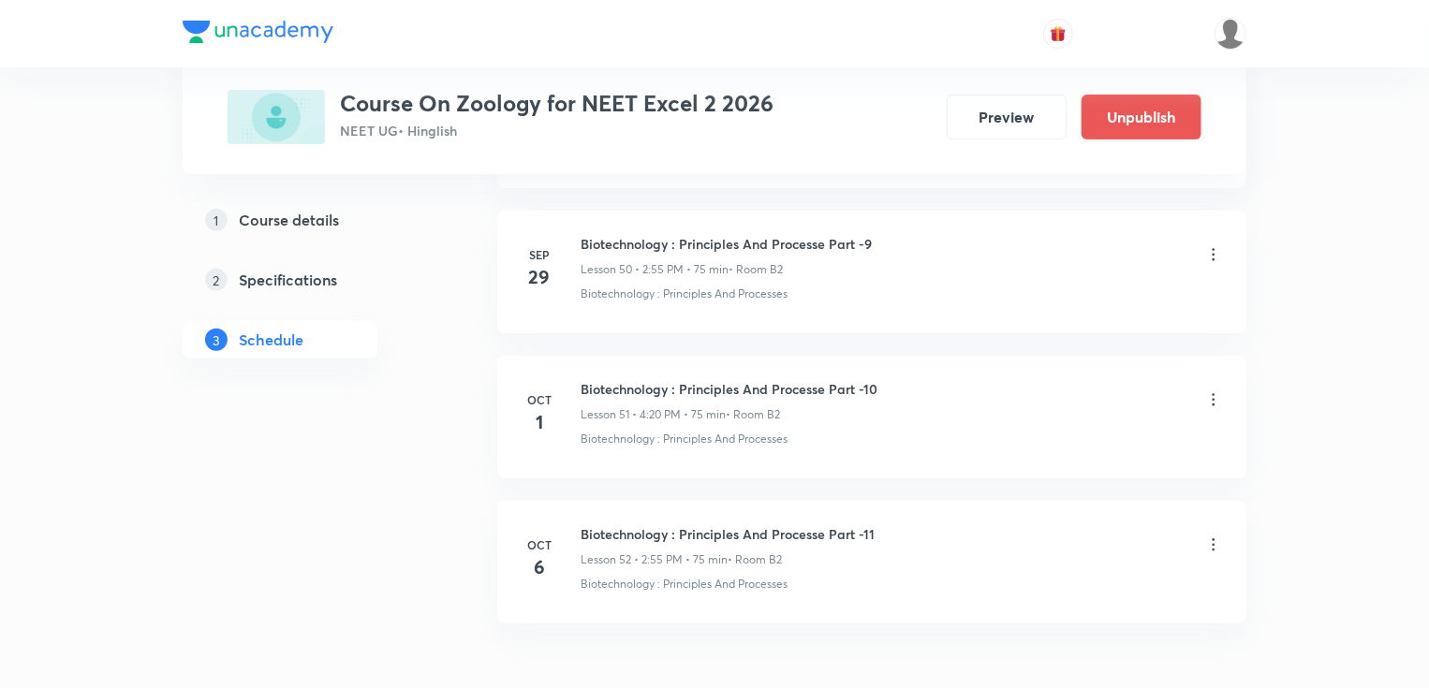
scroll to position [7479, 0]
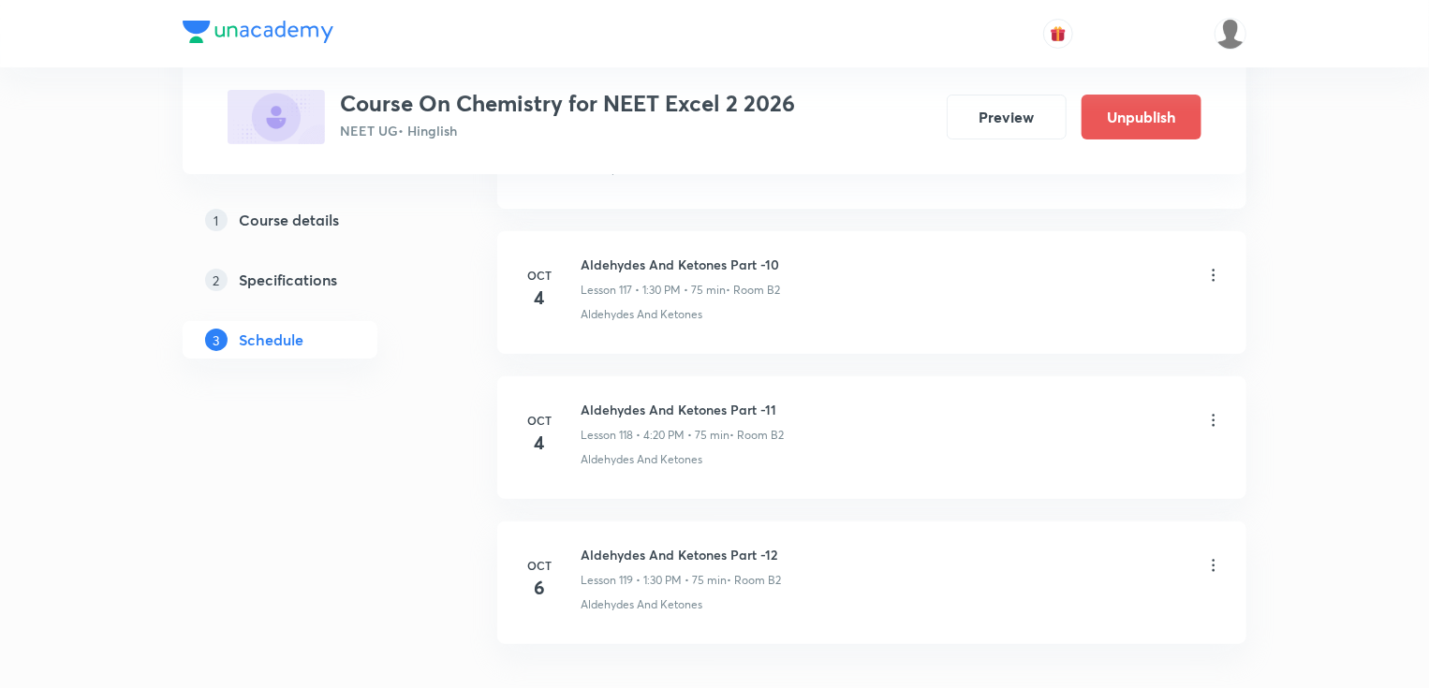
scroll to position [18037, 0]
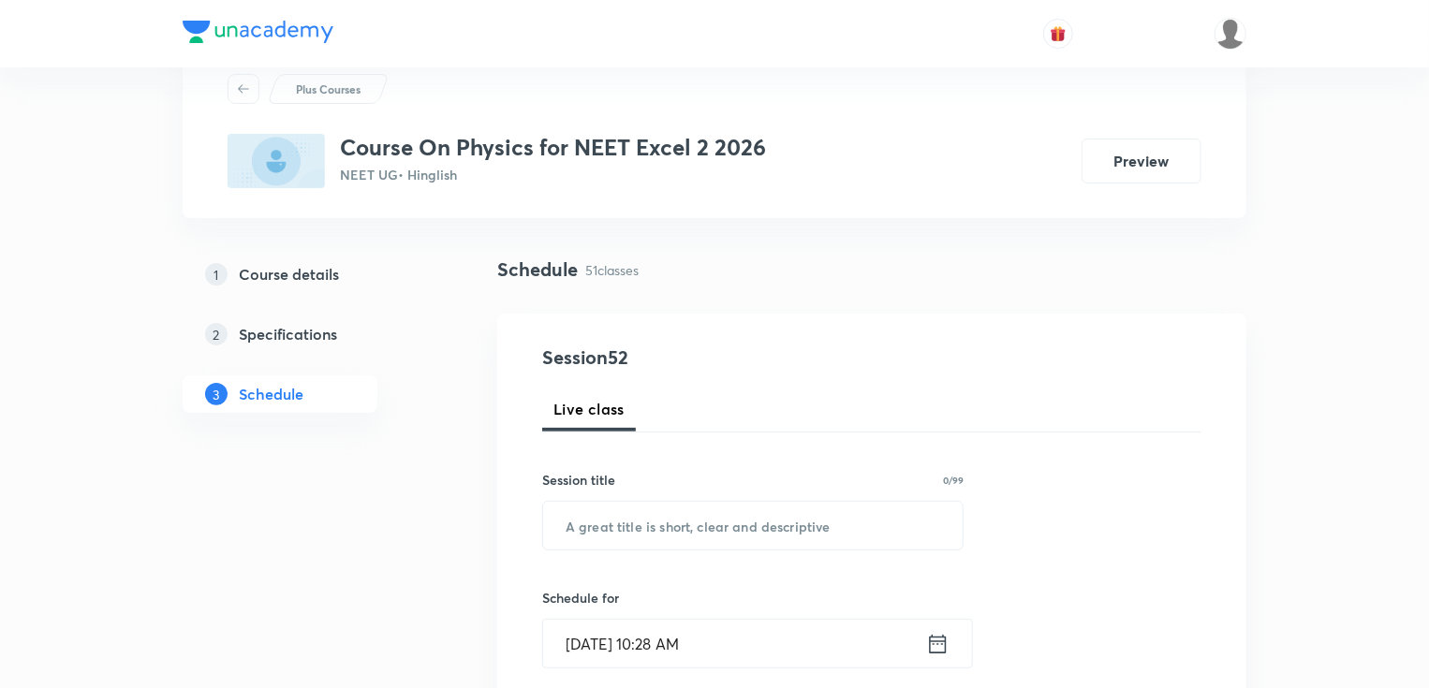
scroll to position [225, 0]
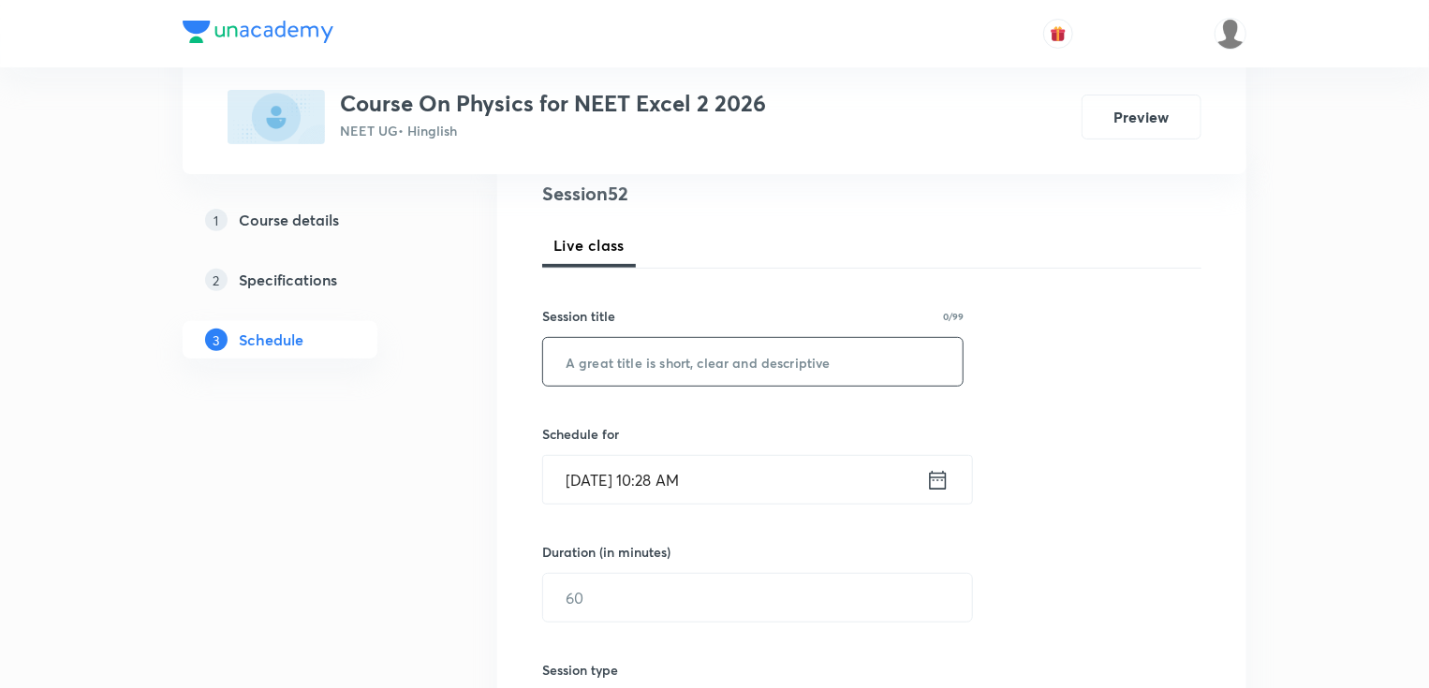
click at [566, 365] on input "text" at bounding box center [752, 362] width 419 height 48
paste input "Waves Optics Part - 1"
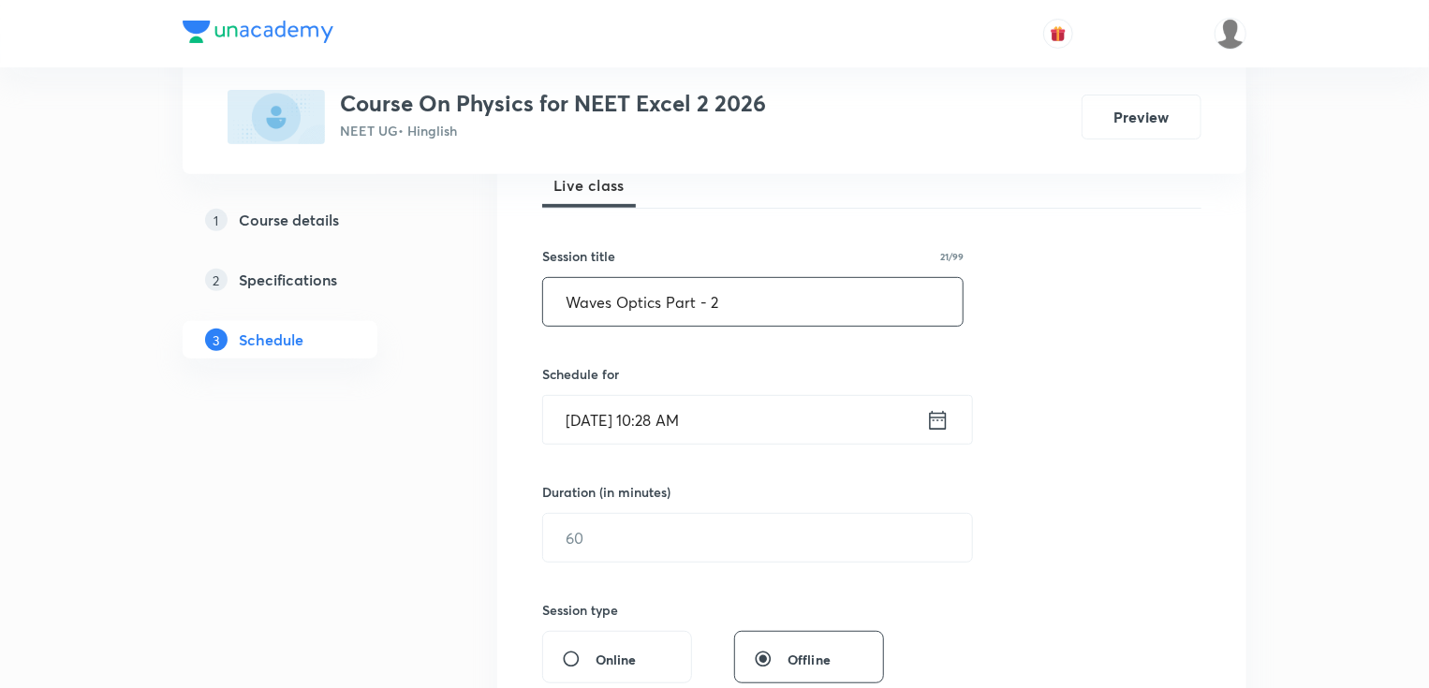
scroll to position [375, 0]
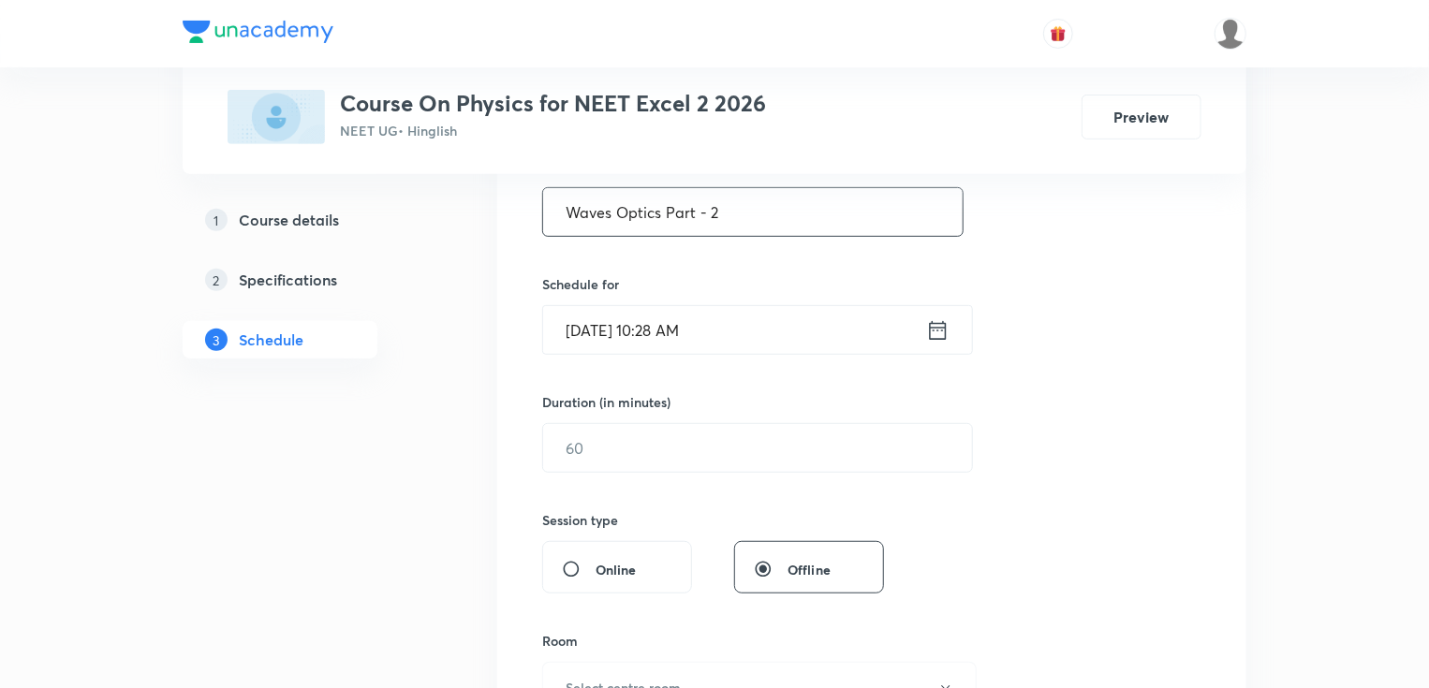
type input "Waves Optics Part - 2"
click at [653, 331] on input "[DATE] 10:28 AM" at bounding box center [734, 330] width 383 height 48
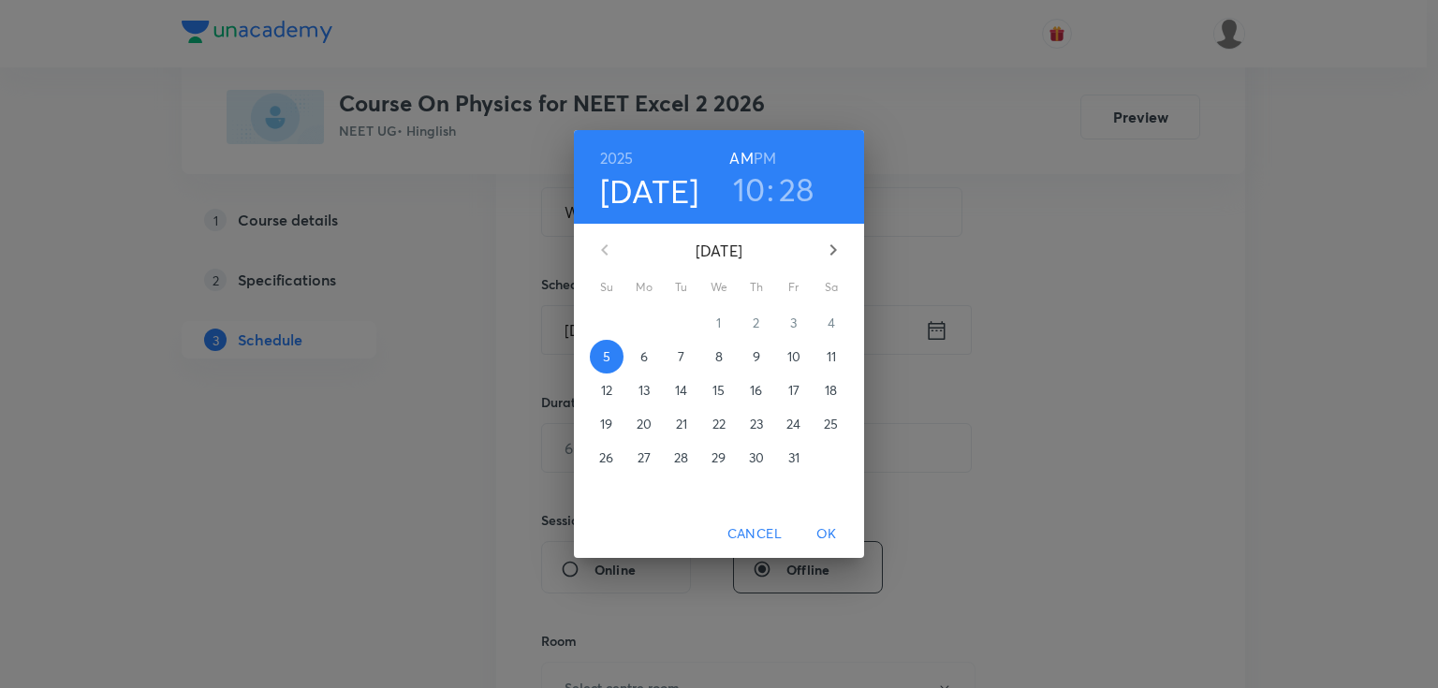
click at [641, 351] on p "6" at bounding box center [643, 356] width 7 height 19
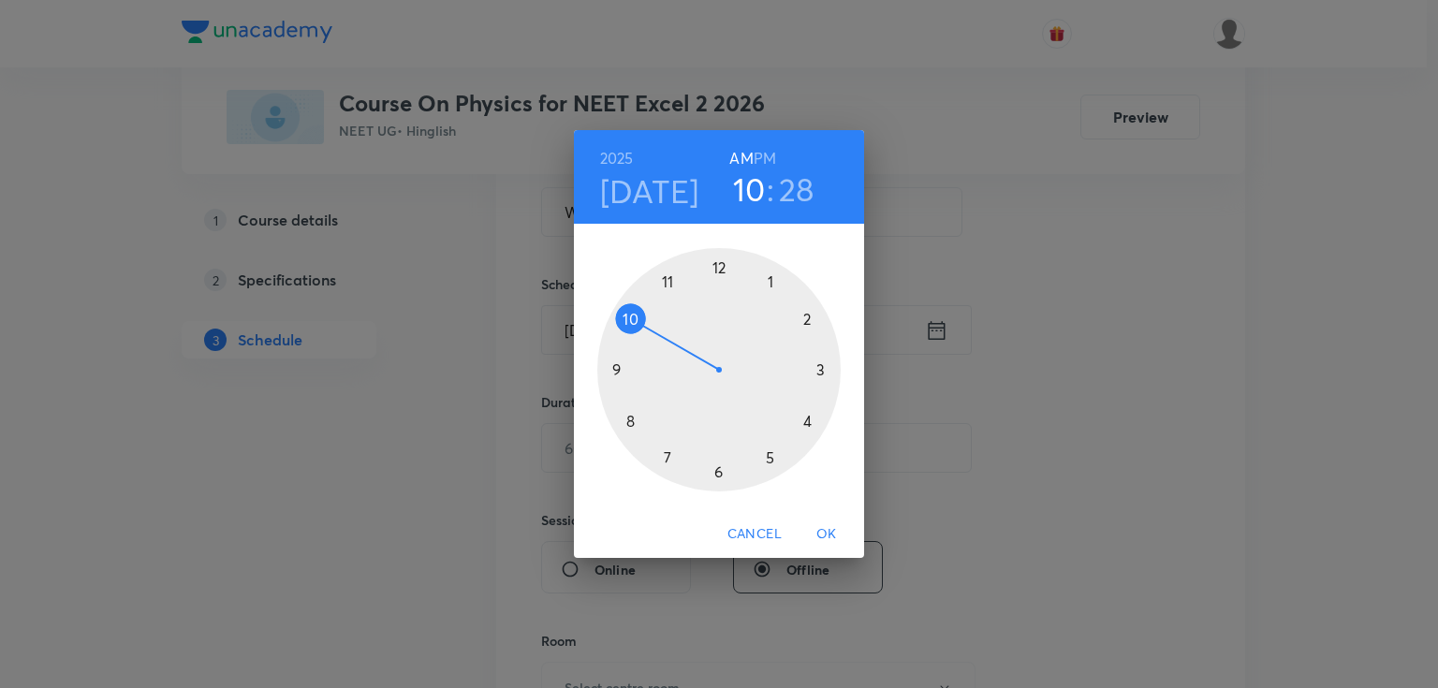
click at [762, 157] on h6 "PM" at bounding box center [765, 158] width 22 height 26
click at [809, 423] on div at bounding box center [718, 369] width 243 height 243
click at [804, 419] on div at bounding box center [718, 369] width 243 height 243
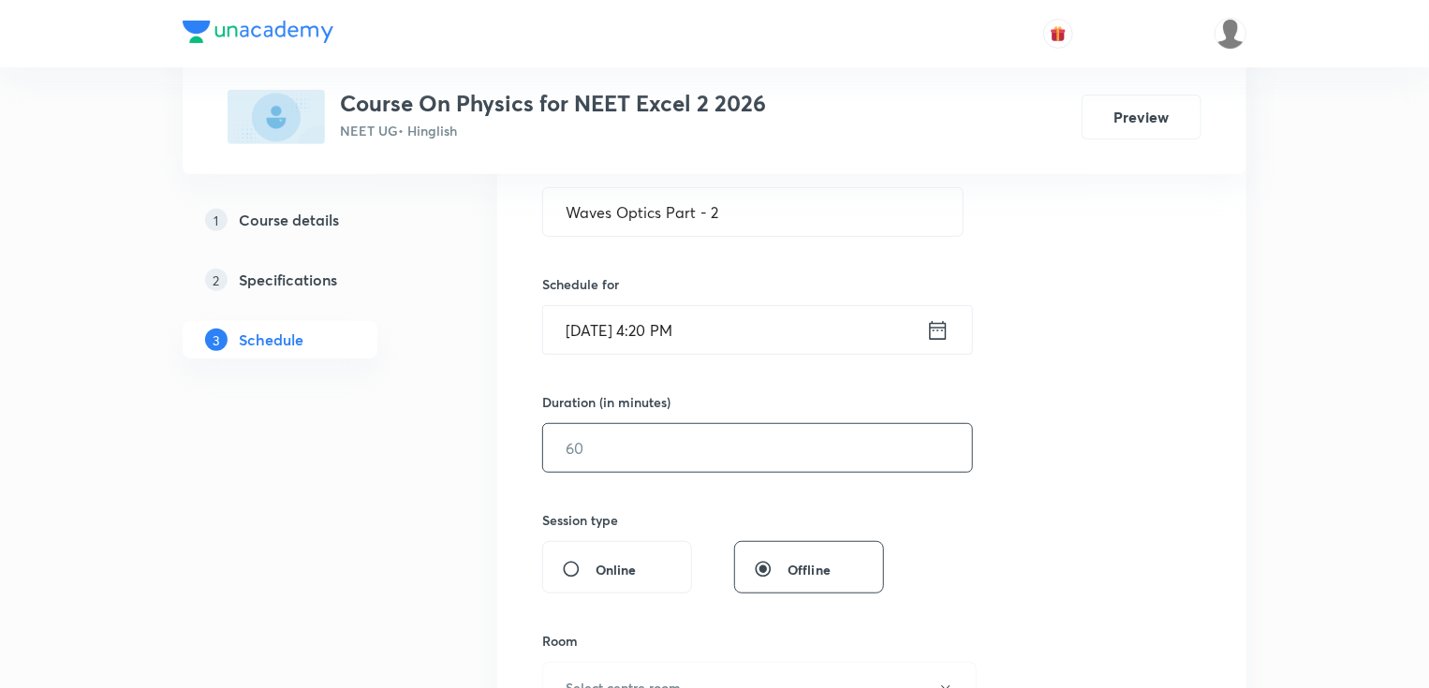
click at [614, 438] on input "text" at bounding box center [757, 448] width 429 height 48
type input "75"
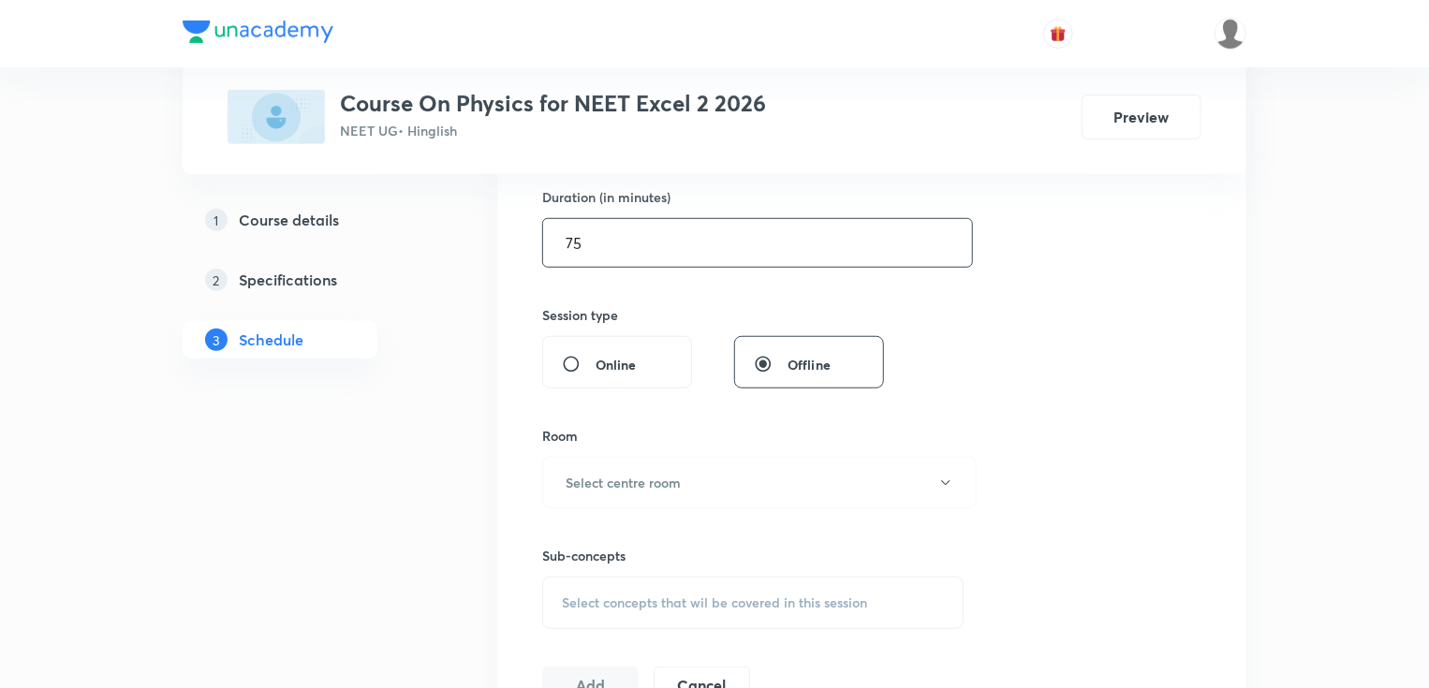
scroll to position [599, 0]
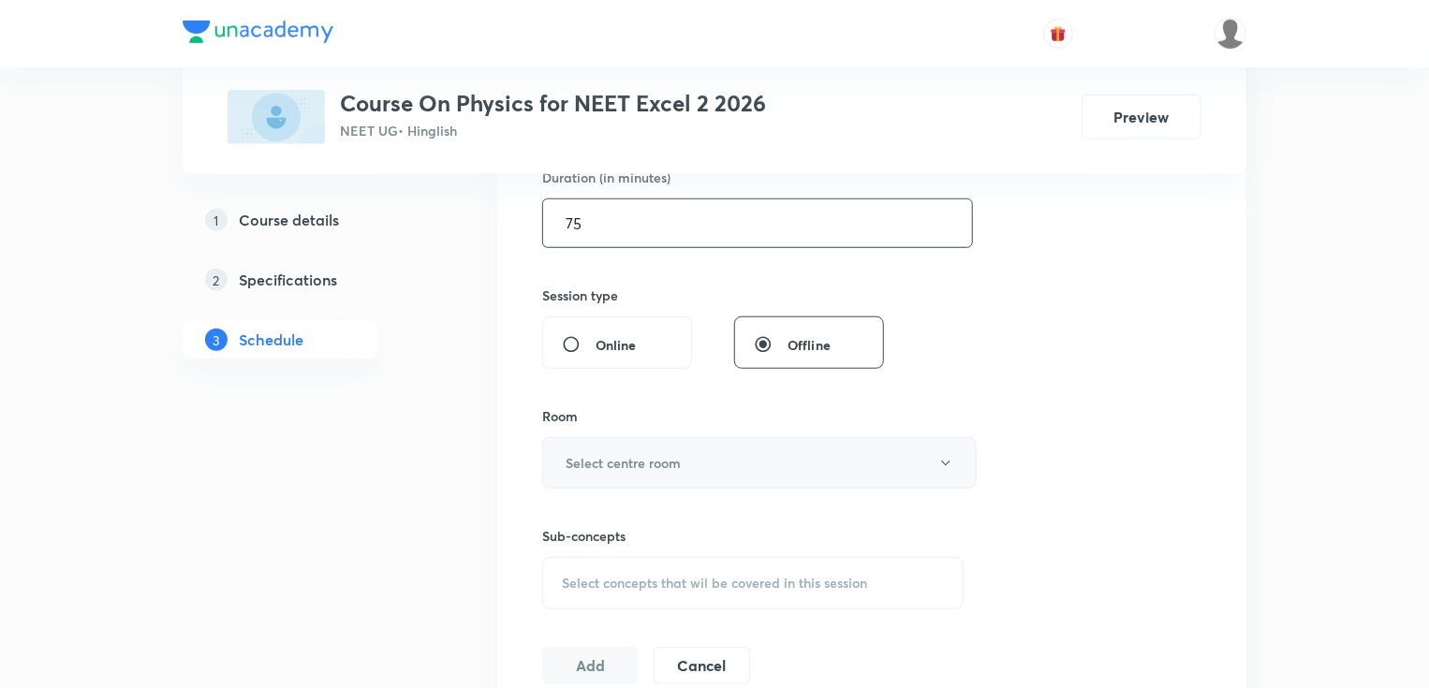
click at [590, 467] on h6 "Select centre room" at bounding box center [623, 463] width 115 height 20
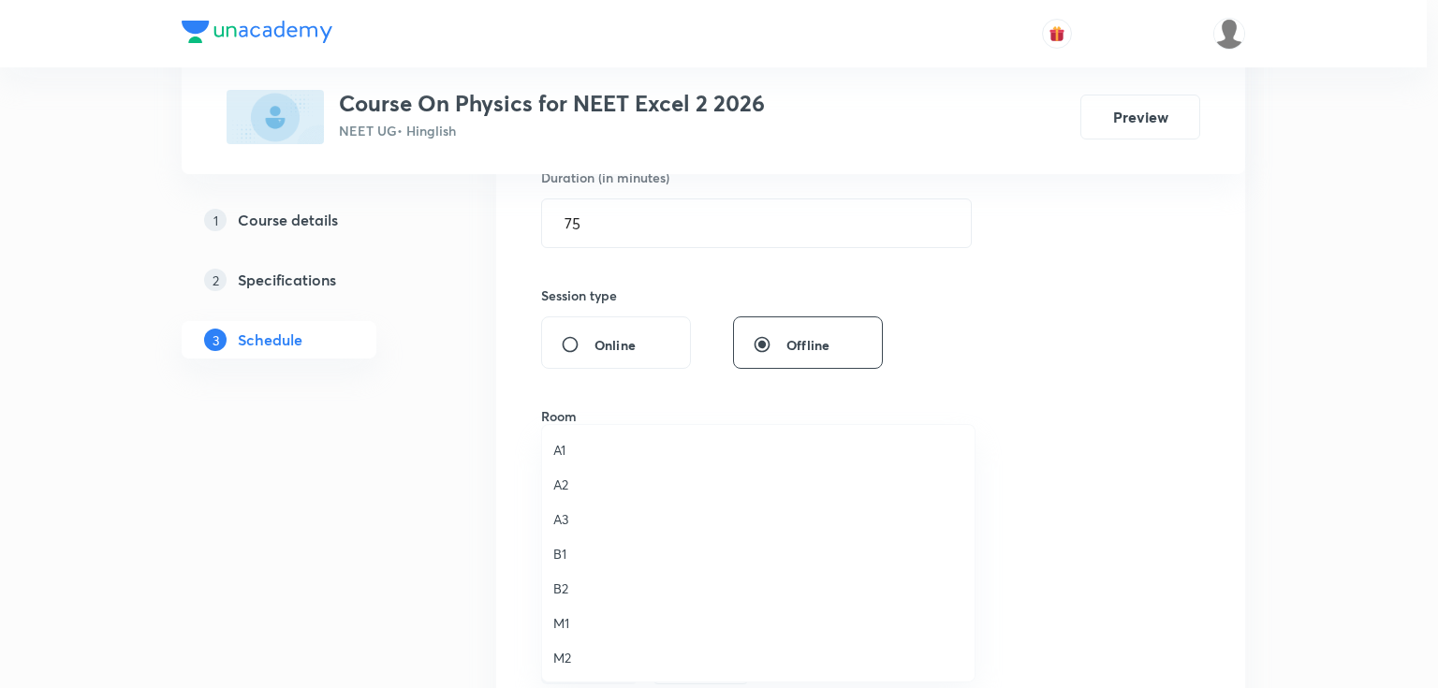
click at [581, 587] on span "B2" at bounding box center [758, 589] width 410 height 20
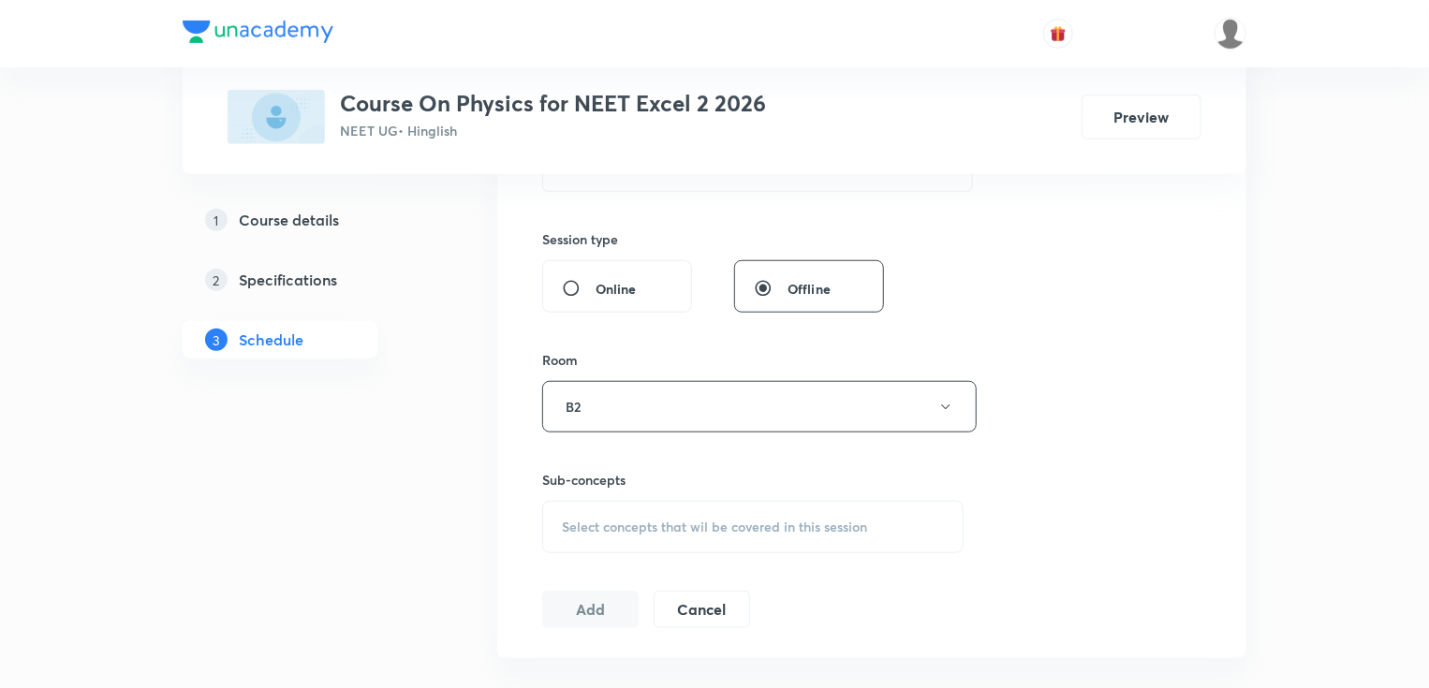
scroll to position [749, 0]
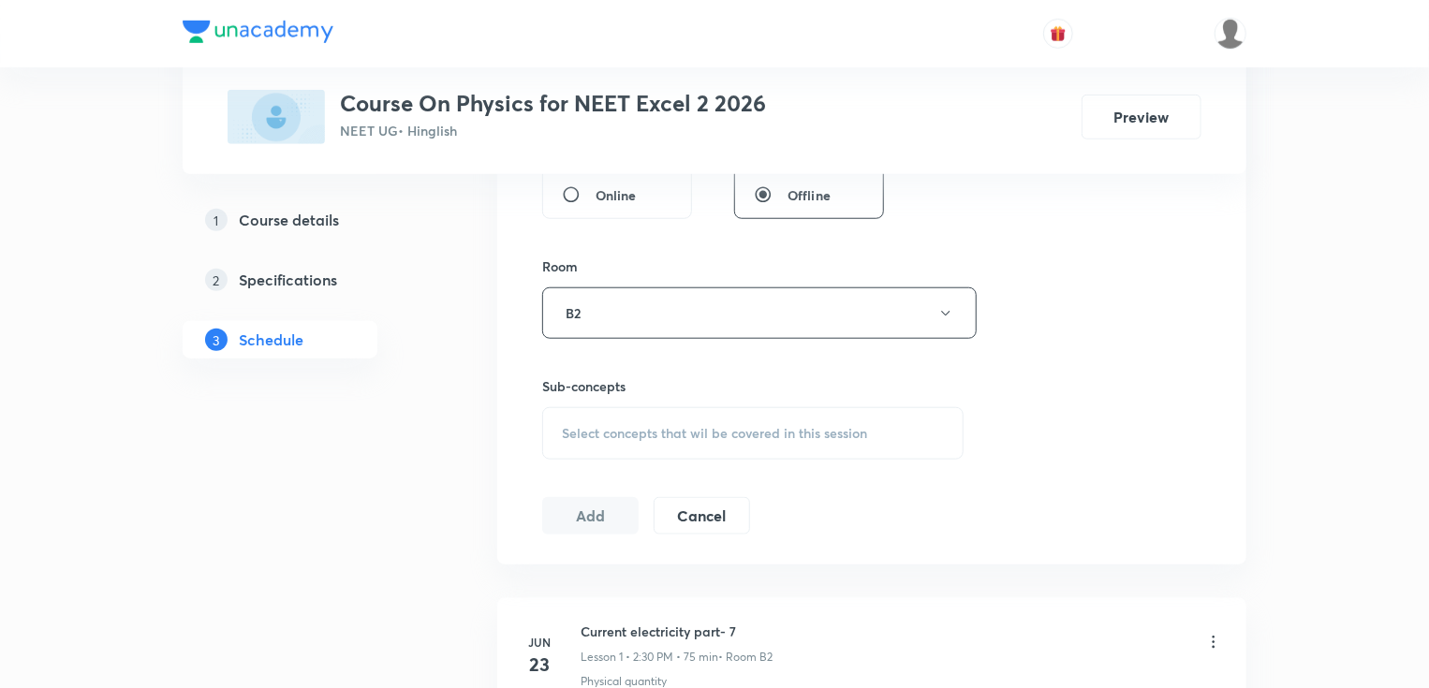
click at [599, 431] on span "Select concepts that wil be covered in this session" at bounding box center [714, 433] width 305 height 15
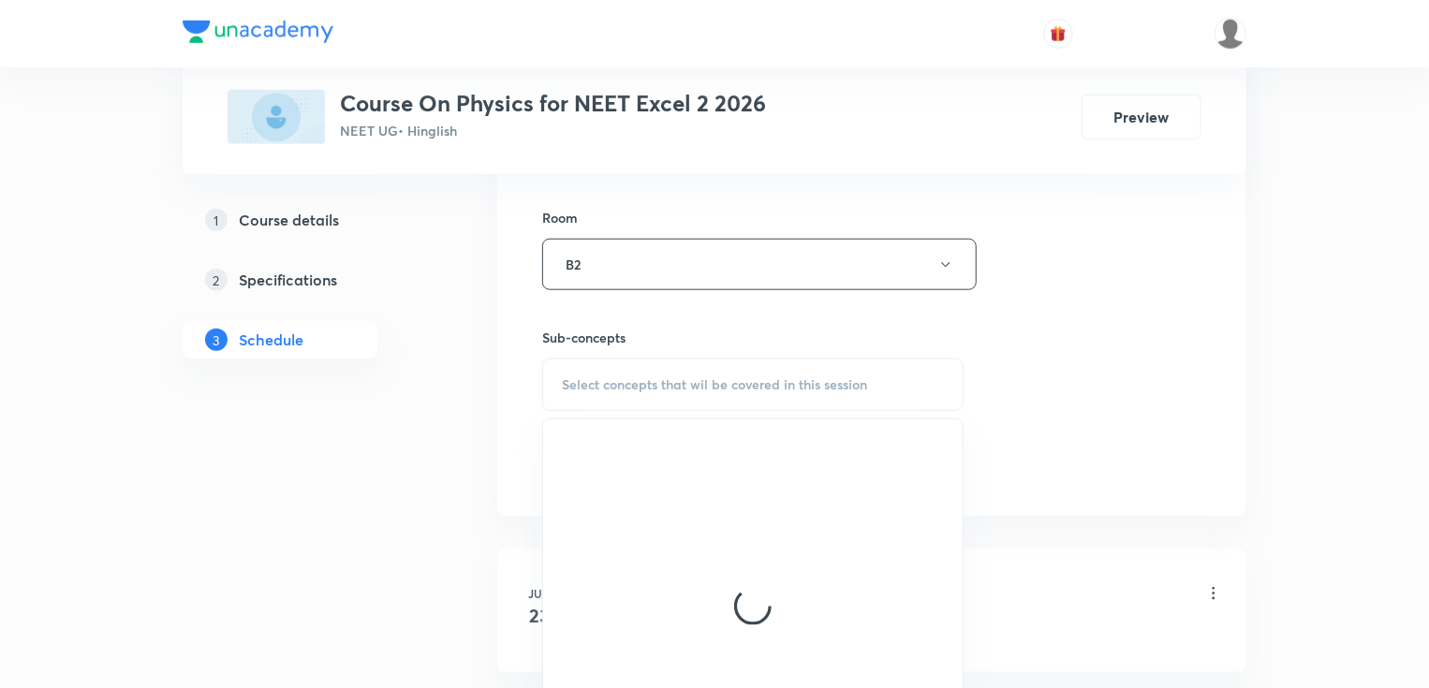
scroll to position [899, 0]
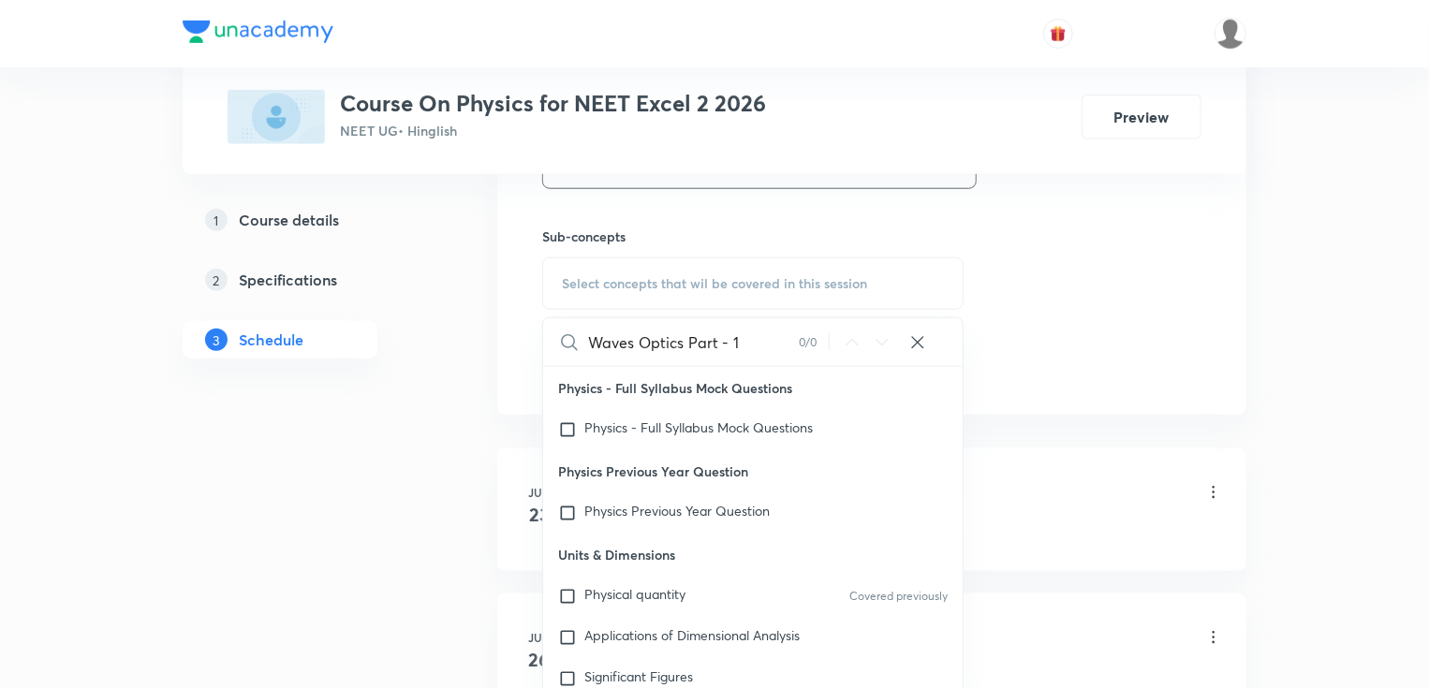
drag, startPoint x: 625, startPoint y: 344, endPoint x: 801, endPoint y: 344, distance: 177.0
click at [801, 344] on div "Waves Optics Part - 1 0 / 0 ​" at bounding box center [752, 342] width 419 height 48
type input "Wave"
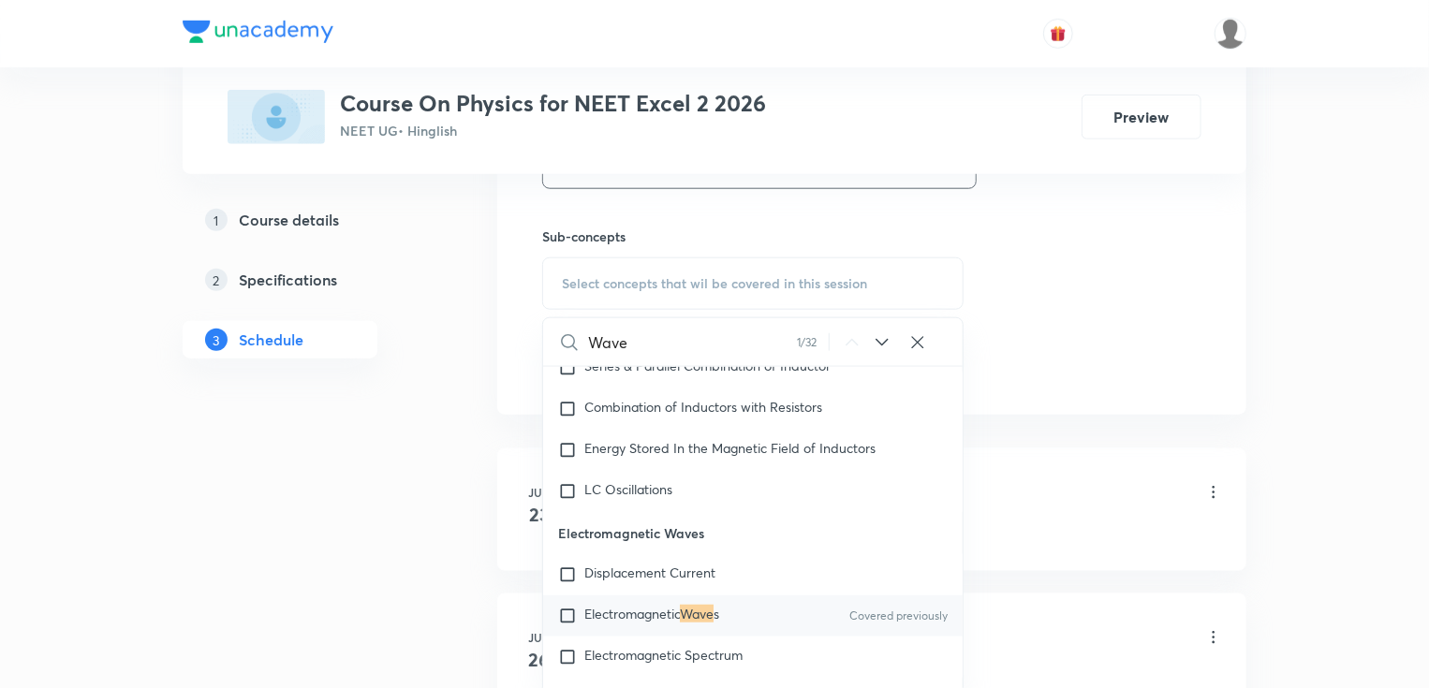
scroll to position [18618, 0]
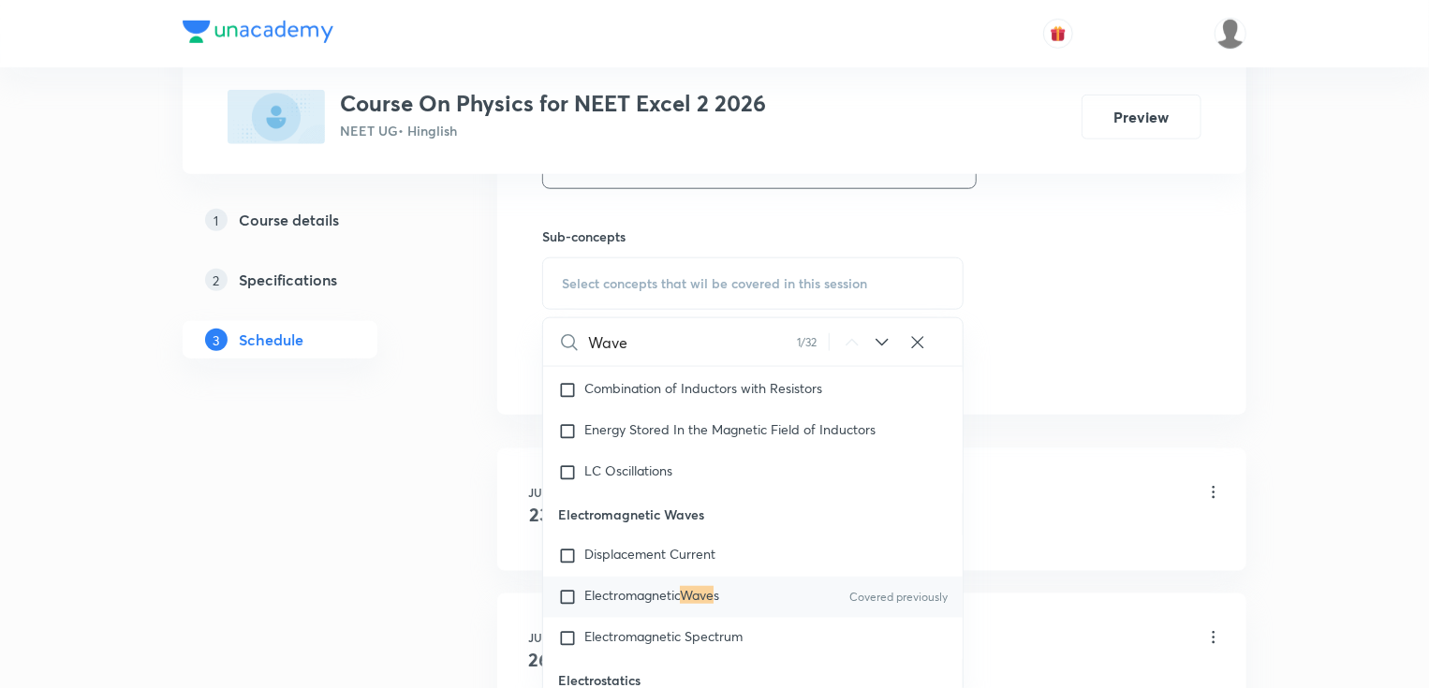
click at [628, 604] on span "Electromagnetic" at bounding box center [632, 595] width 96 height 18
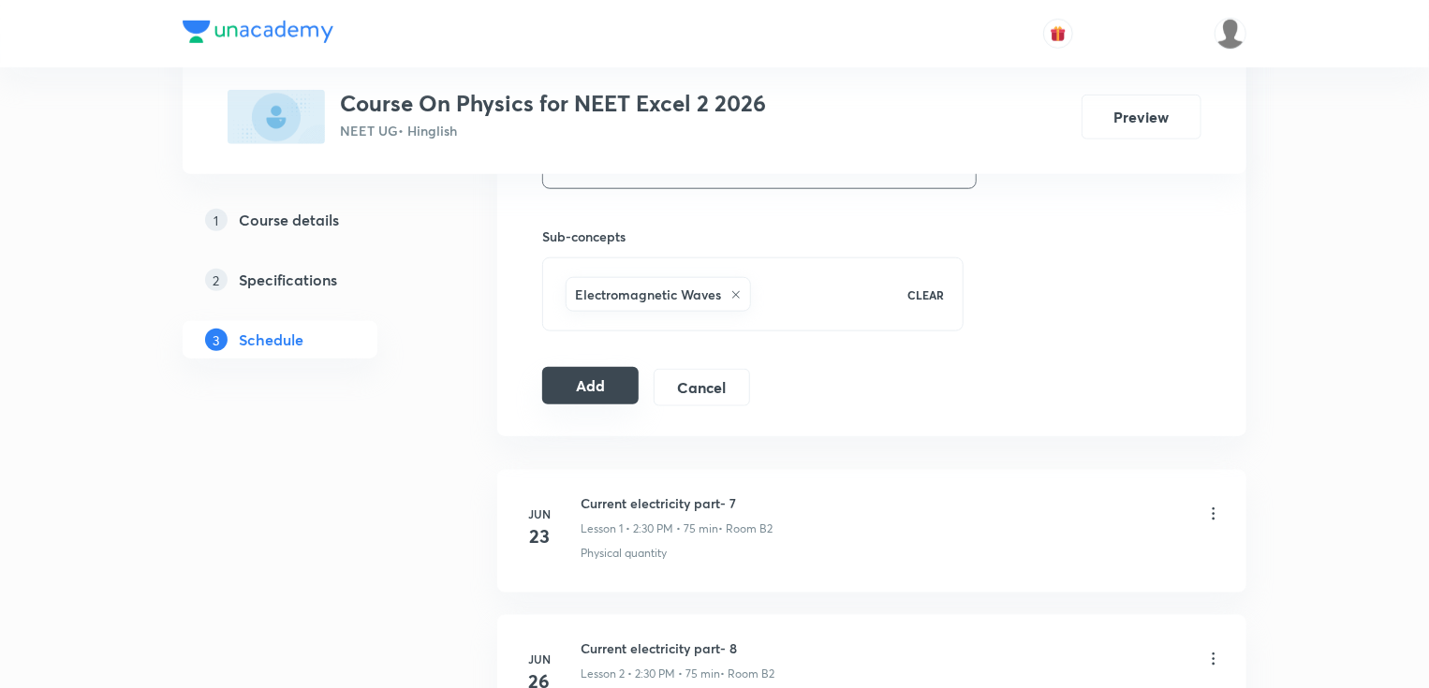
click at [576, 394] on button "Add" at bounding box center [590, 385] width 96 height 37
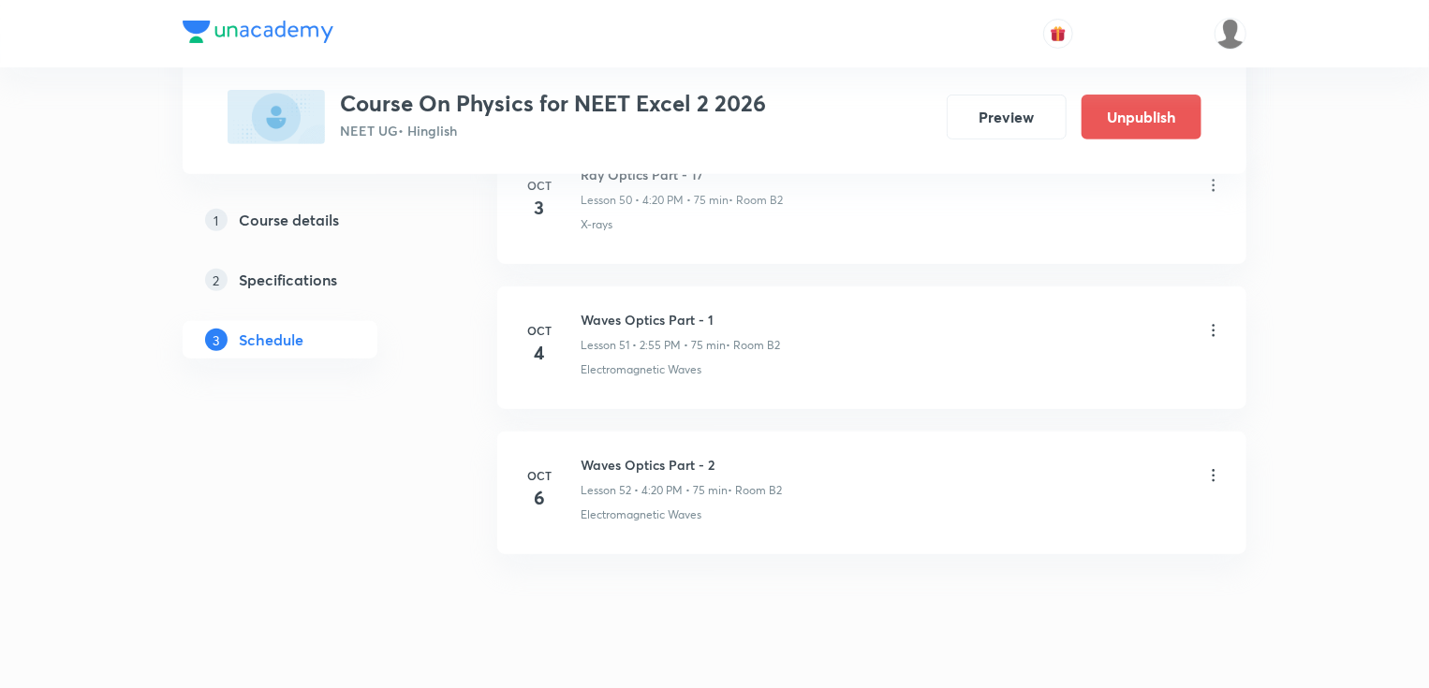
scroll to position [7479, 0]
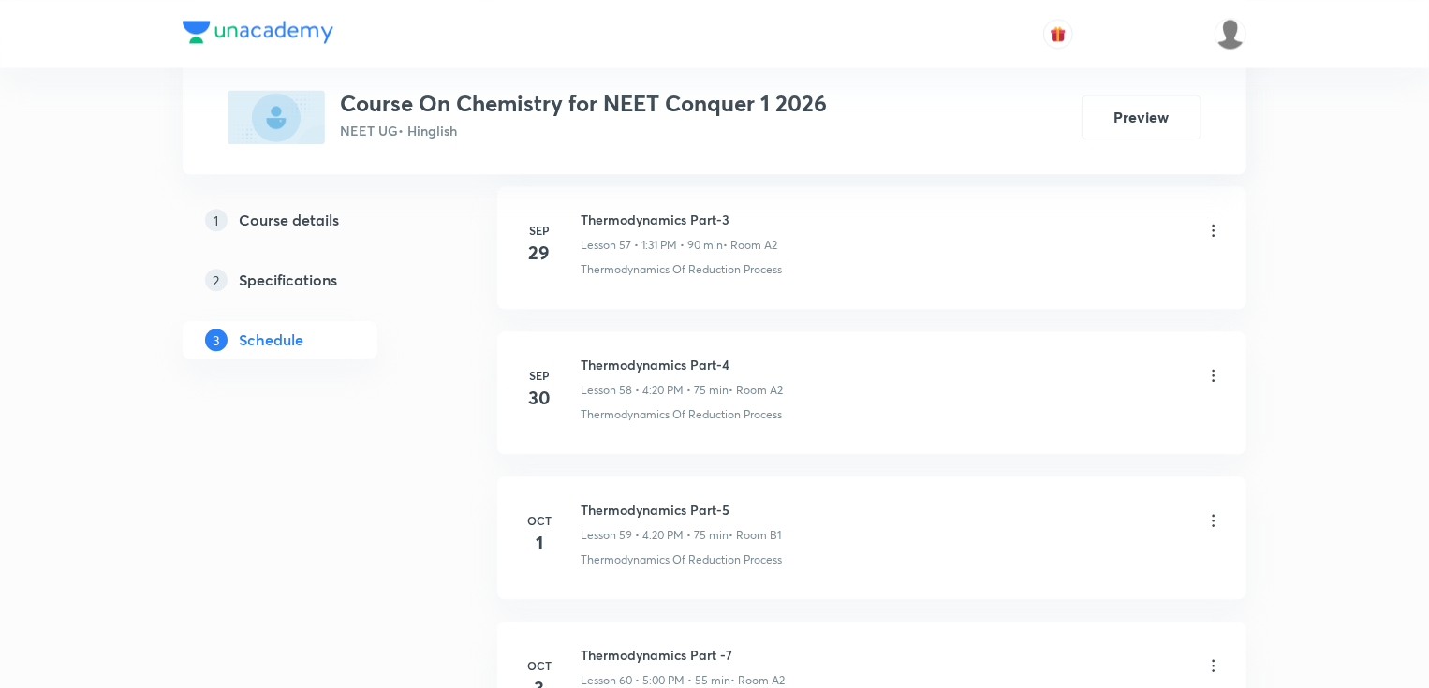
scroll to position [9496, 0]
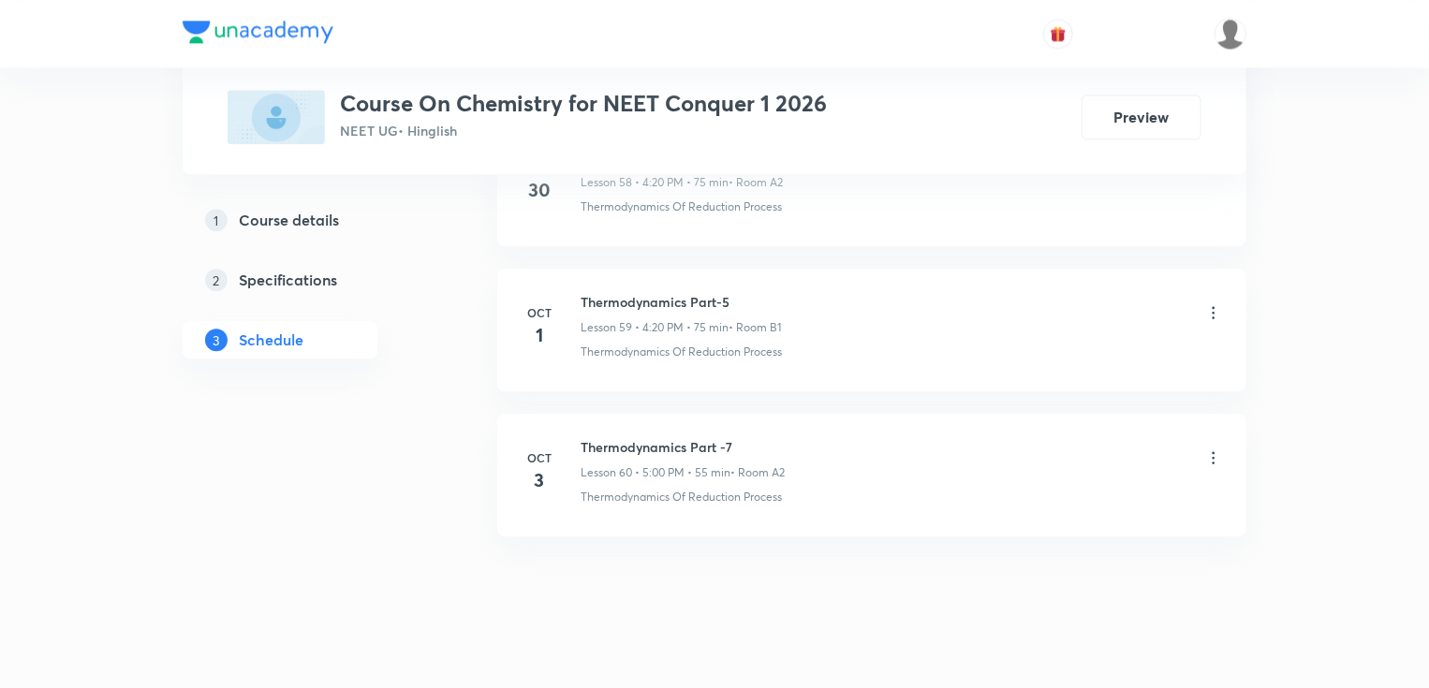
click at [678, 414] on li "[DATE] Thermodynamics Part -7 Lesson 60 • 5:00 PM • 55 min • Room A2 Thermodyna…" at bounding box center [871, 475] width 749 height 123
copy h6 "Thermodynamics Part -7"
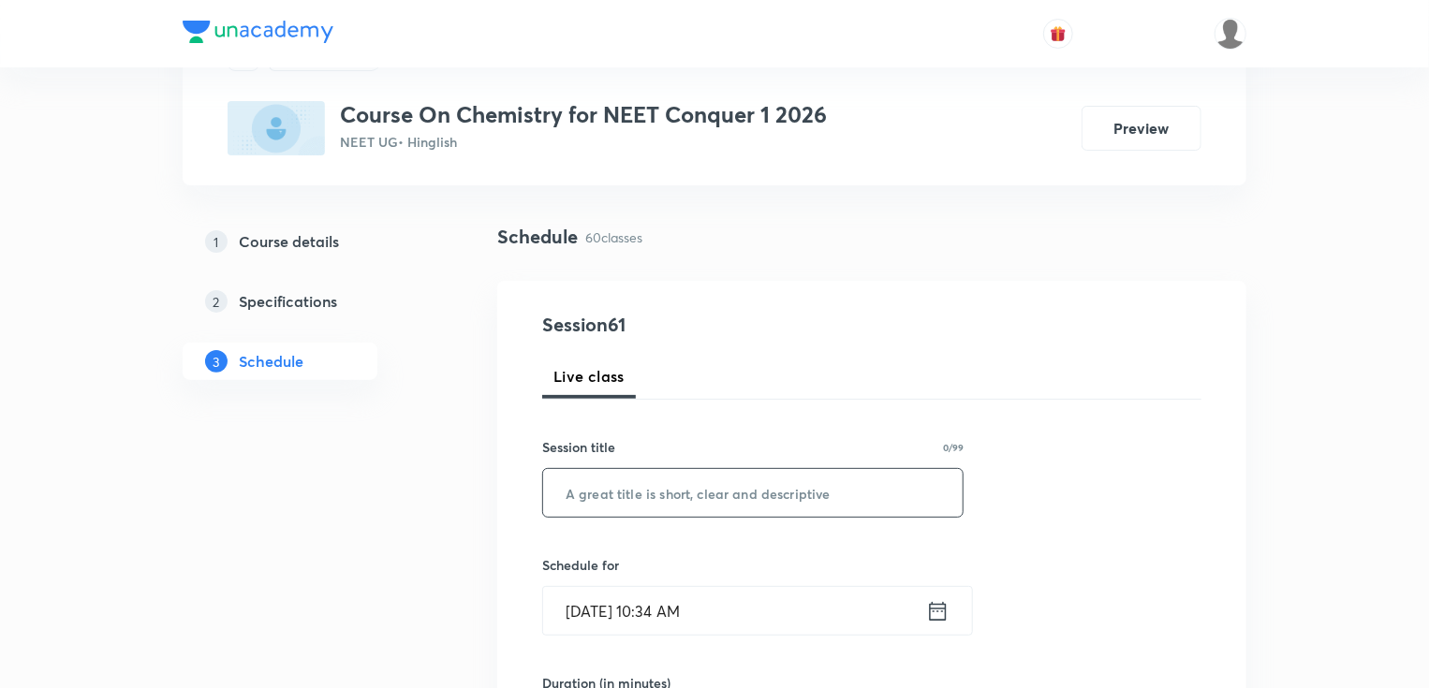
scroll to position [225, 0]
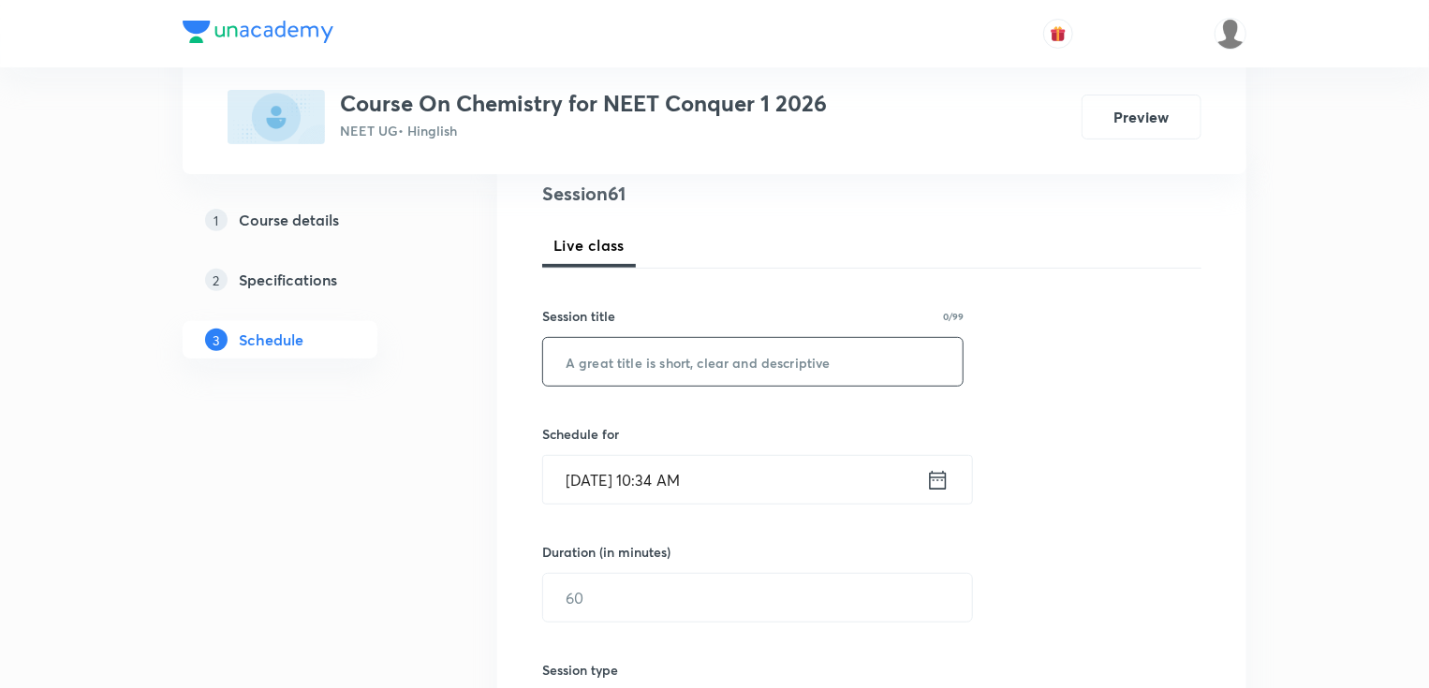
click at [624, 368] on input "text" at bounding box center [752, 362] width 419 height 48
paste input "Thermodynamics Part -7"
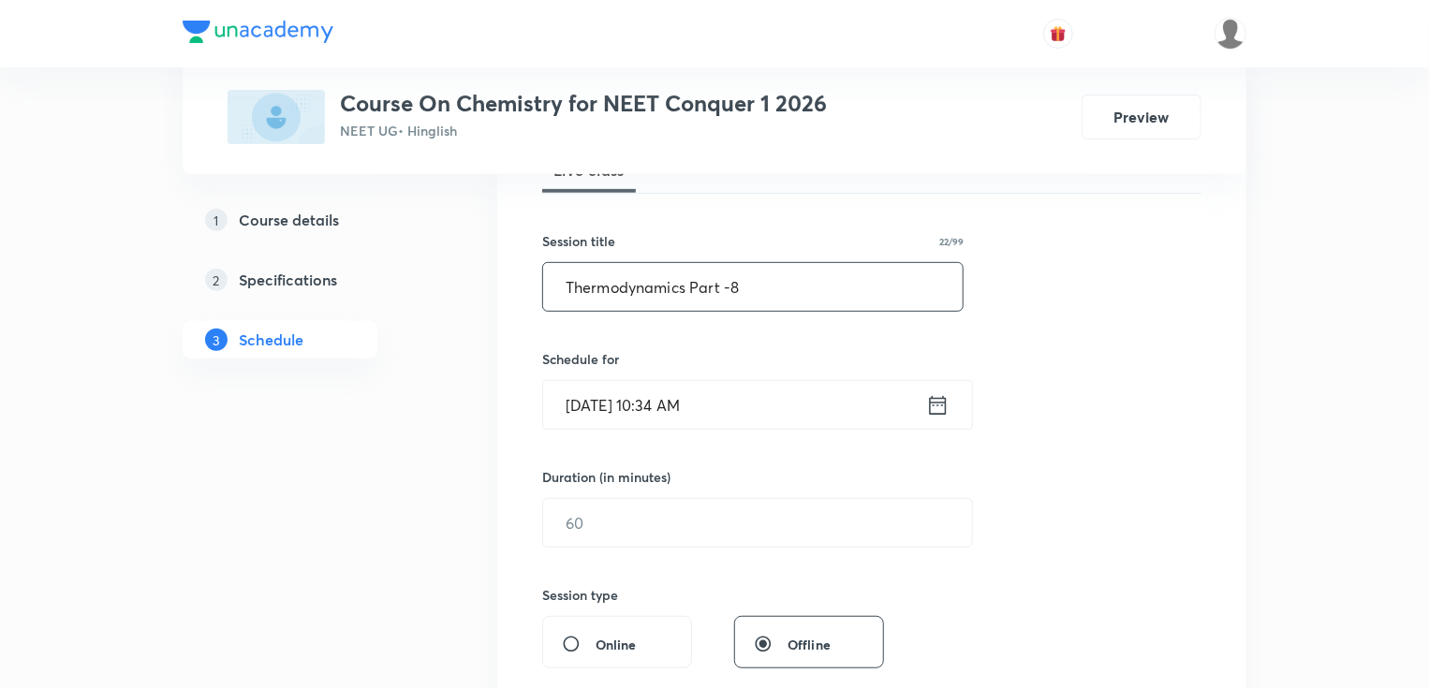
type input "Thermodynamics Part -8"
click at [715, 403] on input "[DATE] 10:34 AM" at bounding box center [734, 405] width 383 height 48
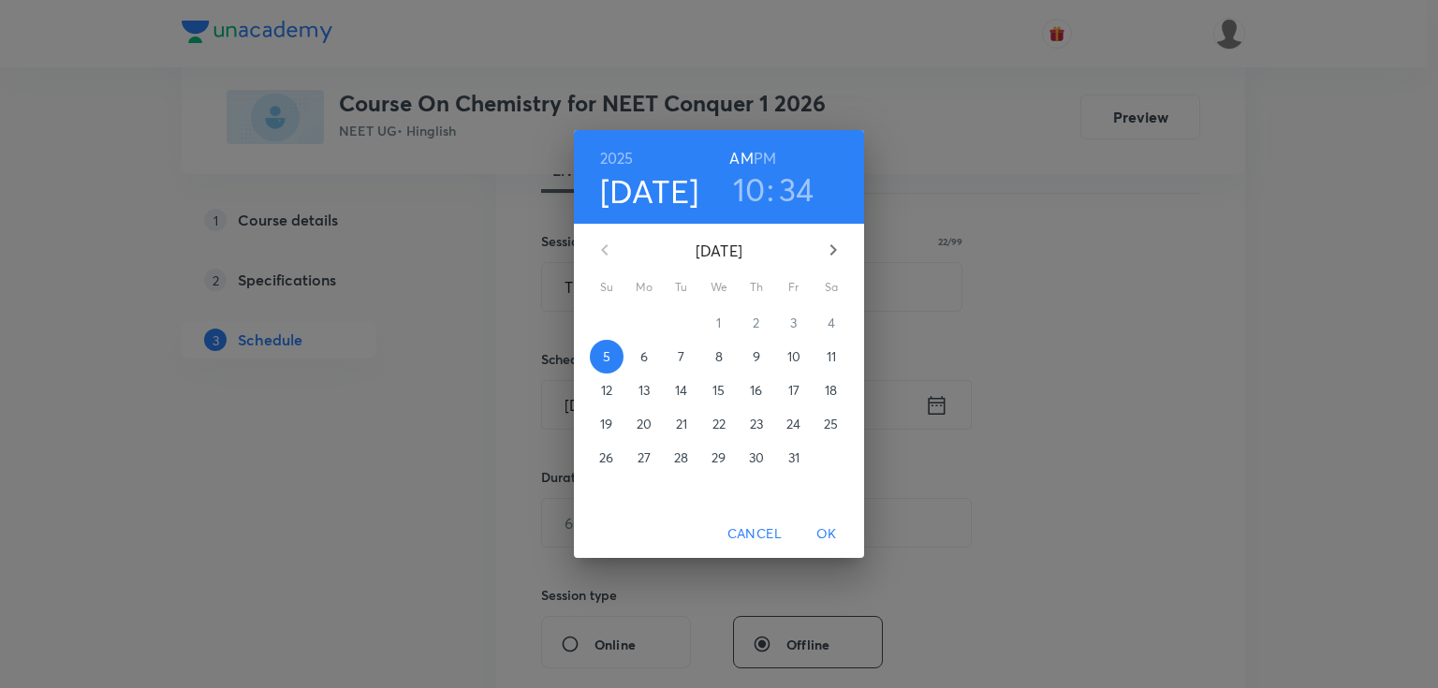
click at [644, 357] on p "6" at bounding box center [643, 356] width 7 height 19
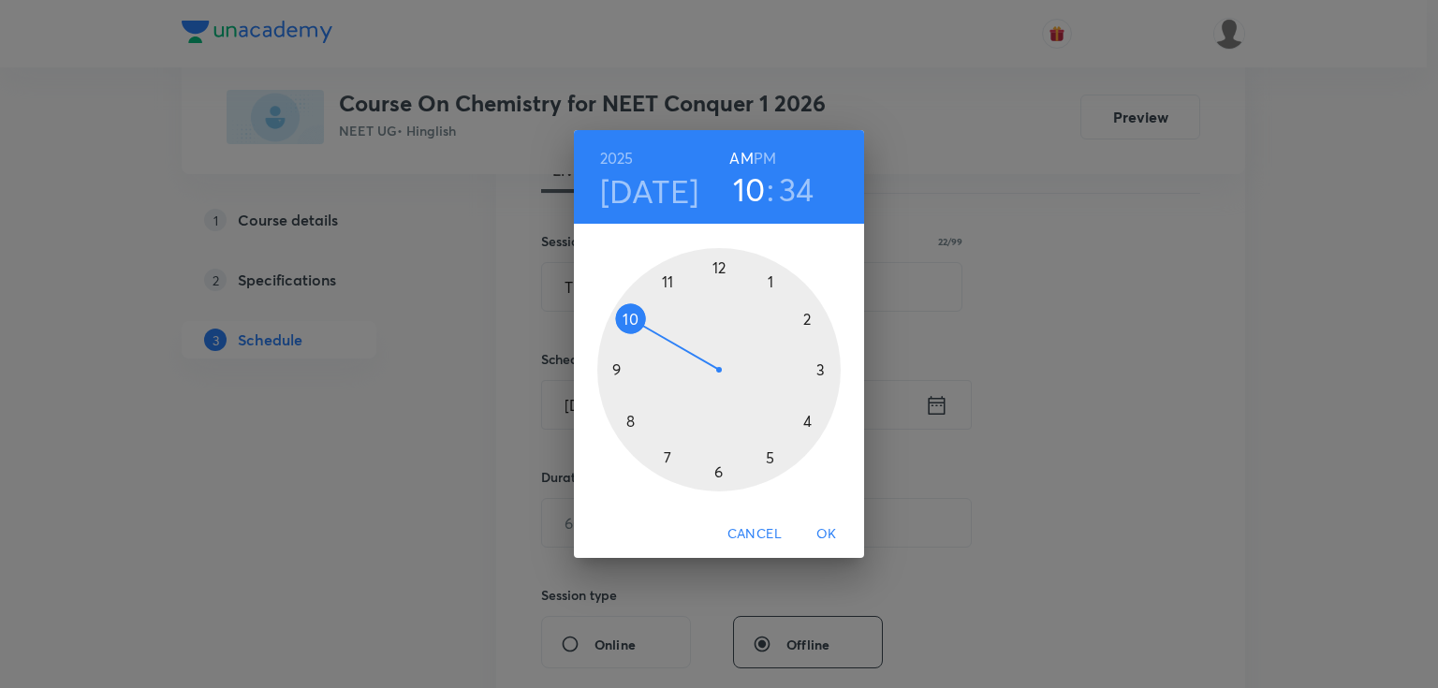
click at [761, 165] on h6 "PM" at bounding box center [765, 158] width 22 height 26
click at [772, 281] on div at bounding box center [718, 369] width 243 height 243
click at [720, 475] on div at bounding box center [718, 369] width 243 height 243
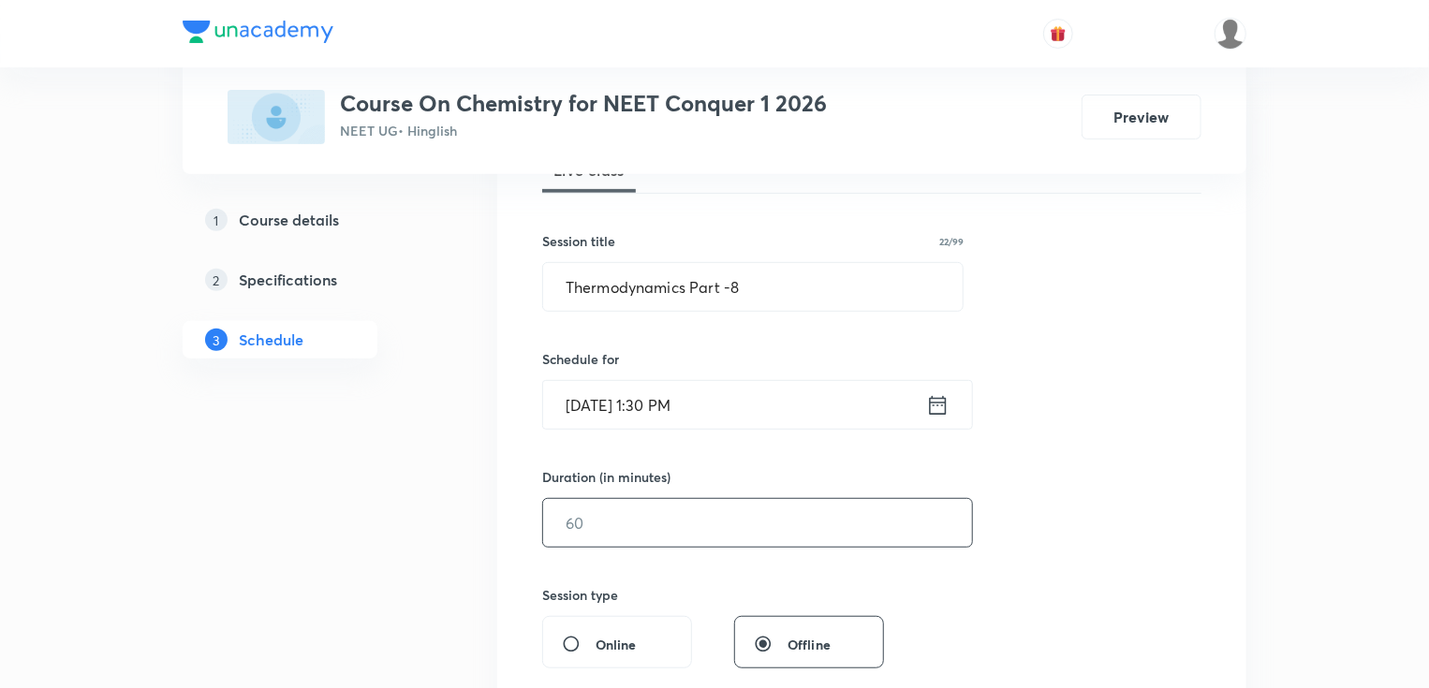
click at [606, 528] on input "text" at bounding box center [757, 523] width 429 height 48
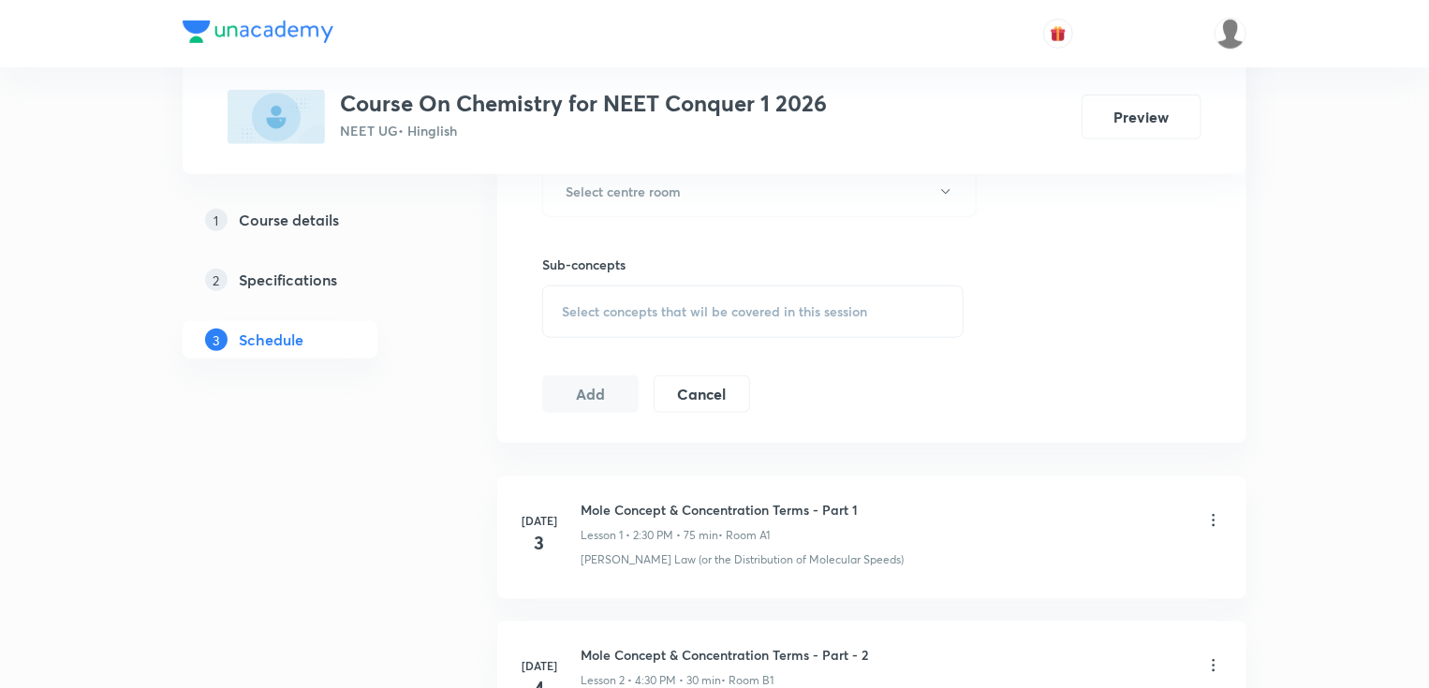
scroll to position [732, 0]
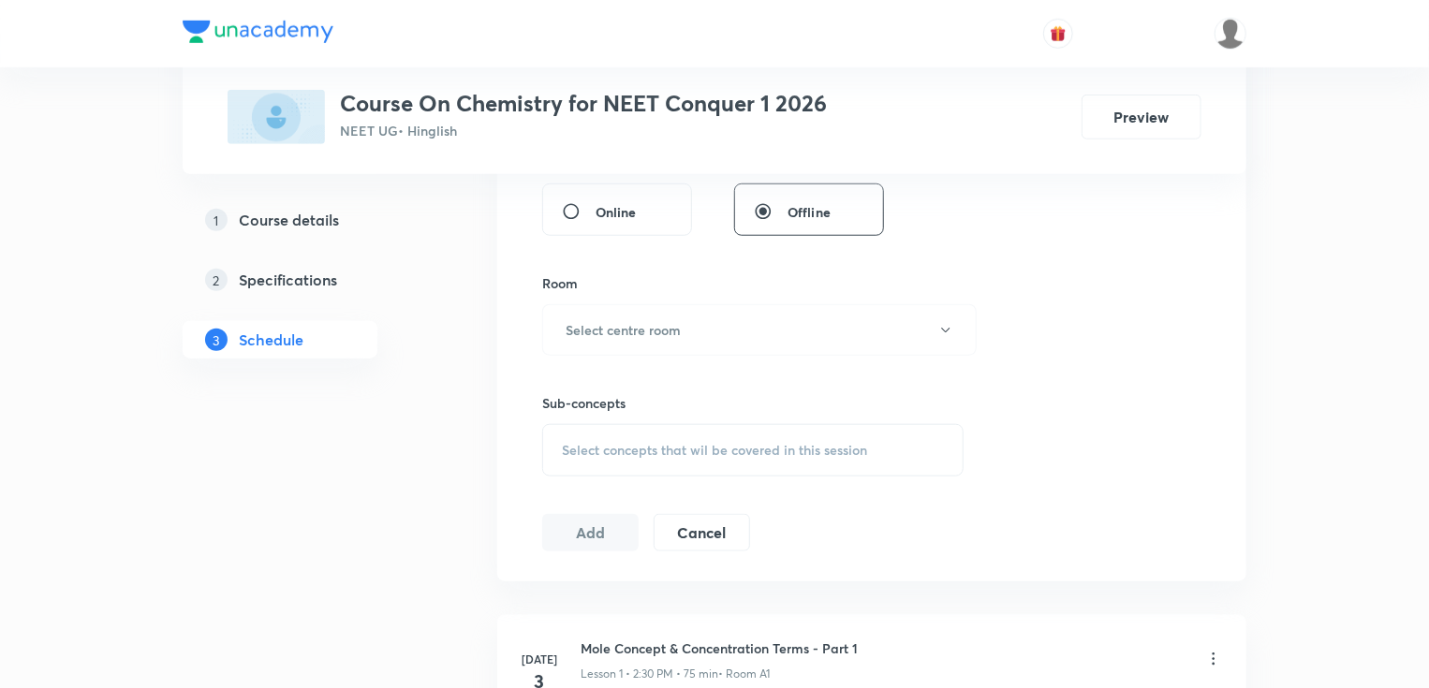
type input "75"
click at [572, 326] on h6 "Select centre room" at bounding box center [623, 330] width 115 height 20
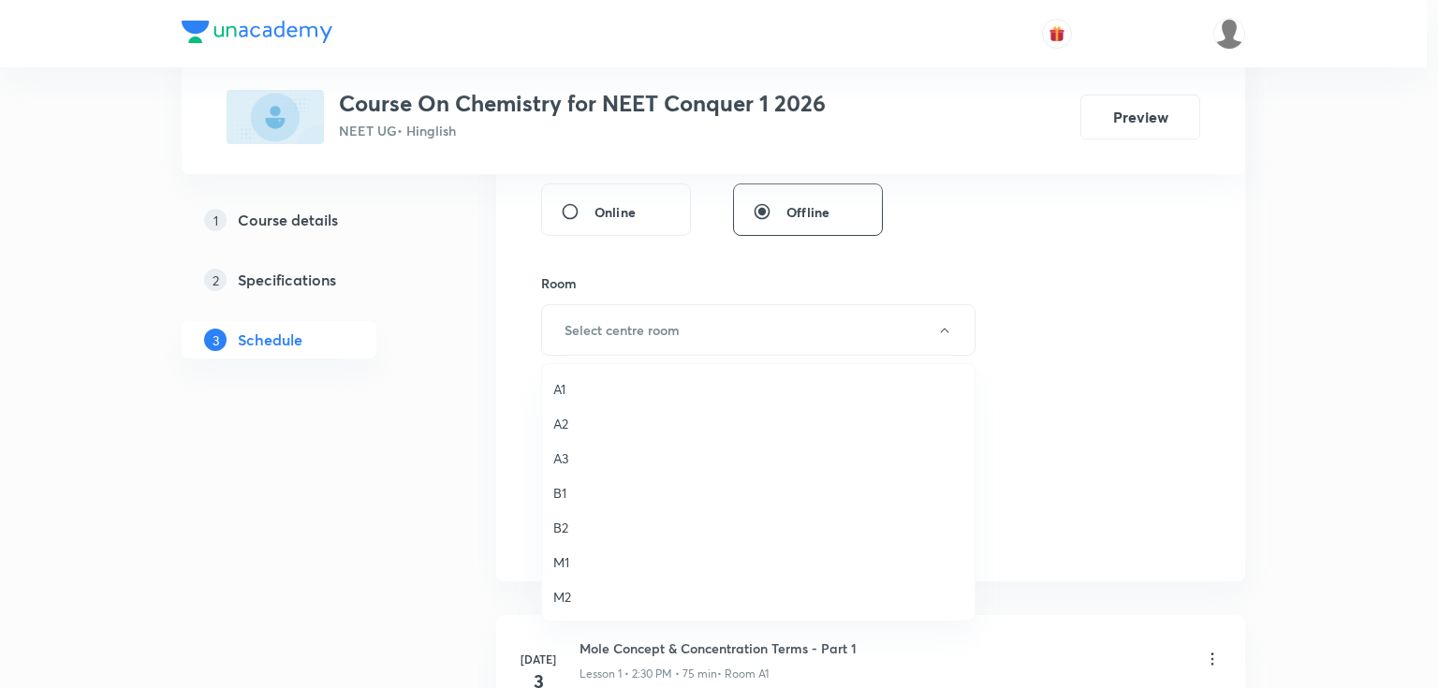
click at [591, 377] on li "A1" at bounding box center [758, 389] width 433 height 35
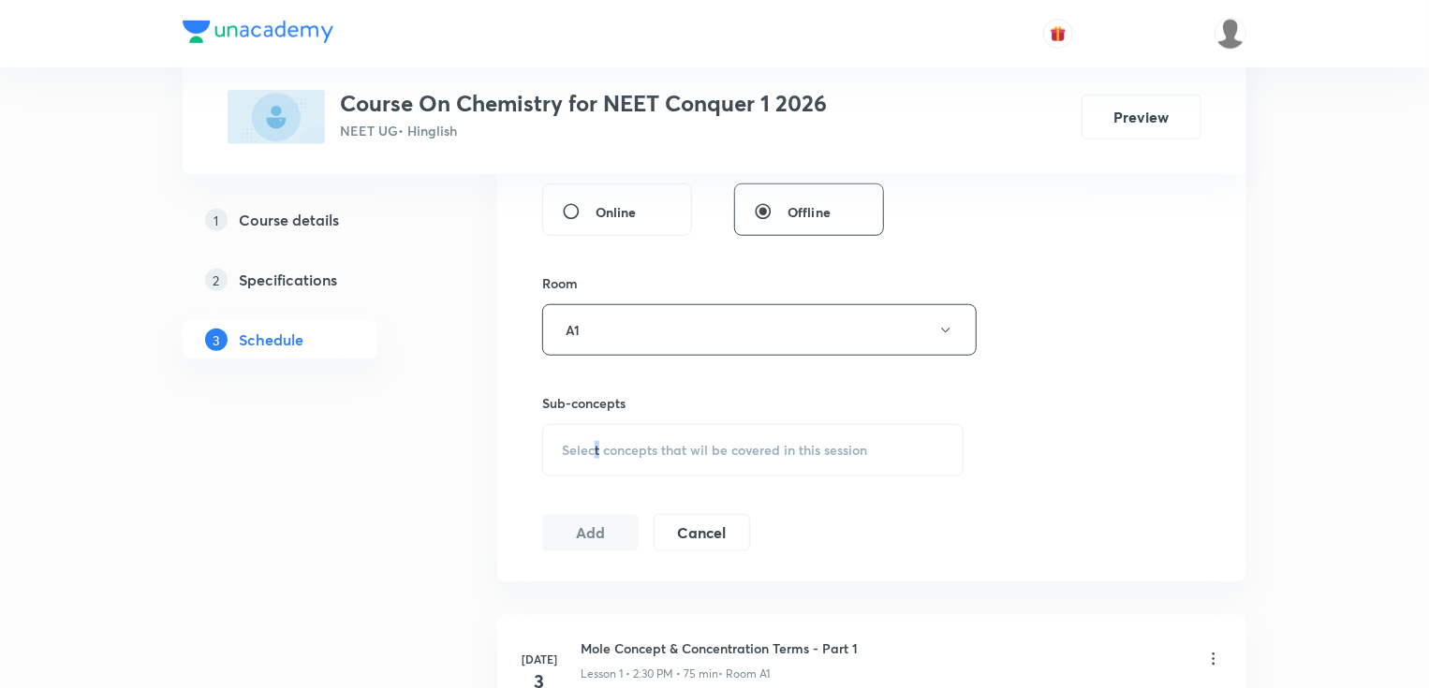
click at [597, 433] on div "Select concepts that wil be covered in this session" at bounding box center [752, 450] width 421 height 52
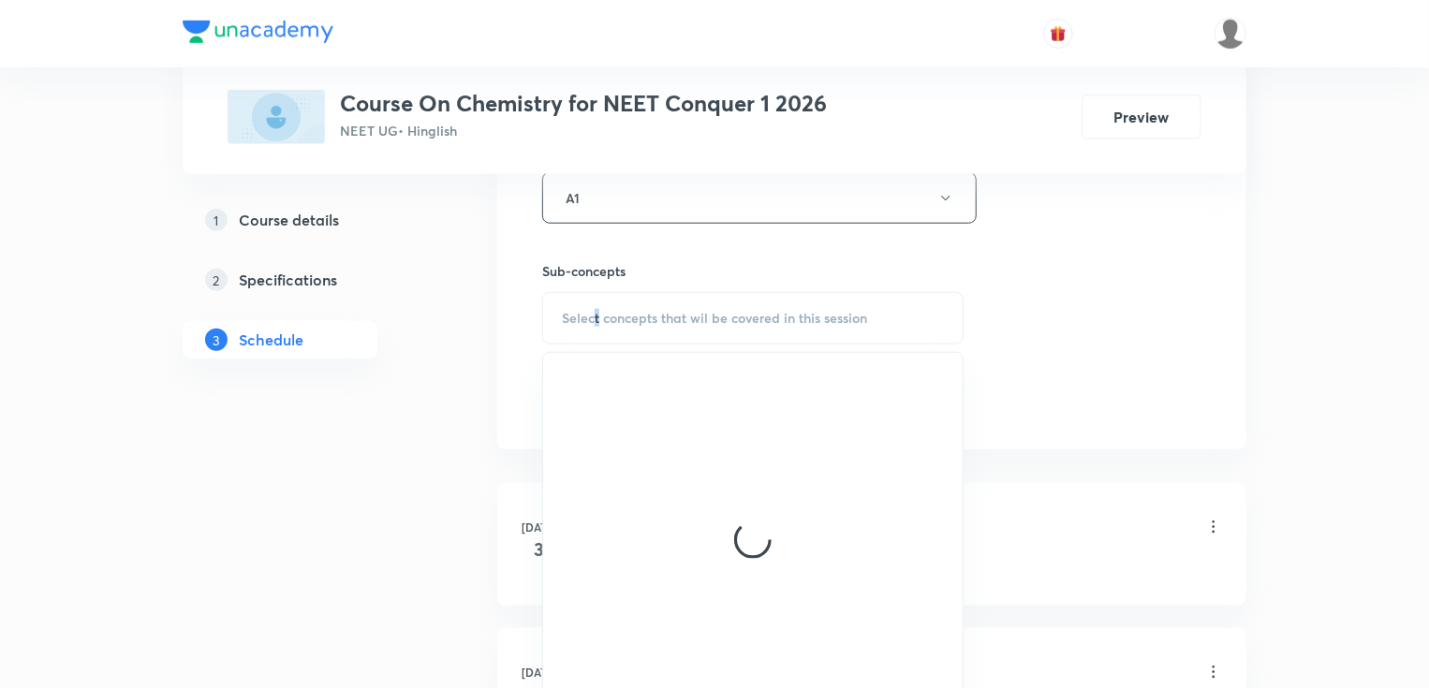
scroll to position [882, 0]
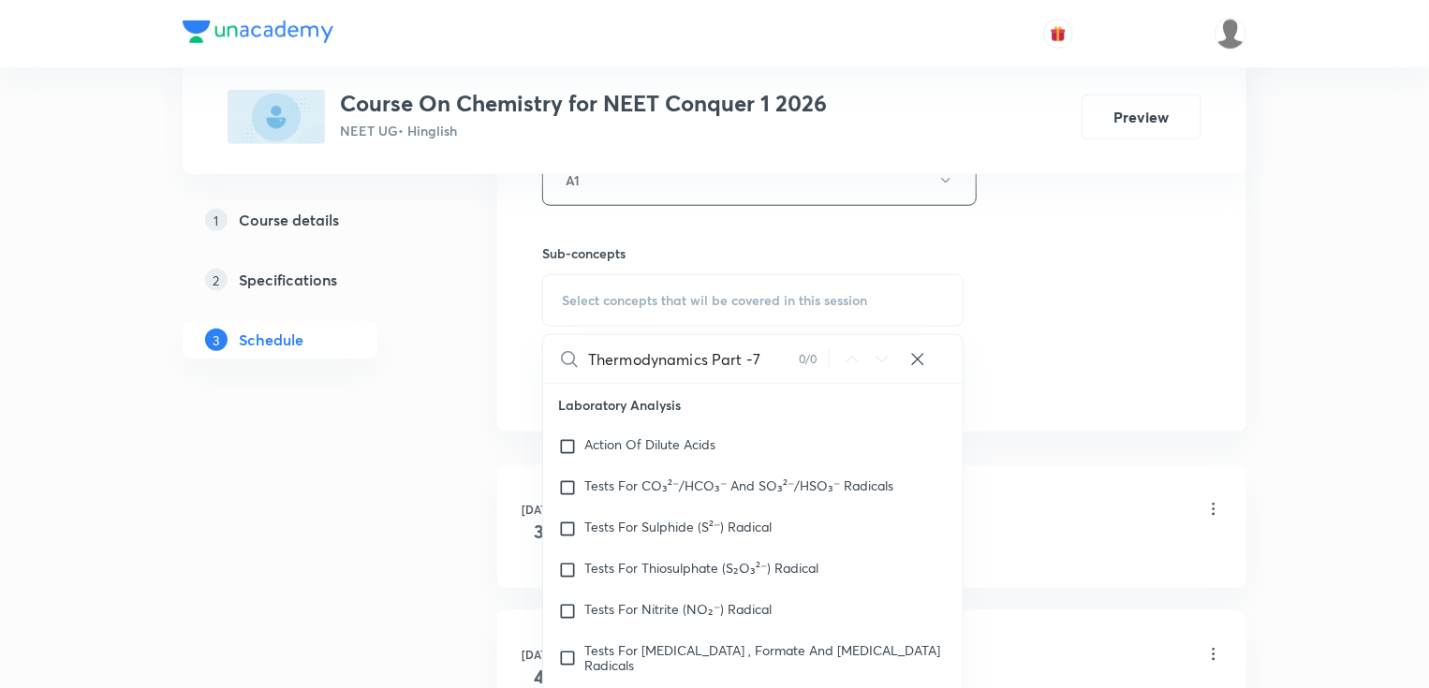
drag, startPoint x: 695, startPoint y: 351, endPoint x: 873, endPoint y: 356, distance: 178.0
click at [873, 356] on div "Thermodynamics Part -7 0 / 0 ​" at bounding box center [752, 359] width 419 height 48
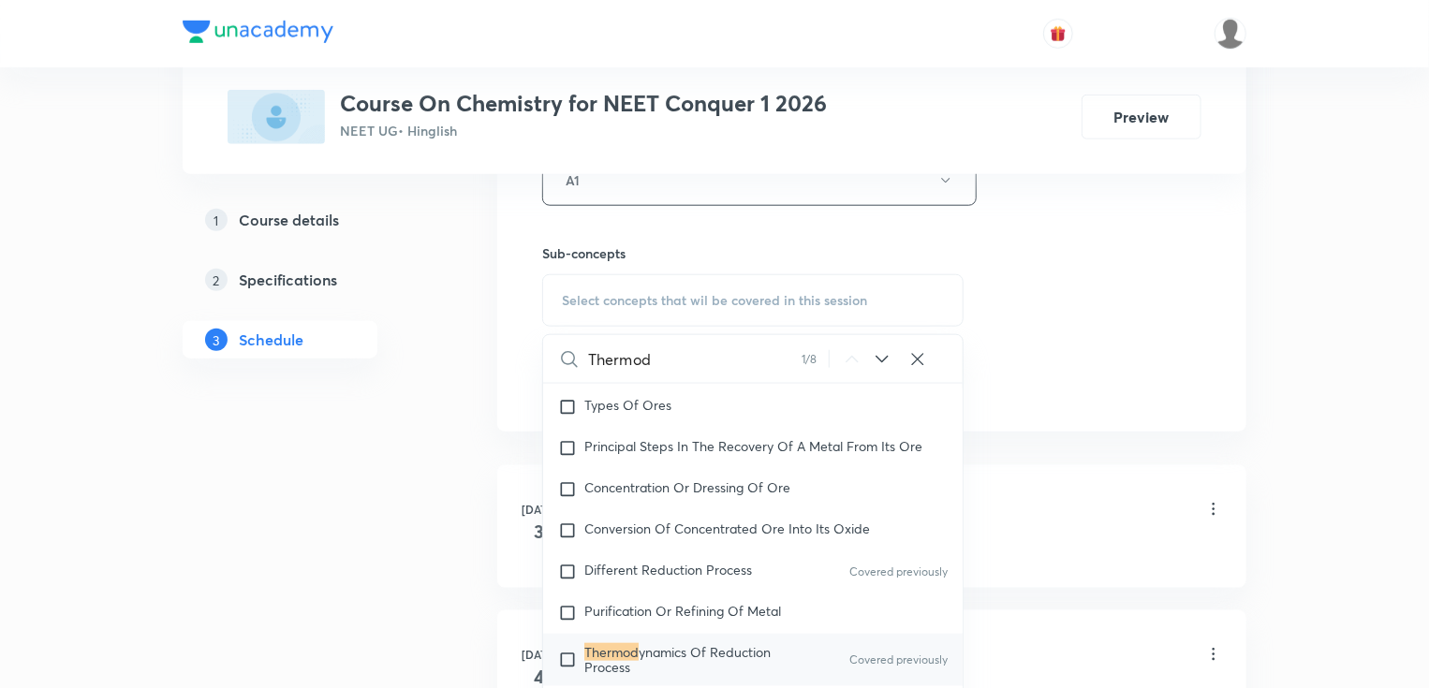
scroll to position [1011, 0]
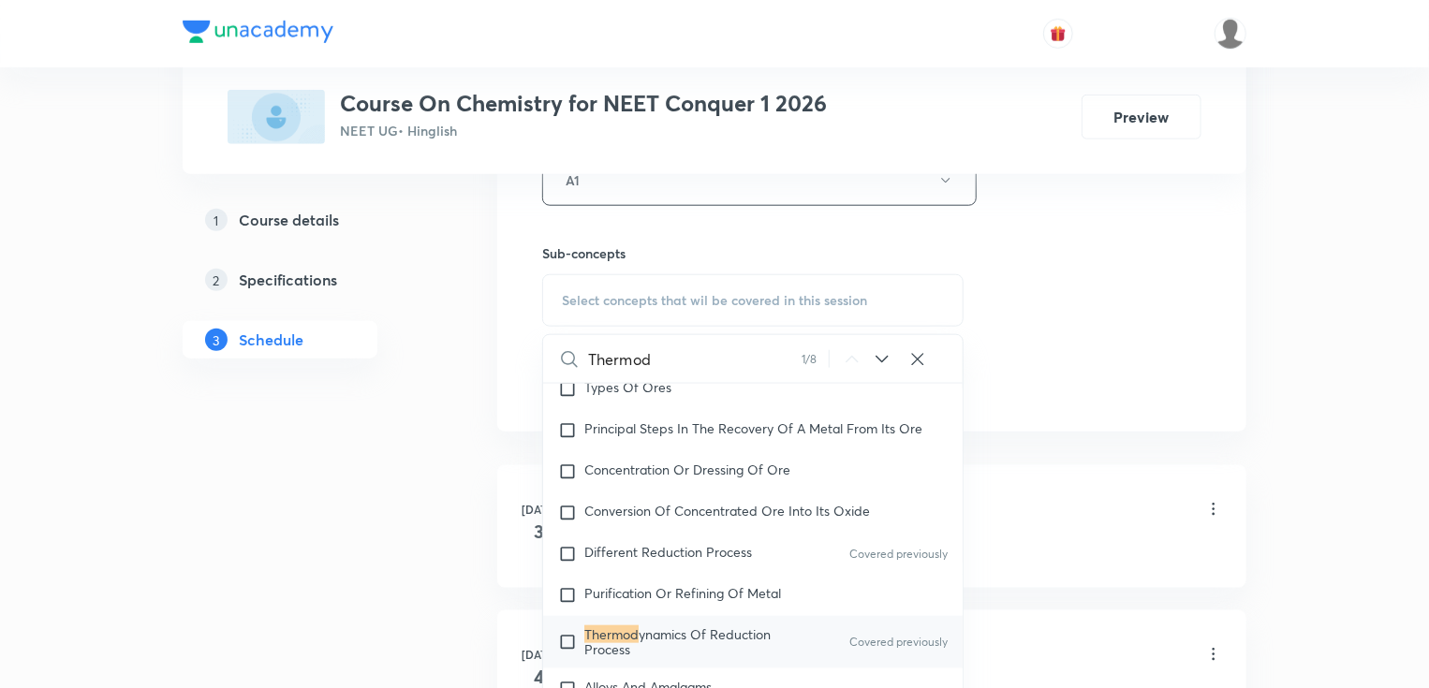
type input "Thermod"
click at [640, 627] on span "ynamics Of Reduction Process" at bounding box center [677, 641] width 186 height 33
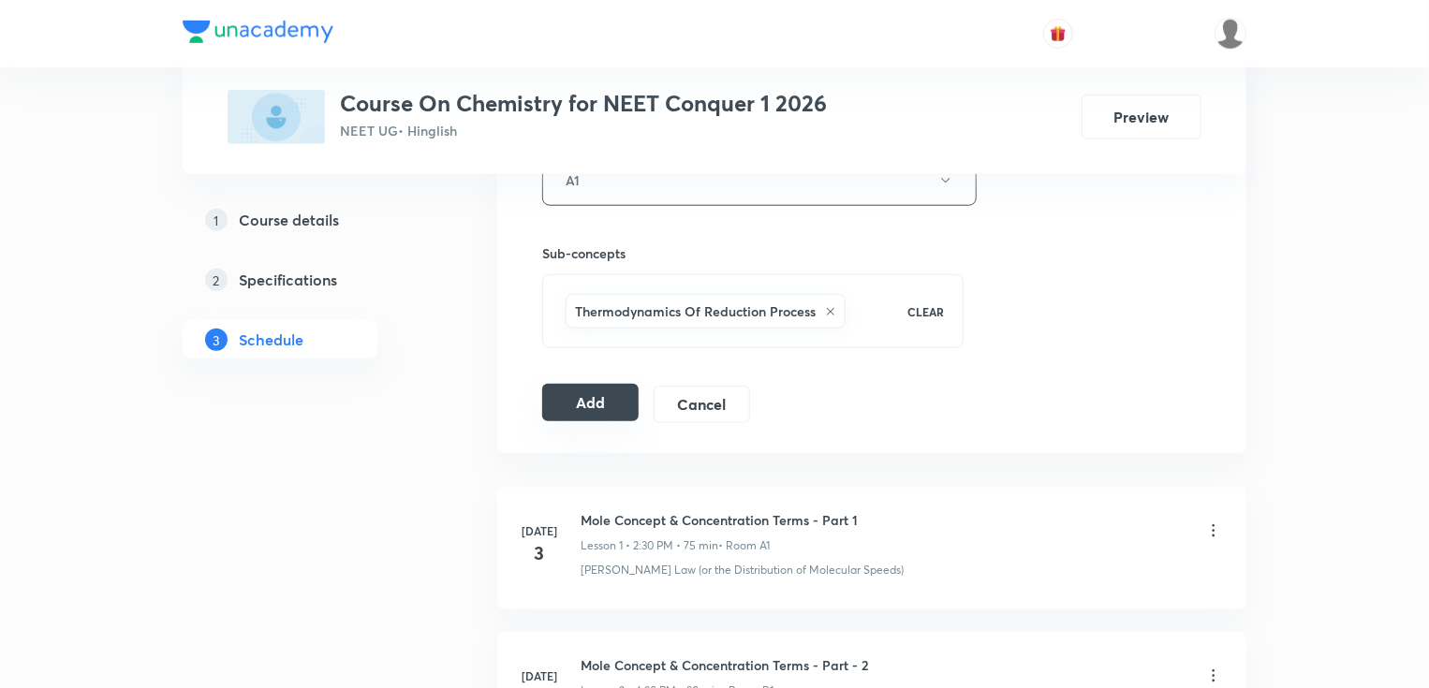
click at [594, 403] on button "Add" at bounding box center [590, 402] width 96 height 37
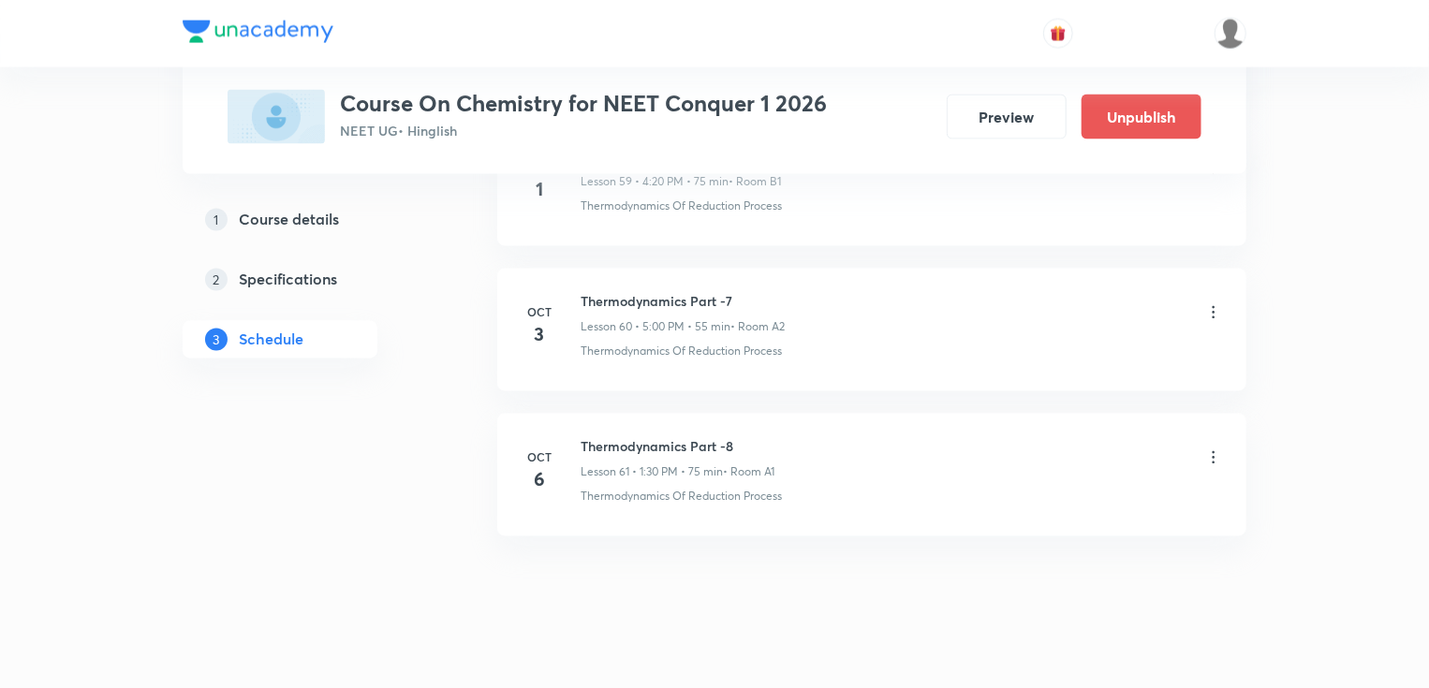
scroll to position [8782, 0]
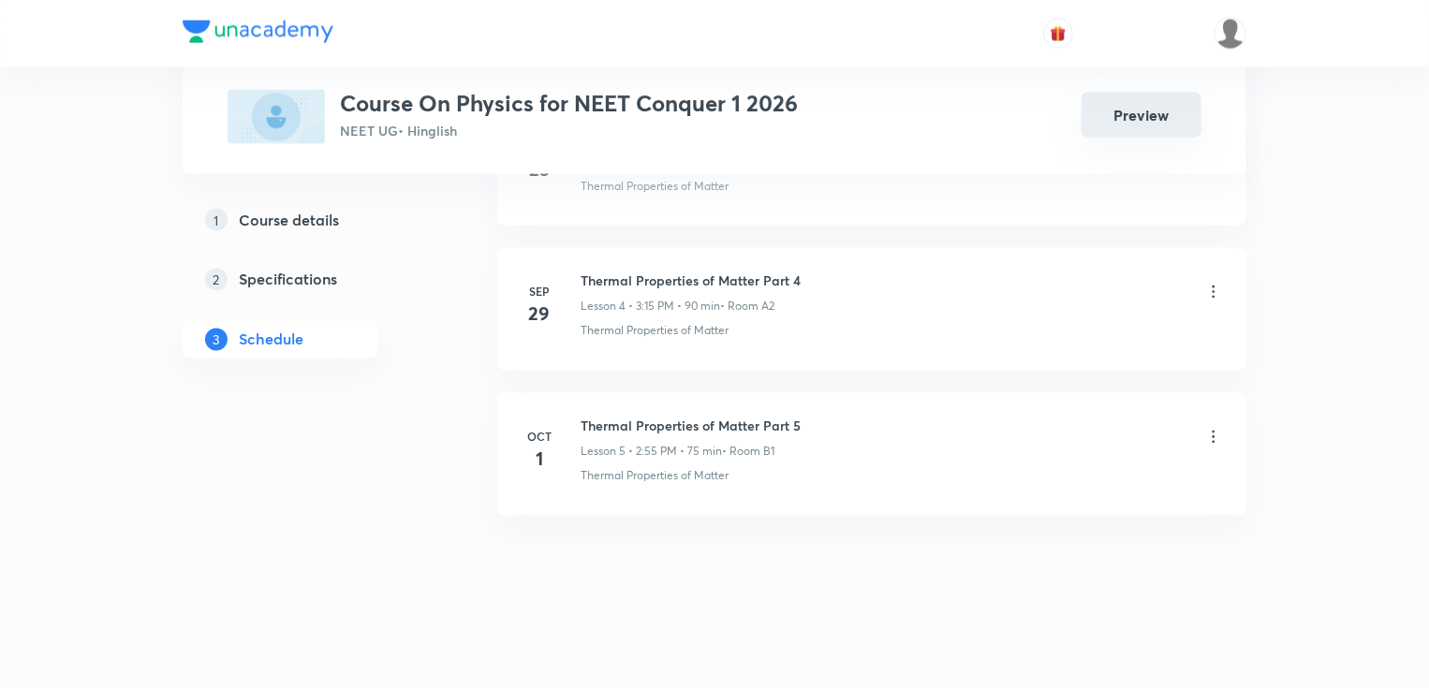
click at [1121, 104] on button "Preview" at bounding box center [1141, 115] width 120 height 45
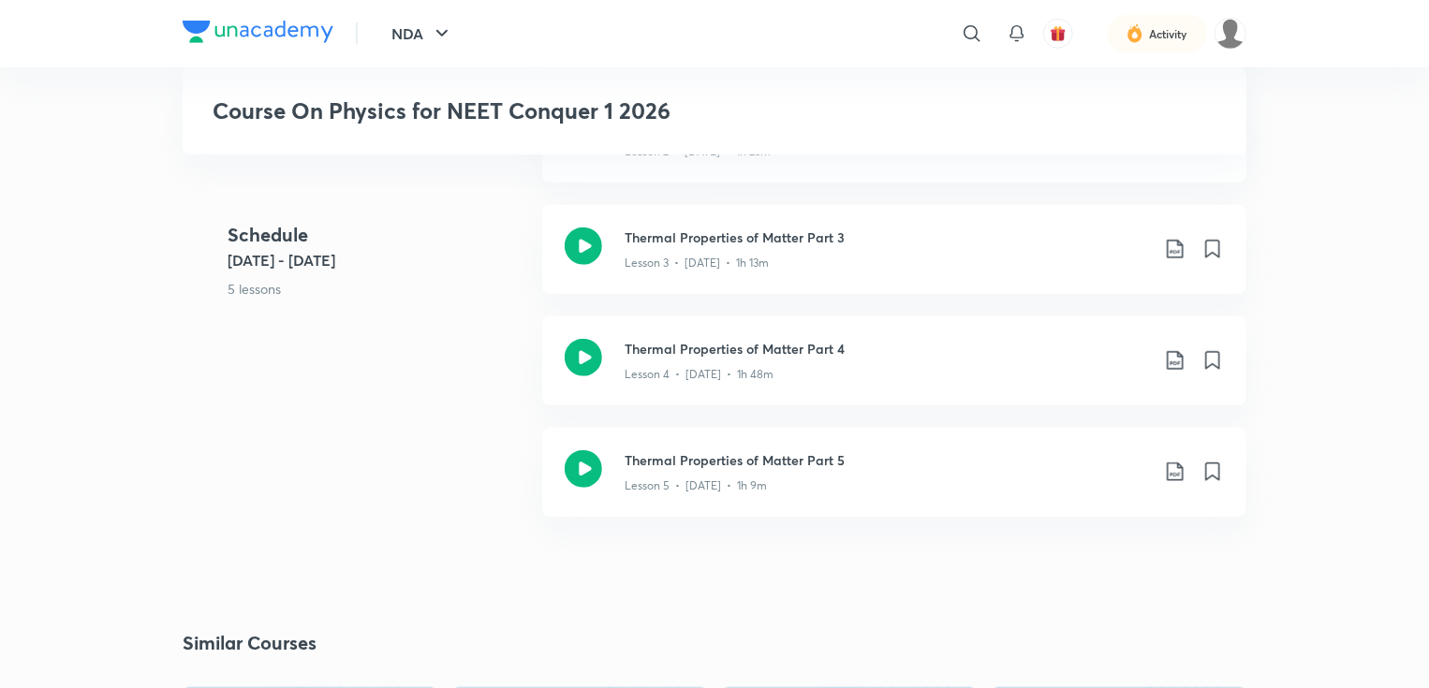
scroll to position [169, 0]
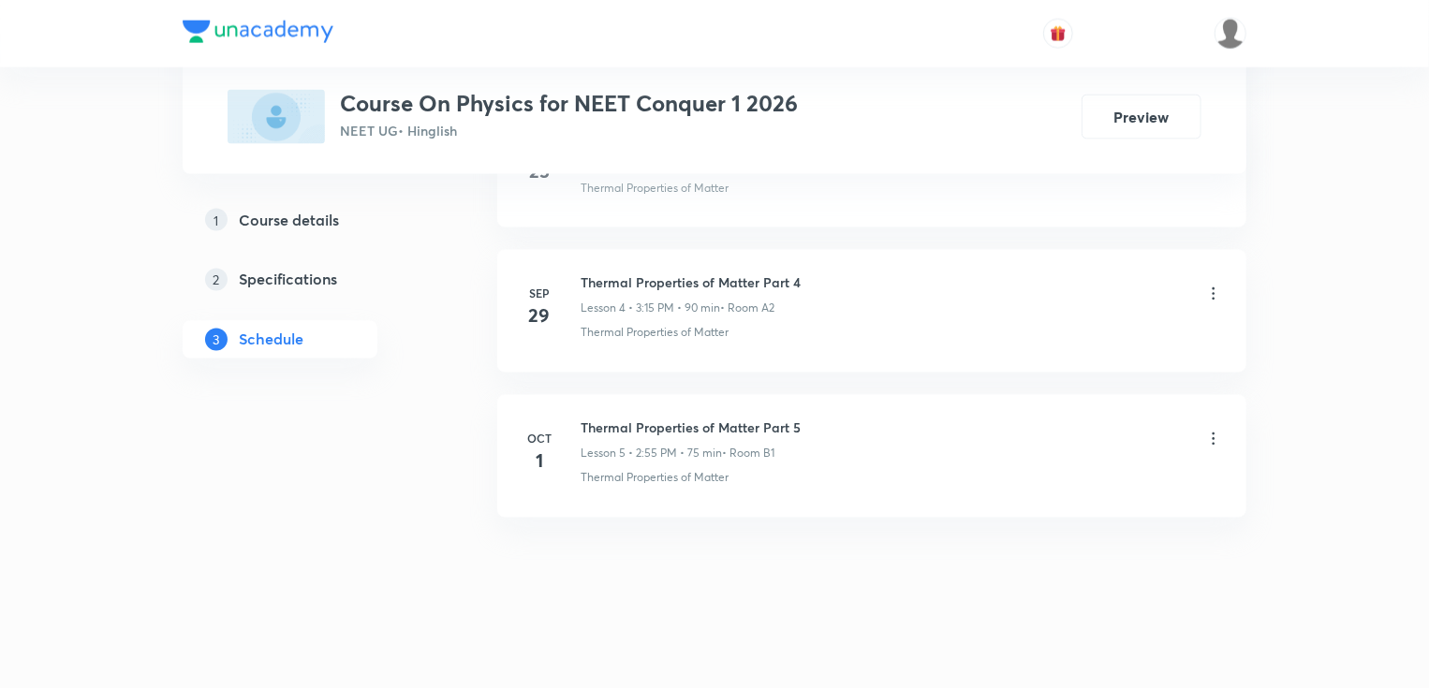
scroll to position [1535, 0]
click at [1105, 106] on button "Preview" at bounding box center [1141, 115] width 120 height 45
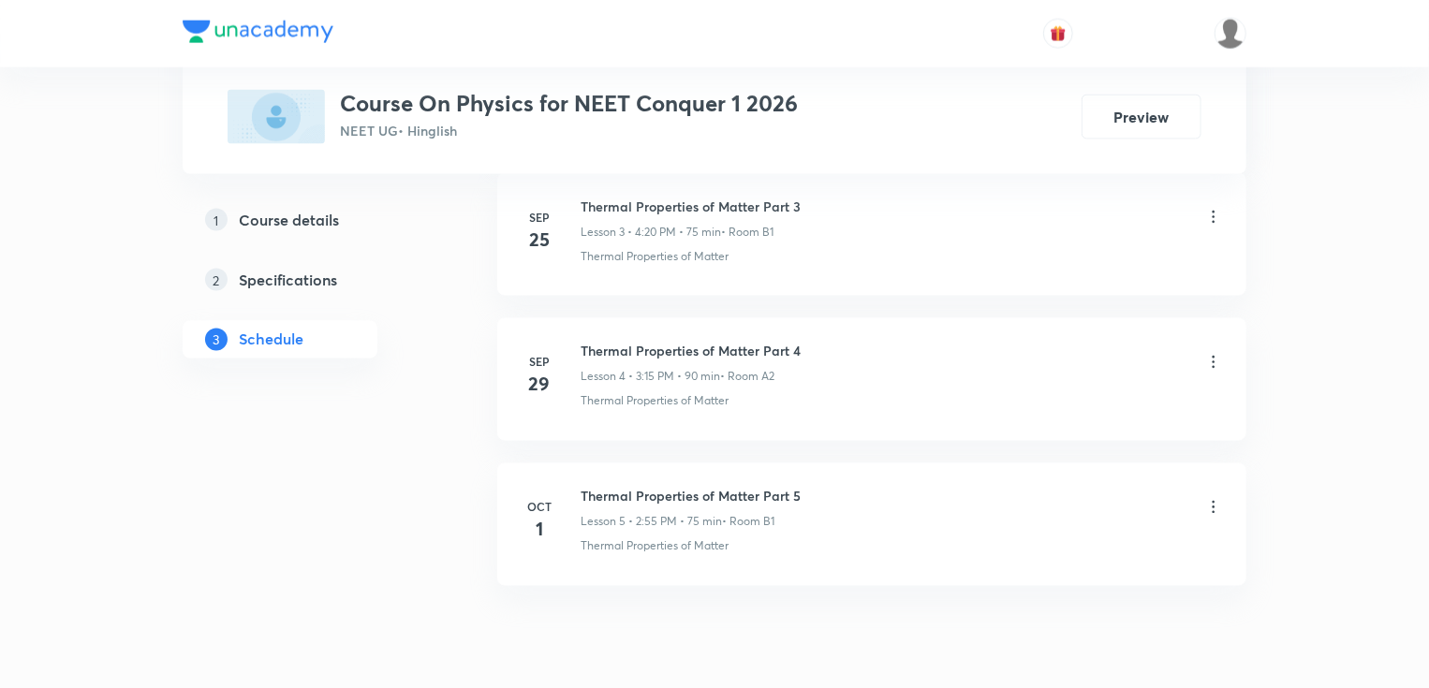
scroll to position [1535, 0]
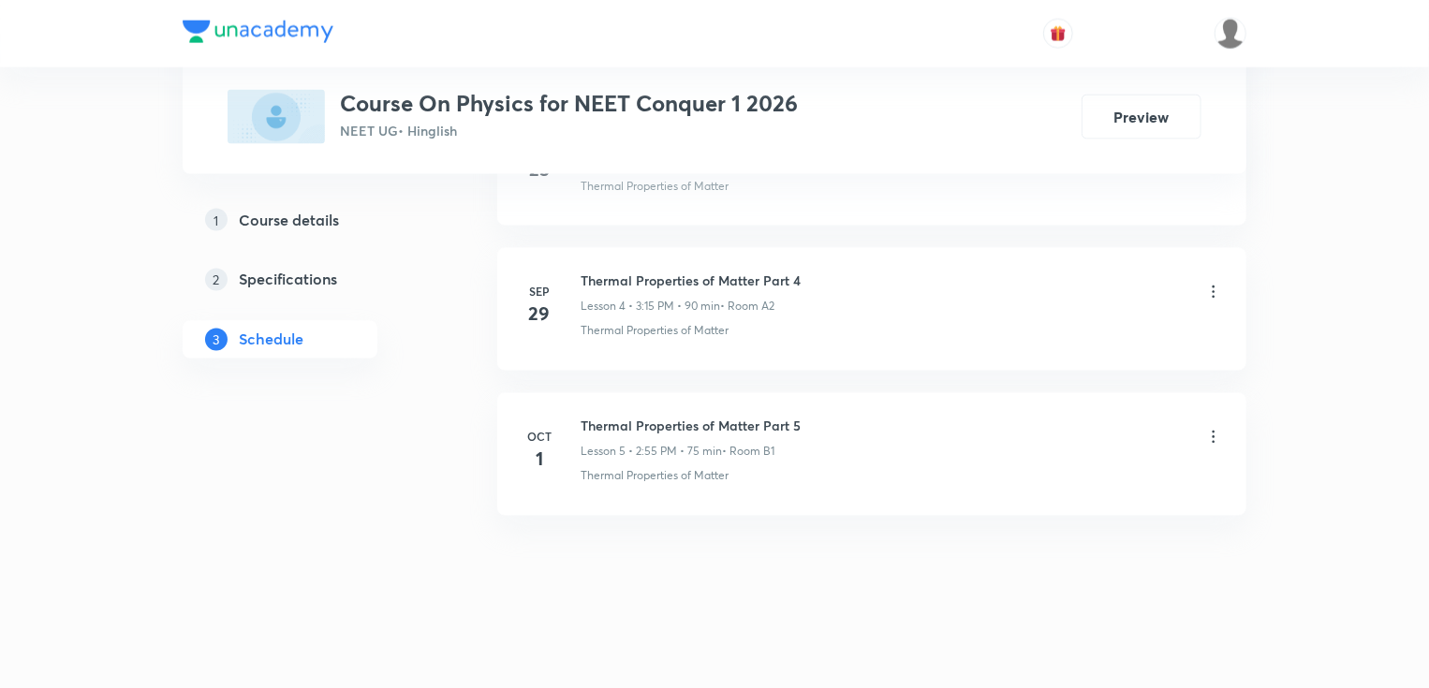
click at [633, 404] on li "Oct 1 Thermal Properties of Matter Part 5 Lesson 5 • 2:55 PM • 75 min • Room B1…" at bounding box center [871, 454] width 749 height 123
copy h6 "Thermal Properties of Matter Part 5"
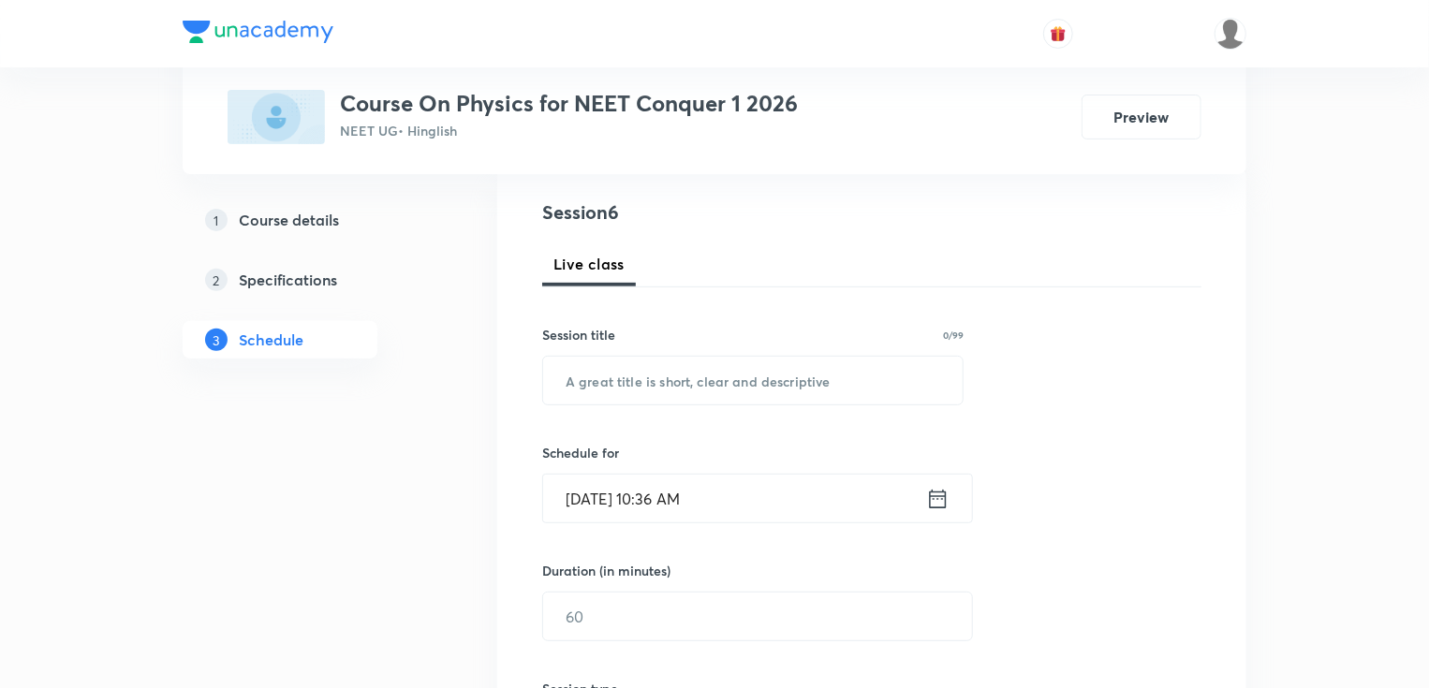
scroll to position [225, 0]
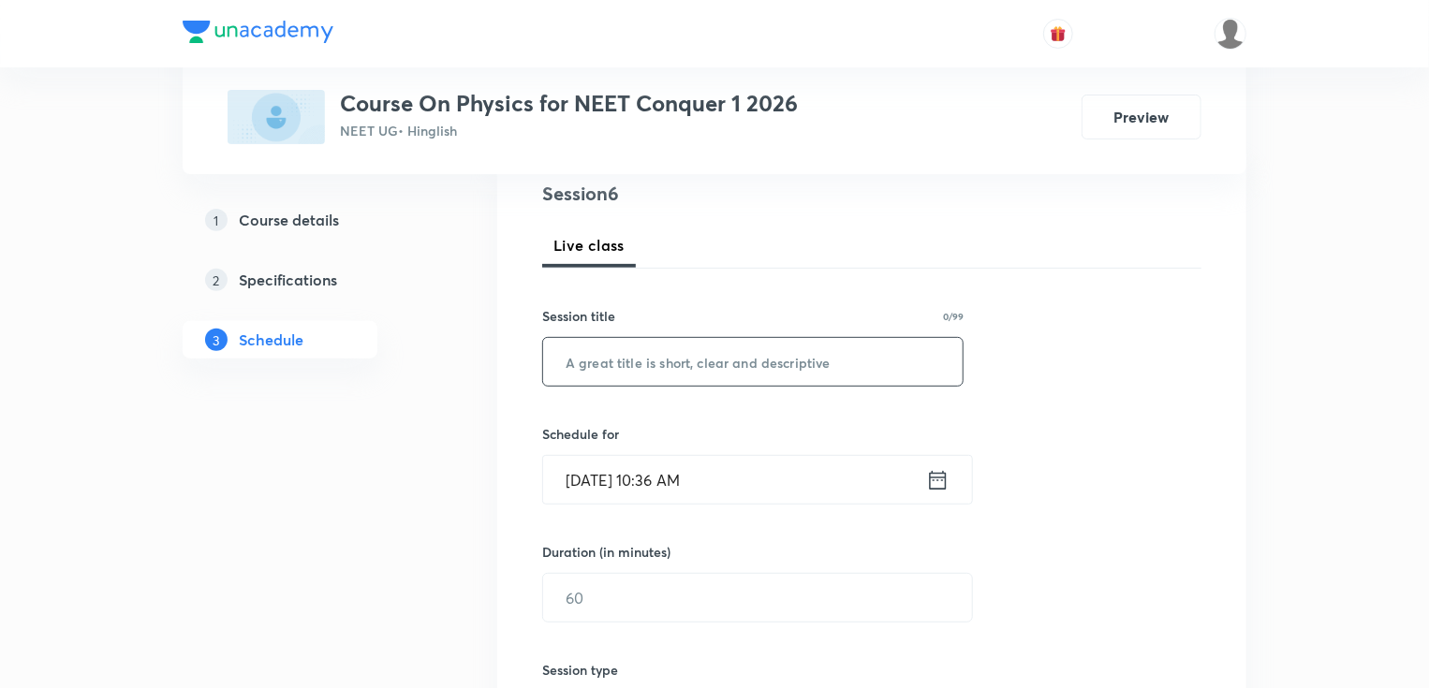
click at [643, 356] on input "text" at bounding box center [752, 362] width 419 height 48
paste input "Thermal Properties of Matter Part 5"
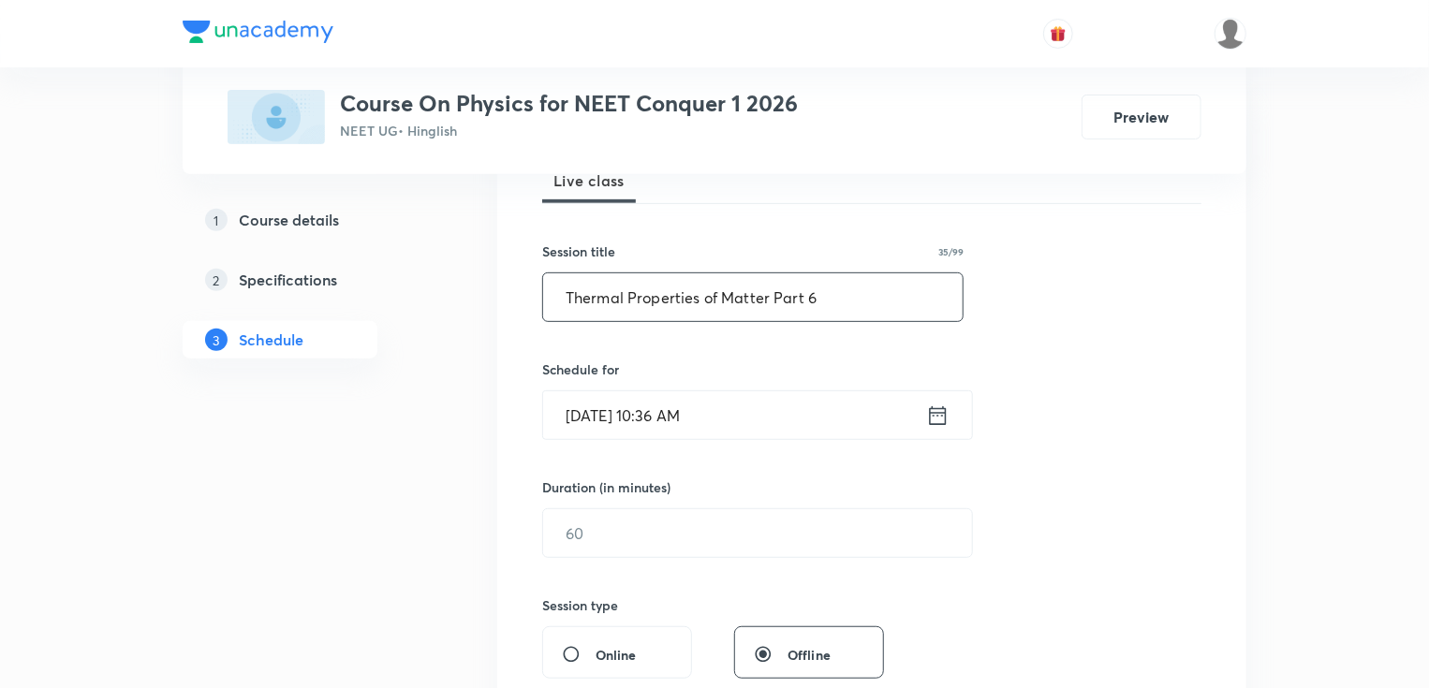
scroll to position [375, 0]
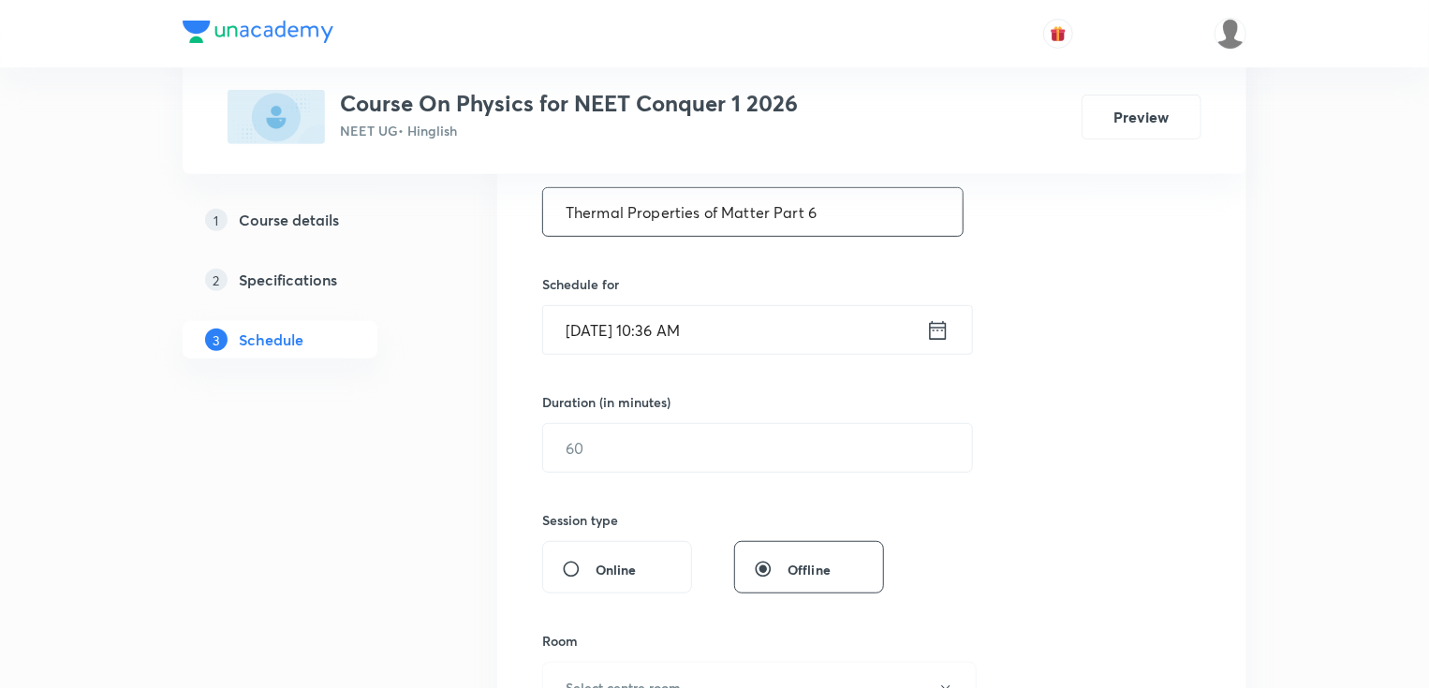
type input "Thermal Properties of Matter Part 6"
click at [627, 338] on input "Oct 5, 2025, 10:36 AM" at bounding box center [734, 330] width 383 height 48
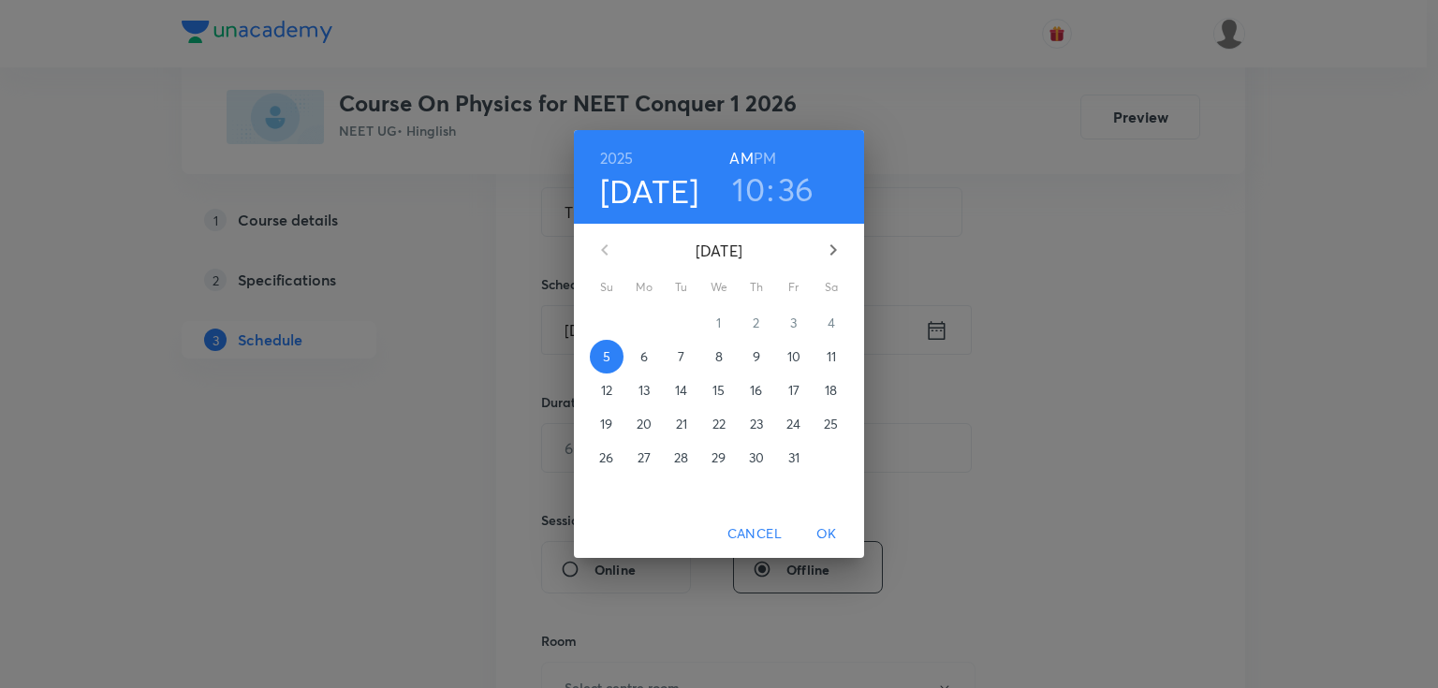
click at [641, 356] on p "6" at bounding box center [643, 356] width 7 height 19
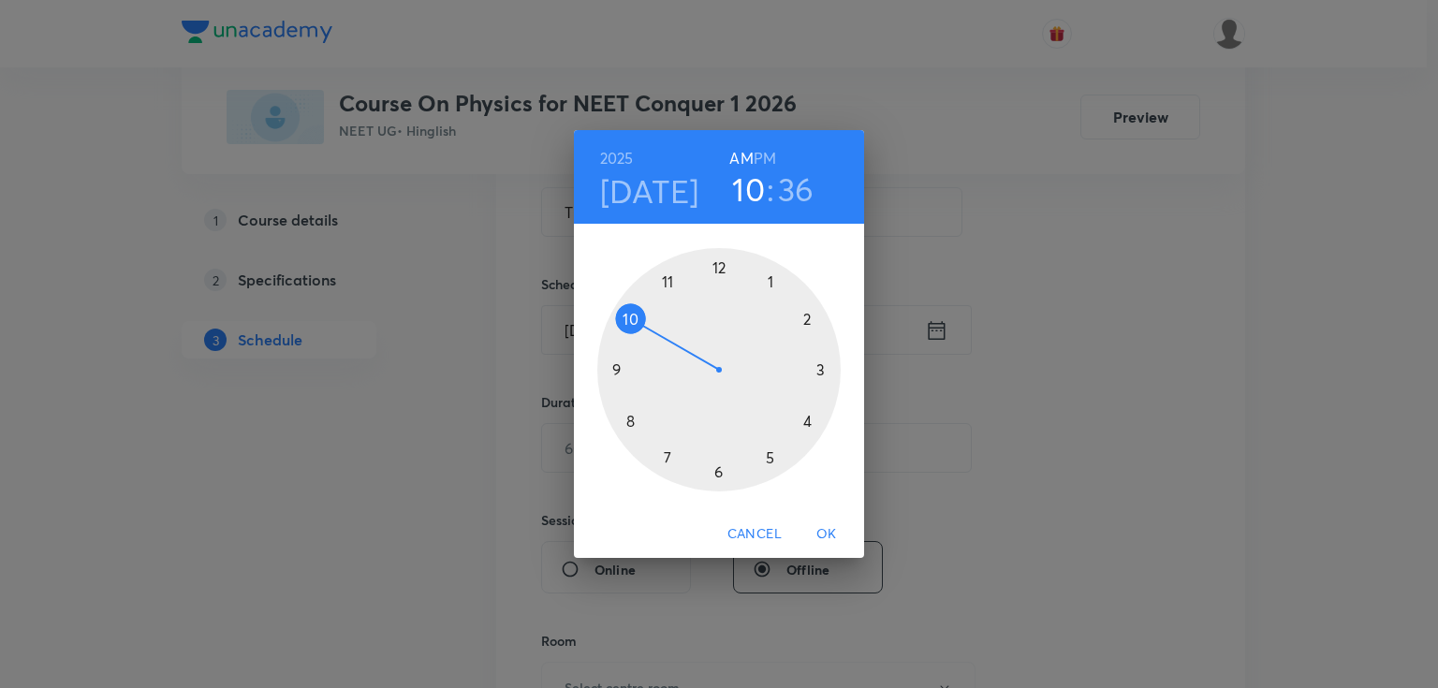
click at [762, 154] on h6 "PM" at bounding box center [765, 158] width 22 height 26
click at [811, 318] on div at bounding box center [718, 369] width 243 height 243
click at [669, 279] on div at bounding box center [718, 369] width 243 height 243
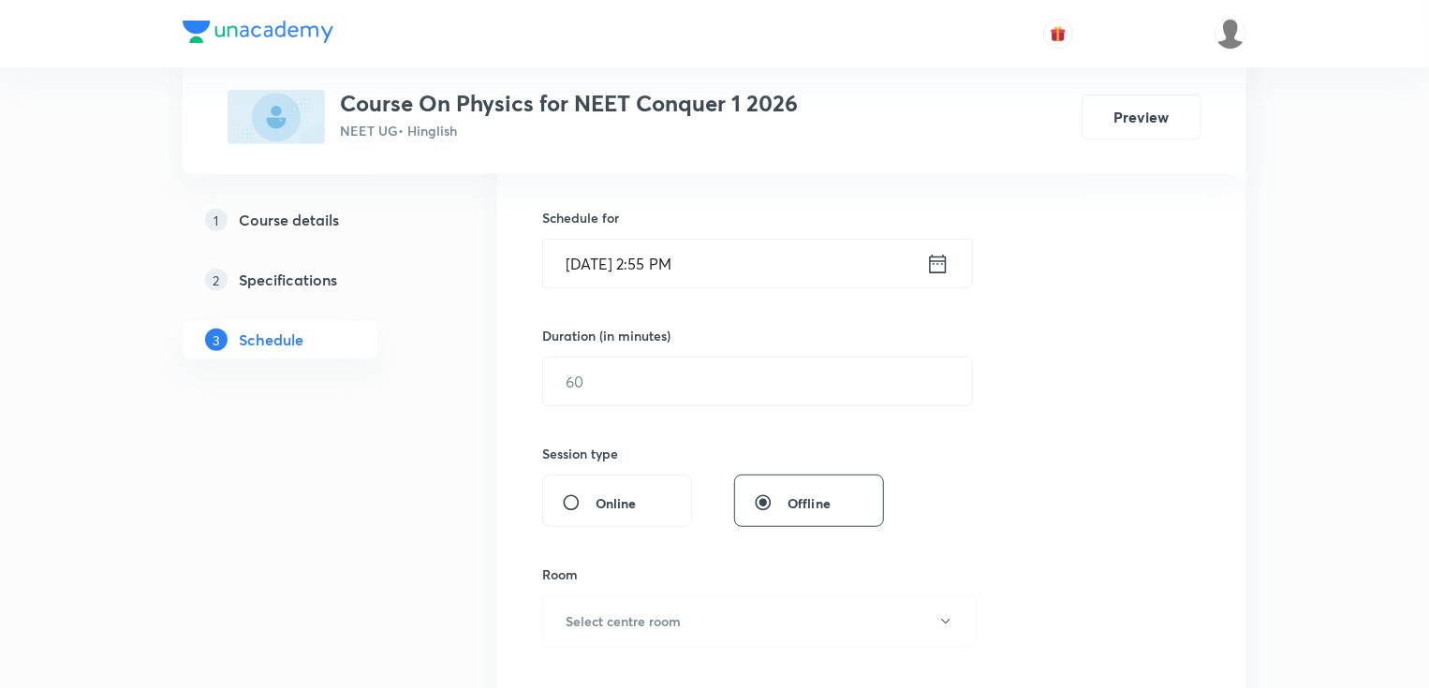
scroll to position [524, 0]
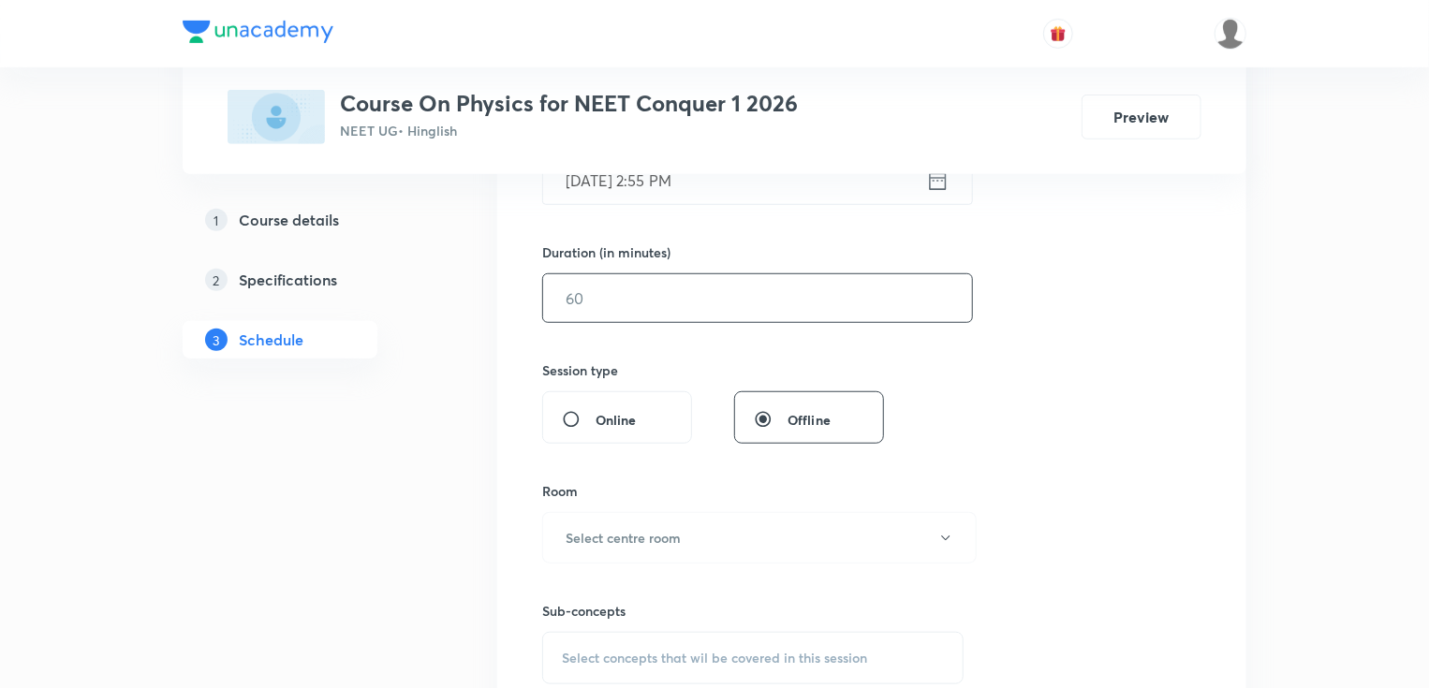
click at [668, 280] on input "text" at bounding box center [757, 298] width 429 height 48
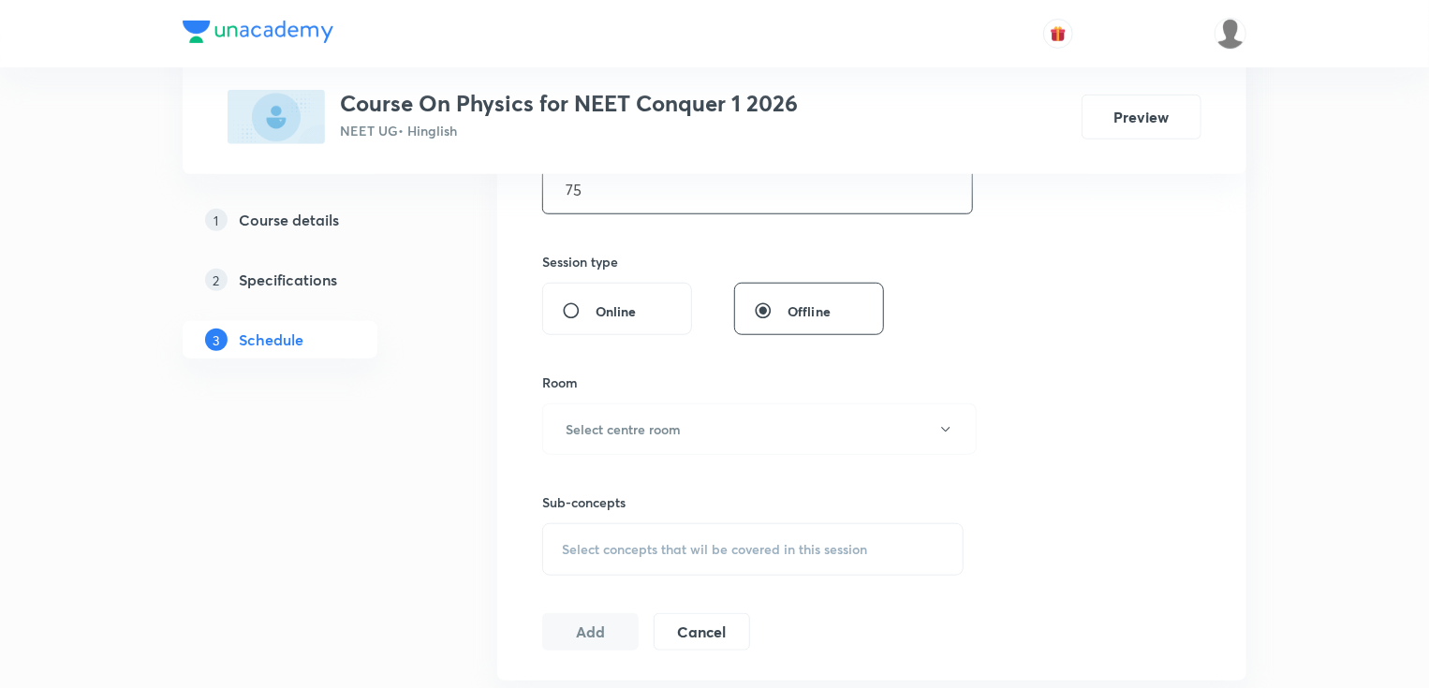
scroll to position [674, 0]
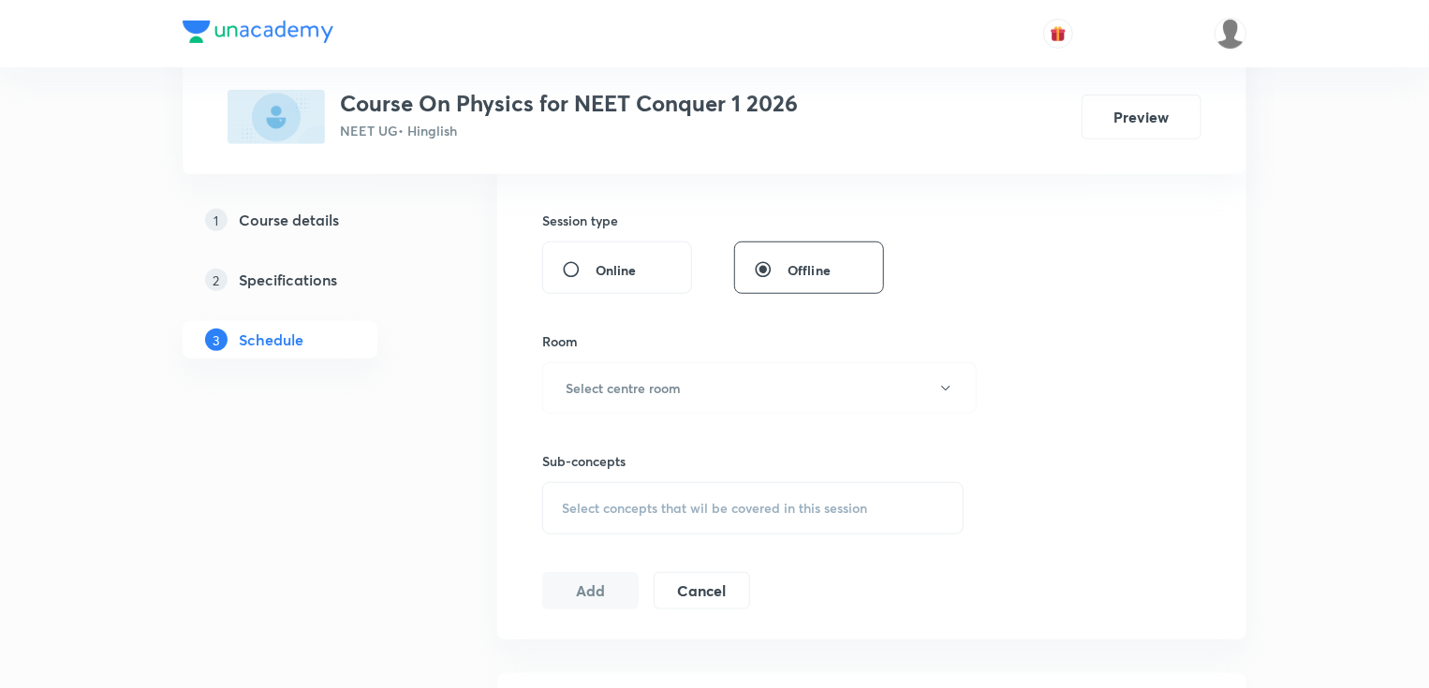
type input "75"
click at [596, 395] on h6 "Select centre room" at bounding box center [623, 388] width 115 height 20
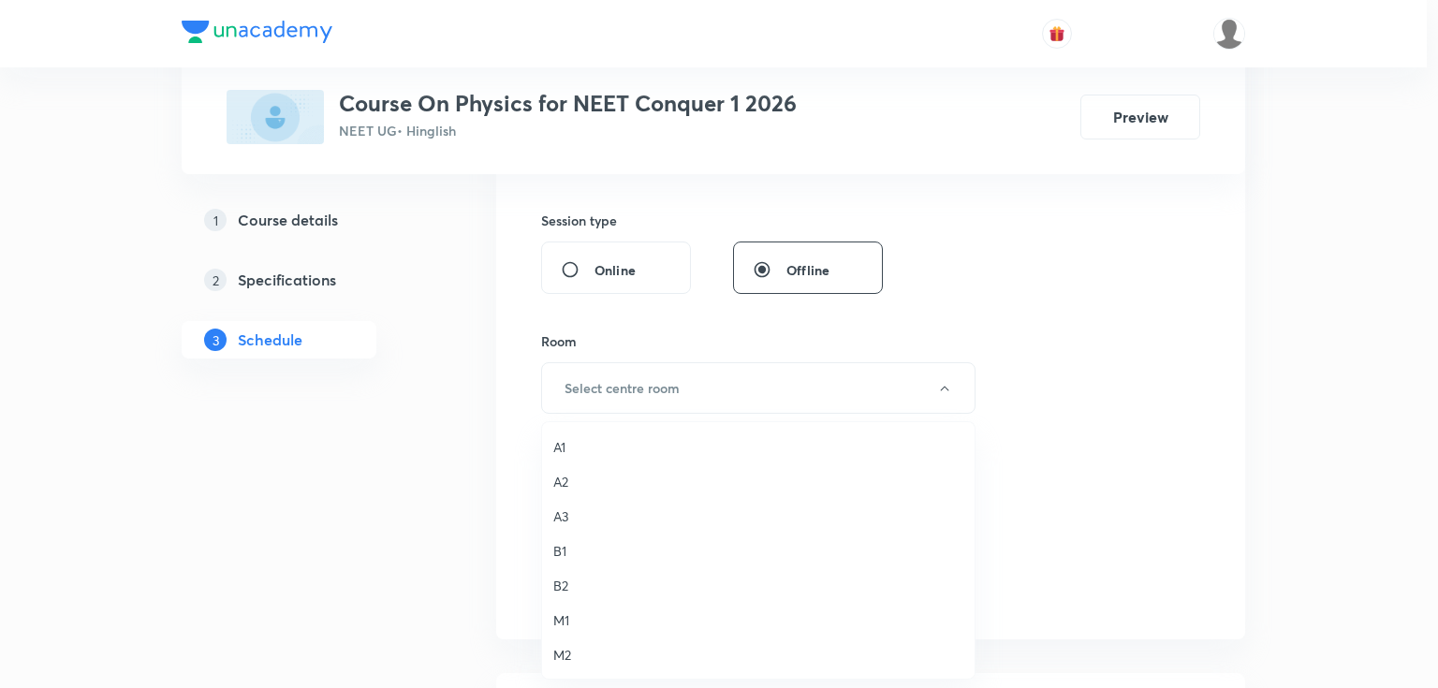
click at [581, 452] on span "A1" at bounding box center [758, 447] width 410 height 20
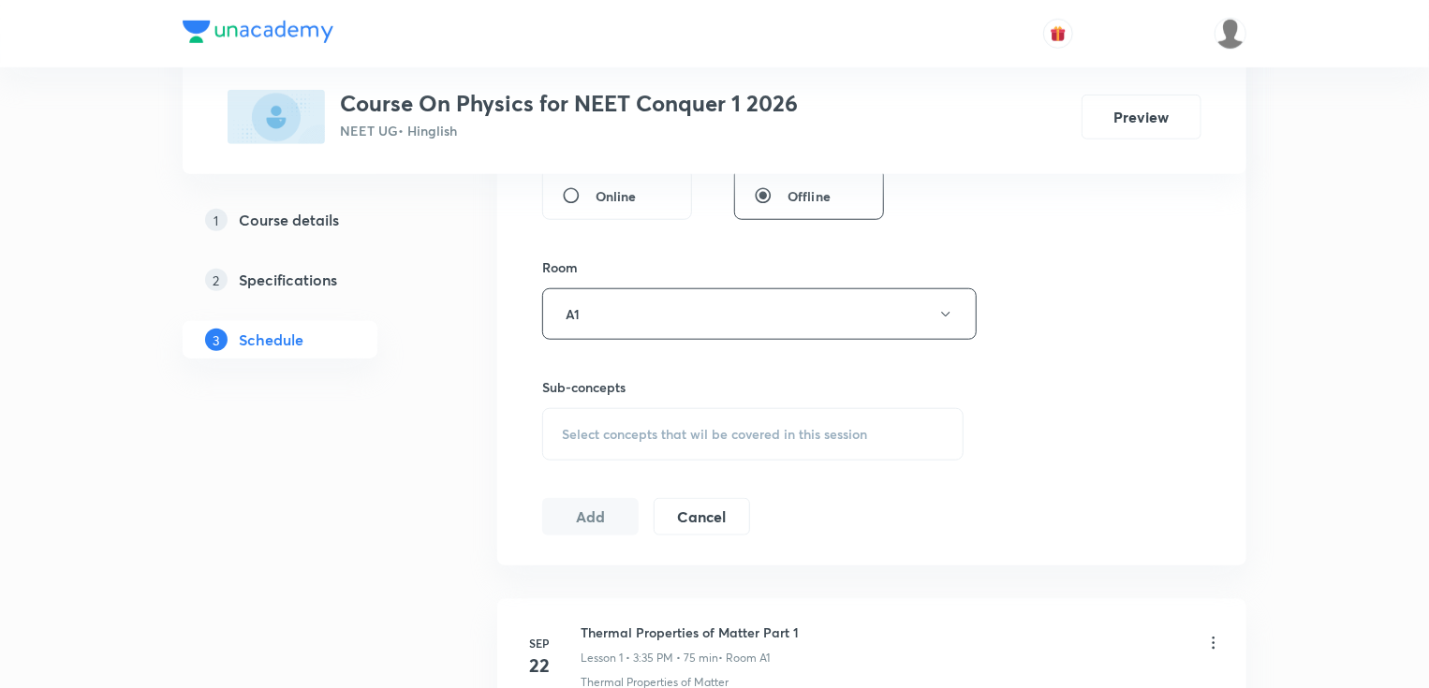
scroll to position [749, 0]
click at [608, 415] on div "Select concepts that wil be covered in this session" at bounding box center [752, 433] width 421 height 52
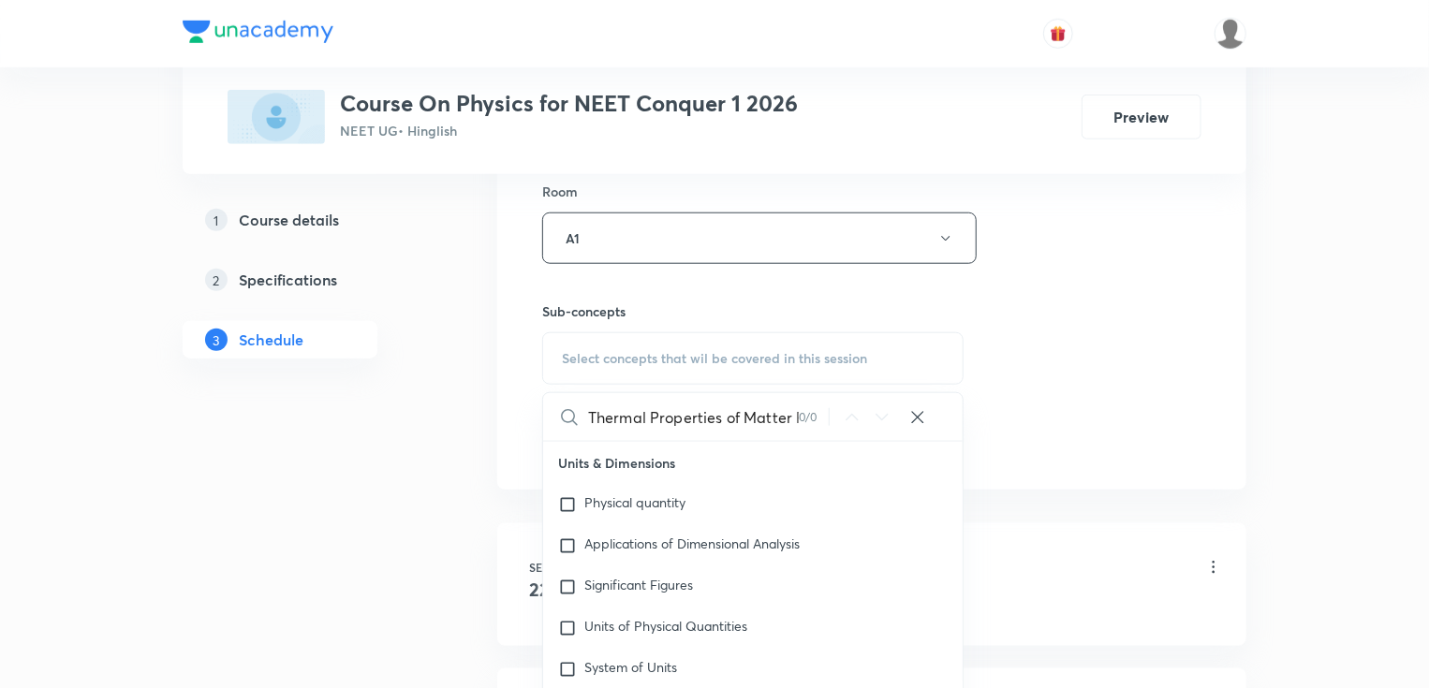
scroll to position [0, 37]
drag, startPoint x: 684, startPoint y: 412, endPoint x: 861, endPoint y: 411, distance: 177.9
click at [861, 411] on div "Thermal Properties of Matter Part 5 0 / 0 ​" at bounding box center [752, 417] width 419 height 48
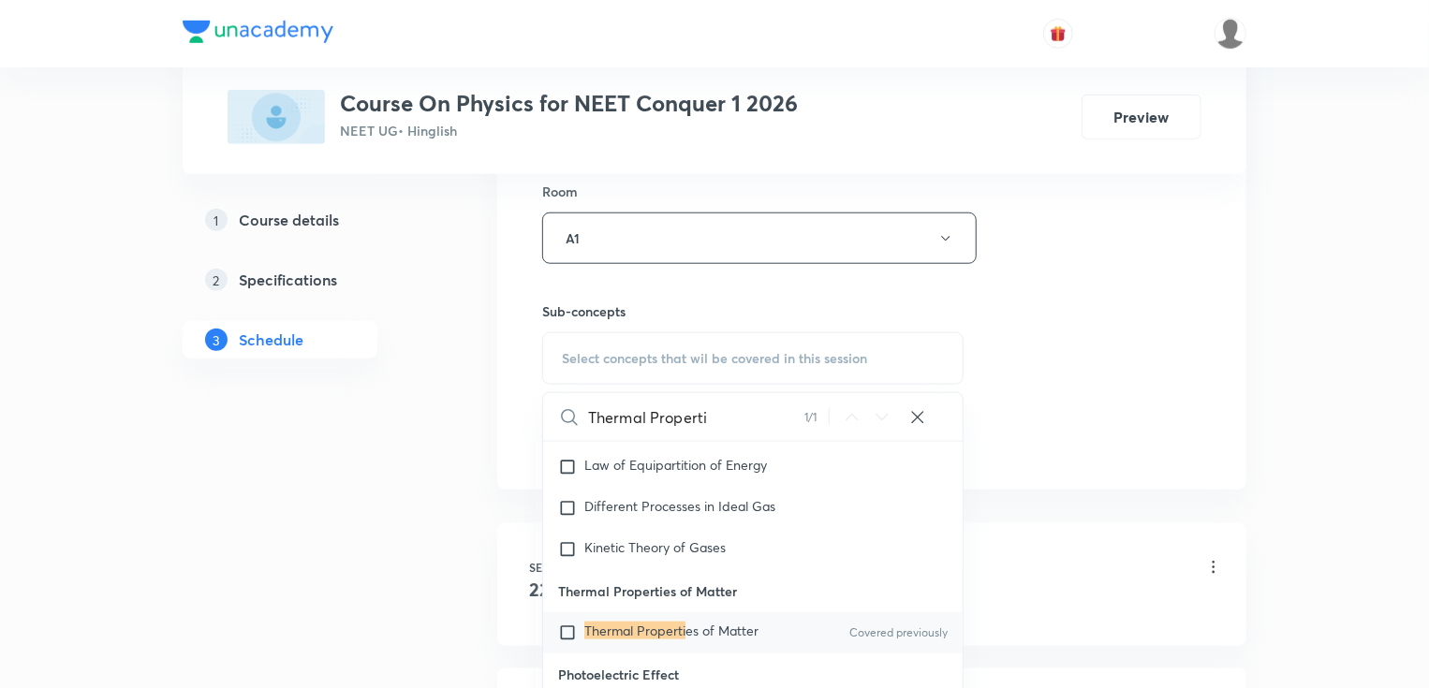
scroll to position [22485, 0]
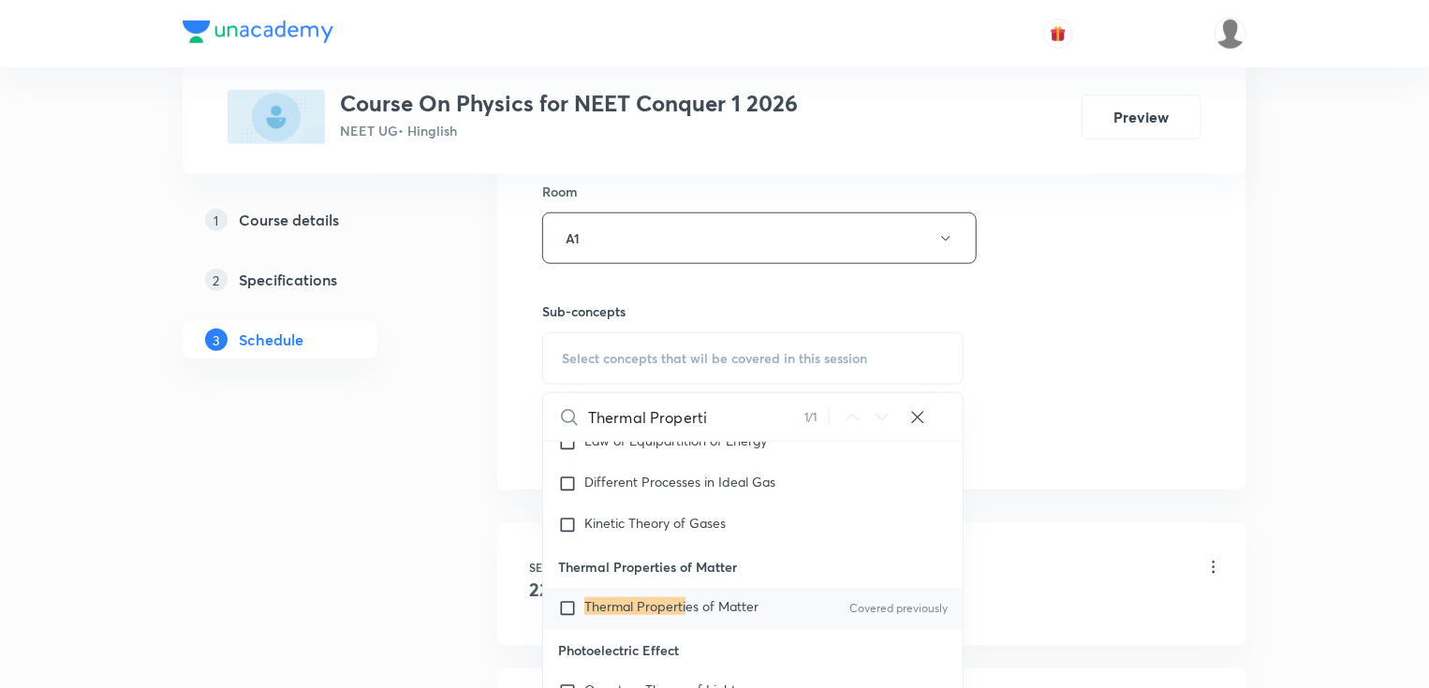
type input "Thermal Properti"
click at [663, 597] on mark "Thermal Properti" at bounding box center [634, 606] width 101 height 18
click at [187, 562] on div "1 Course details 2 Specifications 3 Schedule" at bounding box center [310, 431] width 255 height 1876
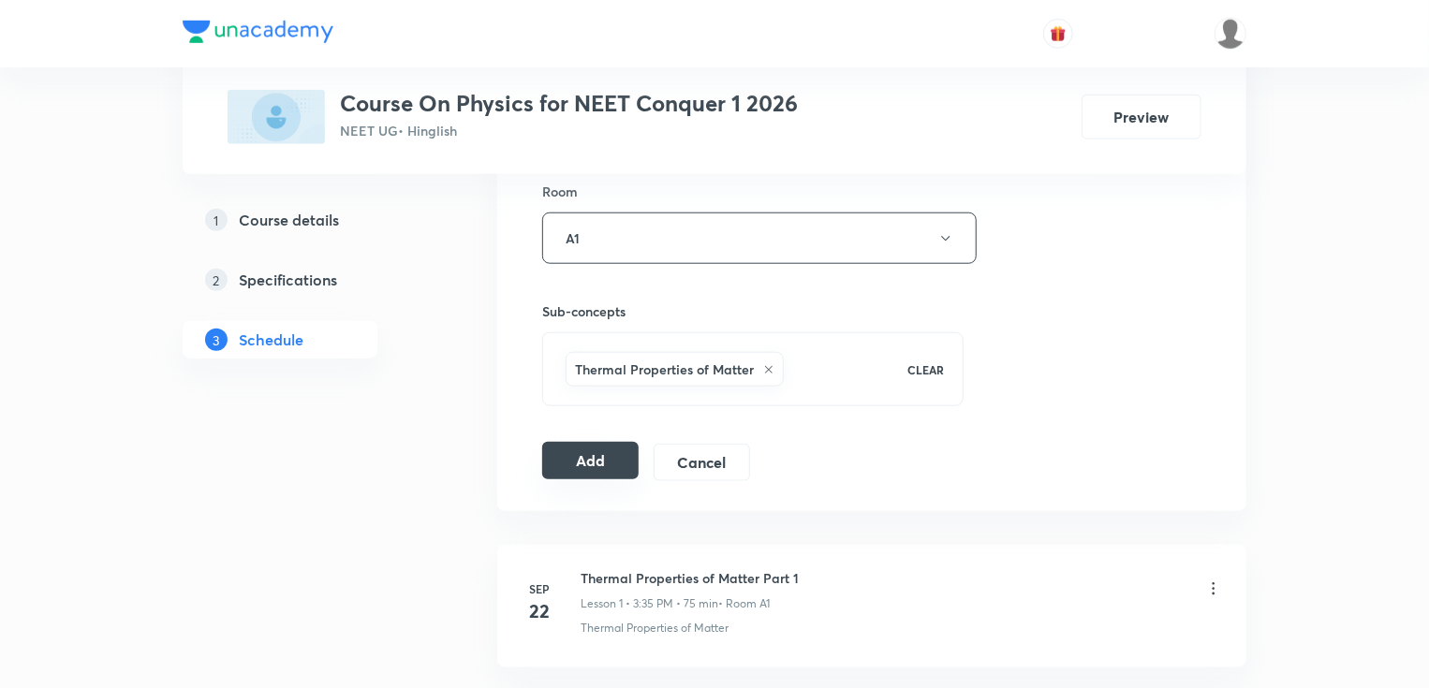
click at [552, 451] on button "Add" at bounding box center [590, 460] width 96 height 37
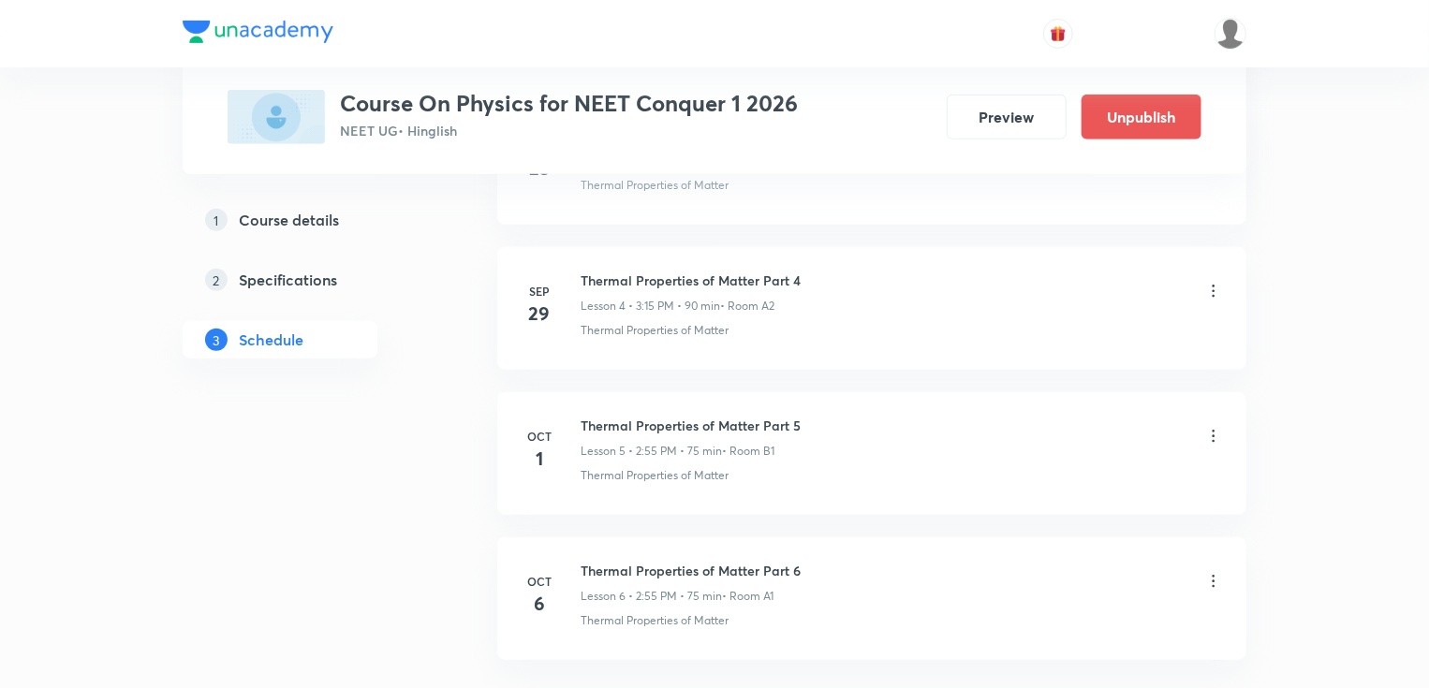
scroll to position [820, 0]
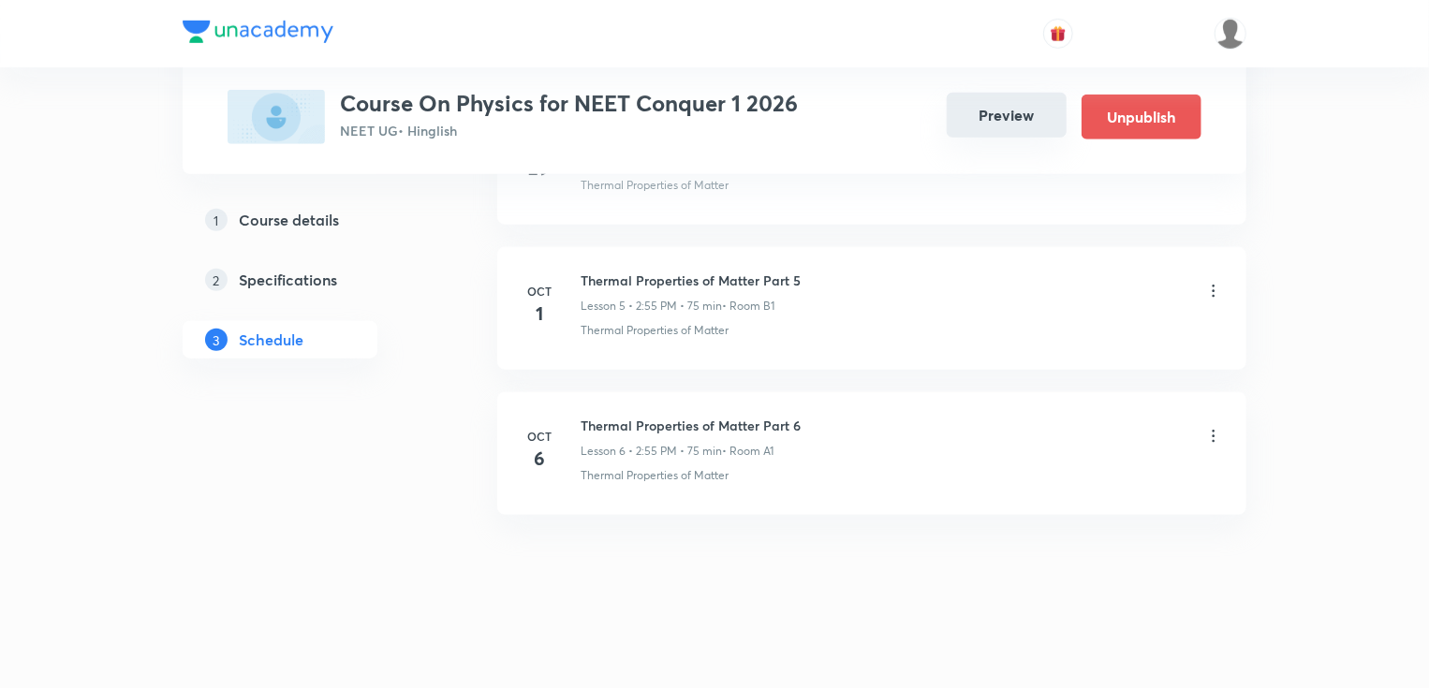
click at [1023, 122] on button "Preview" at bounding box center [1007, 115] width 120 height 45
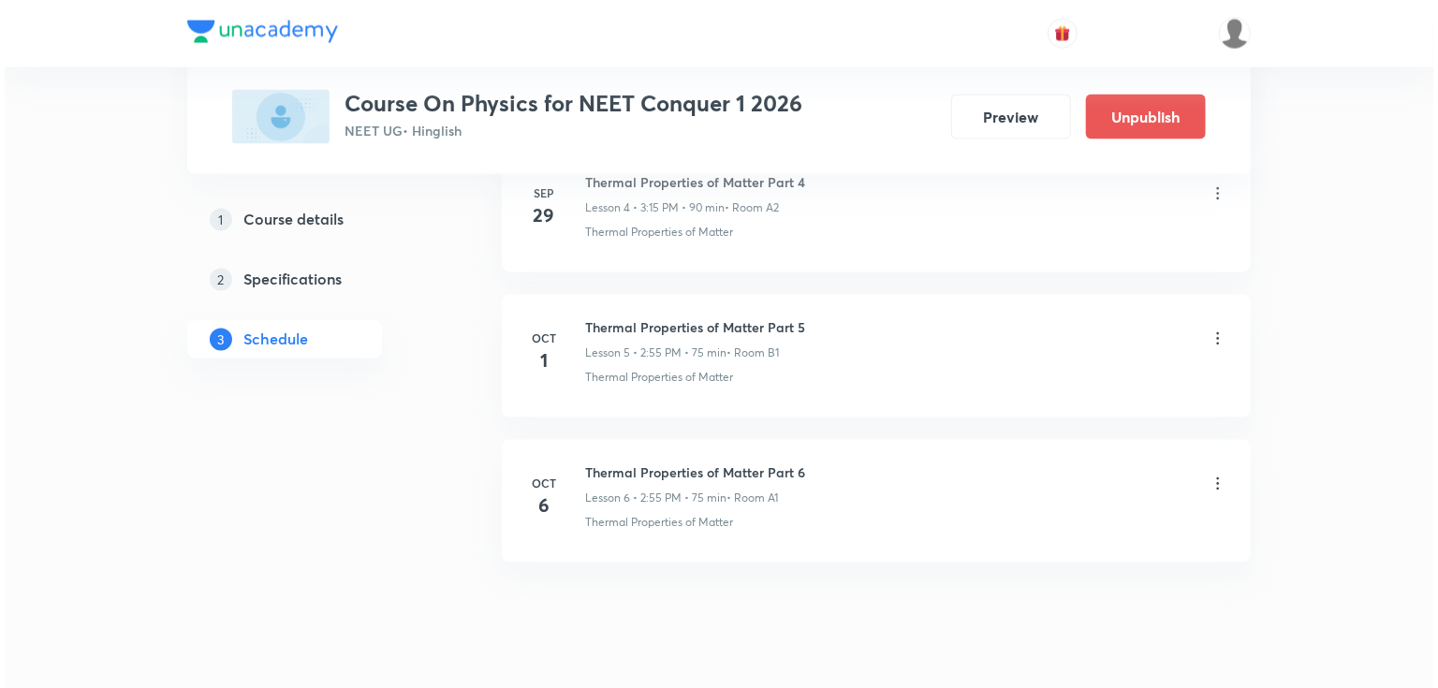
scroll to position [1679, 0]
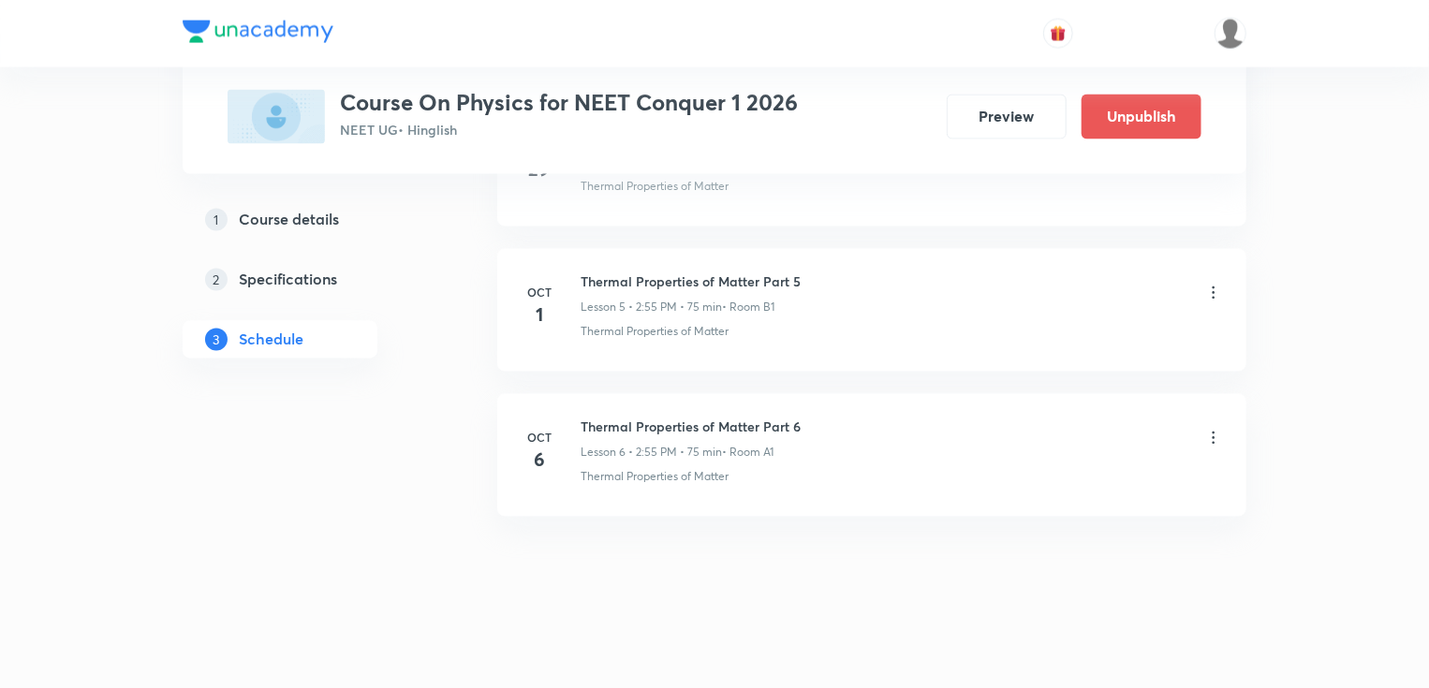
click at [1216, 437] on icon at bounding box center [1213, 438] width 19 height 19
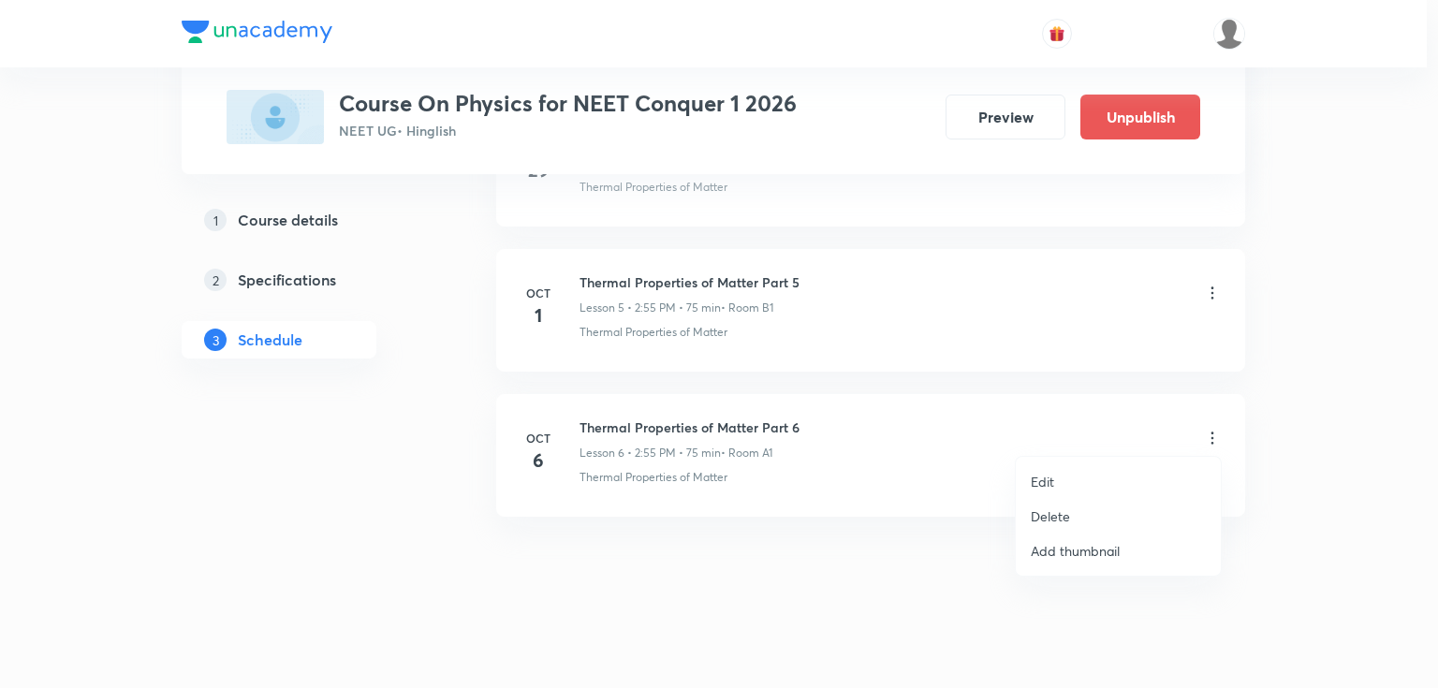
click at [1072, 481] on li "Edit" at bounding box center [1118, 481] width 205 height 35
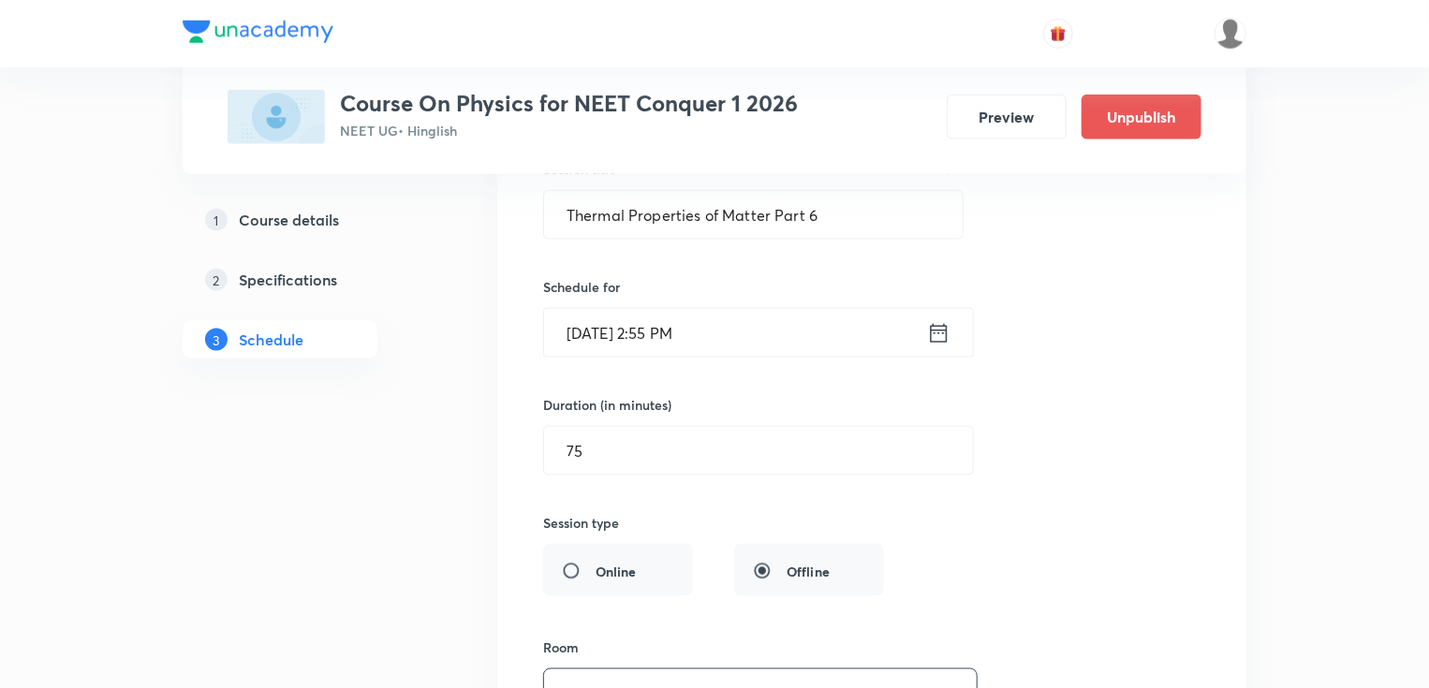
scroll to position [1089, 0]
click at [672, 331] on input "Oct 6, 2025, 2:55 PM" at bounding box center [735, 339] width 383 height 48
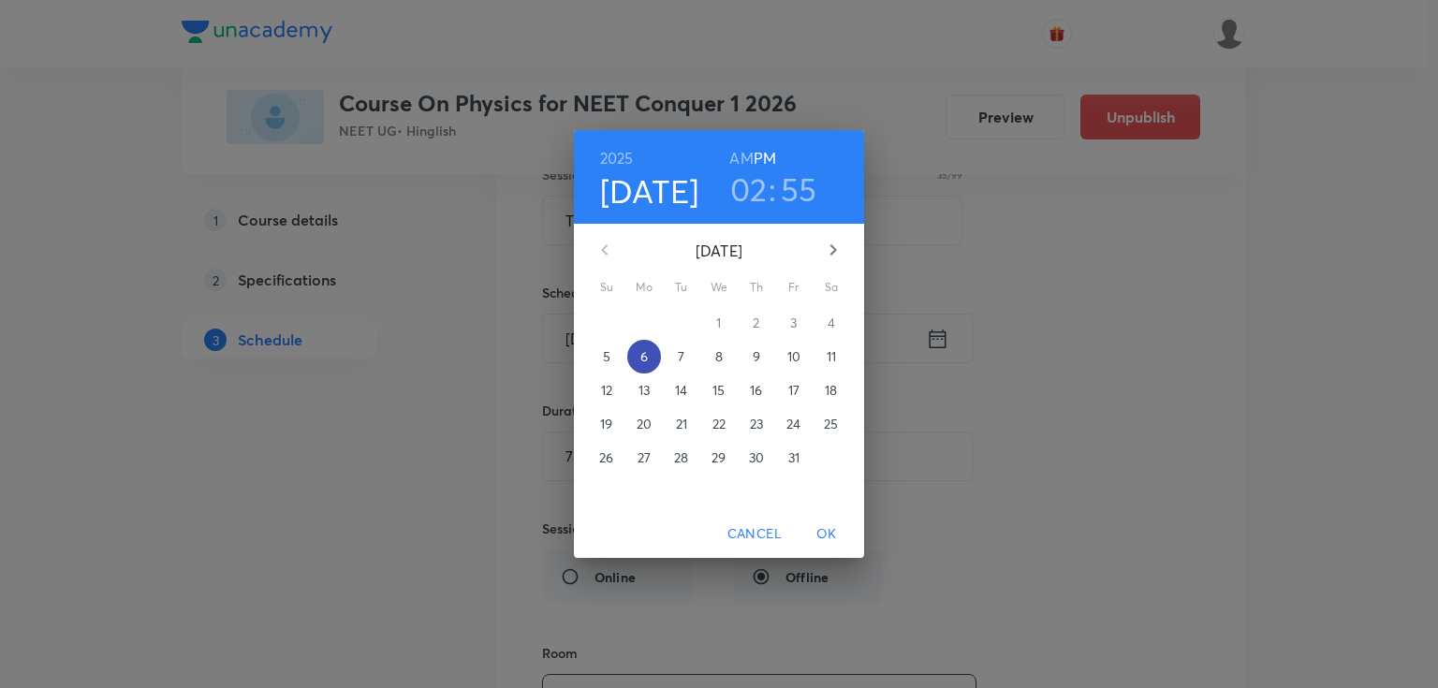
click at [654, 352] on span "6" at bounding box center [644, 356] width 34 height 19
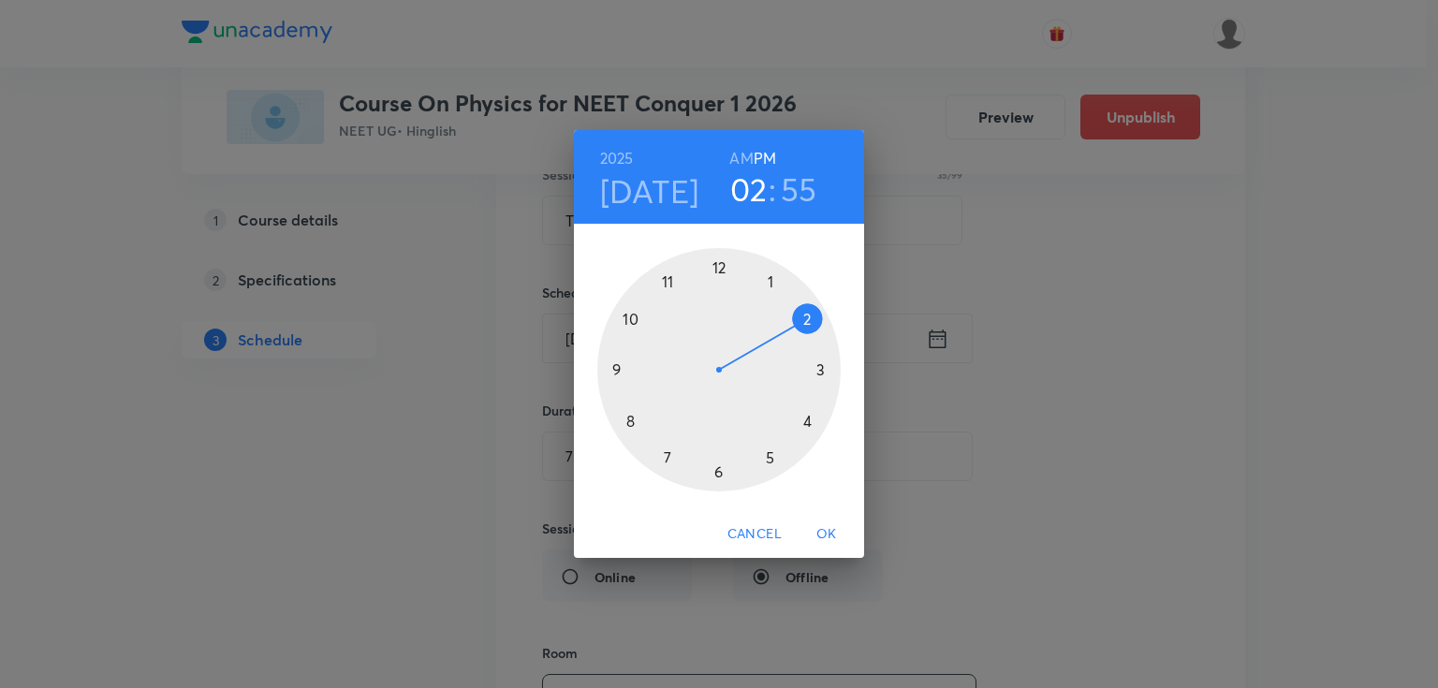
click at [821, 373] on div at bounding box center [718, 369] width 243 height 243
click at [820, 373] on div at bounding box center [718, 369] width 243 height 243
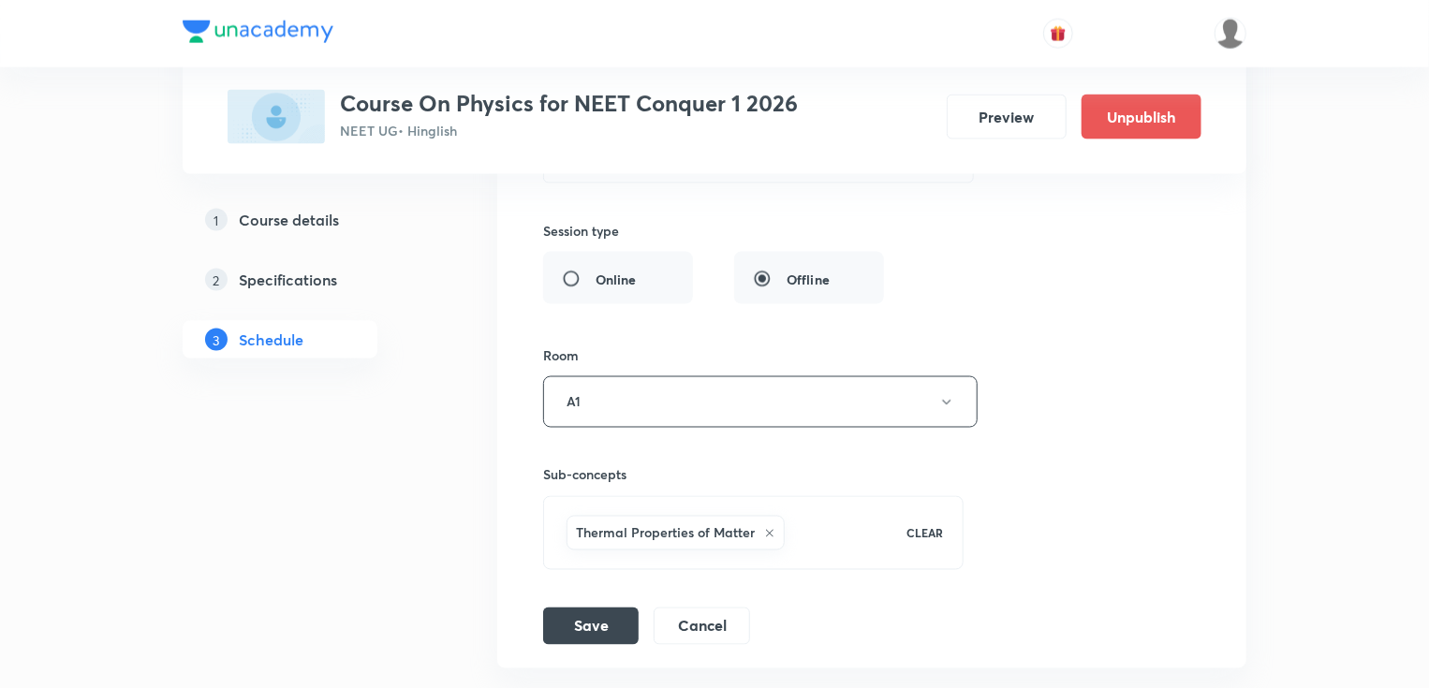
scroll to position [1389, 0]
click at [588, 618] on button "Save" at bounding box center [591, 622] width 96 height 37
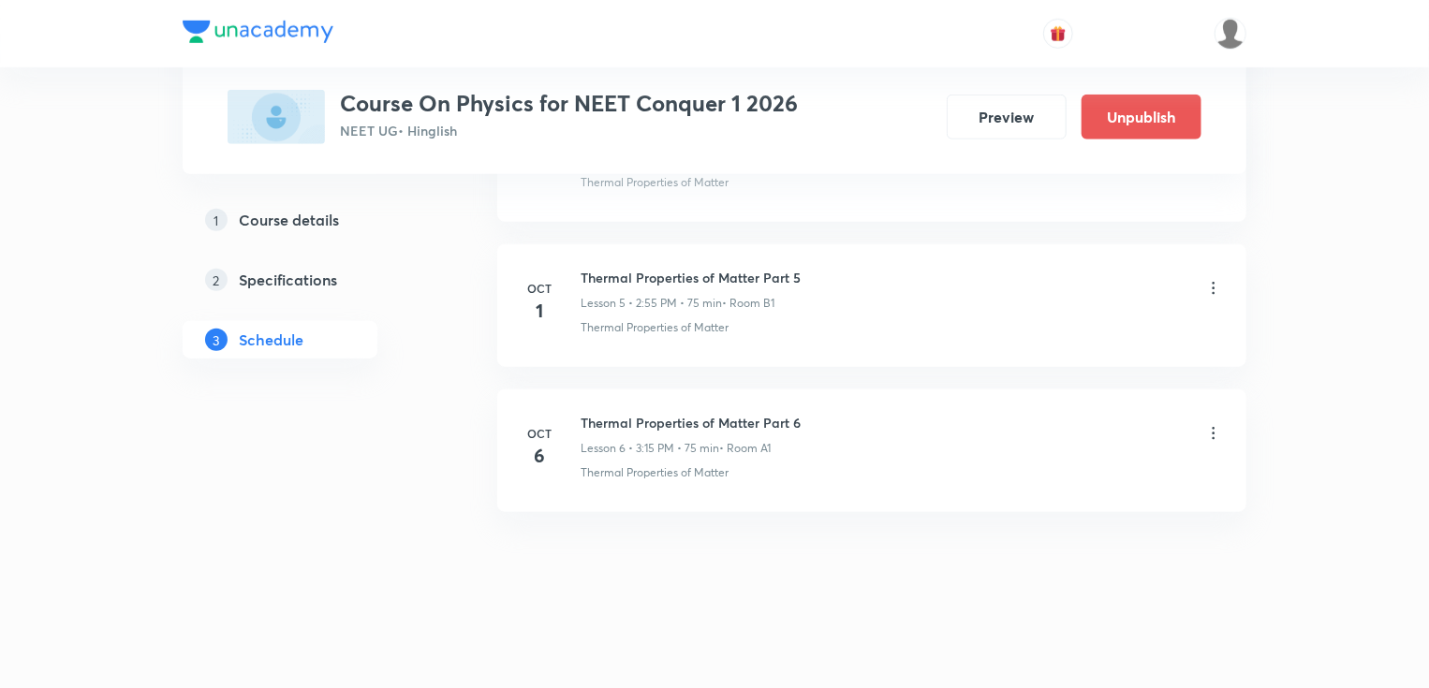
scroll to position [820, 0]
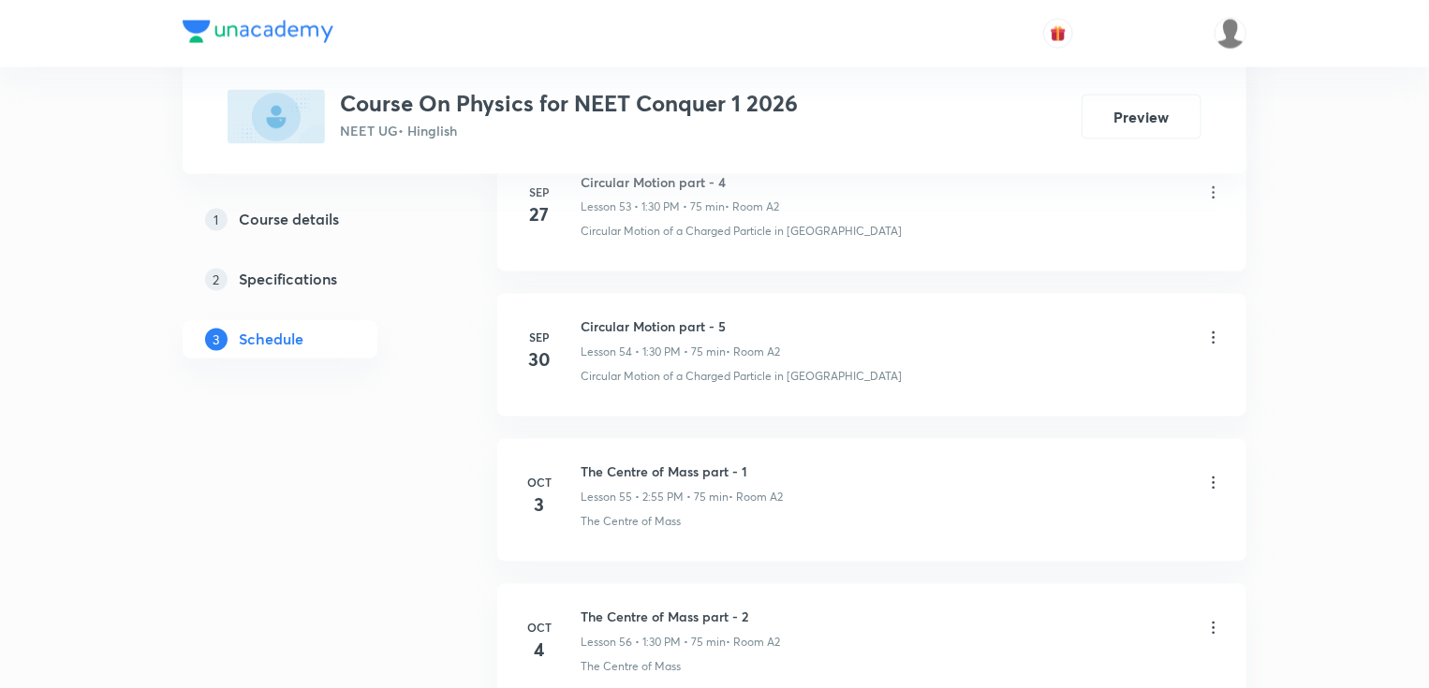
scroll to position [8917, 0]
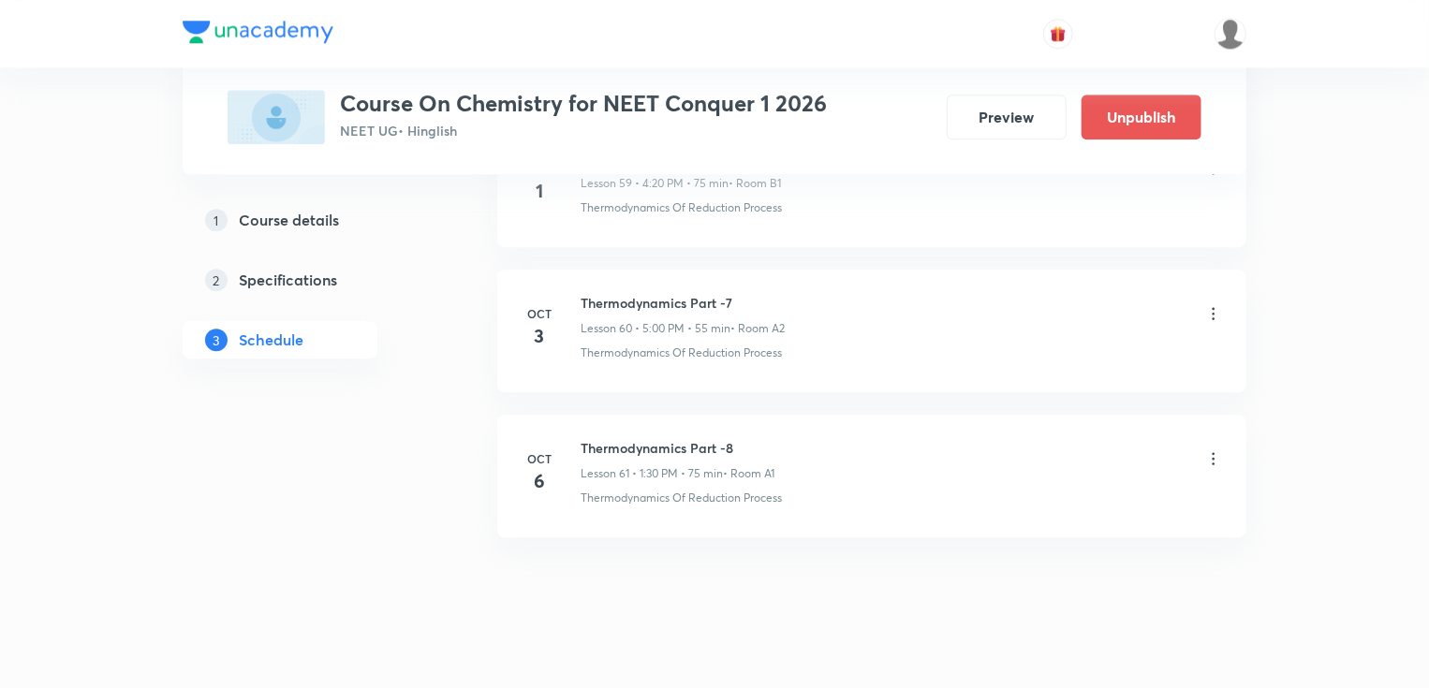
click at [1212, 449] on icon at bounding box center [1213, 458] width 19 height 19
click at [1068, 490] on li "Edit" at bounding box center [1118, 480] width 205 height 35
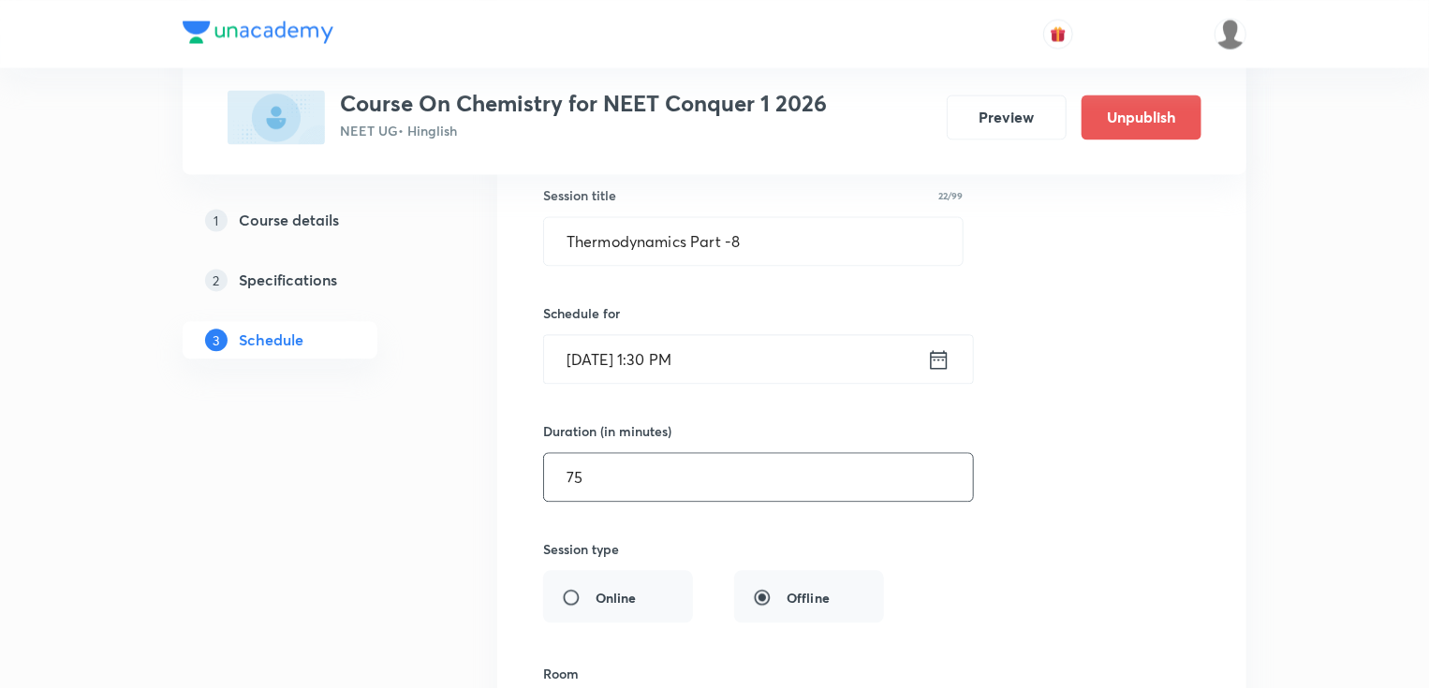
scroll to position [9049, 0]
click at [634, 341] on input "[DATE] 1:30 PM" at bounding box center [735, 360] width 383 height 48
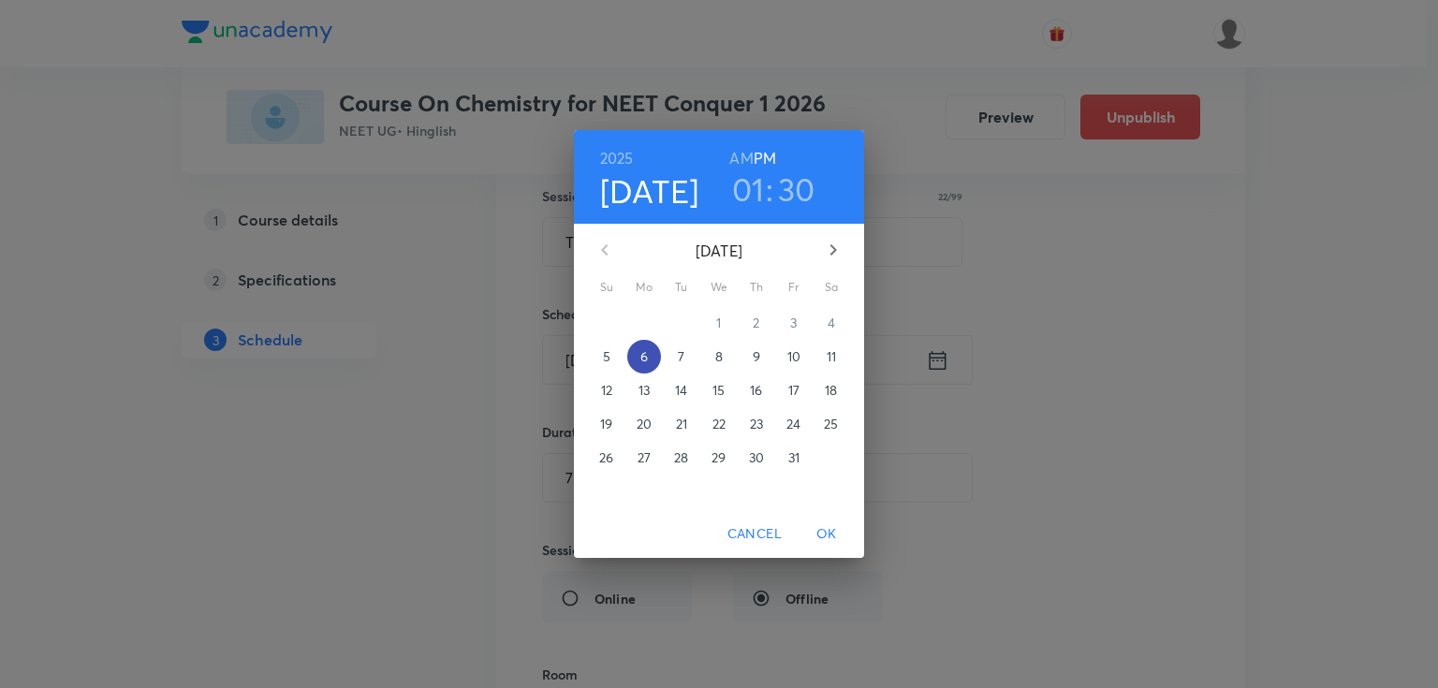
click at [640, 357] on p "6" at bounding box center [643, 356] width 7 height 19
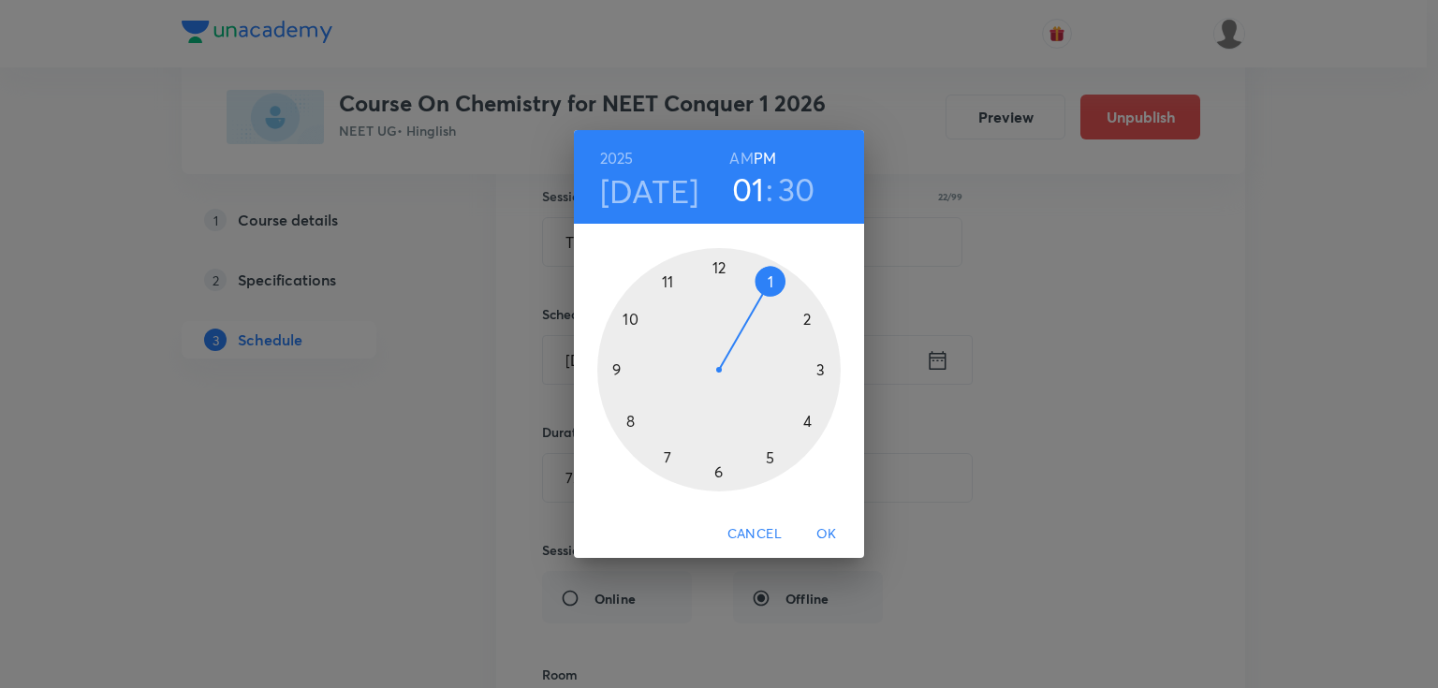
click at [776, 280] on div at bounding box center [718, 369] width 243 height 243
click at [719, 467] on div at bounding box center [718, 369] width 243 height 243
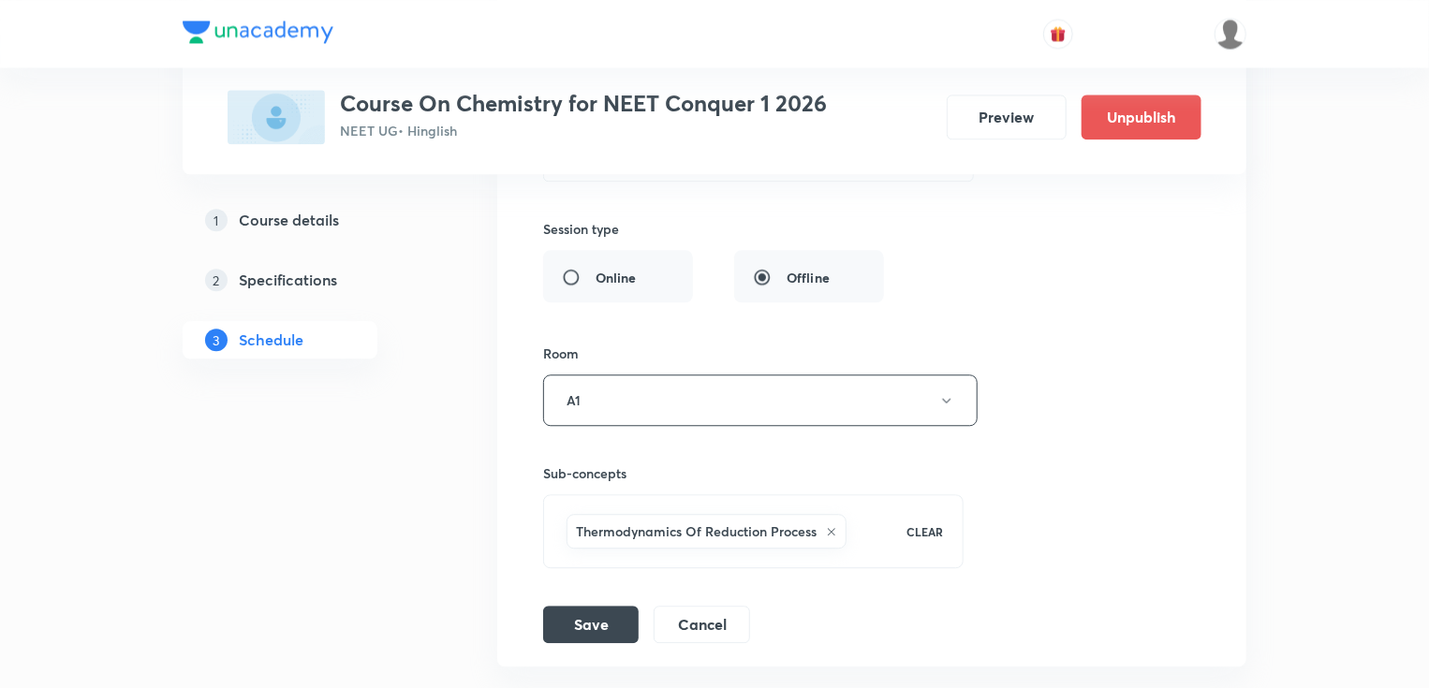
scroll to position [9499, 0]
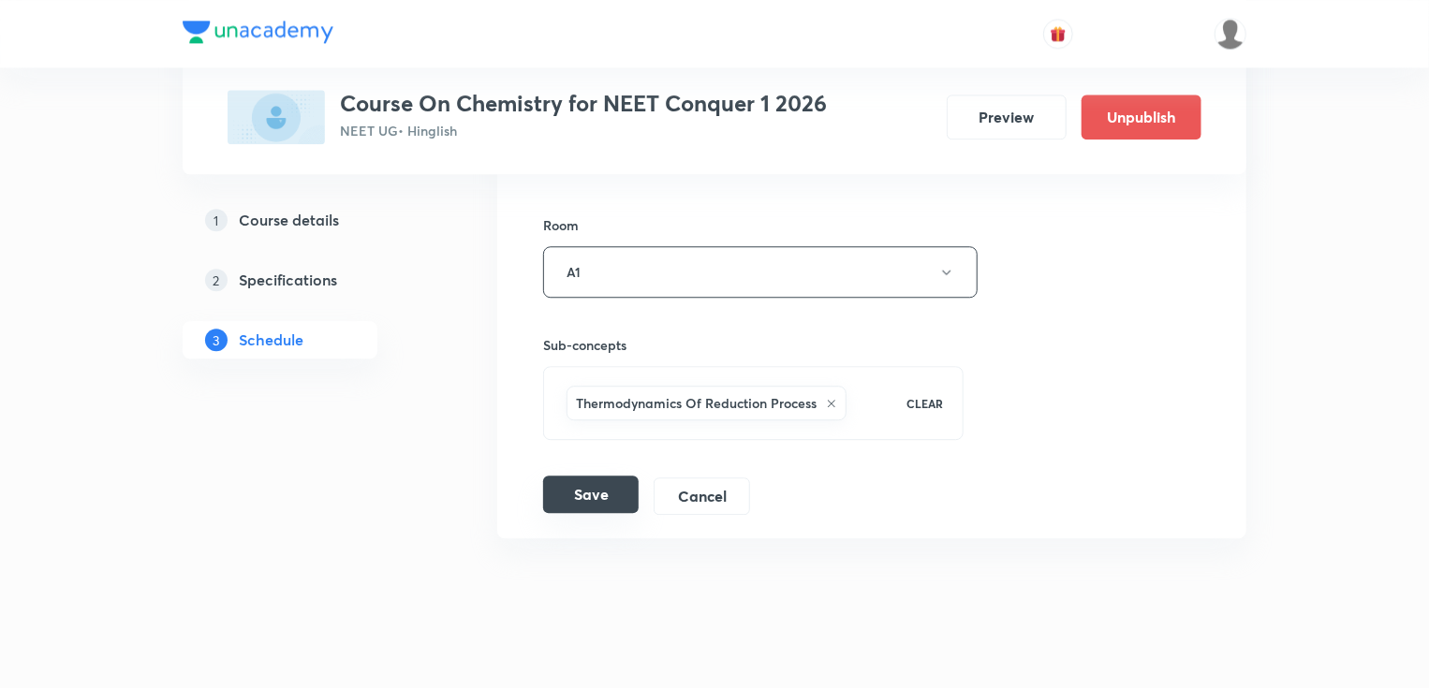
click at [589, 476] on button "Save" at bounding box center [591, 494] width 96 height 37
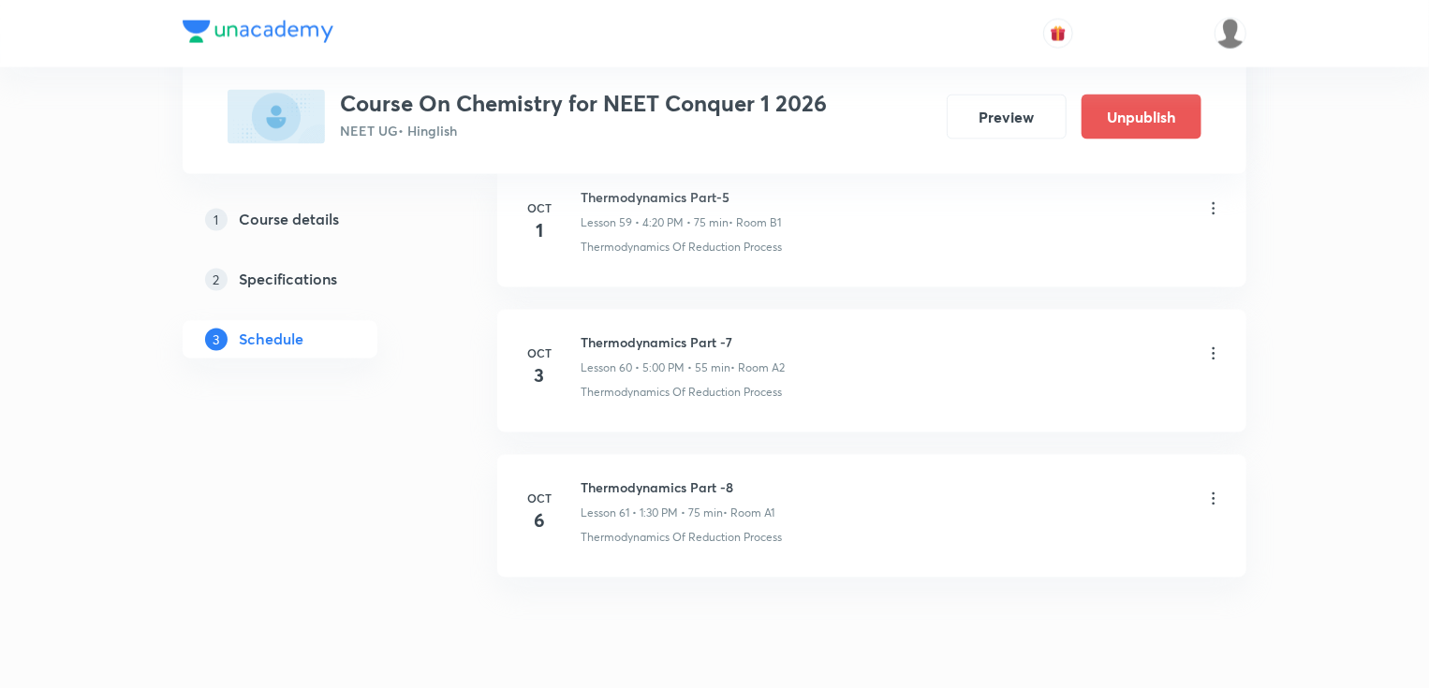
scroll to position [8782, 0]
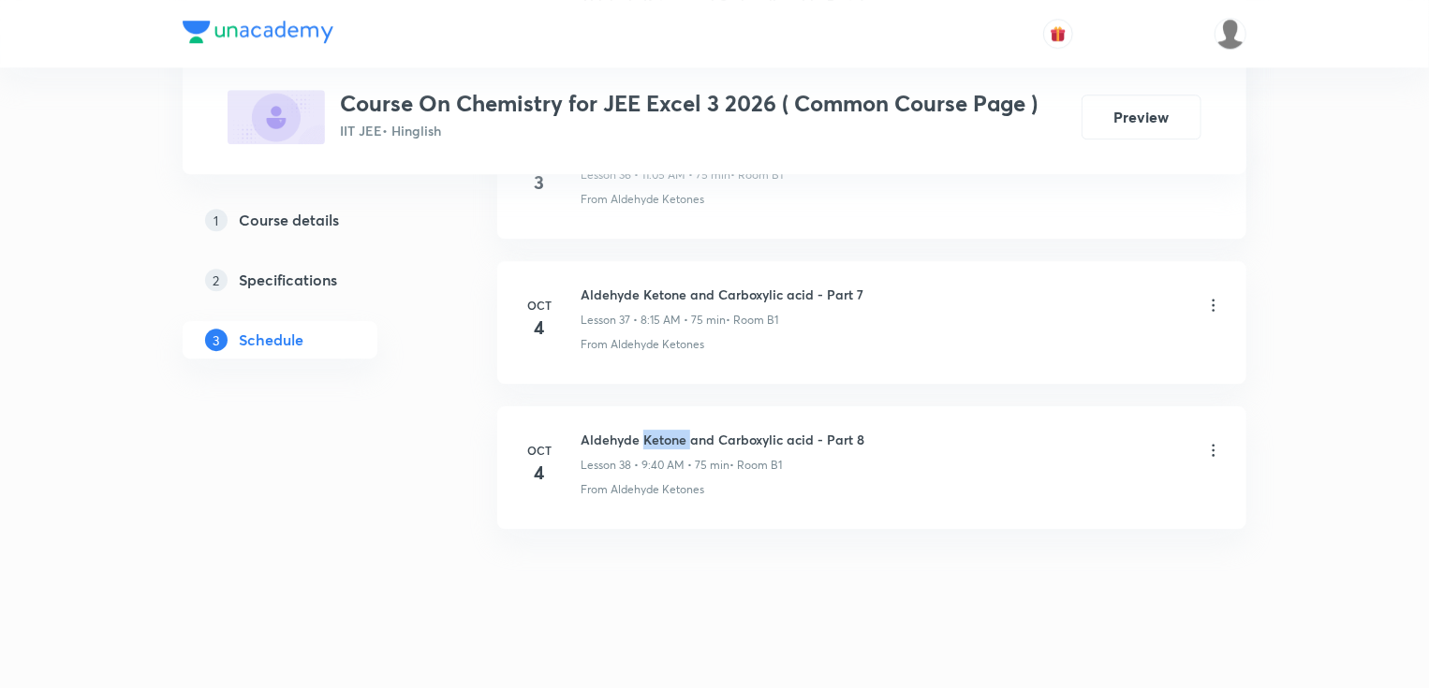
click at [650, 430] on h6 "Aldehyde Ketone and Carboxylic acid - Part 8" at bounding box center [723, 440] width 284 height 20
copy h6 "Aldehyde Ketone and Carboxylic acid - Part 8"
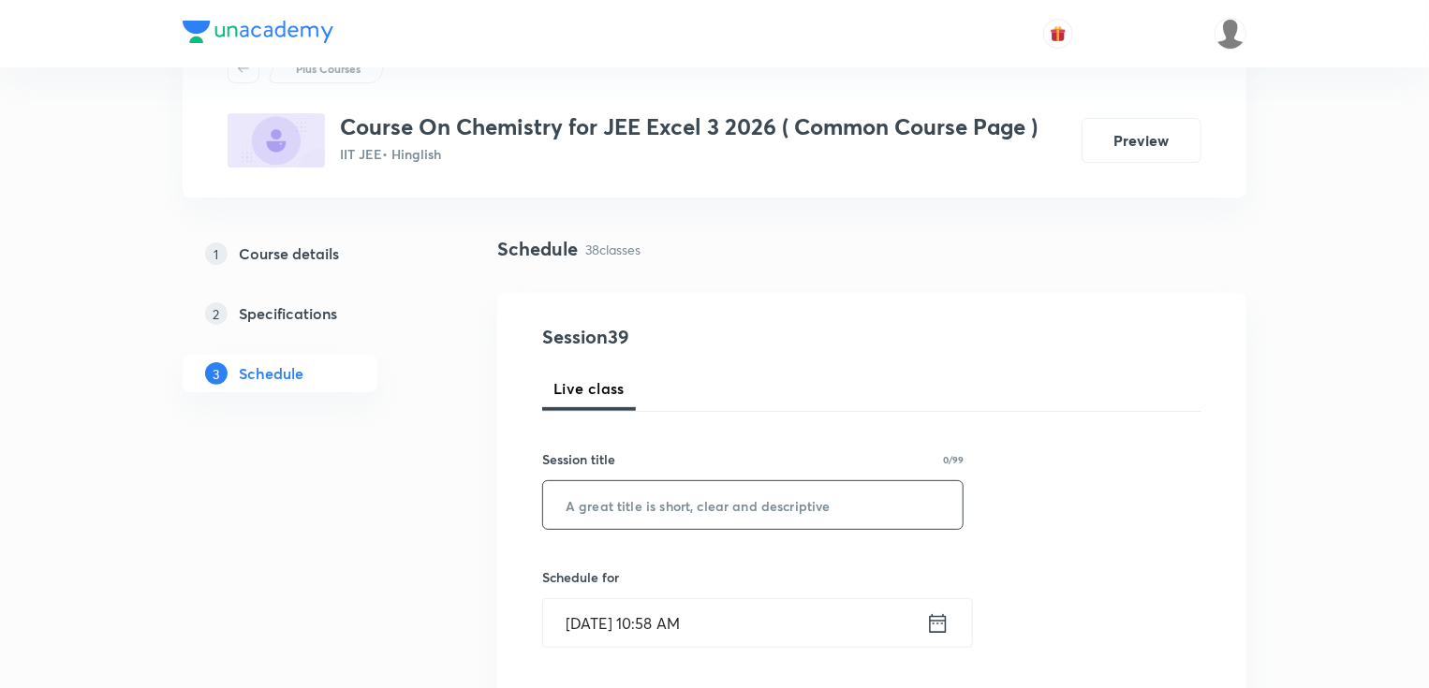
scroll to position [150, 0]
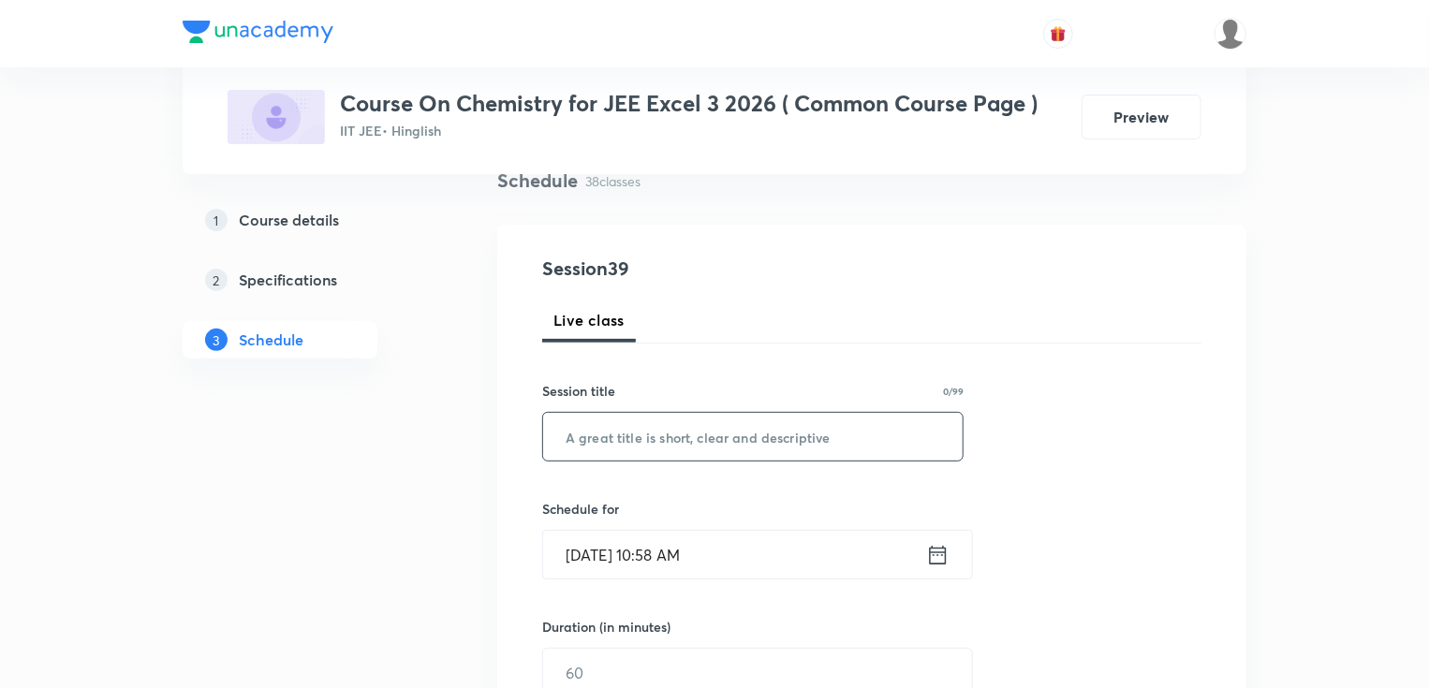
click at [625, 433] on input "text" at bounding box center [752, 437] width 419 height 48
paste input "Aldehyde Ketone and Carboxylic acid - Part 8"
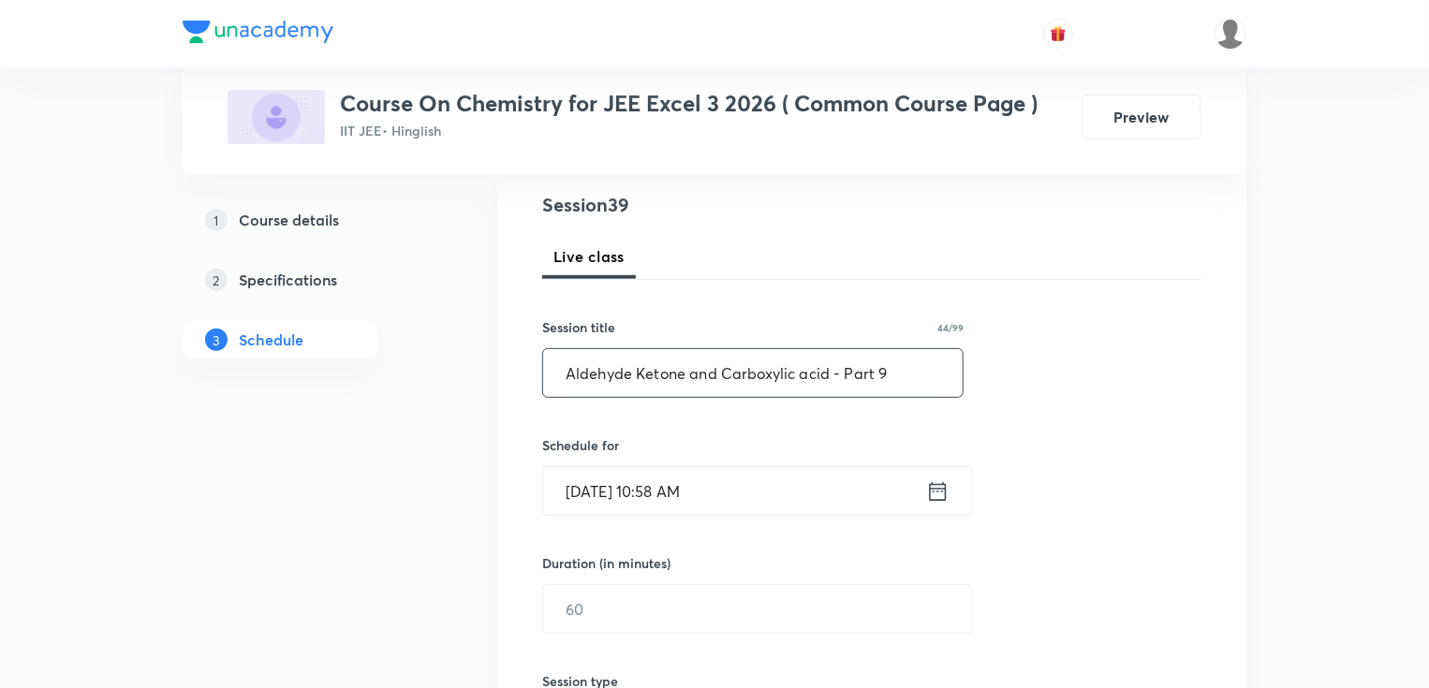
scroll to position [300, 0]
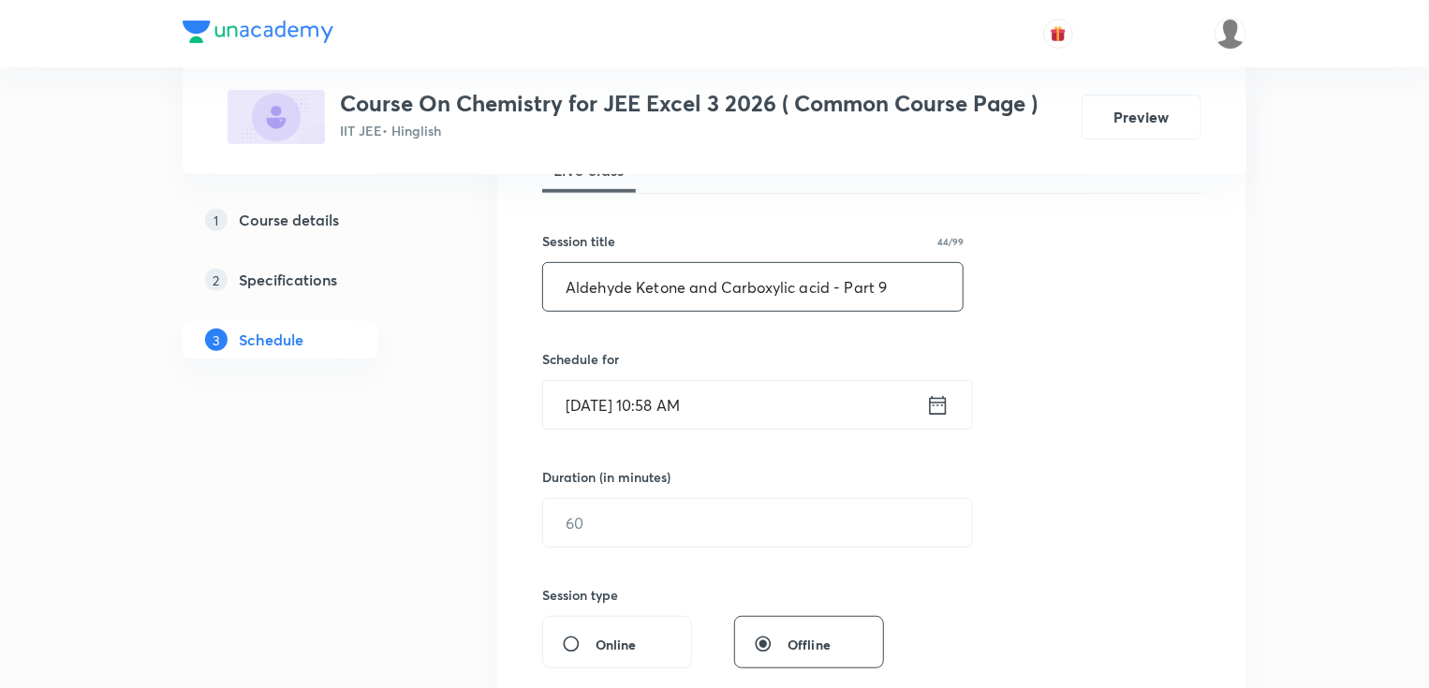
type input "Aldehyde Ketone and Carboxylic acid - Part 9"
click at [651, 403] on input "[DATE] 10:58 AM" at bounding box center [734, 405] width 383 height 48
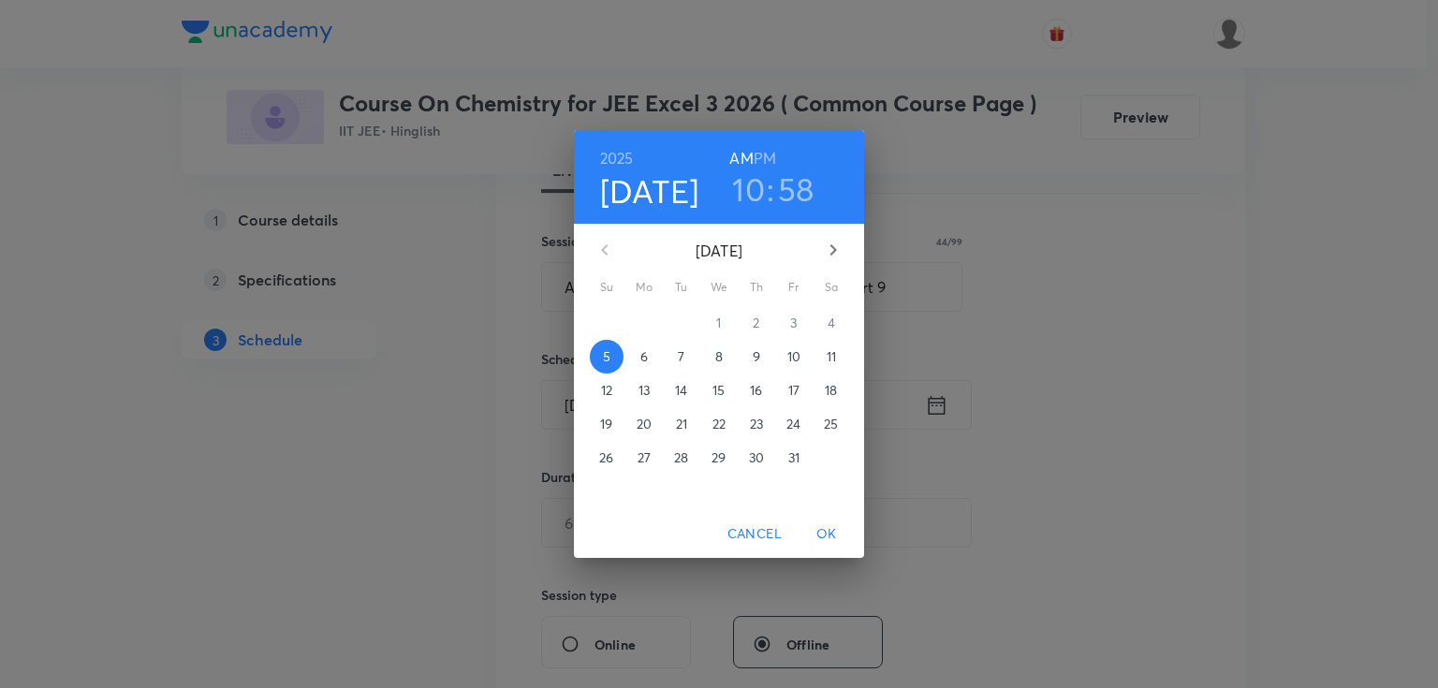
click at [643, 356] on p "6" at bounding box center [643, 356] width 7 height 19
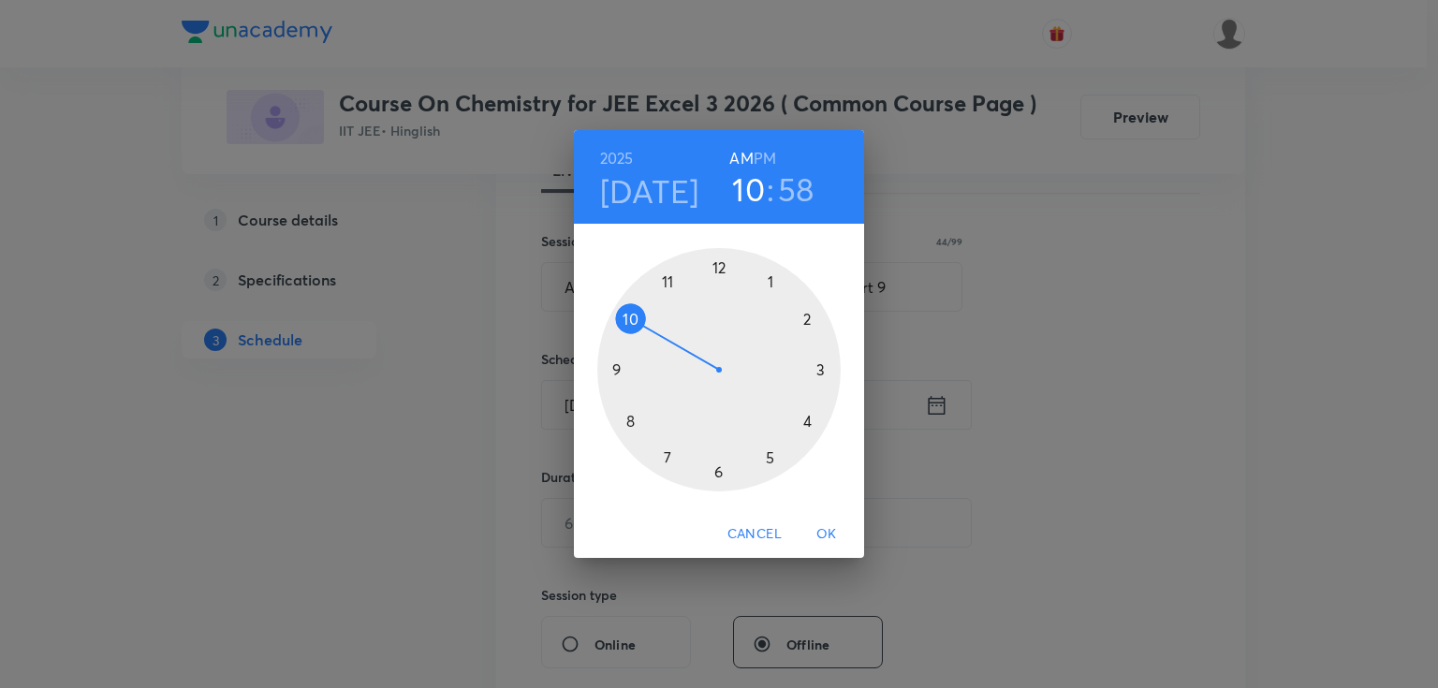
click at [626, 419] on div at bounding box center [718, 369] width 243 height 243
click at [826, 366] on div at bounding box center [718, 369] width 243 height 243
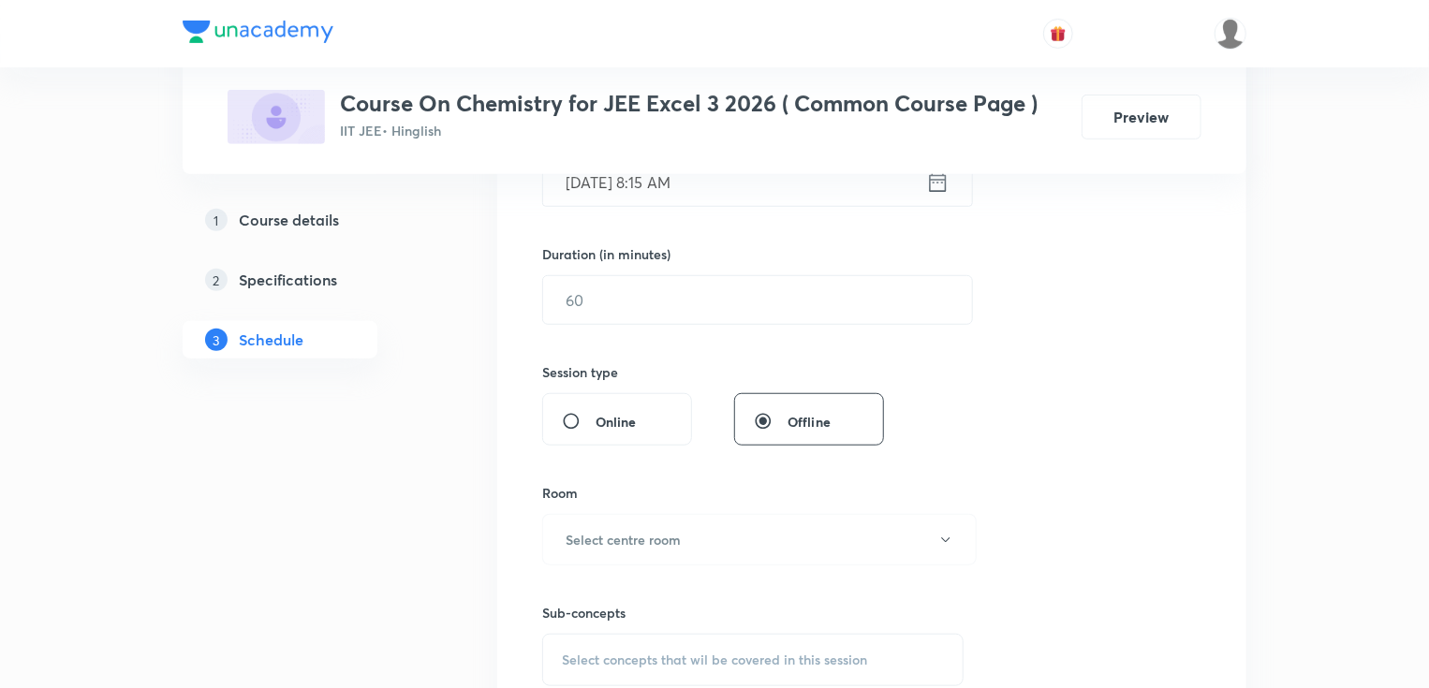
scroll to position [524, 0]
click at [573, 289] on input "text" at bounding box center [757, 298] width 429 height 48
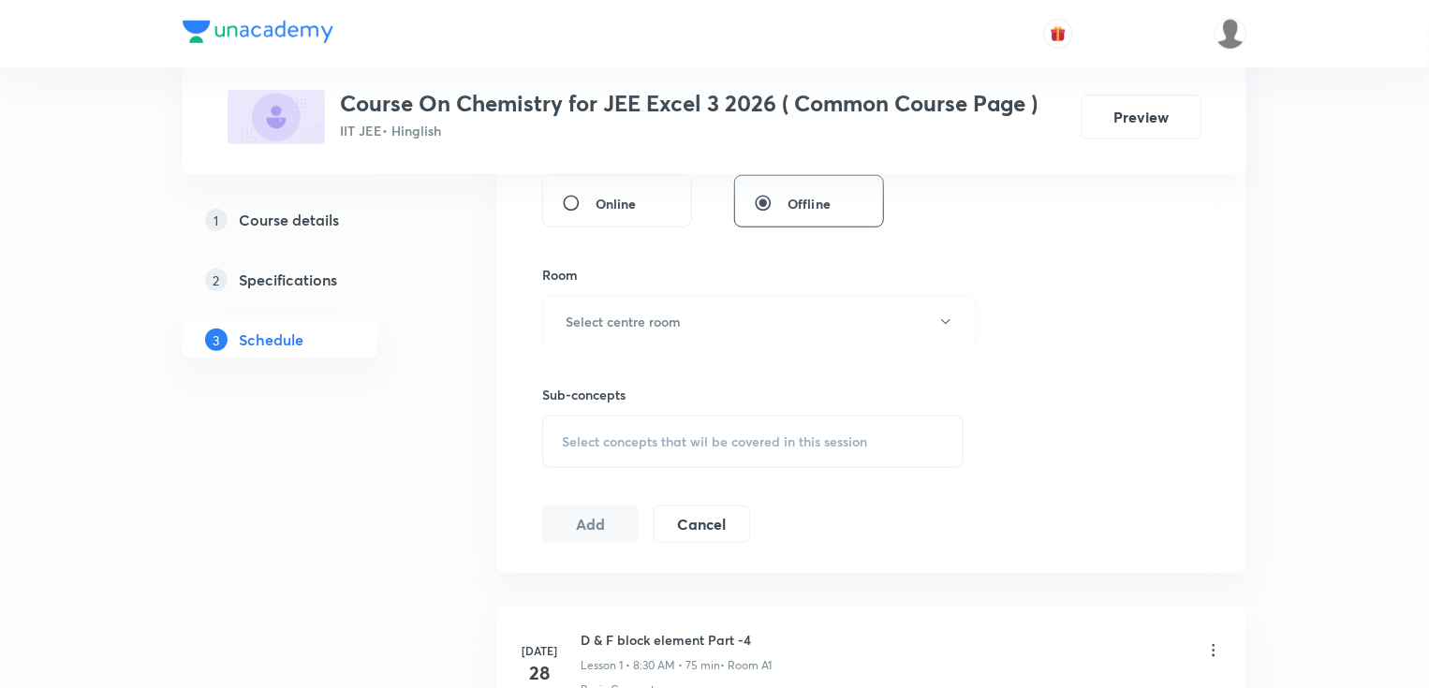
scroll to position [749, 0]
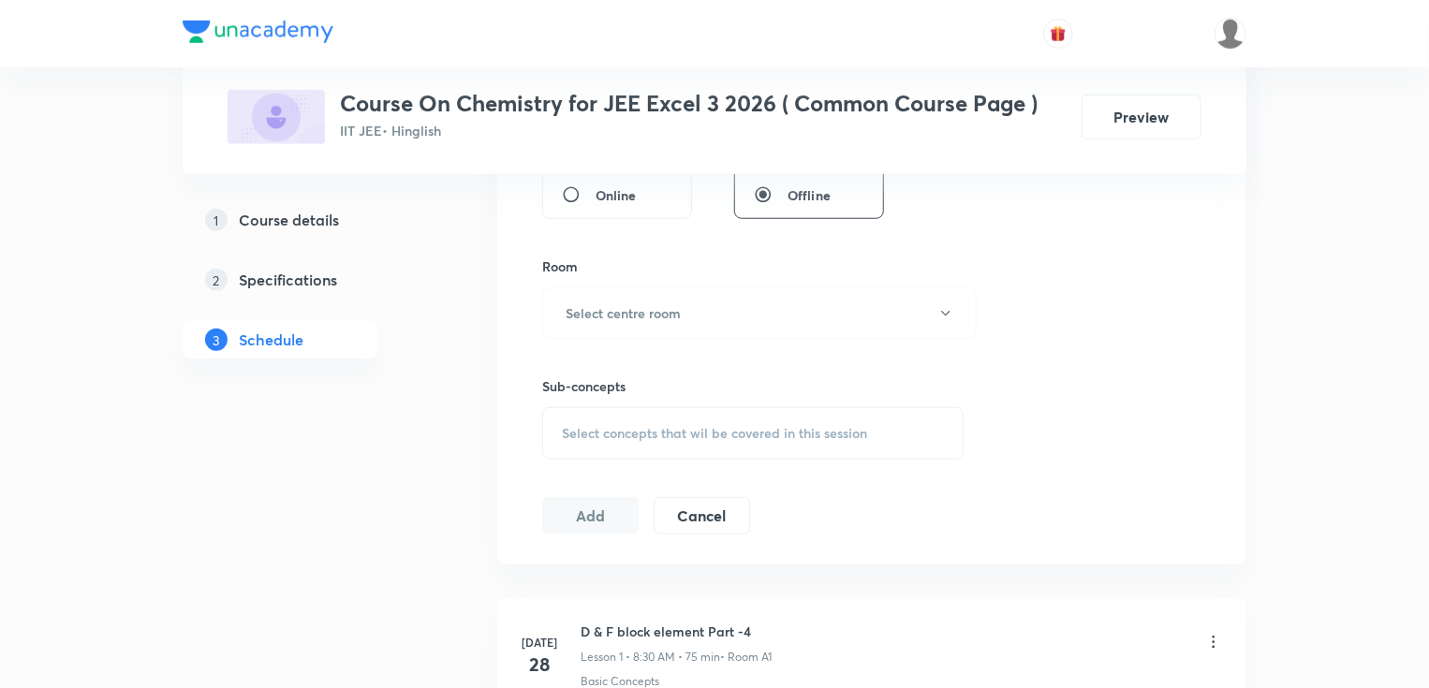
type input "75"
click at [640, 292] on button "Select centre room" at bounding box center [759, 312] width 434 height 51
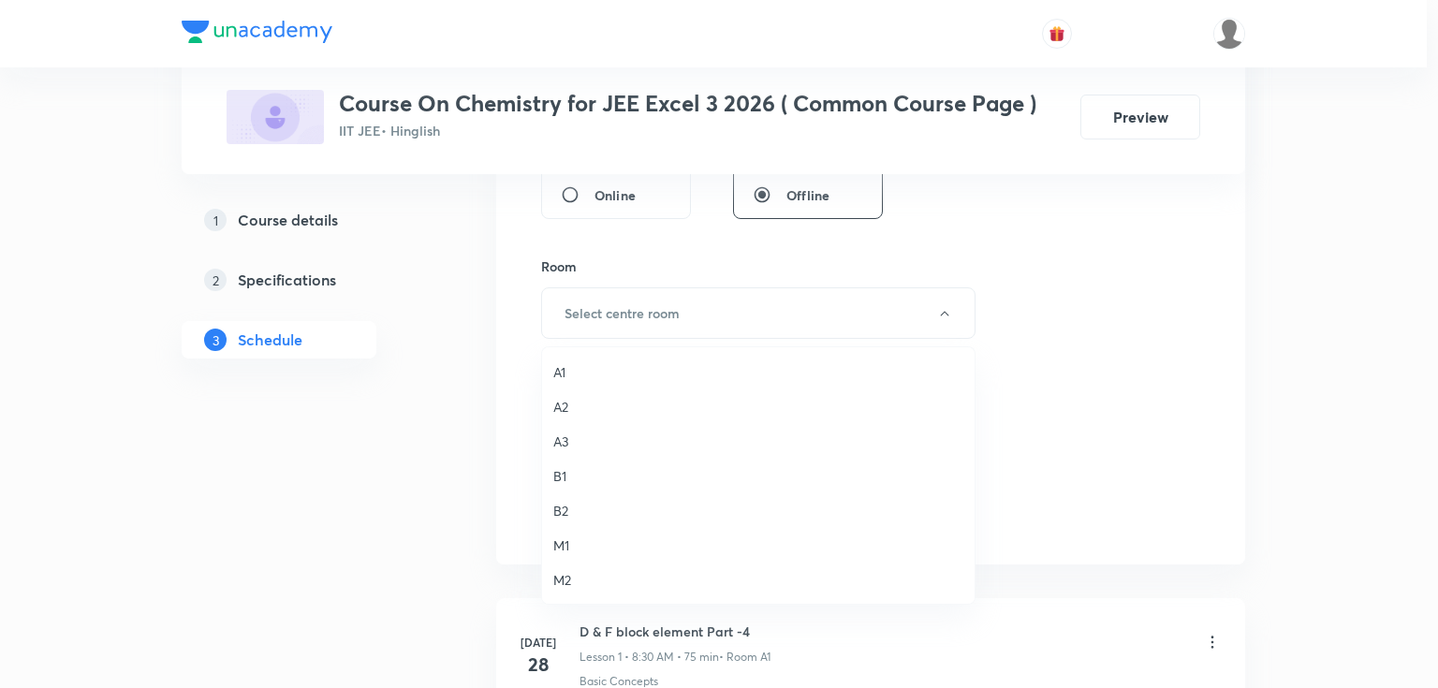
click at [584, 360] on li "A1" at bounding box center [758, 372] width 433 height 35
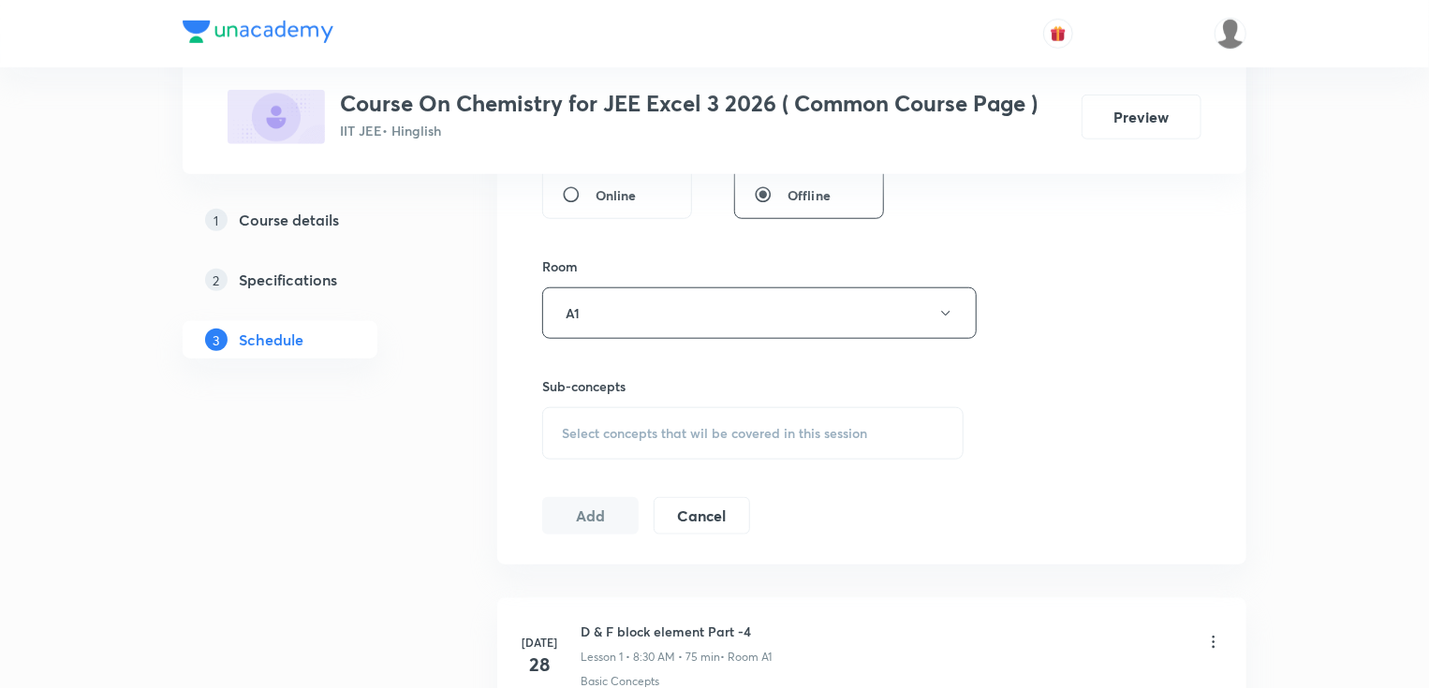
click at [627, 420] on div "Select concepts that wil be covered in this session" at bounding box center [752, 433] width 421 height 52
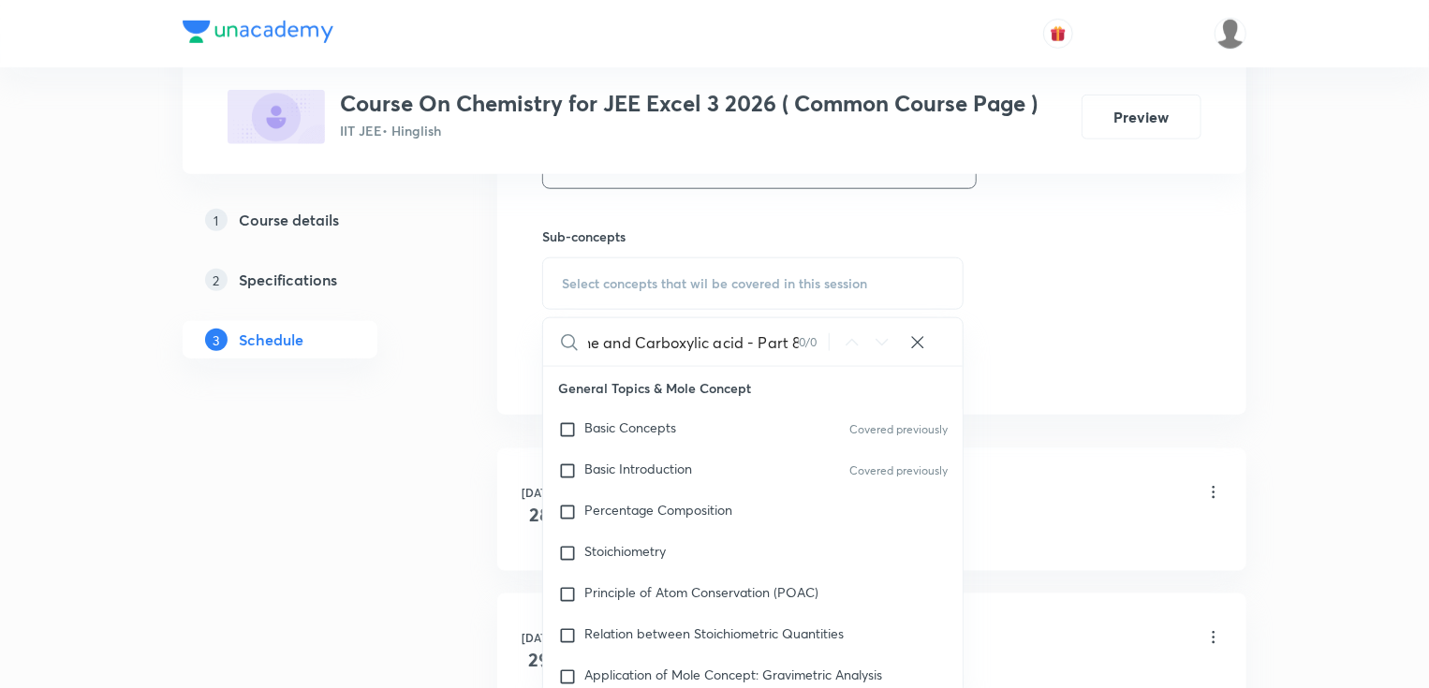
scroll to position [0, 110]
drag, startPoint x: 728, startPoint y: 338, endPoint x: 855, endPoint y: 394, distance: 138.3
click at [860, 341] on div "Aldehyde Ketone and Carboxylic acid - Part 8 0 / 0 ​" at bounding box center [752, 342] width 419 height 48
drag, startPoint x: 694, startPoint y: 349, endPoint x: 825, endPoint y: 326, distance: 133.2
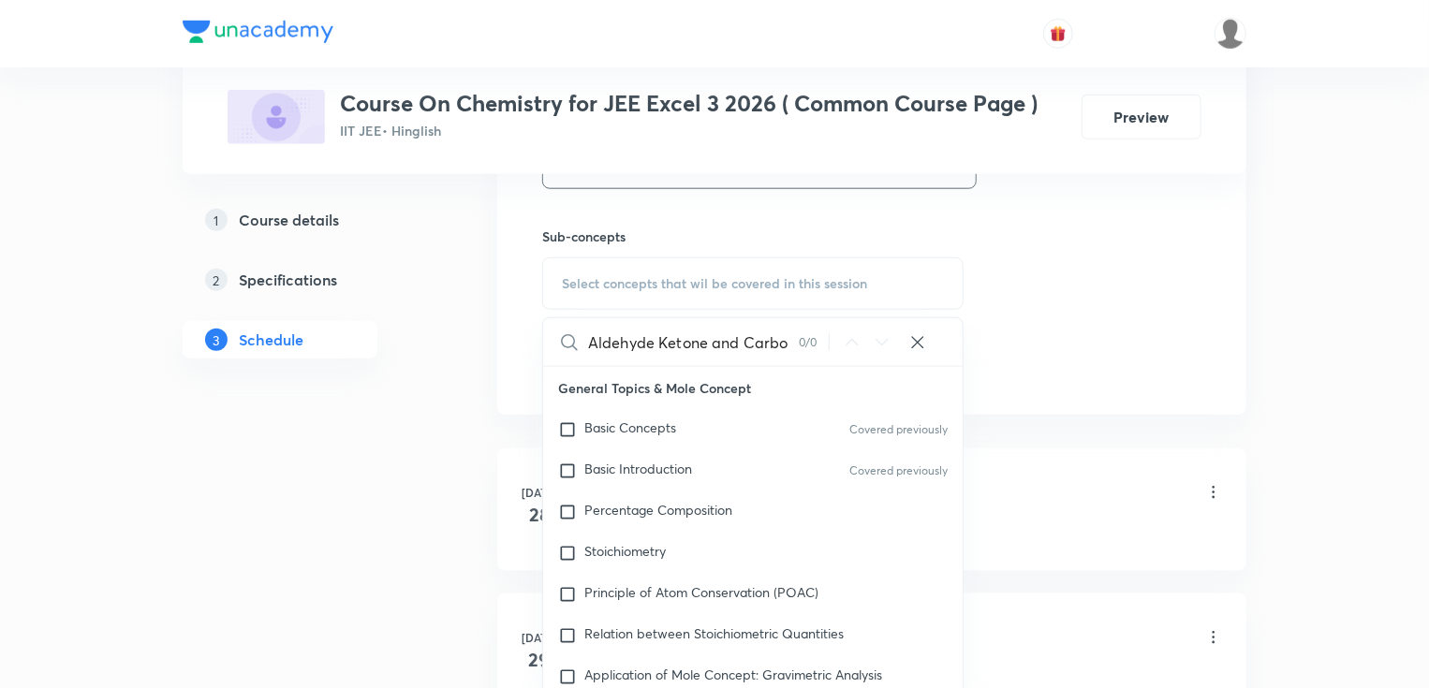
click at [825, 326] on div "Aldehyde Ketone and Carbo 0 / 0 ​" at bounding box center [752, 342] width 419 height 48
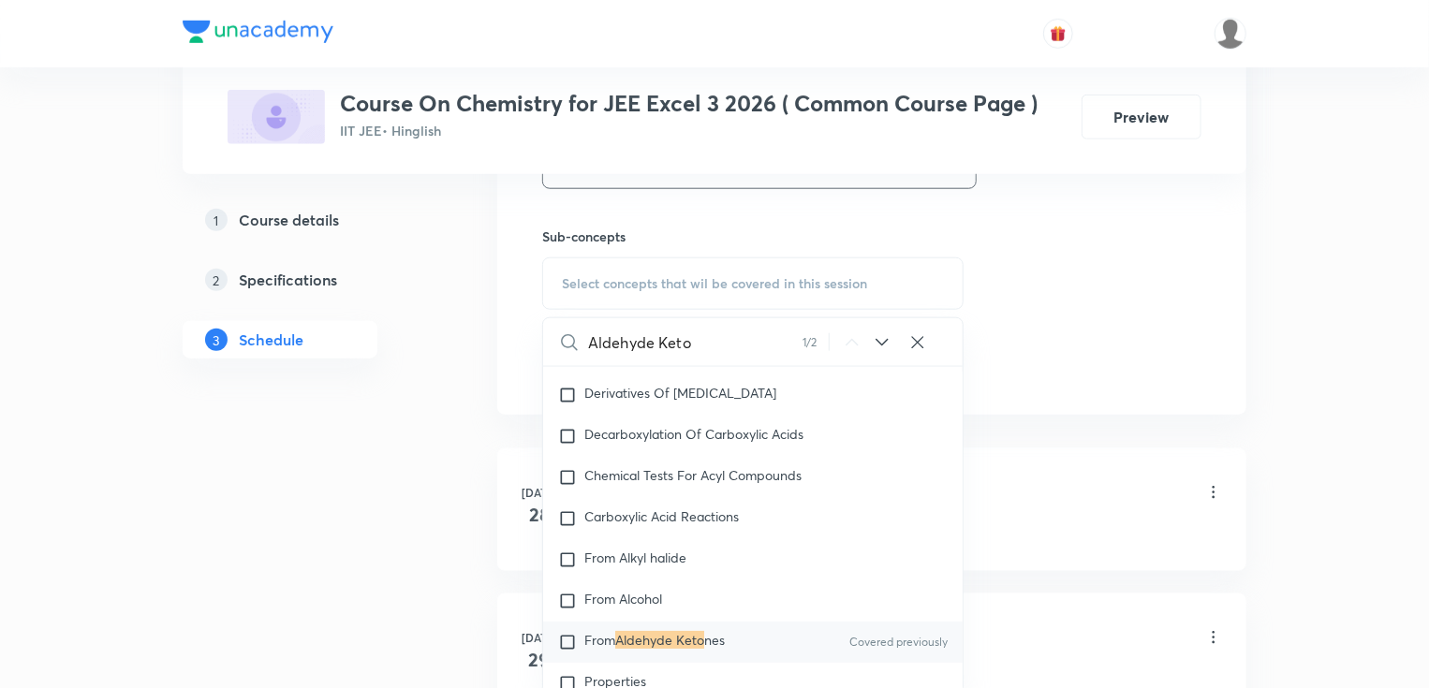
scroll to position [43021, 0]
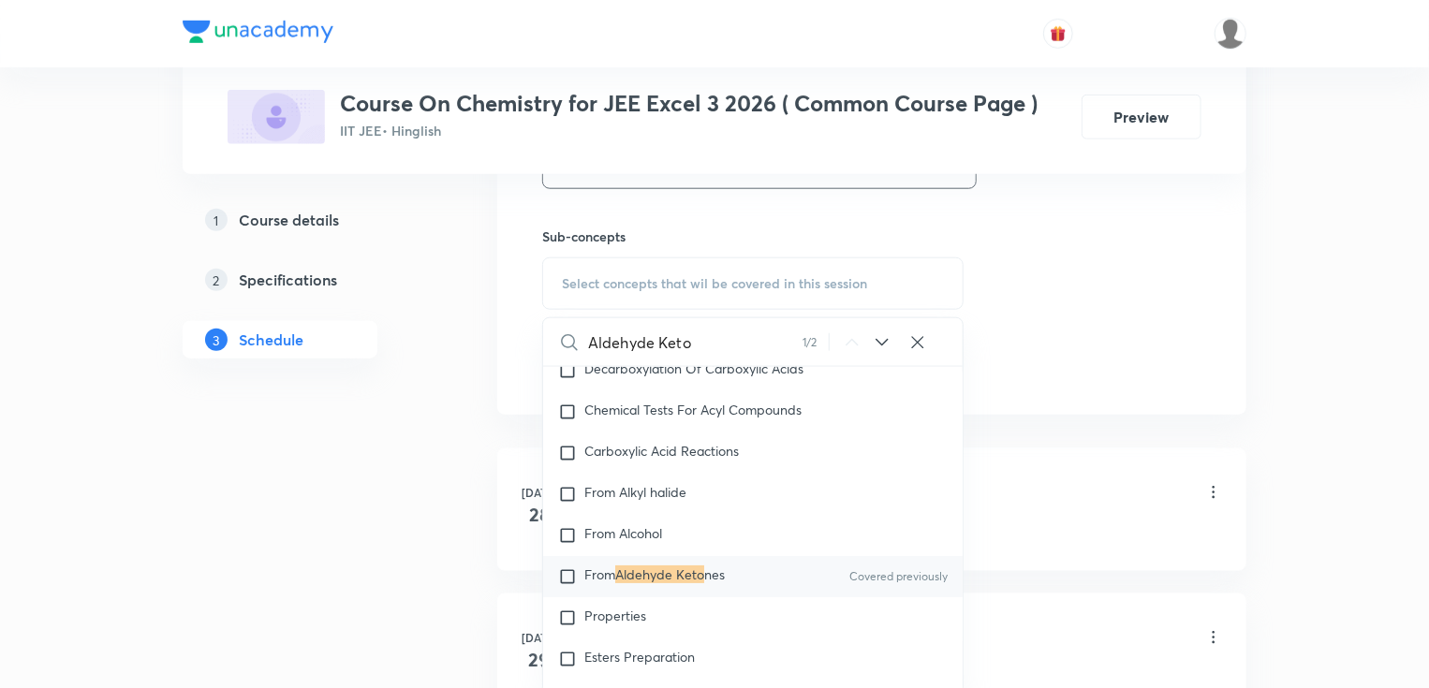
type input "Aldehyde Keto"
click at [650, 583] on mark "Aldehyde Keto" at bounding box center [659, 575] width 89 height 18
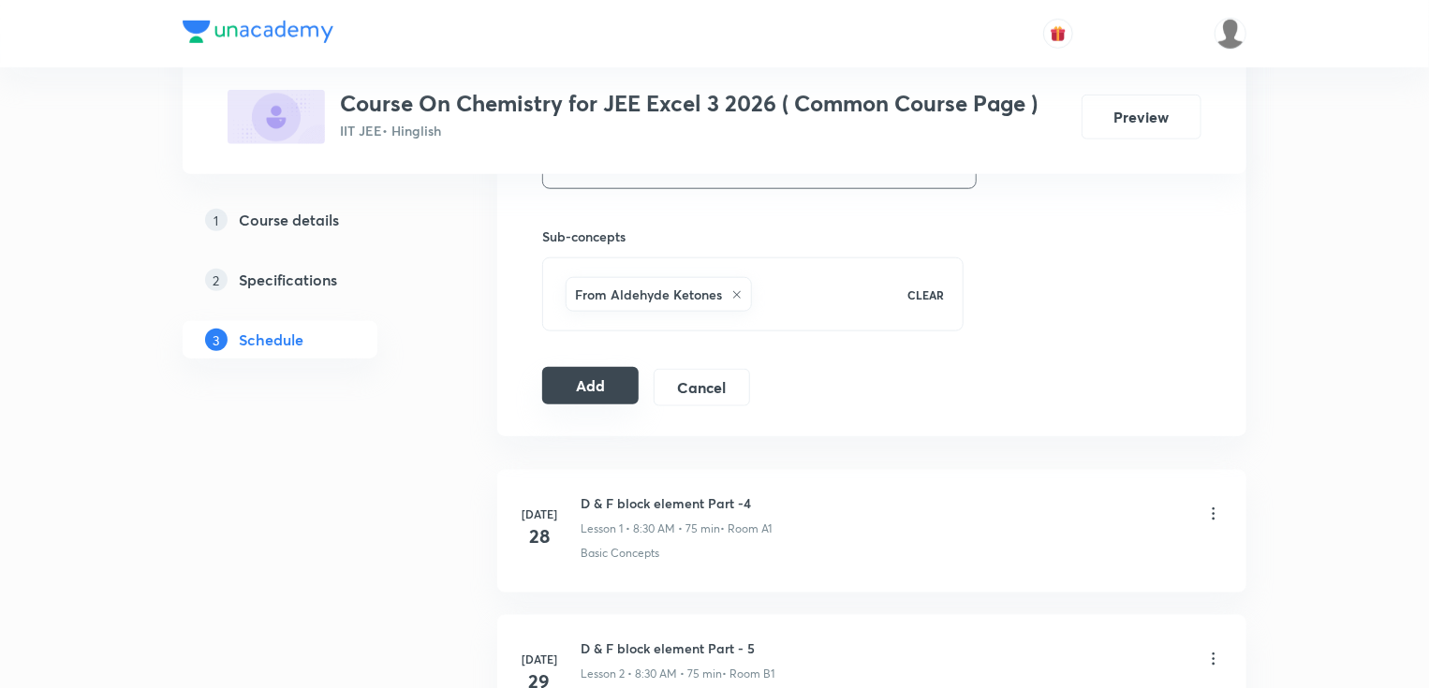
click at [558, 387] on button "Add" at bounding box center [590, 385] width 96 height 37
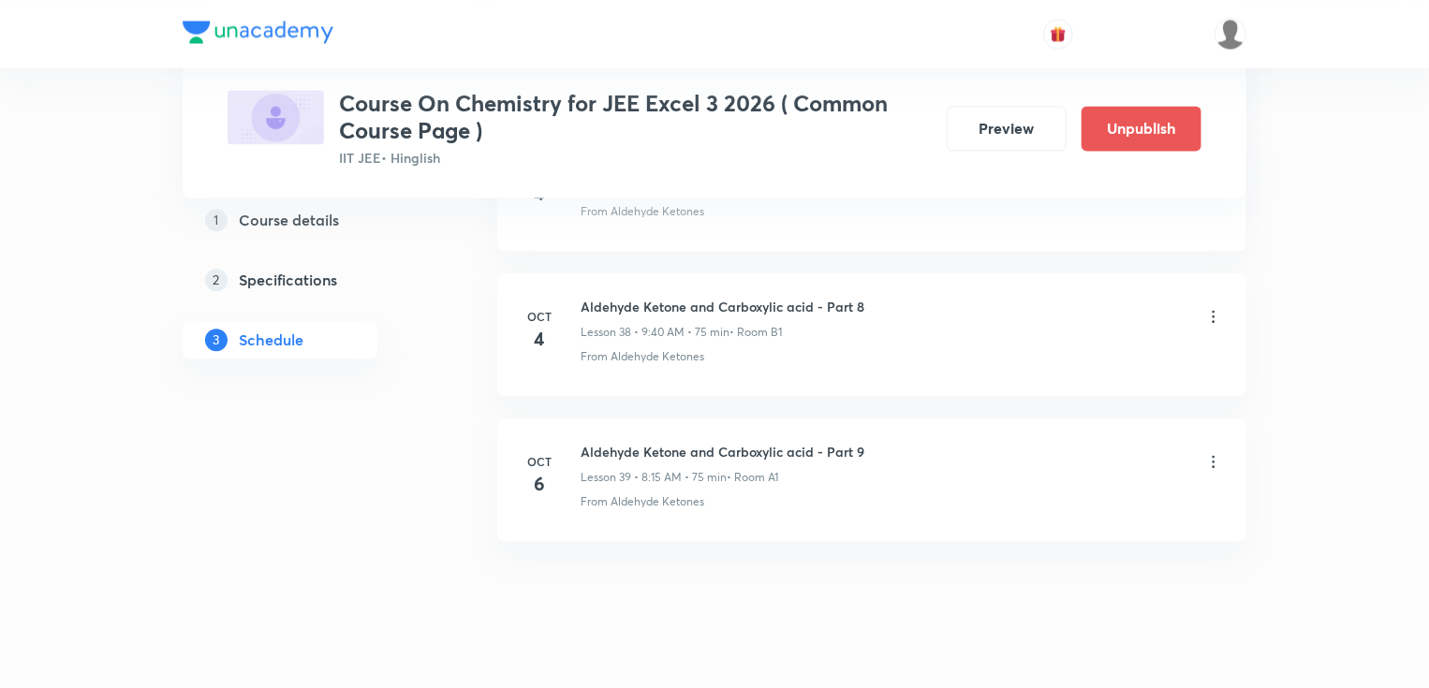
scroll to position [5621, 0]
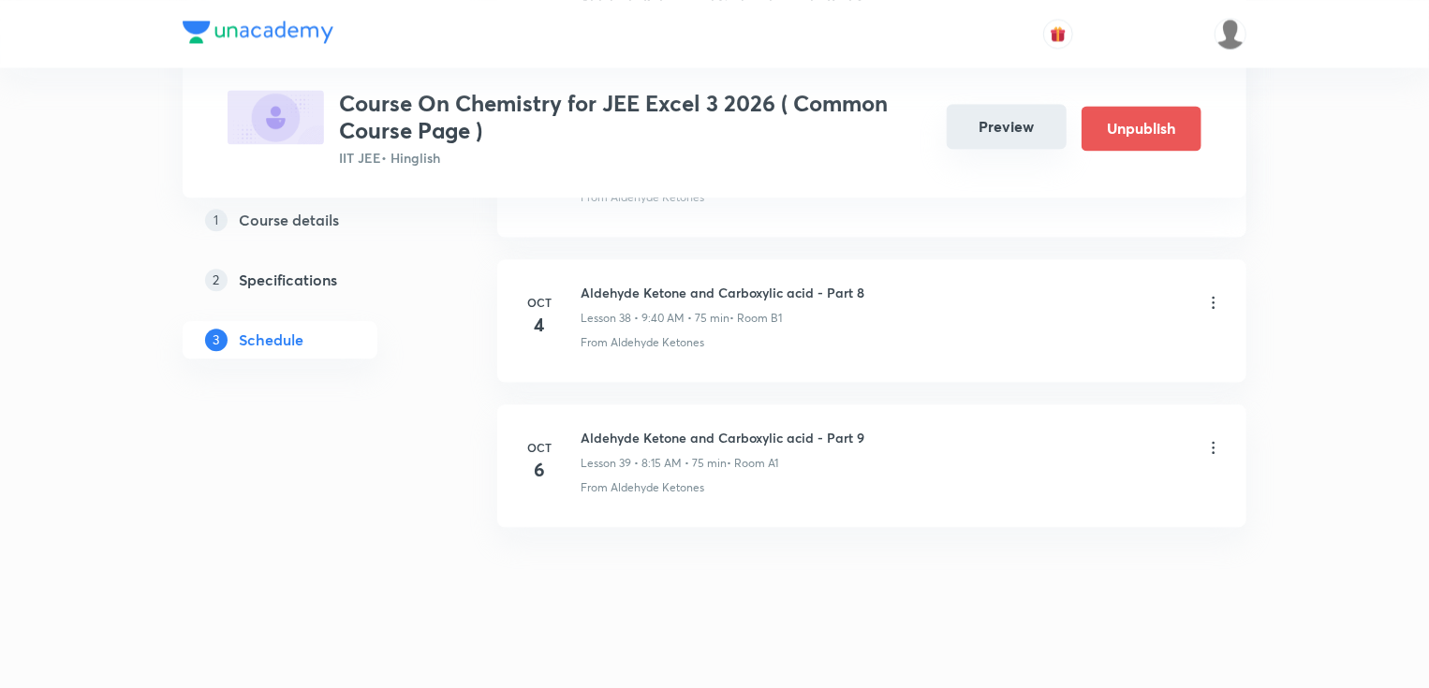
click at [980, 130] on button "Preview" at bounding box center [1007, 126] width 120 height 45
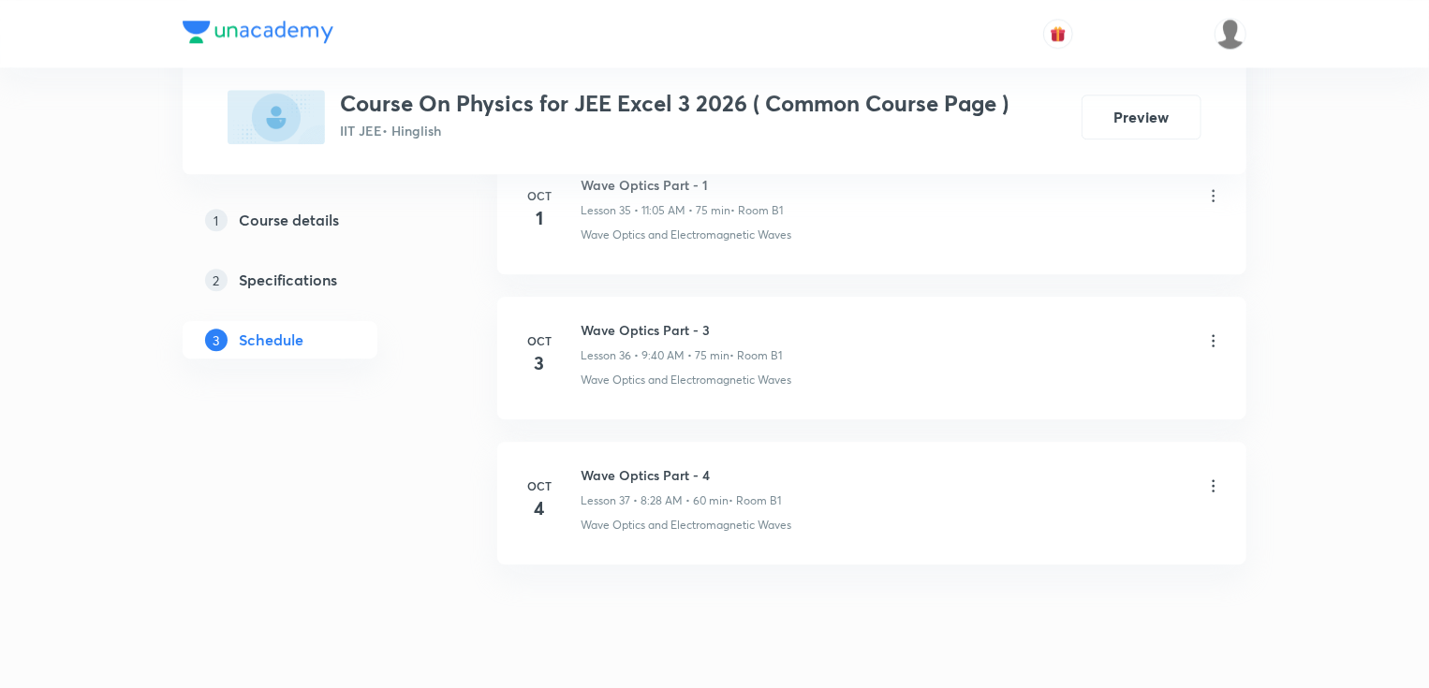
scroll to position [6167, 0]
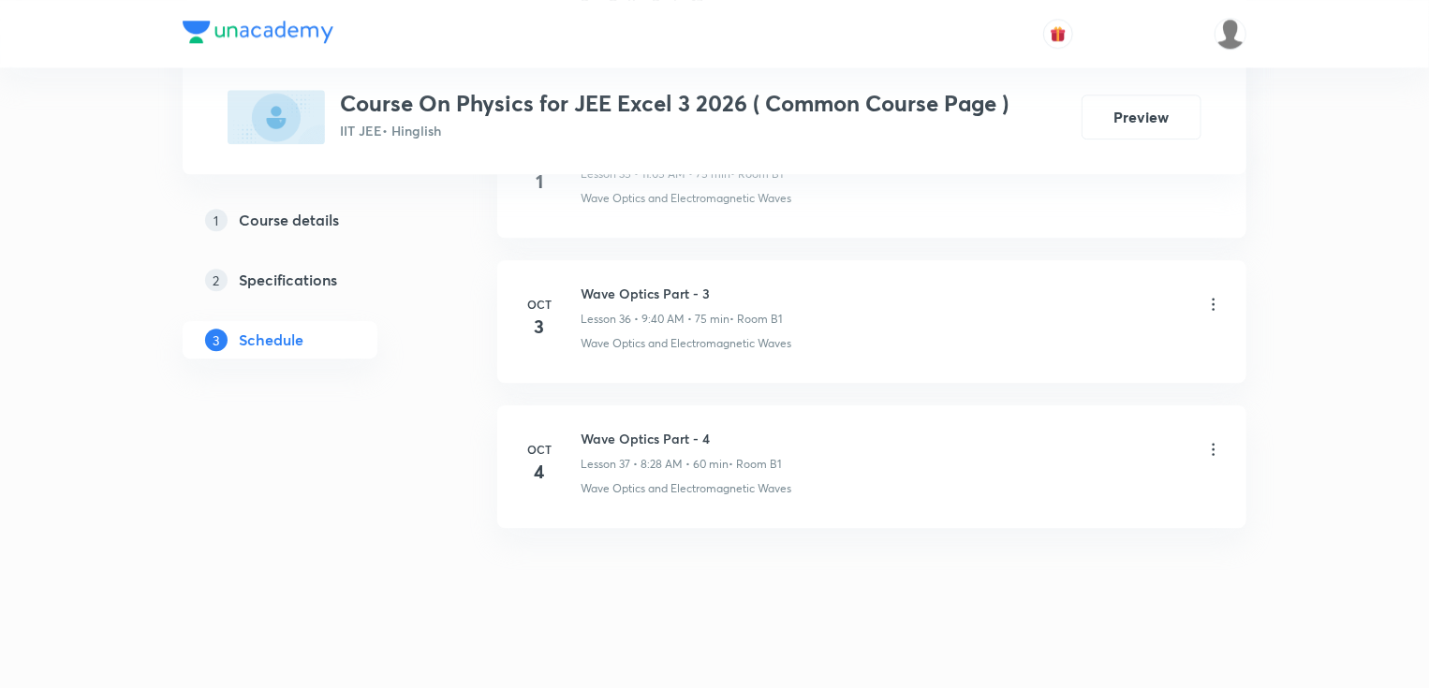
click at [592, 429] on h6 "Wave Optics Part - 4" at bounding box center [681, 439] width 200 height 20
copy h6 "Wave Optics Part - 4"
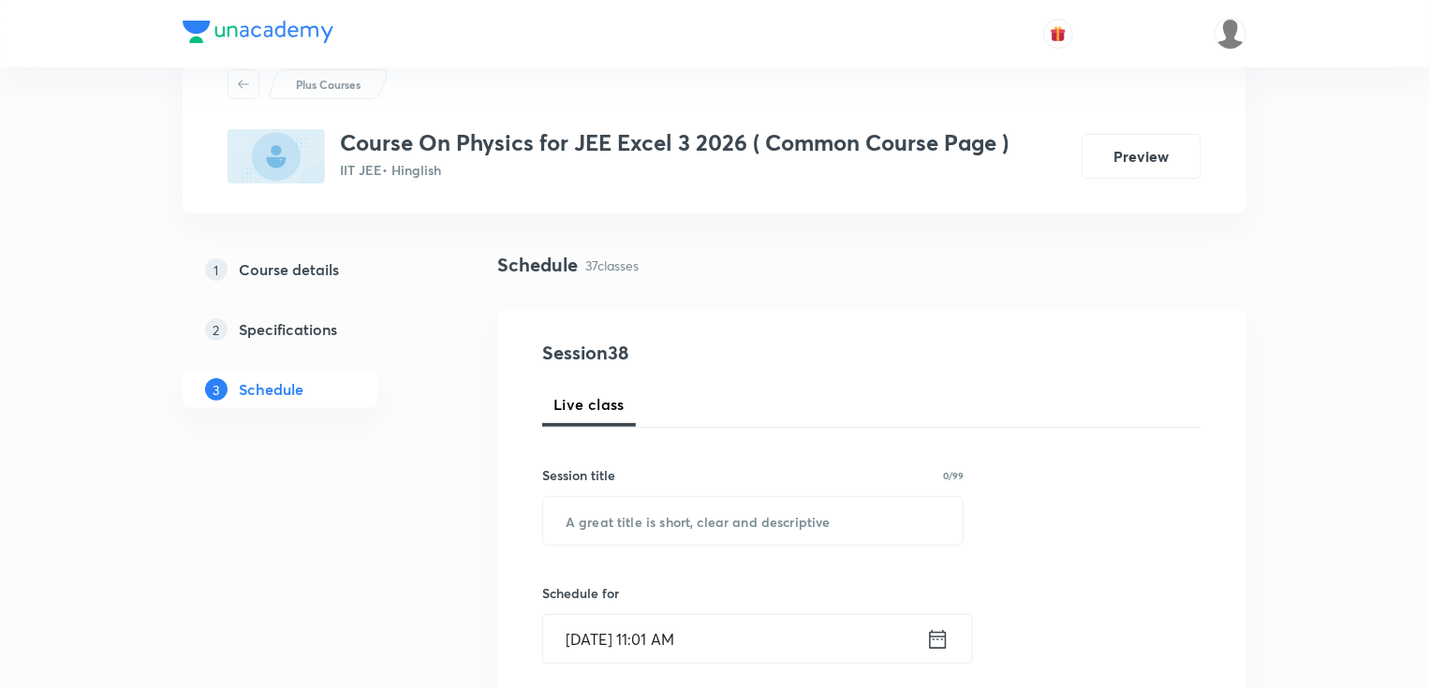
scroll to position [150, 0]
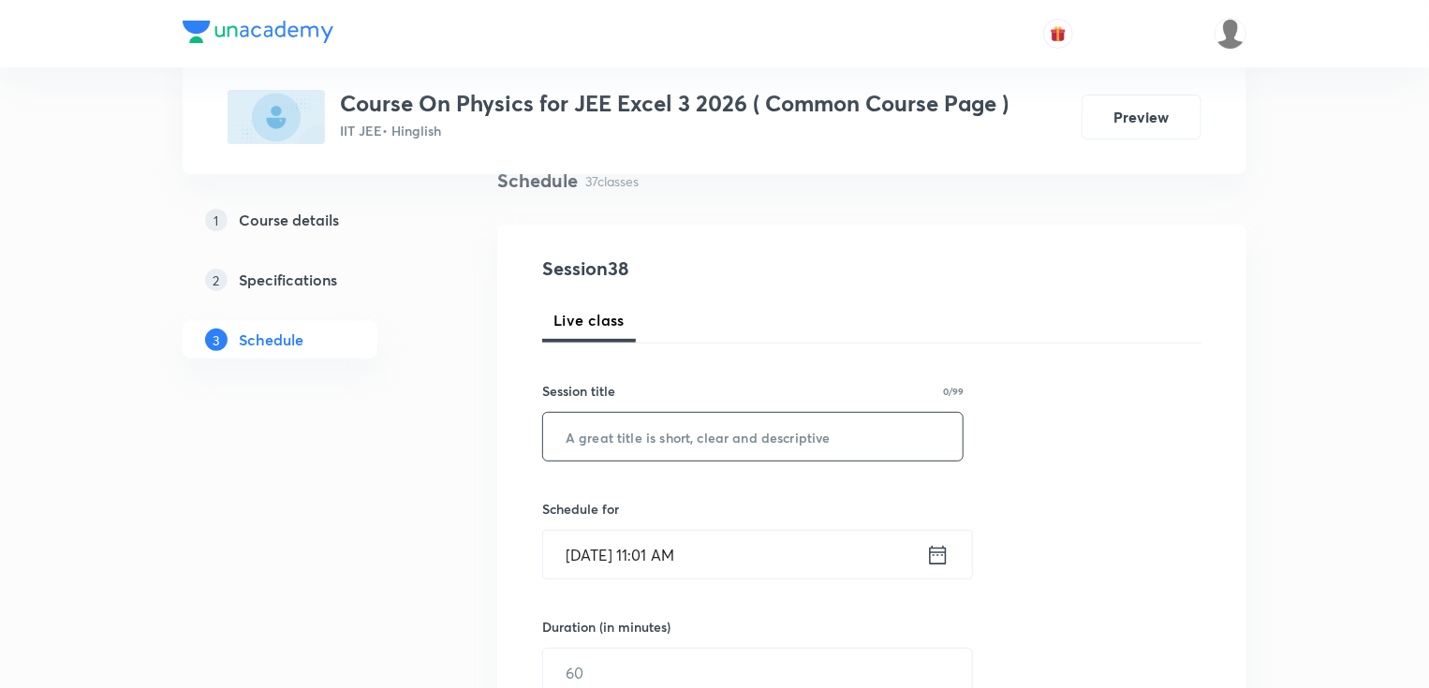
click at [825, 440] on input "text" at bounding box center [752, 437] width 419 height 48
paste input "Wave Optics Part - 4"
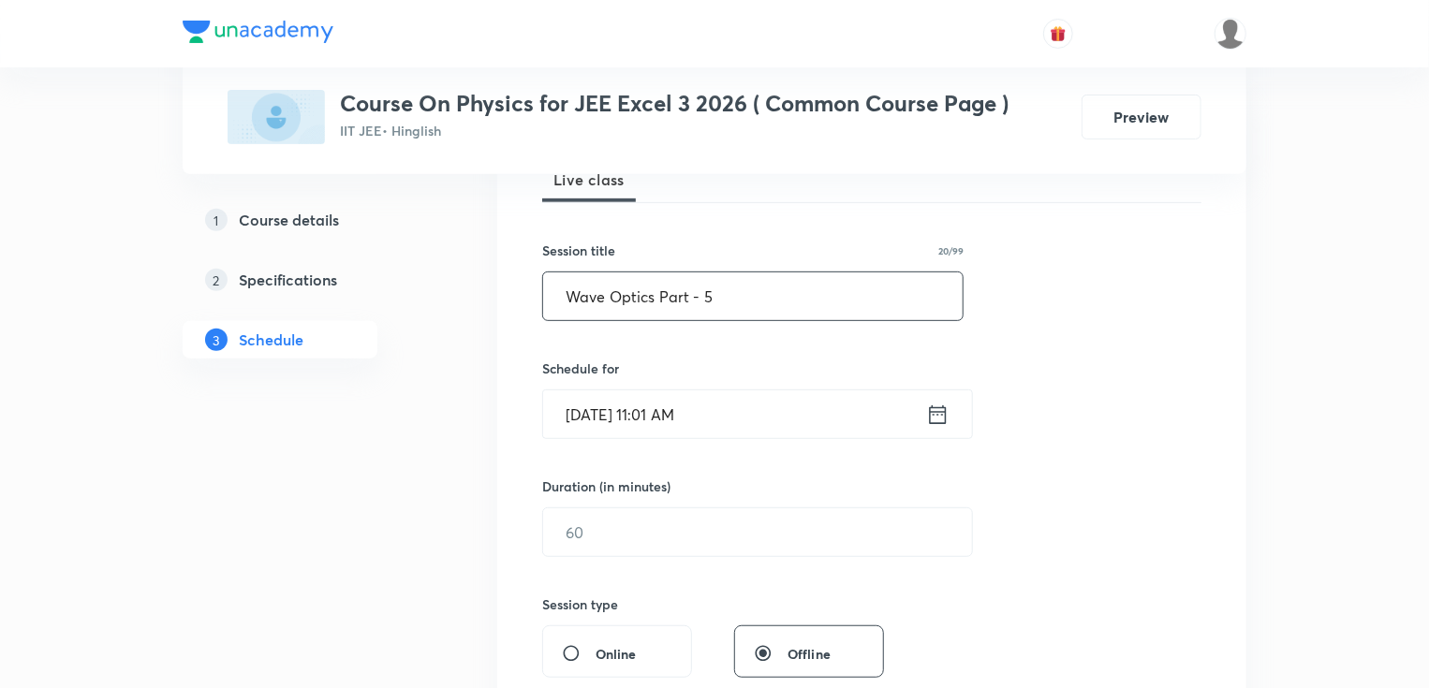
scroll to position [300, 0]
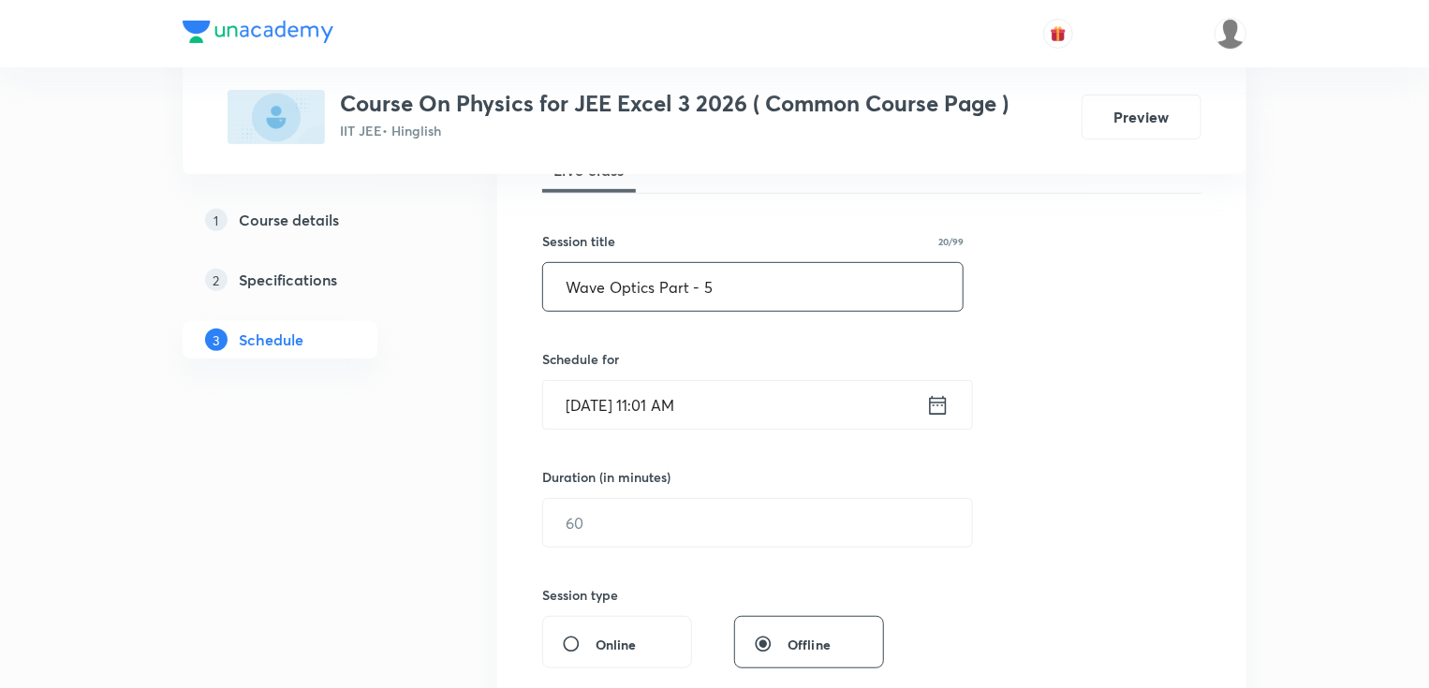
type input "Wave Optics Part - 5"
click at [649, 404] on input "[DATE] 11:01 AM" at bounding box center [734, 405] width 383 height 48
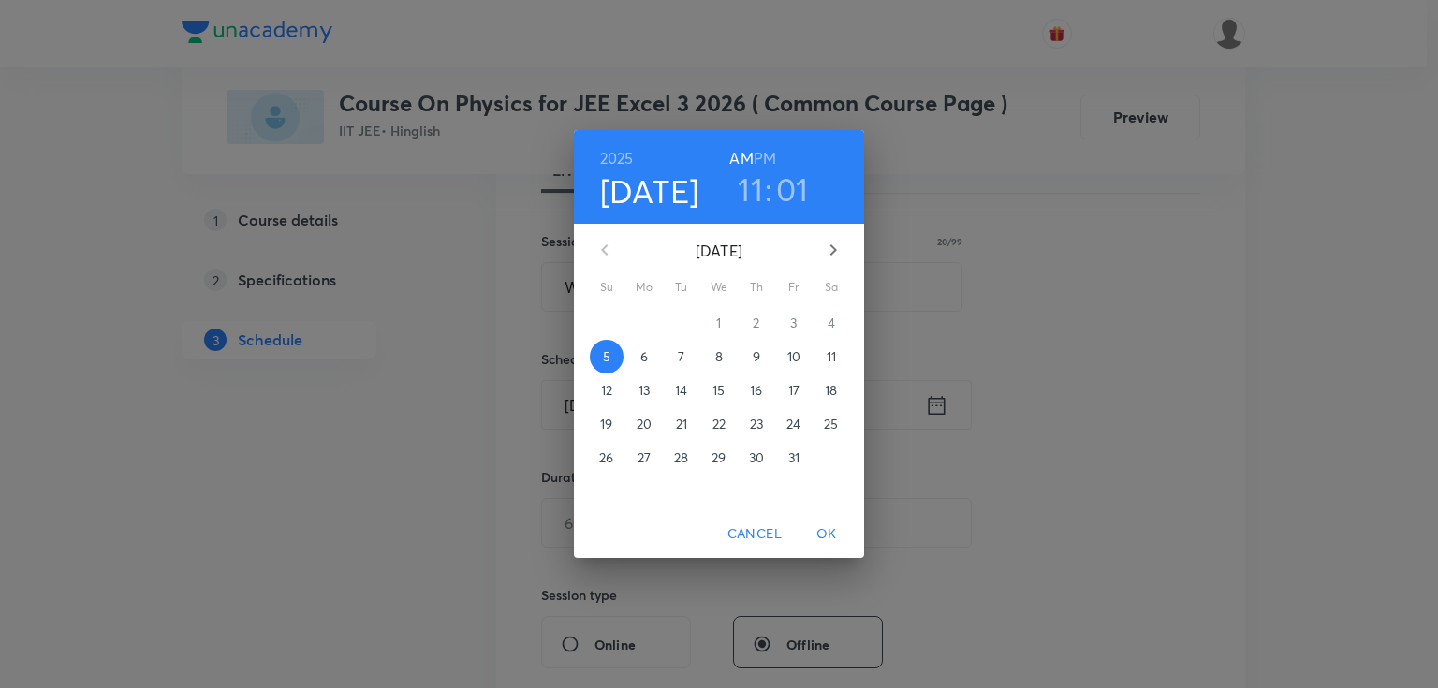
click at [649, 354] on span "6" at bounding box center [644, 356] width 34 height 19
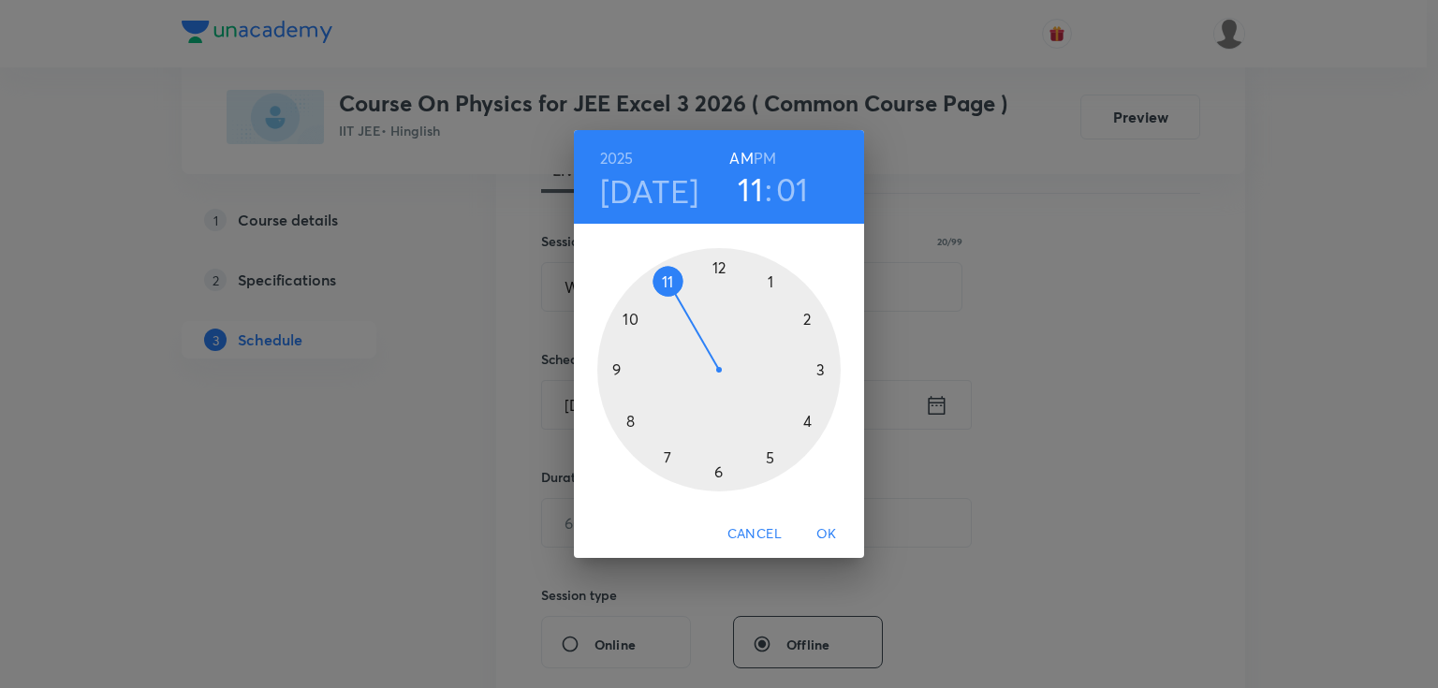
click at [615, 367] on div at bounding box center [718, 369] width 243 height 243
click at [628, 421] on div at bounding box center [718, 369] width 243 height 243
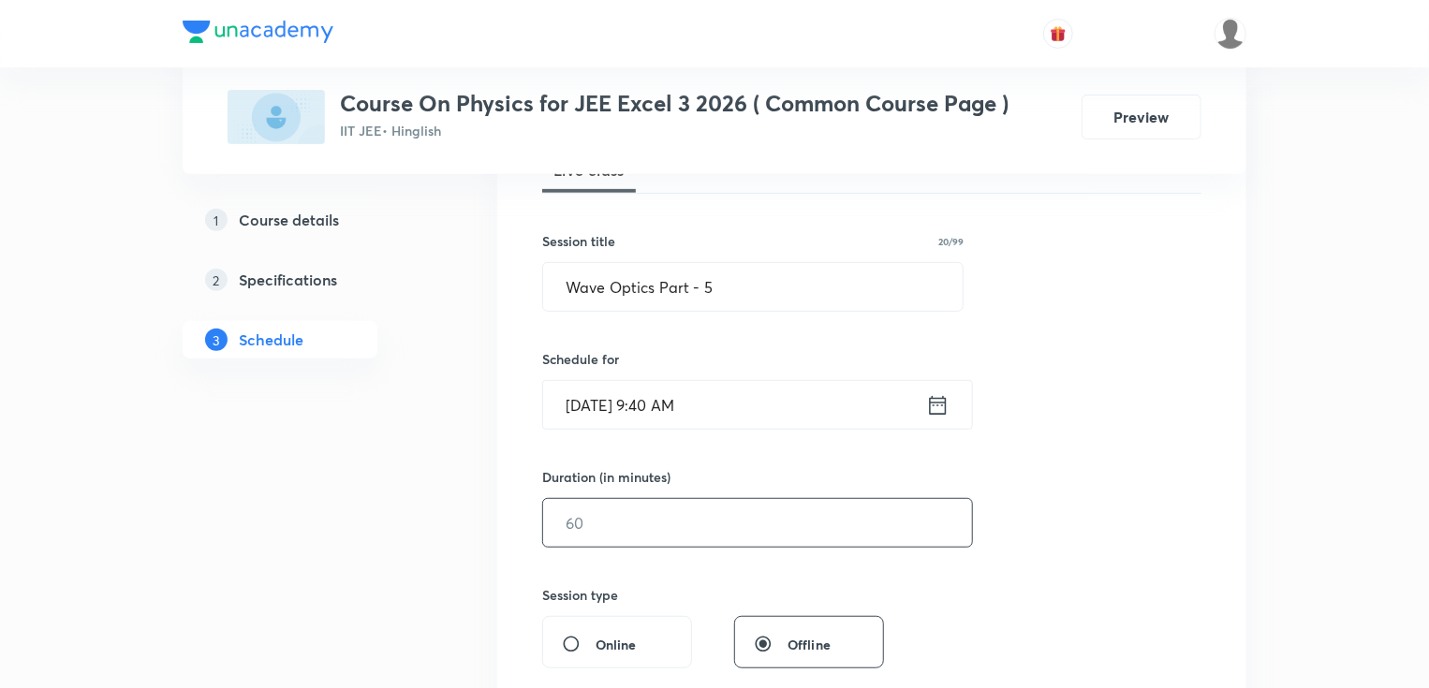
click at [581, 519] on input "text" at bounding box center [757, 523] width 429 height 48
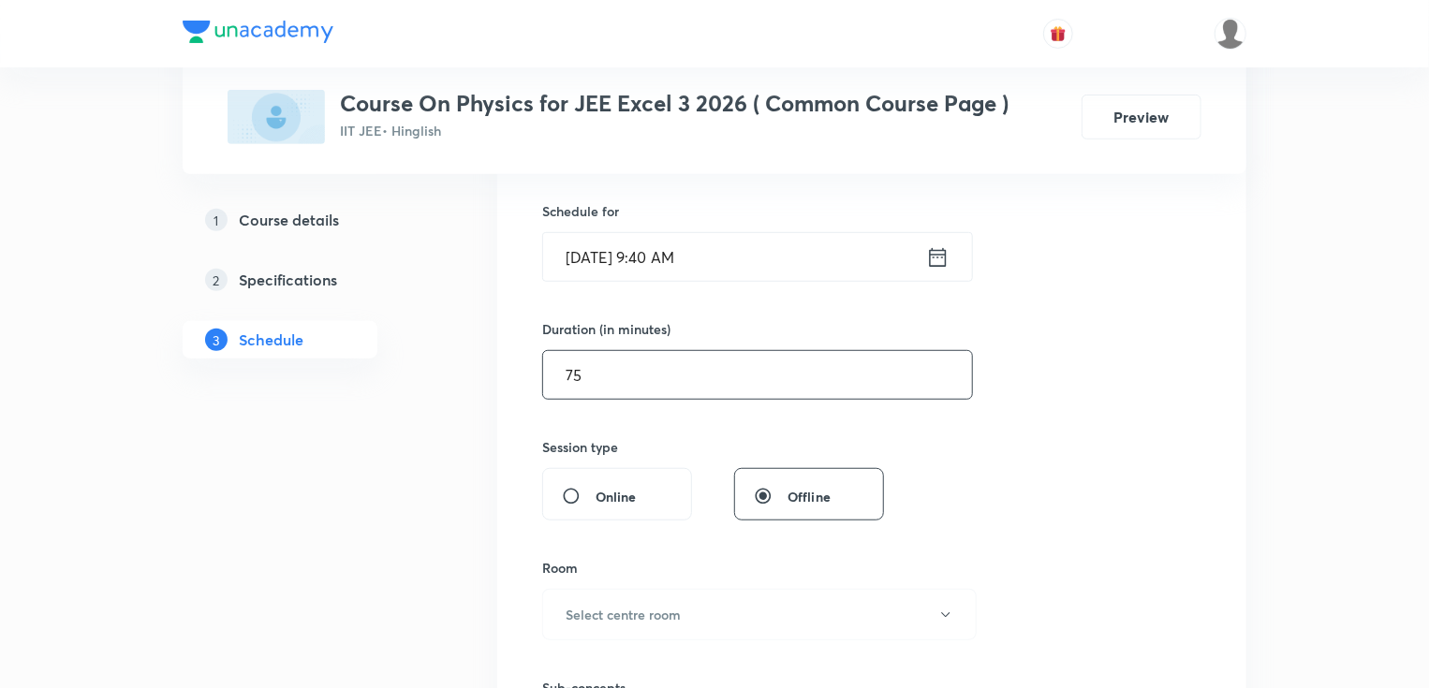
scroll to position [449, 0]
type input "75"
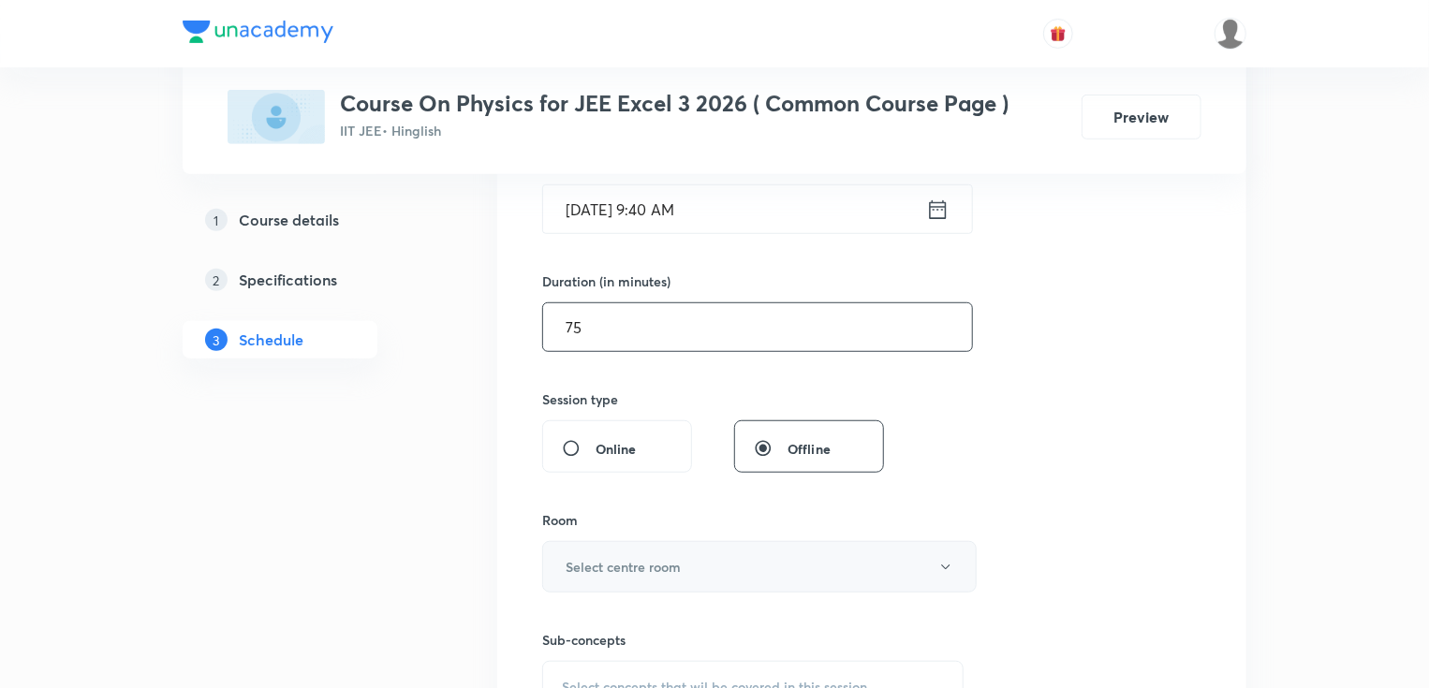
scroll to position [674, 0]
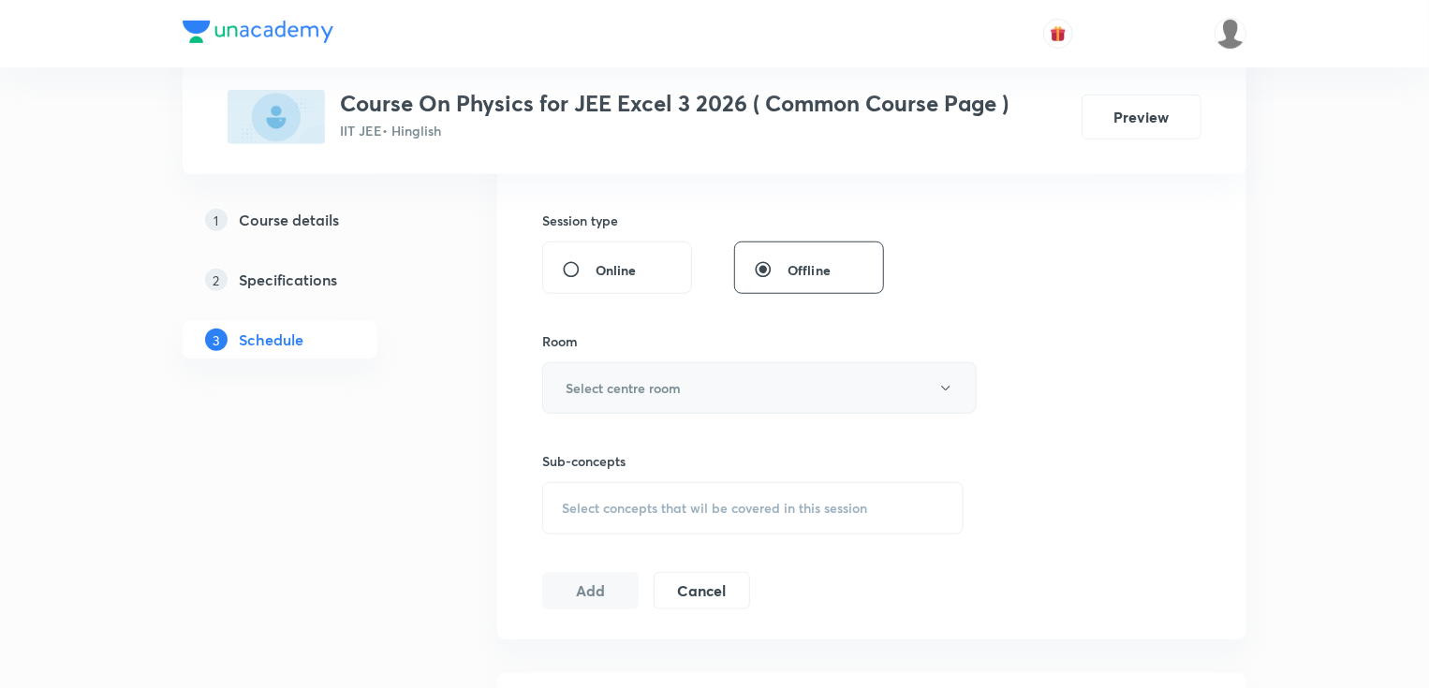
click at [595, 370] on button "Select centre room" at bounding box center [759, 387] width 434 height 51
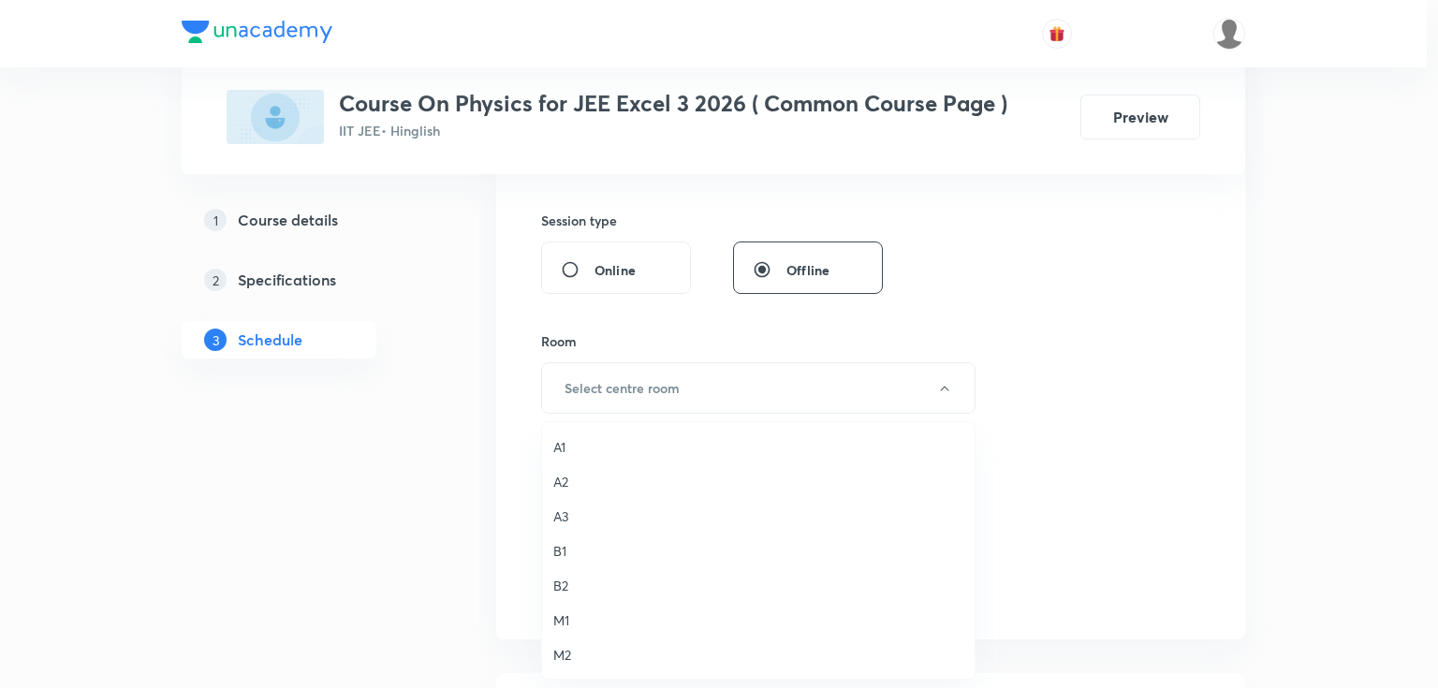
click at [556, 448] on span "A1" at bounding box center [758, 447] width 410 height 20
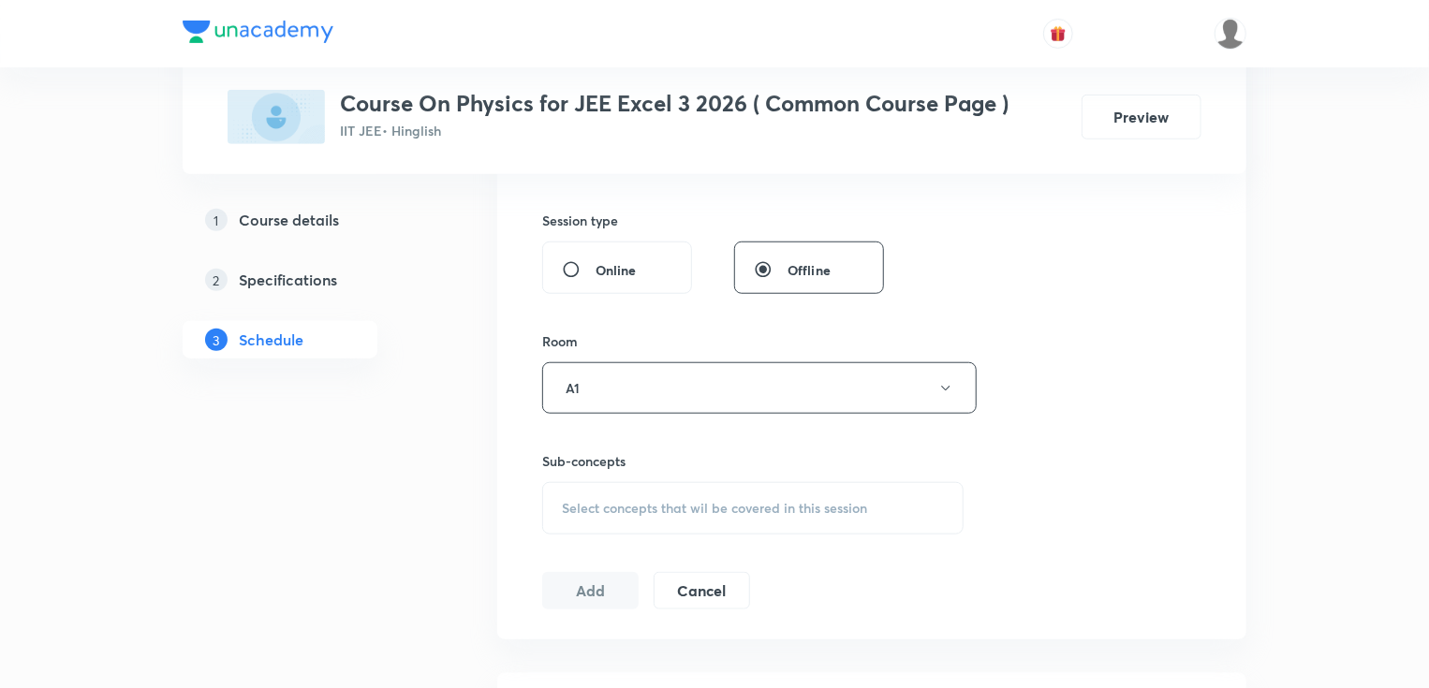
click at [603, 503] on span "Select concepts that wil be covered in this session" at bounding box center [714, 508] width 305 height 15
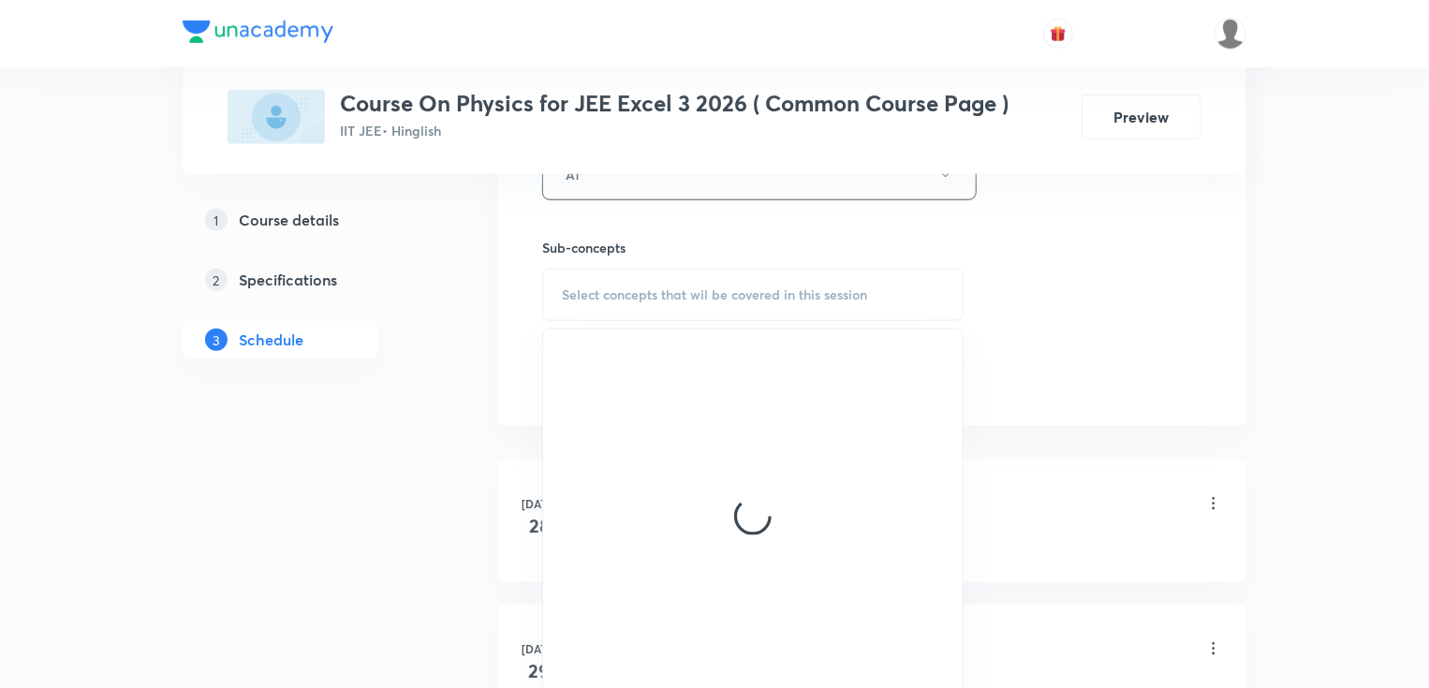
scroll to position [899, 0]
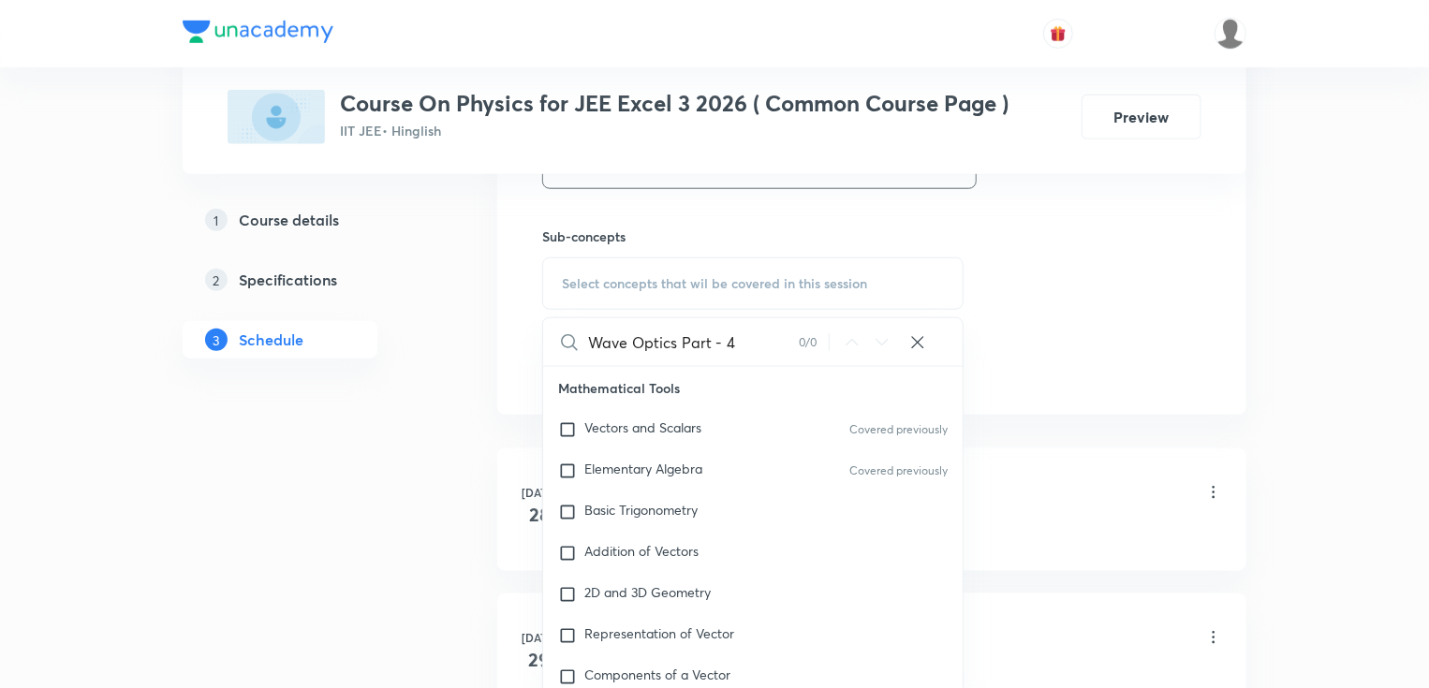
drag, startPoint x: 655, startPoint y: 341, endPoint x: 752, endPoint y: 345, distance: 96.5
click at [752, 345] on input "Wave Optics Part - 4" at bounding box center [693, 342] width 211 height 48
type input "Wave Op"
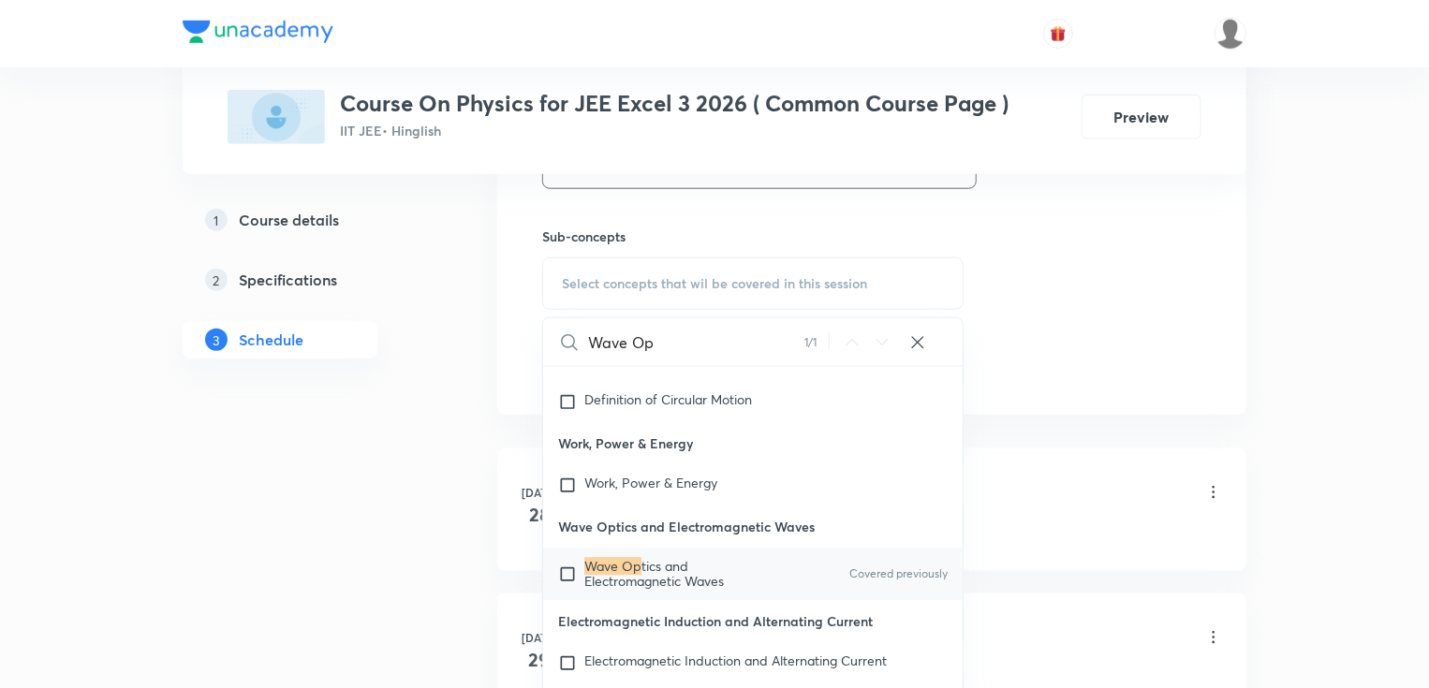
scroll to position [48903, 0]
click at [649, 589] on span "tics and Electromagnetic Waves" at bounding box center [654, 572] width 140 height 33
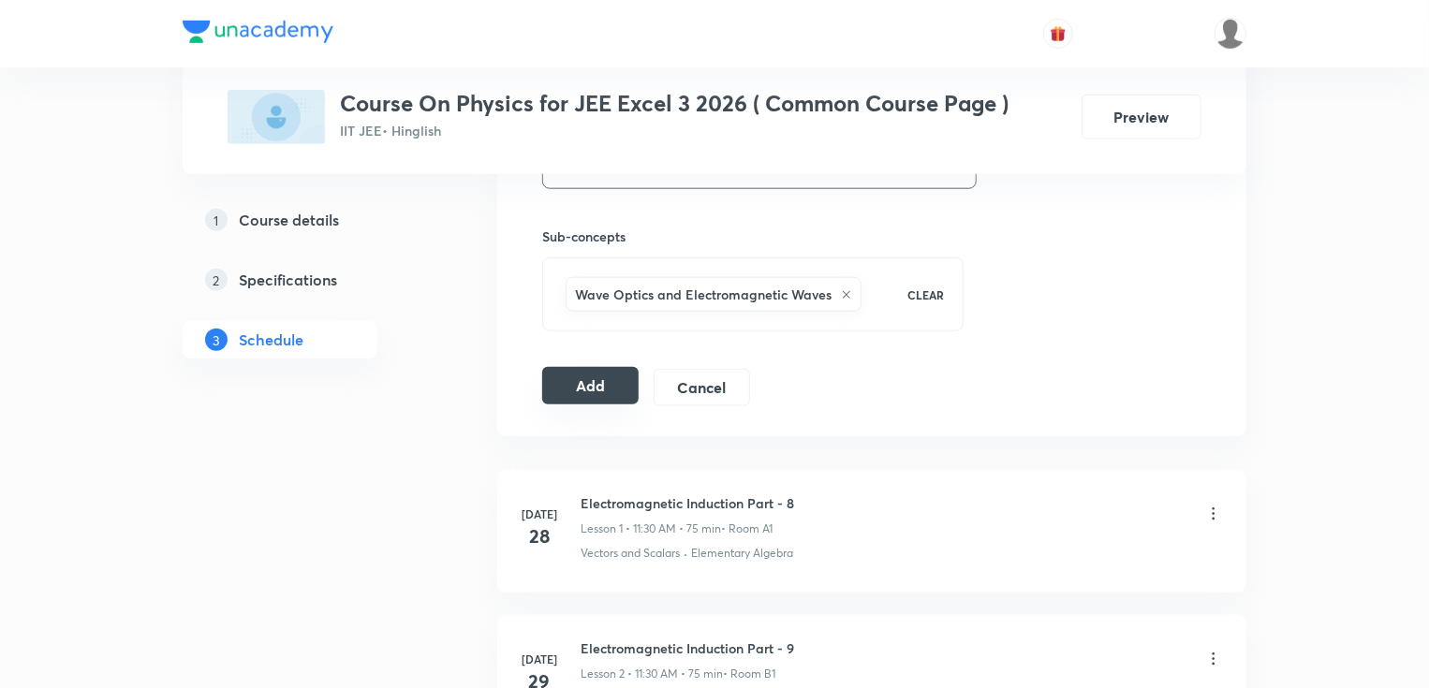
click at [563, 393] on button "Add" at bounding box center [590, 385] width 96 height 37
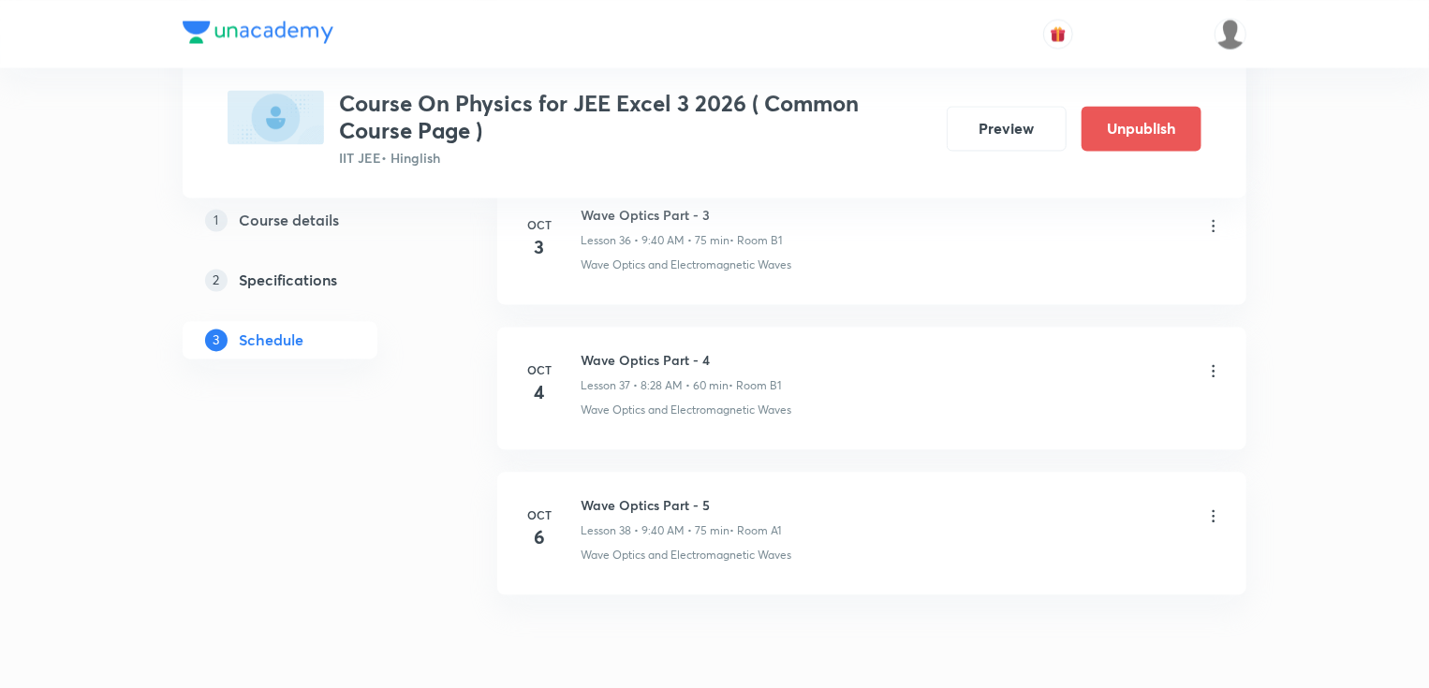
scroll to position [5476, 0]
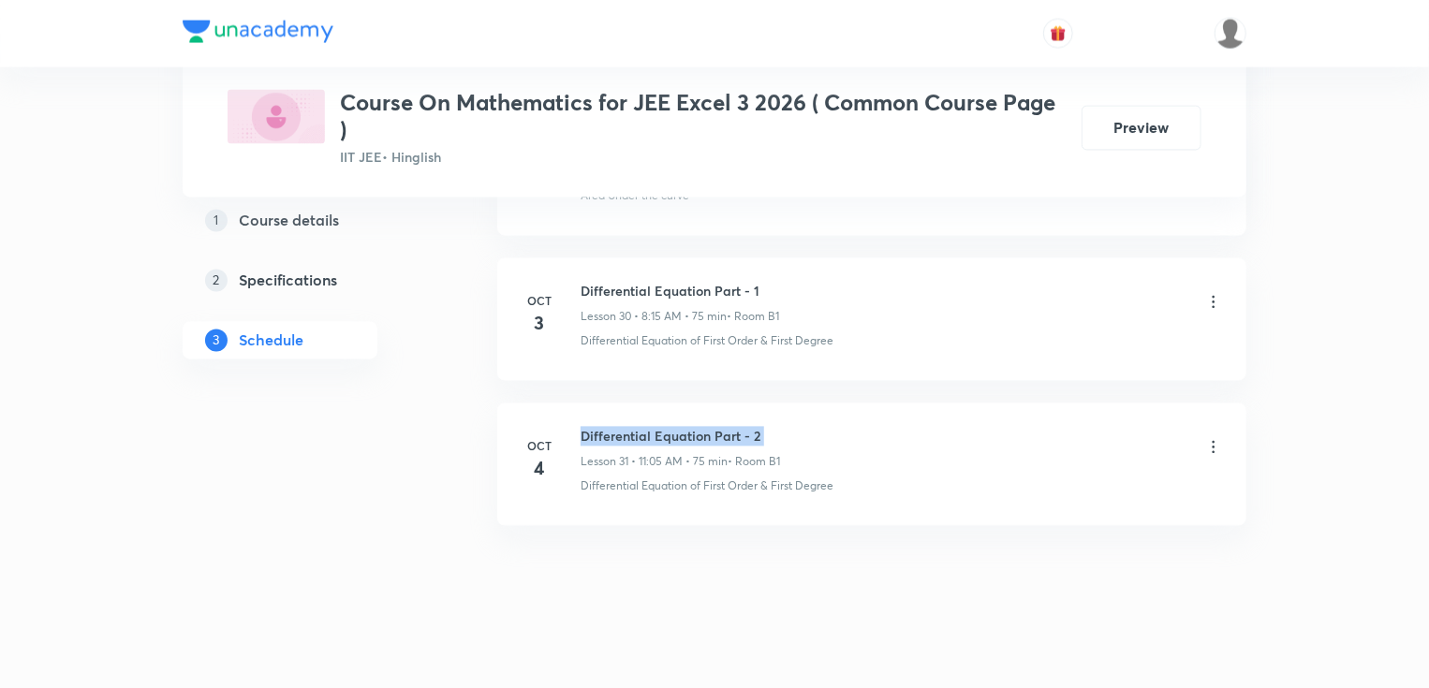
click at [639, 412] on li "[DATE] Differential Equation Part - 2 Lesson 31 • 11:05 AM • 75 min • Room B1 D…" at bounding box center [871, 465] width 749 height 123
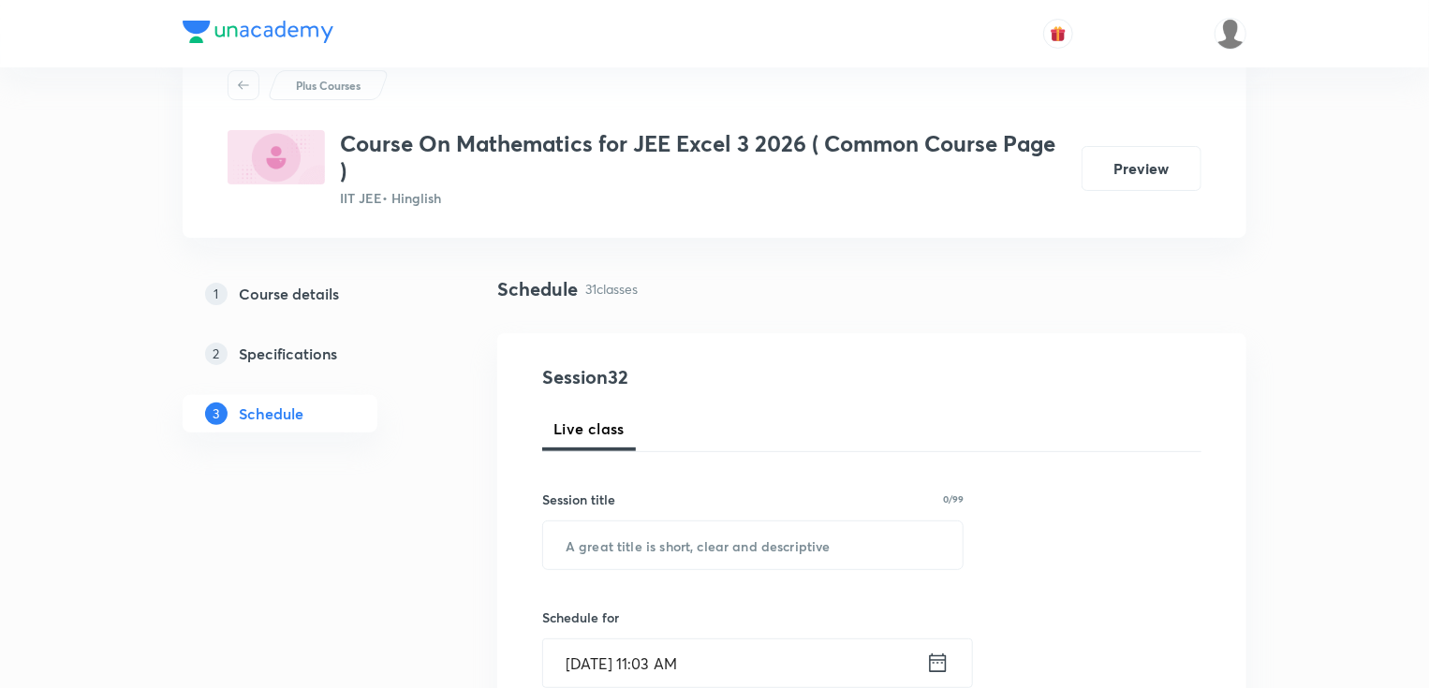
scroll to position [150, 0]
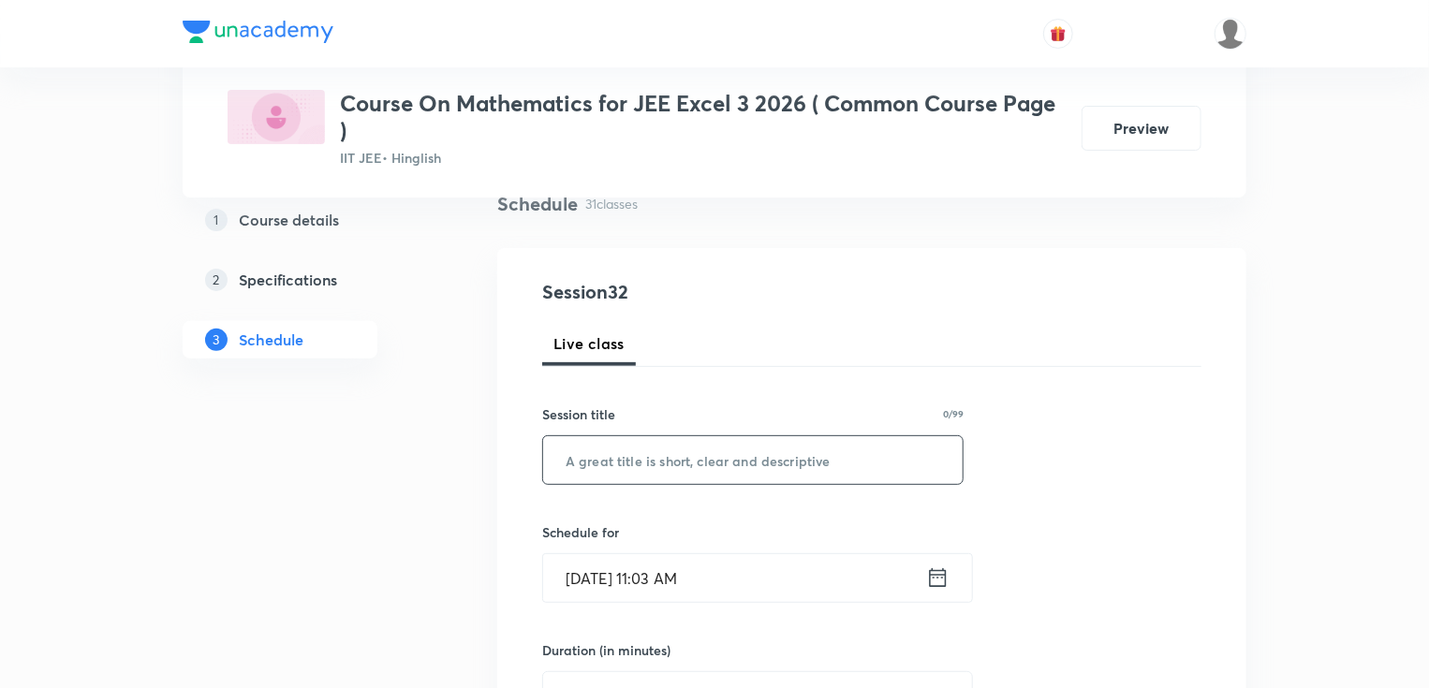
click at [639, 468] on input "text" at bounding box center [752, 460] width 419 height 48
paste input "Differential Equation Part - 2"
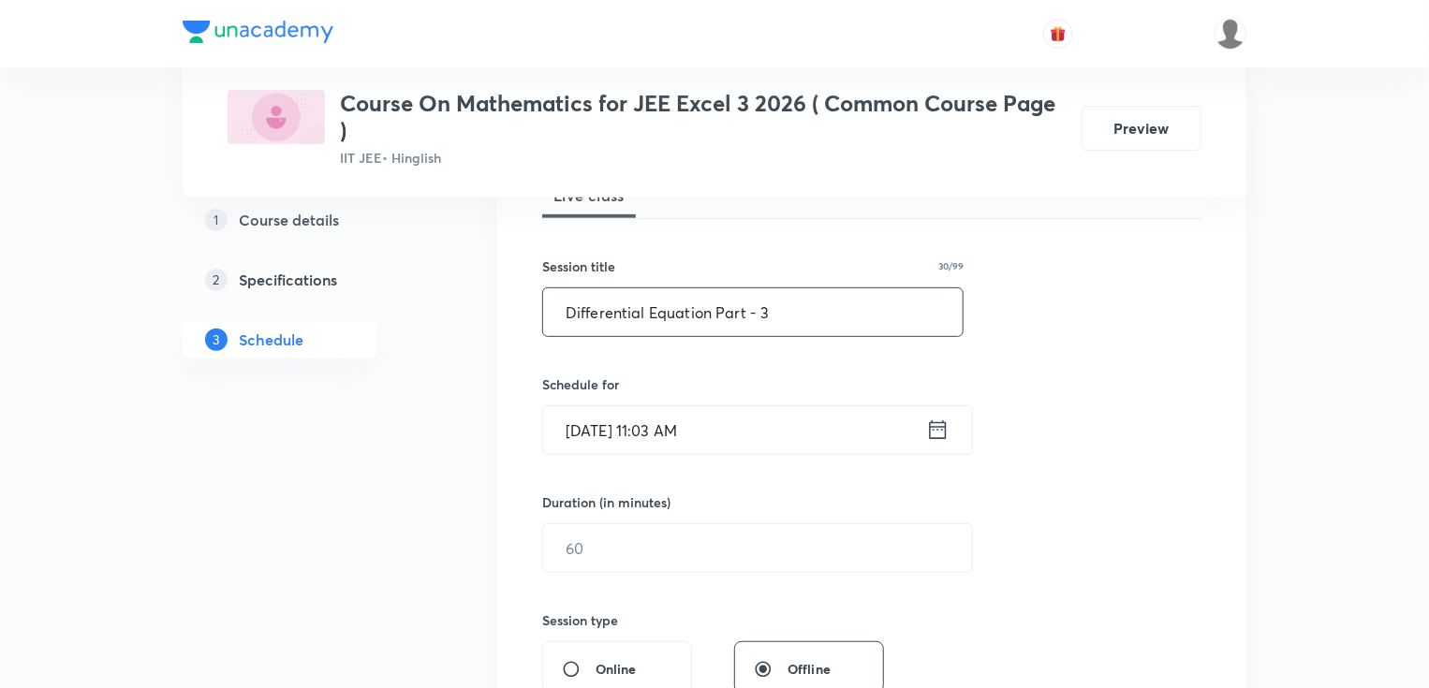
scroll to position [300, 0]
type input "Differential Equation Part - 3"
click at [594, 431] on input "[DATE] 11:03 AM" at bounding box center [734, 428] width 383 height 48
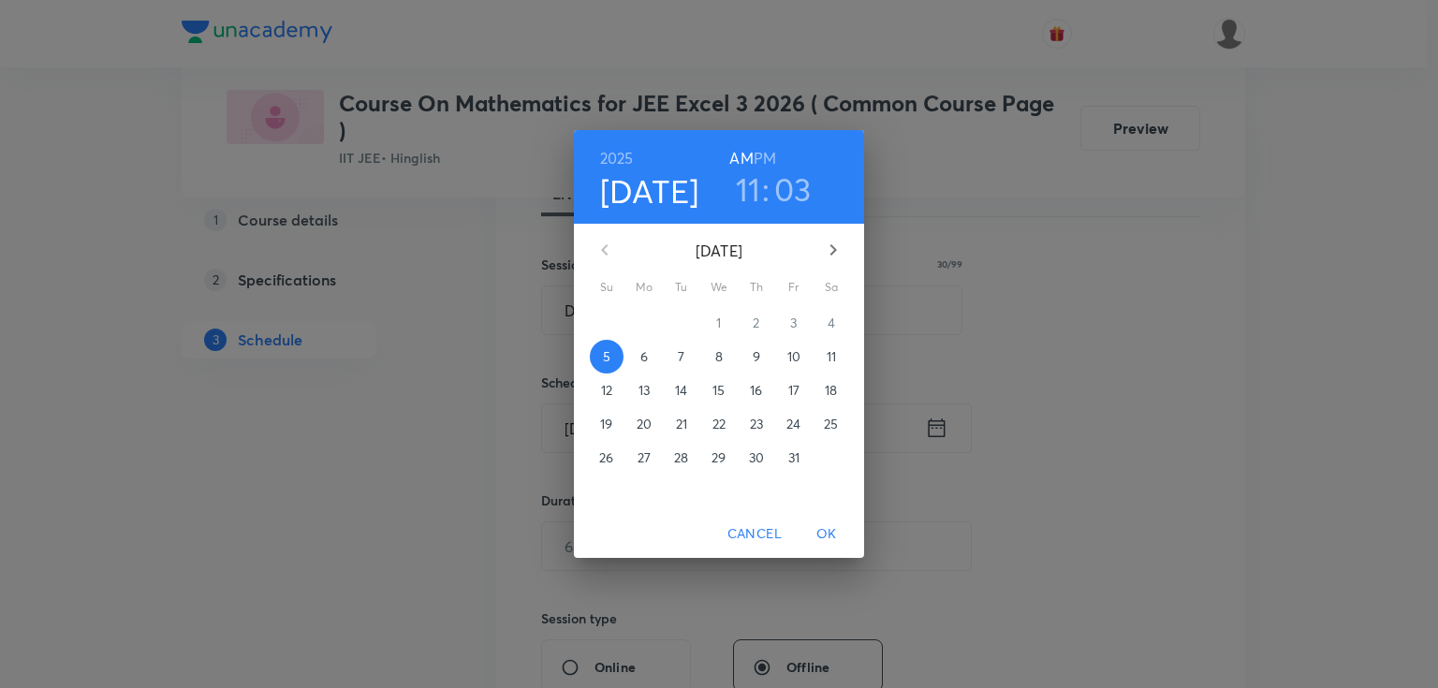
click at [643, 353] on p "6" at bounding box center [643, 356] width 7 height 19
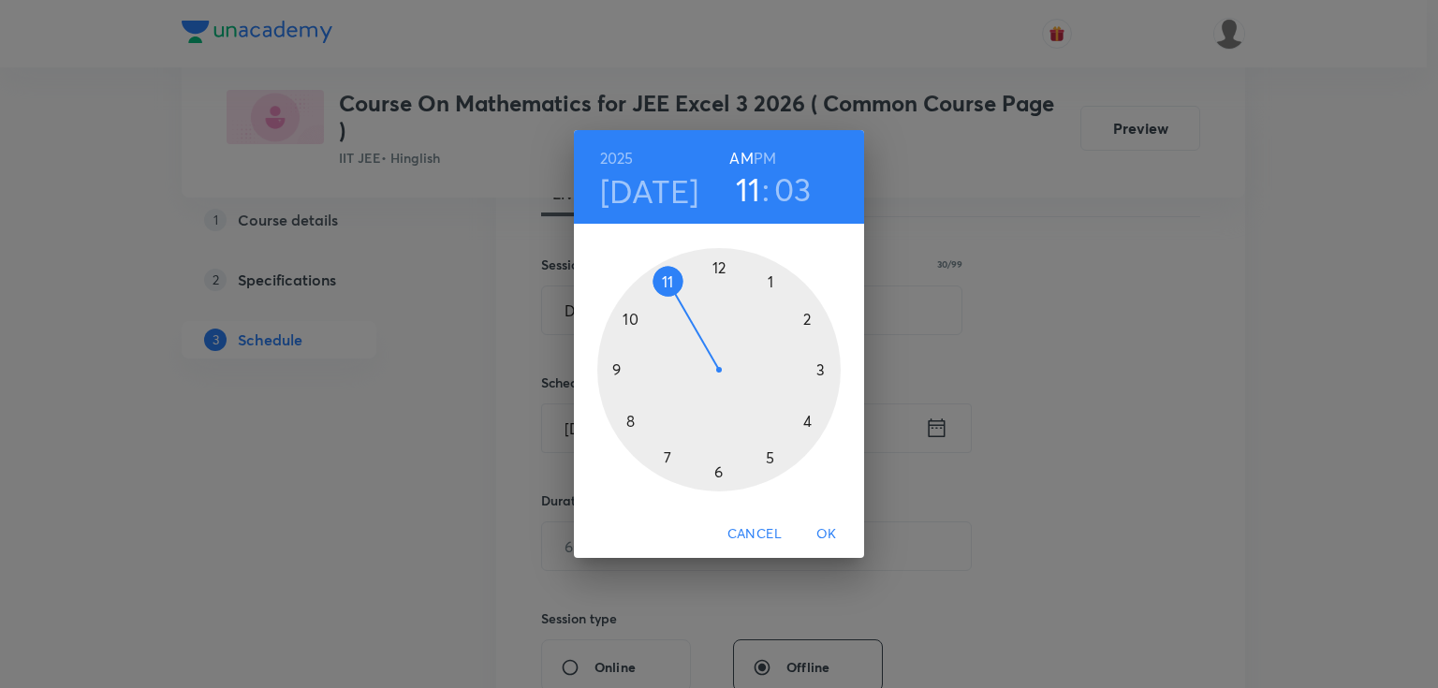
click at [663, 283] on div at bounding box center [718, 369] width 243 height 243
click at [773, 283] on div at bounding box center [718, 369] width 243 height 243
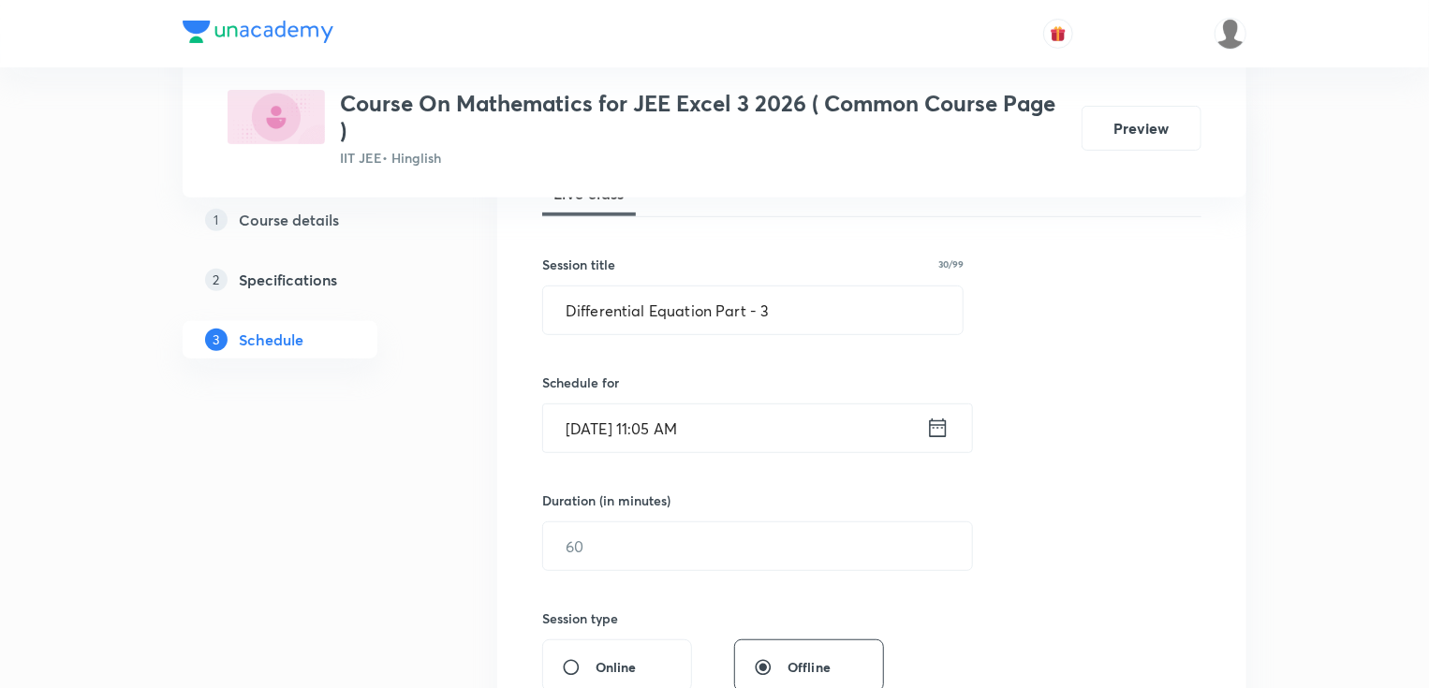
click at [595, 577] on div "Session 32 Live class Session title 30/99 Differential Equation Part - 3 ​ Sche…" at bounding box center [871, 567] width 659 height 879
click at [603, 554] on input "text" at bounding box center [757, 546] width 429 height 48
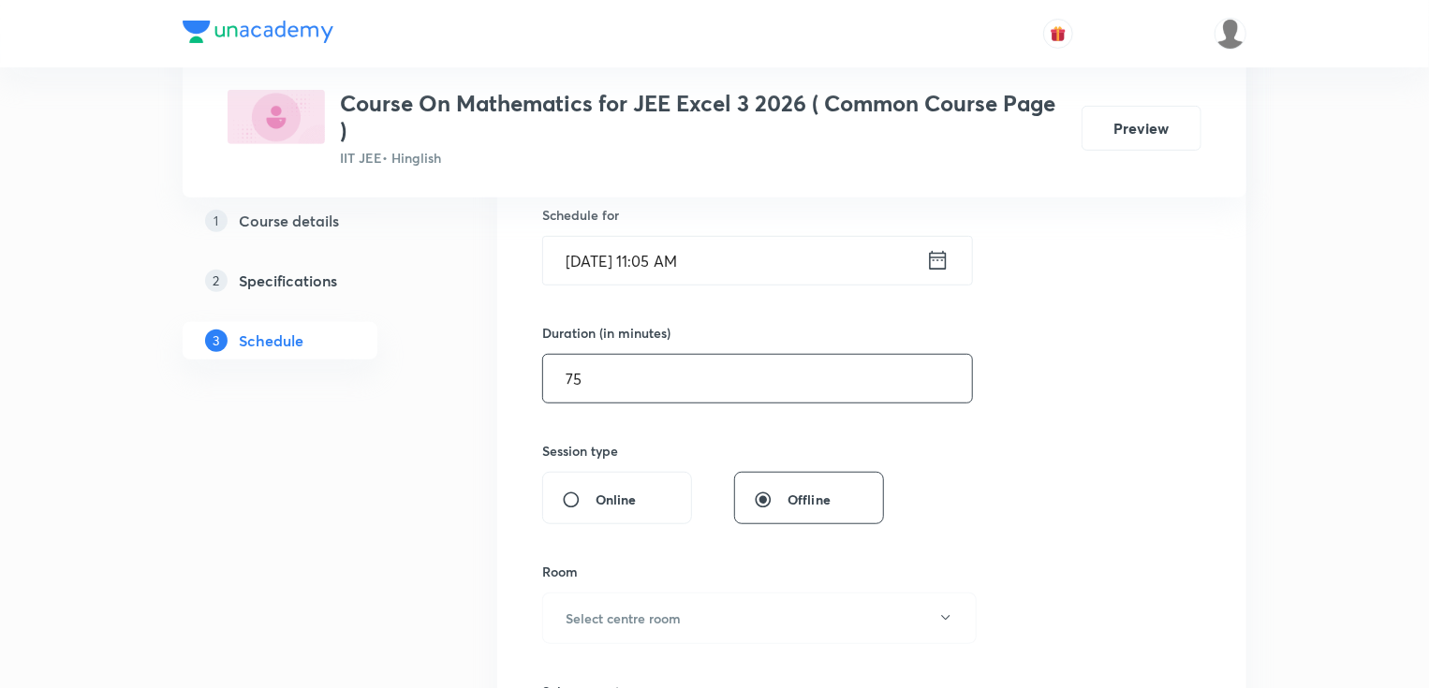
scroll to position [524, 0]
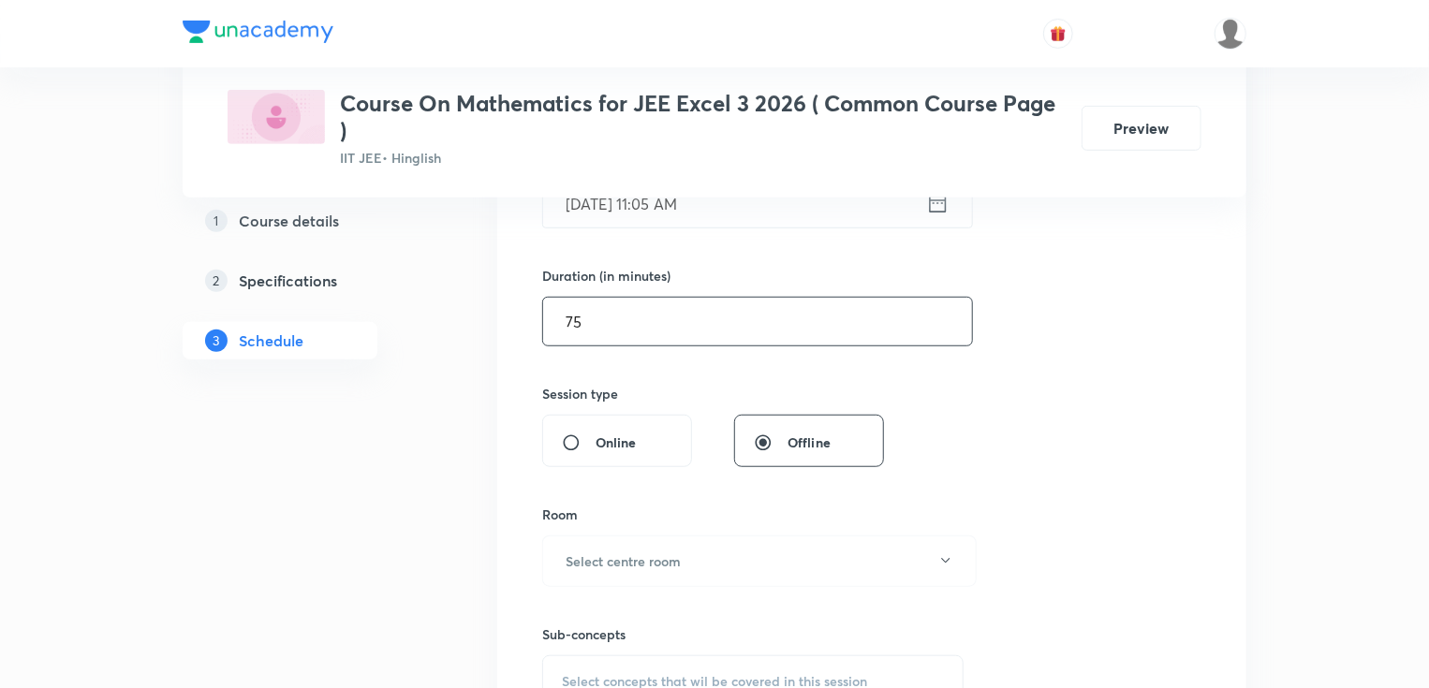
type input "75"
click at [610, 559] on h6 "Select centre room" at bounding box center [623, 561] width 115 height 20
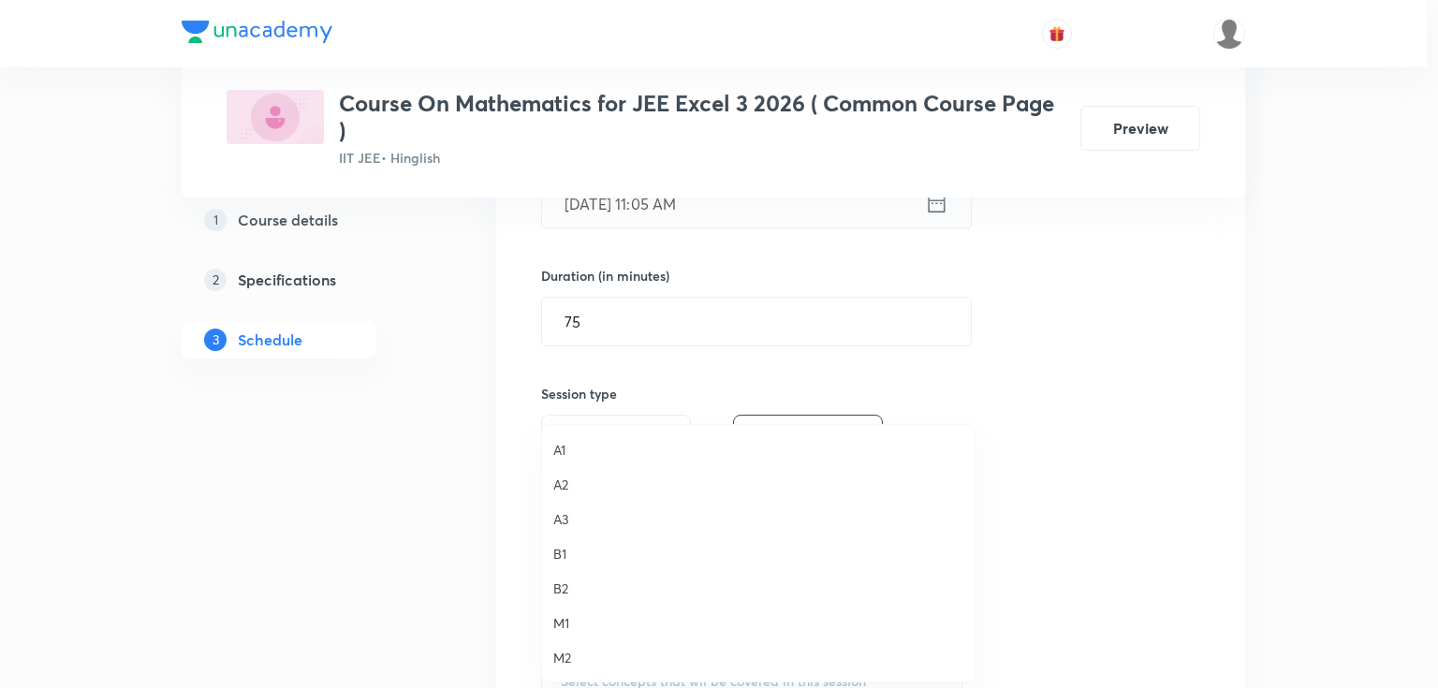
click at [591, 438] on li "A1" at bounding box center [758, 450] width 433 height 35
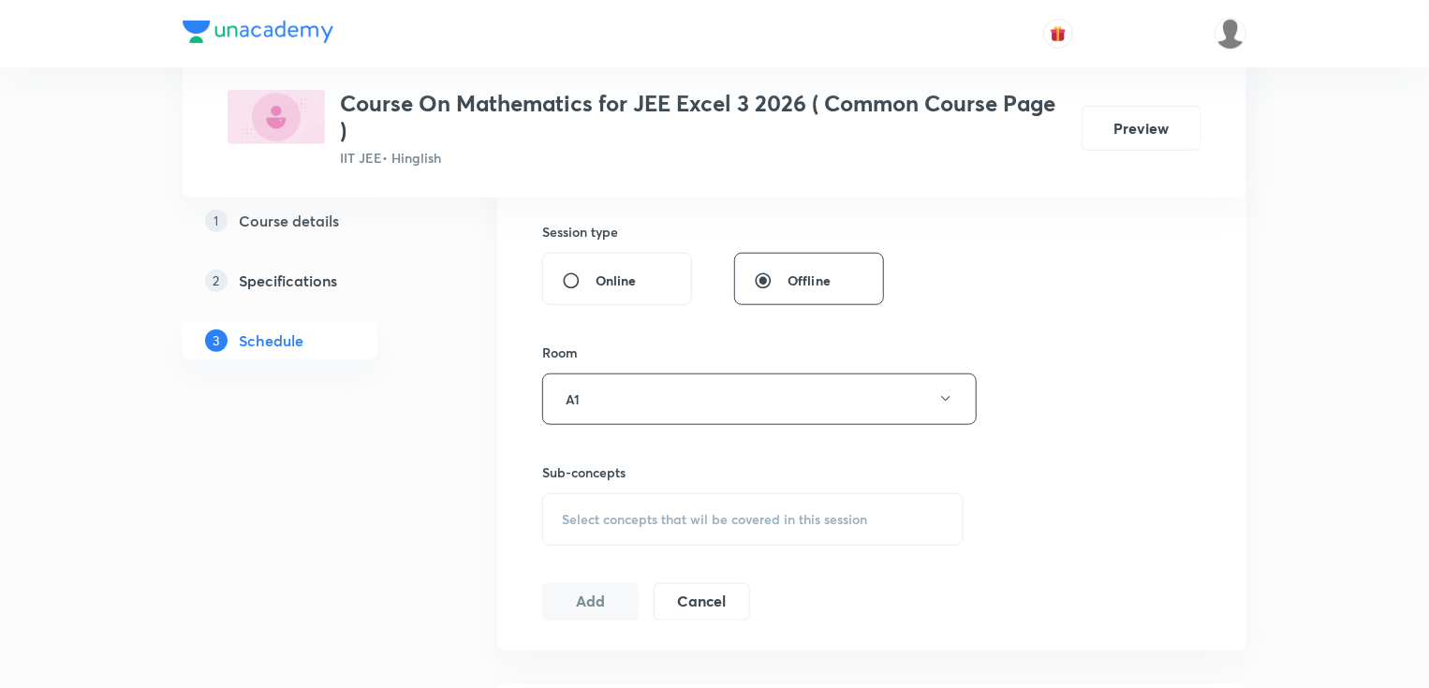
scroll to position [749, 0]
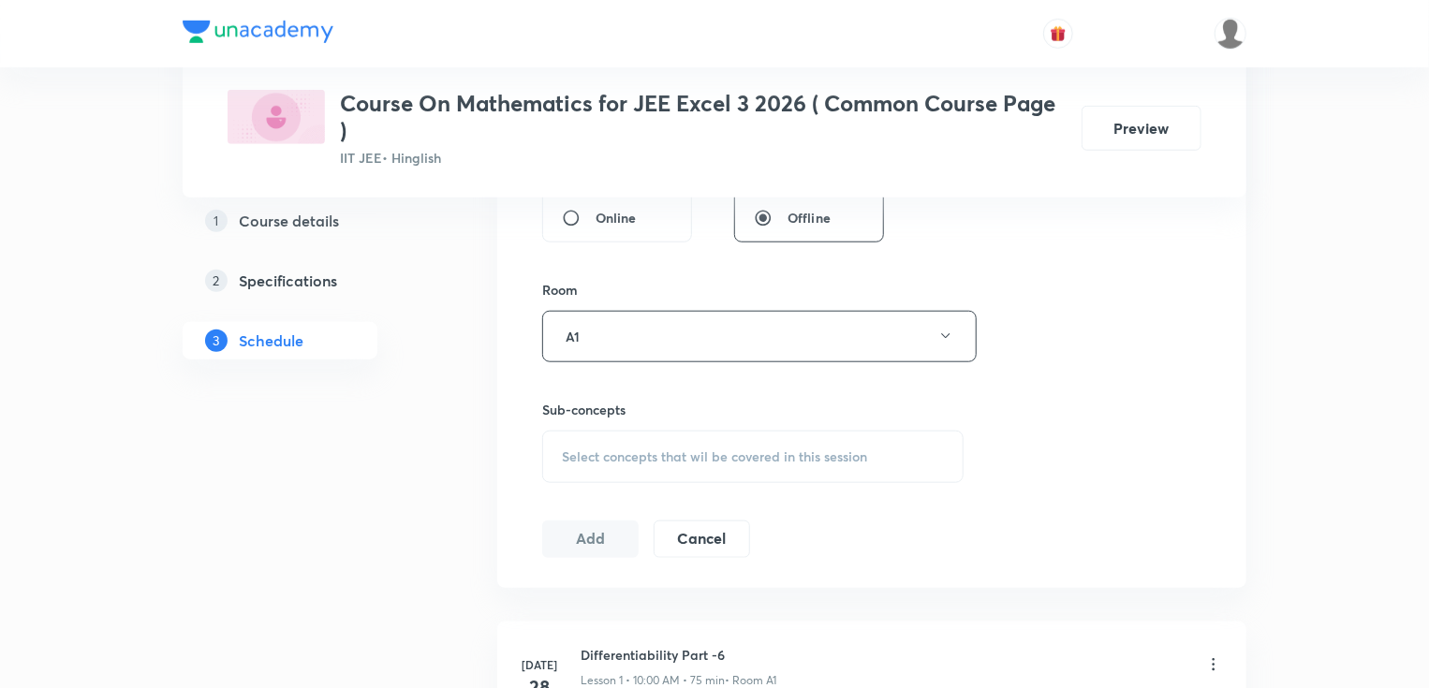
click at [595, 456] on span "Select concepts that wil be covered in this session" at bounding box center [714, 456] width 305 height 15
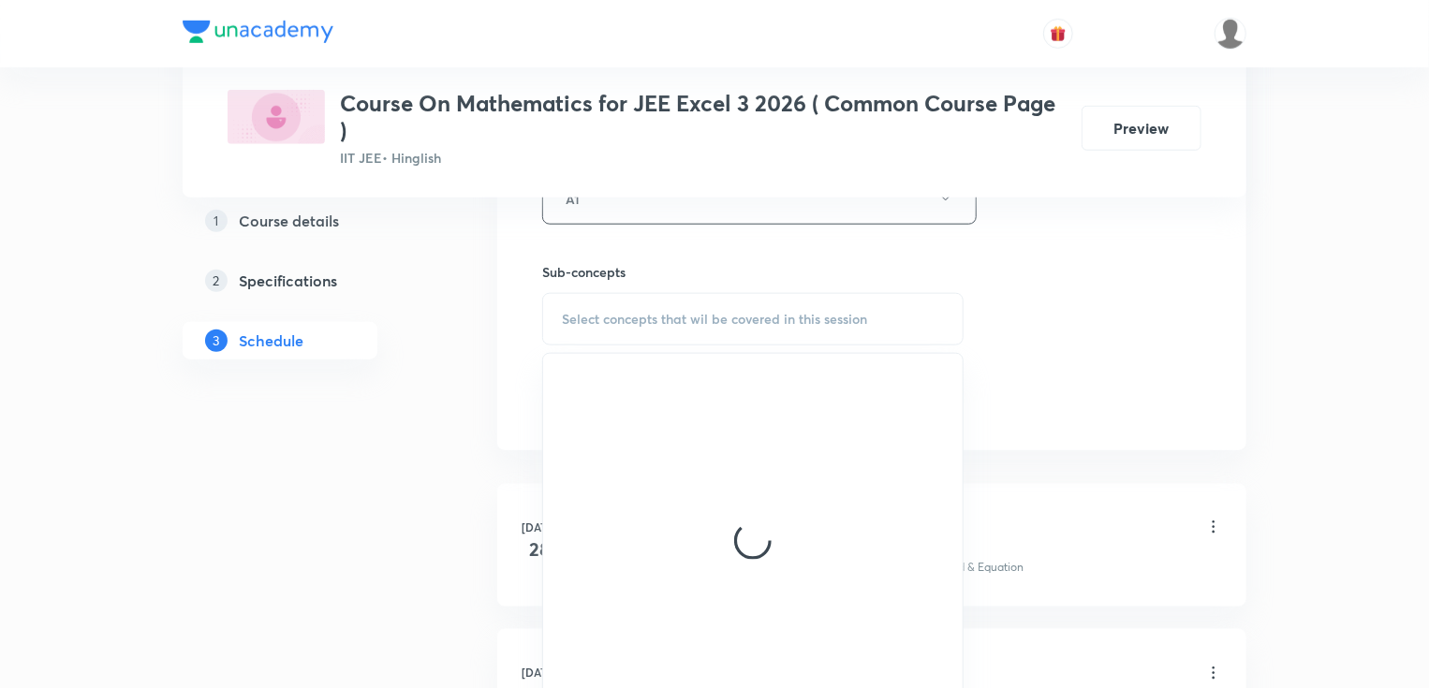
scroll to position [899, 0]
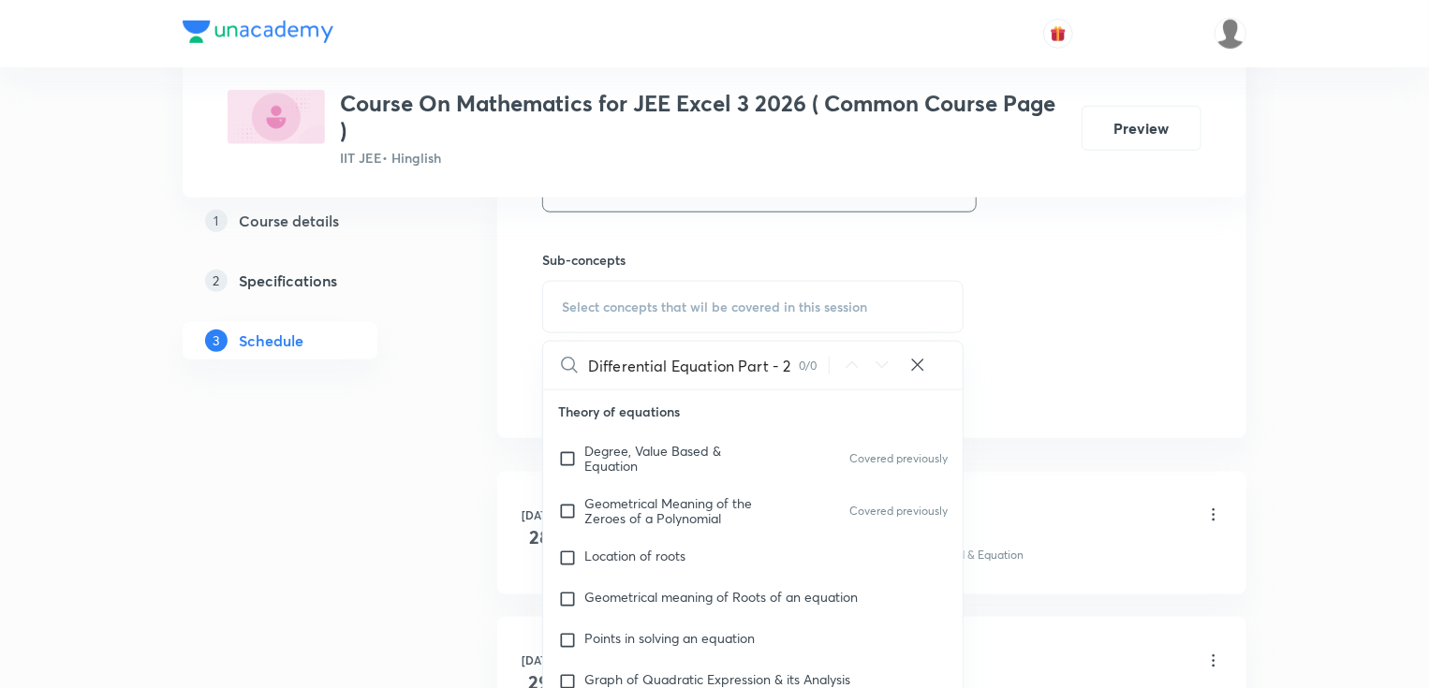
drag, startPoint x: 773, startPoint y: 363, endPoint x: 805, endPoint y: 360, distance: 32.1
click at [805, 360] on div "Differential Equation Part - 2 0 / 0 ​" at bounding box center [752, 366] width 419 height 48
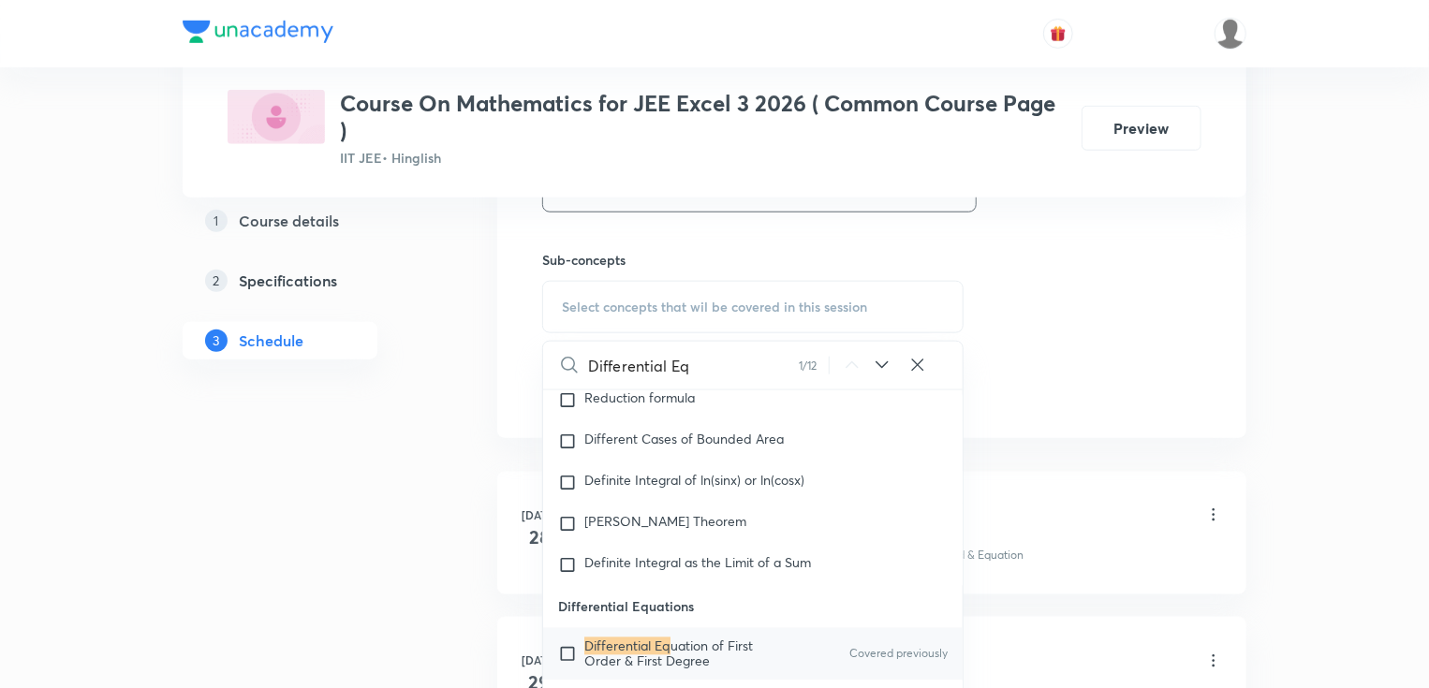
scroll to position [16352, 0]
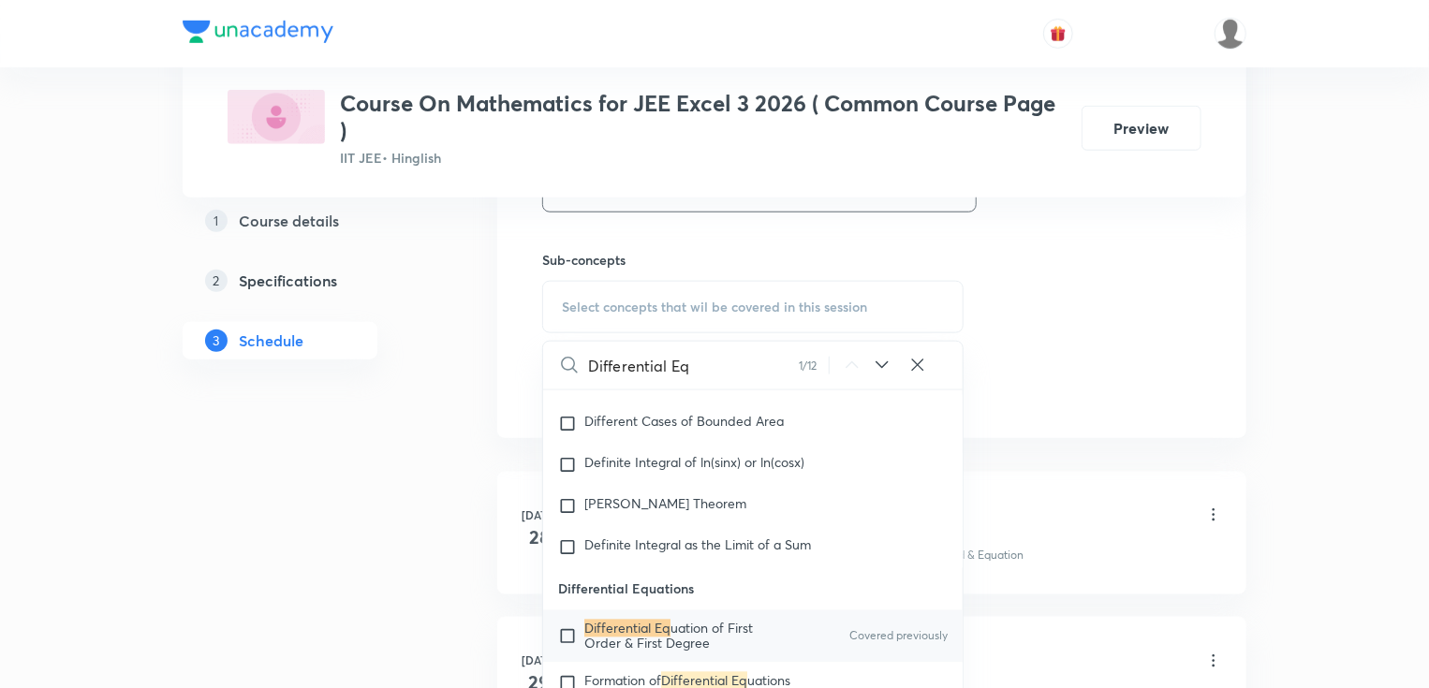
type input "Differential Eq"
click at [704, 635] on span "uation of First Order & First Degree" at bounding box center [668, 636] width 169 height 33
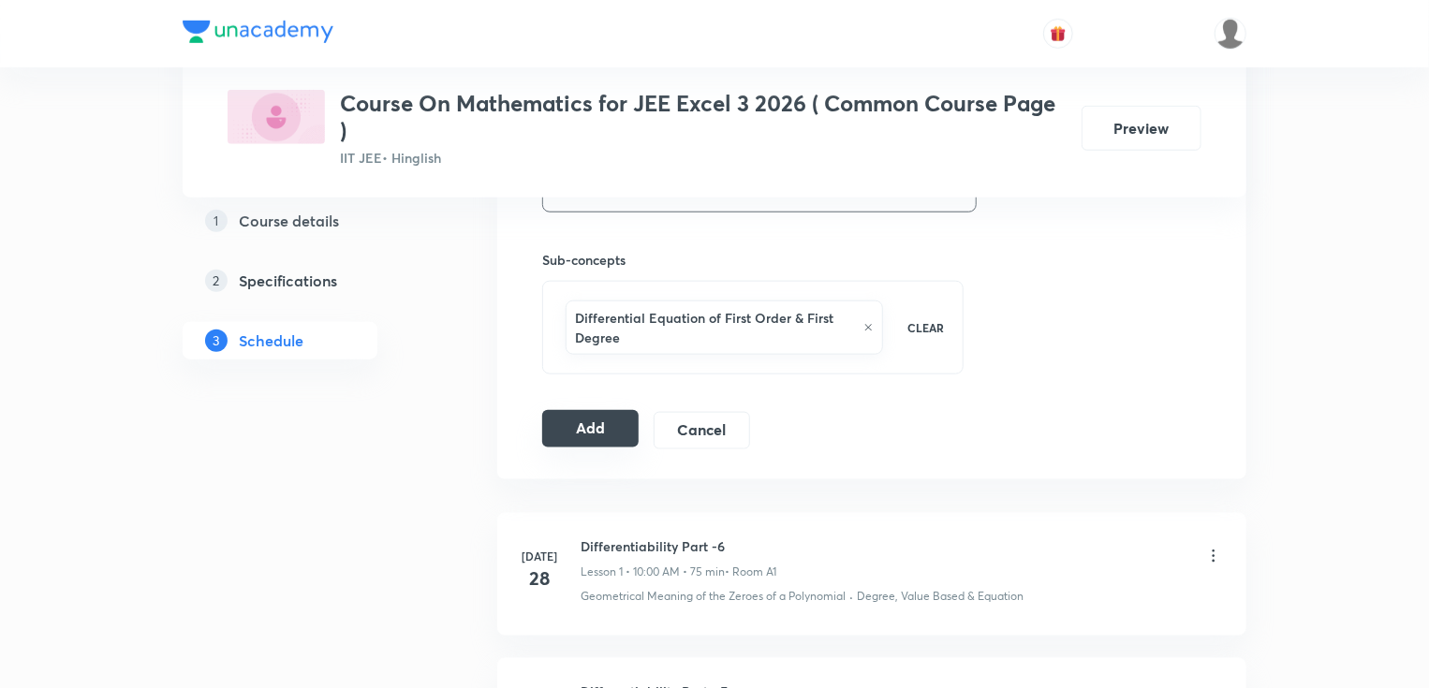
click at [569, 420] on button "Add" at bounding box center [590, 428] width 96 height 37
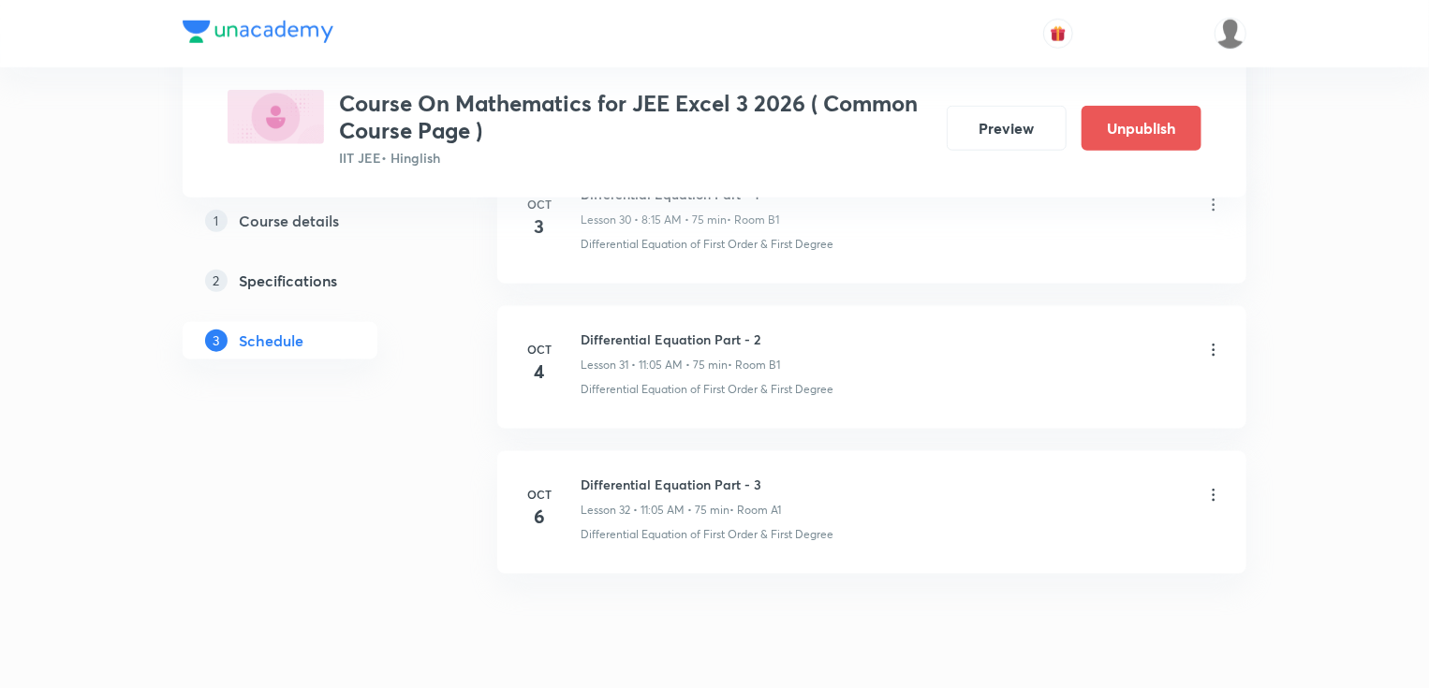
scroll to position [4608, 0]
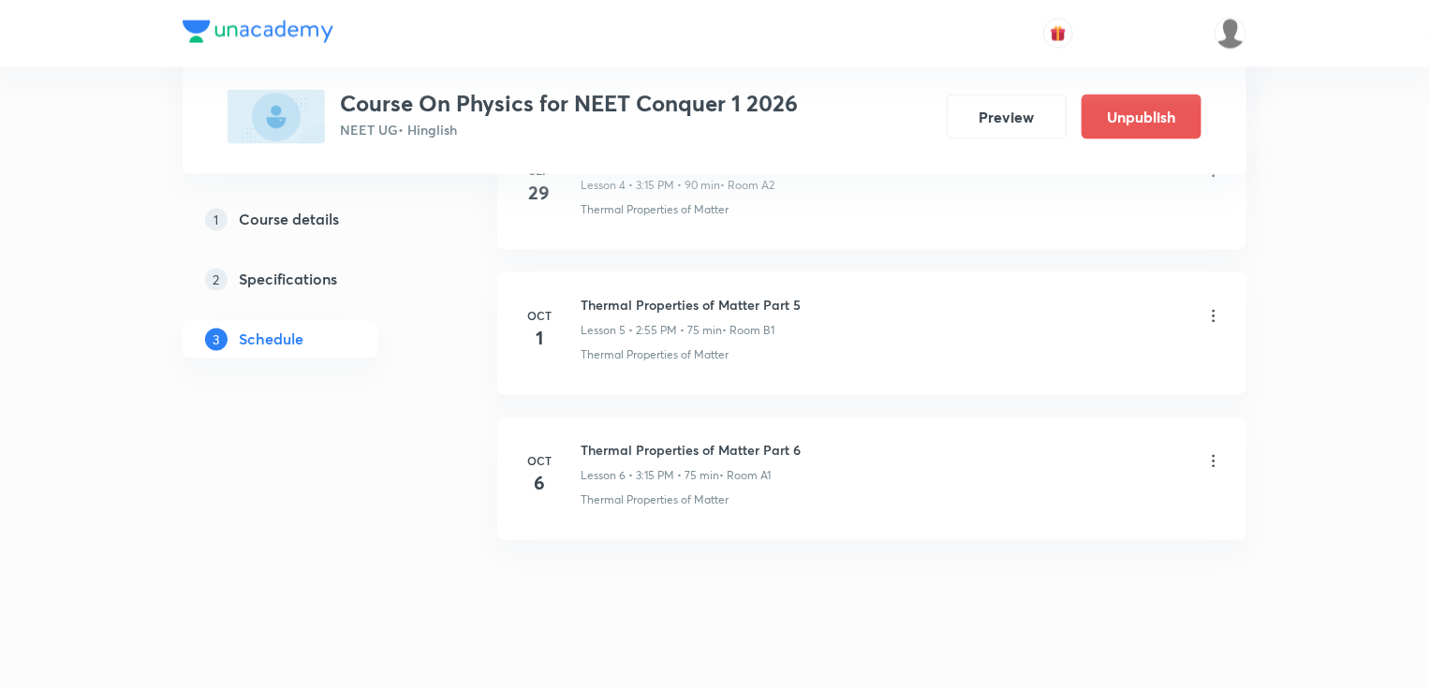
scroll to position [1679, 0]
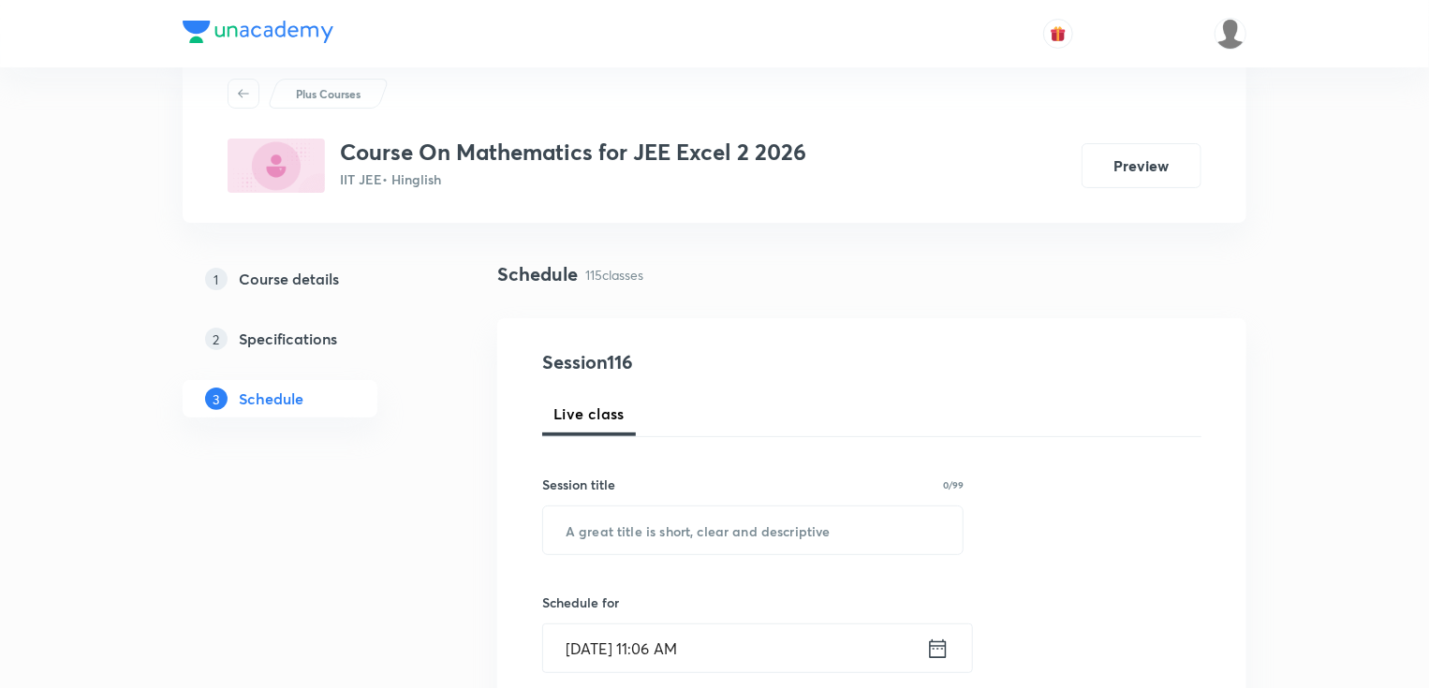
scroll to position [150, 0]
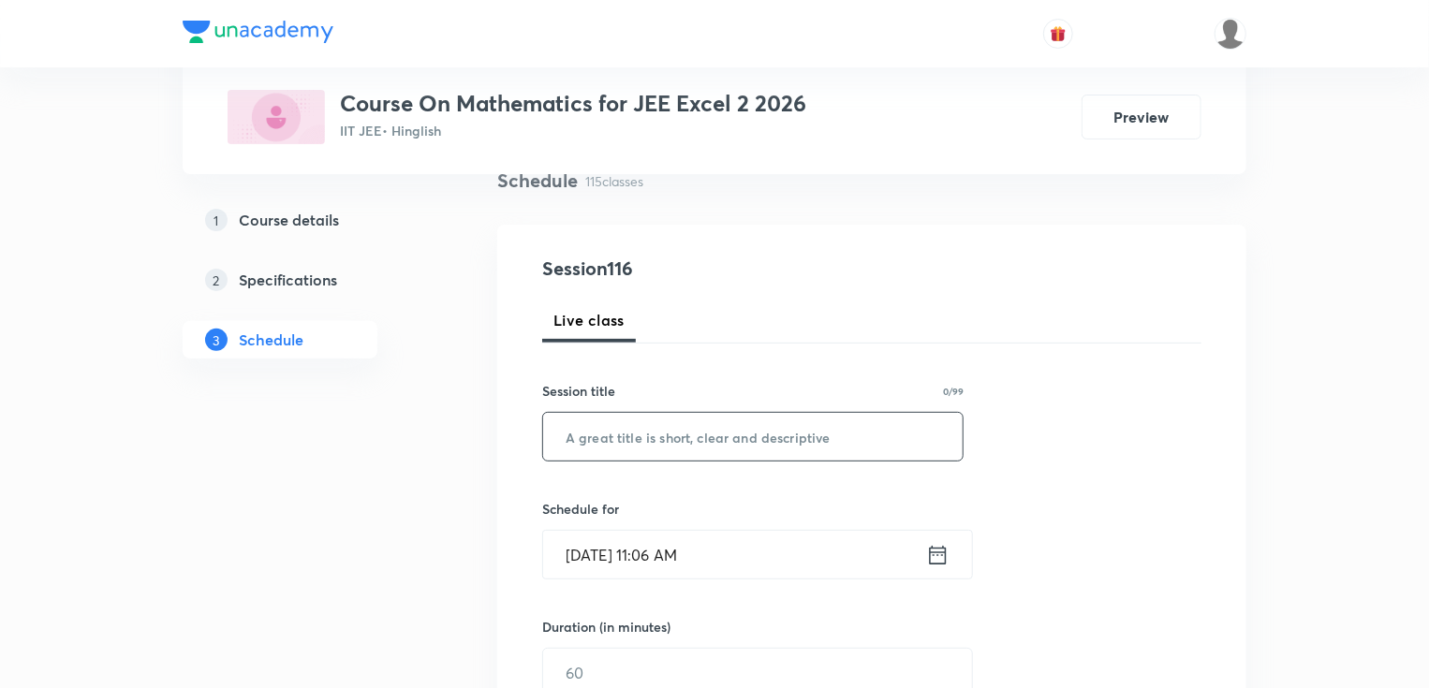
click at [641, 435] on input "text" at bounding box center [752, 437] width 419 height 48
paste input "Vector Part - 4"
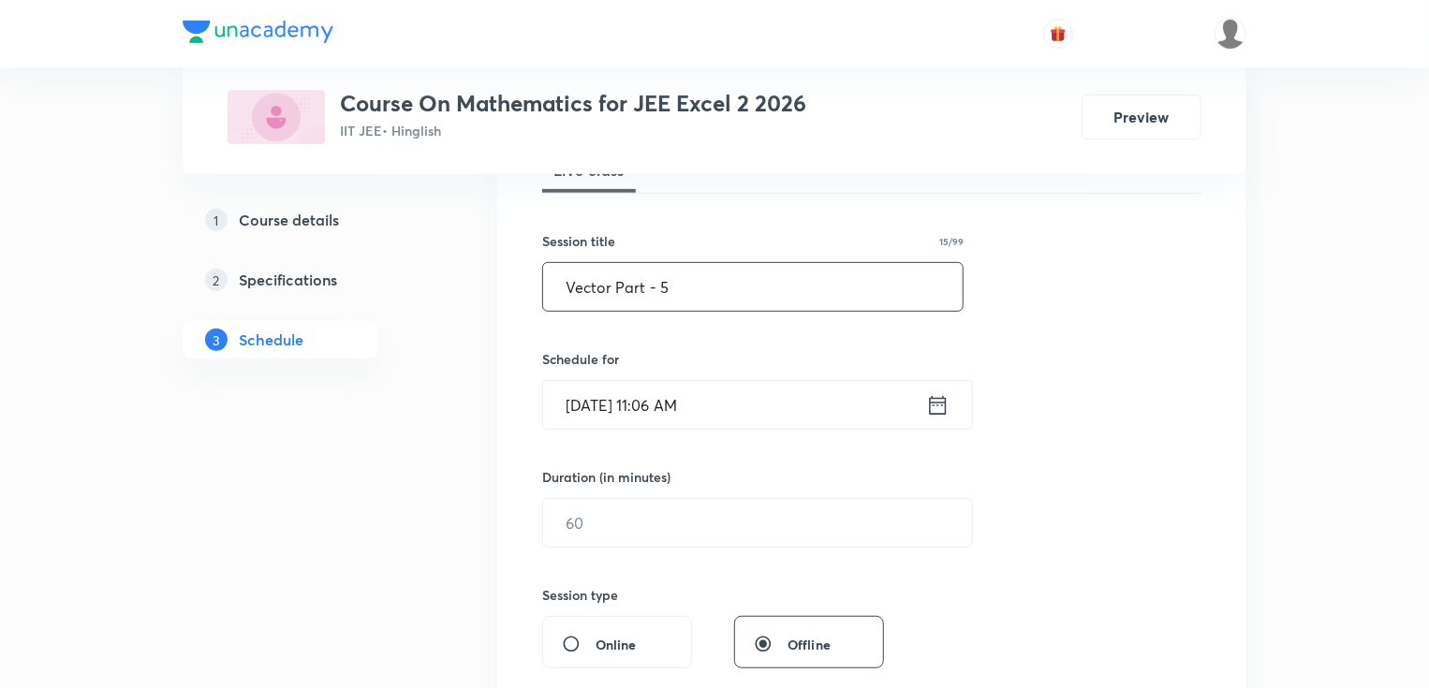
type input "Vector Part - 5"
click at [629, 397] on input "Oct 5, 2025, 11:06 AM" at bounding box center [734, 405] width 383 height 48
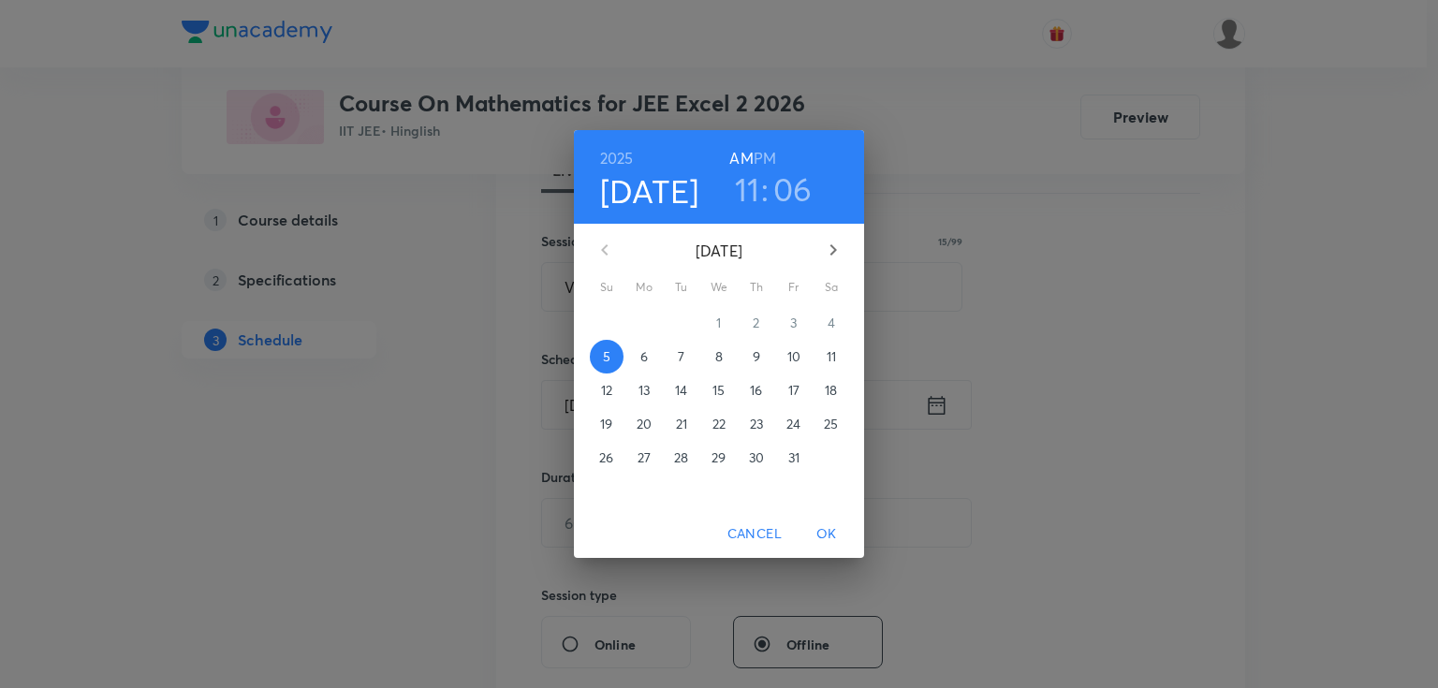
click at [646, 358] on p "6" at bounding box center [643, 356] width 7 height 19
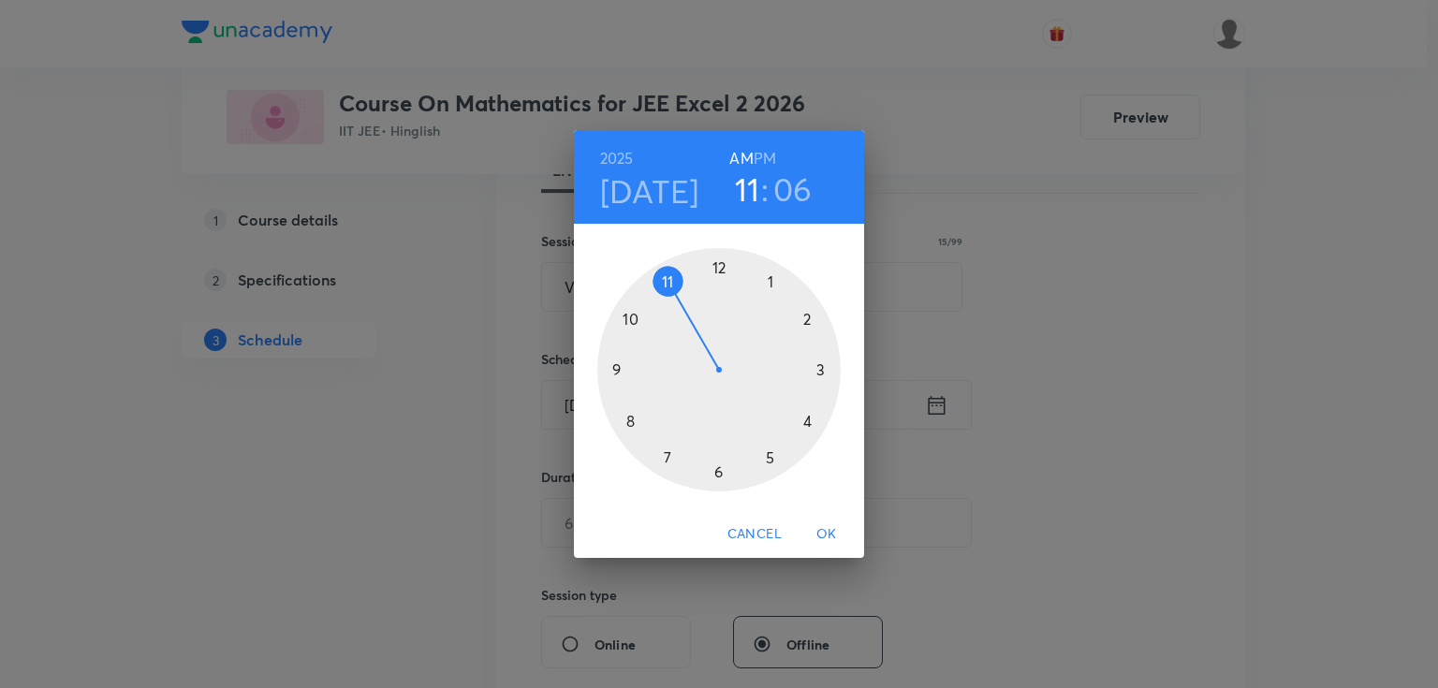
click at [820, 367] on div at bounding box center [718, 369] width 243 height 243
click at [823, 370] on div at bounding box center [718, 369] width 243 height 243
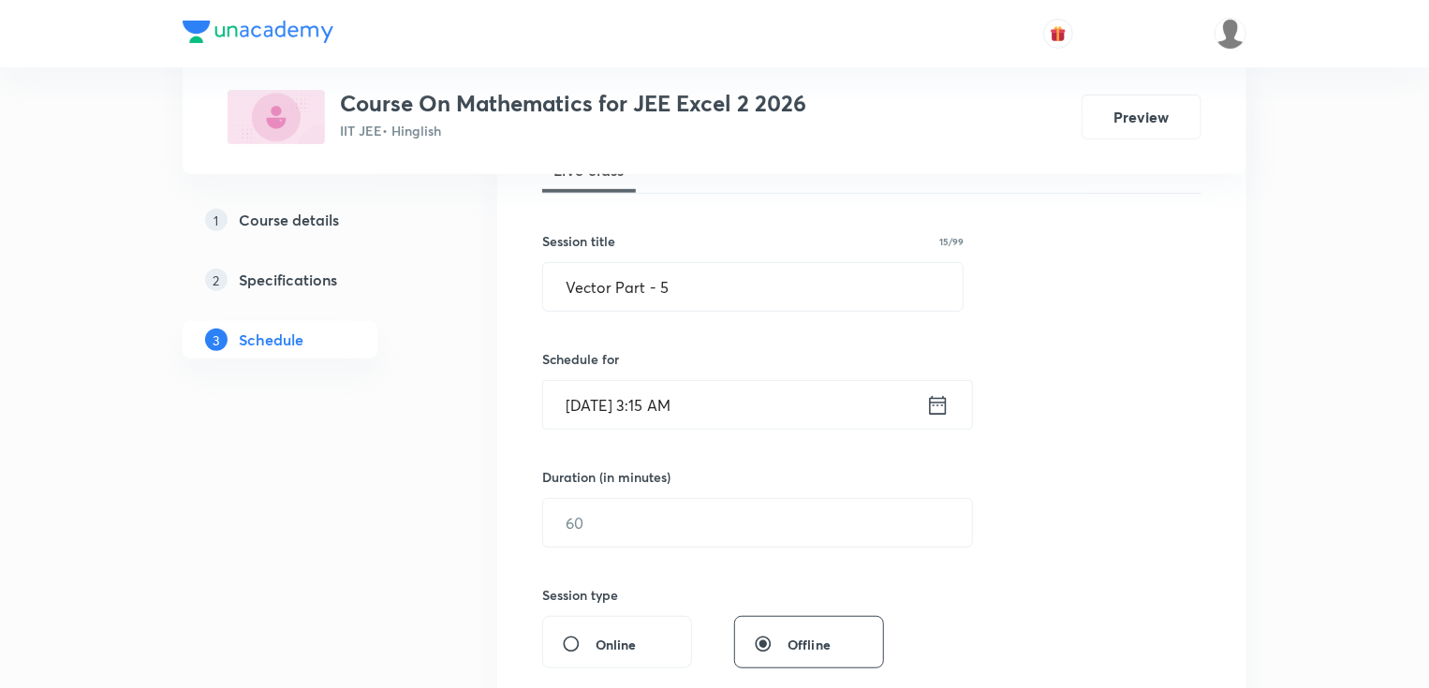
click at [709, 404] on input "Oct 6, 2025, 3:15 AM" at bounding box center [734, 405] width 383 height 48
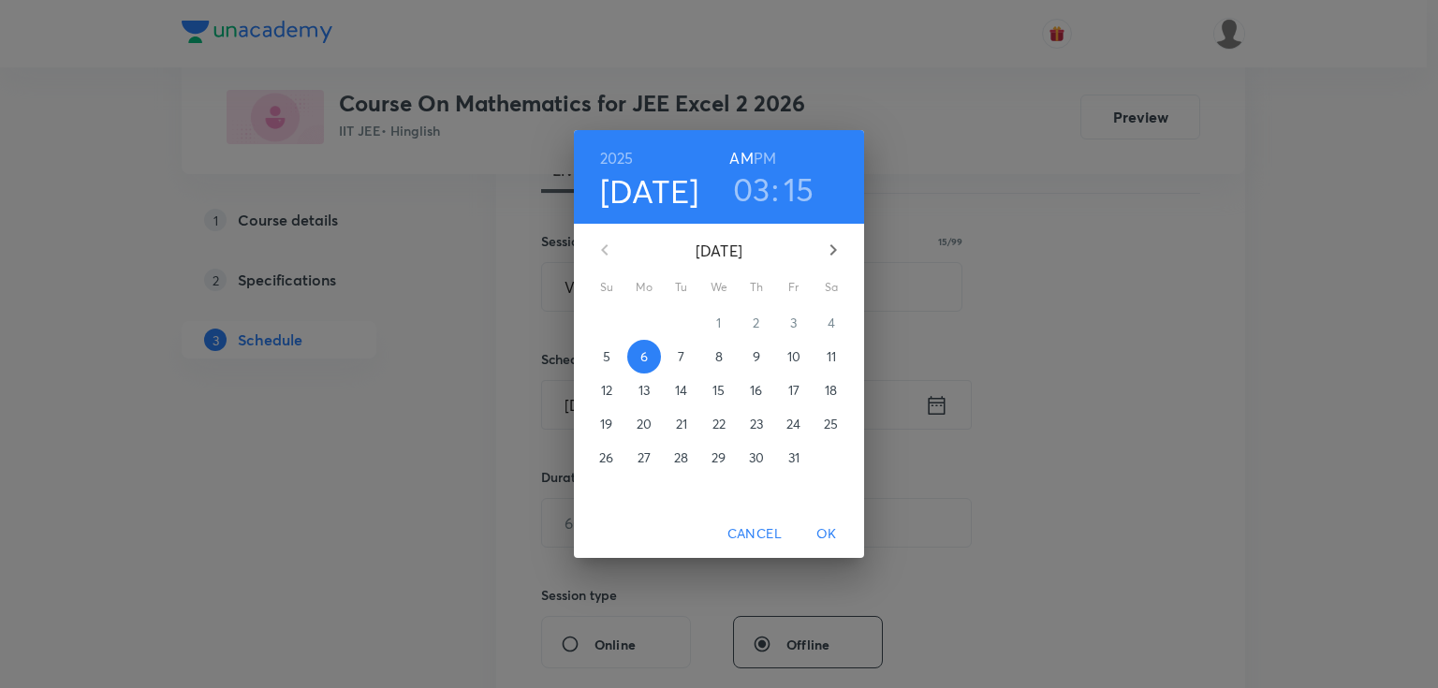
click at [764, 165] on h6 "PM" at bounding box center [765, 158] width 22 height 26
click at [830, 535] on span "OK" at bounding box center [826, 533] width 45 height 23
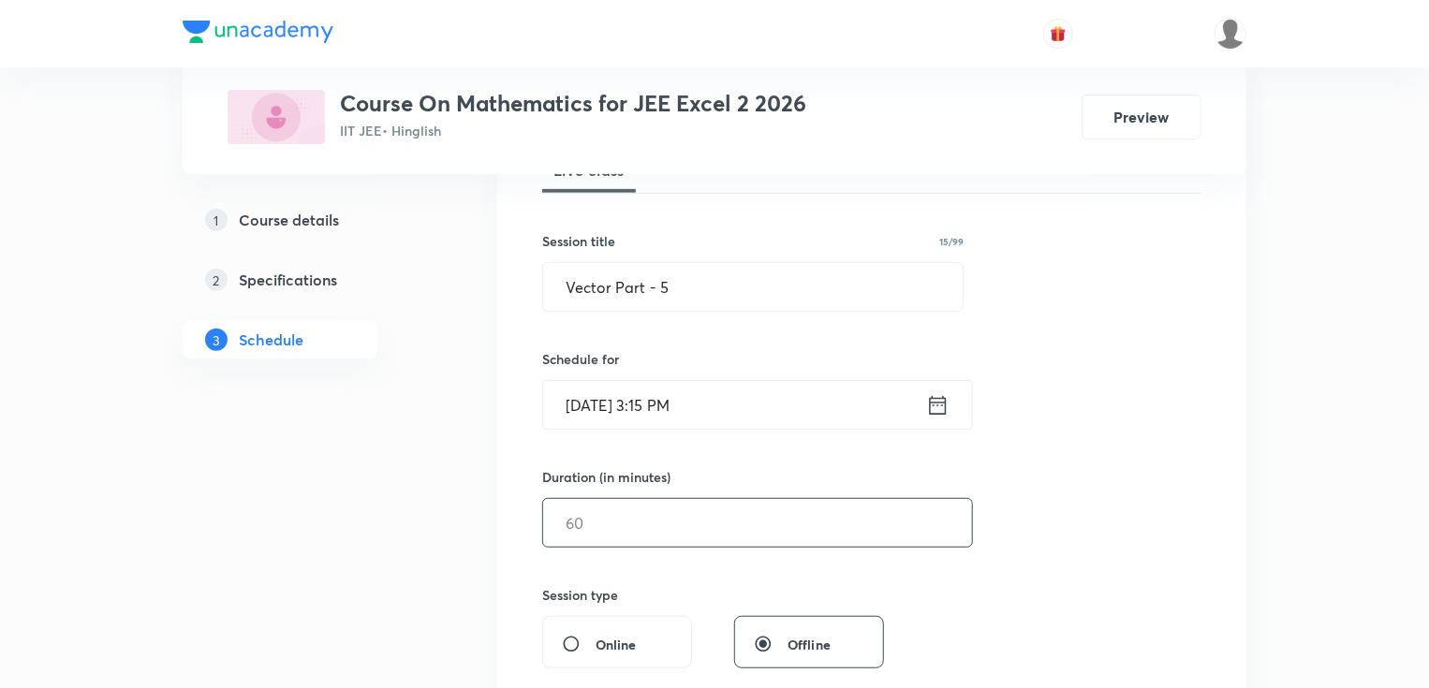
click at [606, 517] on input "text" at bounding box center [757, 523] width 429 height 48
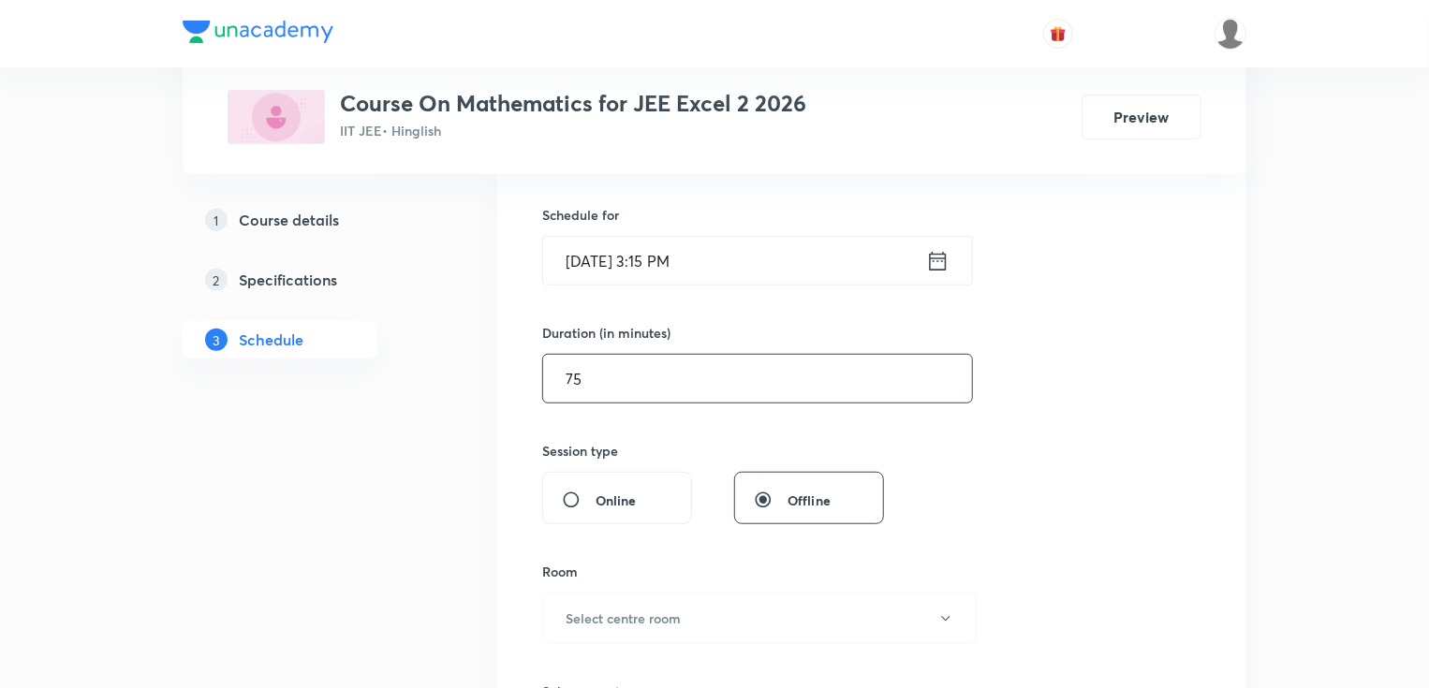
scroll to position [449, 0]
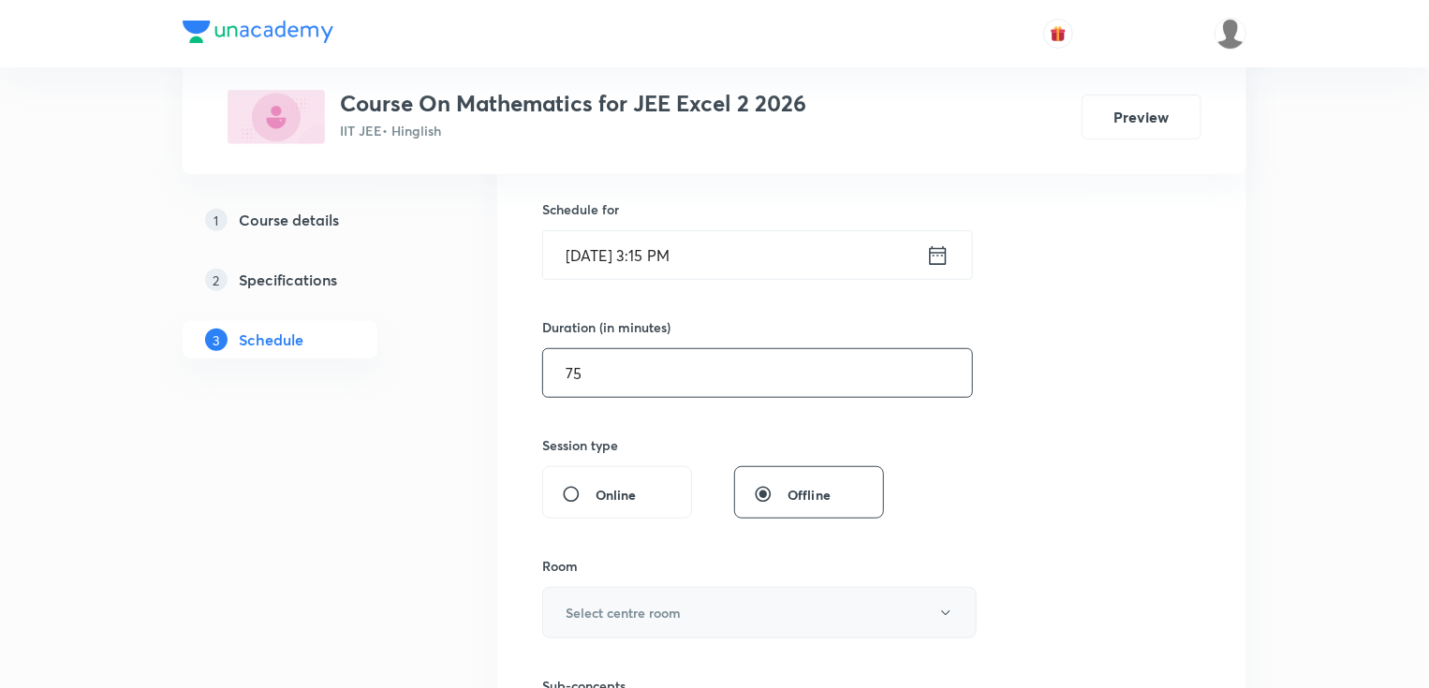
type input "75"
click at [647, 617] on h6 "Select centre room" at bounding box center [623, 613] width 115 height 20
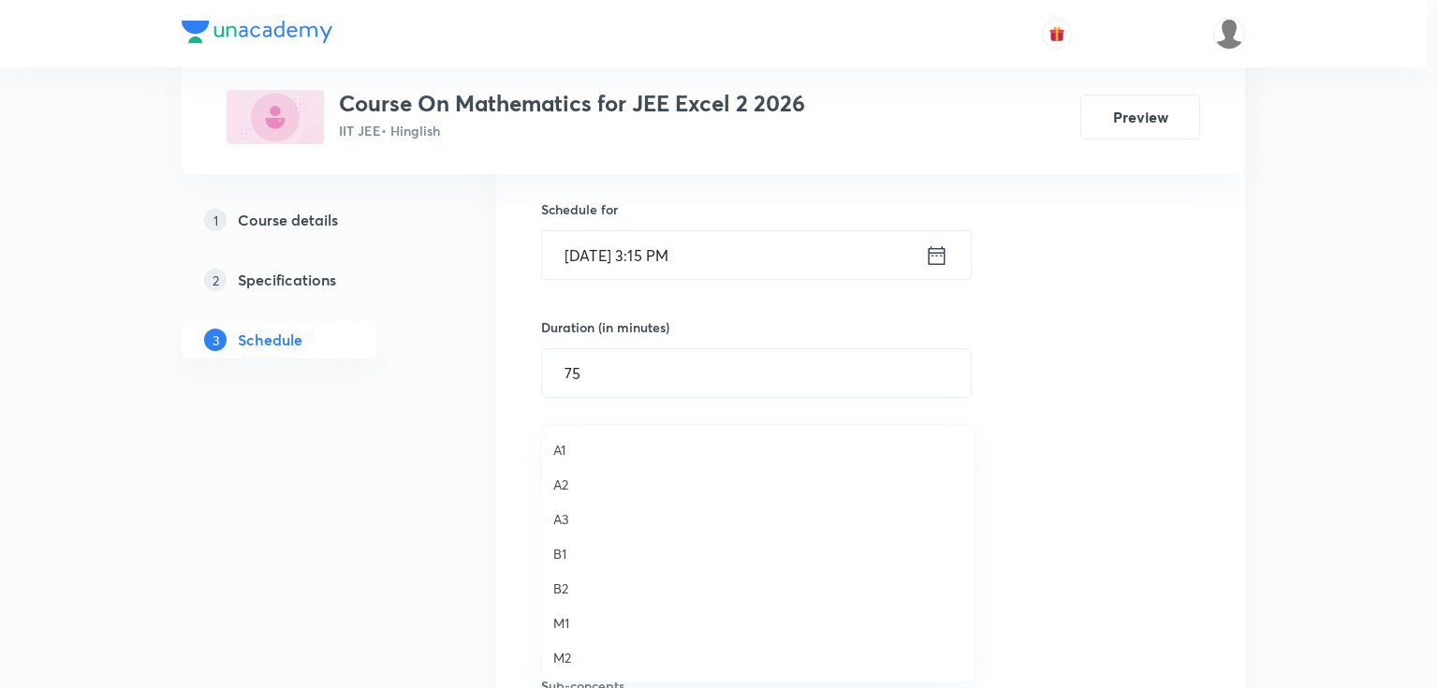
click at [571, 522] on span "A3" at bounding box center [758, 519] width 410 height 20
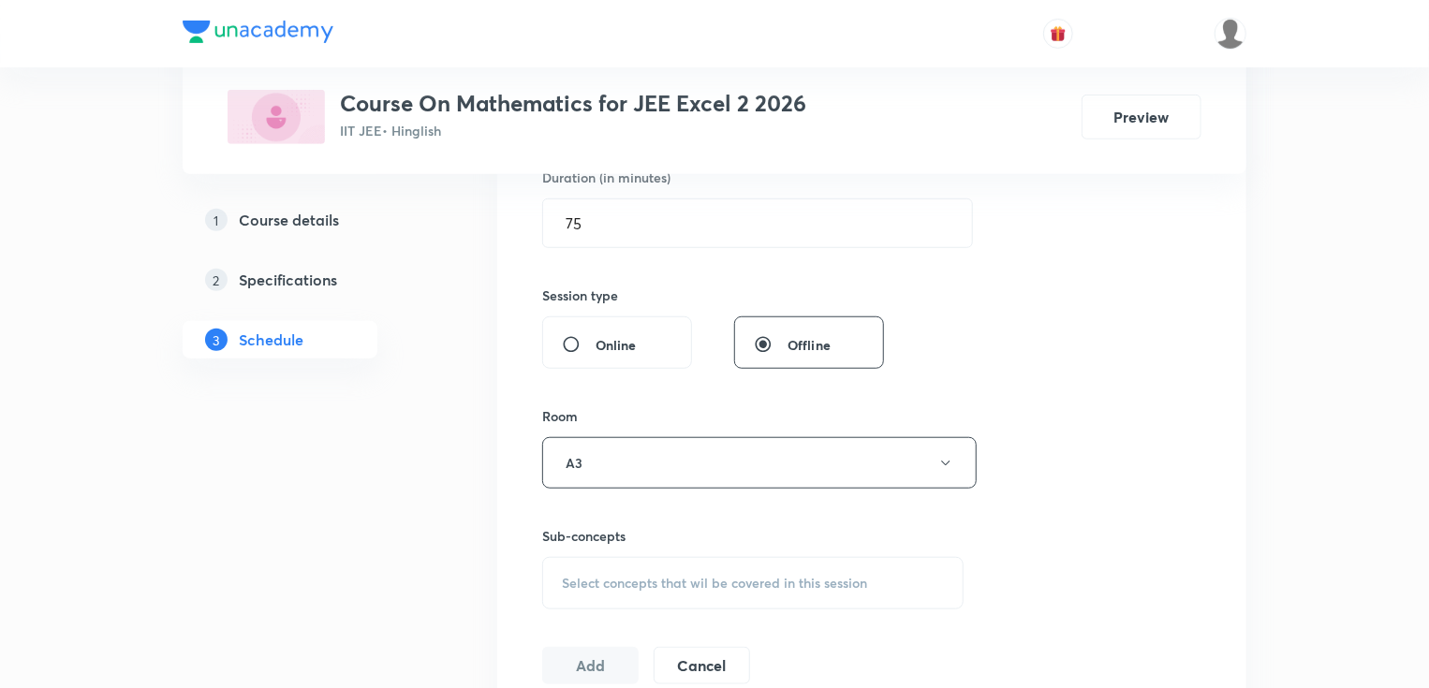
click at [595, 576] on span "Select concepts that wil be covered in this session" at bounding box center [714, 583] width 305 height 15
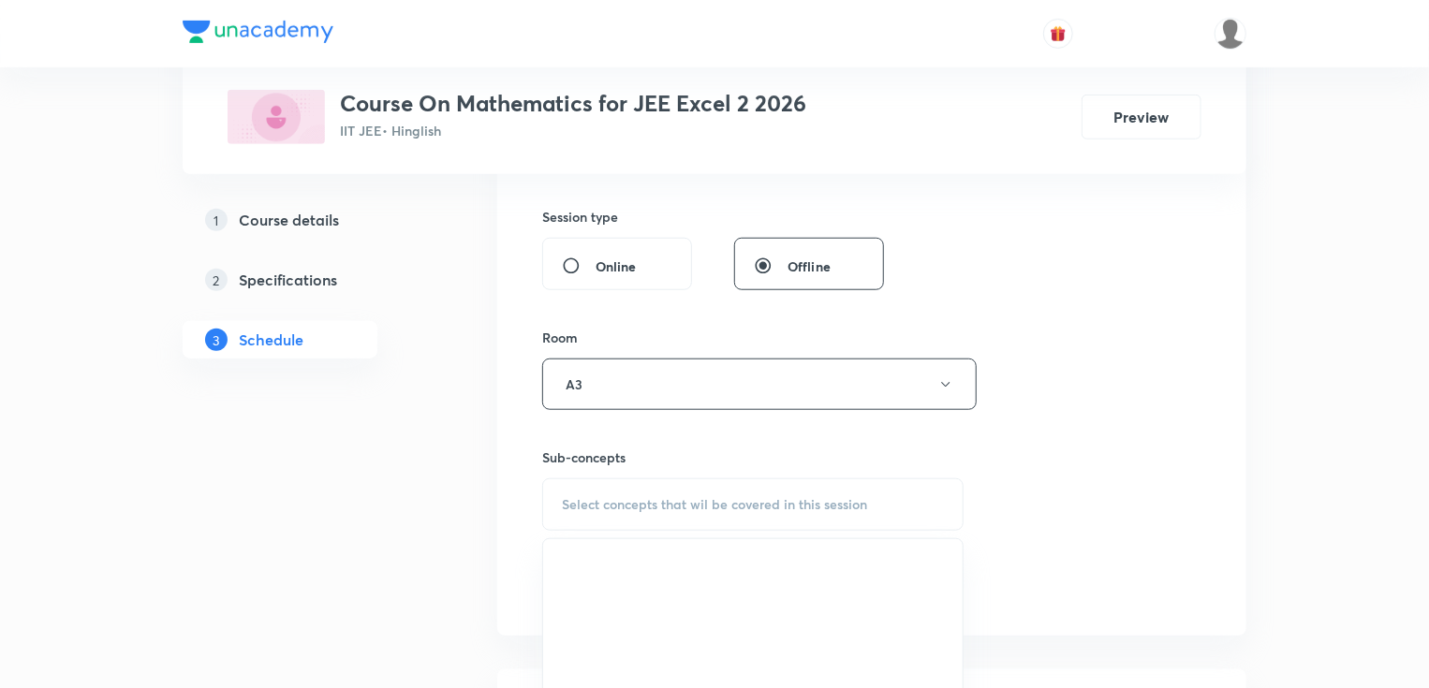
scroll to position [749, 0]
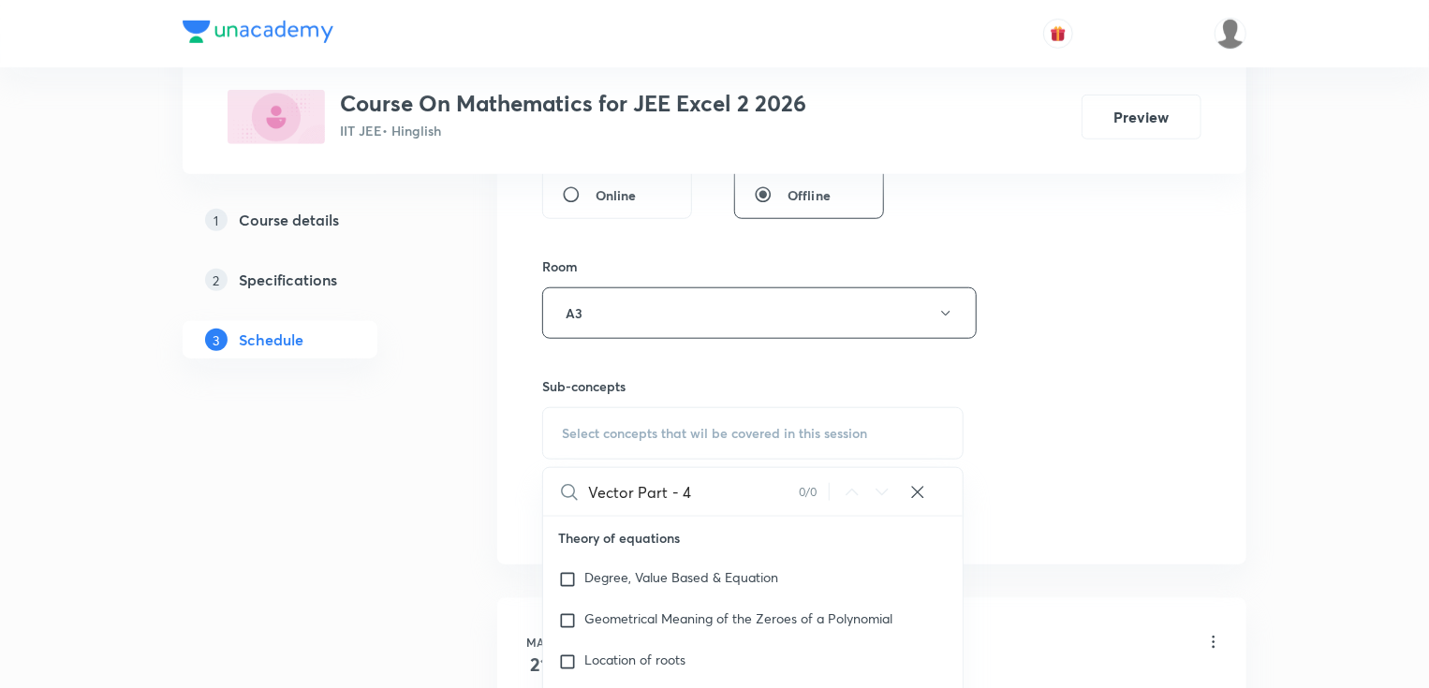
drag, startPoint x: 628, startPoint y: 497, endPoint x: 724, endPoint y: 494, distance: 95.5
click at [724, 494] on input "Vector Part - 4" at bounding box center [693, 492] width 211 height 48
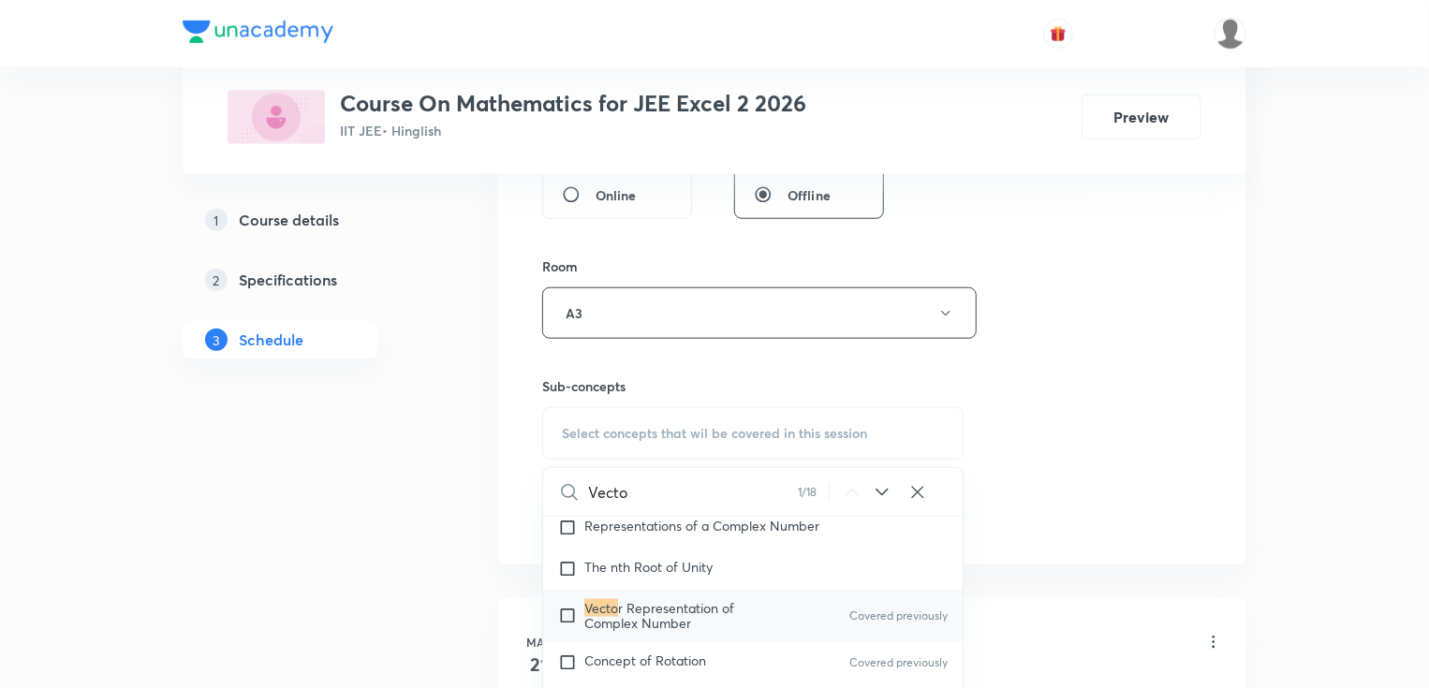
scroll to position [1425, 0]
type input "Vecto"
click at [685, 597] on span "r Representation of Complex Number" at bounding box center [659, 613] width 150 height 33
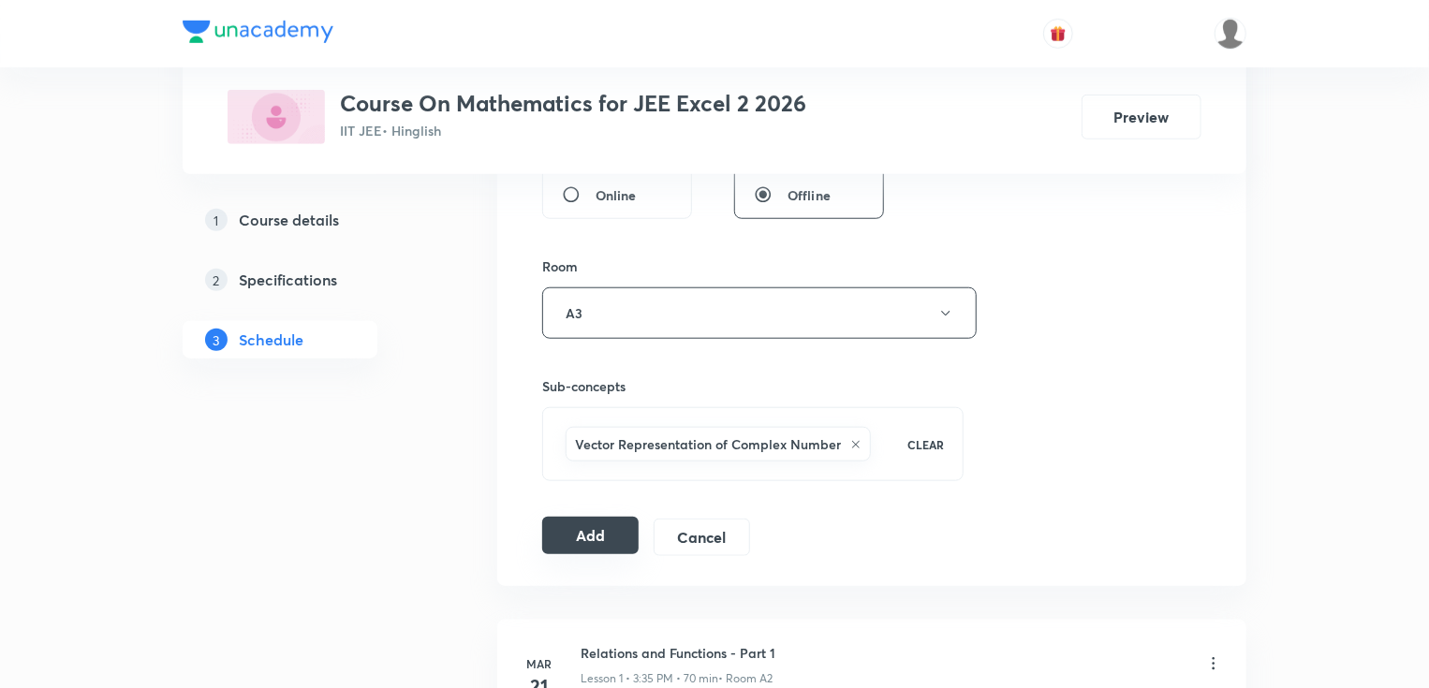
click at [552, 523] on button "Add" at bounding box center [590, 535] width 96 height 37
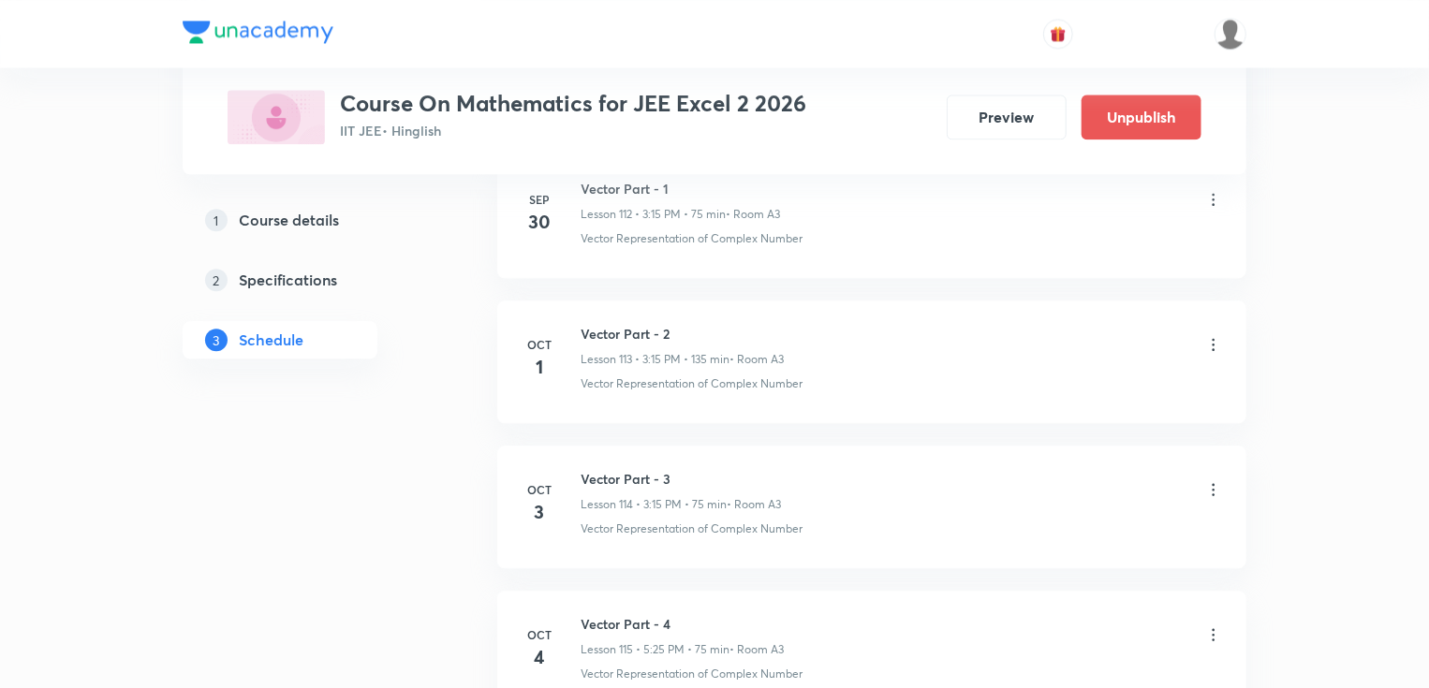
scroll to position [16745, 0]
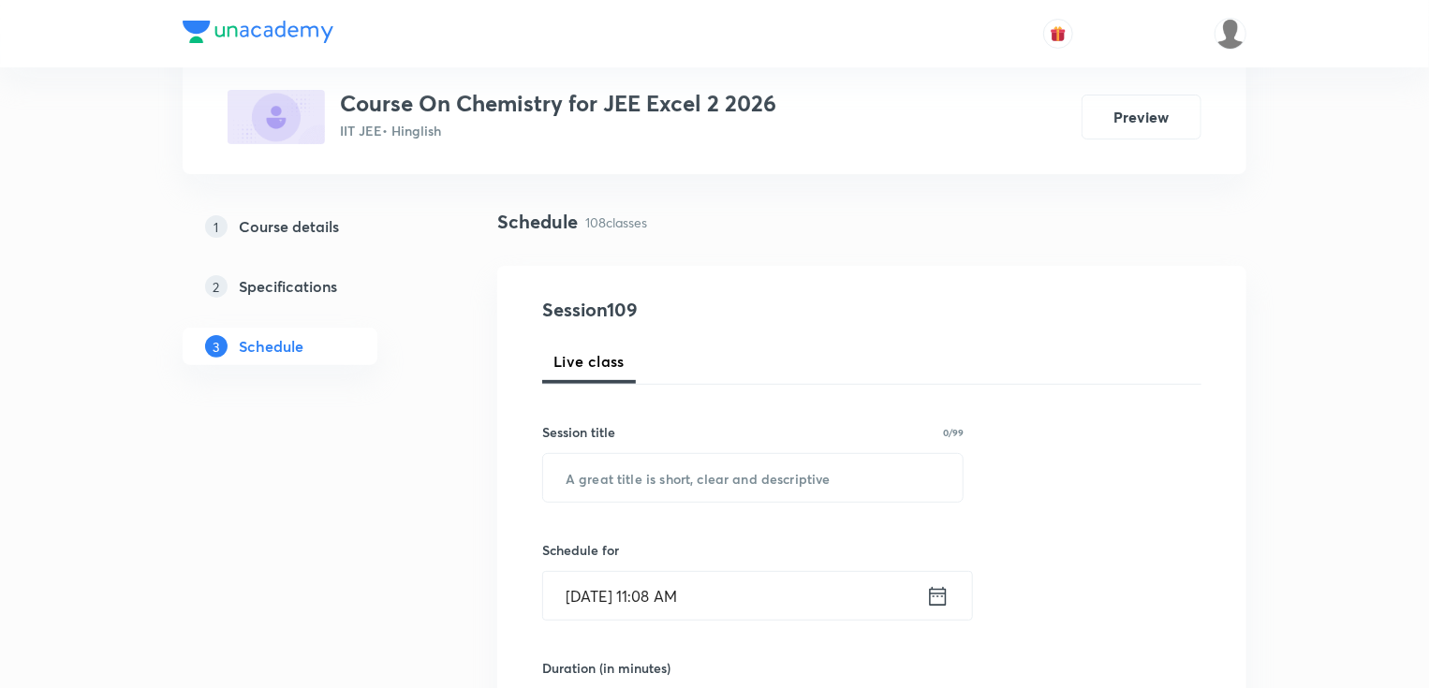
scroll to position [225, 0]
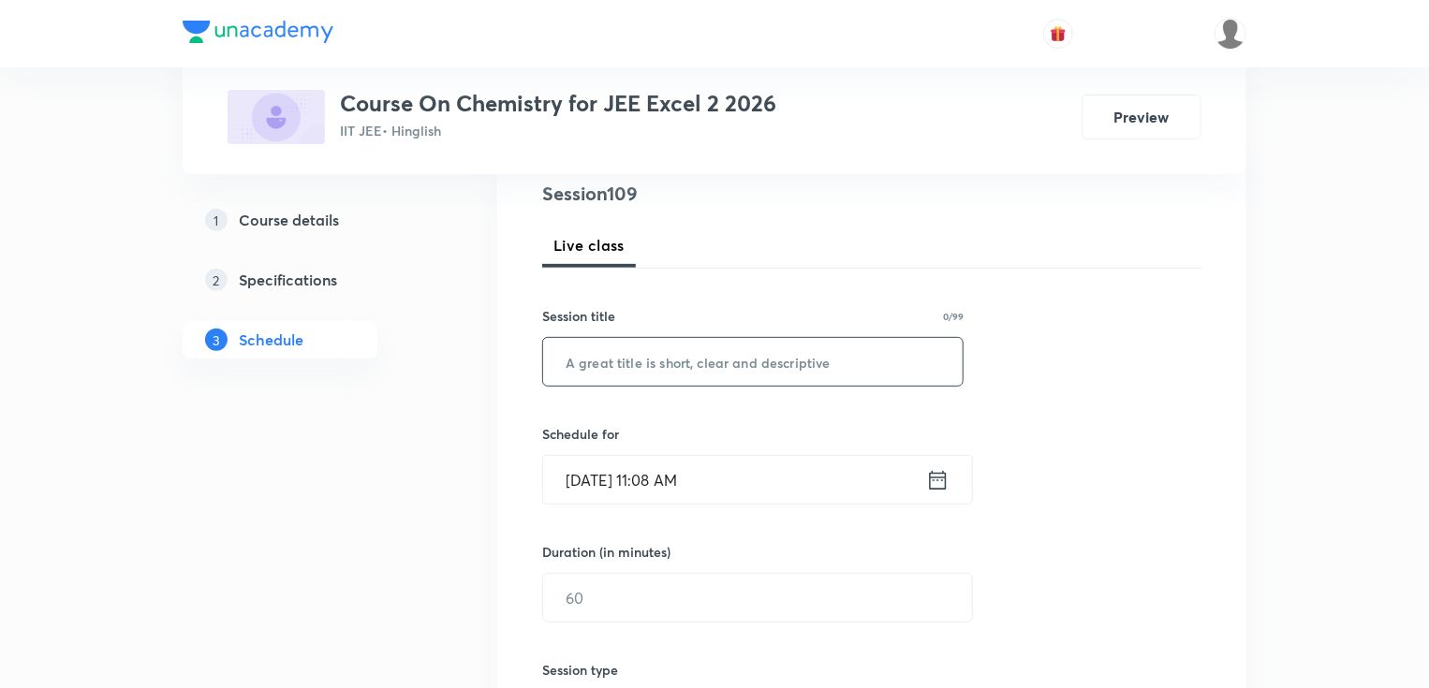
click at [626, 353] on input "text" at bounding box center [752, 362] width 419 height 48
paste input "4F0YJ0SK"
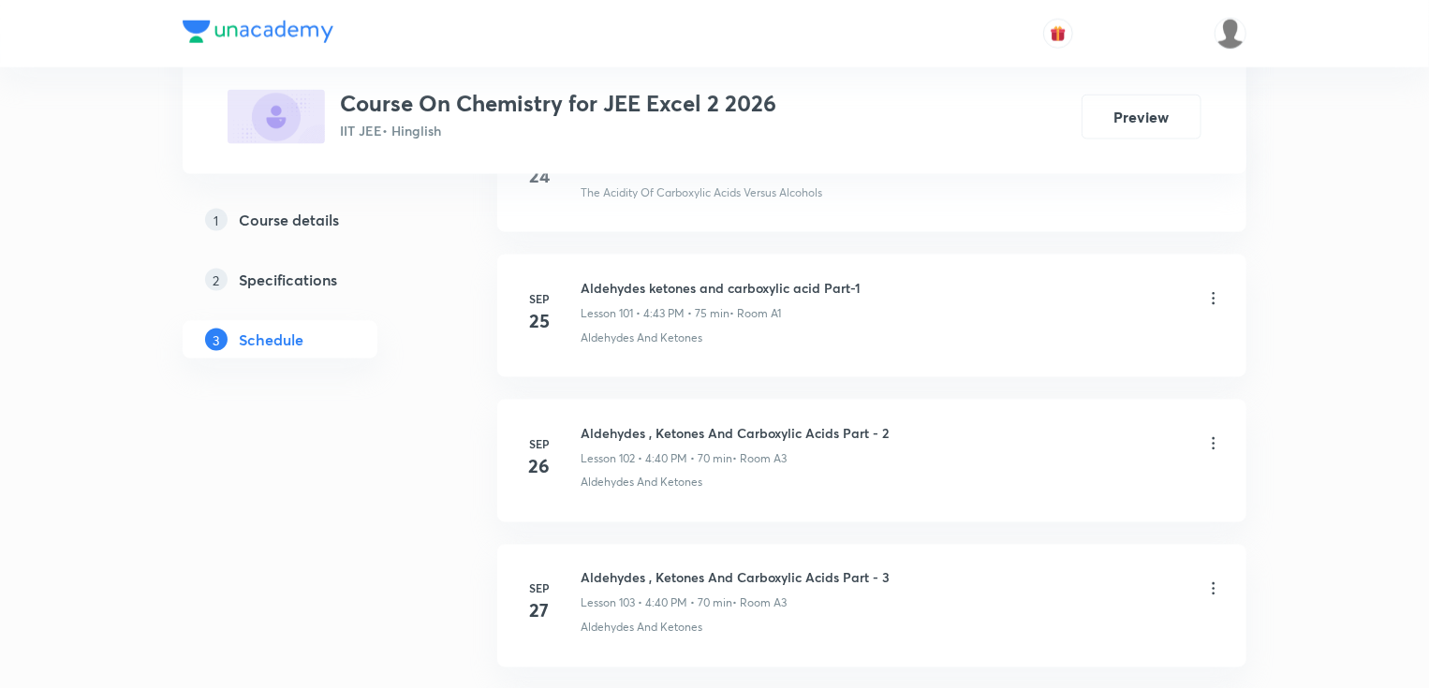
scroll to position [16444, 0]
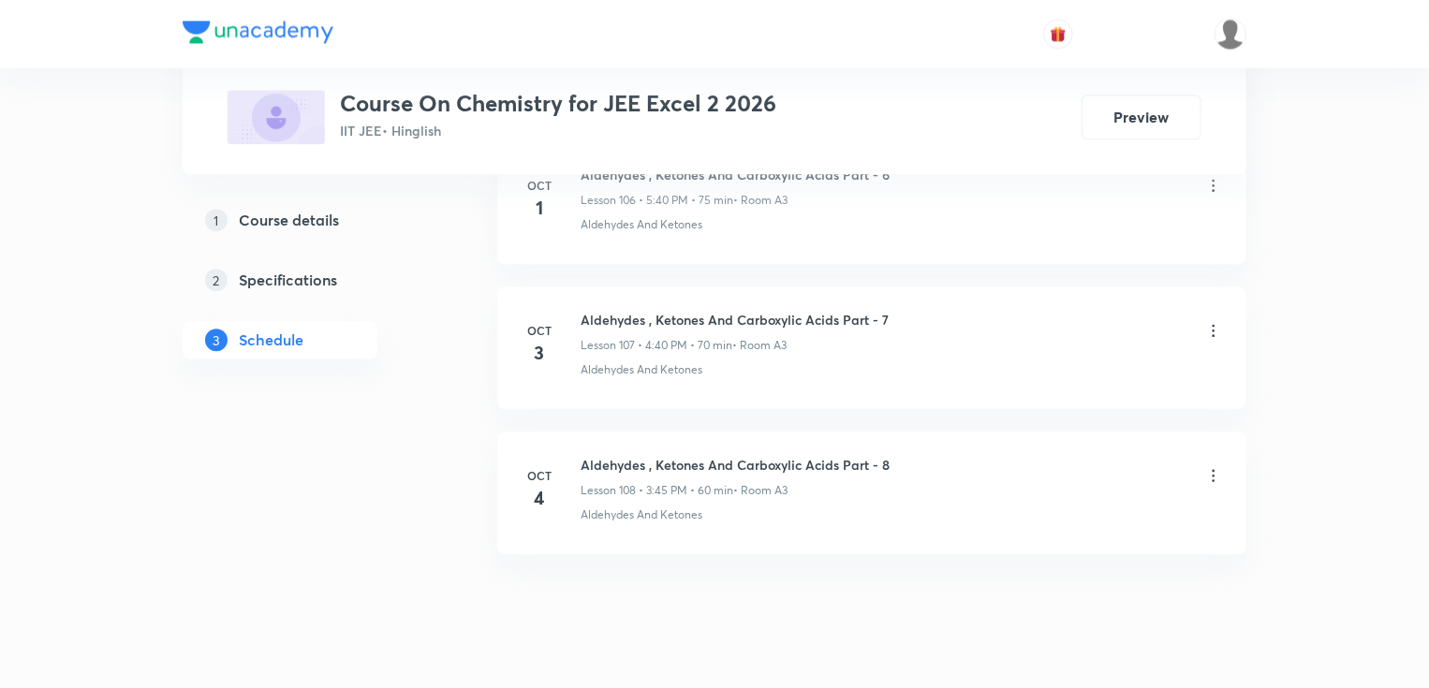
click at [767, 455] on div "Aldehydes , Ketones And Carboxylic Acids Part - 8 Lesson 108 • 3:45 PM • 60 min…" at bounding box center [735, 477] width 309 height 44
click at [766, 455] on h6 "Aldehydes , Ketones And Carboxylic Acids Part - 8" at bounding box center [735, 465] width 309 height 20
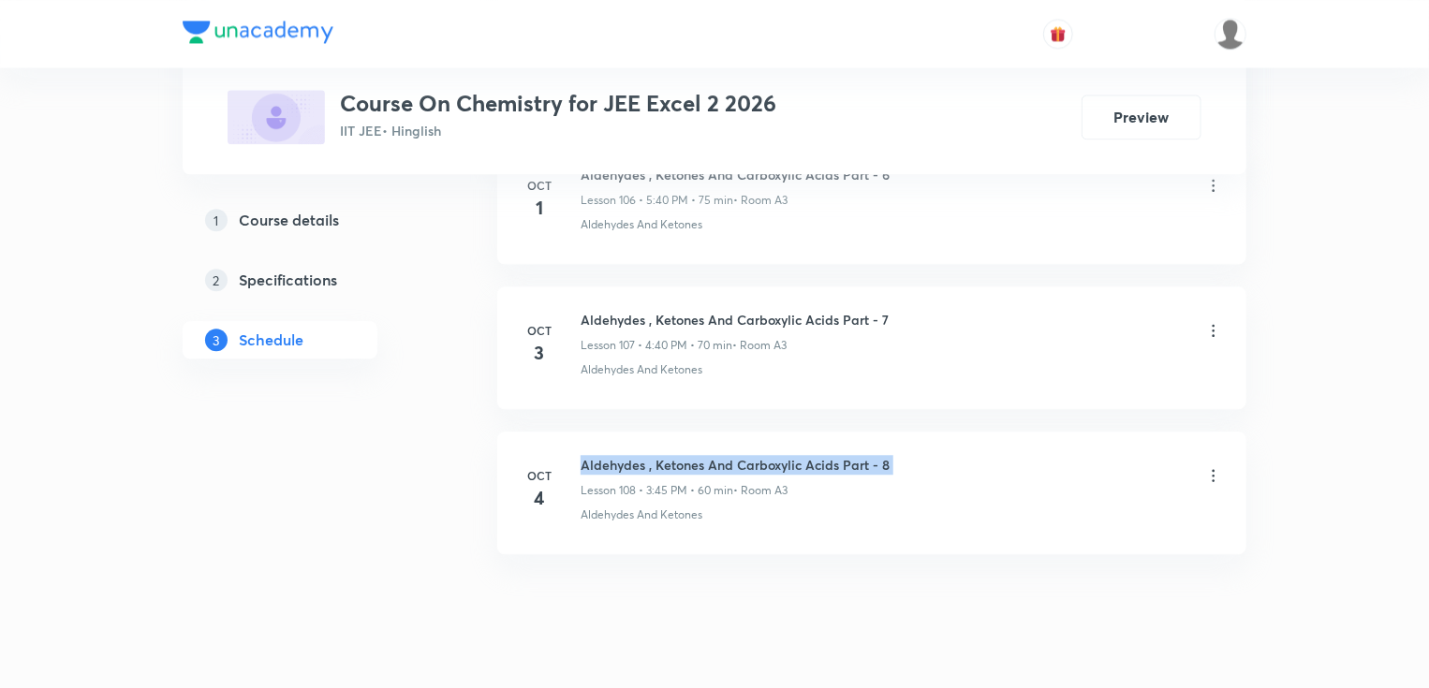
click at [766, 455] on h6 "Aldehydes , Ketones And Carboxylic Acids Part - 8" at bounding box center [735, 465] width 309 height 20
copy h6 "Aldehydes , Ketones And Carboxylic Acids Part - 8"
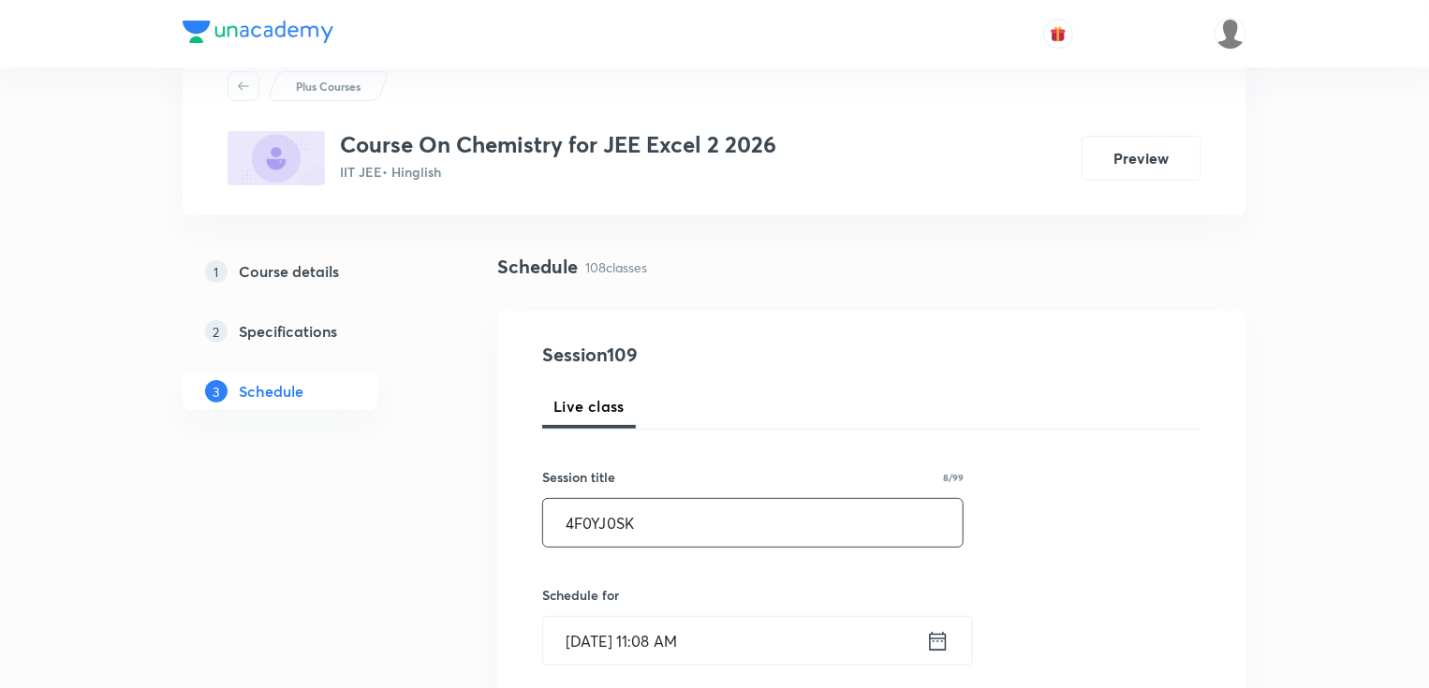
scroll to position [150, 0]
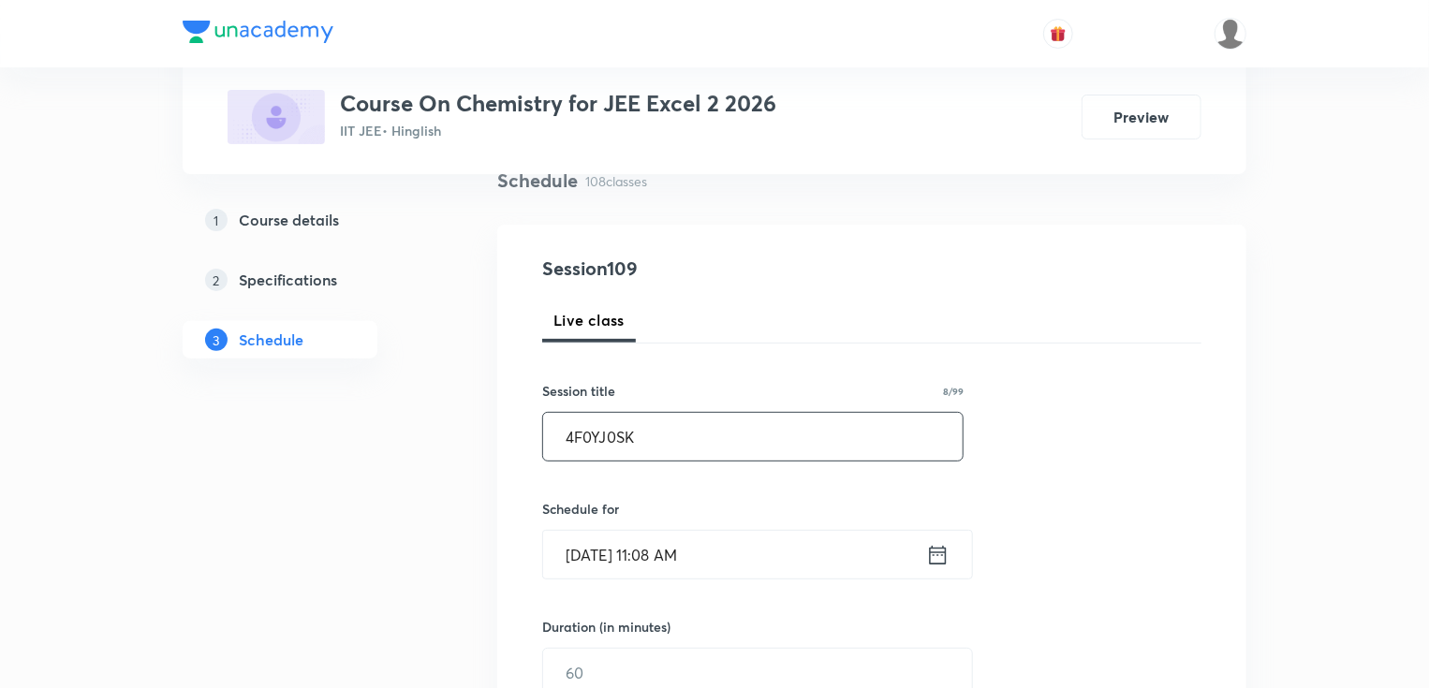
drag, startPoint x: 698, startPoint y: 440, endPoint x: 509, endPoint y: 435, distance: 189.2
click at [509, 435] on div "Session 109 Live class Session title 8/99 4F0YJ0SK ​ Schedule for [DATE] 11:08 …" at bounding box center [871, 694] width 749 height 939
paste input "Aldehydes , Ketones And Carboxylic Acids Part - 8"
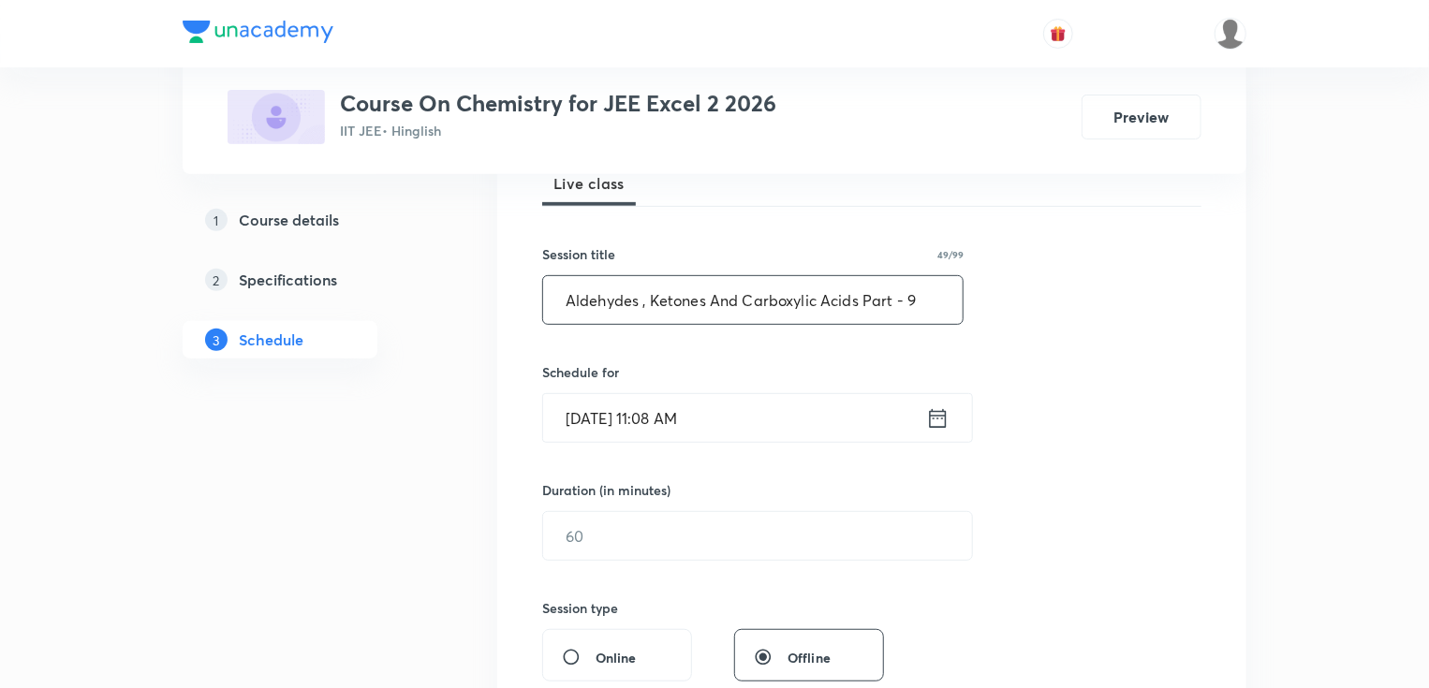
scroll to position [300, 0]
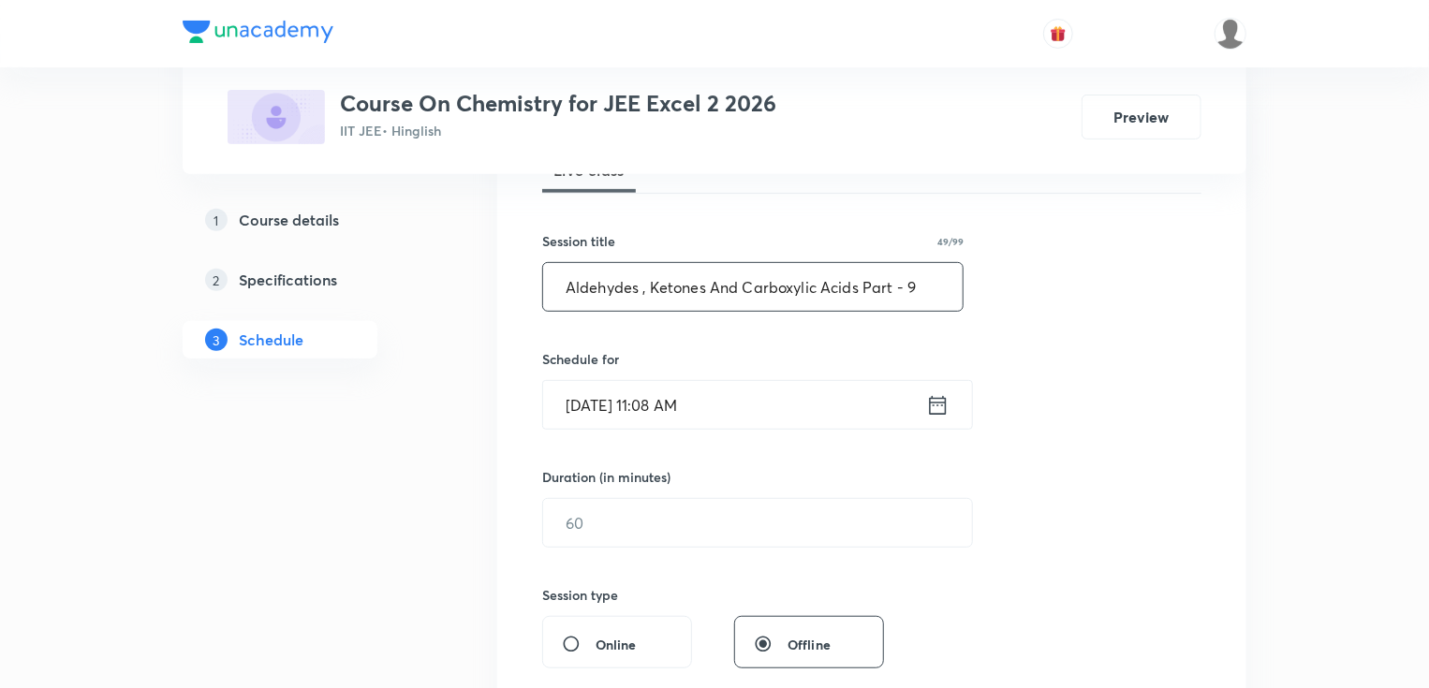
type input "Aldehydes , Ketones And Carboxylic Acids Part - 9"
click at [654, 402] on input "[DATE] 11:08 AM" at bounding box center [734, 405] width 383 height 48
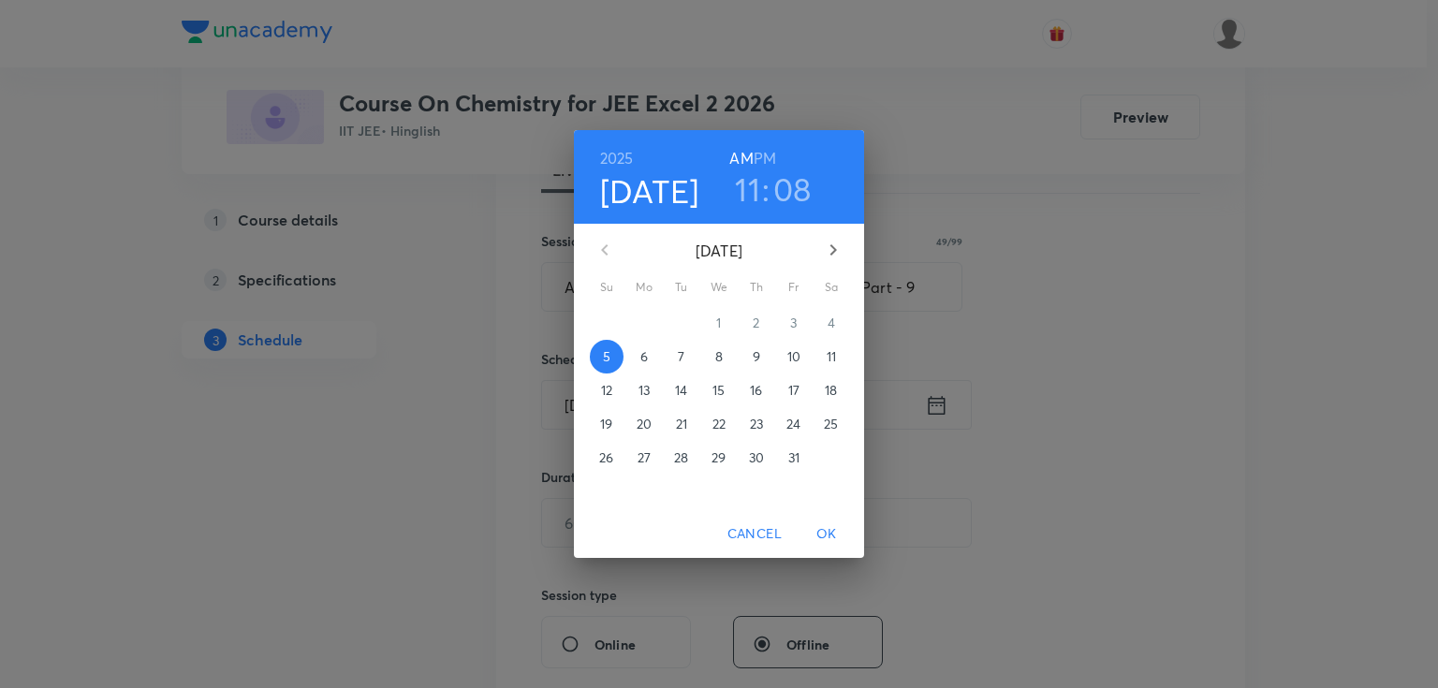
click at [640, 361] on p "6" at bounding box center [643, 356] width 7 height 19
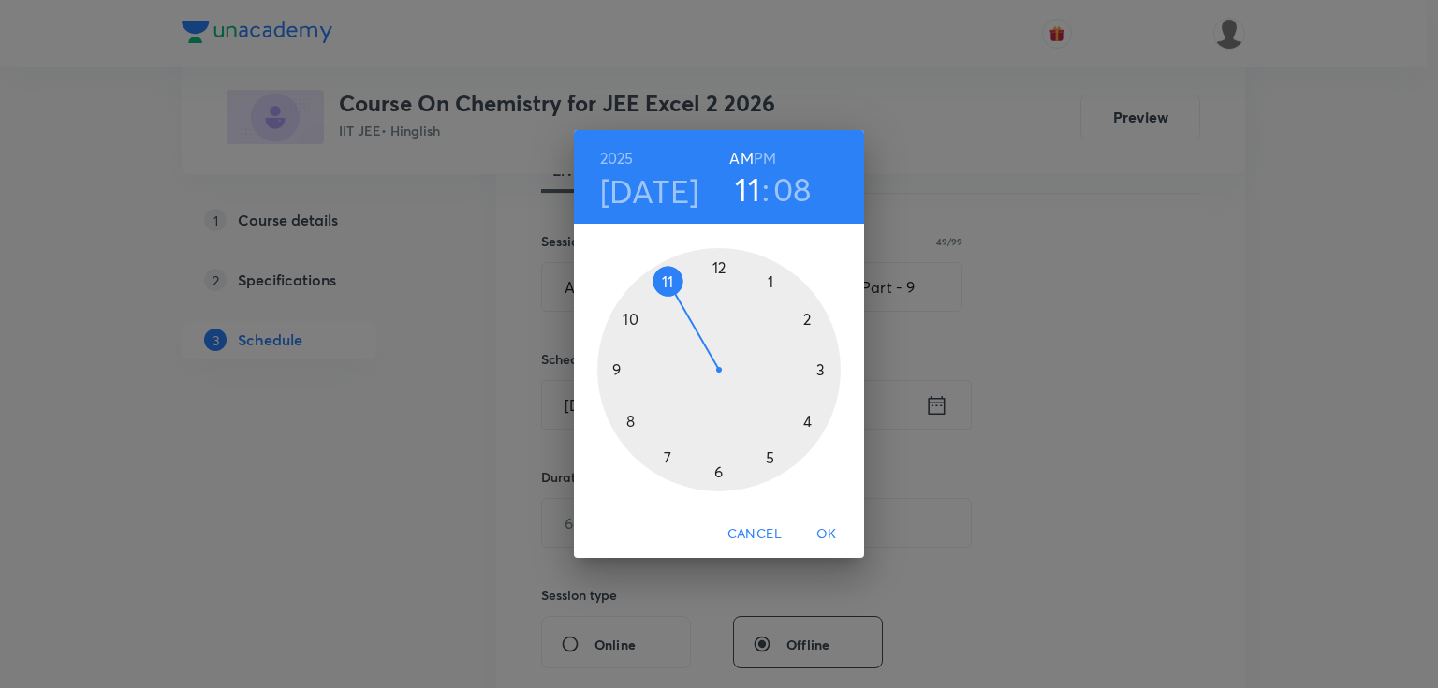
click at [768, 157] on h6 "PM" at bounding box center [765, 158] width 22 height 26
click at [805, 419] on div at bounding box center [718, 369] width 243 height 243
click at [625, 421] on div at bounding box center [718, 369] width 243 height 243
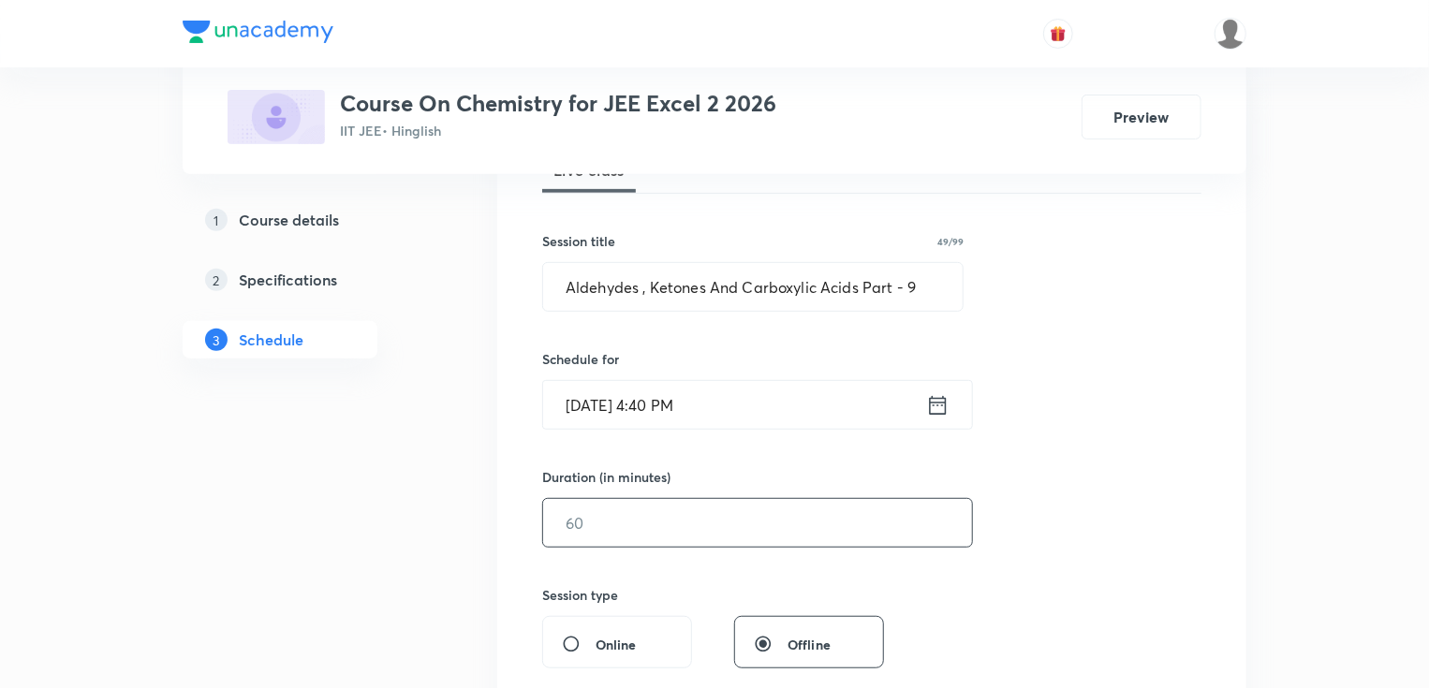
click at [595, 507] on input "text" at bounding box center [757, 523] width 429 height 48
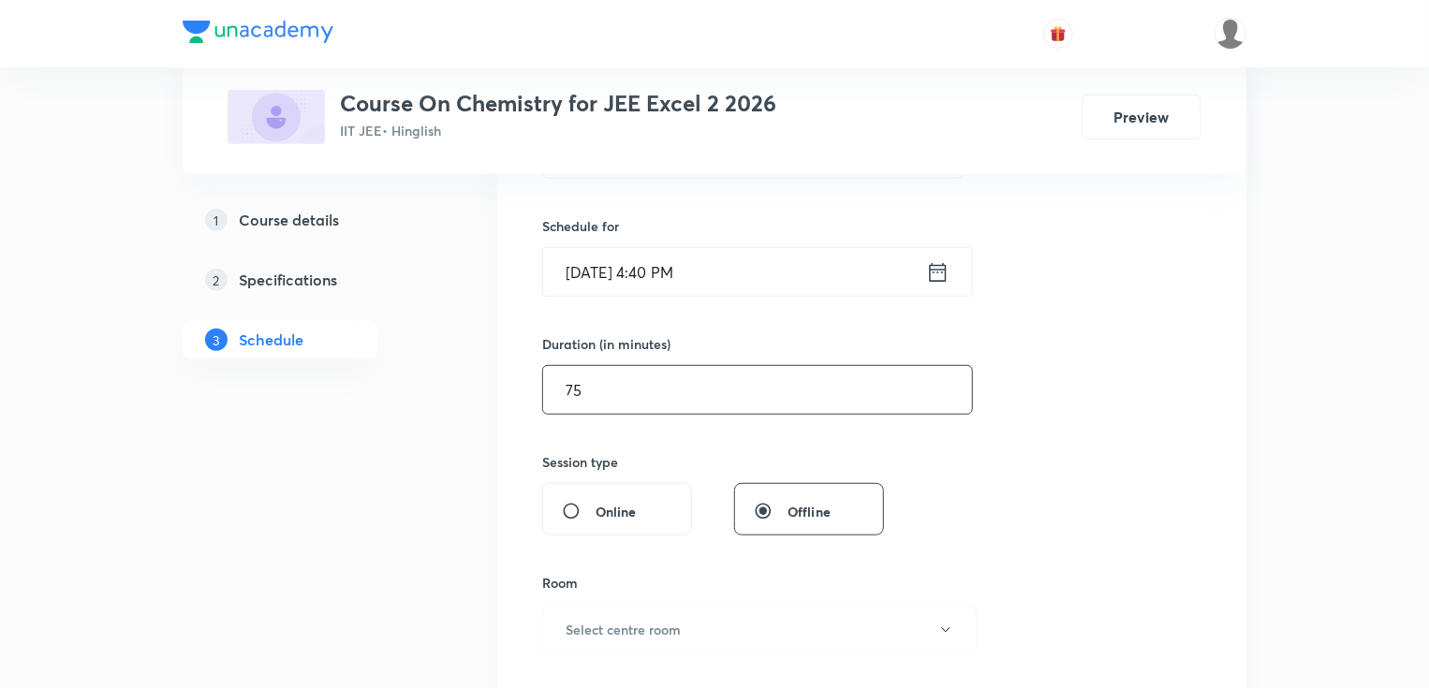
scroll to position [449, 0]
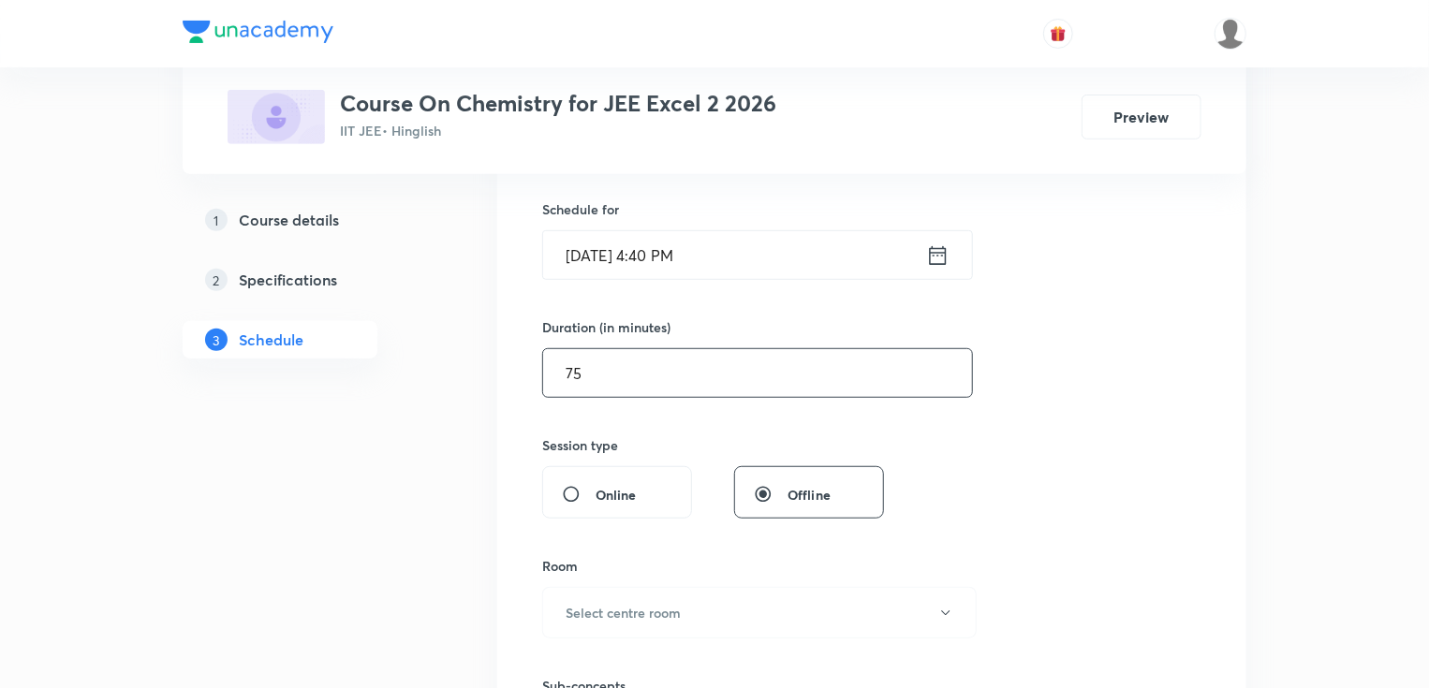
type input "75"
click at [661, 595] on button "Select centre room" at bounding box center [759, 612] width 434 height 51
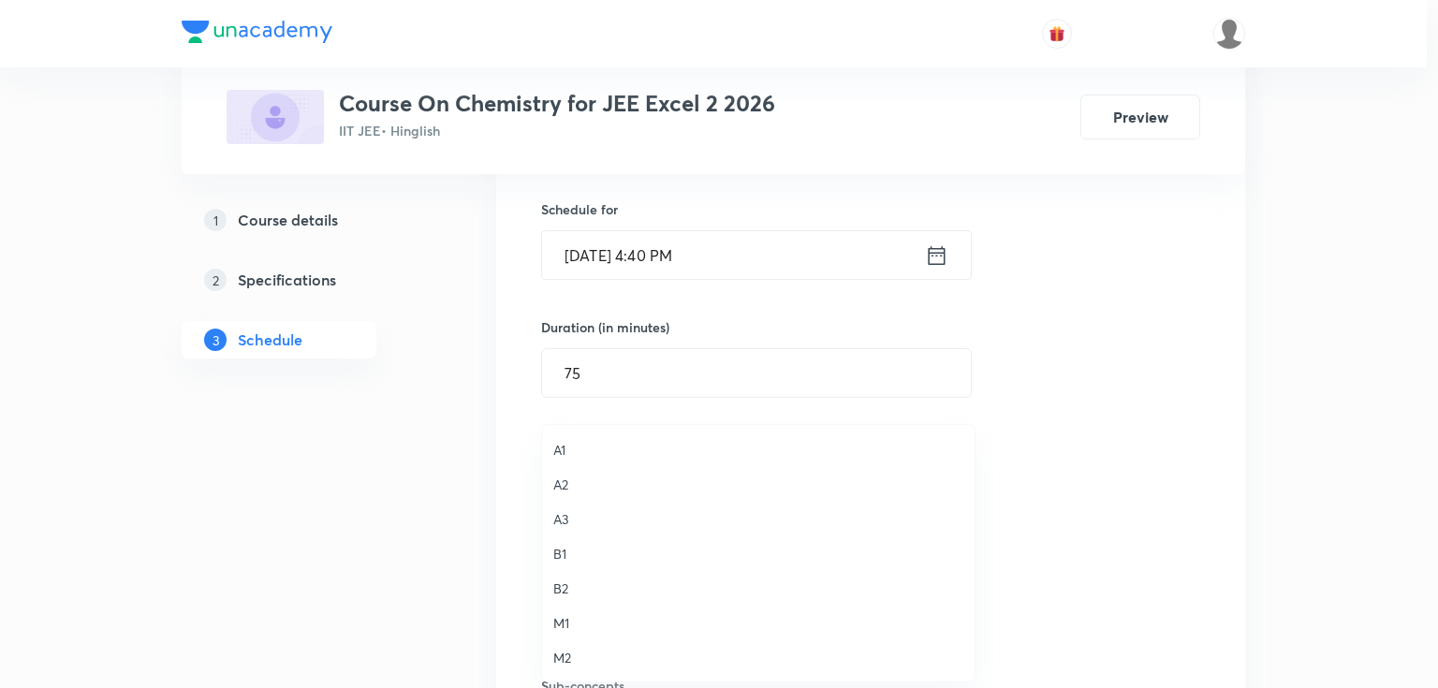
click at [588, 516] on span "A3" at bounding box center [758, 519] width 410 height 20
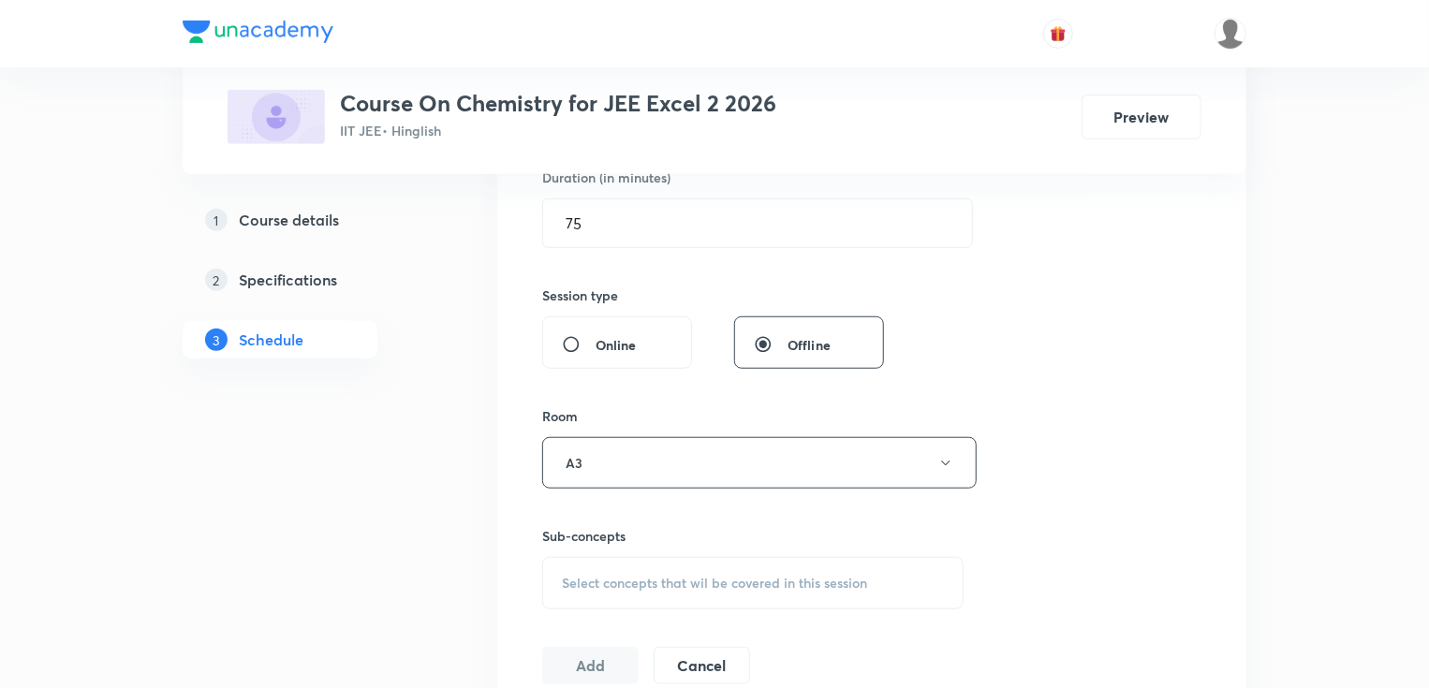
click at [601, 566] on div "Select concepts that wil be covered in this session" at bounding box center [752, 583] width 421 height 52
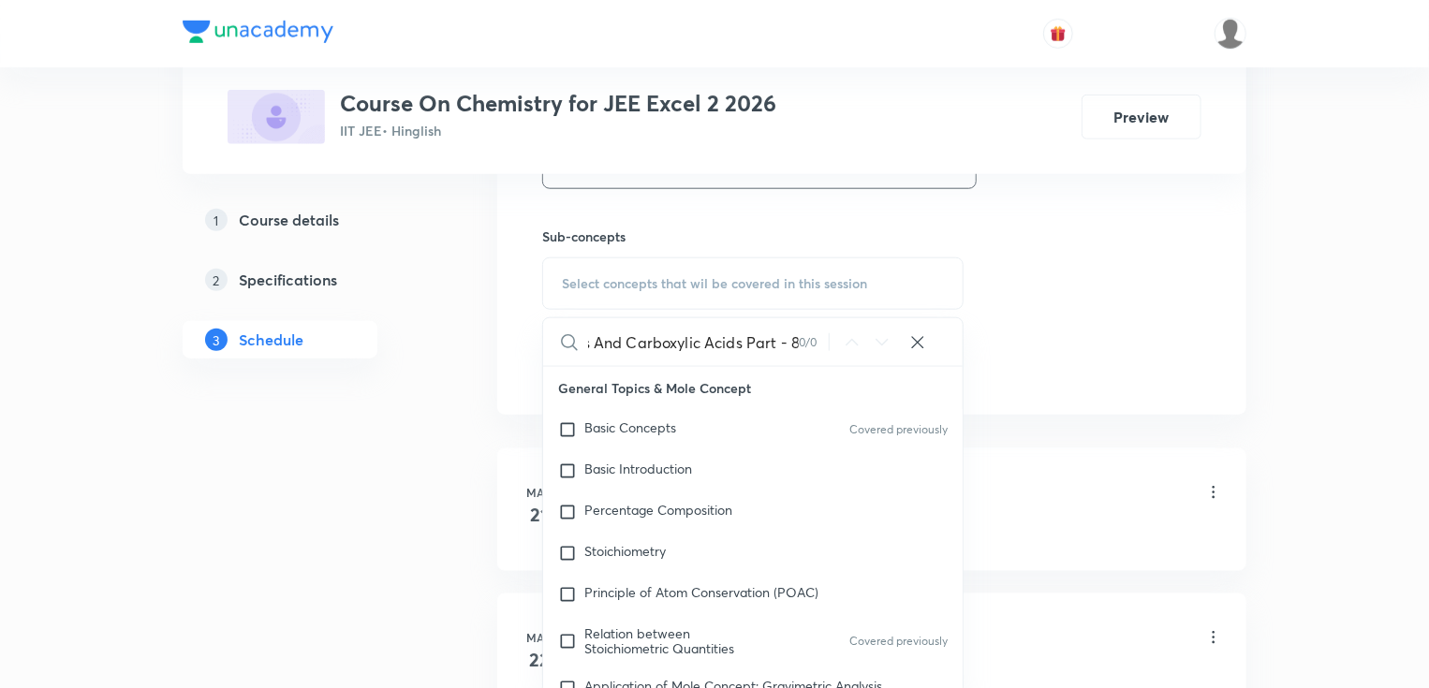
scroll to position [0, 139]
drag, startPoint x: 694, startPoint y: 341, endPoint x: 806, endPoint y: 352, distance: 112.9
click at [806, 352] on div "Aldehydes , Ketones And Carboxylic Acids Part - 8 0 / 0 ​" at bounding box center [752, 342] width 419 height 48
drag, startPoint x: 690, startPoint y: 345, endPoint x: 832, endPoint y: 364, distance: 143.7
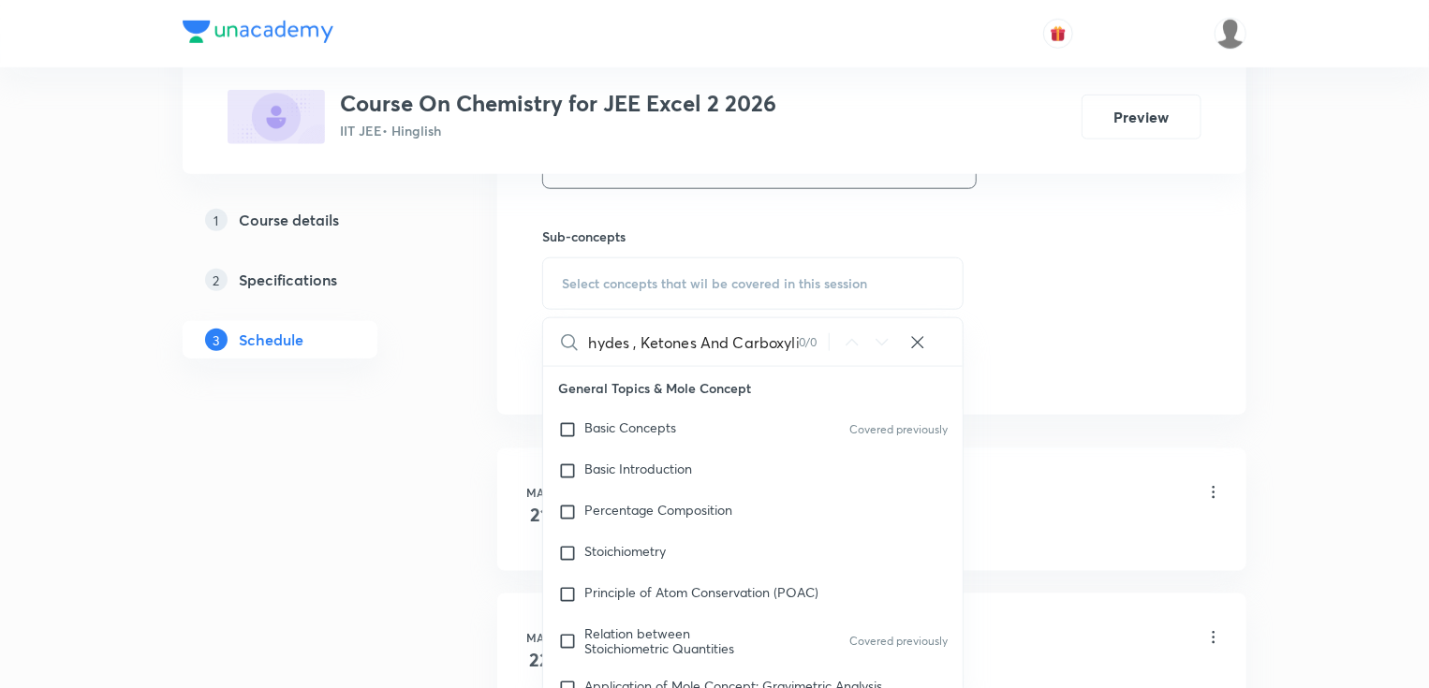
click at [832, 364] on div "Aldehydes , Ketones And Carboxyli 0 / 0 ​" at bounding box center [752, 342] width 419 height 49
drag, startPoint x: 655, startPoint y: 337, endPoint x: 777, endPoint y: 338, distance: 121.7
click at [777, 338] on input "Aldehydes , Ketone" at bounding box center [693, 342] width 211 height 48
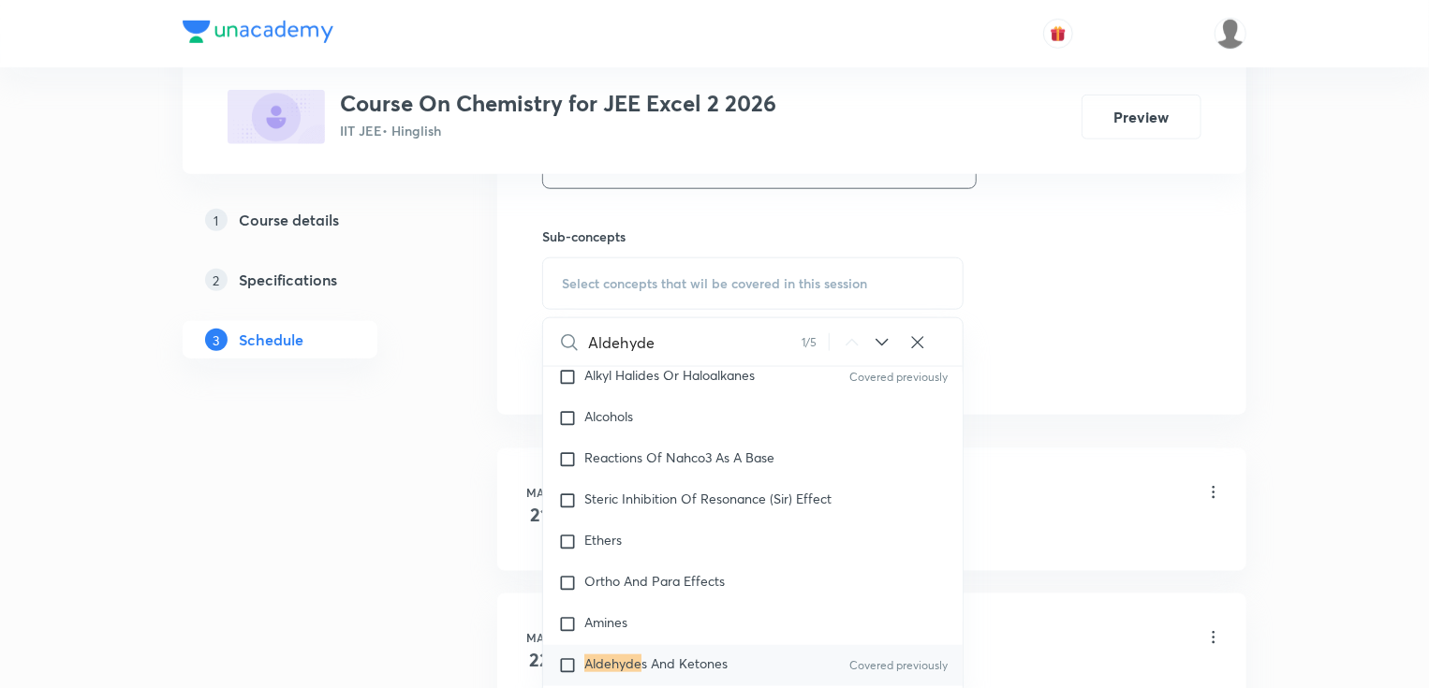
scroll to position [33119, 0]
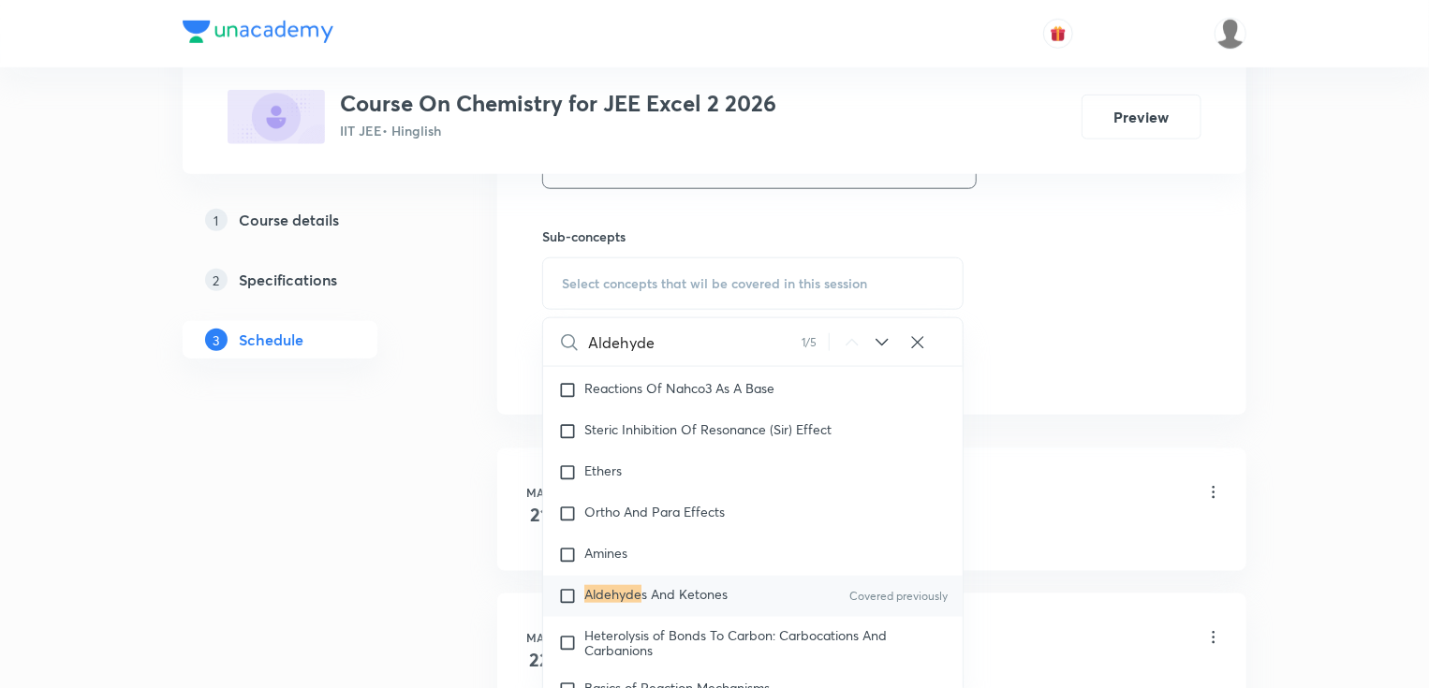
type input "Aldehyde"
click at [639, 603] on mark "Aldehyde" at bounding box center [612, 594] width 57 height 18
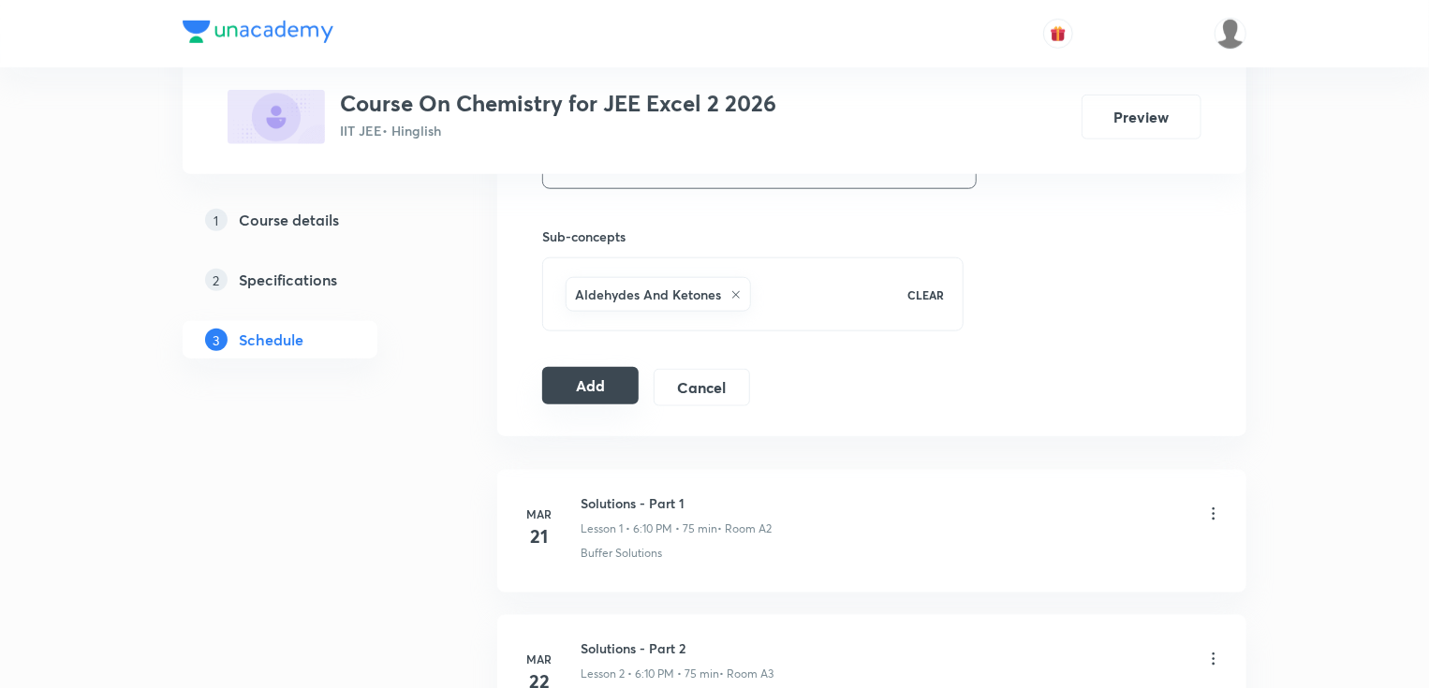
click at [594, 384] on button "Add" at bounding box center [590, 385] width 96 height 37
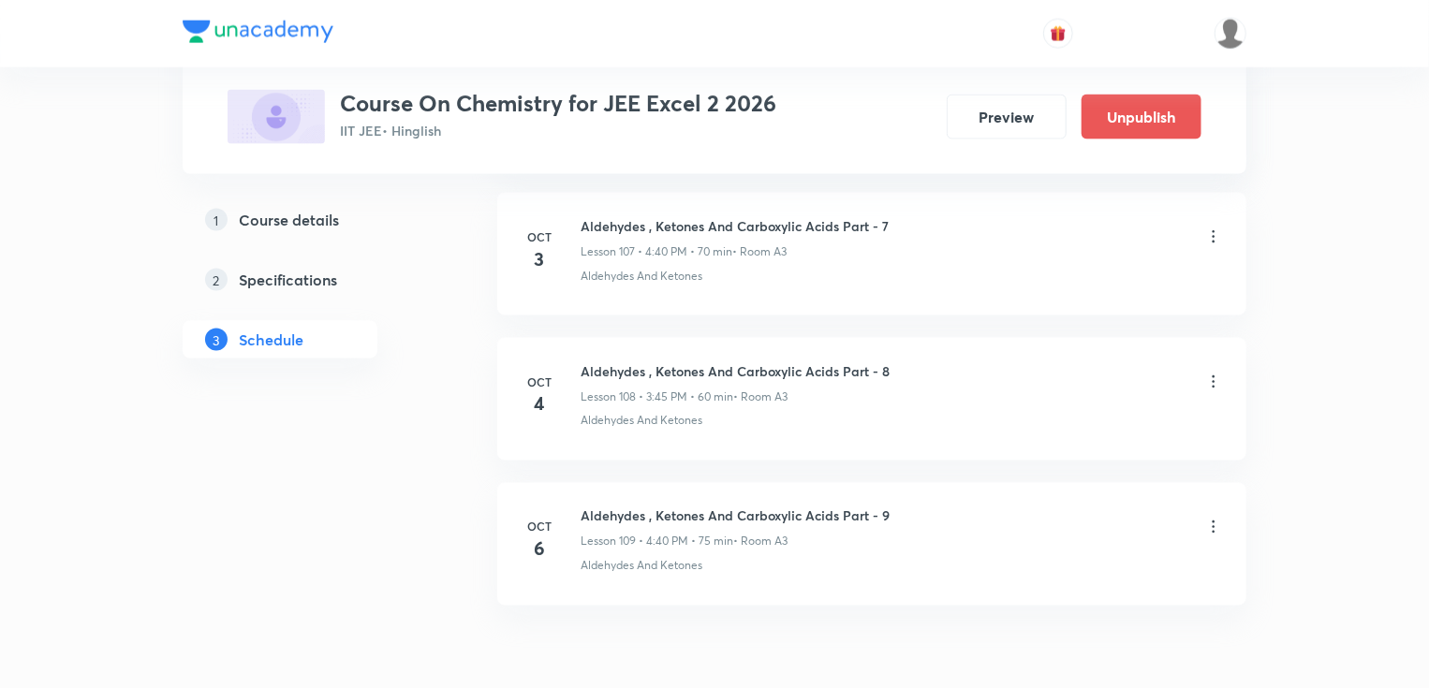
scroll to position [15730, 0]
